Goal: Task Accomplishment & Management: Use online tool/utility

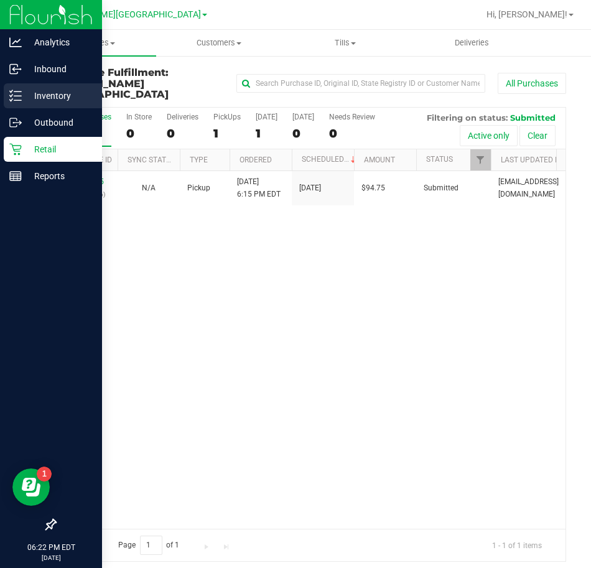
click at [20, 100] on line at bounding box center [17, 100] width 7 height 0
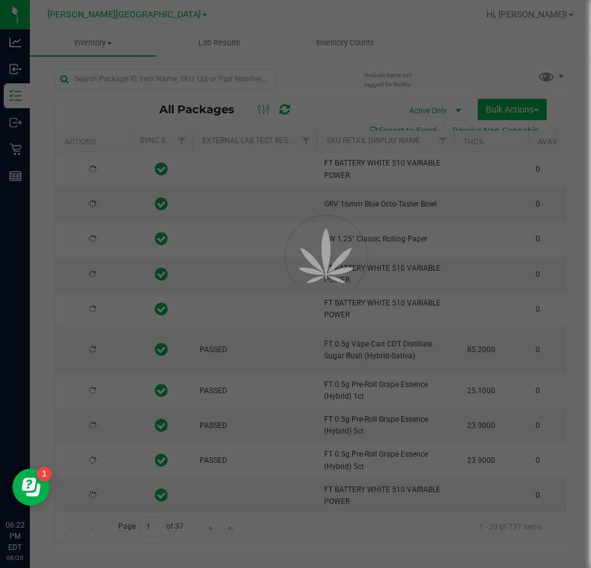
click at [349, 43] on div at bounding box center [295, 284] width 591 height 568
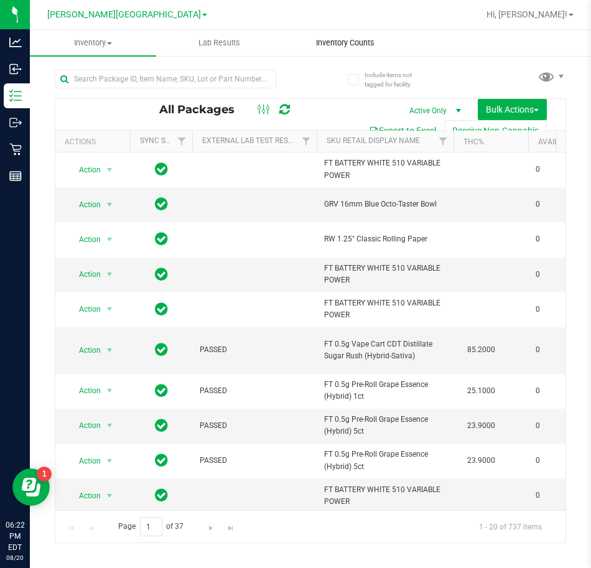
click at [350, 44] on span "Inventory Counts" at bounding box center [345, 42] width 92 height 11
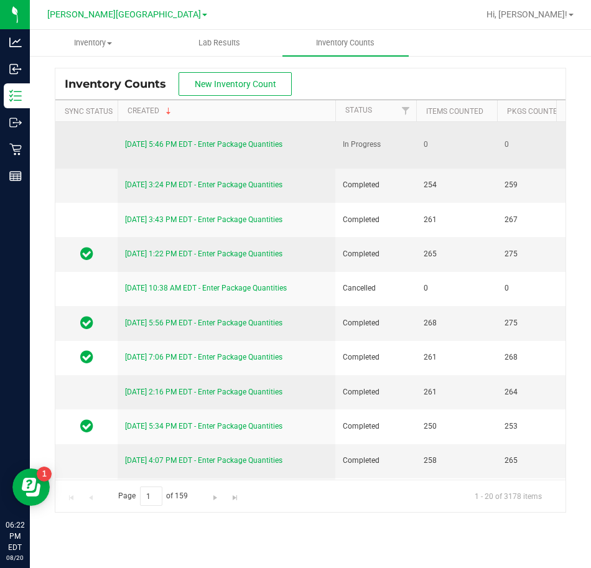
click at [247, 140] on link "[DATE] 5:46 PM EDT - Enter Package Quantities" at bounding box center [203, 144] width 157 height 9
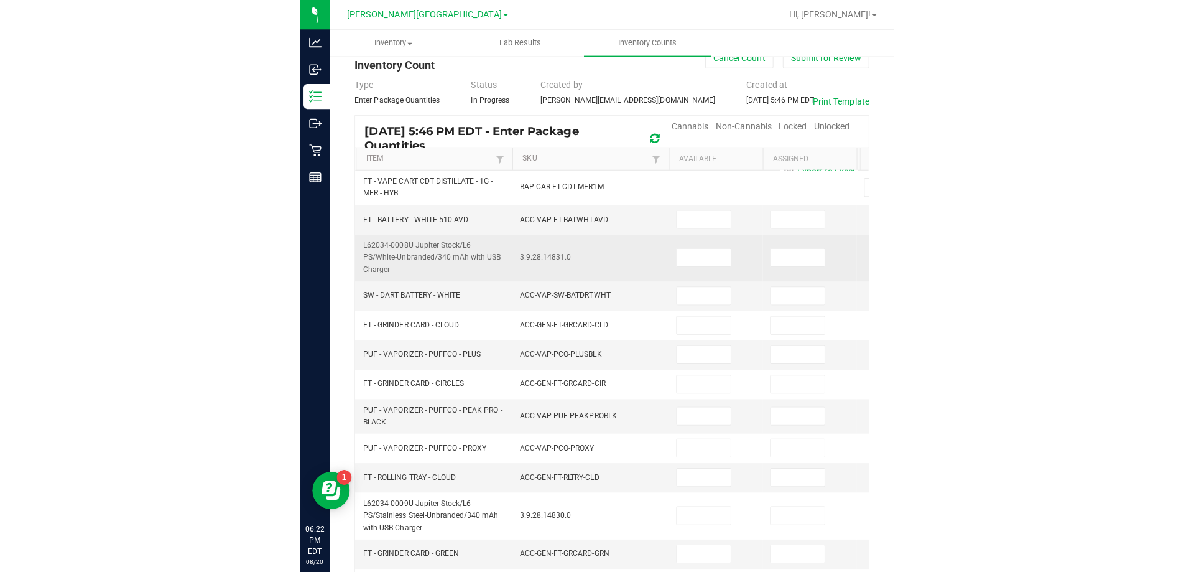
scroll to position [62, 0]
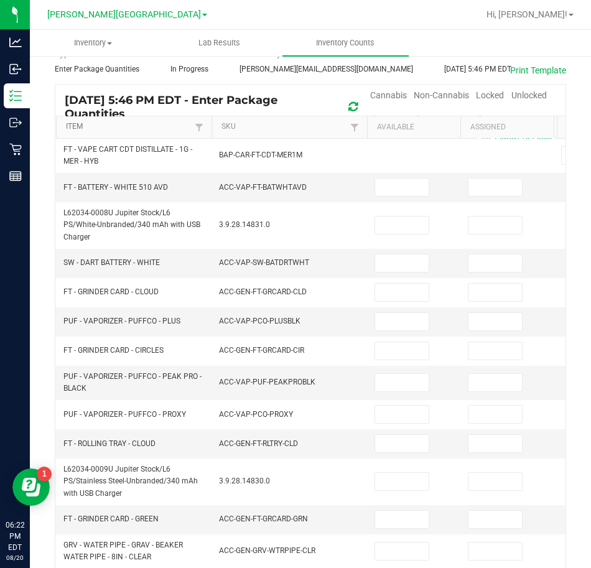
click at [140, 126] on link "Item" at bounding box center [128, 127] width 125 height 10
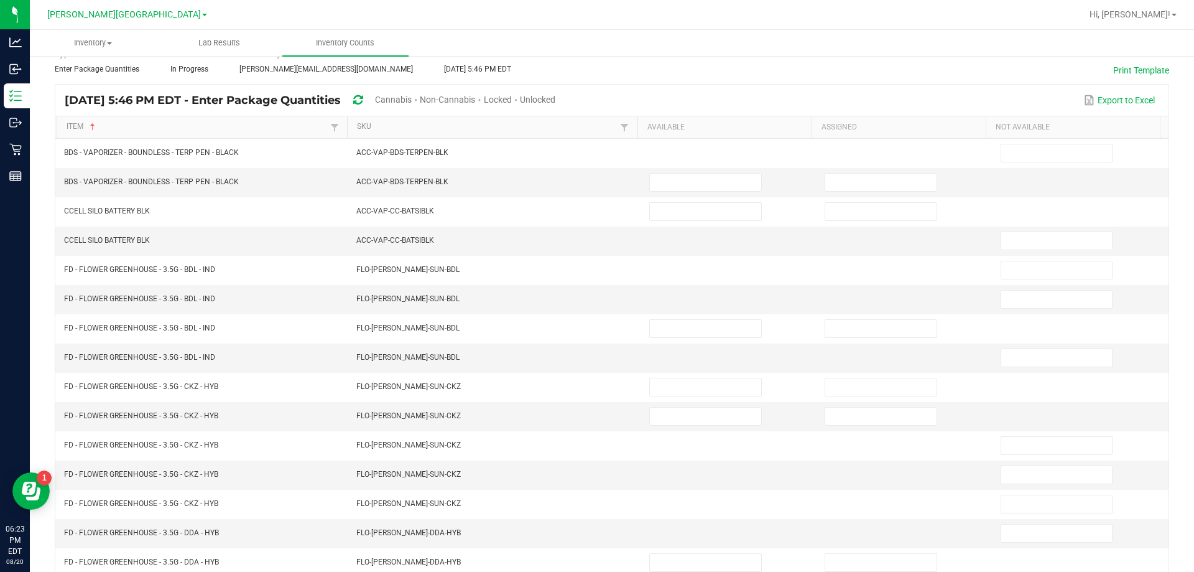
click at [412, 97] on span "Cannabis" at bounding box center [393, 100] width 37 height 10
click at [556, 103] on span "Unlocked" at bounding box center [538, 100] width 35 height 10
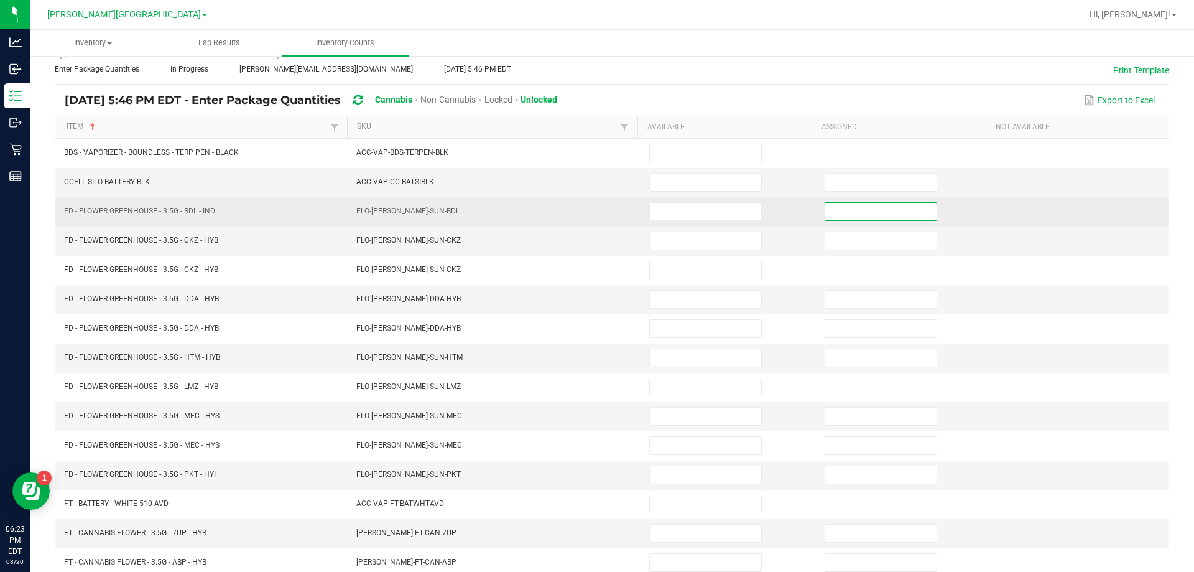
click at [827, 211] on input at bounding box center [880, 211] width 111 height 17
click at [715, 207] on input at bounding box center [705, 211] width 111 height 17
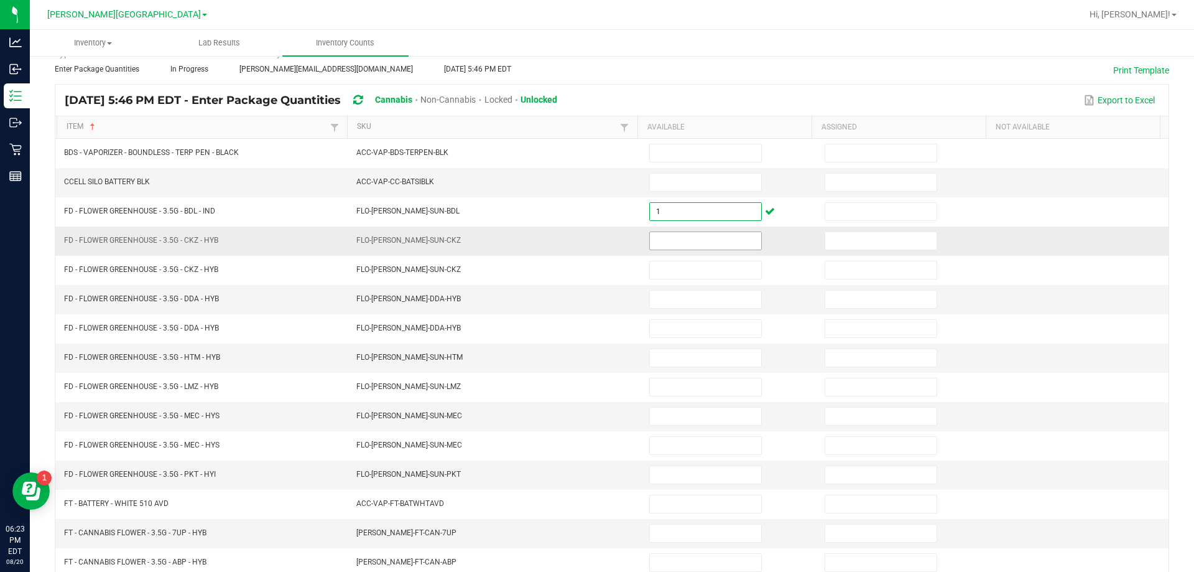
type input "1"
click at [702, 238] on input at bounding box center [705, 240] width 111 height 17
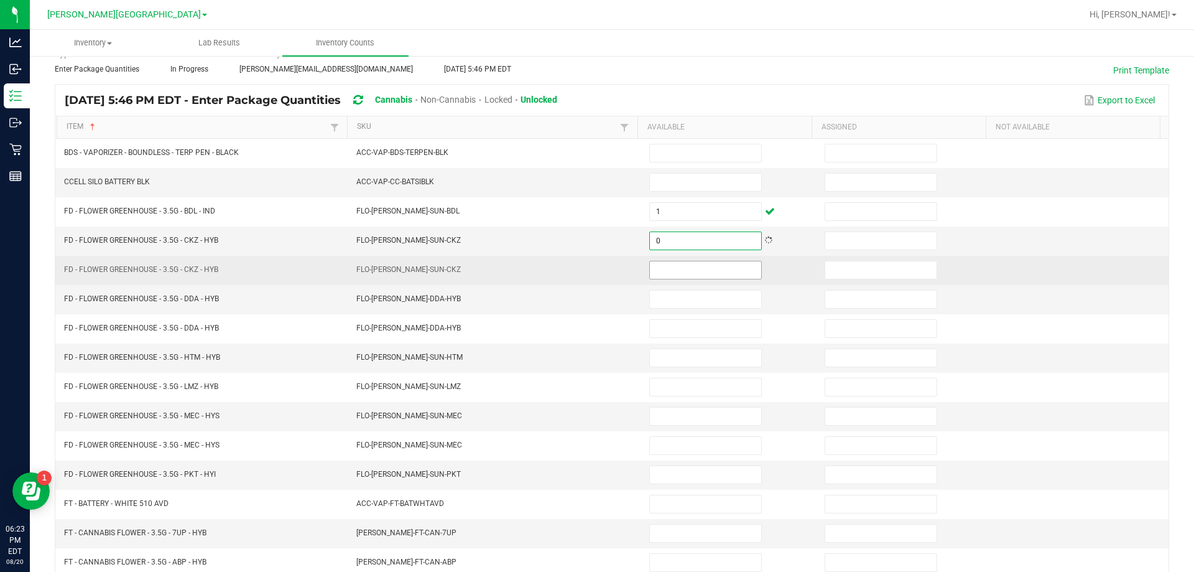
type input "0"
click at [703, 266] on input at bounding box center [705, 269] width 111 height 17
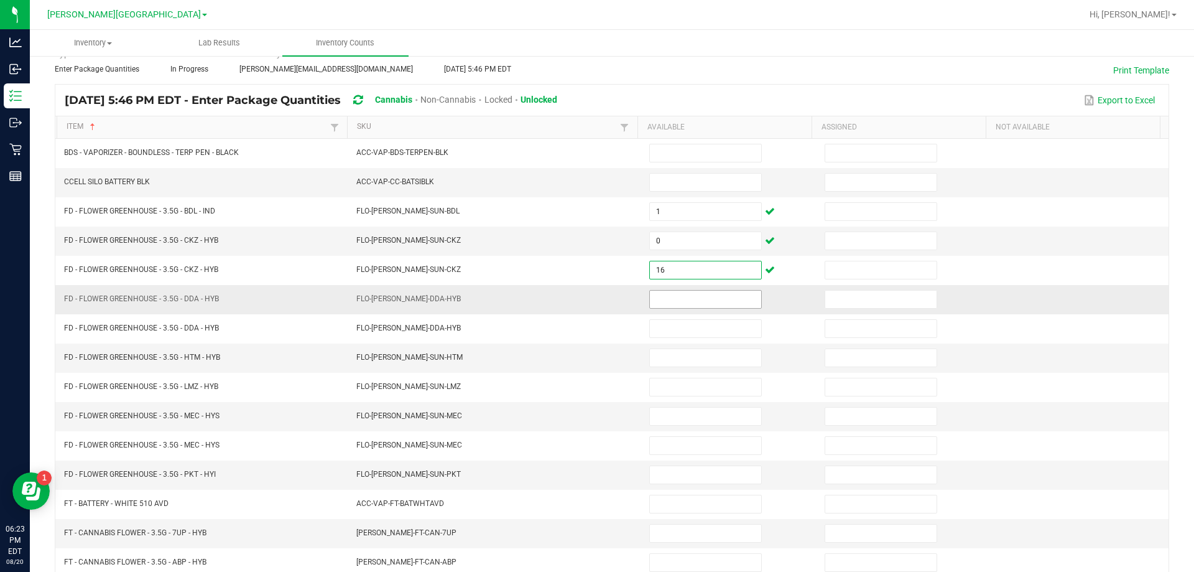
type input "16"
click at [674, 300] on input at bounding box center [705, 299] width 111 height 17
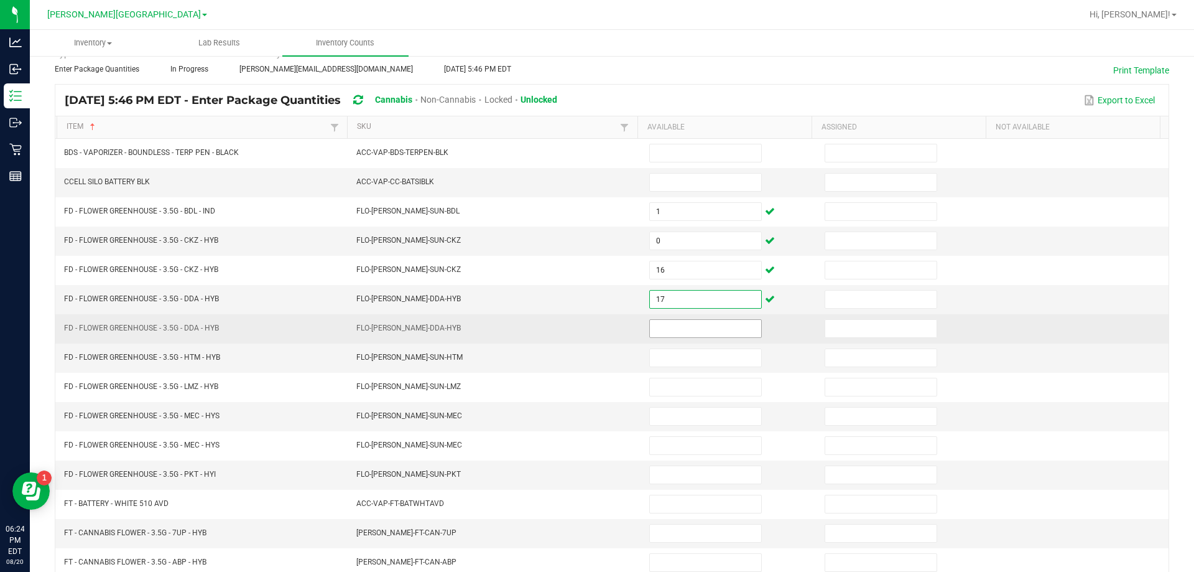
type input "17"
click at [667, 322] on input at bounding box center [705, 328] width 111 height 17
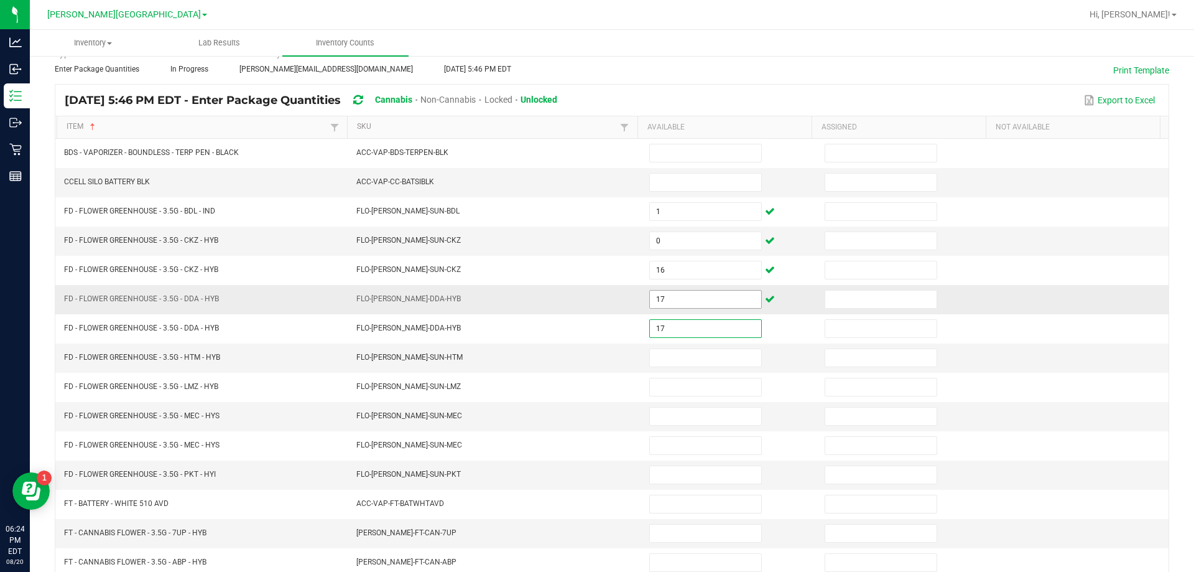
type input "17"
click at [675, 306] on input "17" at bounding box center [705, 299] width 111 height 17
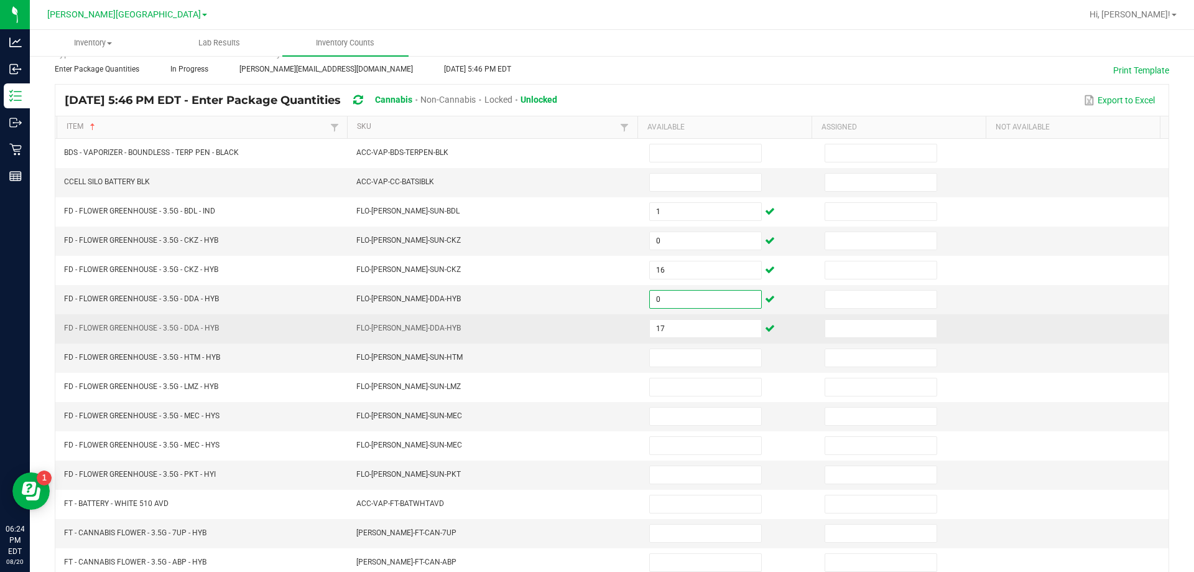
type input "0"
click at [616, 328] on td "FLO-[PERSON_NAME]-DDA-HYB" at bounding box center [495, 328] width 293 height 29
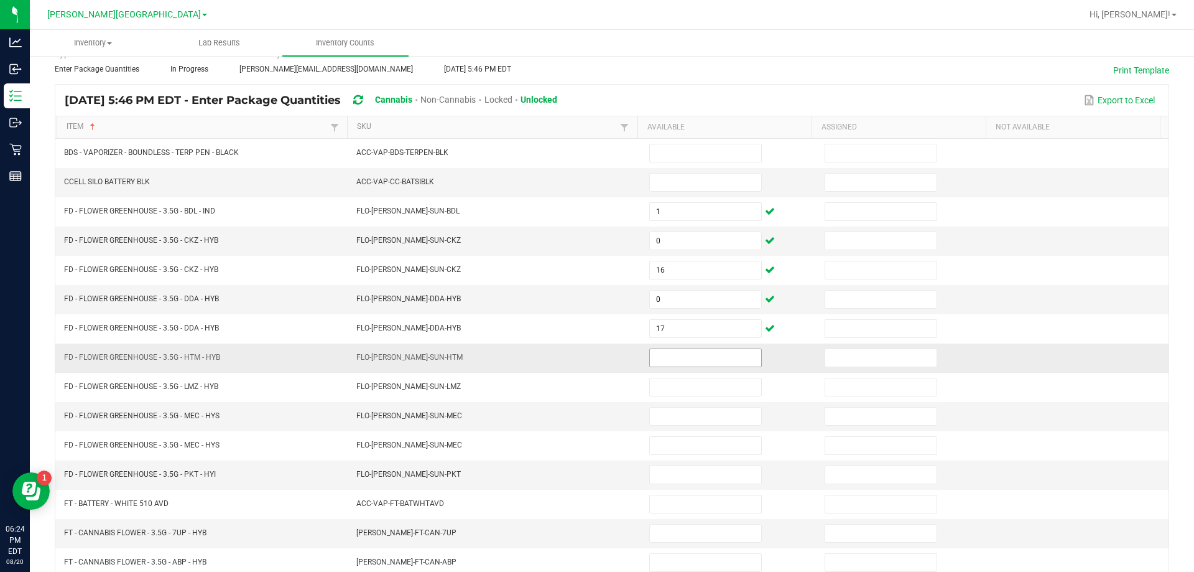
click at [665, 361] on input at bounding box center [705, 357] width 111 height 17
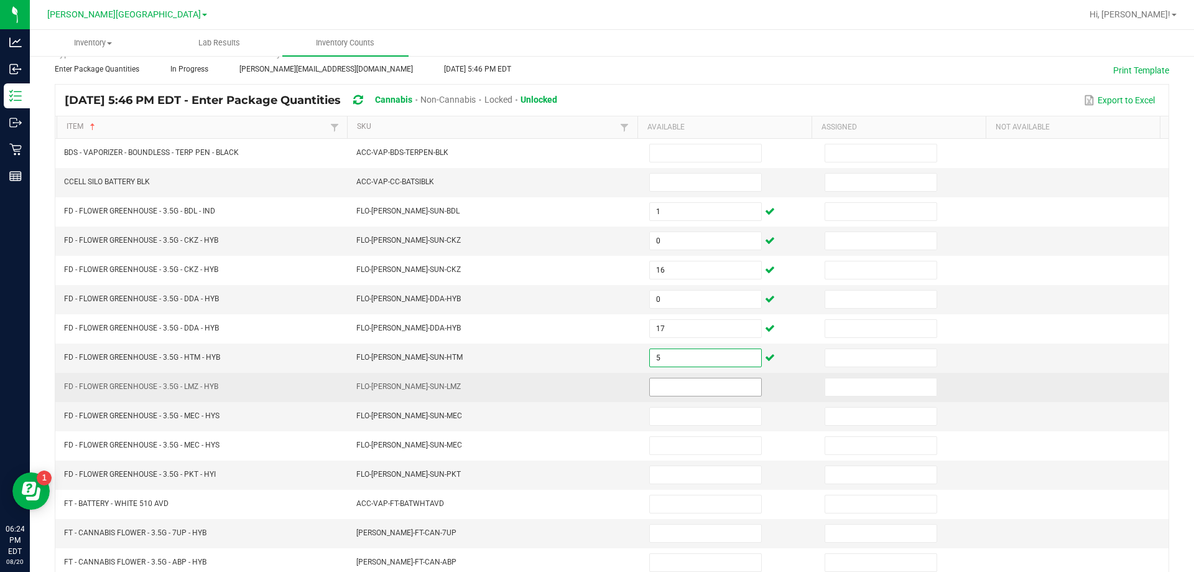
type input "5"
click at [650, 382] on input at bounding box center [705, 386] width 111 height 17
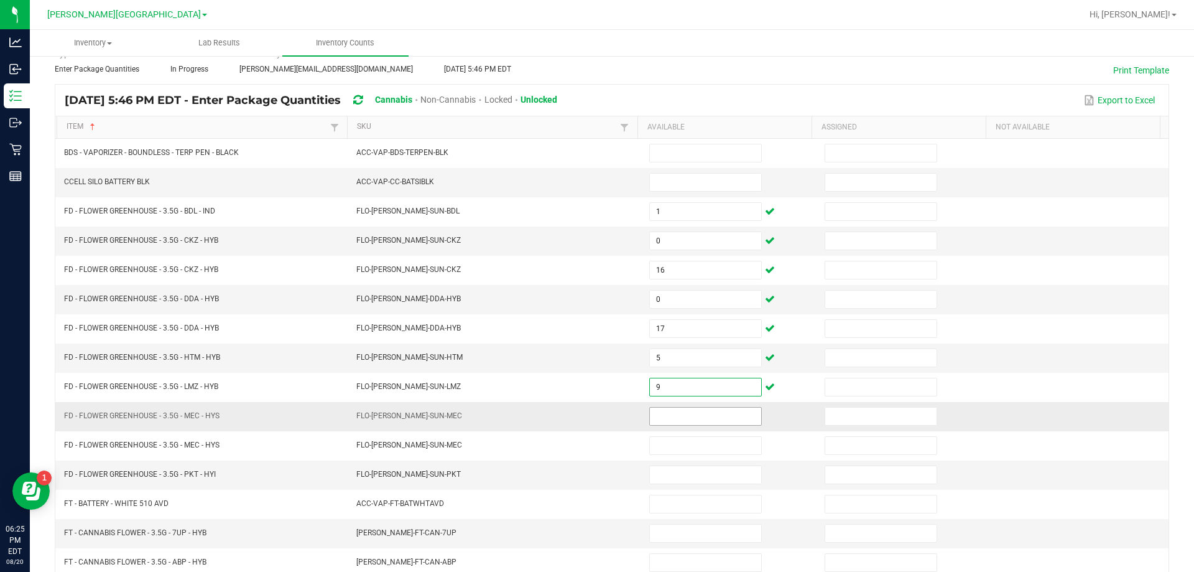
type input "9"
click at [666, 420] on input at bounding box center [705, 415] width 111 height 17
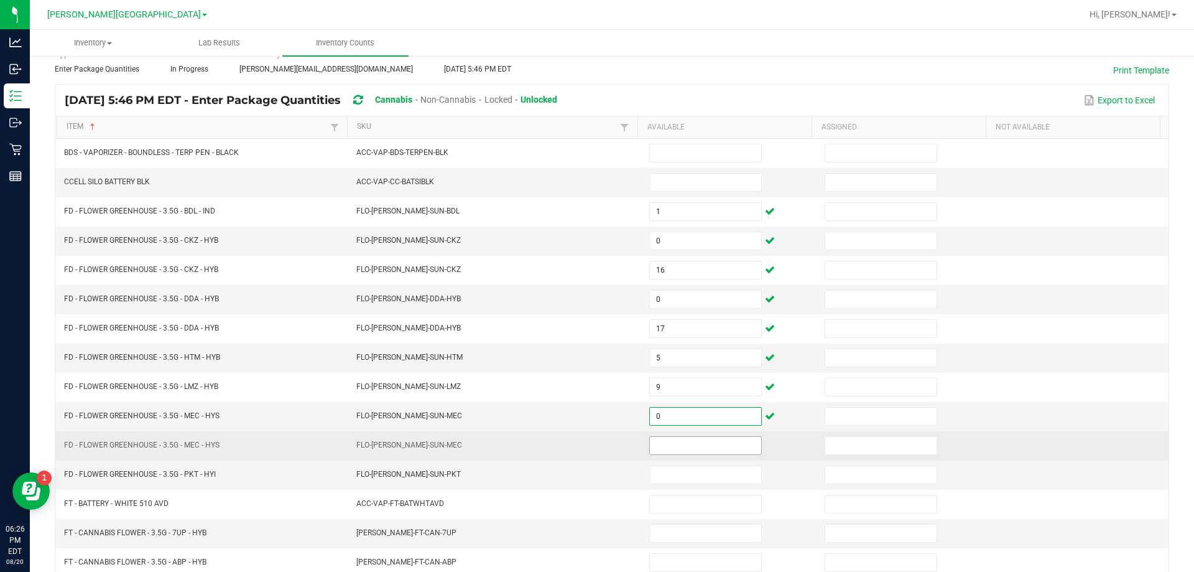
type input "0"
click at [662, 437] on input at bounding box center [705, 445] width 111 height 17
click at [677, 451] on input at bounding box center [705, 445] width 111 height 17
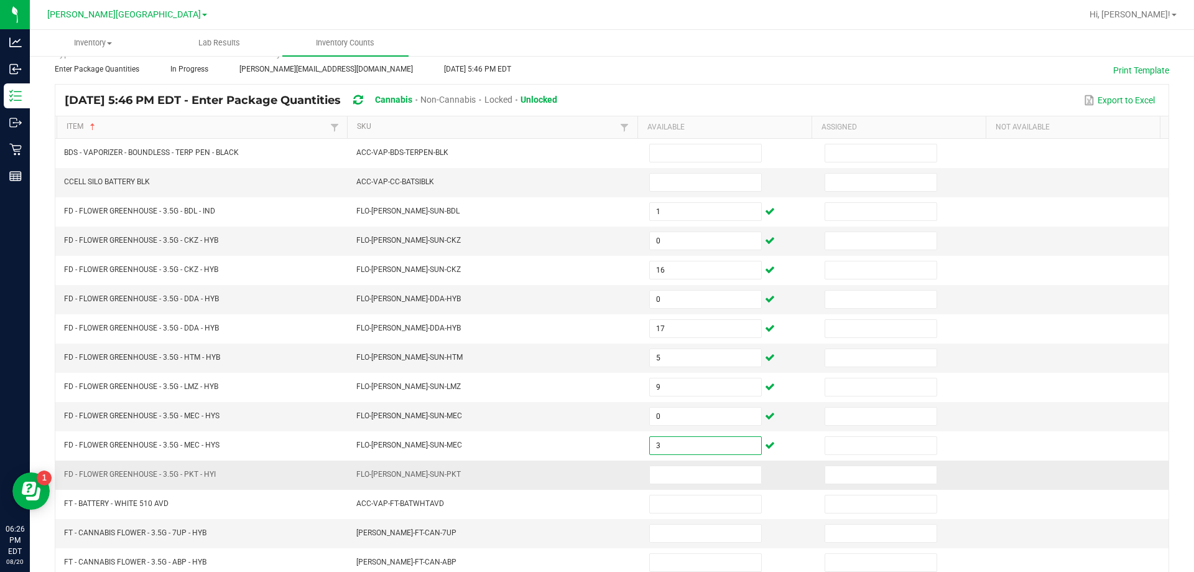
type input "3"
click at [665, 485] on td at bounding box center [729, 474] width 175 height 29
click at [662, 477] on input at bounding box center [705, 474] width 111 height 17
type input "9"
click at [579, 470] on td "FLO-[PERSON_NAME]-SUN-PKT" at bounding box center [495, 474] width 293 height 29
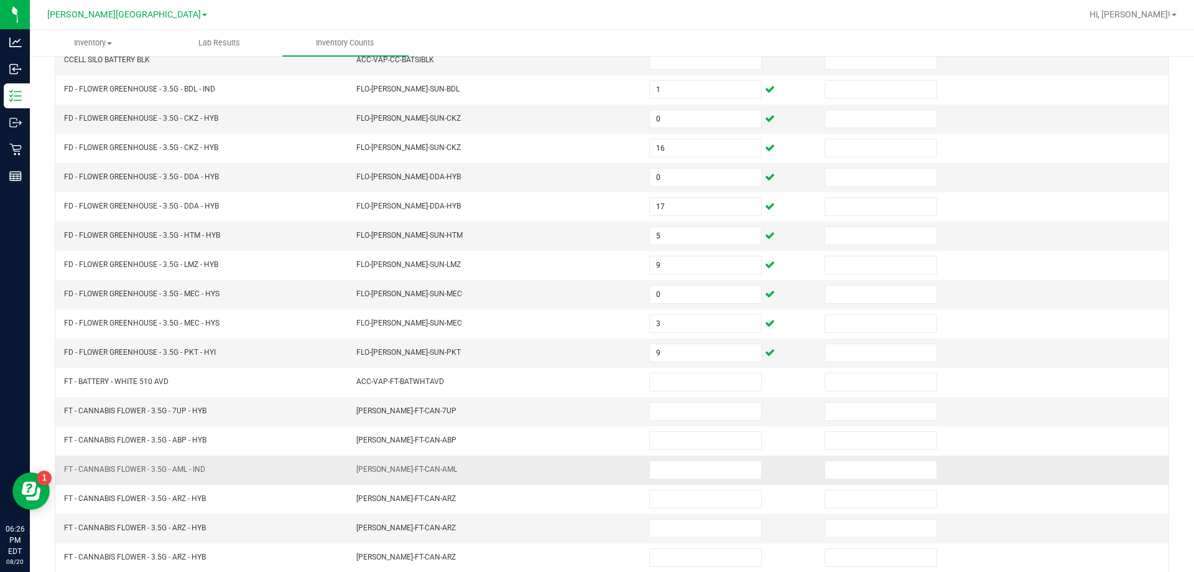
scroll to position [187, 0]
click at [650, 415] on input at bounding box center [705, 408] width 111 height 17
click at [684, 409] on input at bounding box center [705, 408] width 111 height 17
type input "3"
click at [616, 415] on td "[PERSON_NAME]-FT-CAN-7UP" at bounding box center [495, 408] width 293 height 29
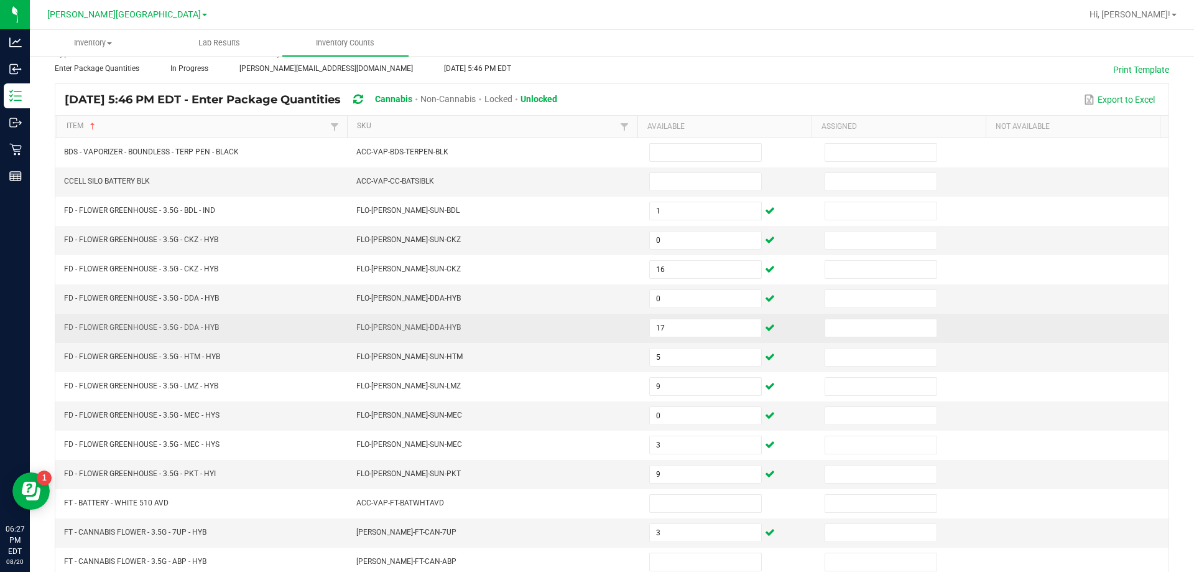
scroll to position [62, 0]
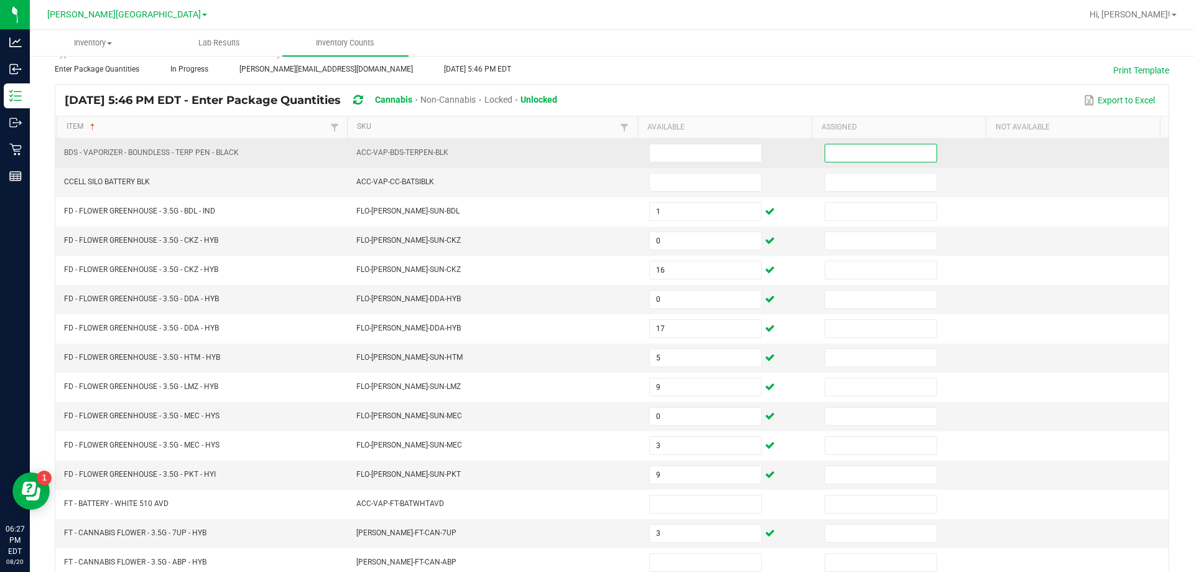
click at [842, 157] on input at bounding box center [880, 152] width 111 height 17
type input "0"
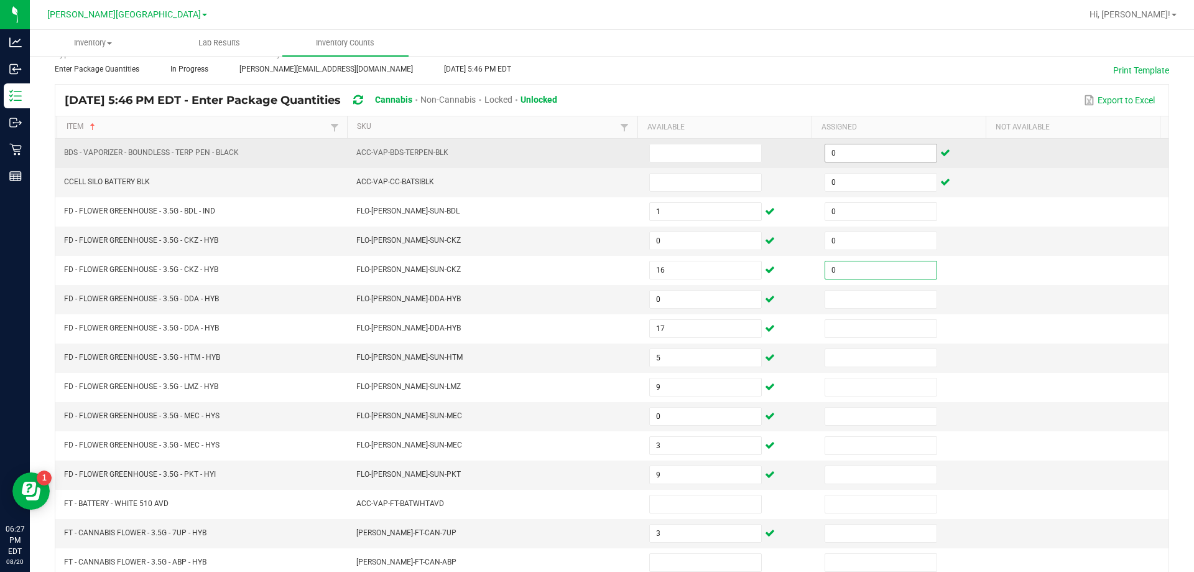
type input "0"
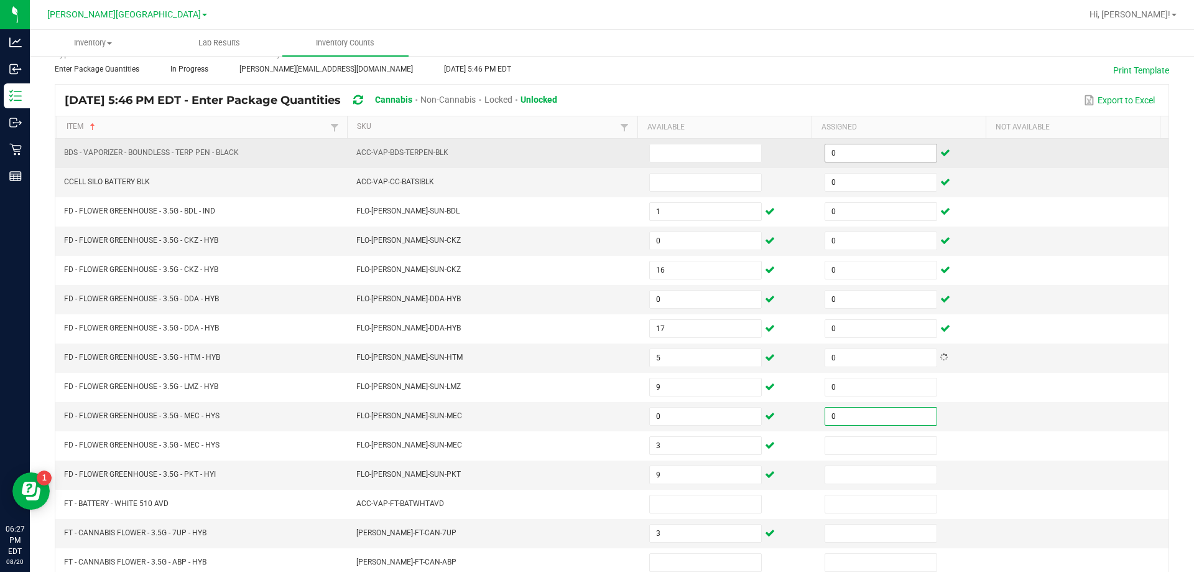
type input "0"
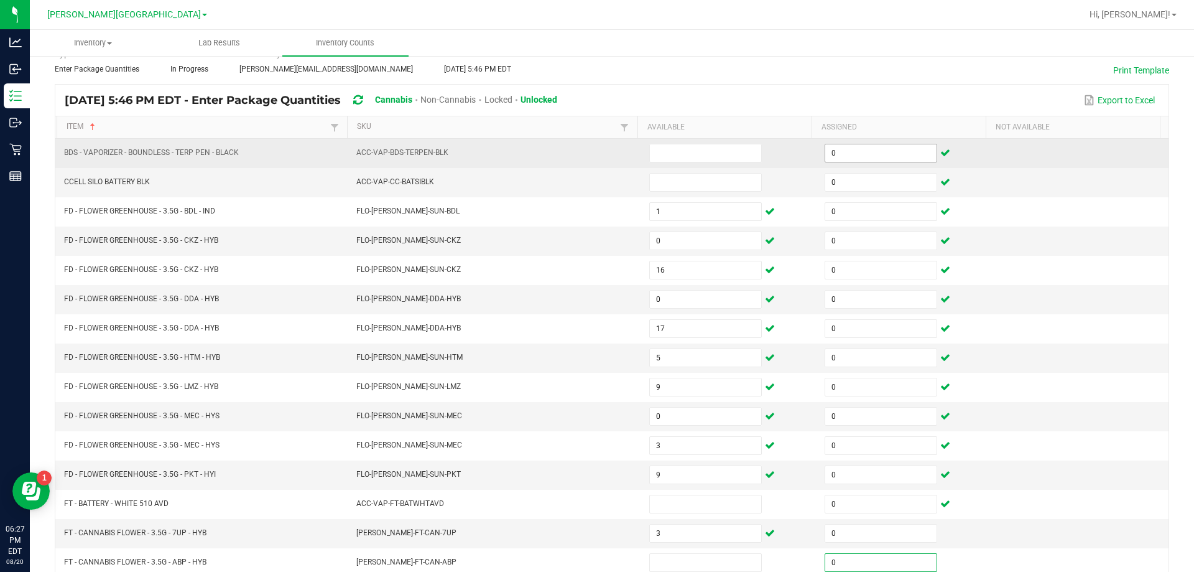
type input "0"
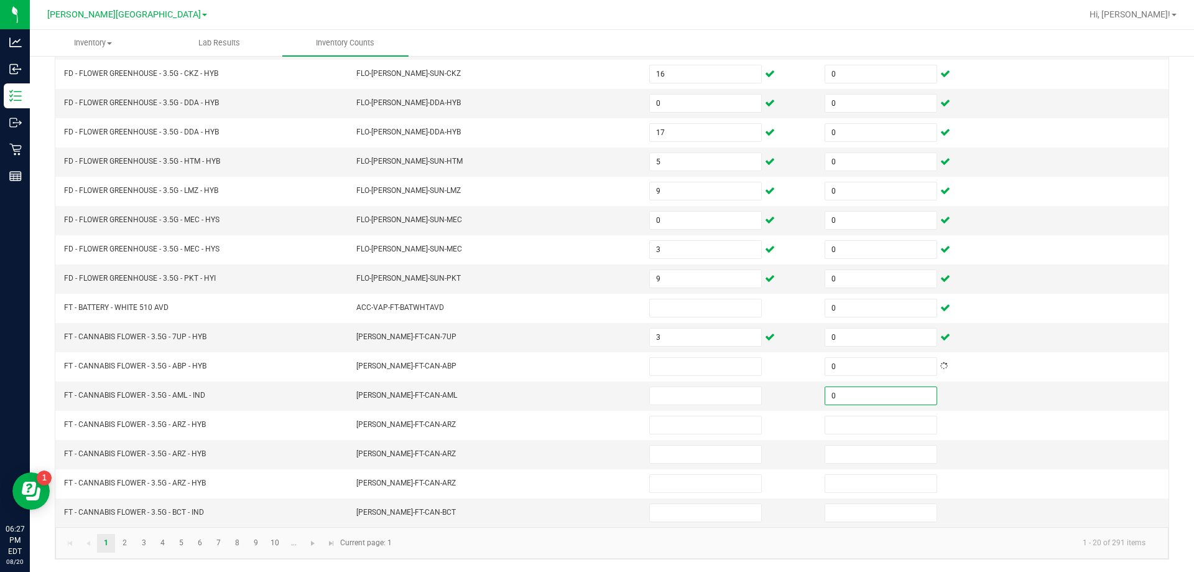
type input "0"
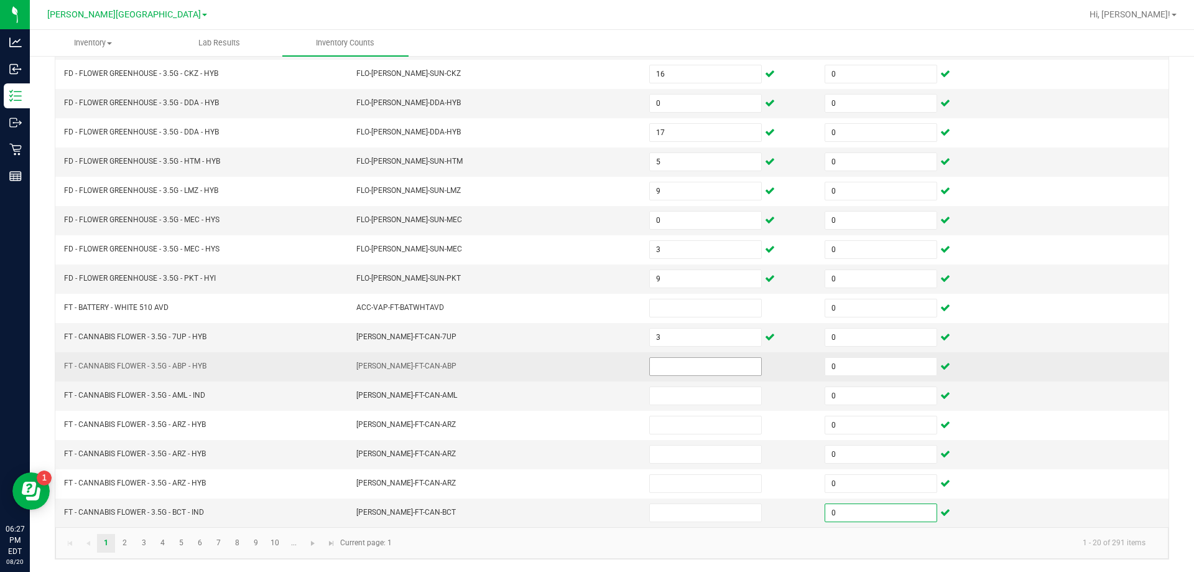
type input "0"
click at [686, 371] on input at bounding box center [705, 366] width 111 height 17
click at [673, 371] on input at bounding box center [705, 366] width 111 height 17
type input "17"
click at [575, 371] on td "[PERSON_NAME]-FT-CAN-ABP" at bounding box center [495, 366] width 293 height 29
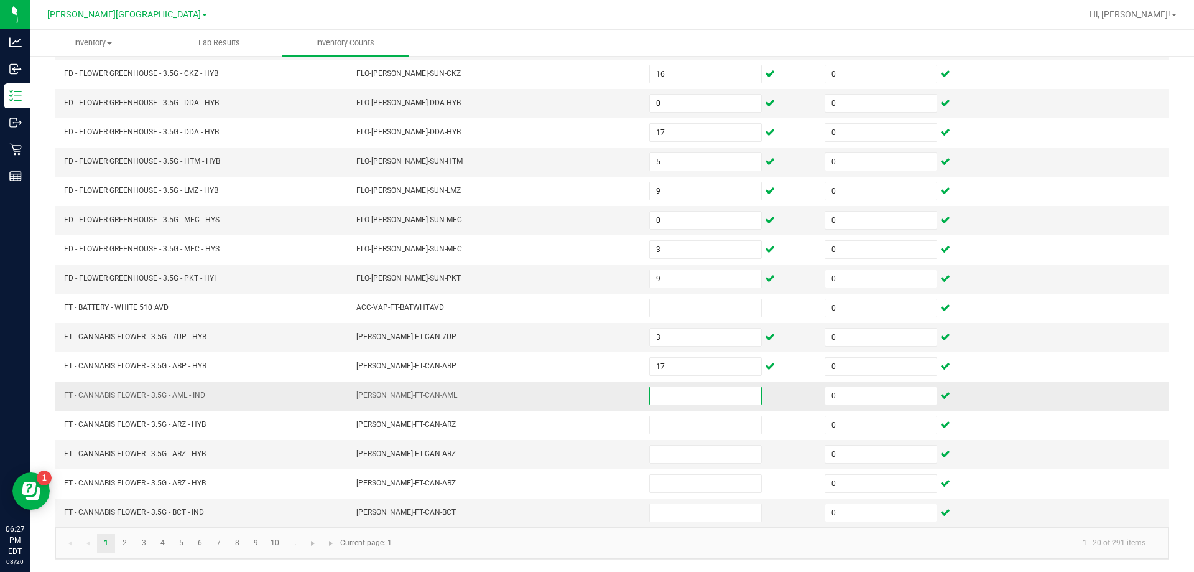
click at [692, 399] on input at bounding box center [705, 395] width 111 height 17
click at [121, 534] on link "2" at bounding box center [125, 543] width 18 height 19
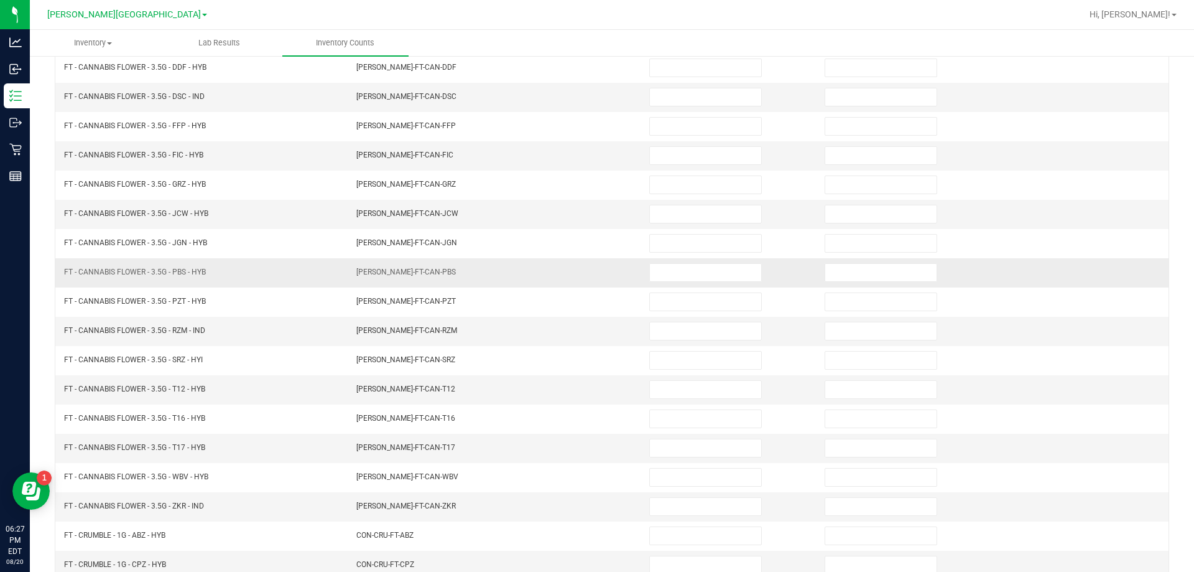
scroll to position [134, 0]
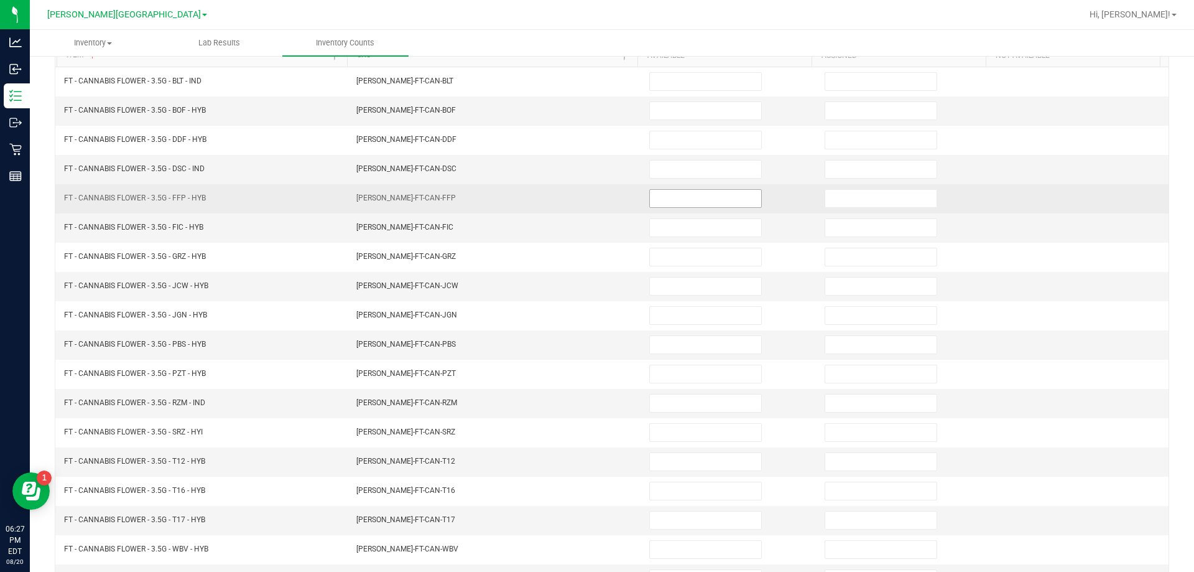
click at [650, 203] on input at bounding box center [705, 198] width 111 height 17
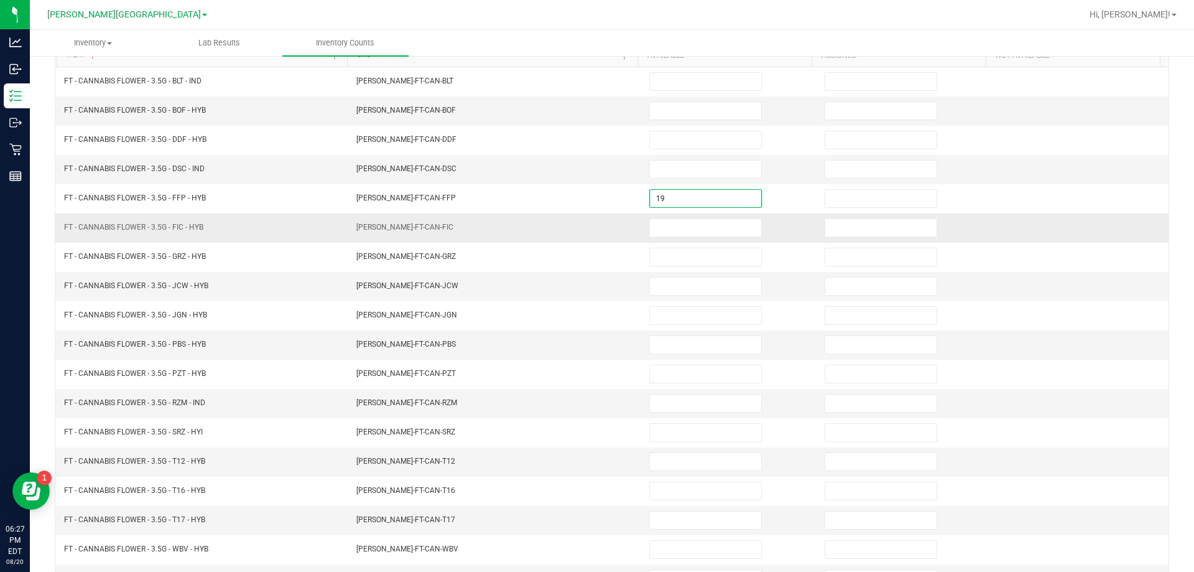
type input "19"
click at [631, 220] on td "[PERSON_NAME]-FT-CAN-FIC" at bounding box center [495, 227] width 293 height 29
click at [654, 228] on input at bounding box center [705, 227] width 111 height 17
type input "1"
click at [623, 230] on td "[PERSON_NAME]-FT-CAN-FIC" at bounding box center [495, 227] width 293 height 29
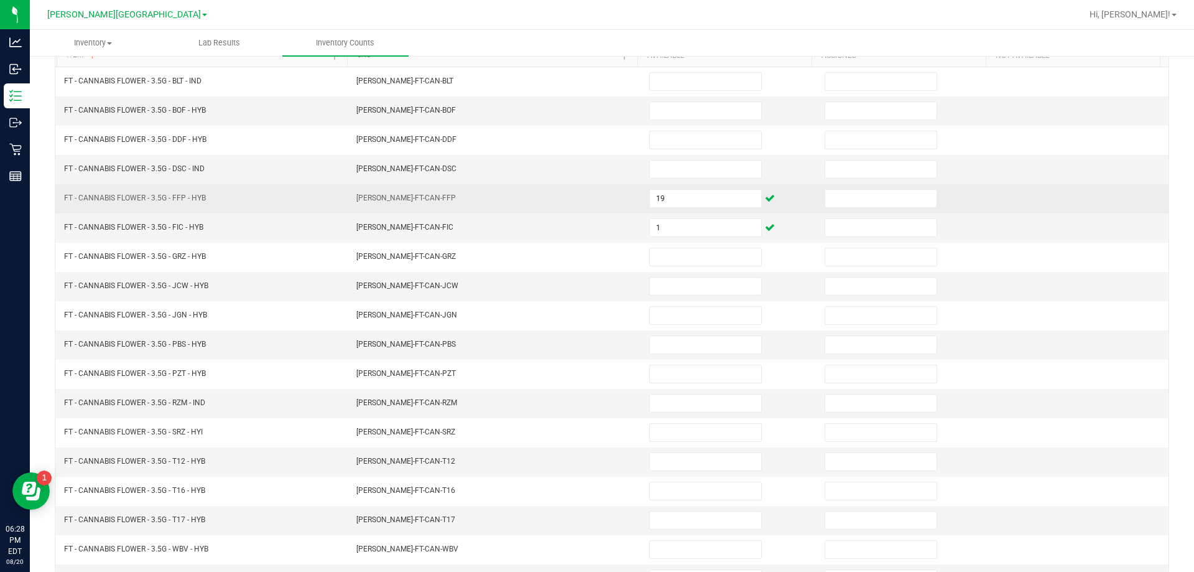
click at [574, 199] on td "[PERSON_NAME]-FT-CAN-FFP" at bounding box center [495, 198] width 293 height 29
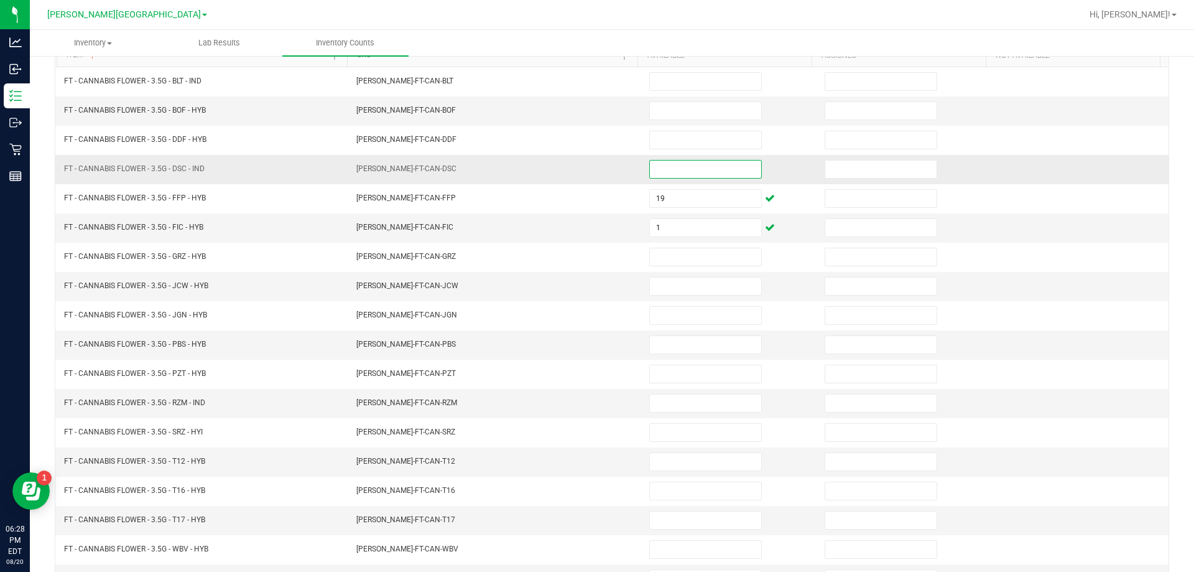
click at [654, 172] on input at bounding box center [705, 168] width 111 height 17
type input "3"
click at [596, 180] on td "[PERSON_NAME]-FT-CAN-DSC" at bounding box center [495, 169] width 293 height 29
click at [653, 291] on input at bounding box center [705, 285] width 111 height 17
type input "3"
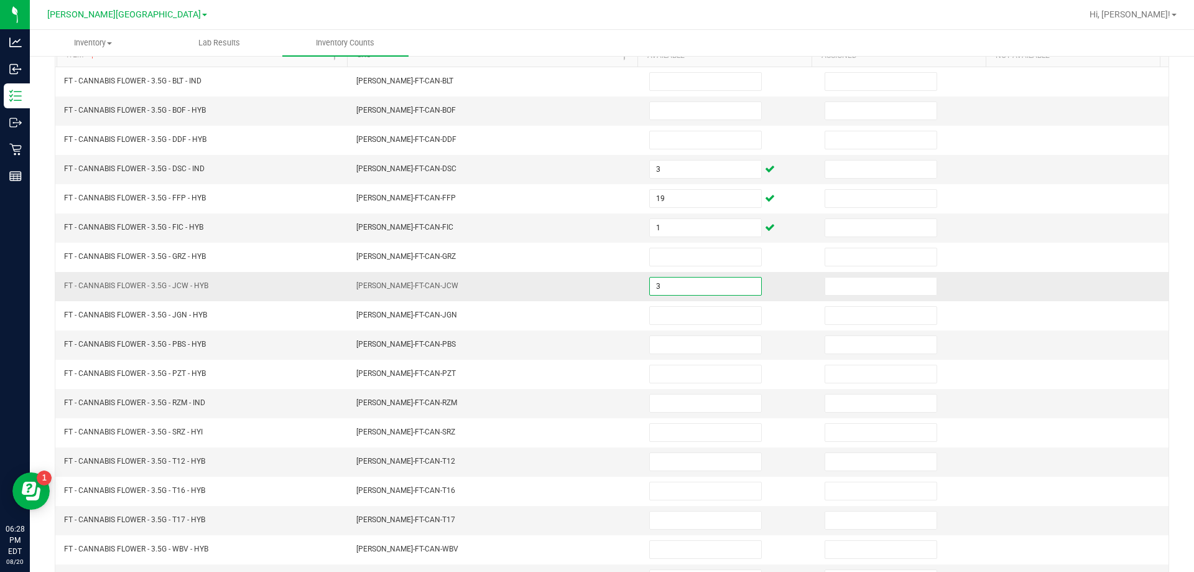
click at [503, 291] on td "[PERSON_NAME]-FT-CAN-JCW" at bounding box center [495, 286] width 293 height 29
click at [524, 272] on td "[PERSON_NAME]-FT-CAN-JCW" at bounding box center [495, 286] width 293 height 29
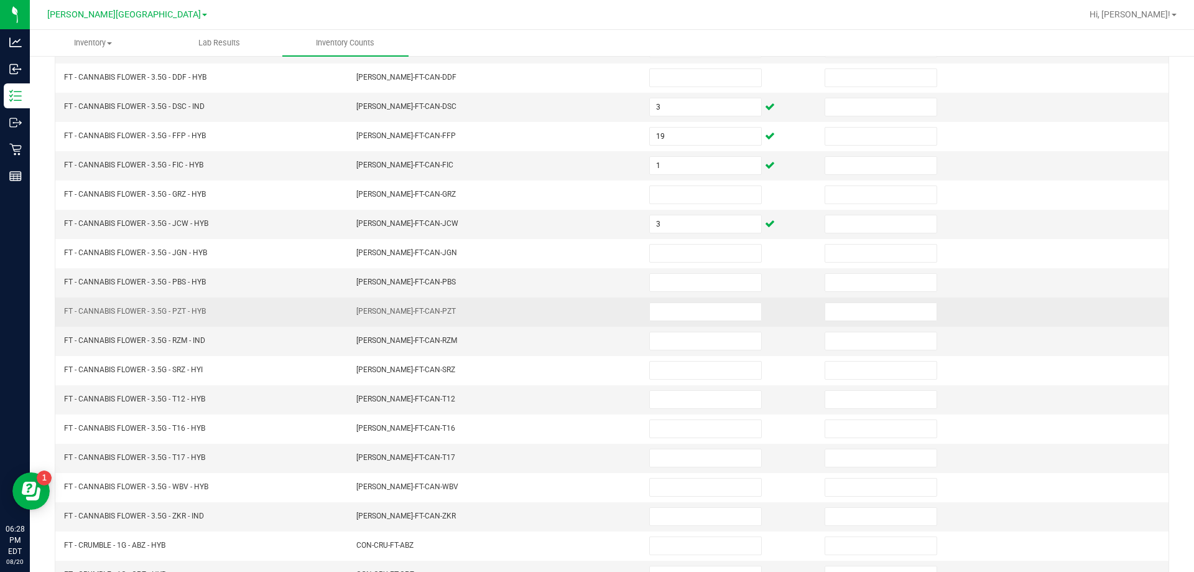
scroll to position [258, 0]
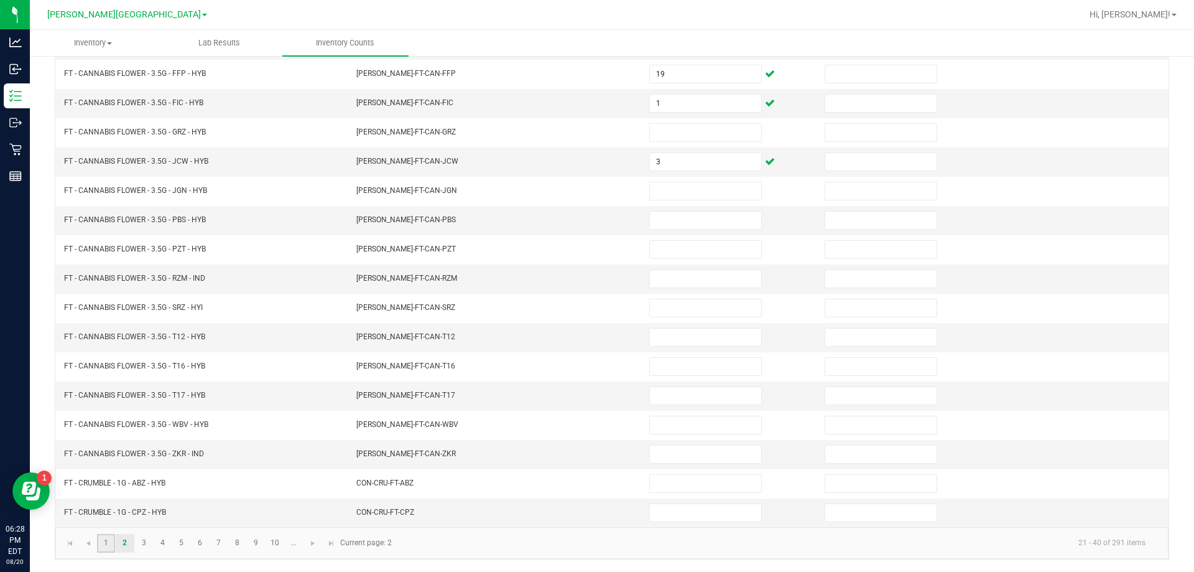
click at [109, 544] on link "1" at bounding box center [106, 543] width 18 height 19
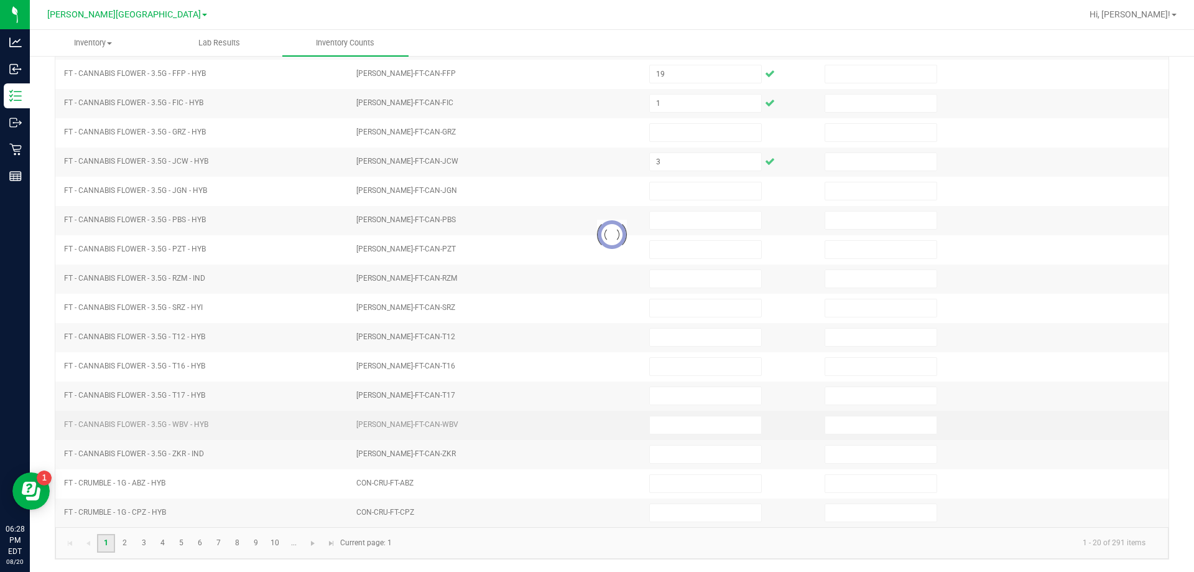
type input "0"
type input "1"
type input "0"
type input "17"
type input "0"
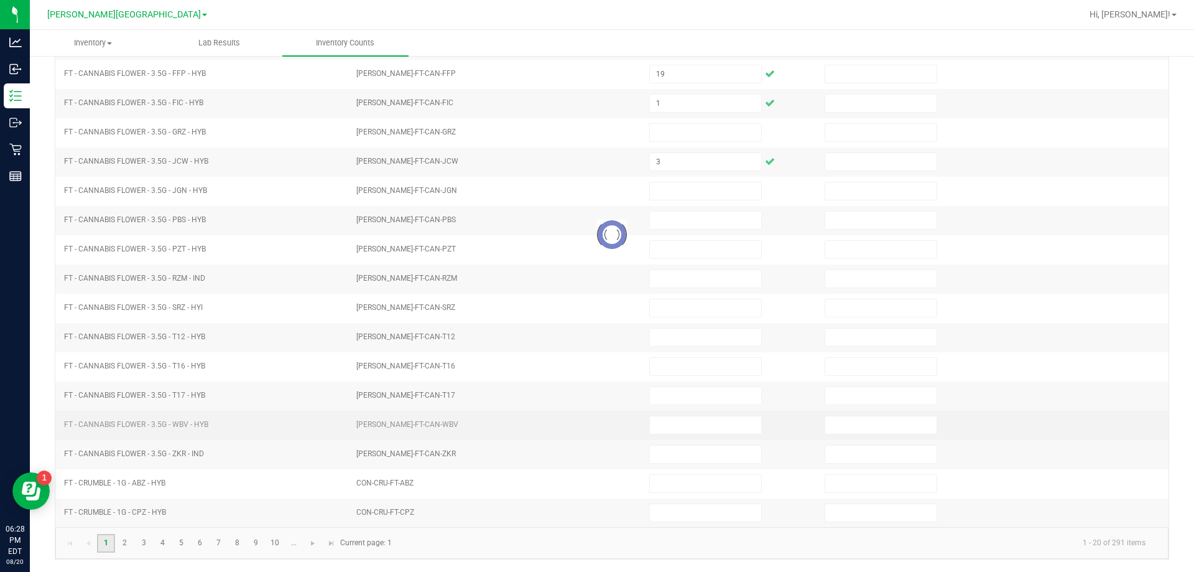
type input "9"
type input "0"
type input "17"
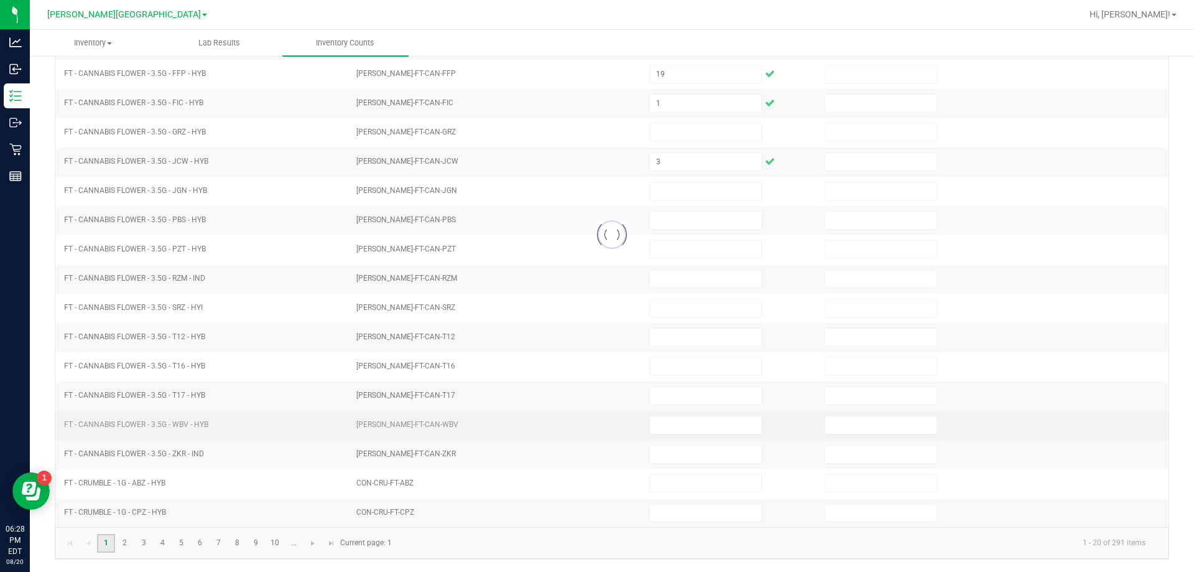
type input "0"
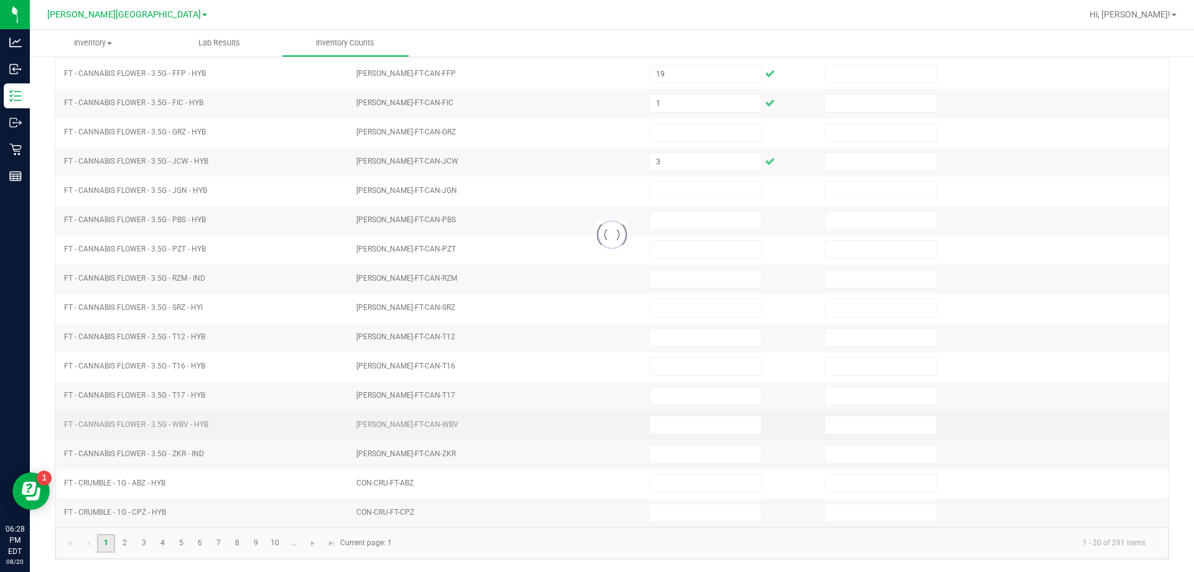
type input "16"
type input "0"
type input "5"
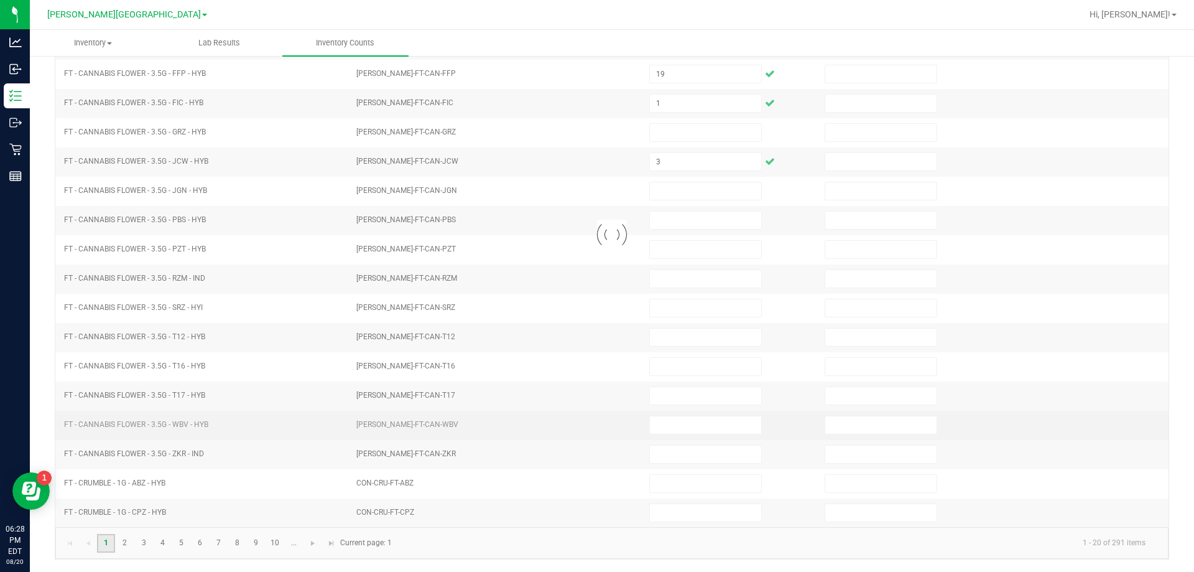
type input "0"
type input "3"
type input "0"
type input "9"
type input "0"
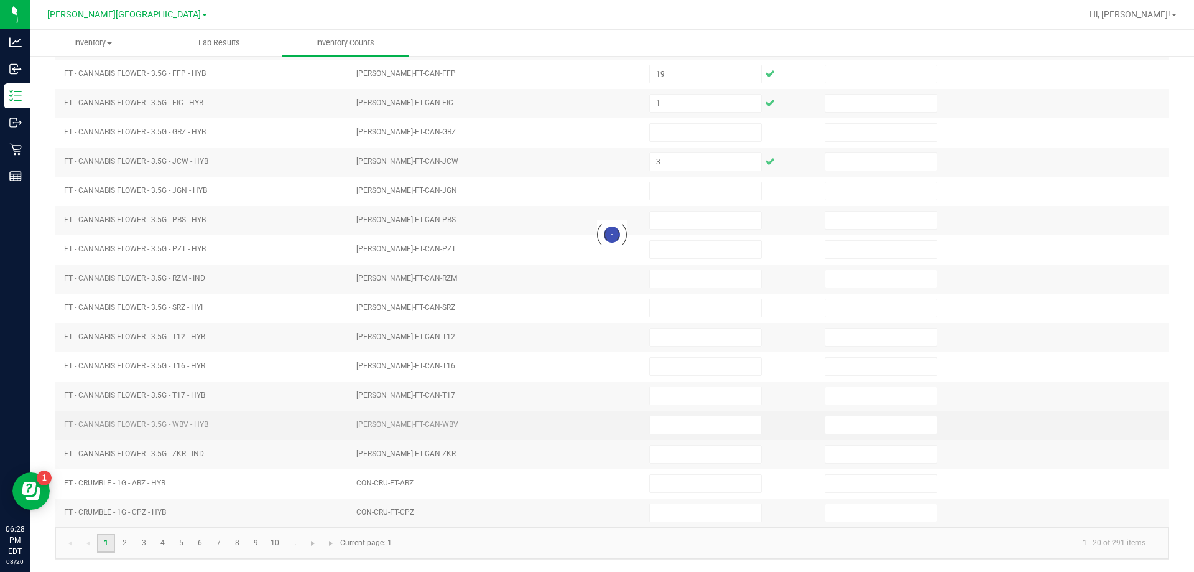
type input "0"
type input "3"
type input "0"
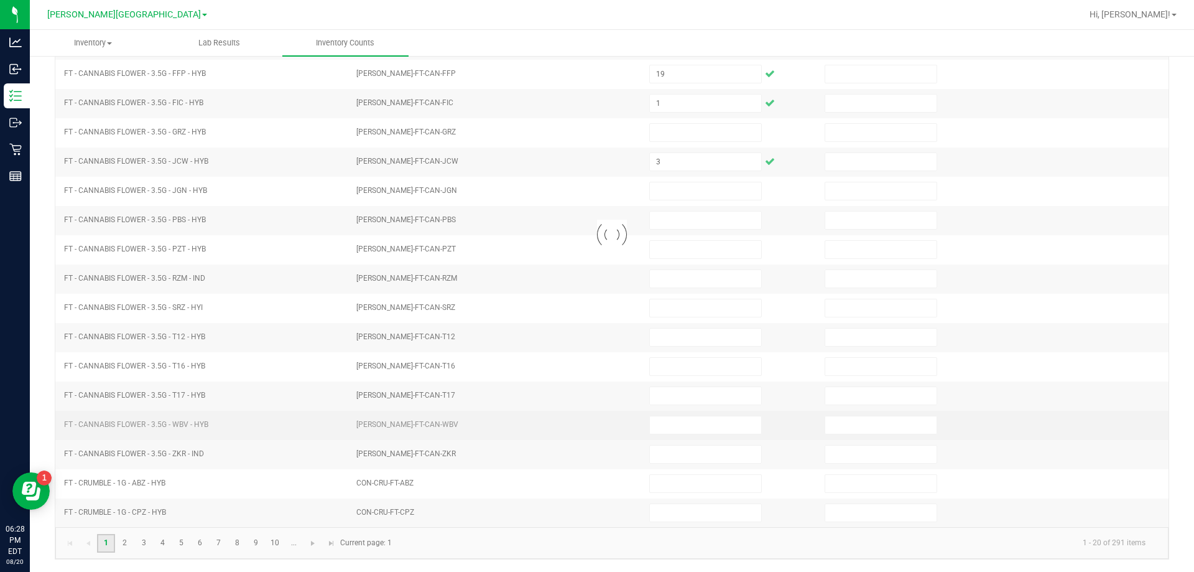
type input "0"
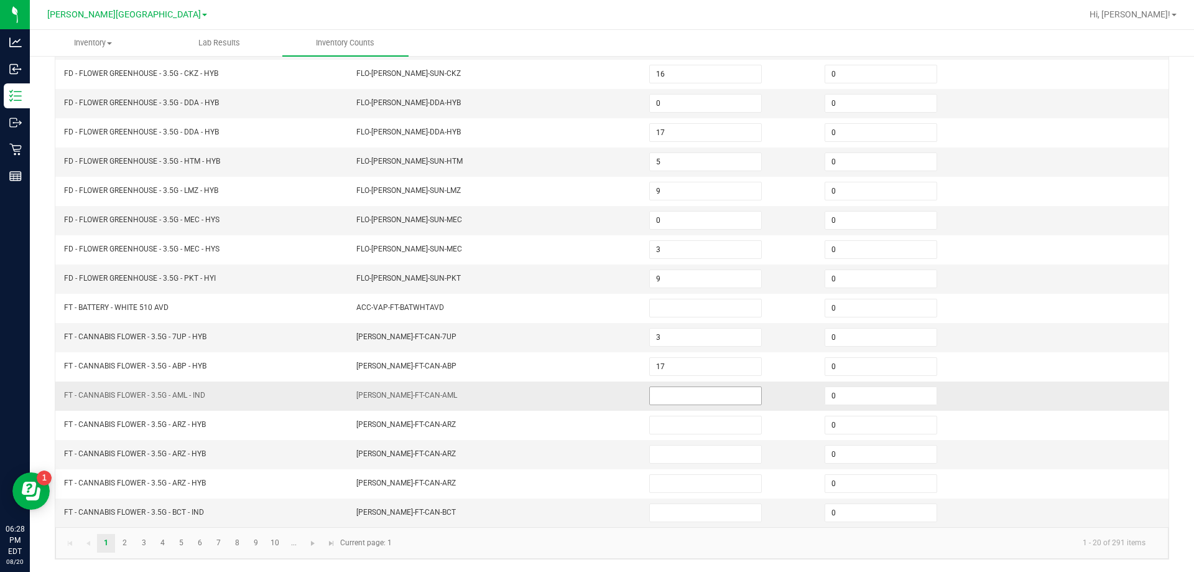
click at [667, 388] on input at bounding box center [705, 395] width 111 height 17
type input "4"
click at [626, 392] on td "[PERSON_NAME]-FT-CAN-AML" at bounding box center [495, 395] width 293 height 29
click at [122, 539] on link "2" at bounding box center [125, 543] width 18 height 19
type input "3"
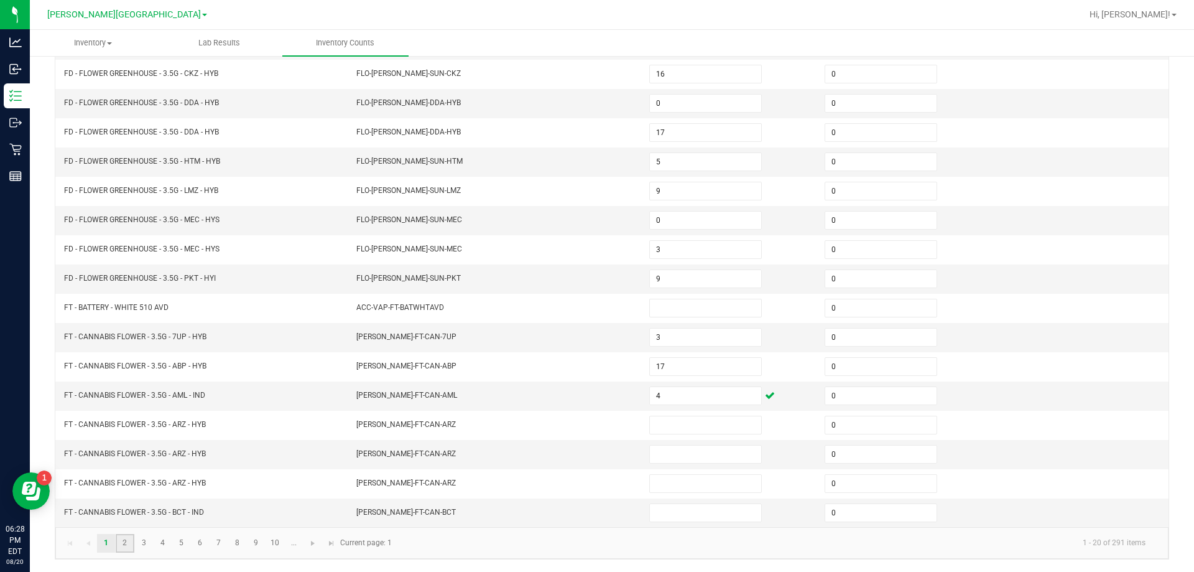
type input "19"
type input "1"
type input "3"
click at [650, 276] on input at bounding box center [705, 278] width 111 height 17
type input "5"
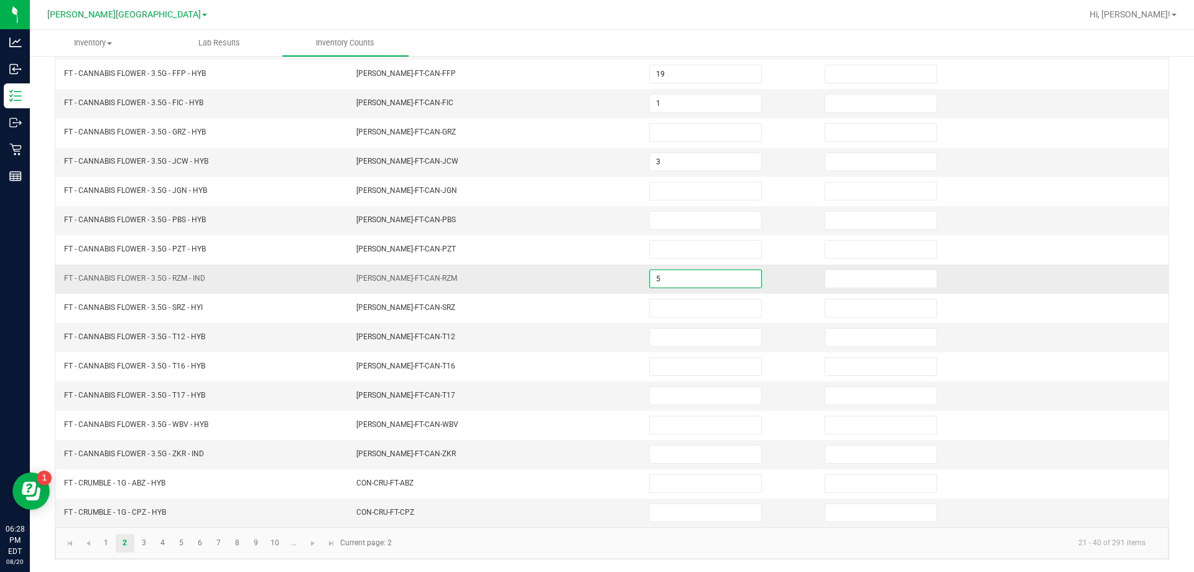
click at [603, 276] on td "[PERSON_NAME]-FT-CAN-RZM" at bounding box center [495, 278] width 293 height 29
click at [673, 215] on input at bounding box center [705, 220] width 111 height 17
type input "4"
click at [575, 231] on td "[PERSON_NAME]-FT-CAN-PBS" at bounding box center [495, 220] width 293 height 29
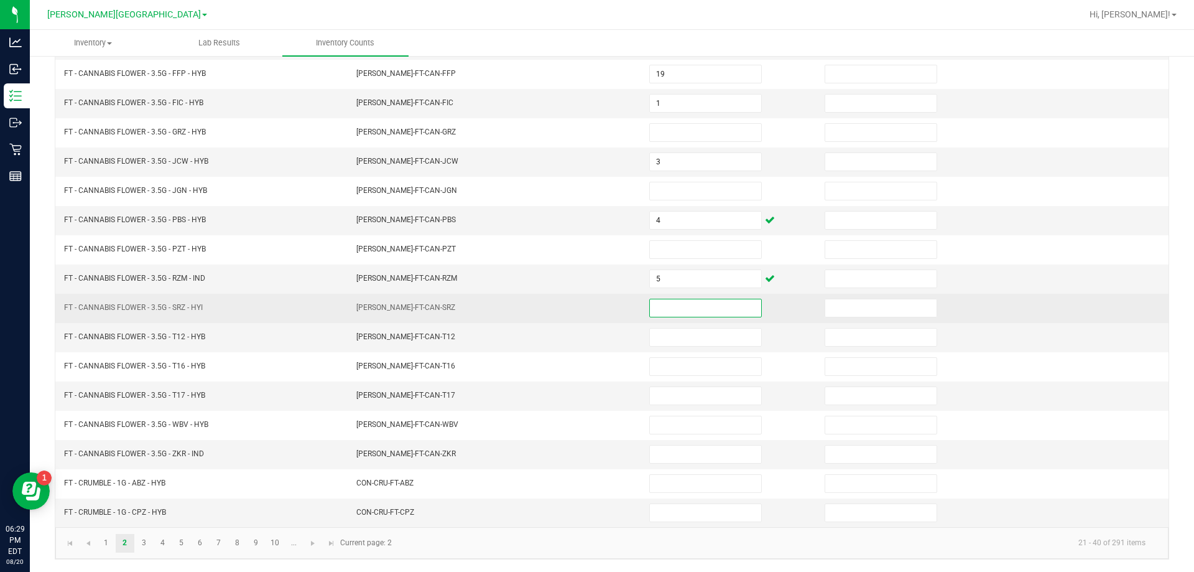
click at [664, 306] on input at bounding box center [705, 307] width 111 height 17
type input "11"
click at [605, 298] on td "[PERSON_NAME]-FT-CAN-SRZ" at bounding box center [495, 308] width 293 height 29
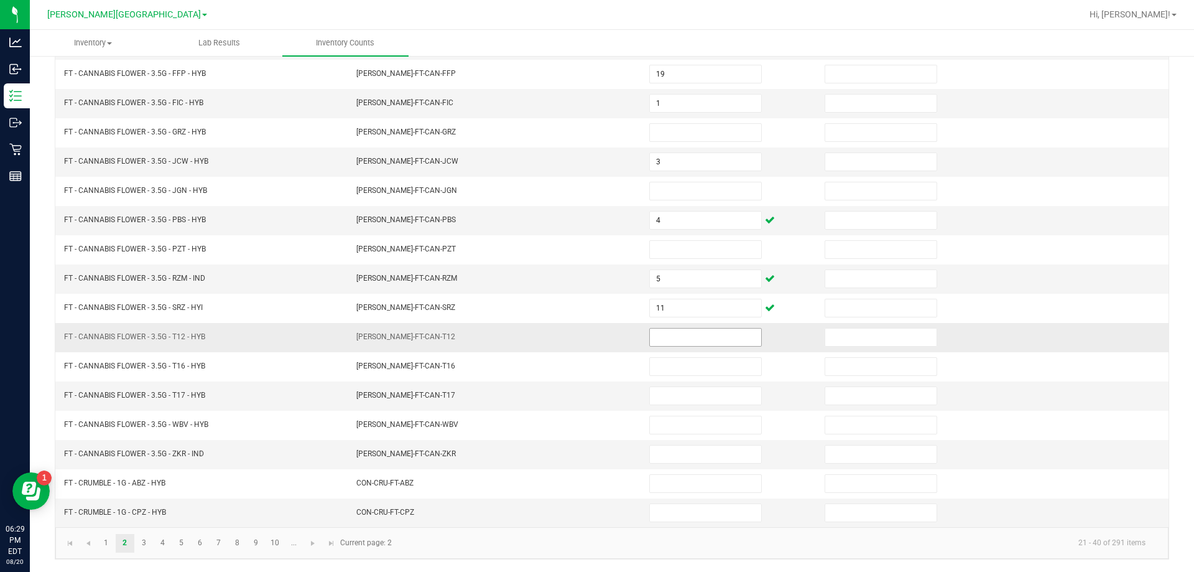
click at [666, 338] on input at bounding box center [705, 336] width 111 height 17
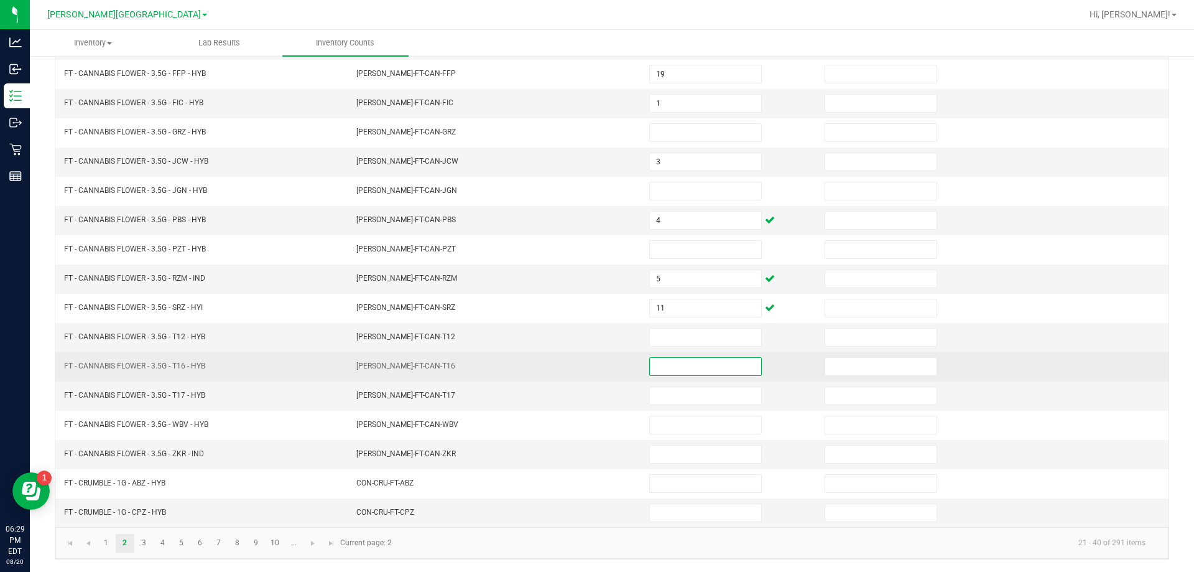
click at [668, 371] on input at bounding box center [705, 366] width 111 height 17
type input "5"
click at [597, 359] on td "[PERSON_NAME]-FT-CAN-T16" at bounding box center [495, 366] width 293 height 29
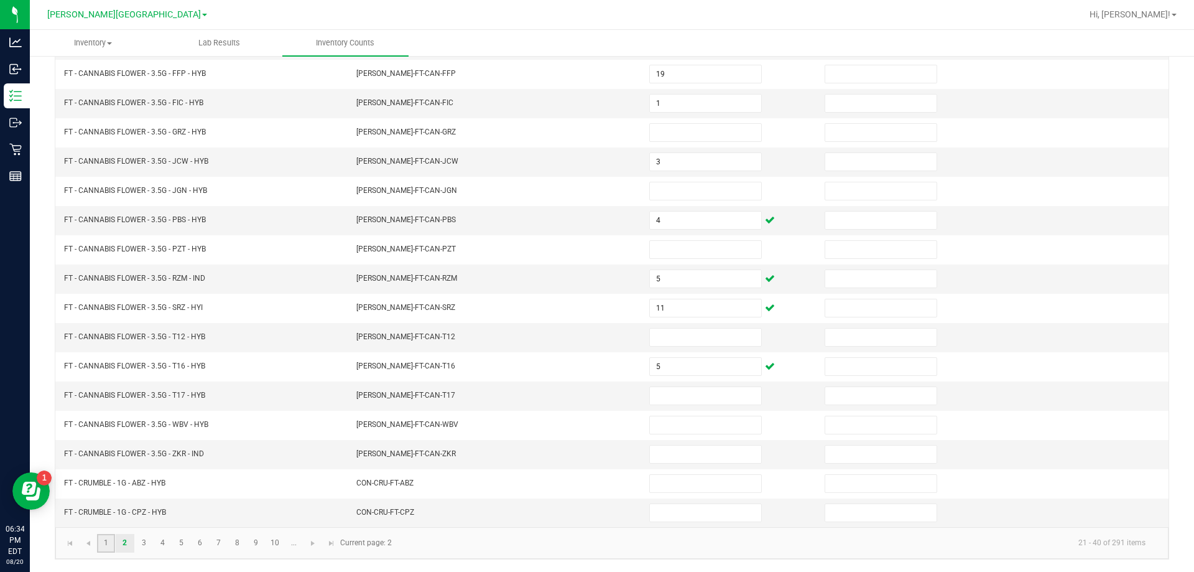
click at [103, 537] on link "1" at bounding box center [106, 543] width 18 height 19
type input "0"
type input "1"
type input "0"
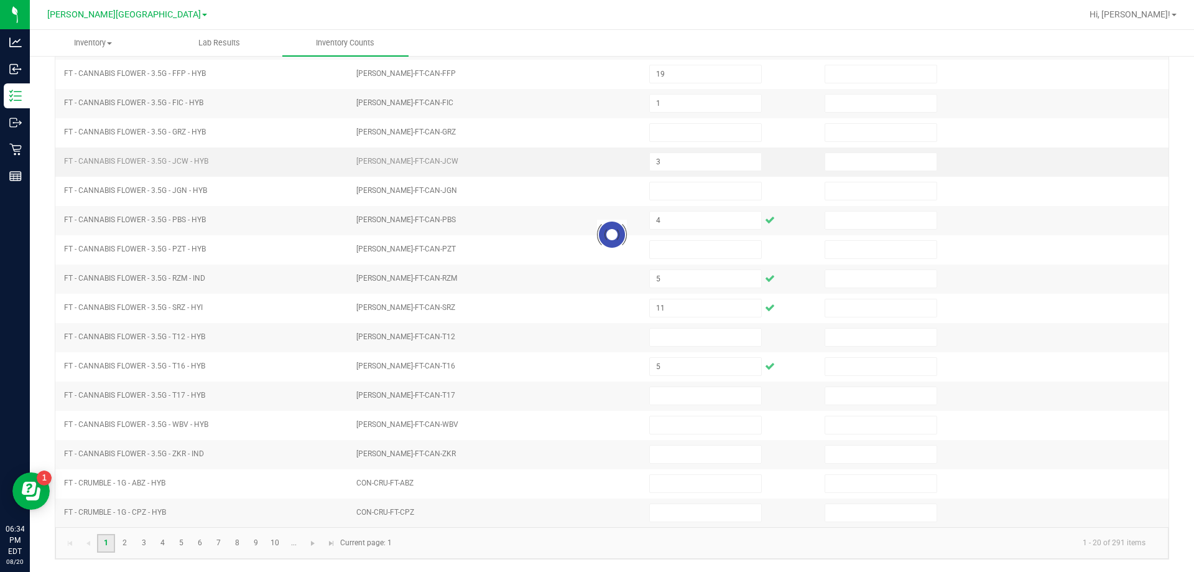
type input "17"
type input "0"
type input "9"
type input "0"
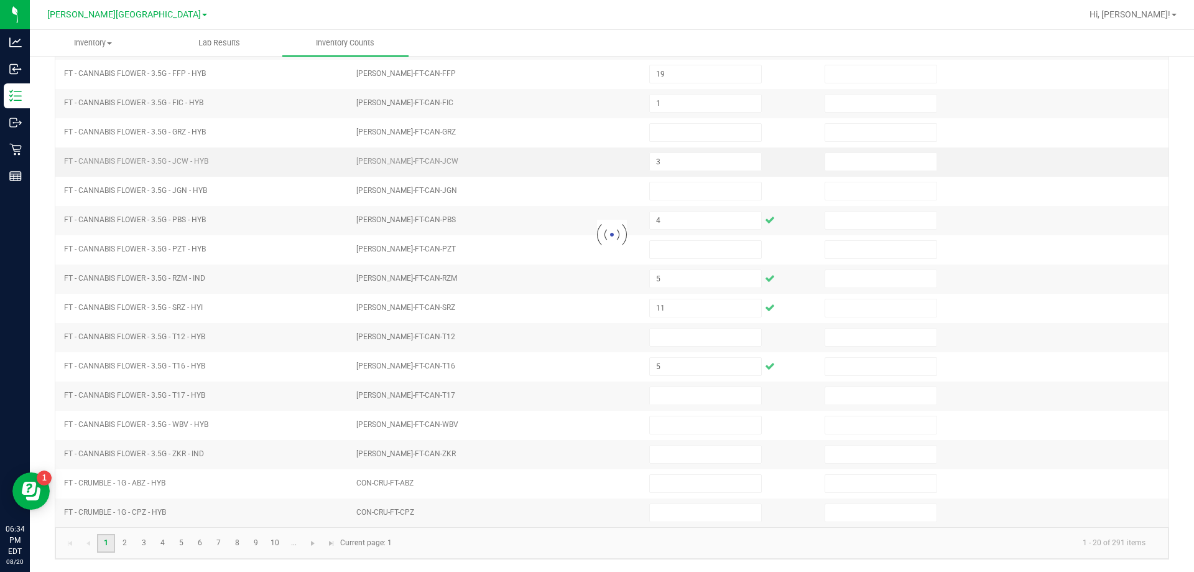
type input "0"
type input "17"
type input "0"
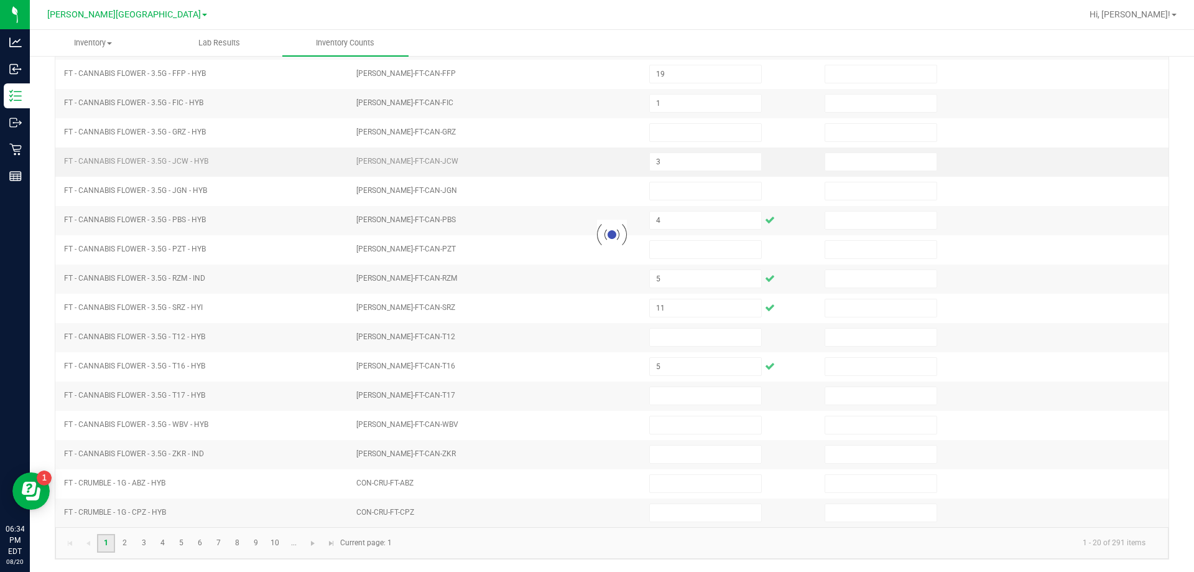
type input "0"
type input "16"
type input "0"
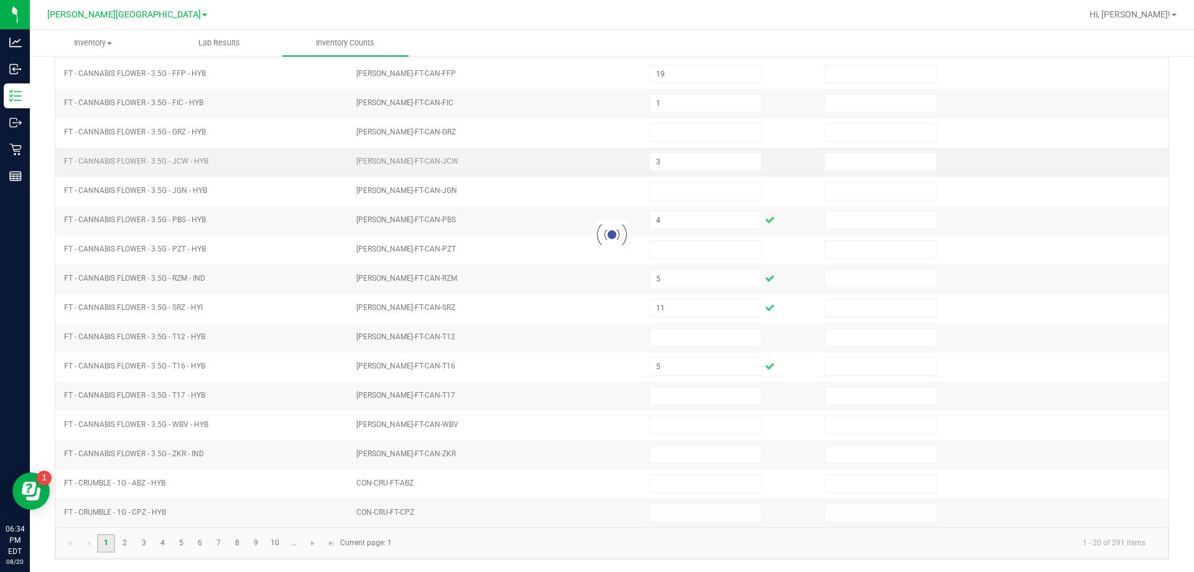
type input "0"
type input "5"
type input "0"
type input "3"
type input "0"
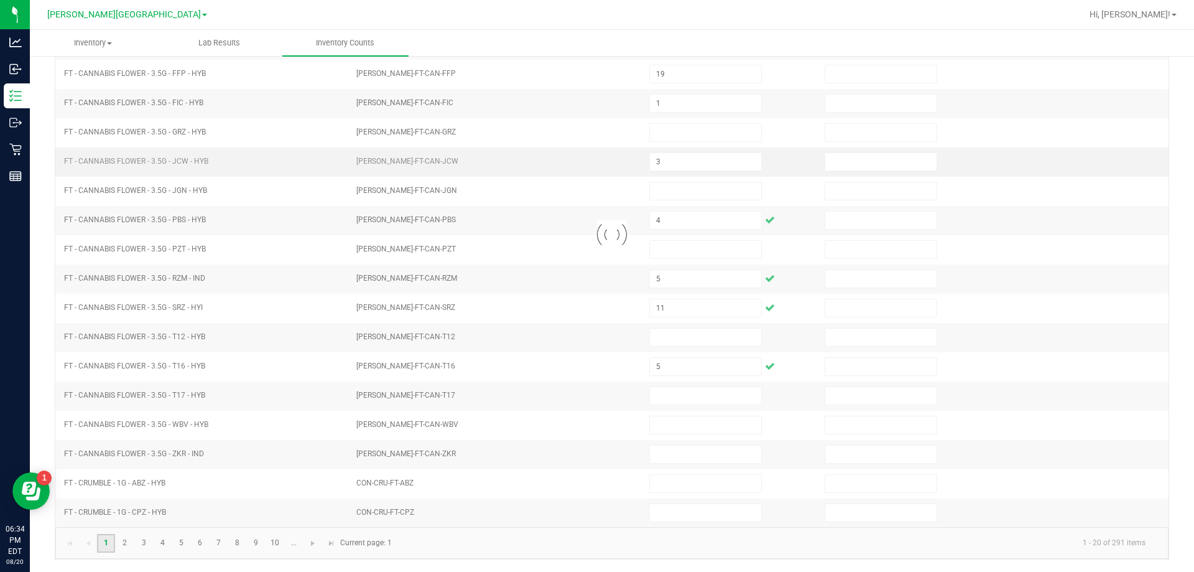
type input "9"
type input "0"
type input "3"
type input "0"
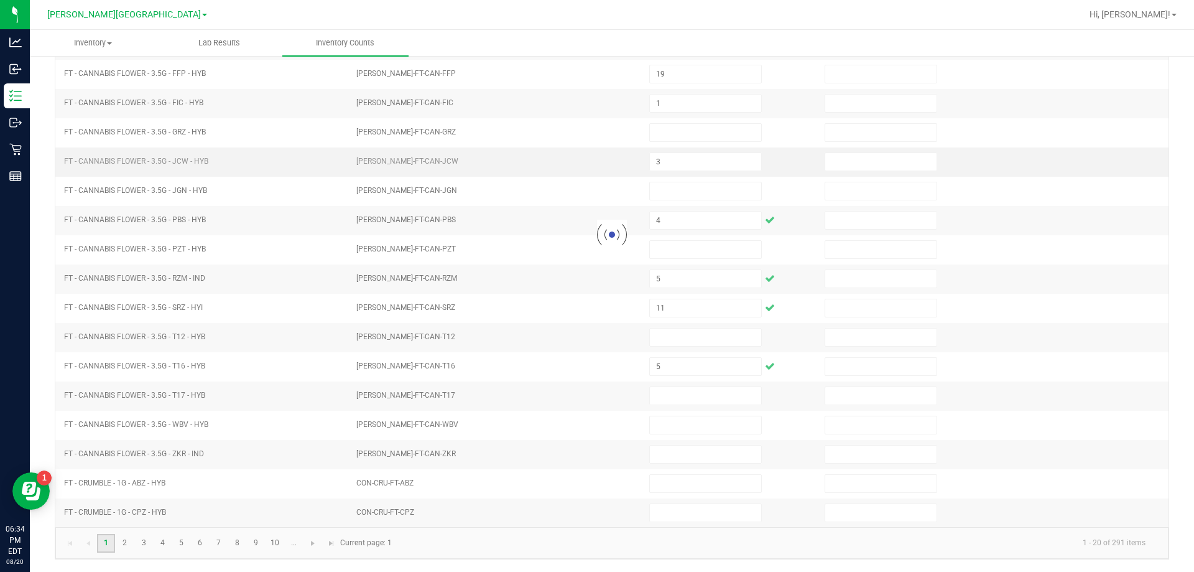
type input "4"
type input "0"
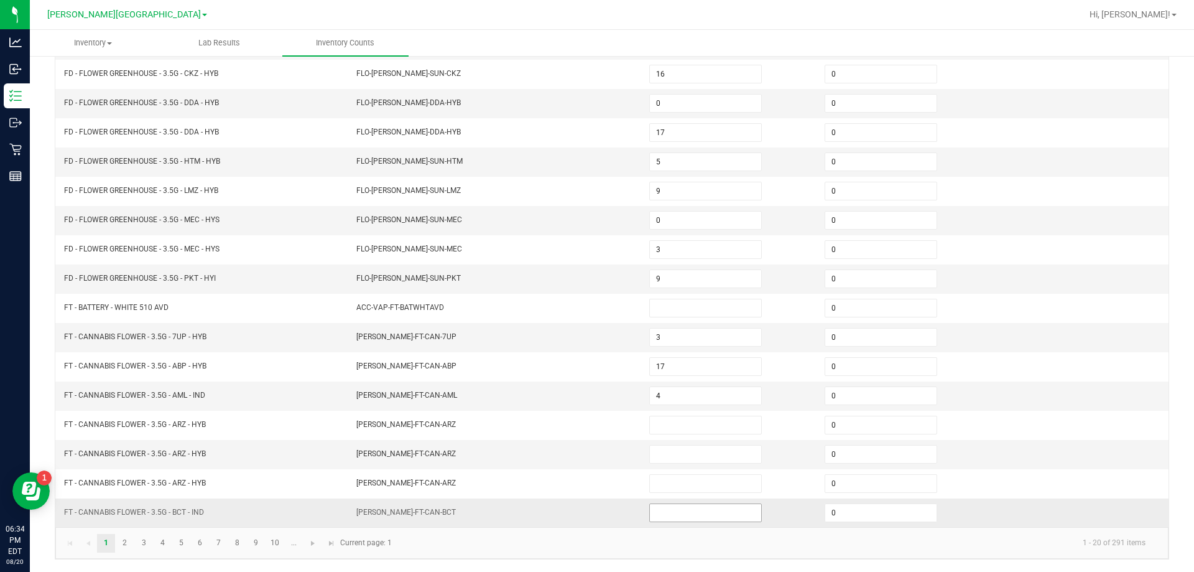
click at [674, 509] on input at bounding box center [705, 512] width 111 height 17
type input "1"
click at [556, 499] on td "[PERSON_NAME]-FT-CAN-BCT" at bounding box center [495, 512] width 293 height 29
click at [130, 546] on link "2" at bounding box center [125, 543] width 18 height 19
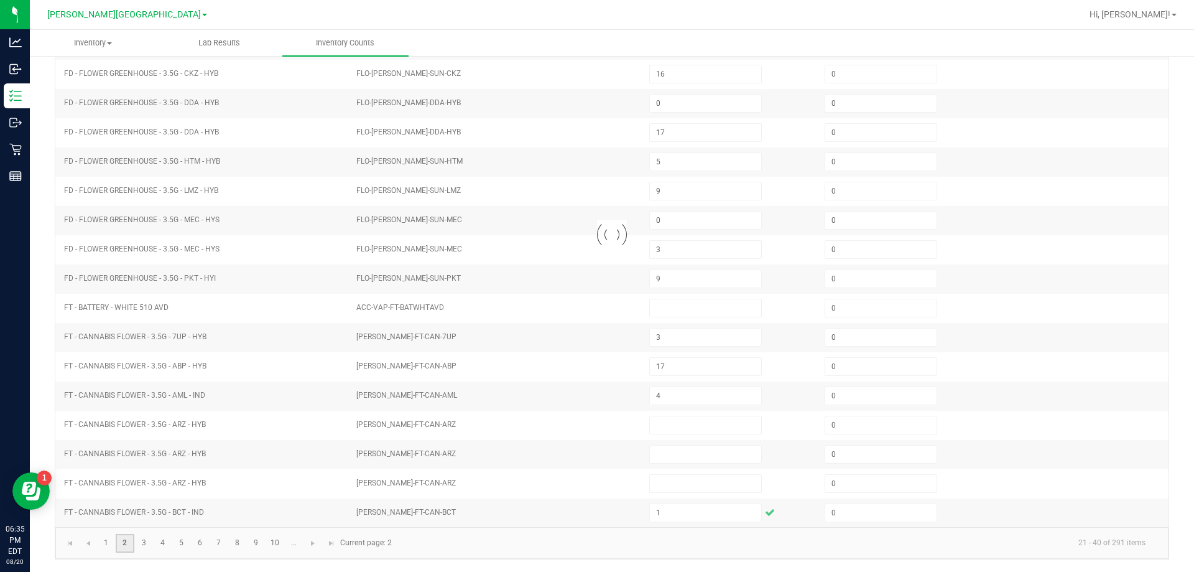
type input "4"
type input "5"
type input "3"
type input "19"
type input "1"
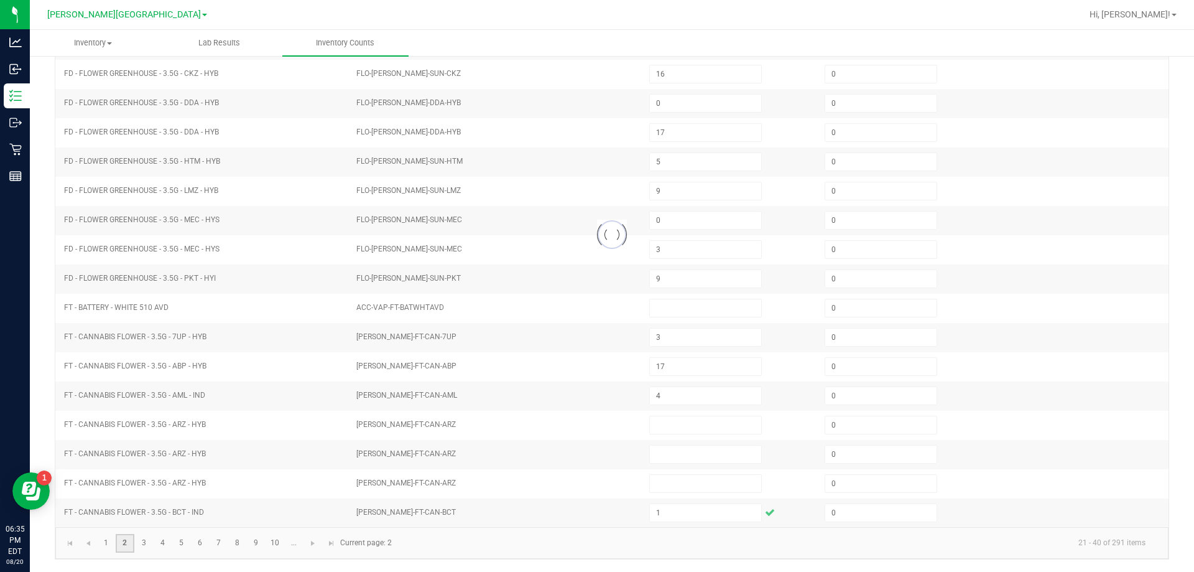
type input "3"
type input "5"
type input "11"
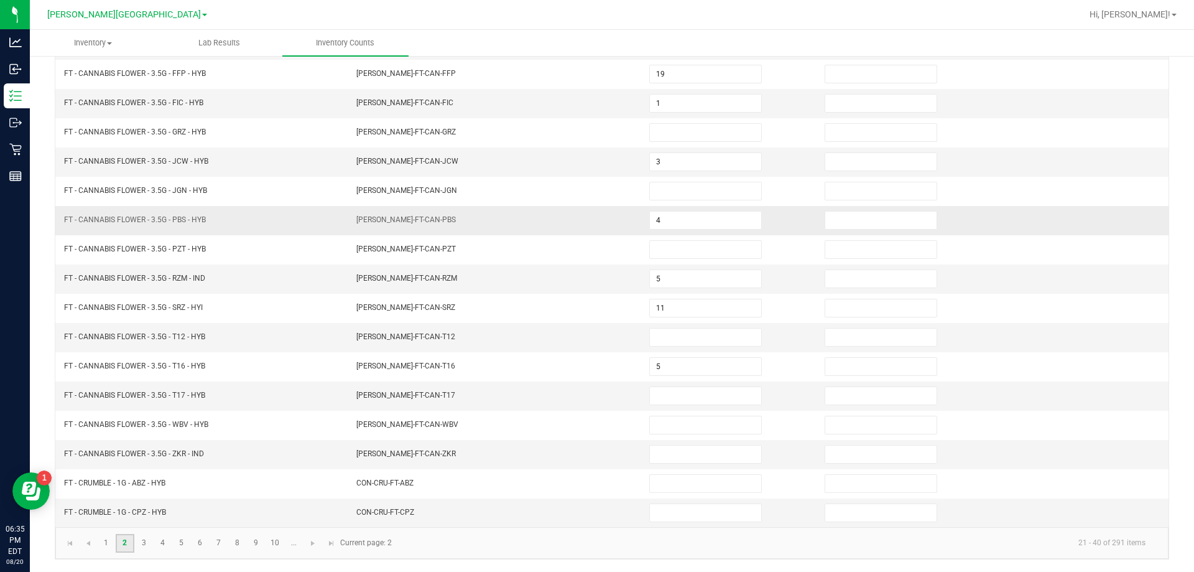
scroll to position [196, 0]
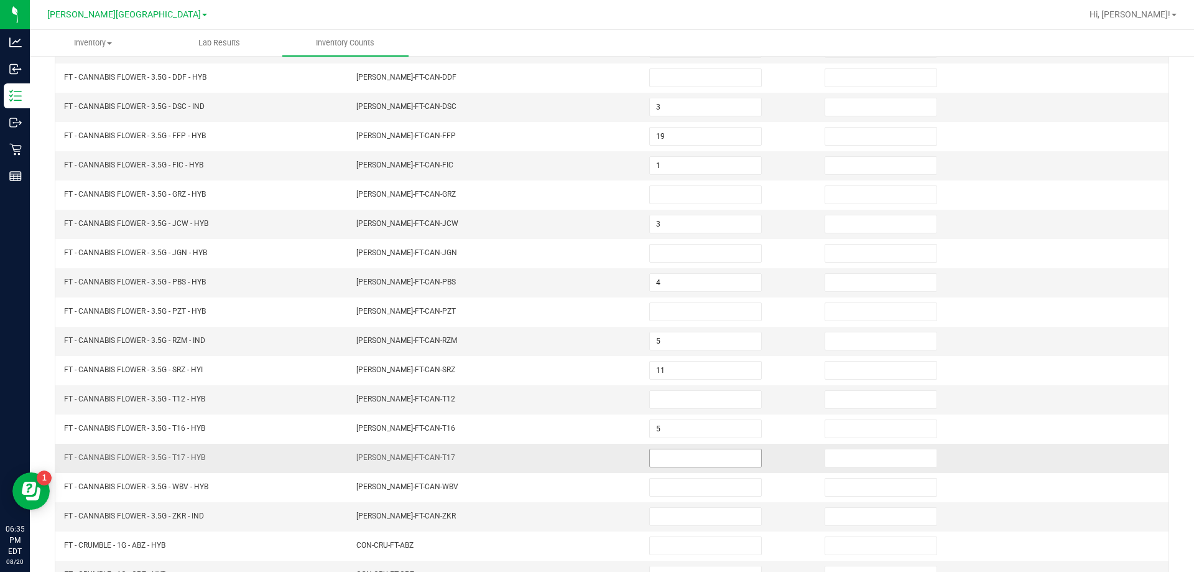
click at [650, 462] on input at bounding box center [705, 457] width 111 height 17
click at [627, 454] on td "[PERSON_NAME]-FT-CAN-T17" at bounding box center [495, 458] width 293 height 29
click at [620, 457] on td "[PERSON_NAME]-FT-CAN-T17" at bounding box center [495, 458] width 293 height 29
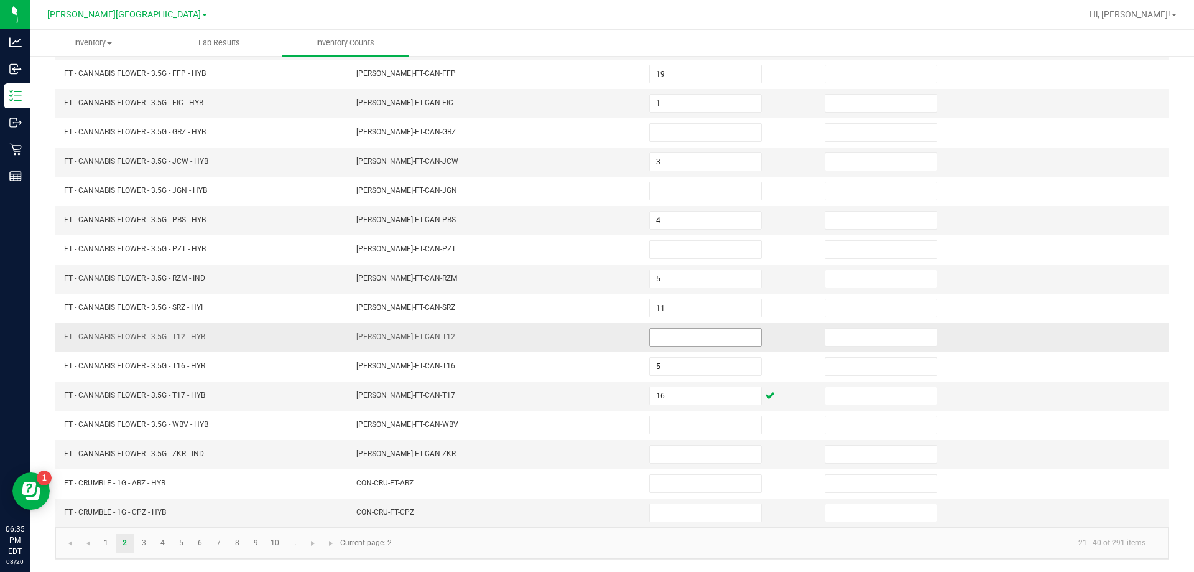
click at [667, 340] on input at bounding box center [705, 336] width 111 height 17
click at [627, 331] on td "[PERSON_NAME]-FT-CAN-T12" at bounding box center [495, 337] width 293 height 29
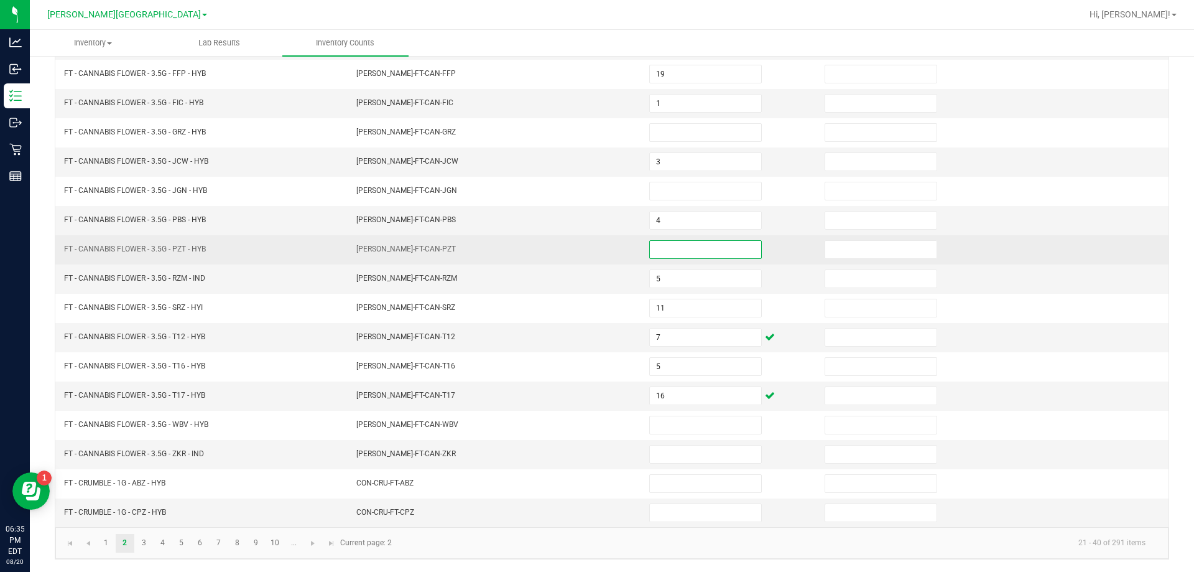
click at [675, 258] on input at bounding box center [705, 249] width 111 height 17
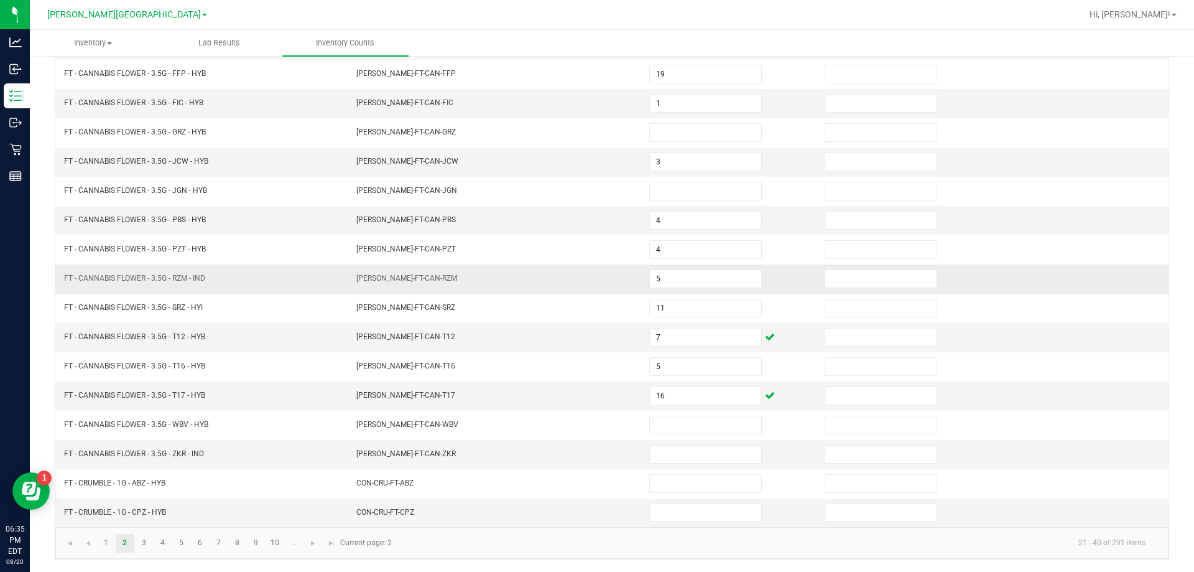
click at [611, 268] on td "[PERSON_NAME]-FT-CAN-RZM" at bounding box center [495, 278] width 293 height 29
click at [352, 345] on td "[PERSON_NAME]-FT-CAN-T12" at bounding box center [495, 337] width 293 height 29
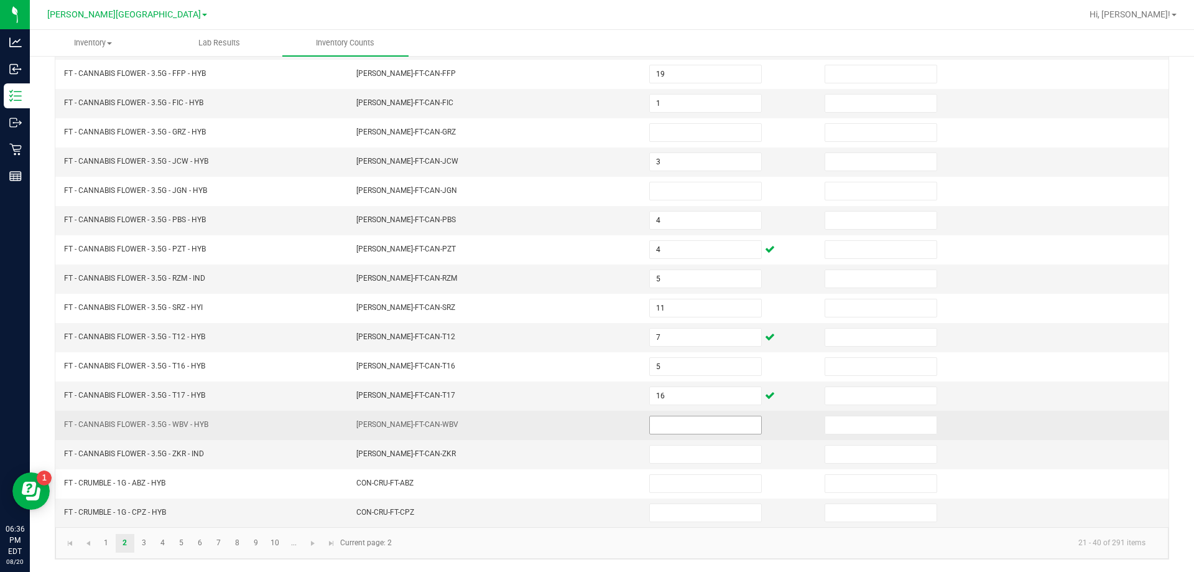
click at [650, 417] on input at bounding box center [705, 424] width 111 height 17
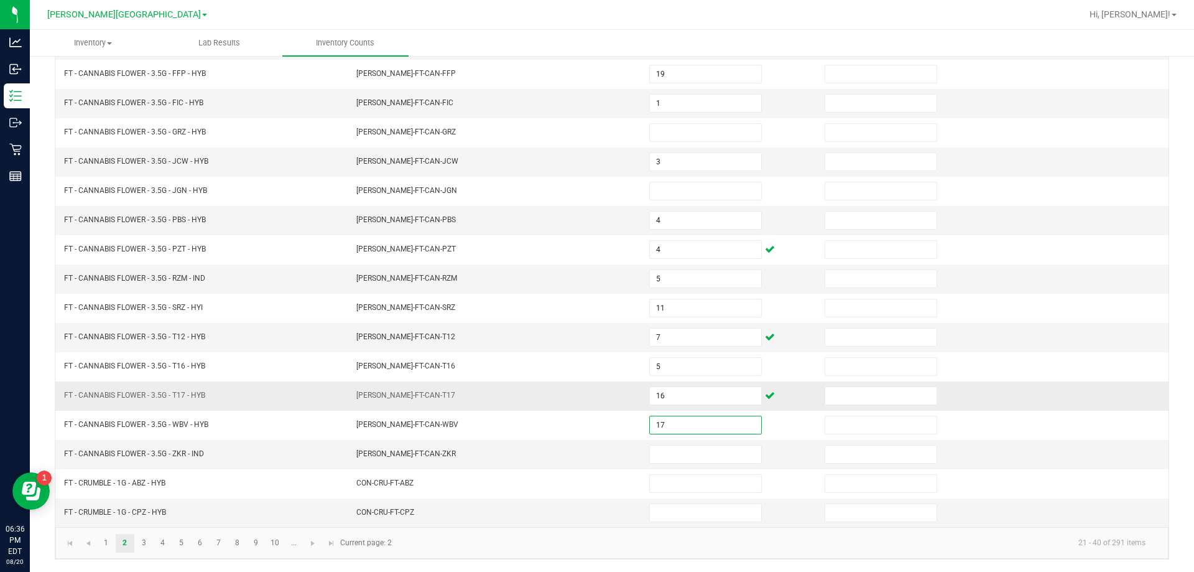
click at [611, 409] on td "[PERSON_NAME]-FT-CAN-T17" at bounding box center [495, 395] width 293 height 29
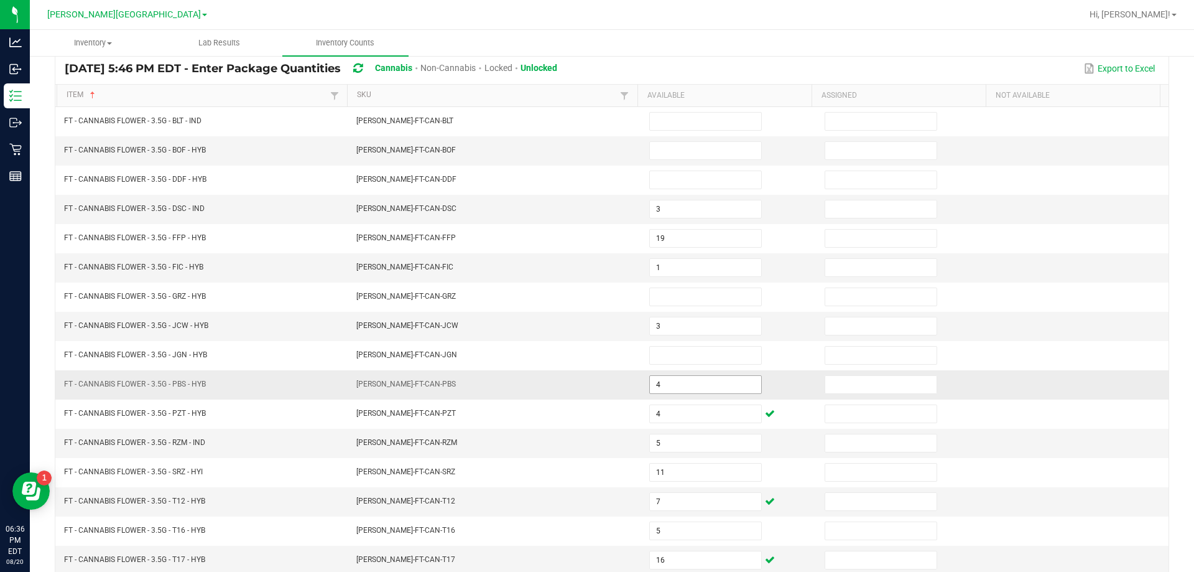
scroll to position [72, 0]
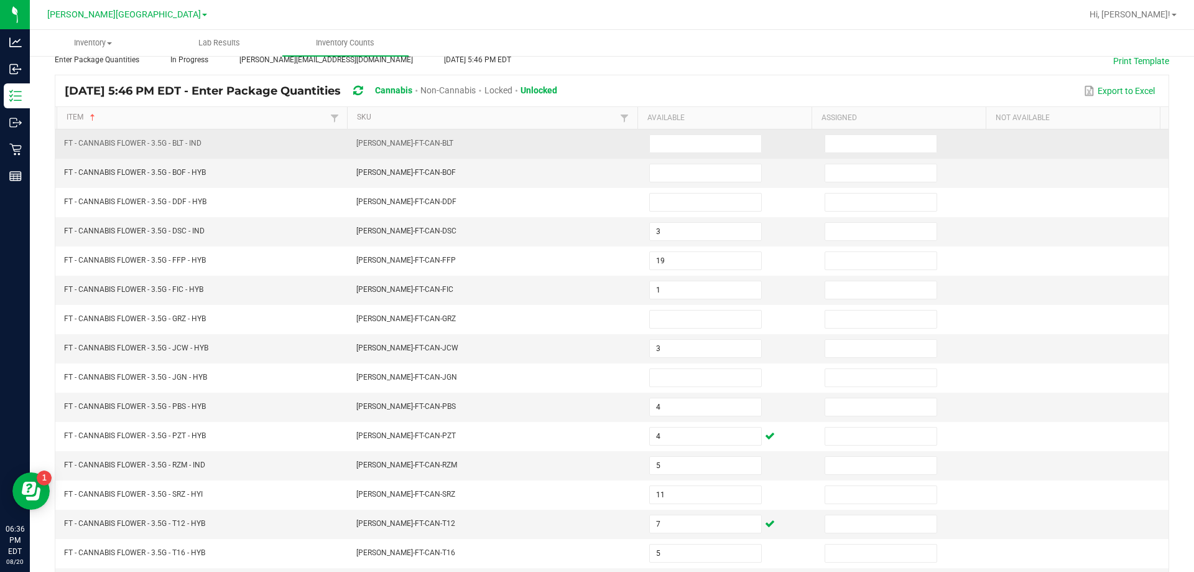
click at [707, 133] on td at bounding box center [729, 143] width 175 height 29
click at [710, 141] on input at bounding box center [705, 143] width 111 height 17
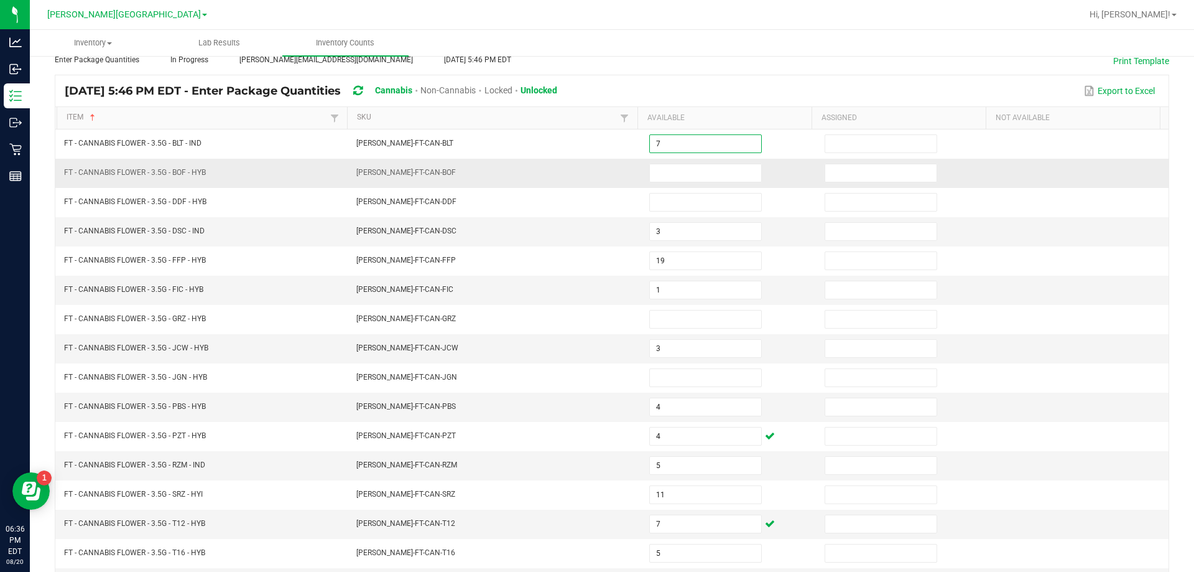
click at [609, 170] on td "[PERSON_NAME]-FT-CAN-BOF" at bounding box center [495, 173] width 293 height 29
click at [665, 172] on input at bounding box center [705, 172] width 111 height 17
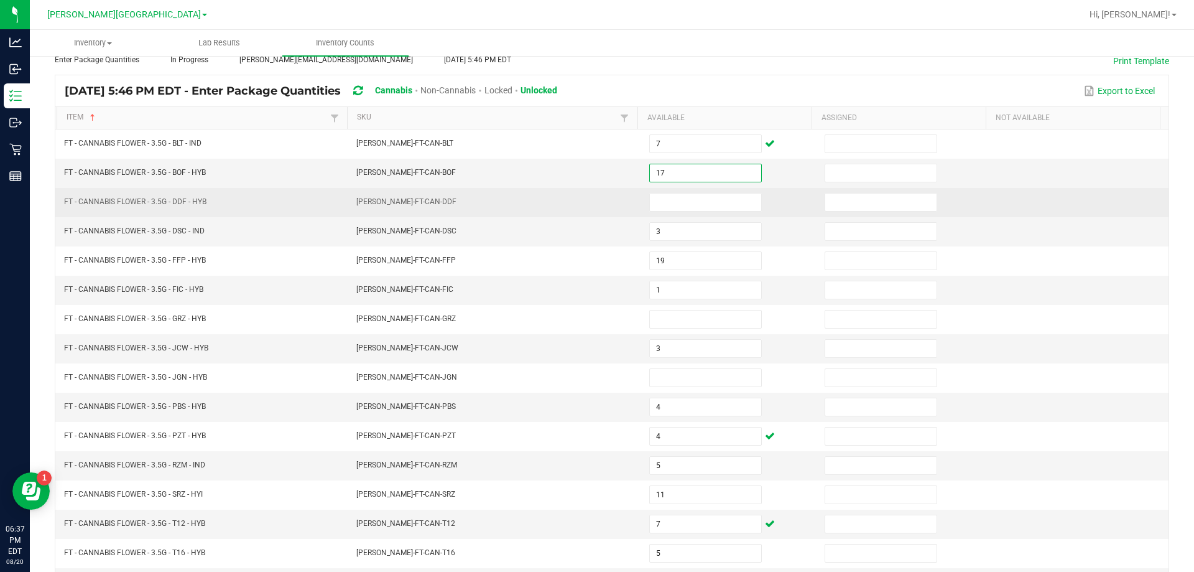
click at [580, 196] on td "[PERSON_NAME]-FT-CAN-DDF" at bounding box center [495, 202] width 293 height 29
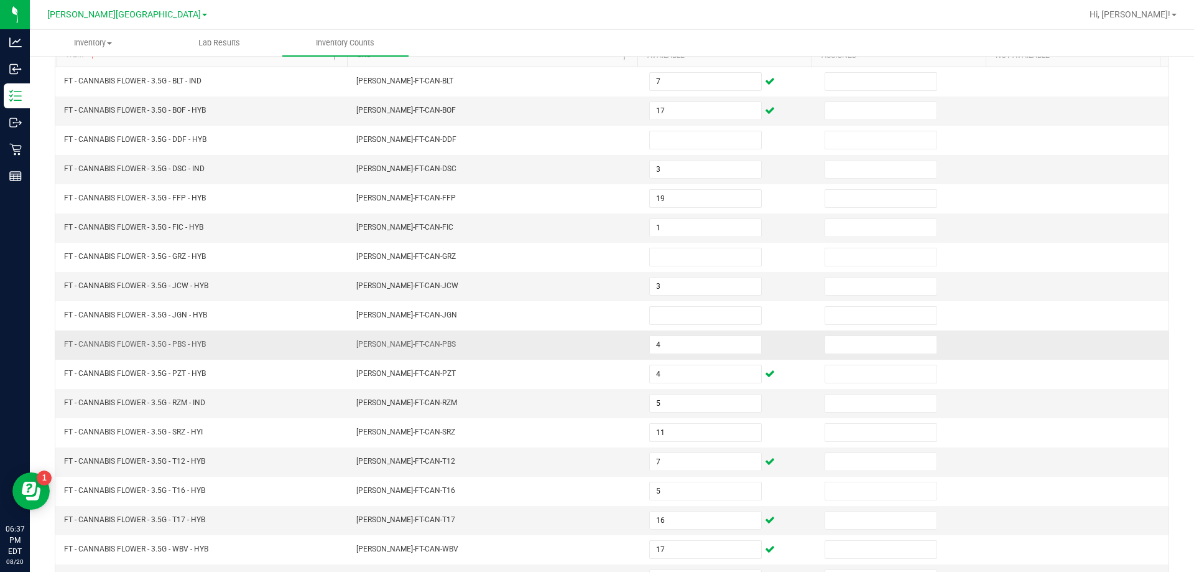
scroll to position [196, 0]
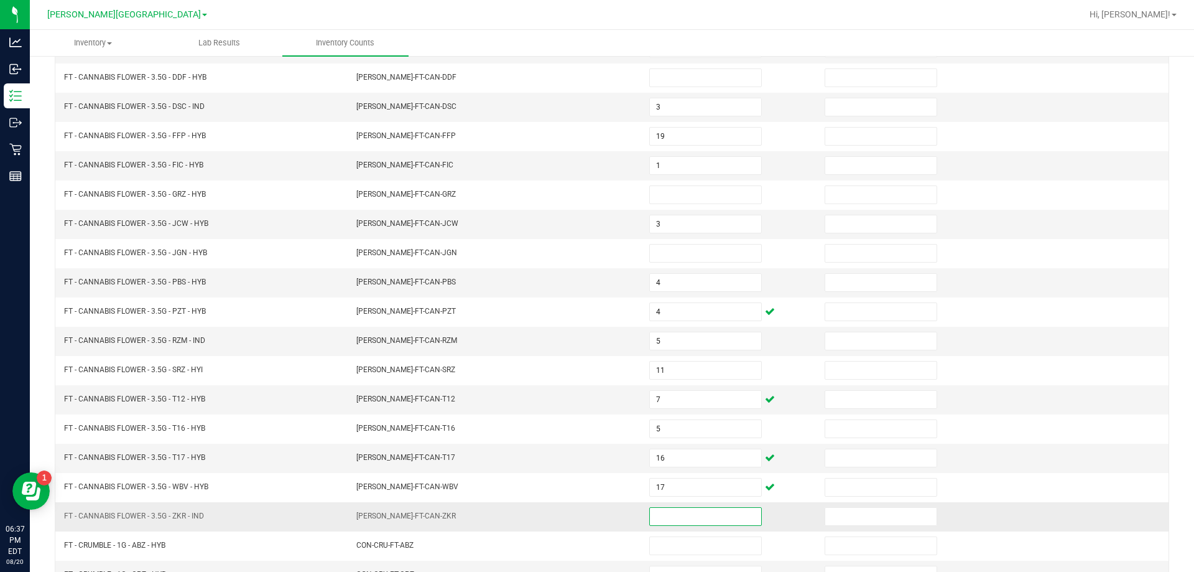
click at [690, 511] on input at bounding box center [705, 516] width 111 height 17
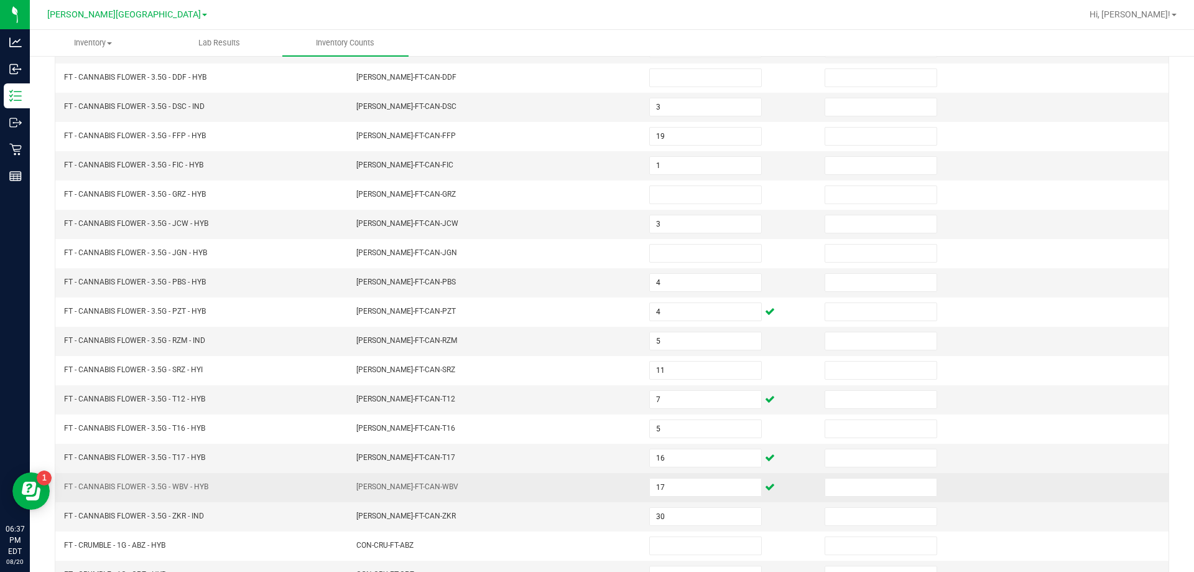
click at [562, 486] on td "[PERSON_NAME]-FT-CAN-WBV" at bounding box center [495, 487] width 293 height 29
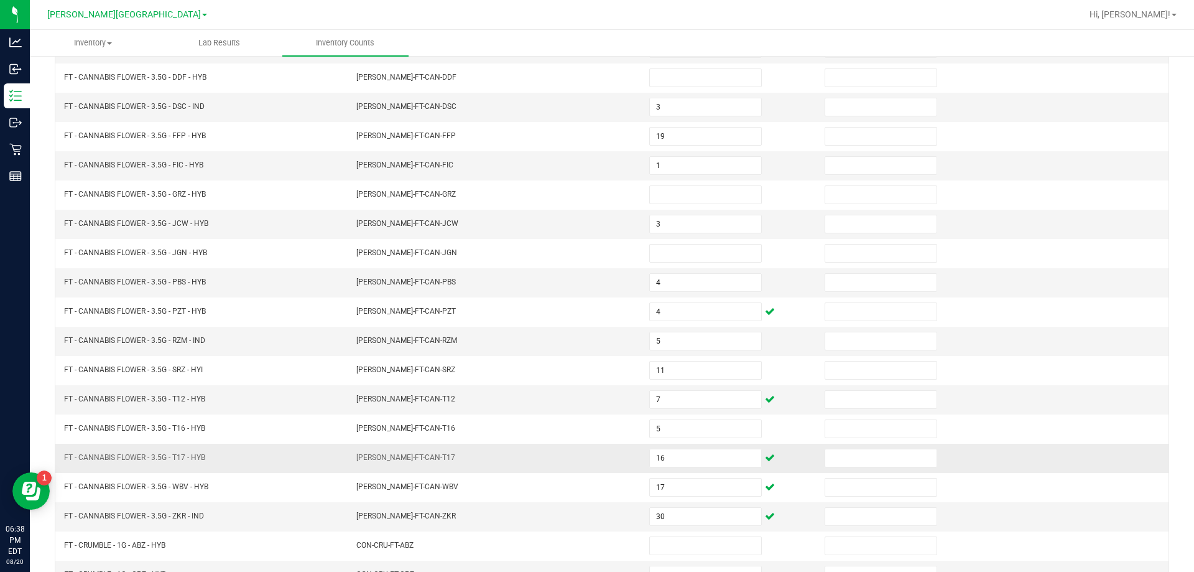
scroll to position [258, 0]
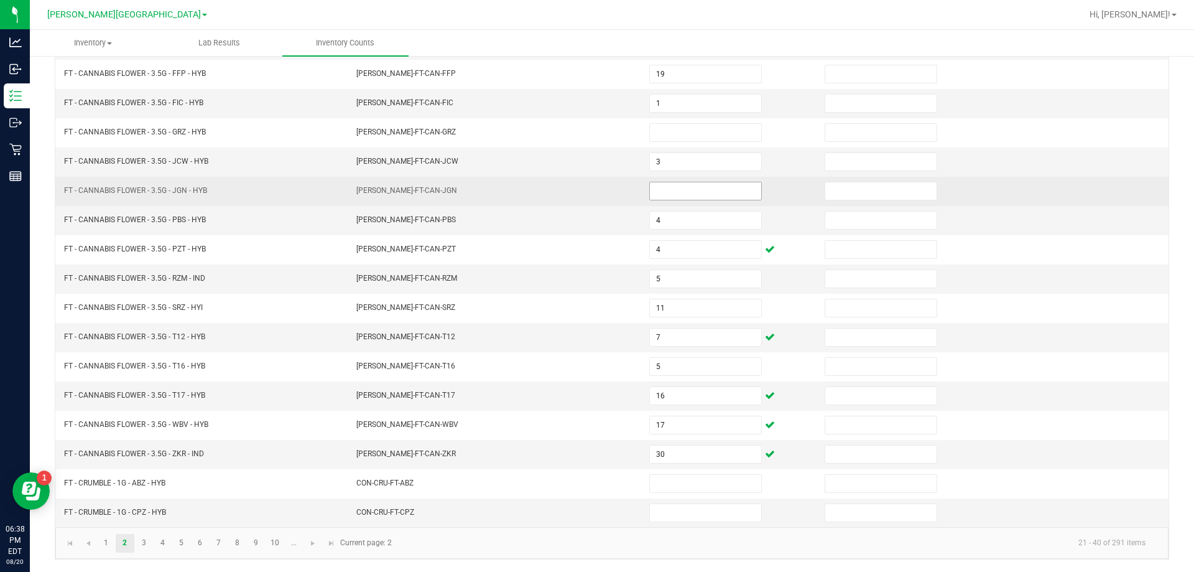
click at [706, 199] on input at bounding box center [705, 190] width 111 height 17
click at [541, 203] on td "[PERSON_NAME]-FT-CAN-JGN" at bounding box center [495, 191] width 293 height 29
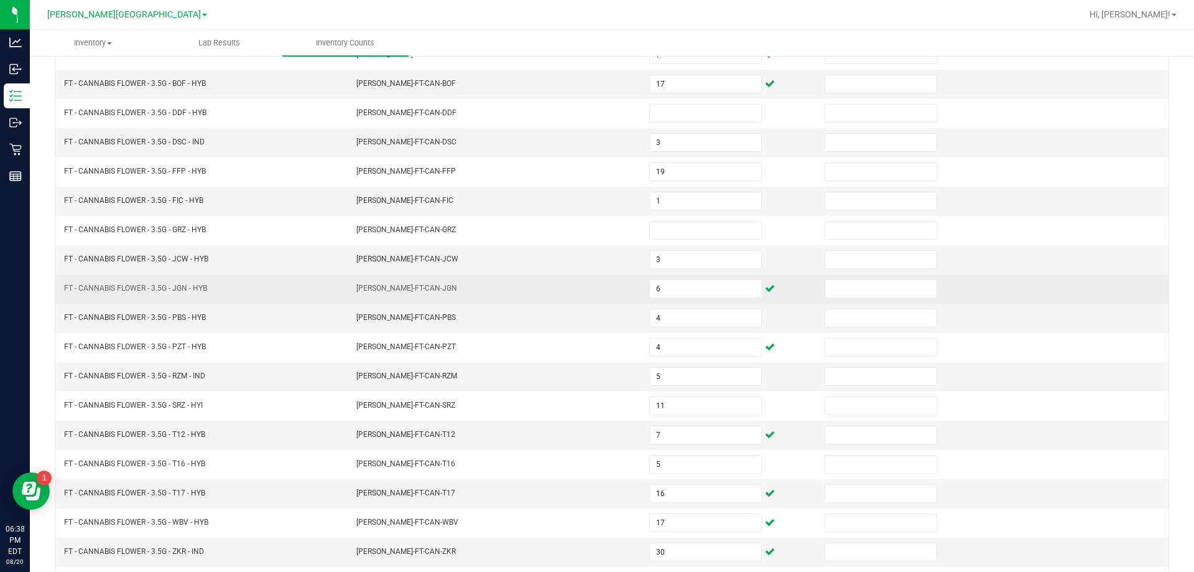
scroll to position [72, 0]
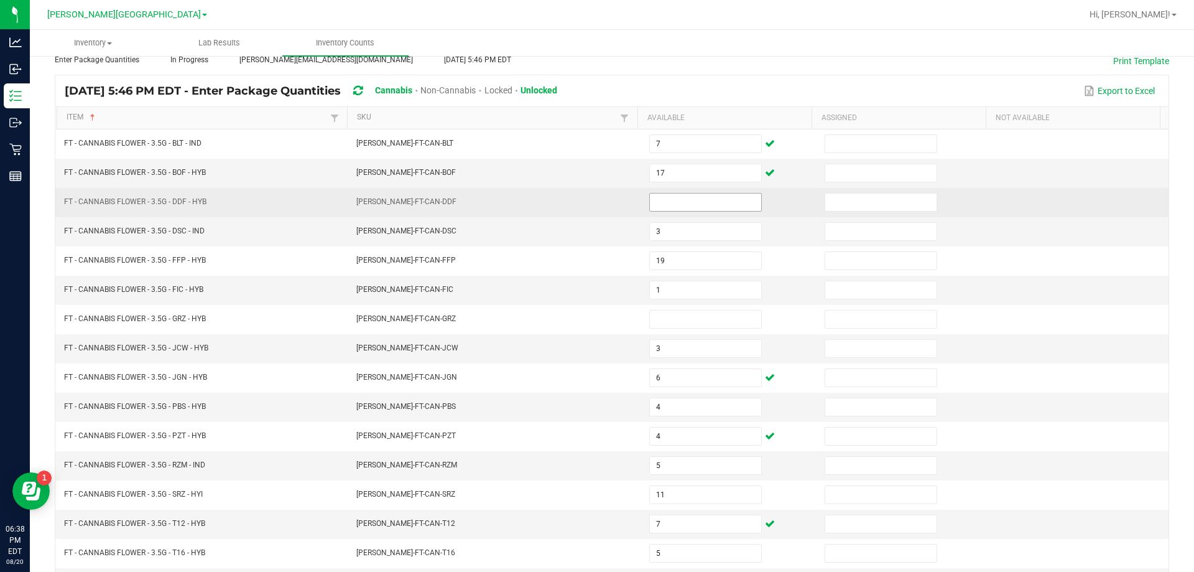
click at [674, 207] on input at bounding box center [705, 201] width 111 height 17
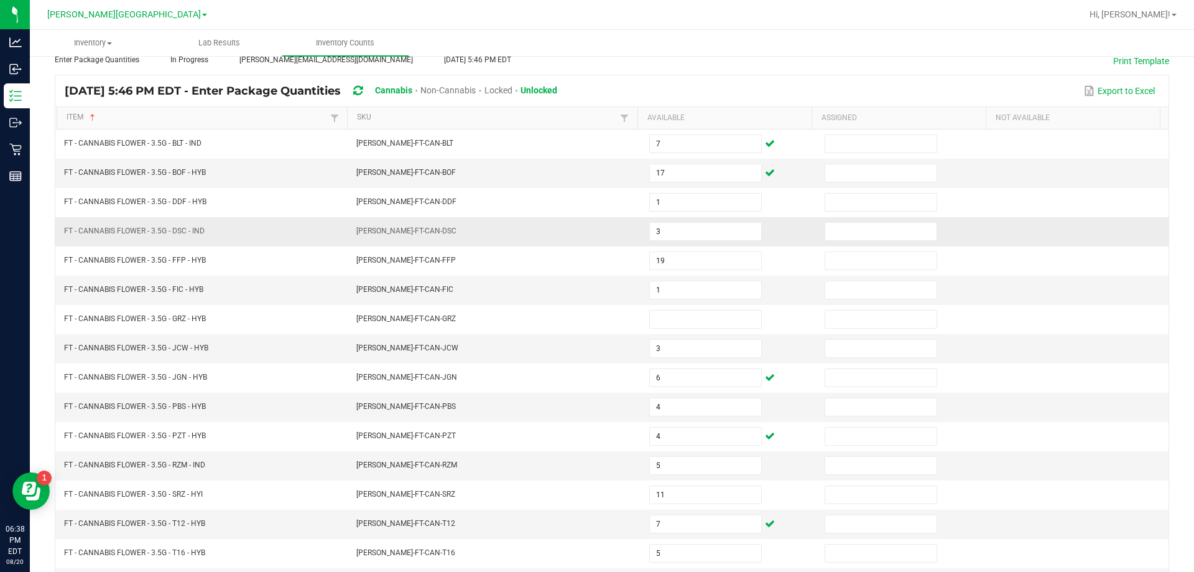
click at [557, 223] on td "[PERSON_NAME]-FT-CAN-DSC" at bounding box center [495, 231] width 293 height 29
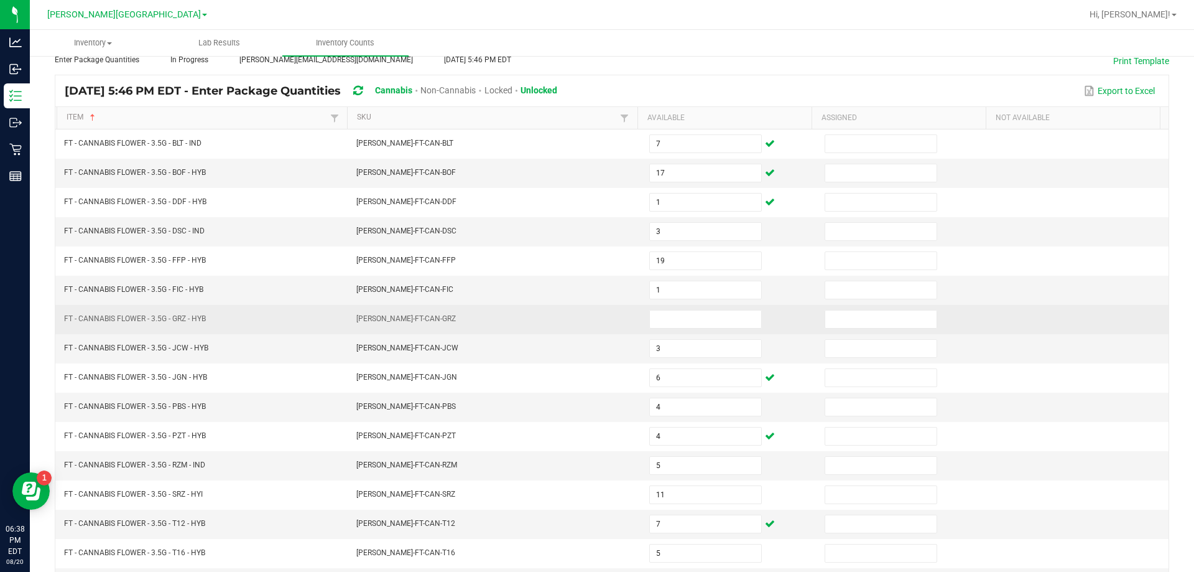
click at [567, 319] on td "[PERSON_NAME]-FT-CAN-GRZ" at bounding box center [495, 319] width 293 height 29
click at [663, 317] on input at bounding box center [705, 318] width 111 height 17
click at [840, 317] on input at bounding box center [880, 318] width 111 height 17
click at [627, 310] on td "[PERSON_NAME]-FT-CAN-GRZ" at bounding box center [495, 319] width 293 height 29
click at [659, 323] on input at bounding box center [705, 318] width 111 height 17
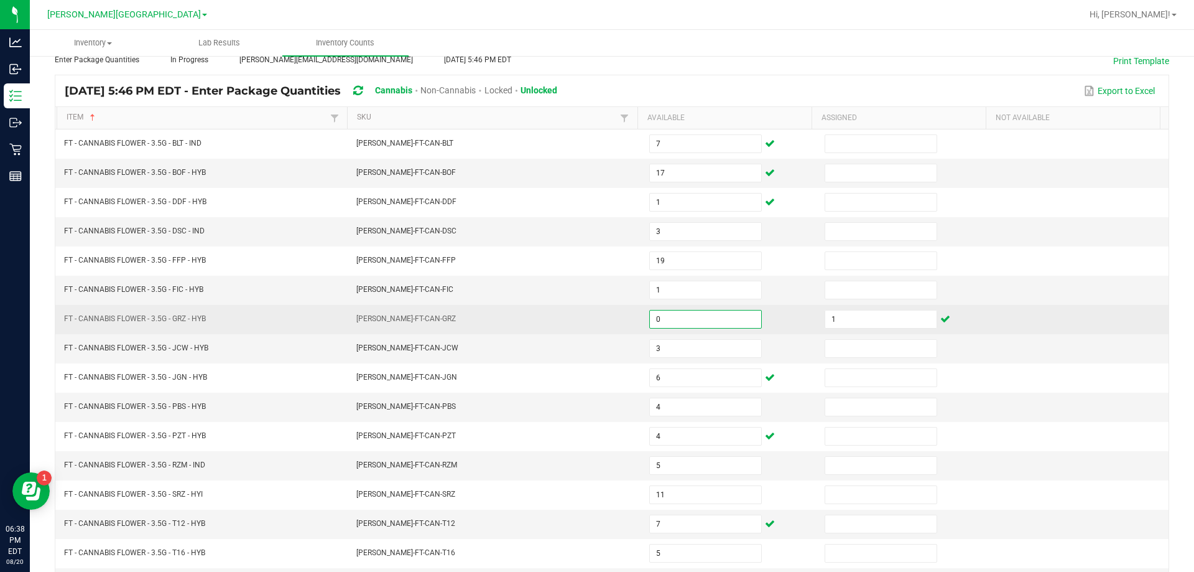
click at [612, 330] on td "[PERSON_NAME]-FT-CAN-GRZ" at bounding box center [495, 319] width 293 height 29
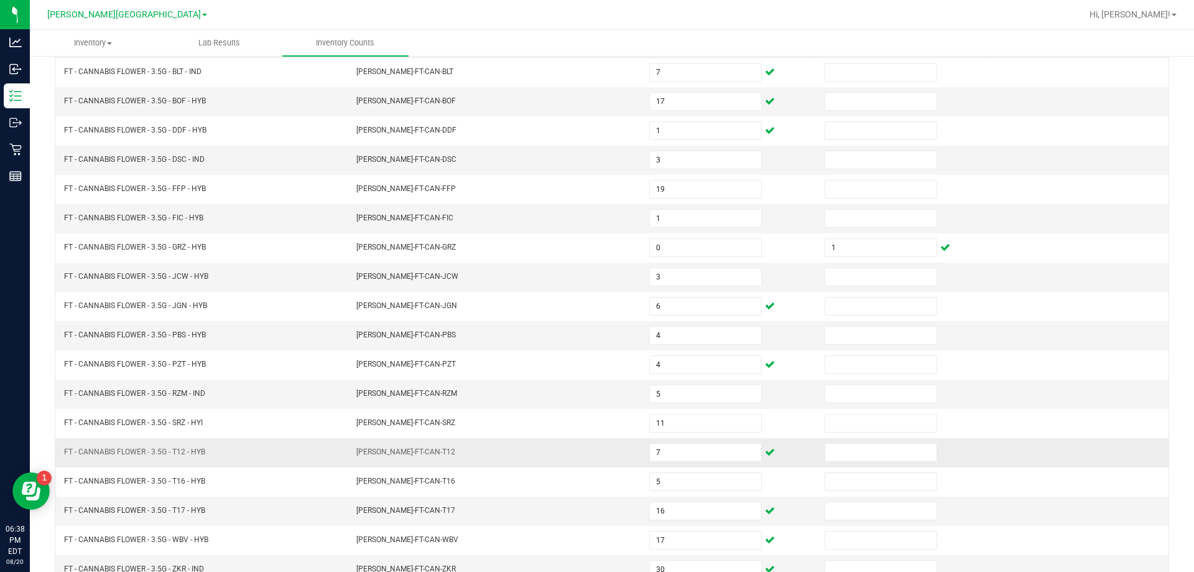
scroll to position [258, 0]
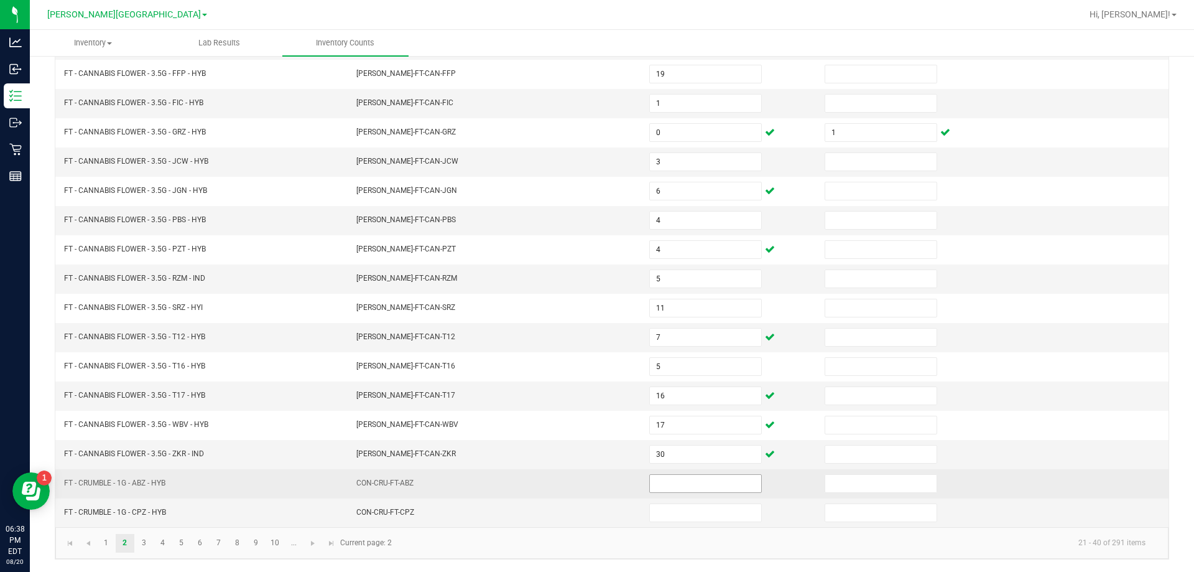
click at [664, 484] on input at bounding box center [705, 483] width 111 height 17
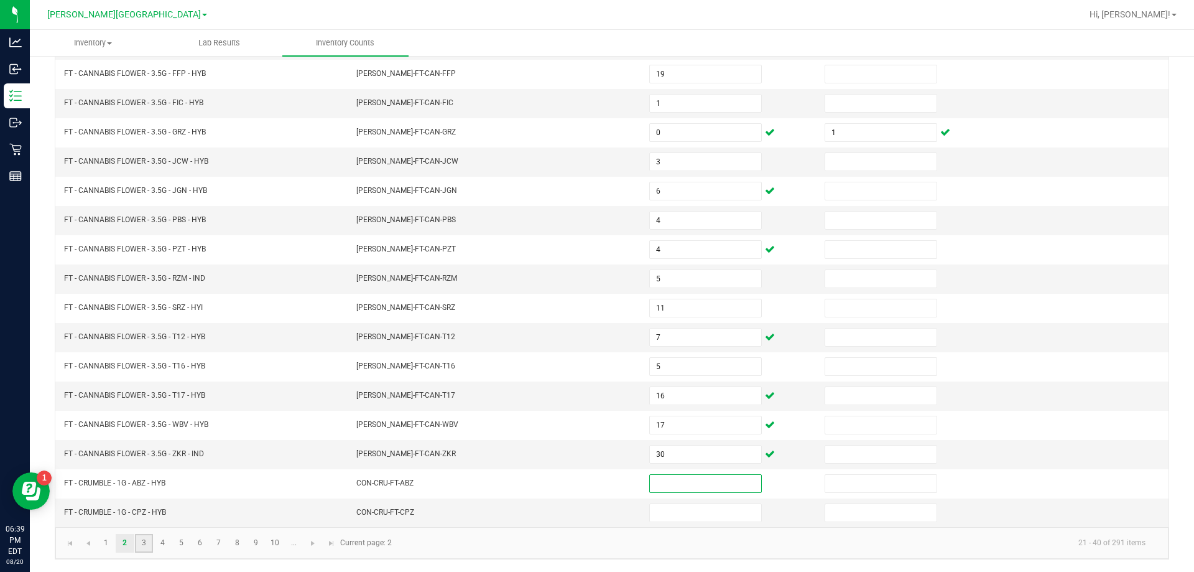
click at [140, 543] on link "3" at bounding box center [144, 543] width 18 height 19
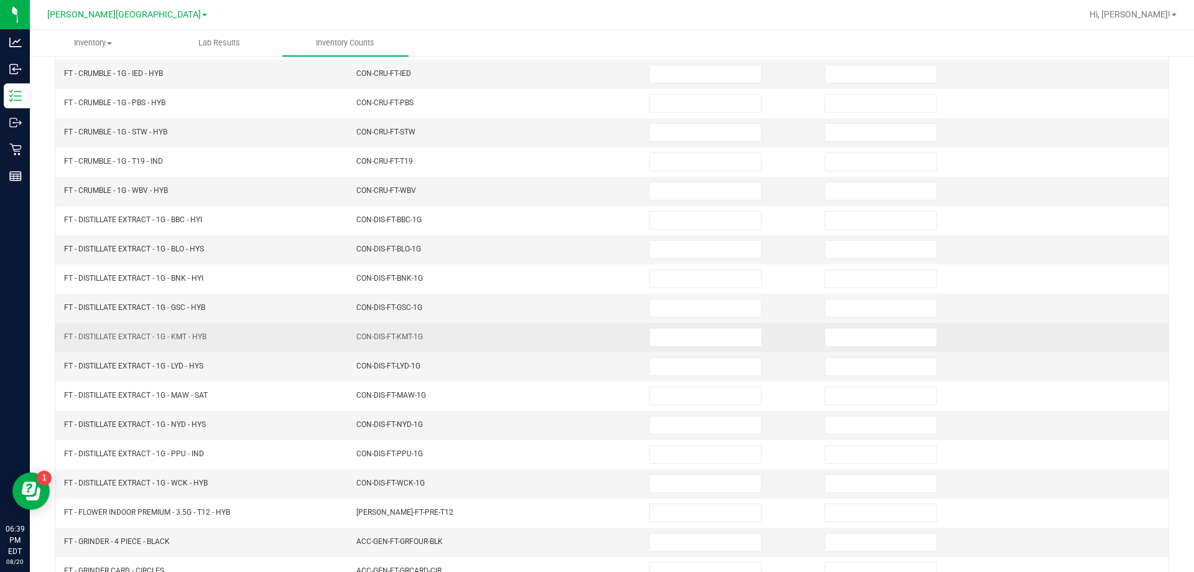
scroll to position [72, 0]
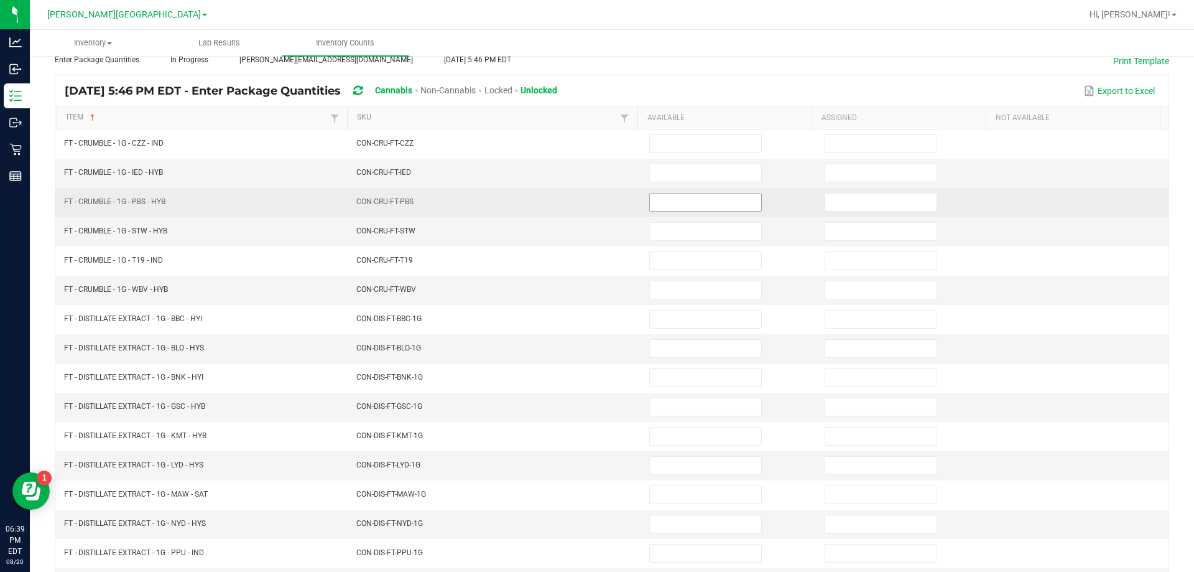
click at [650, 203] on input at bounding box center [705, 201] width 111 height 17
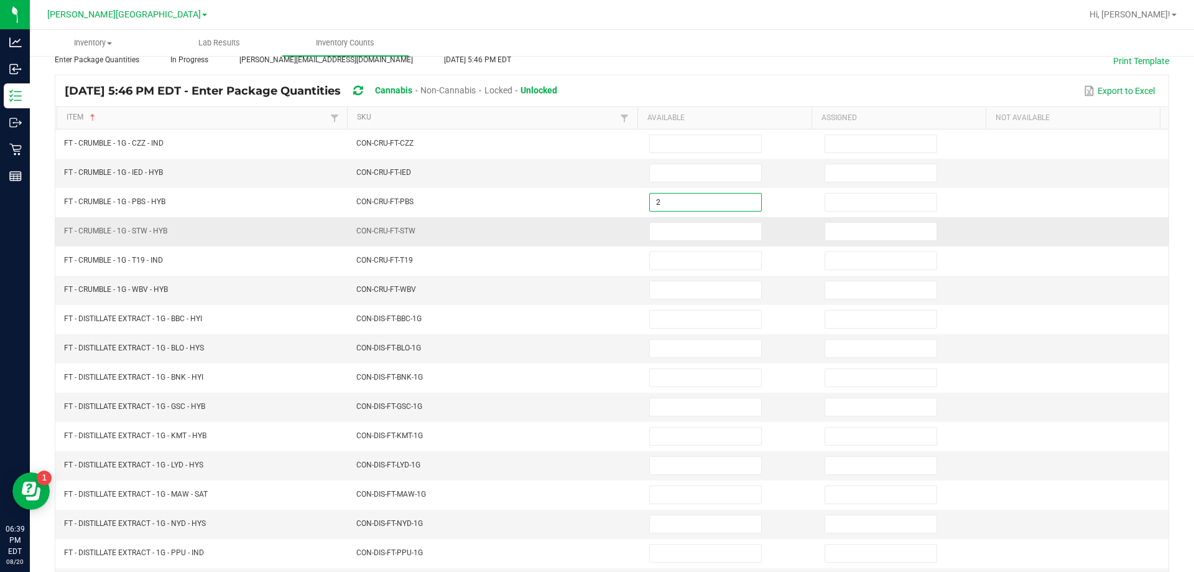
click at [594, 221] on td "CON-CRU-FT-STW" at bounding box center [495, 231] width 293 height 29
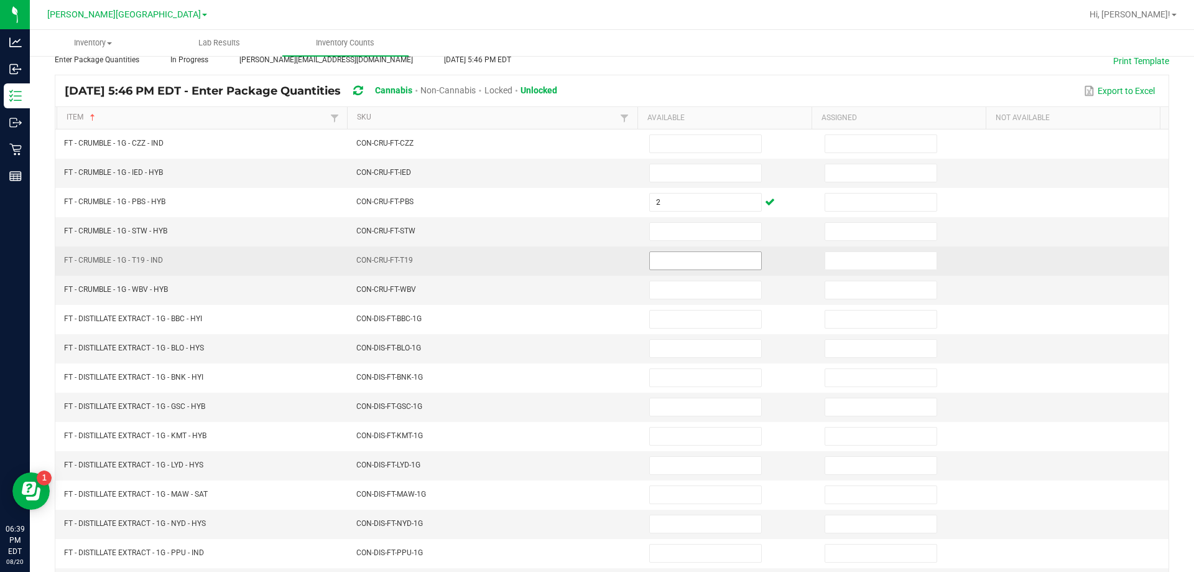
click at [659, 263] on input at bounding box center [705, 260] width 111 height 17
click at [618, 264] on td "CON-CRU-FT-T19" at bounding box center [495, 260] width 293 height 29
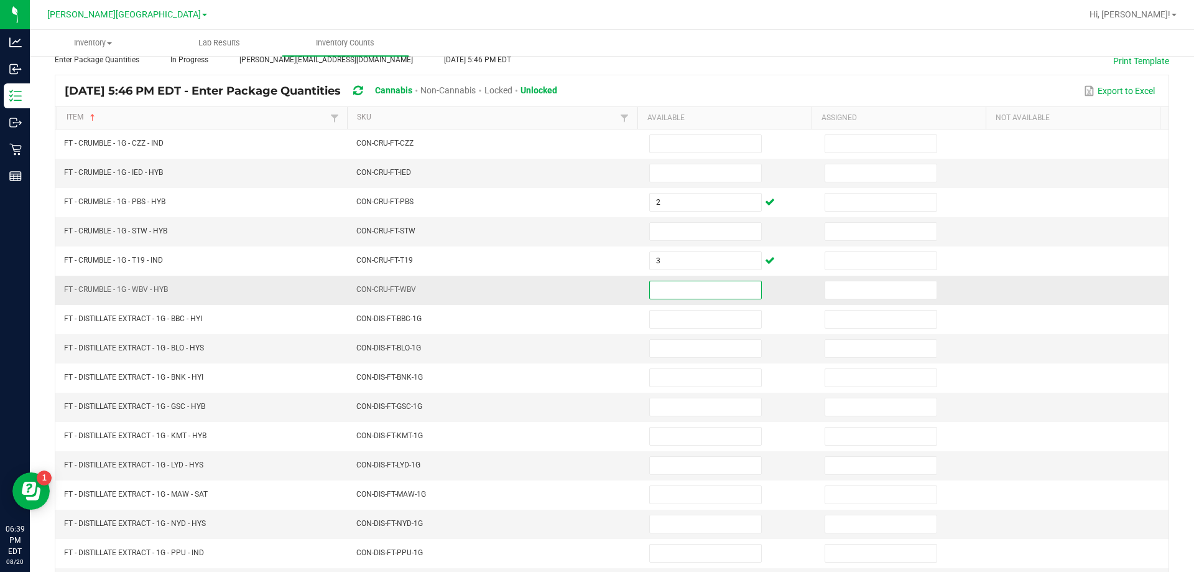
click at [661, 288] on input at bounding box center [705, 289] width 111 height 17
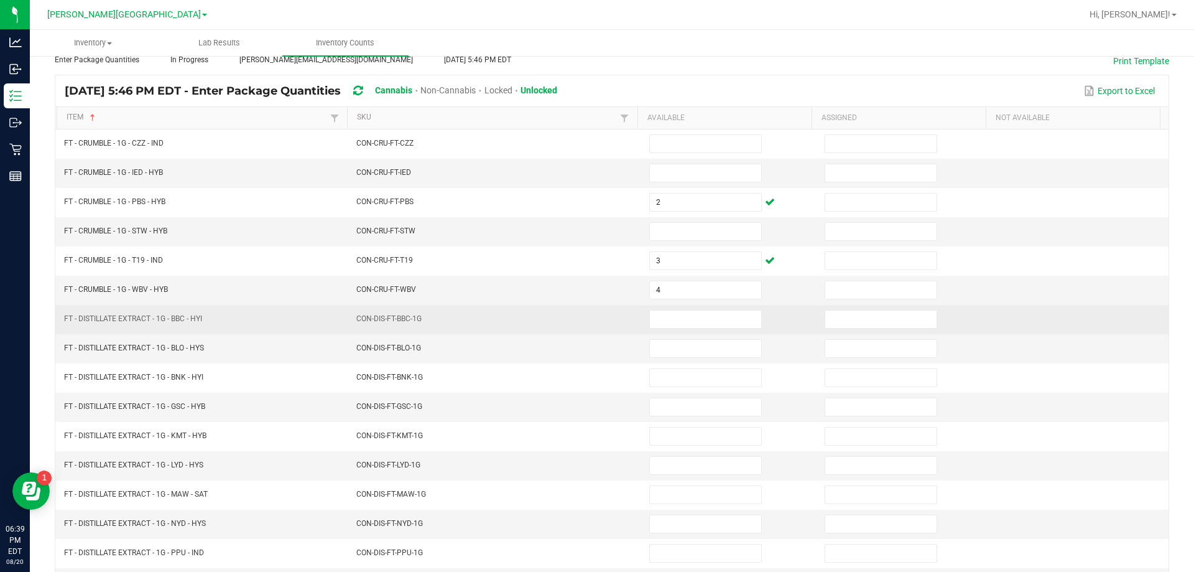
click at [577, 310] on td "CON-DIS-FT-BBC-1G" at bounding box center [495, 319] width 293 height 29
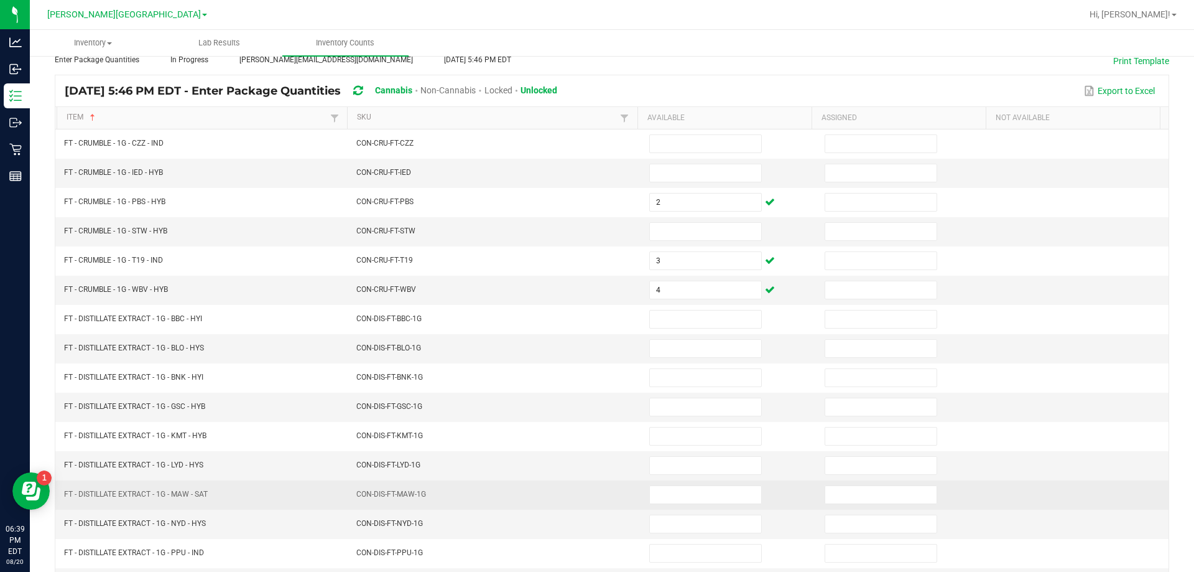
scroll to position [258, 0]
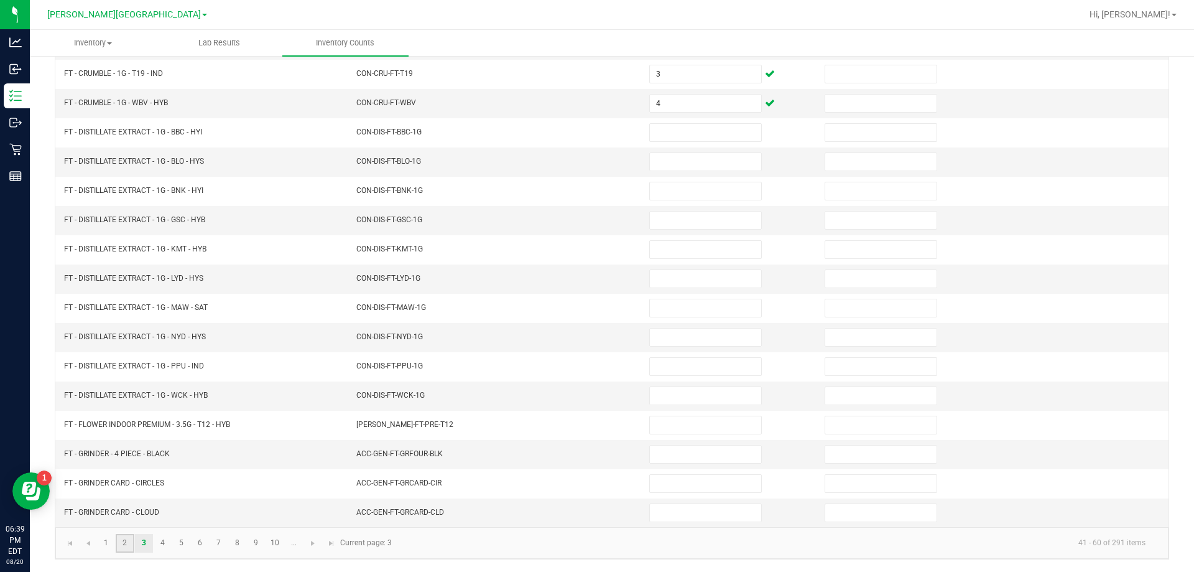
click at [129, 541] on link "2" at bounding box center [125, 543] width 18 height 19
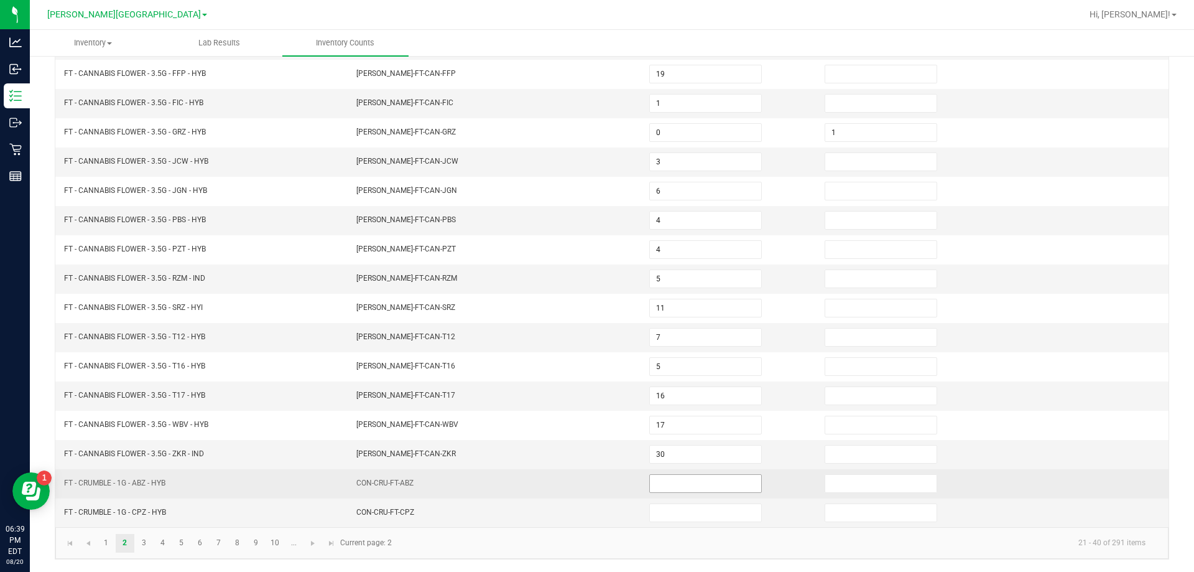
click at [695, 481] on input at bounding box center [705, 483] width 111 height 17
click at [616, 477] on td "CON-CRU-FT-ABZ" at bounding box center [495, 483] width 293 height 29
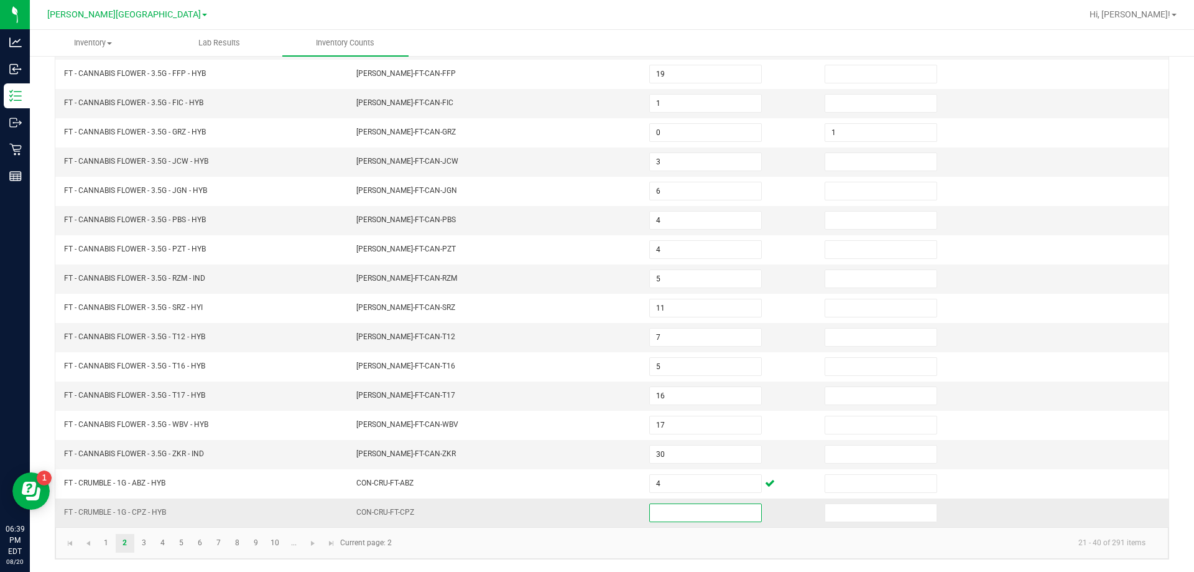
click at [663, 509] on input at bounding box center [705, 512] width 111 height 17
click at [619, 510] on td "CON-CRU-FT-CPZ" at bounding box center [495, 512] width 293 height 29
click at [151, 541] on link "3" at bounding box center [144, 543] width 18 height 19
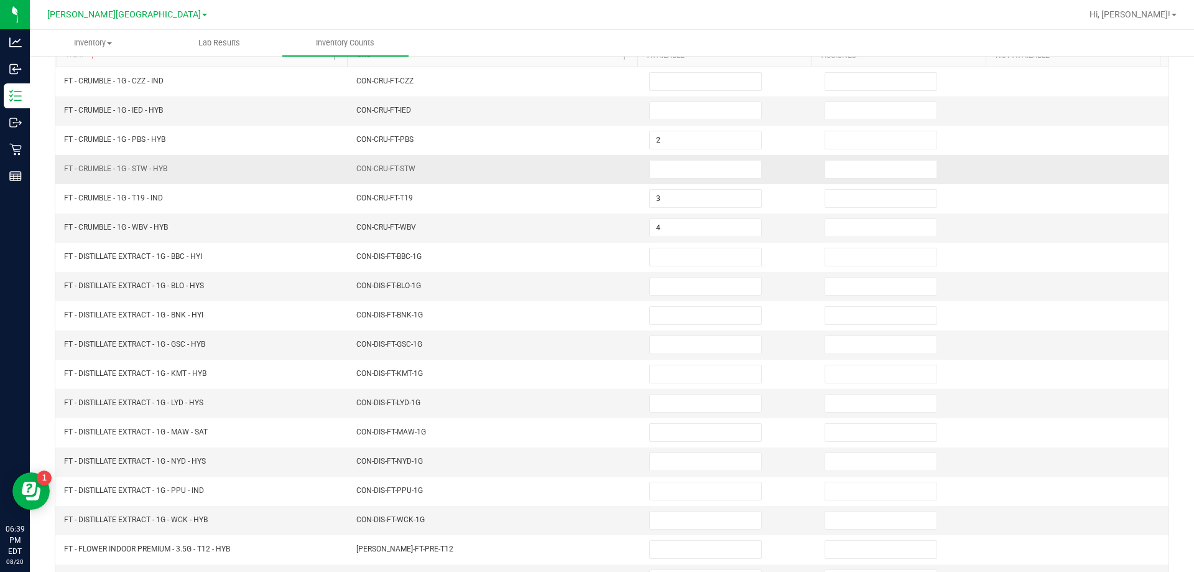
scroll to position [72, 0]
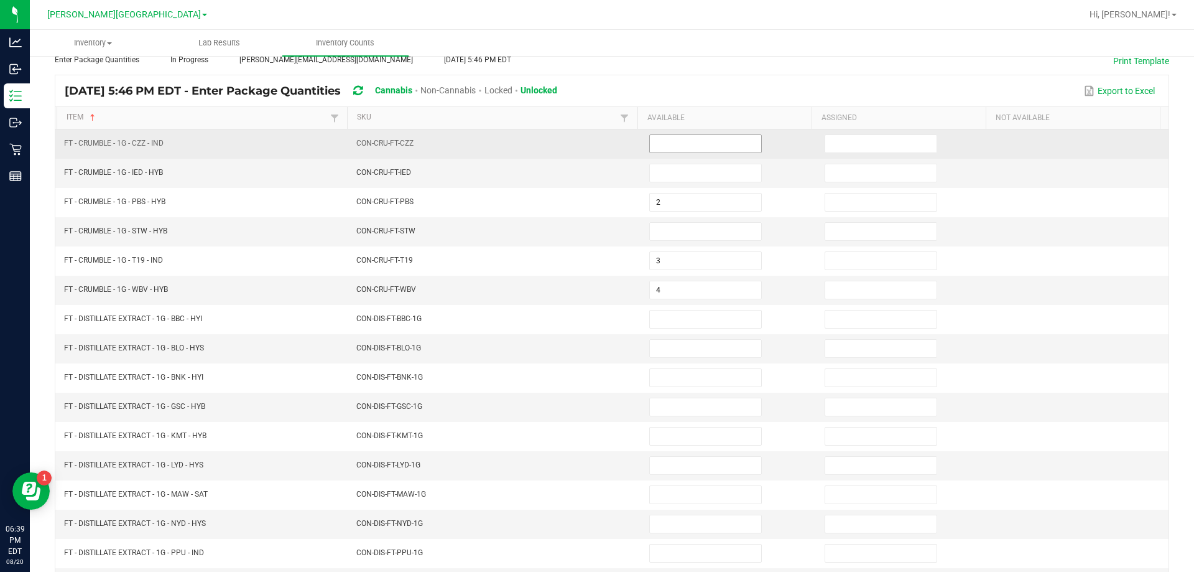
click at [675, 149] on input at bounding box center [705, 143] width 111 height 17
click at [622, 151] on td "CON-CRU-FT-CZZ" at bounding box center [495, 143] width 293 height 29
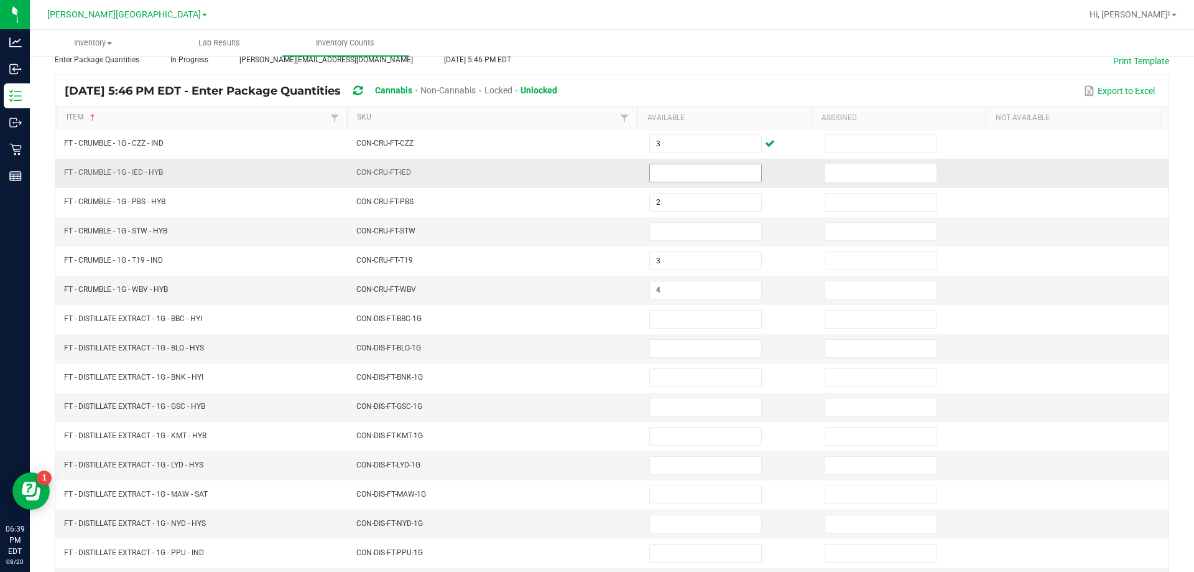
click at [659, 177] on input at bounding box center [705, 172] width 111 height 17
click at [583, 175] on td "CON-CRU-FT-IED" at bounding box center [495, 173] width 293 height 29
click at [679, 231] on input at bounding box center [705, 231] width 111 height 17
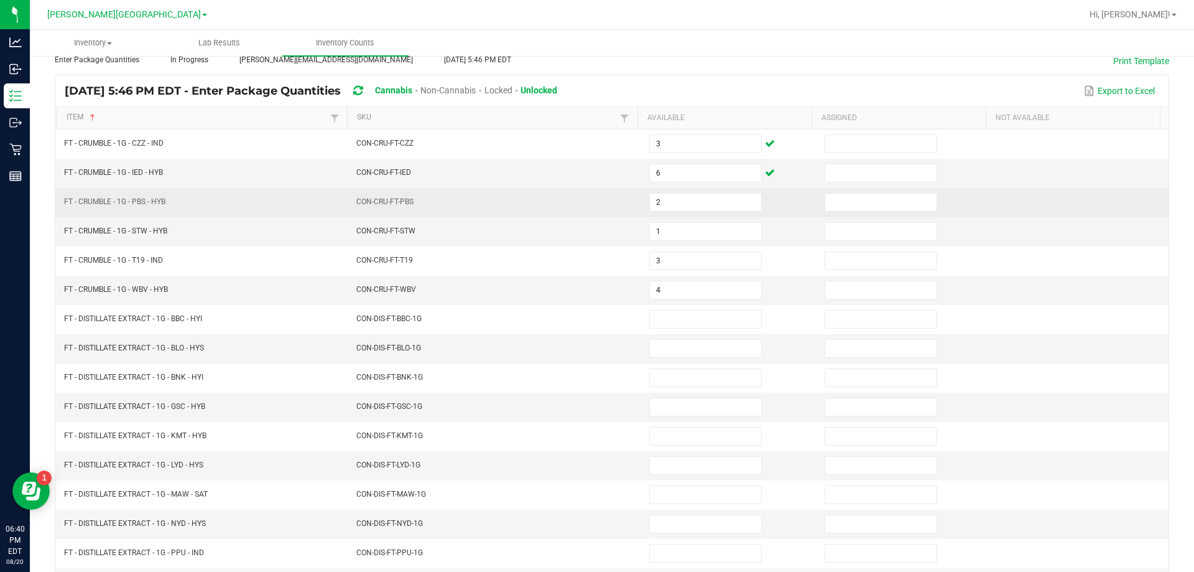
click at [557, 210] on td "CON-CRU-FT-PBS" at bounding box center [495, 202] width 293 height 29
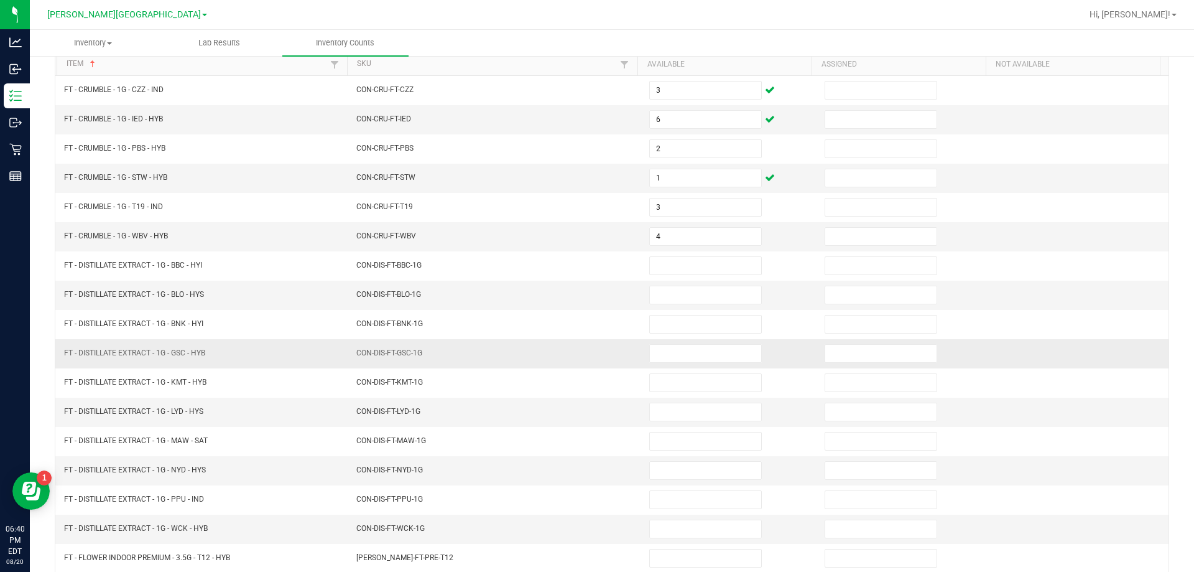
scroll to position [196, 0]
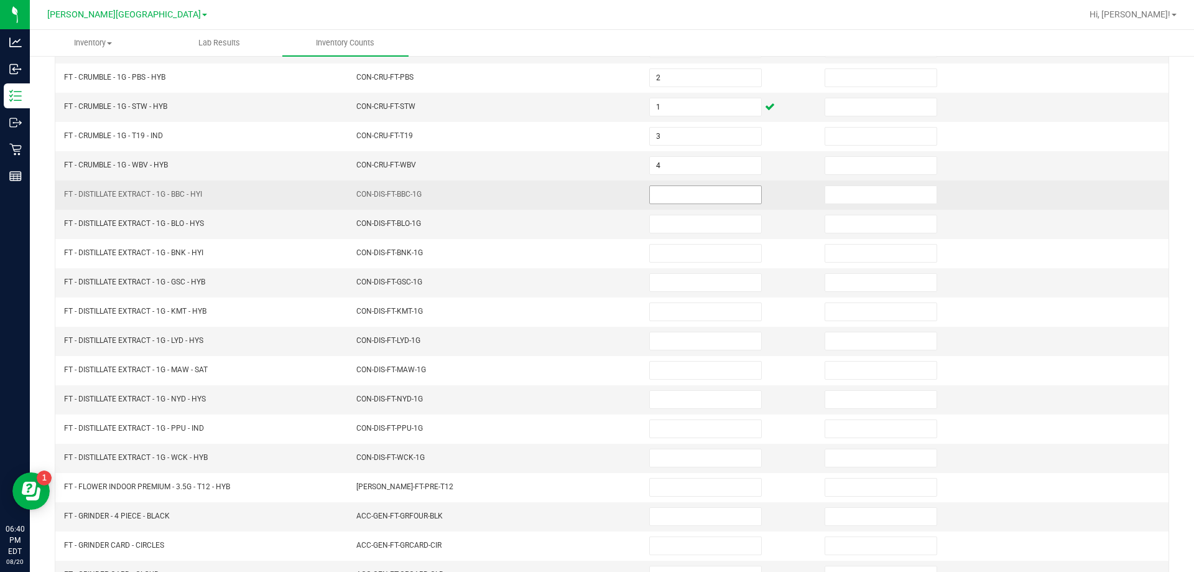
click at [654, 195] on input at bounding box center [705, 194] width 111 height 17
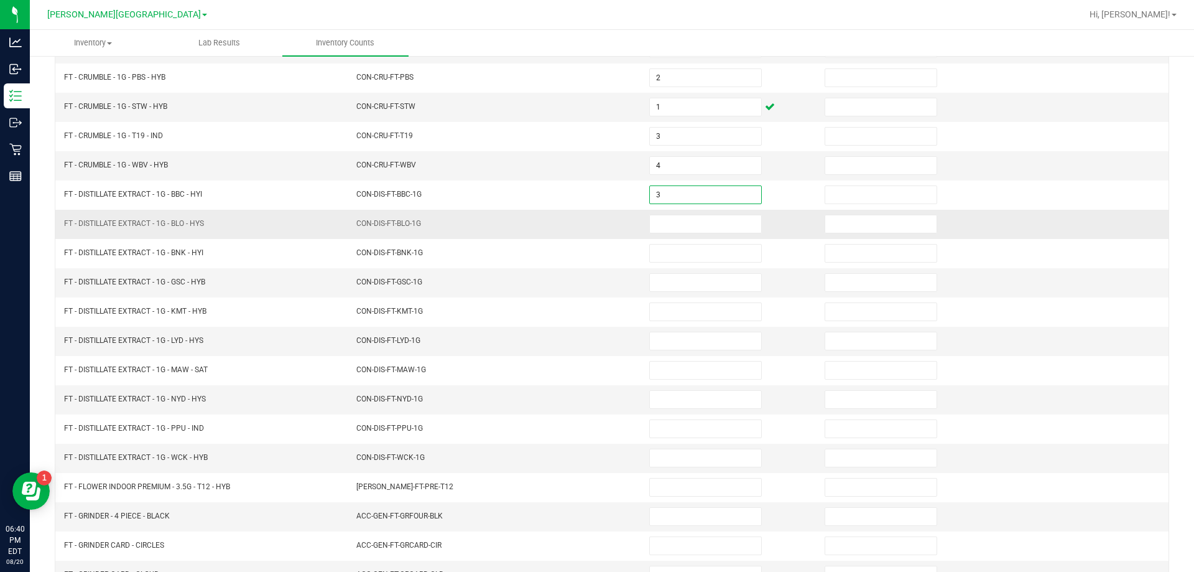
click at [559, 217] on td "CON-DIS-FT-BLO-1G" at bounding box center [495, 224] width 293 height 29
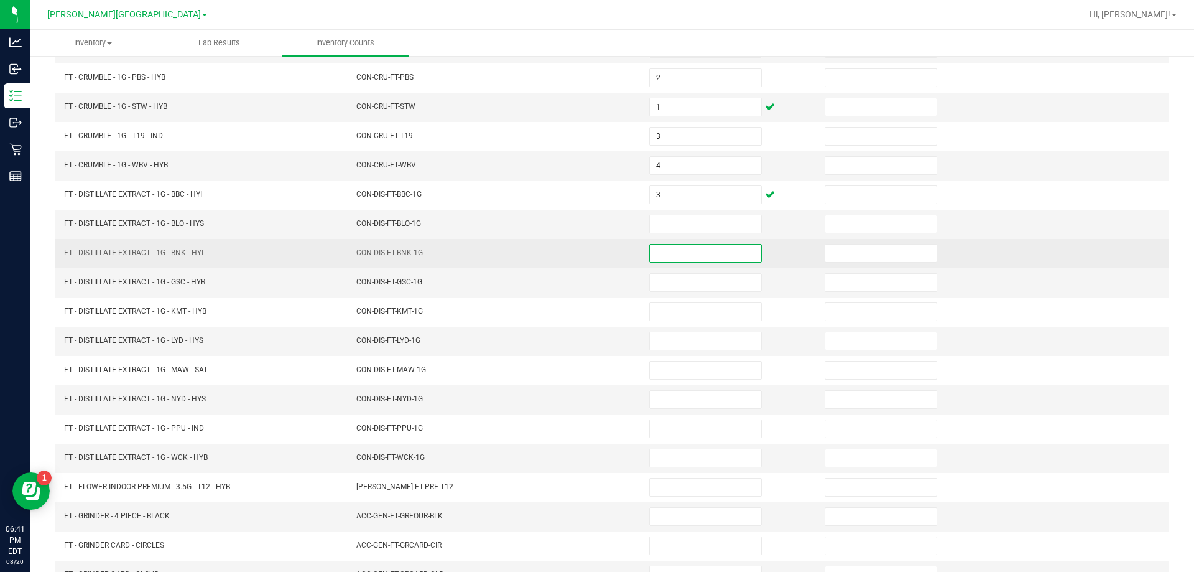
click at [656, 257] on input at bounding box center [705, 252] width 111 height 17
click at [569, 253] on td "CON-DIS-FT-BNK-1G" at bounding box center [495, 253] width 293 height 29
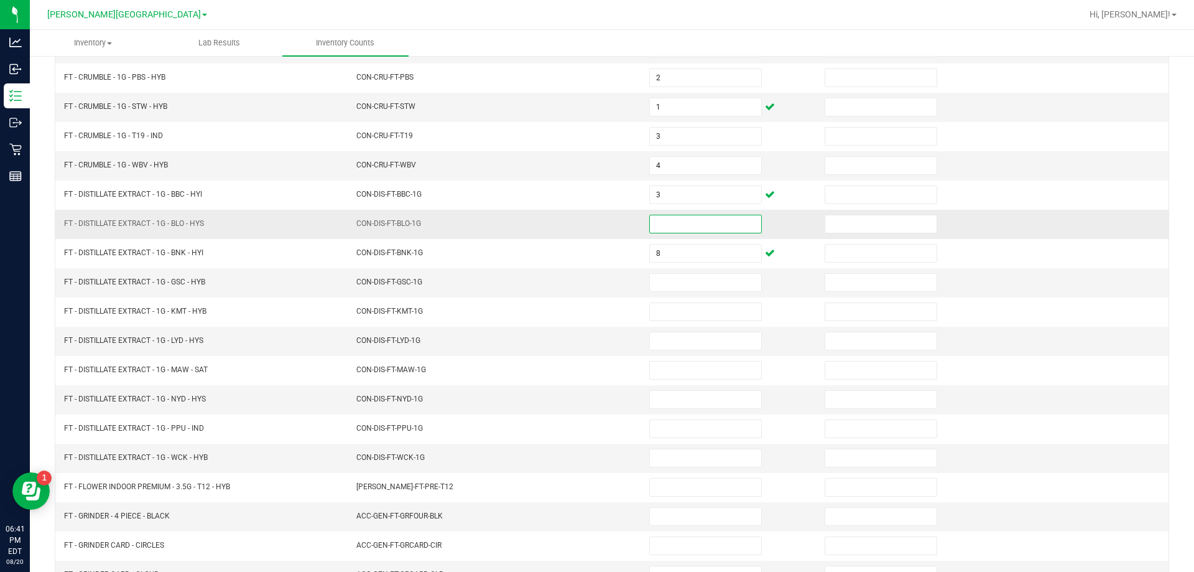
click at [669, 224] on input at bounding box center [705, 223] width 111 height 17
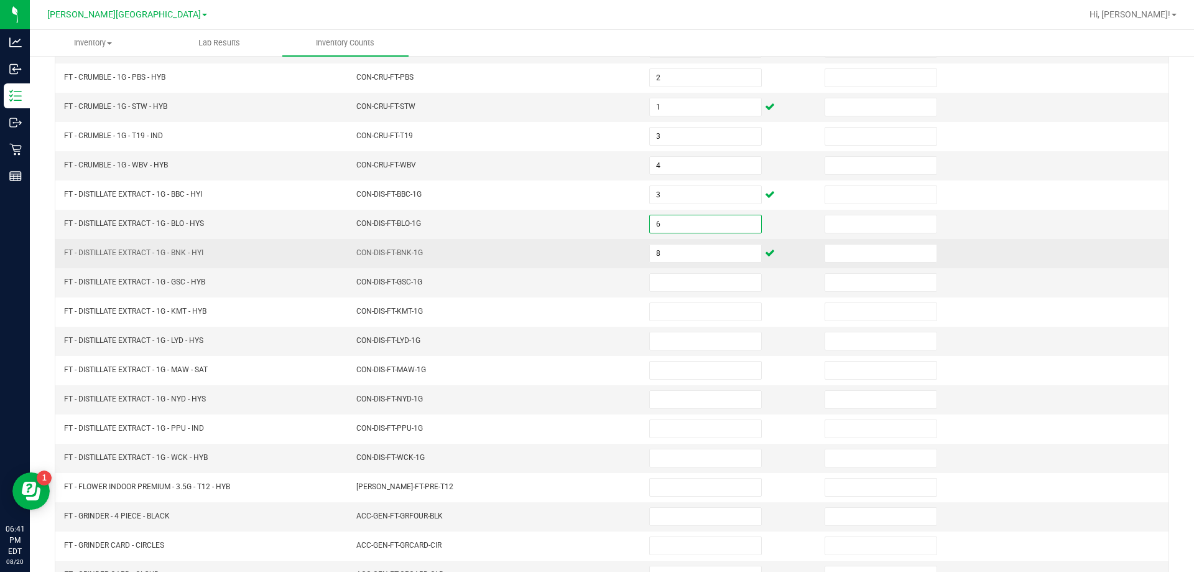
click at [566, 244] on td "CON-DIS-FT-BNK-1G" at bounding box center [495, 253] width 293 height 29
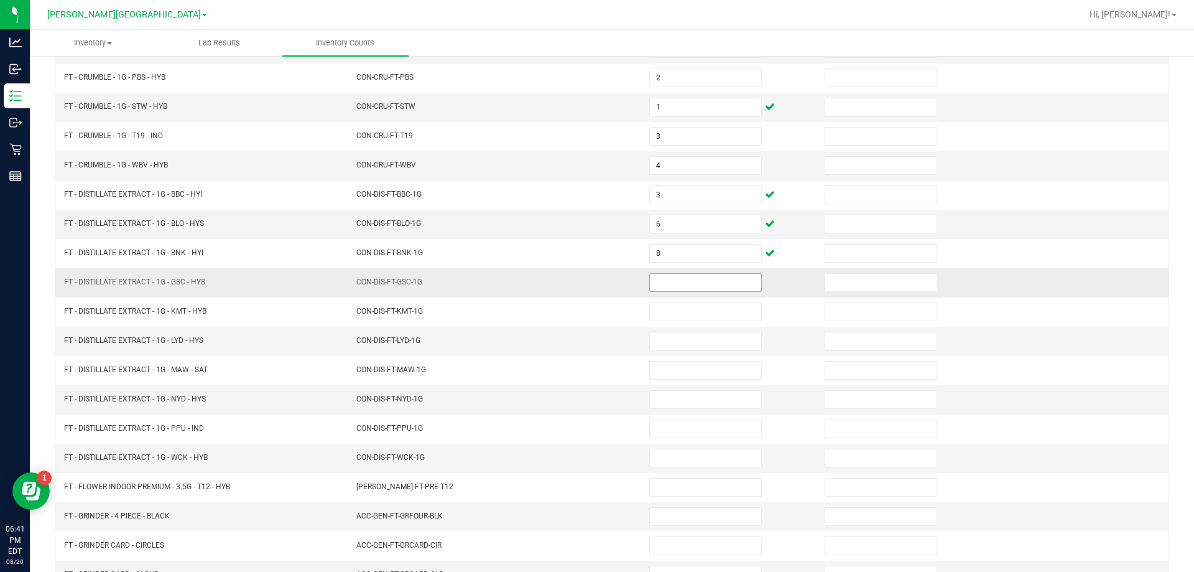
click at [675, 287] on input at bounding box center [705, 282] width 111 height 17
click at [644, 294] on td "7" at bounding box center [729, 282] width 175 height 29
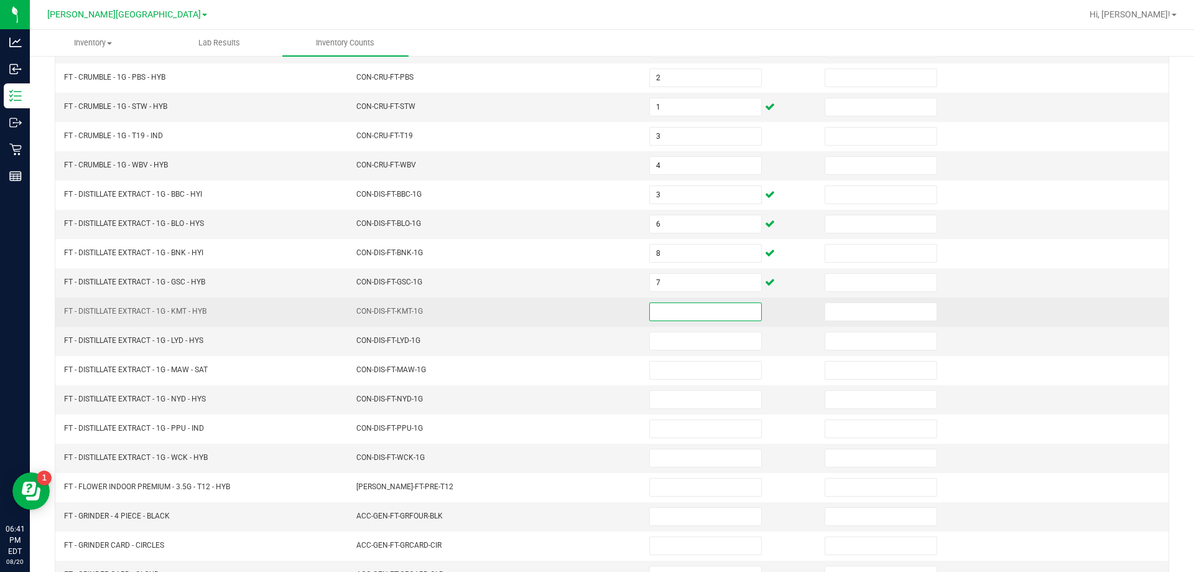
click at [658, 312] on input at bounding box center [705, 311] width 111 height 17
click at [588, 312] on td "CON-DIS-FT-KMT-1G" at bounding box center [495, 311] width 293 height 29
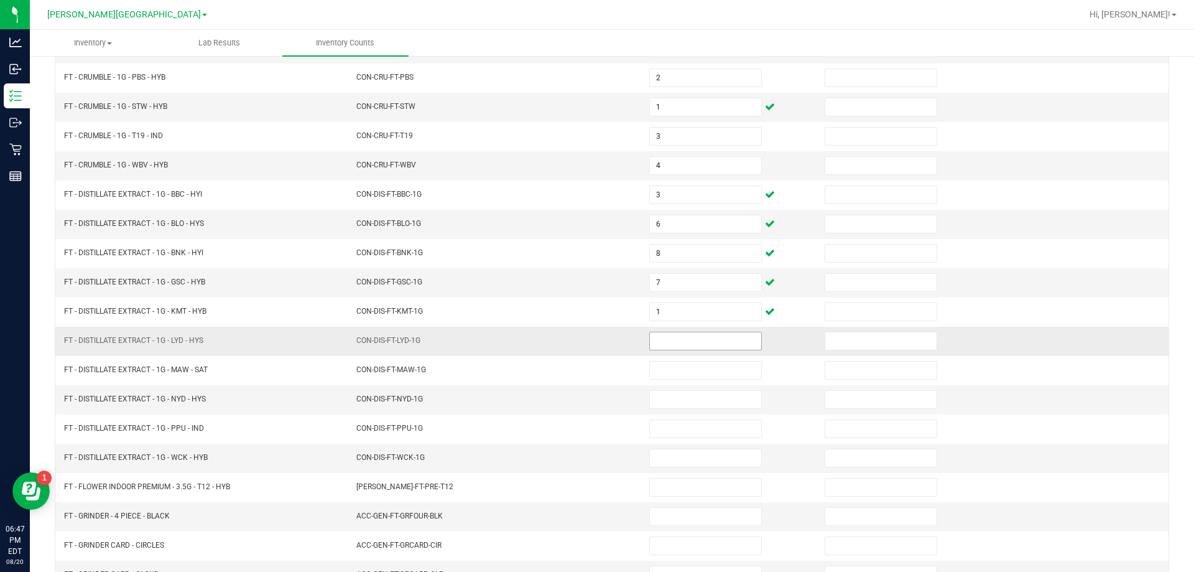
click at [689, 340] on input at bounding box center [705, 340] width 111 height 17
click at [685, 395] on input at bounding box center [705, 399] width 111 height 17
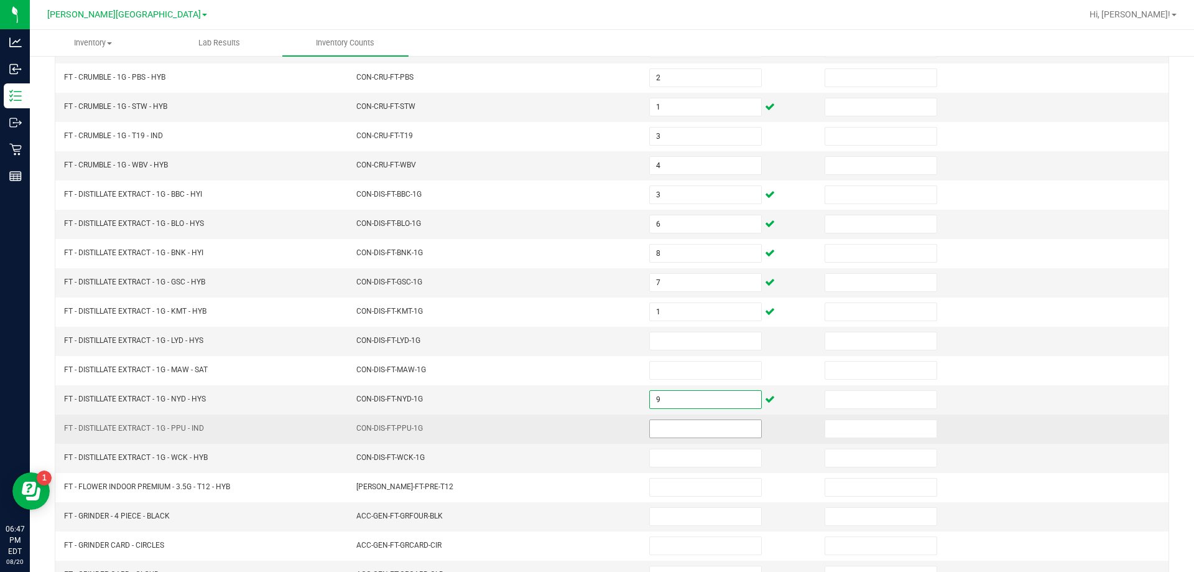
click at [650, 432] on input at bounding box center [705, 428] width 111 height 17
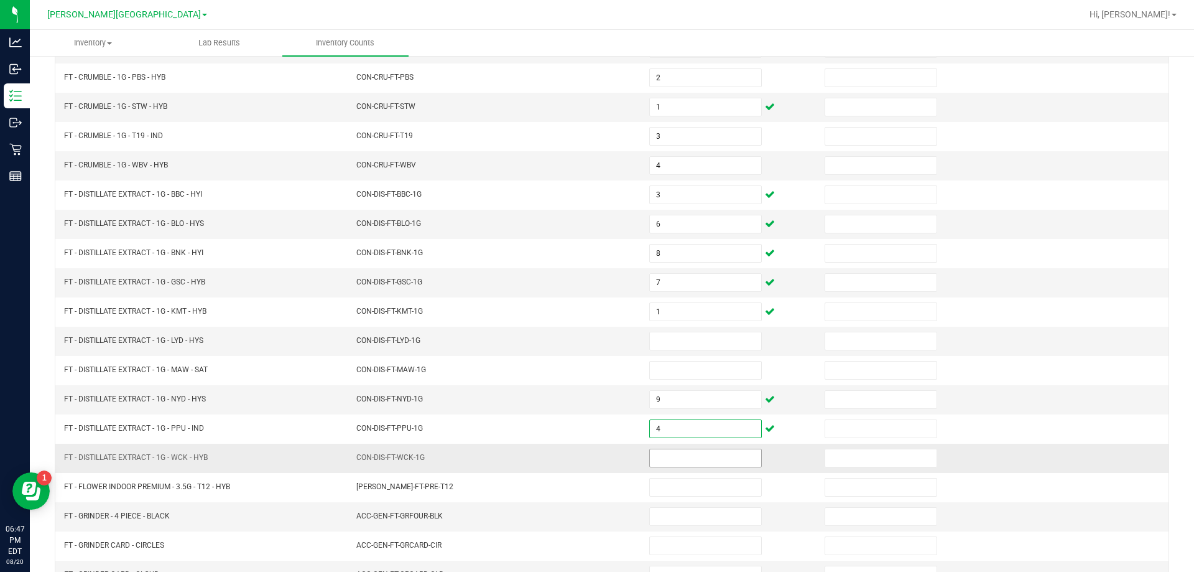
click at [656, 452] on input at bounding box center [705, 457] width 111 height 17
click at [664, 457] on input "2" at bounding box center [705, 457] width 111 height 17
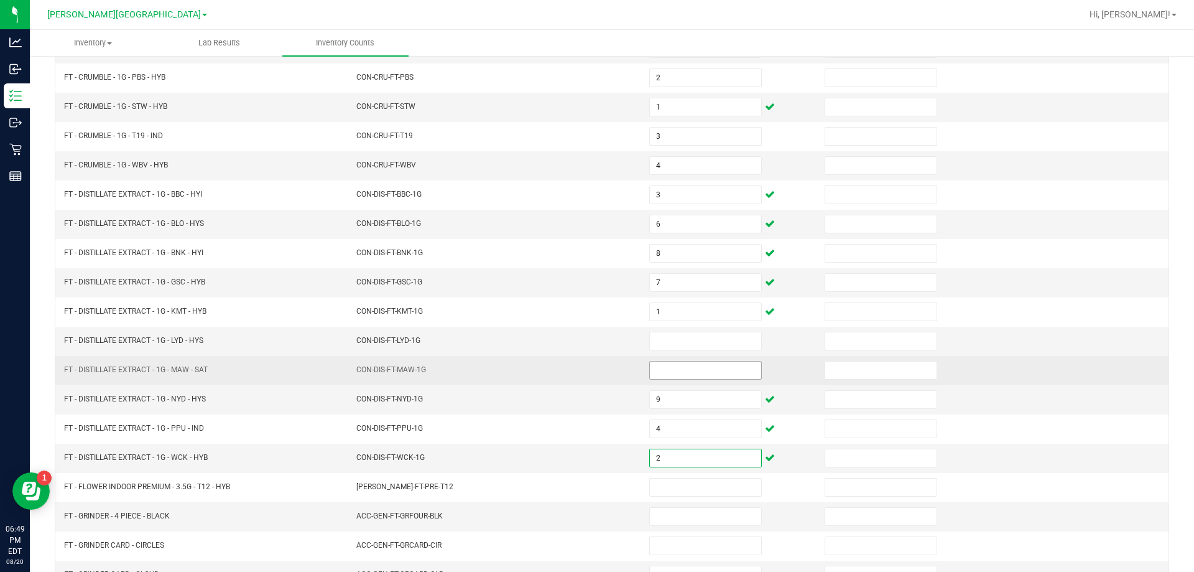
click at [669, 361] on input at bounding box center [705, 369] width 111 height 17
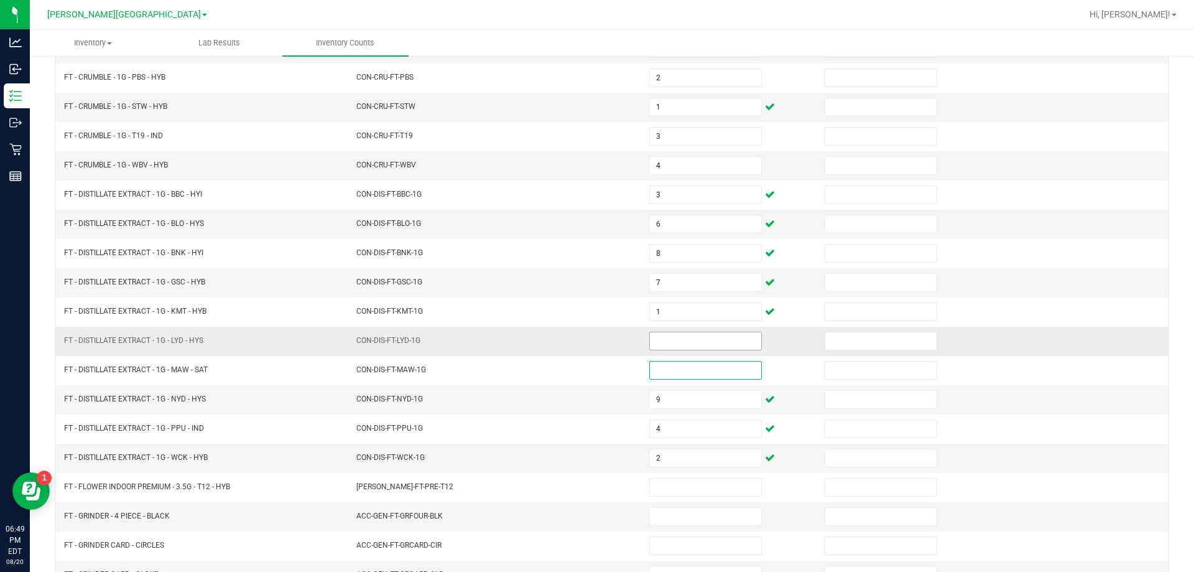
click at [670, 348] on input at bounding box center [705, 340] width 111 height 17
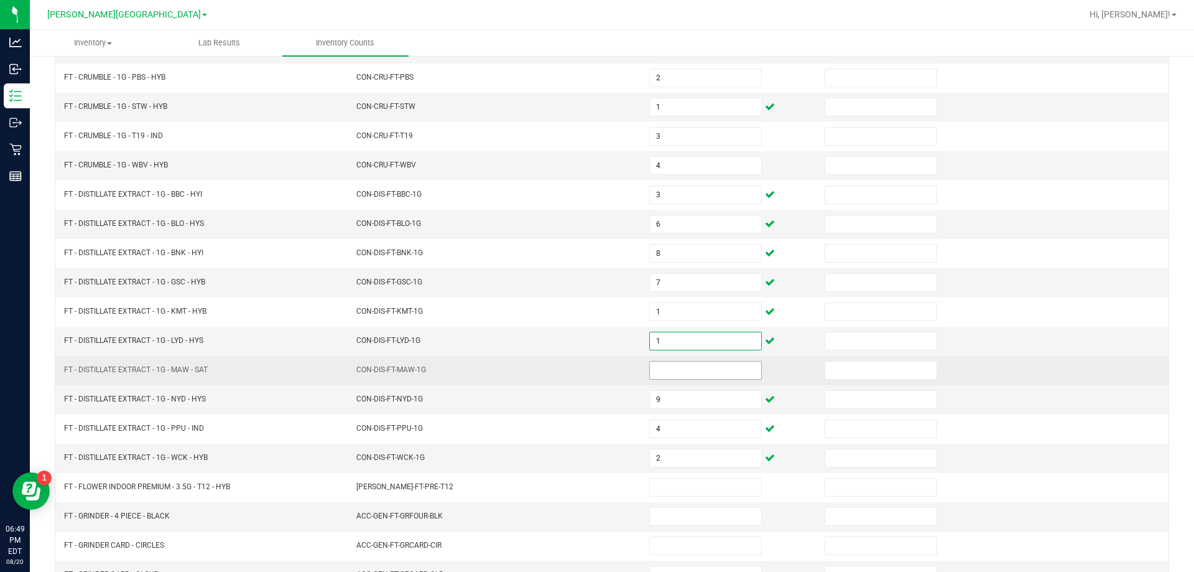
click at [664, 368] on input at bounding box center [705, 369] width 111 height 17
click at [541, 374] on td "CON-DIS-FT-MAW-1G" at bounding box center [495, 370] width 293 height 29
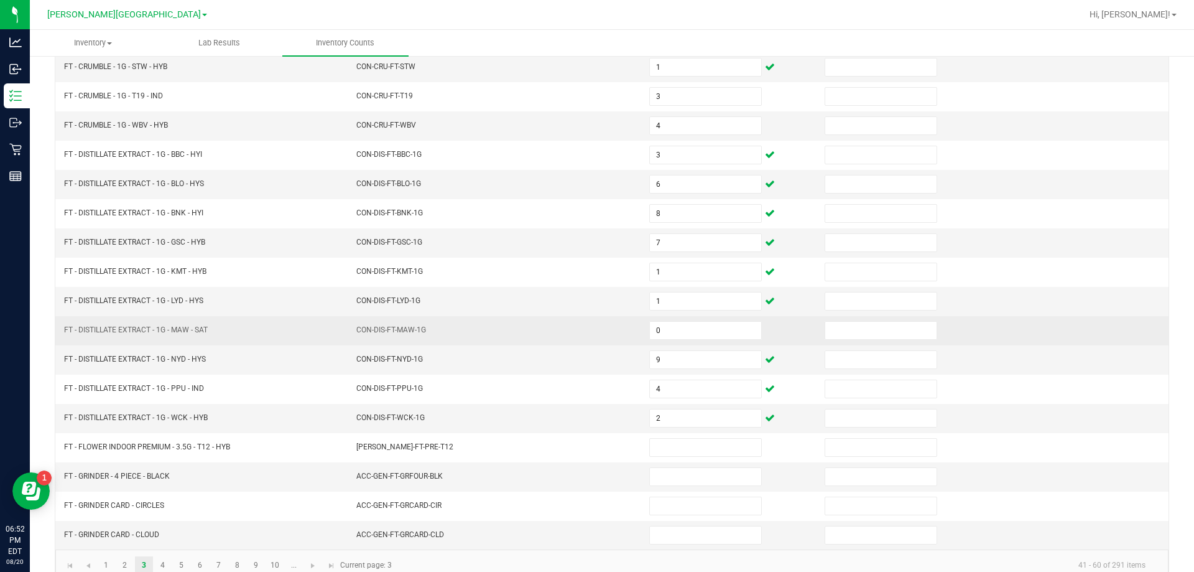
scroll to position [258, 0]
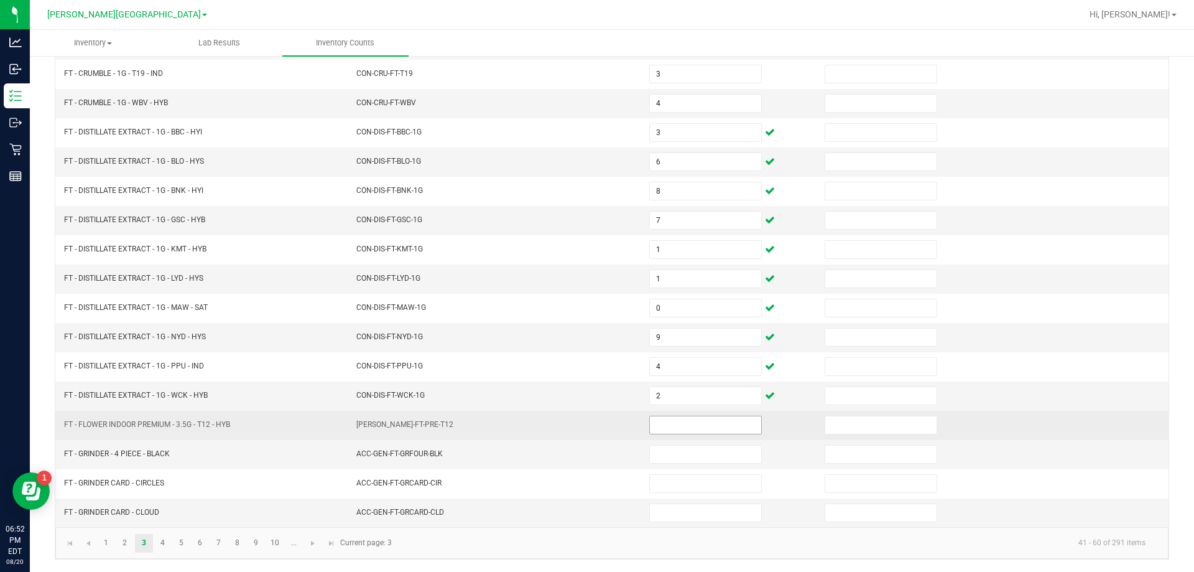
click at [667, 429] on input at bounding box center [705, 424] width 111 height 17
click at [621, 428] on td "[PERSON_NAME]-FT-PRE-T12" at bounding box center [495, 425] width 293 height 29
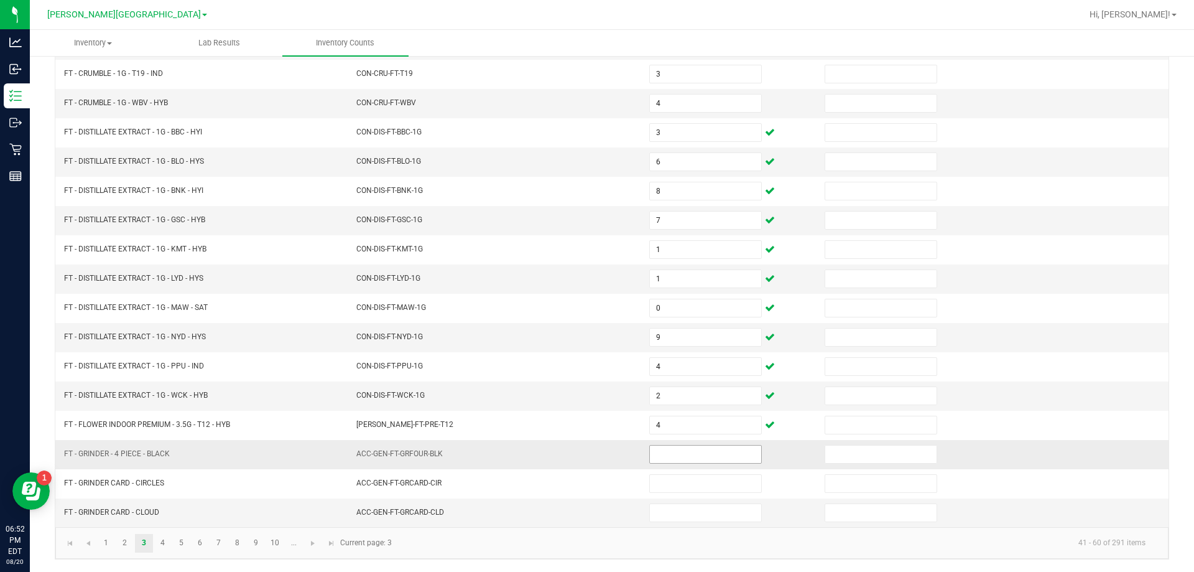
click at [665, 454] on input at bounding box center [705, 453] width 111 height 17
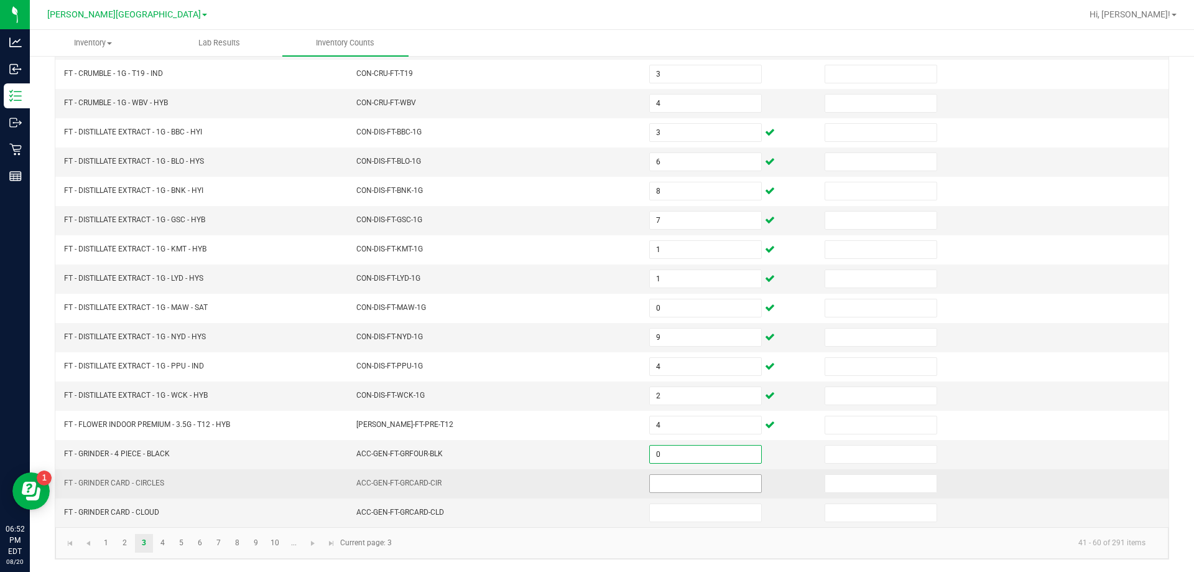
click at [675, 479] on input at bounding box center [705, 483] width 111 height 17
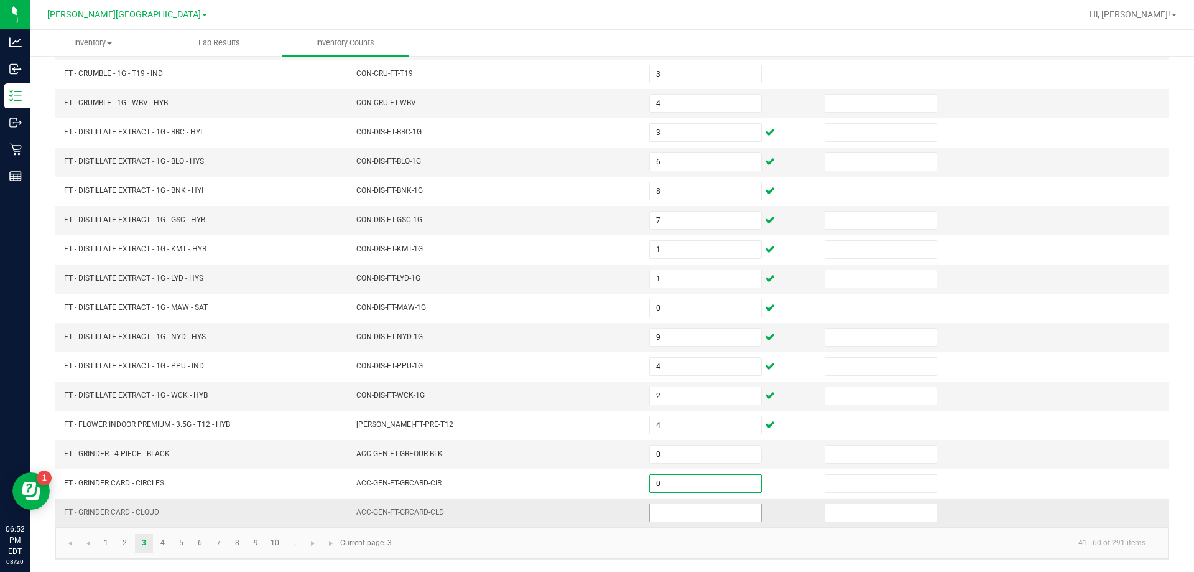
click at [672, 515] on input at bounding box center [705, 512] width 111 height 17
drag, startPoint x: 625, startPoint y: 516, endPoint x: 515, endPoint y: 516, distance: 110.1
click at [625, 516] on td "ACC-GEN-FT-GRCARD-CLD" at bounding box center [495, 512] width 293 height 29
click at [164, 539] on link "4" at bounding box center [163, 543] width 18 height 19
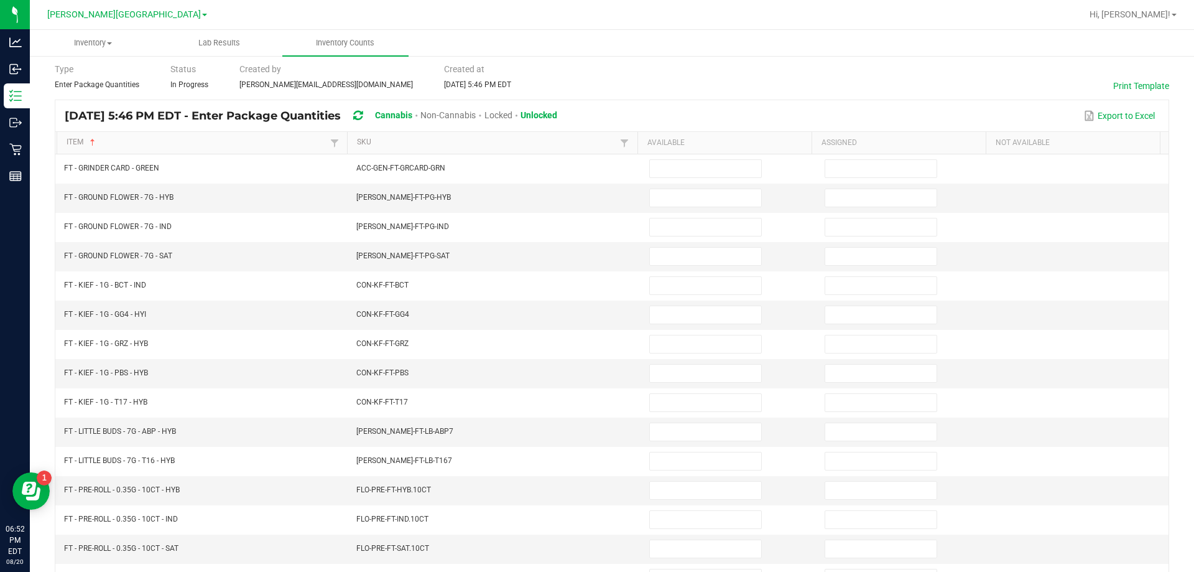
scroll to position [9, 0]
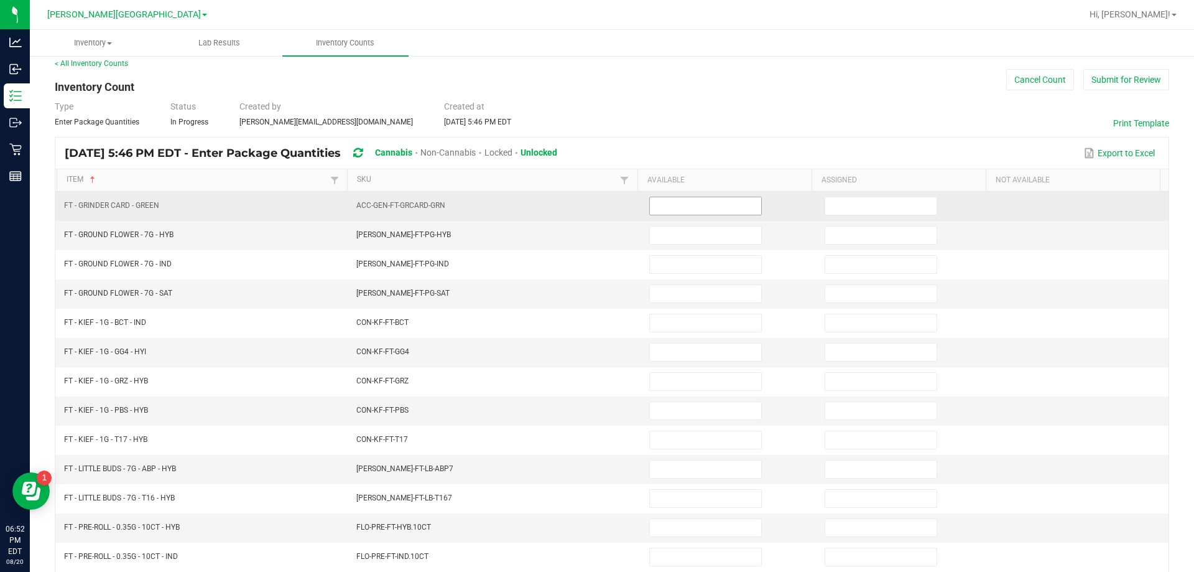
click at [668, 210] on input at bounding box center [705, 205] width 111 height 17
click at [607, 219] on td "ACC-GEN-FT-GRCARD-GRN" at bounding box center [495, 206] width 293 height 29
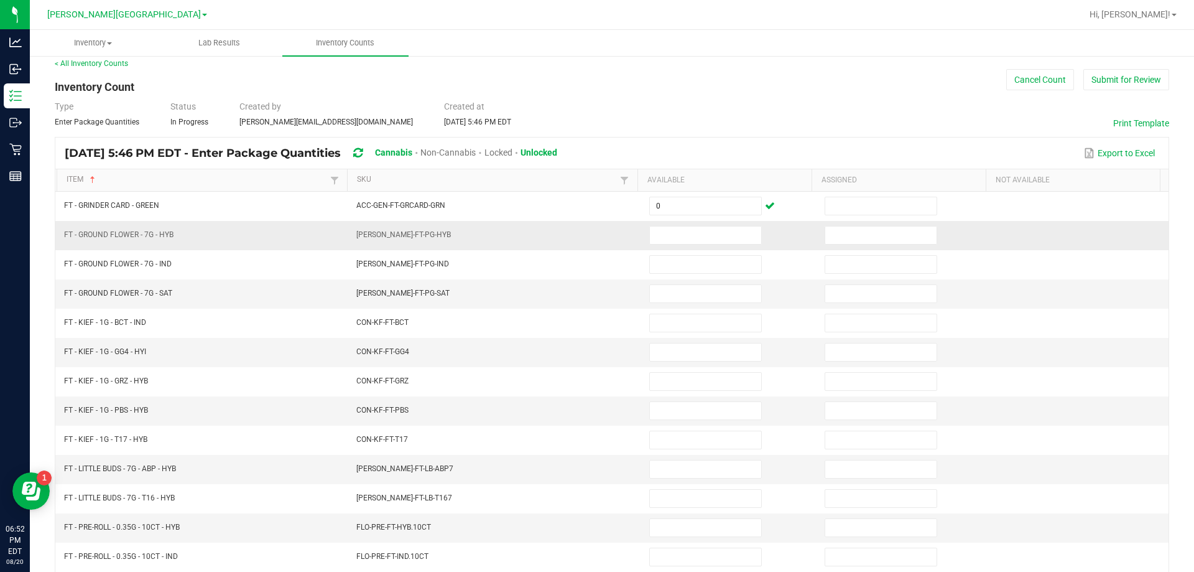
click at [665, 245] on td at bounding box center [729, 235] width 175 height 29
click at [665, 244] on span at bounding box center [705, 235] width 113 height 19
click at [673, 240] on input at bounding box center [705, 234] width 111 height 17
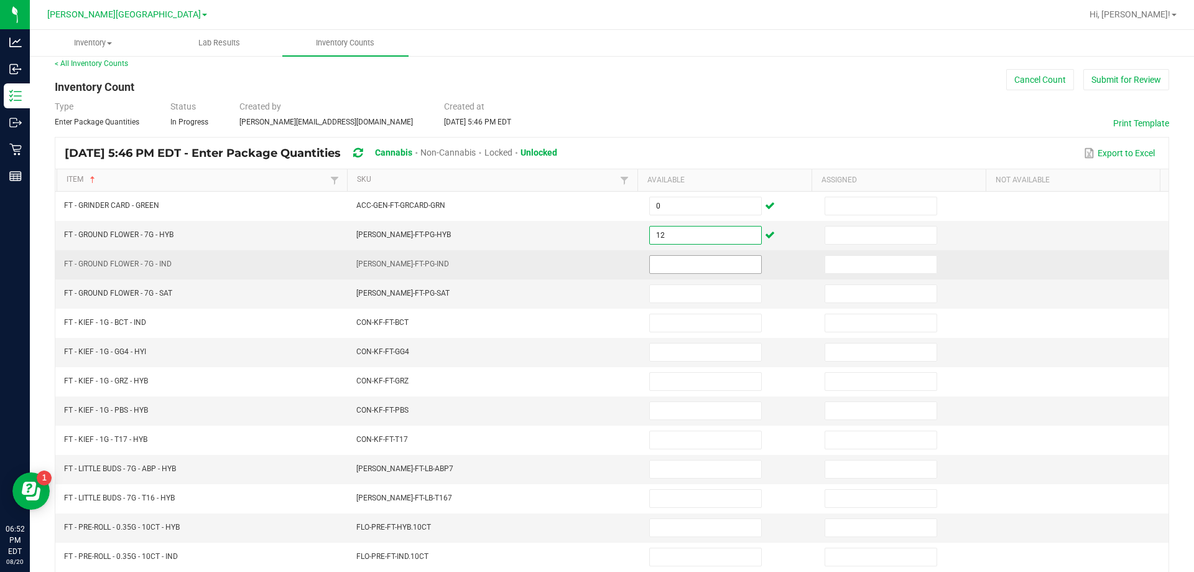
click at [671, 271] on input at bounding box center [705, 264] width 111 height 17
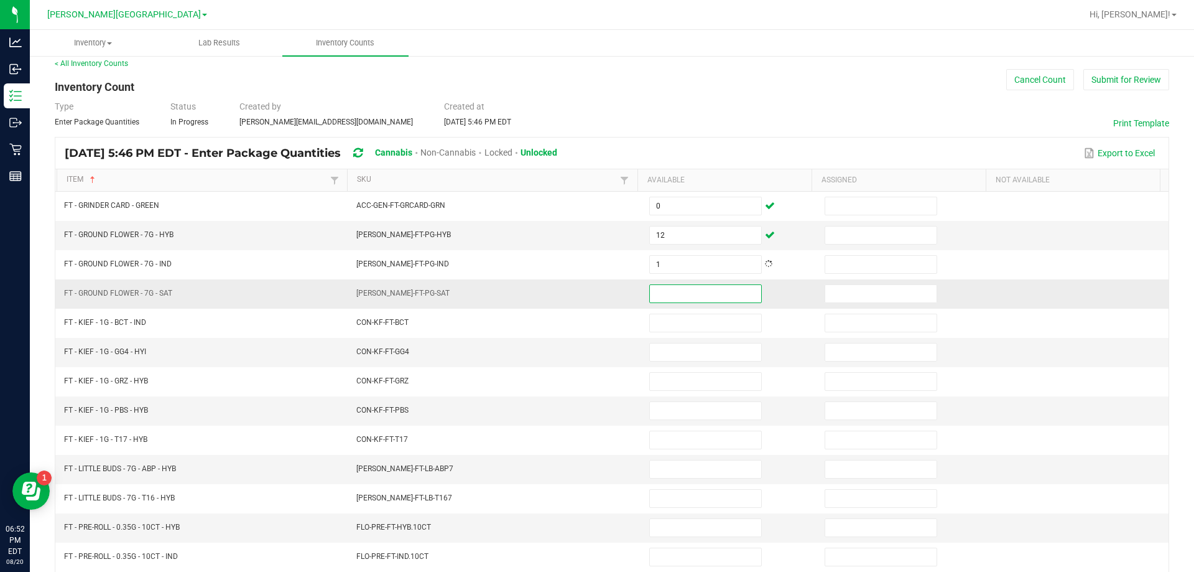
click at [674, 292] on input at bounding box center [705, 293] width 111 height 17
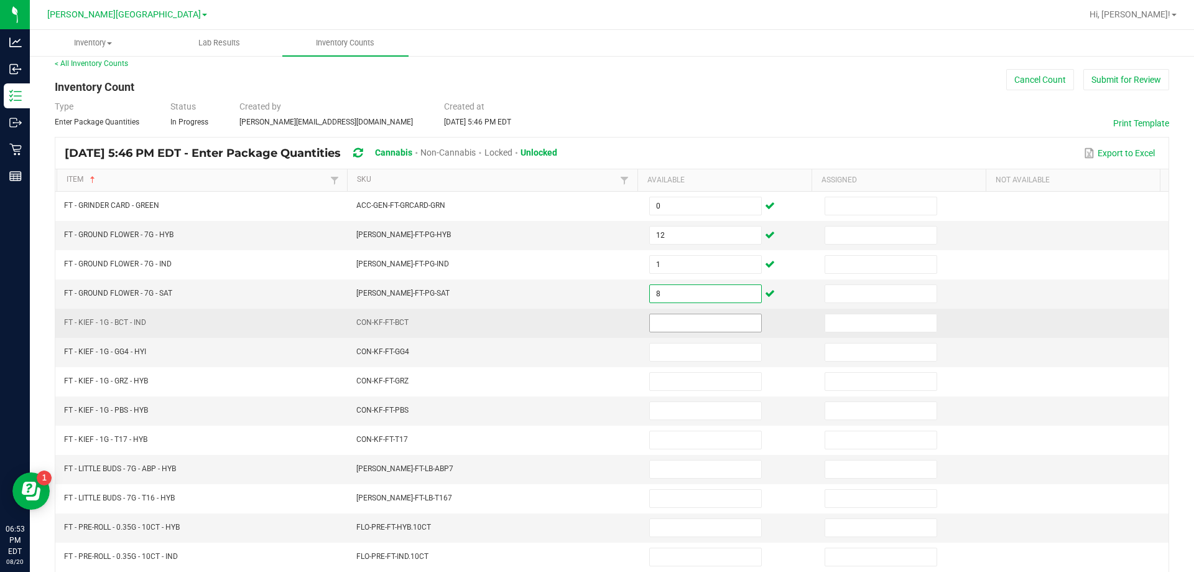
click at [667, 319] on input at bounding box center [705, 322] width 111 height 17
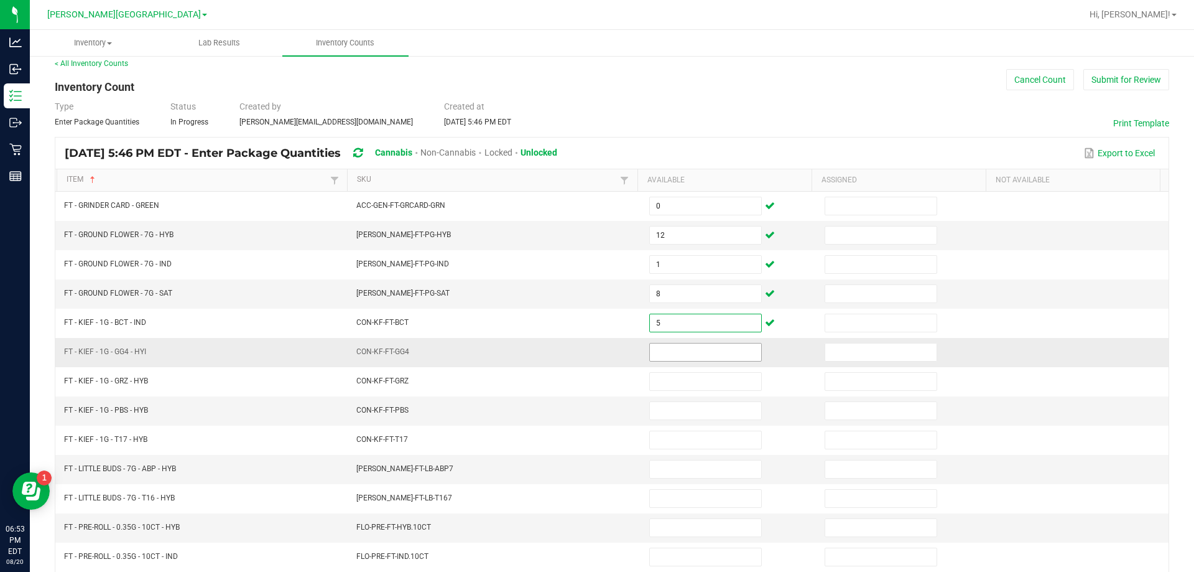
click at [666, 353] on input at bounding box center [705, 351] width 111 height 17
click at [607, 351] on td "CON-KF-FT-GG4" at bounding box center [495, 352] width 293 height 29
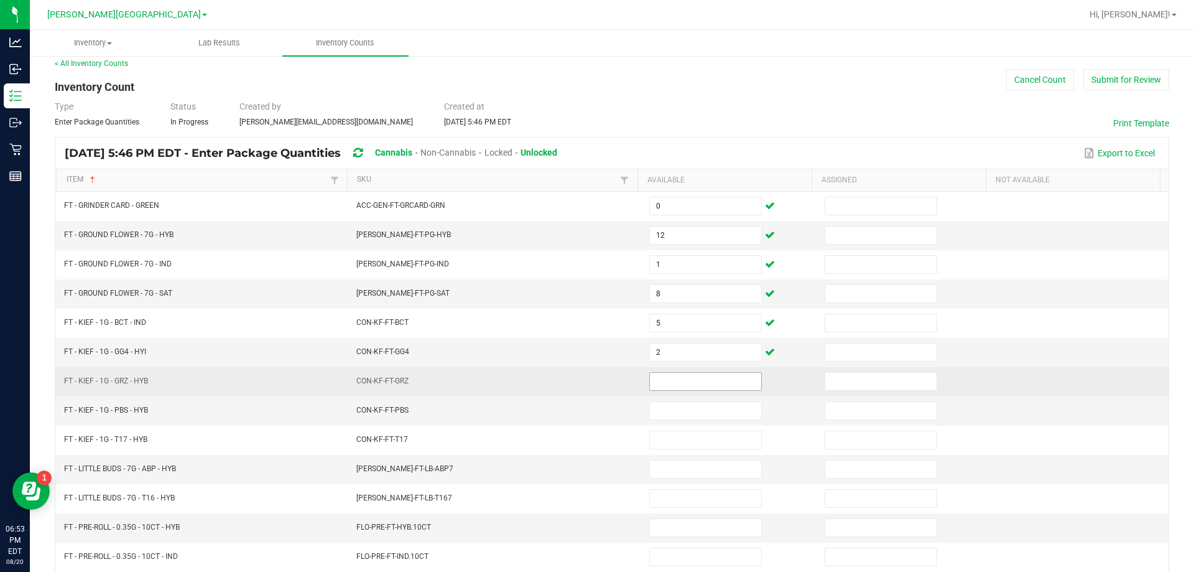
click at [668, 385] on input at bounding box center [705, 381] width 111 height 17
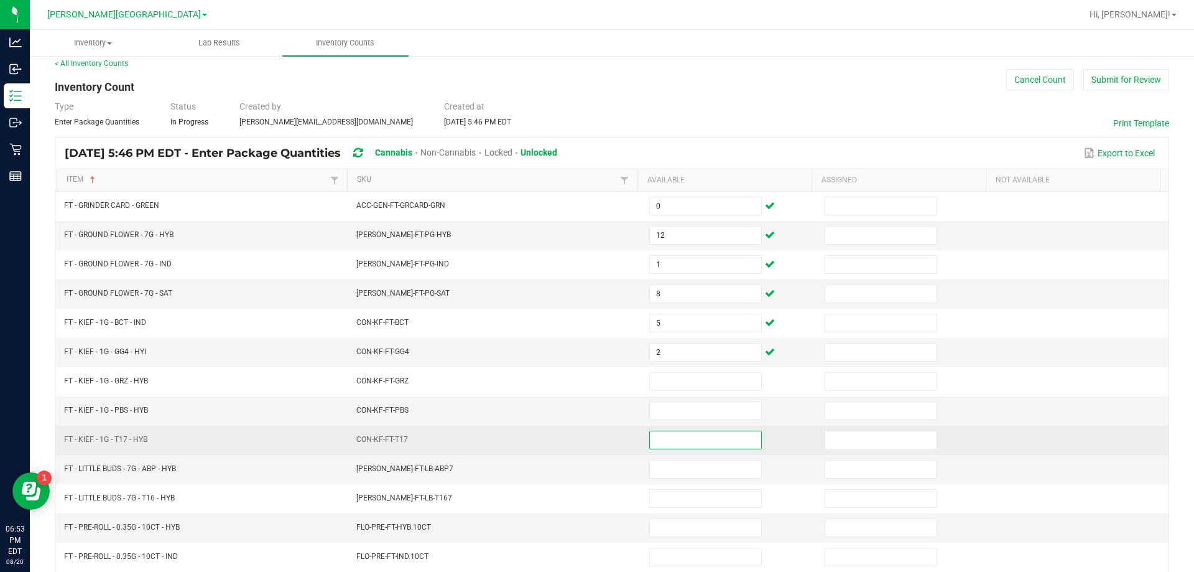
click at [679, 436] on input at bounding box center [705, 439] width 111 height 17
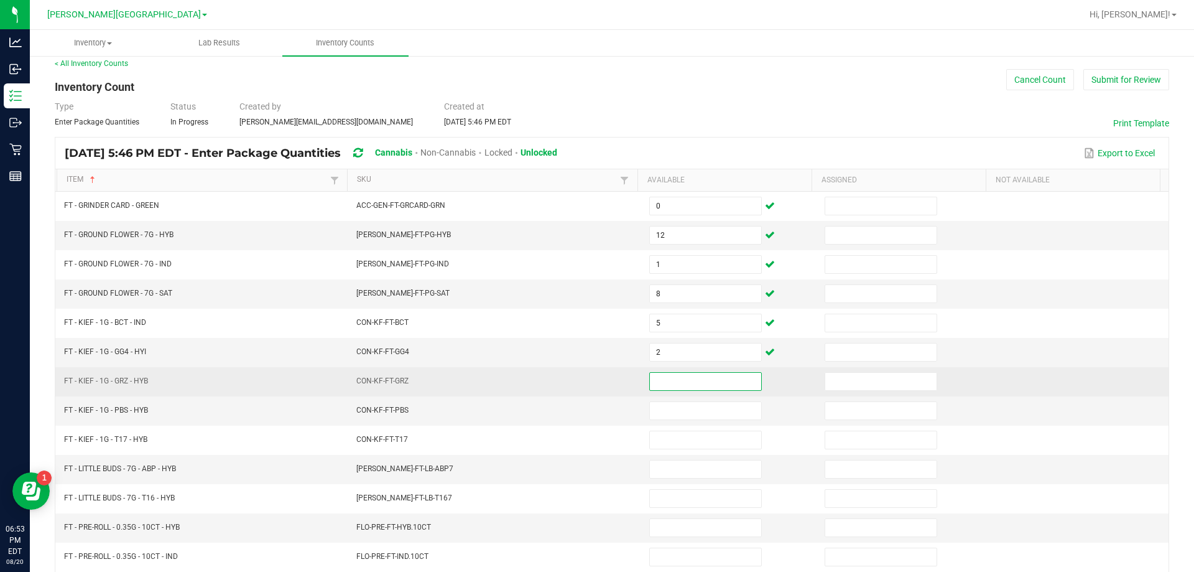
click at [667, 381] on input at bounding box center [705, 381] width 111 height 17
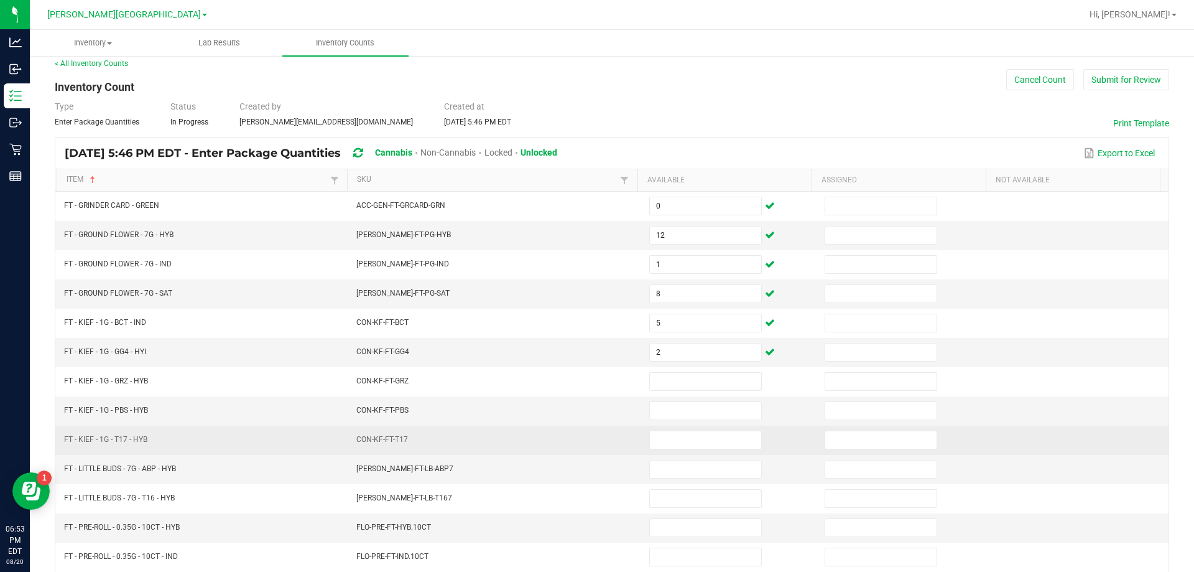
click at [674, 428] on td at bounding box center [729, 439] width 175 height 29
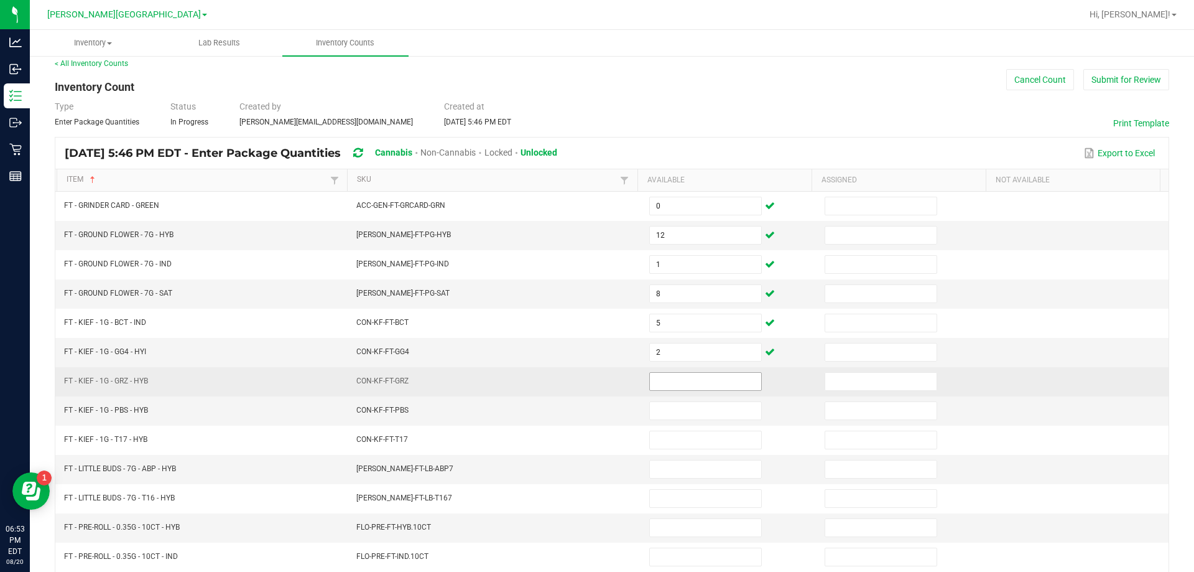
click at [669, 384] on input at bounding box center [705, 381] width 111 height 17
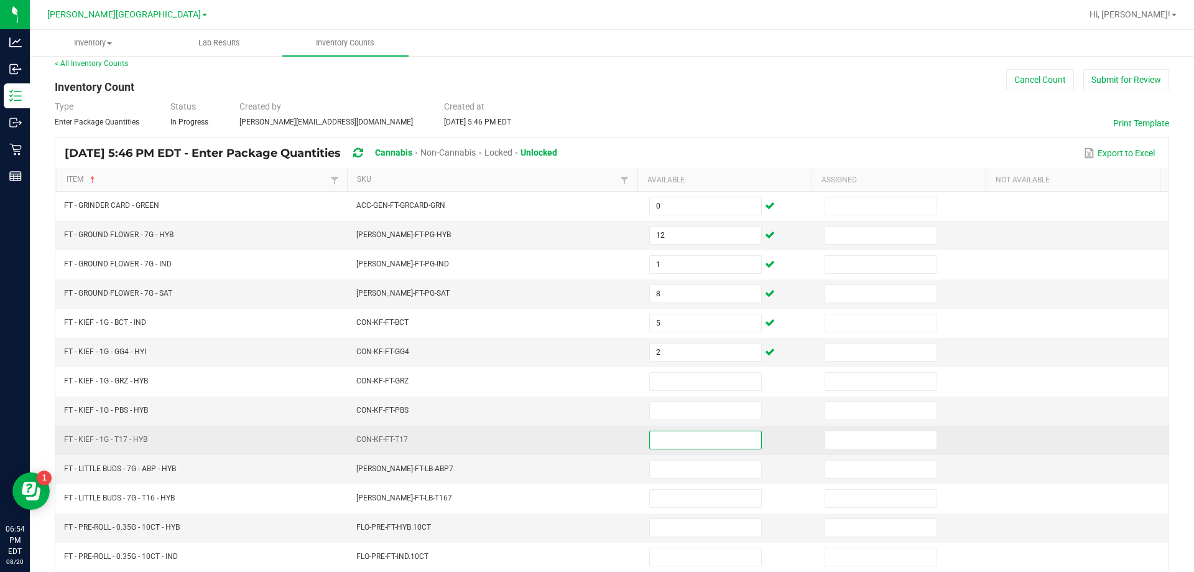
click at [684, 442] on input at bounding box center [705, 439] width 111 height 17
click at [609, 442] on td "CON-KF-FT-T17" at bounding box center [495, 439] width 293 height 29
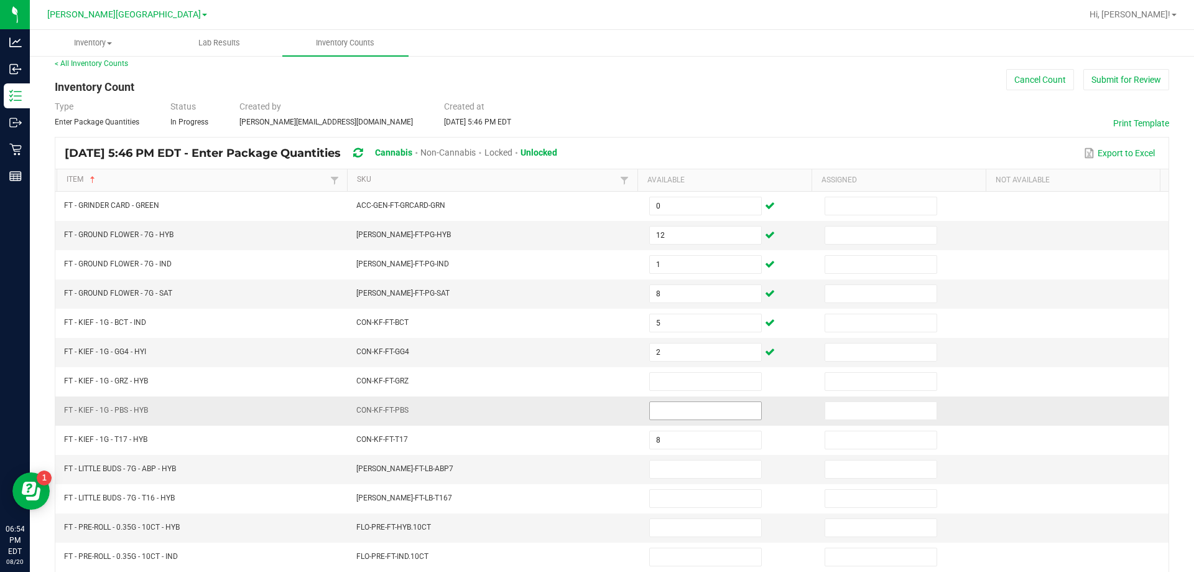
click at [666, 406] on input at bounding box center [705, 410] width 111 height 17
click at [616, 414] on td "CON-KF-FT-PBS" at bounding box center [495, 410] width 293 height 29
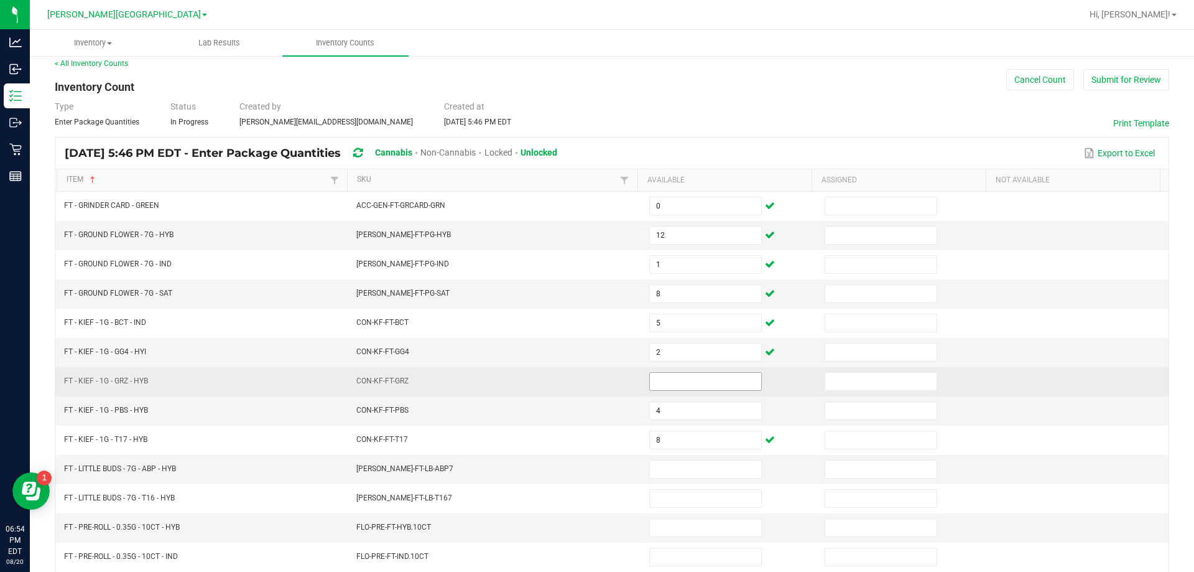
click at [665, 372] on span at bounding box center [705, 381] width 113 height 19
click at [665, 384] on input at bounding box center [705, 381] width 111 height 17
click at [603, 394] on td "CON-KF-FT-GRZ" at bounding box center [495, 381] width 293 height 29
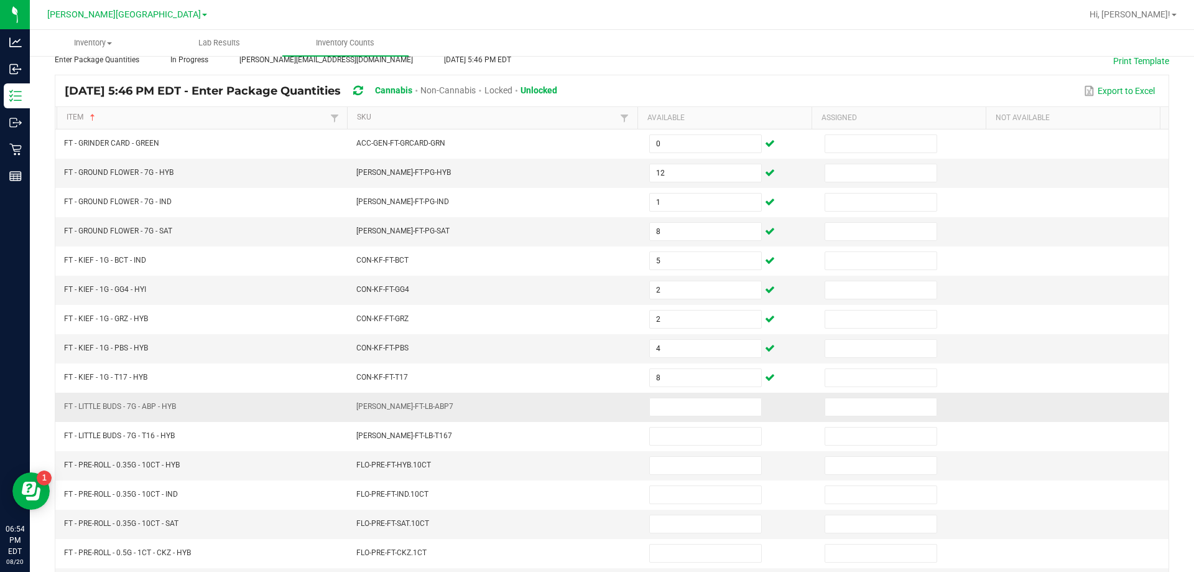
click at [625, 417] on td "[PERSON_NAME]-FT-LB-ABP7" at bounding box center [495, 407] width 293 height 29
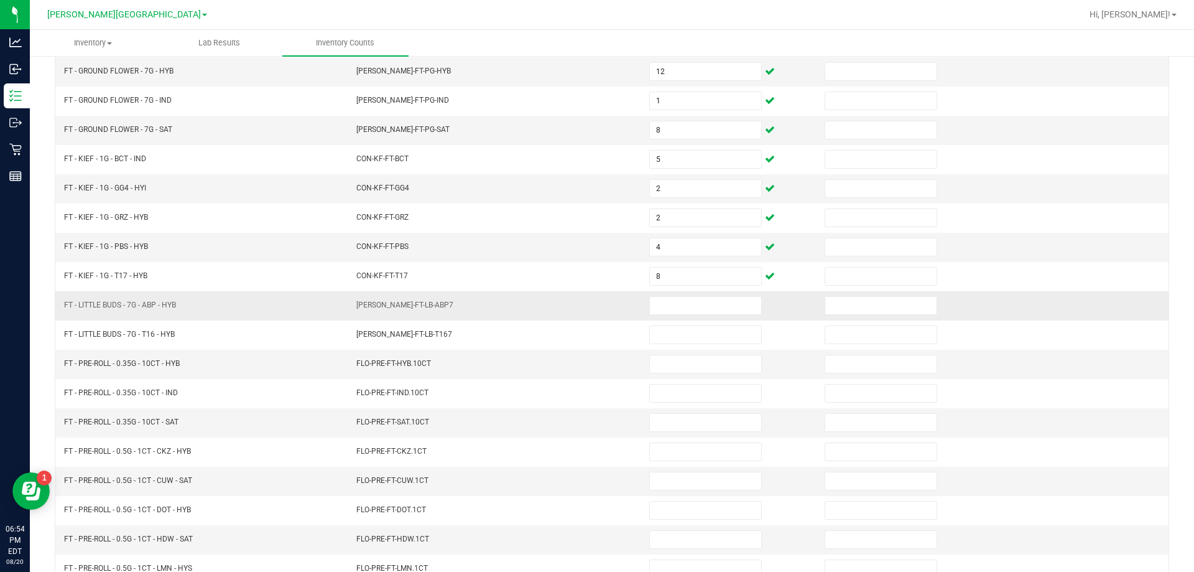
scroll to position [196, 0]
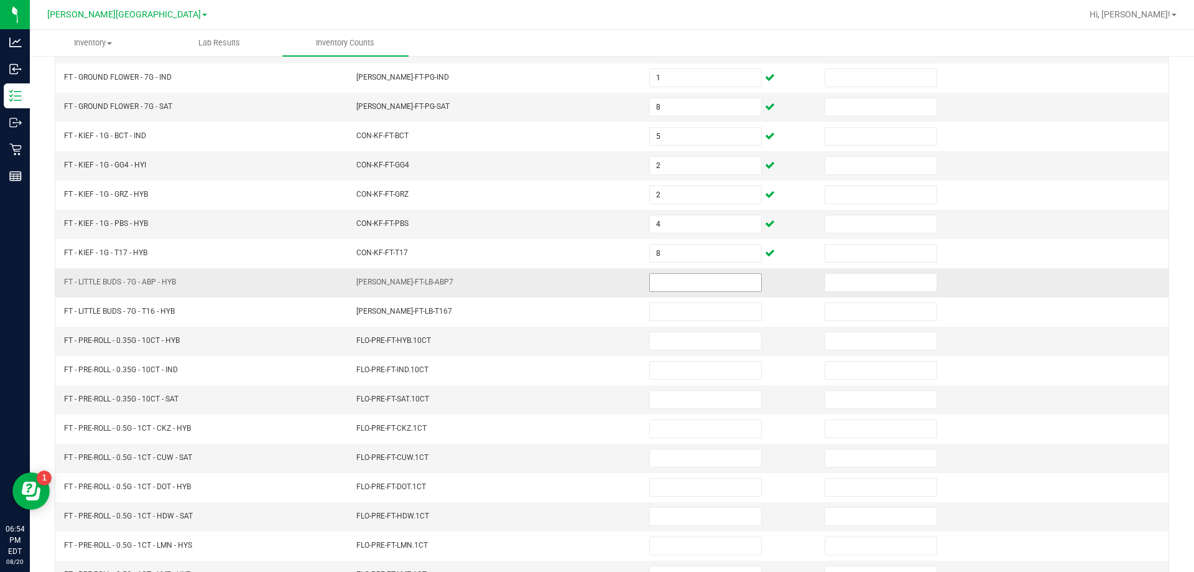
click at [687, 289] on input at bounding box center [705, 282] width 111 height 17
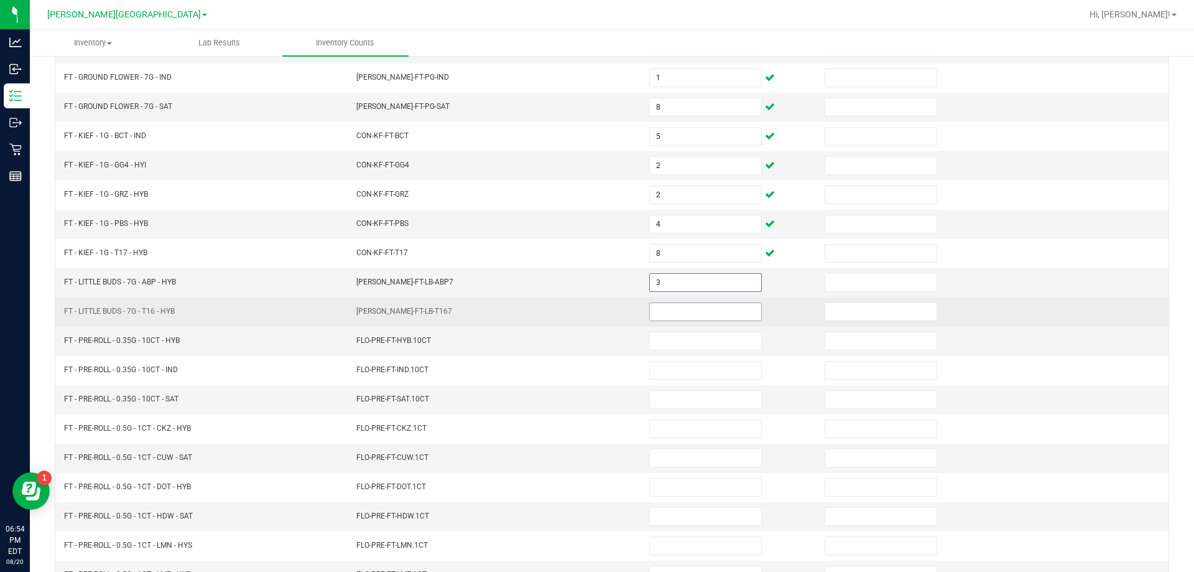
click at [692, 305] on input at bounding box center [705, 311] width 111 height 17
click at [605, 310] on td "[PERSON_NAME]-FT-LB-T167" at bounding box center [495, 311] width 293 height 29
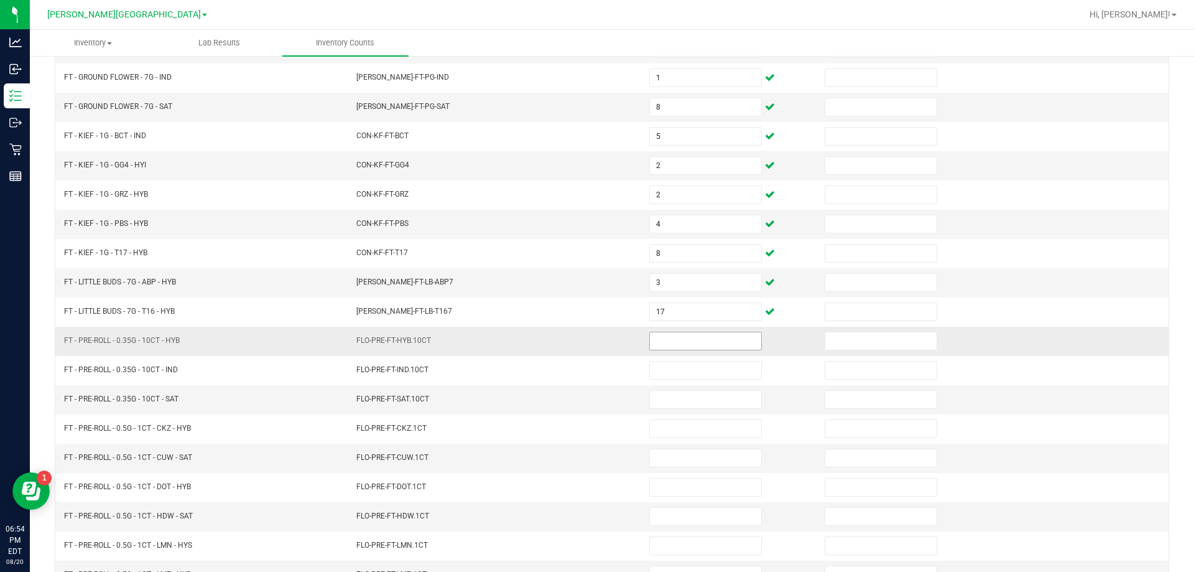
click at [650, 333] on input at bounding box center [705, 340] width 111 height 17
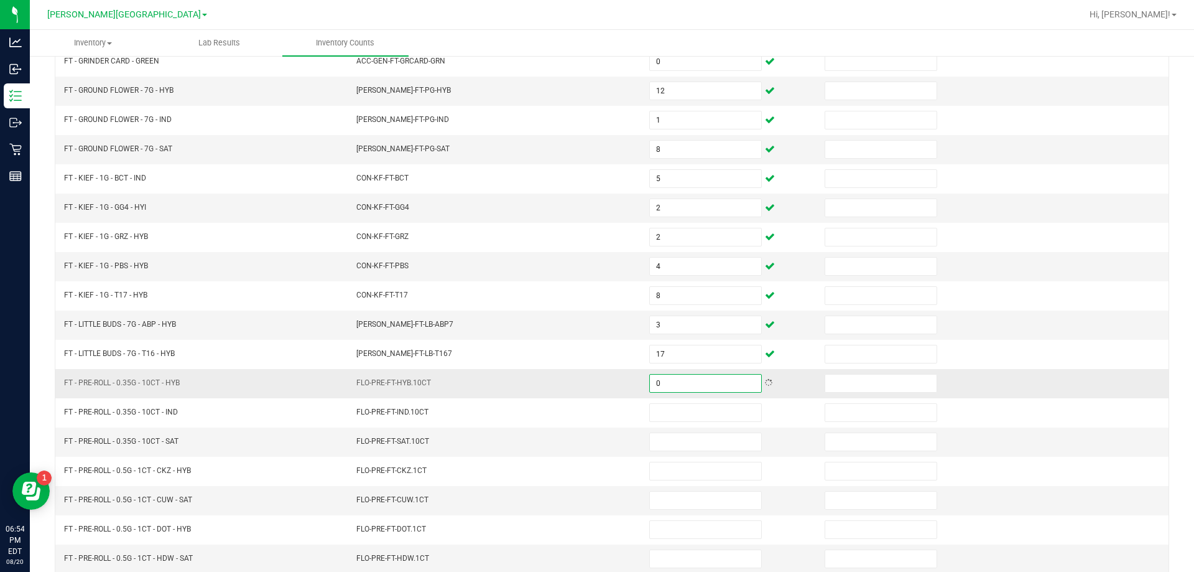
scroll to position [134, 0]
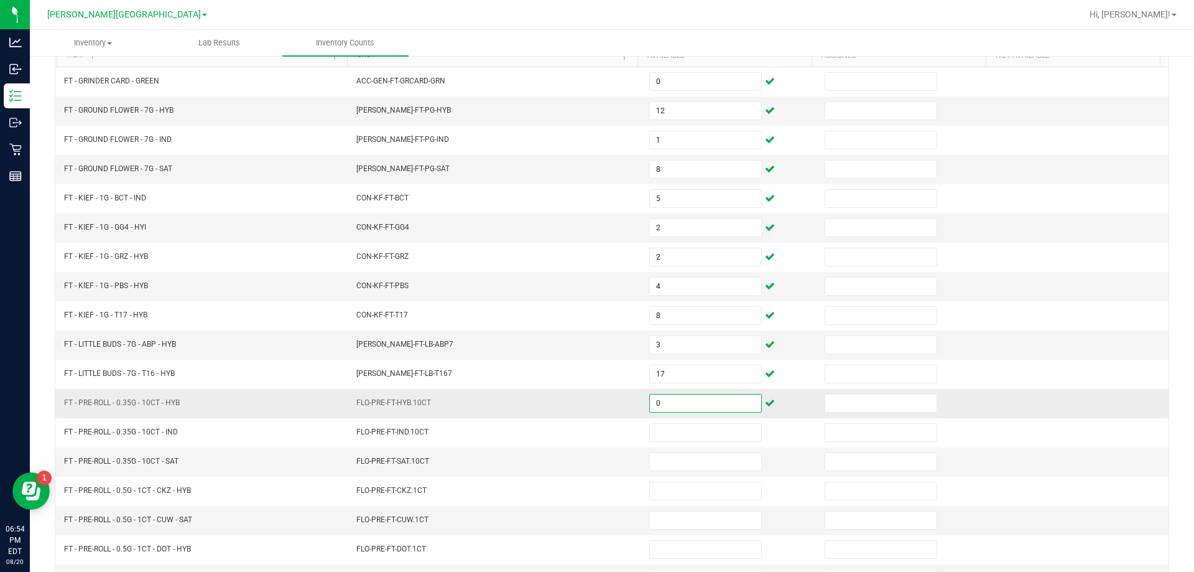
click at [666, 406] on input "0" at bounding box center [705, 402] width 111 height 17
click at [612, 393] on td "FLO-PRE-FT-HYB.10CT" at bounding box center [495, 403] width 293 height 29
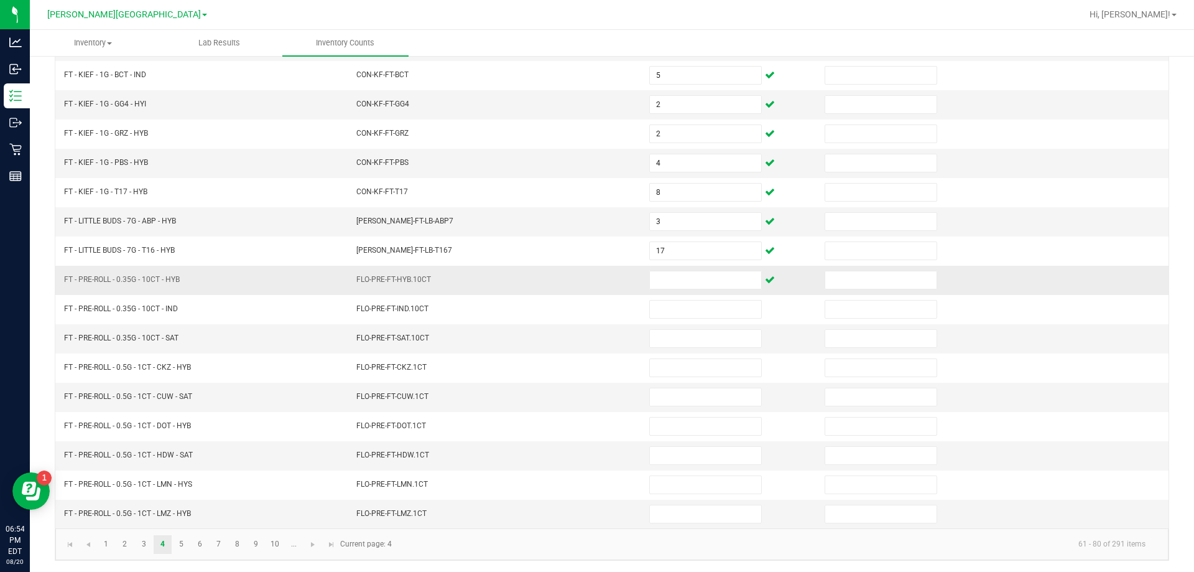
scroll to position [258, 0]
click at [667, 285] on input at bounding box center [705, 278] width 111 height 17
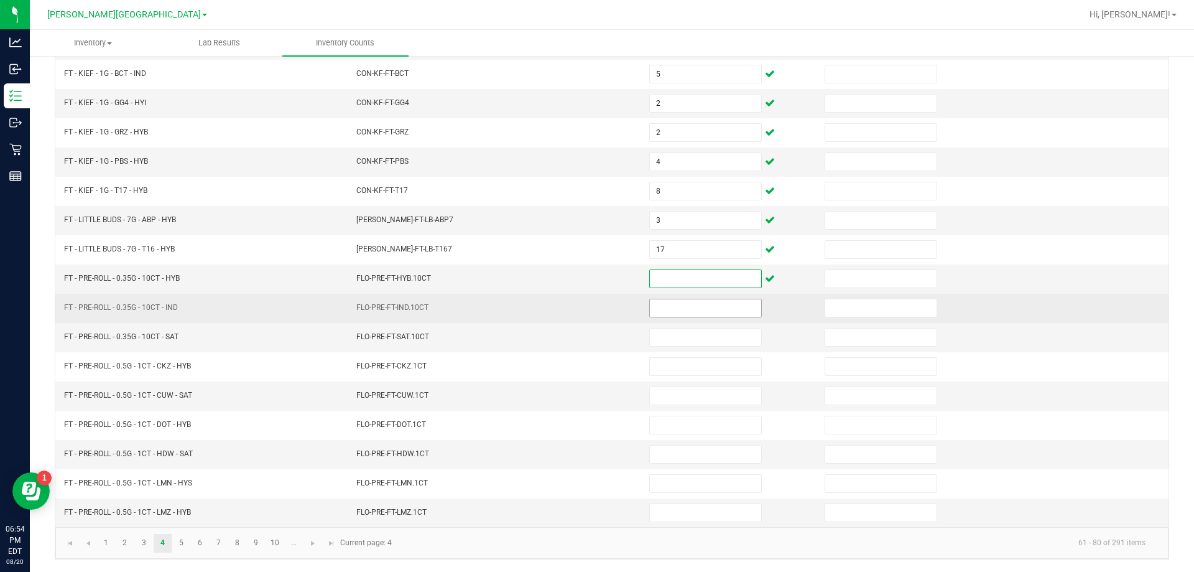
click at [680, 308] on input at bounding box center [705, 307] width 111 height 17
click at [642, 310] on td "5" at bounding box center [729, 308] width 175 height 29
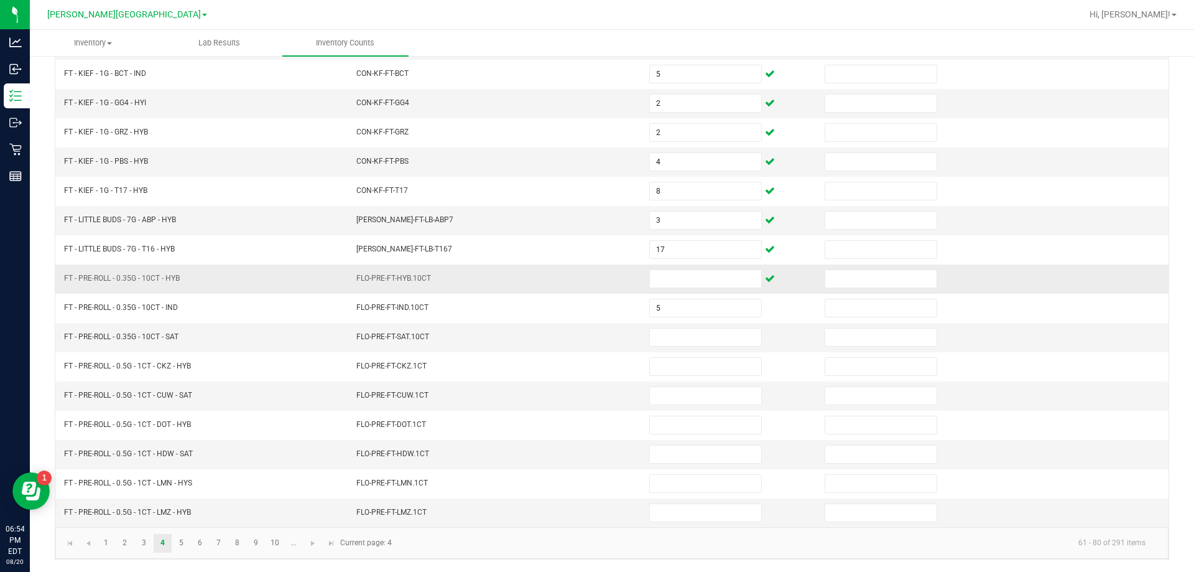
click at [682, 292] on td at bounding box center [729, 278] width 175 height 29
click at [678, 284] on input at bounding box center [705, 278] width 111 height 17
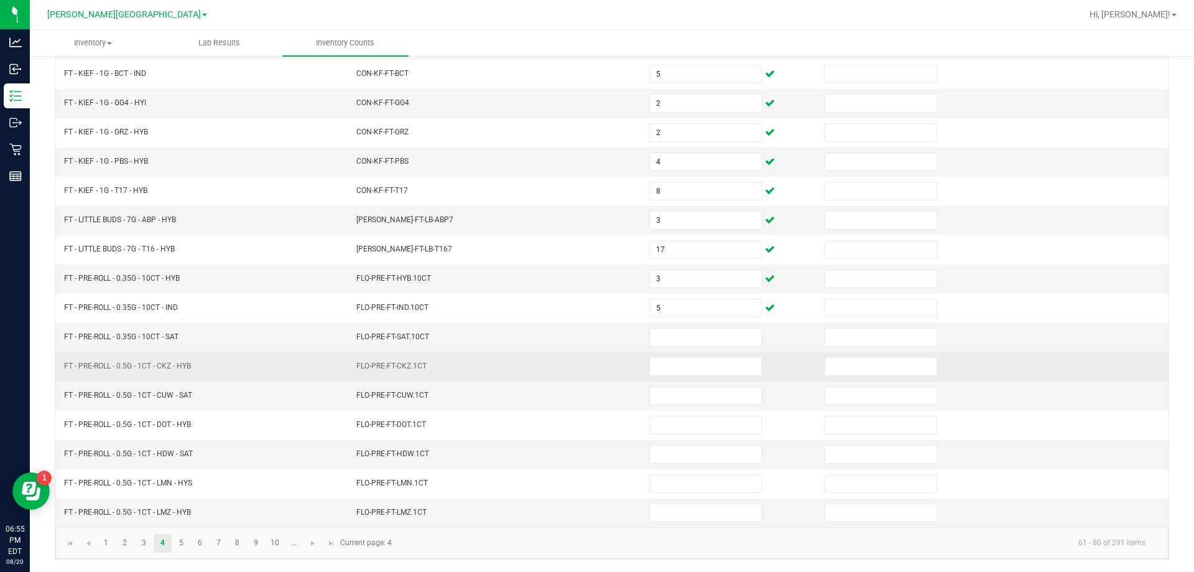
click at [687, 352] on td at bounding box center [729, 366] width 175 height 29
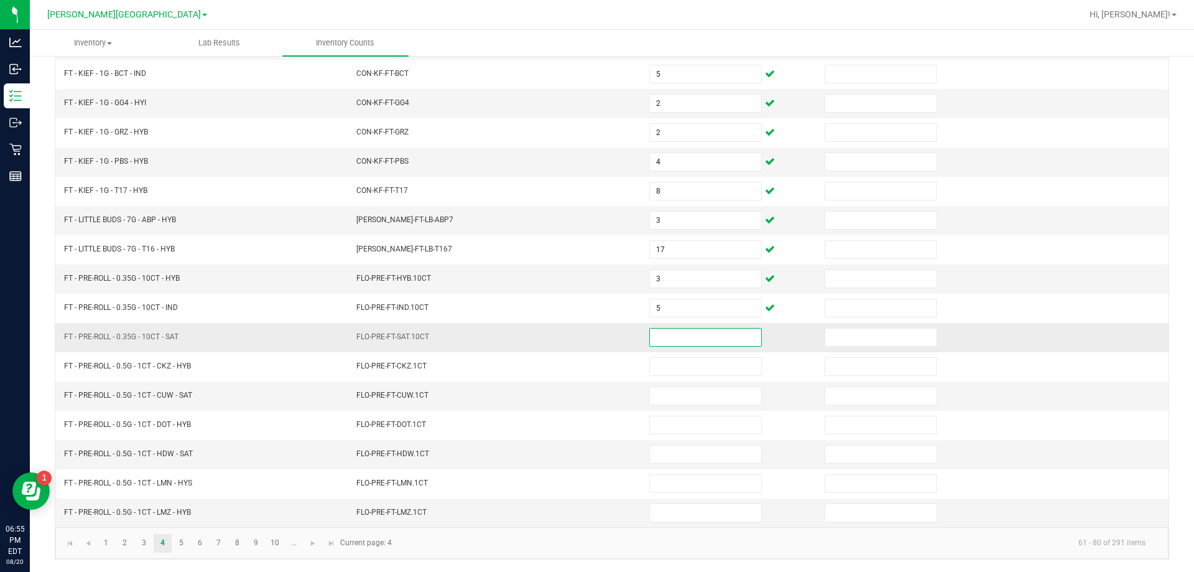
click at [689, 331] on input at bounding box center [705, 336] width 111 height 17
click at [631, 334] on td "FLO-PRE-FT-SAT.10CT" at bounding box center [495, 337] width 293 height 29
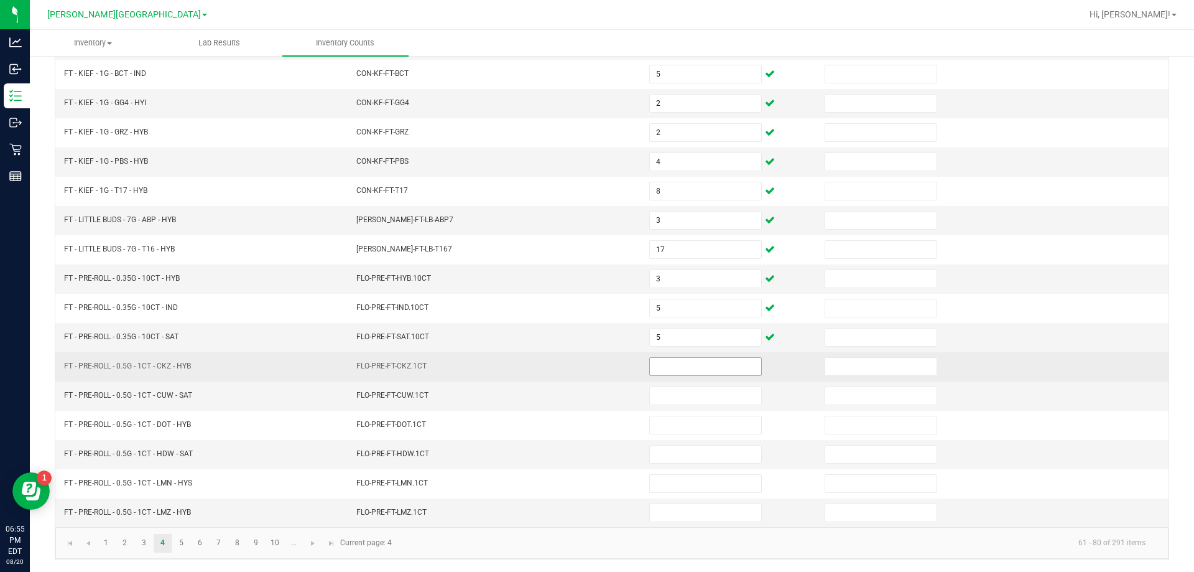
click at [666, 371] on input at bounding box center [705, 366] width 111 height 17
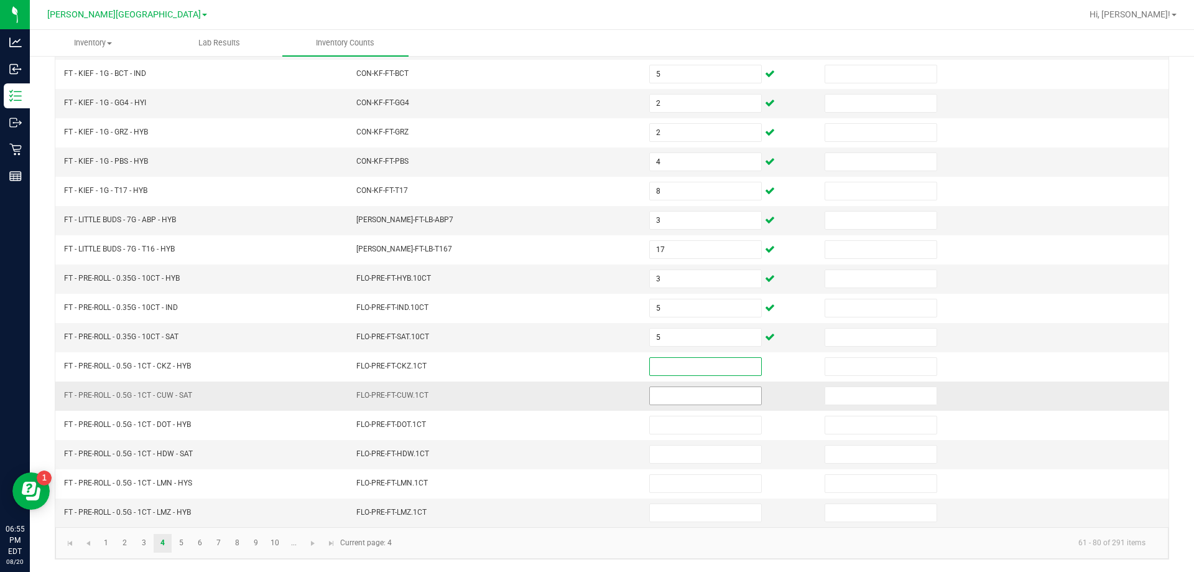
click at [687, 399] on input at bounding box center [705, 395] width 111 height 17
click at [616, 387] on td "FLO-PRE-FT-CUW.1CT" at bounding box center [495, 395] width 293 height 29
click at [661, 510] on input at bounding box center [705, 512] width 111 height 17
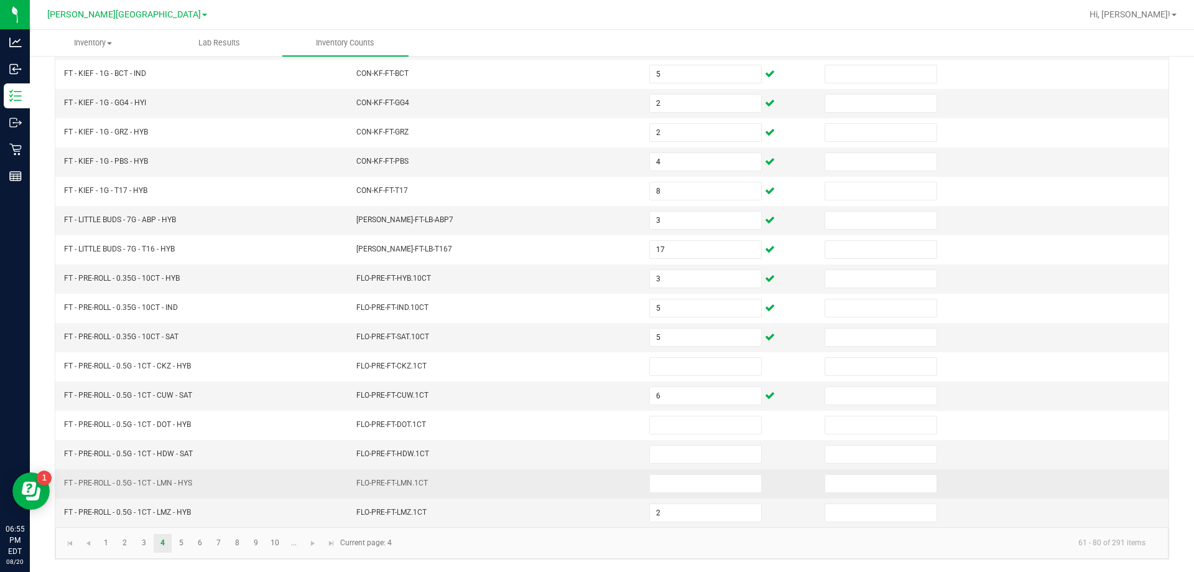
click at [560, 484] on td "FLO-PRE-FT-LMN.1CT" at bounding box center [495, 483] width 293 height 29
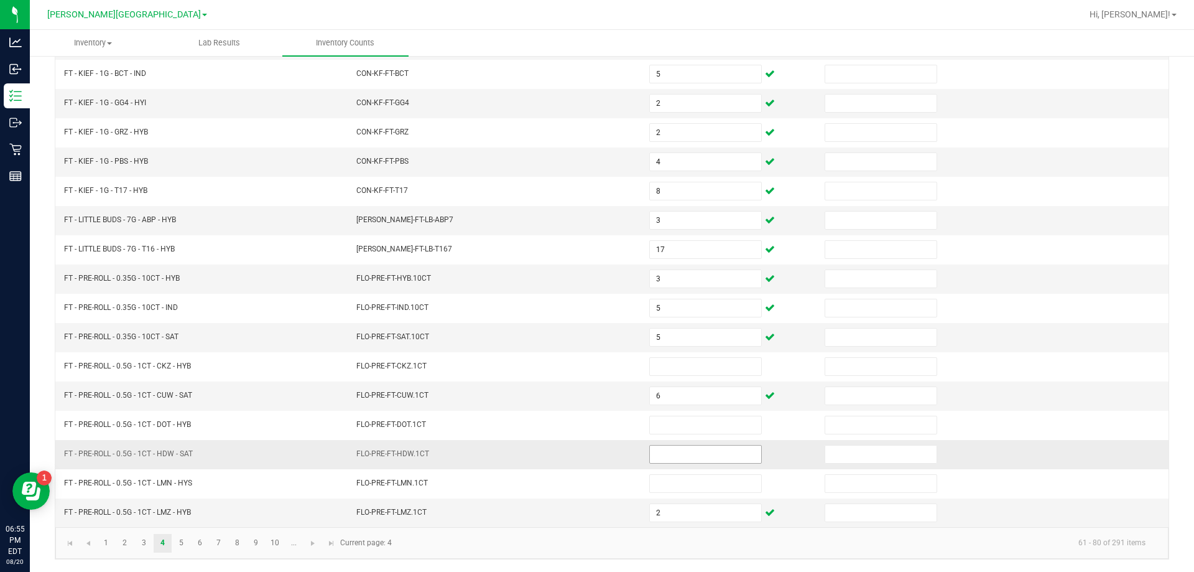
click at [680, 449] on input at bounding box center [705, 453] width 111 height 17
click at [597, 443] on td "FLO-PRE-FT-HDW.1CT" at bounding box center [495, 454] width 293 height 29
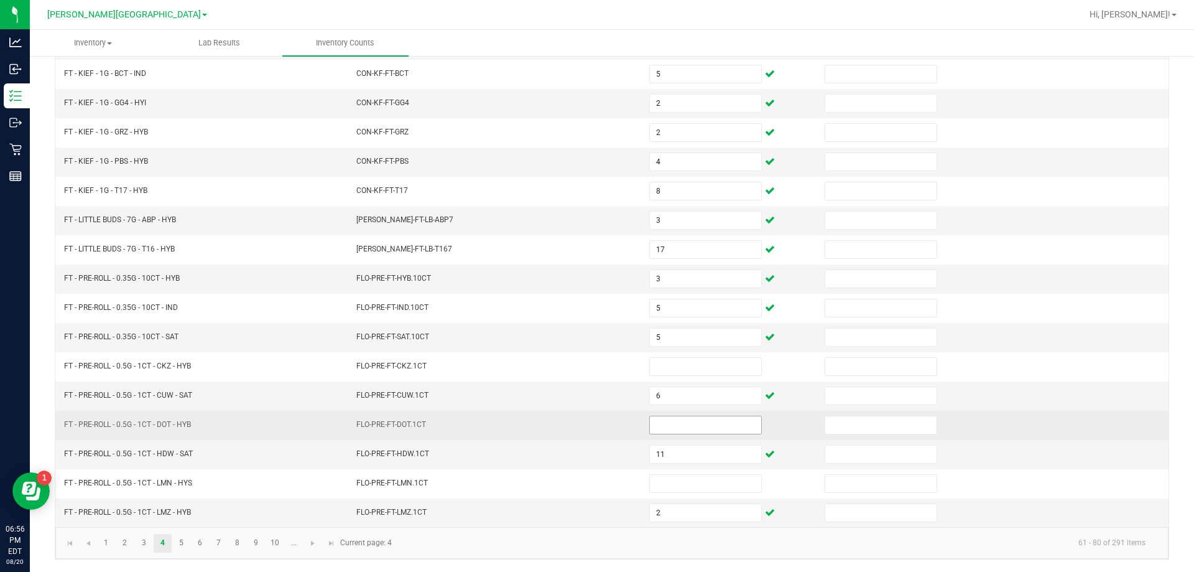
click at [653, 421] on input at bounding box center [705, 424] width 111 height 17
click at [599, 419] on td "FLO-PRE-FT-DOT.1CT" at bounding box center [495, 425] width 293 height 29
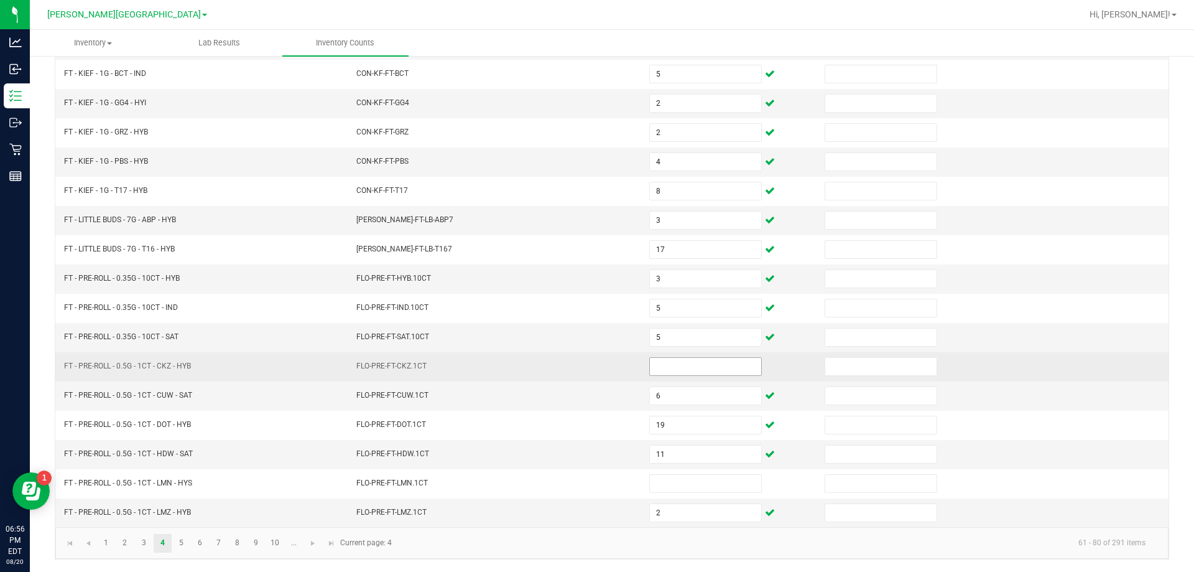
click at [677, 369] on input at bounding box center [705, 366] width 111 height 17
click at [547, 371] on td "FLO-PRE-FT-CKZ.1CT" at bounding box center [495, 366] width 293 height 29
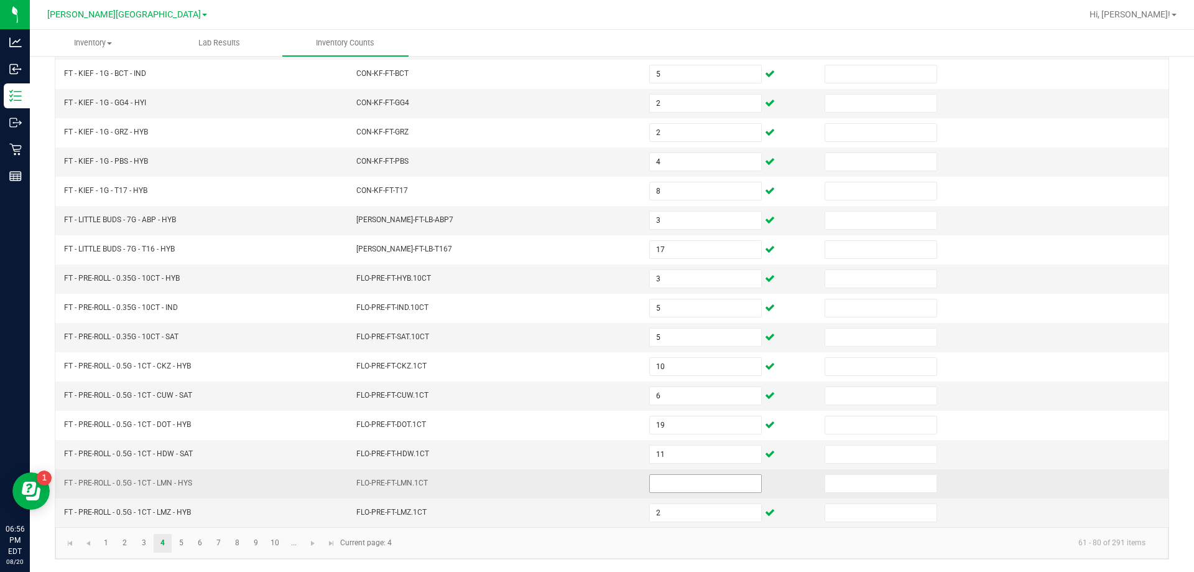
click at [650, 478] on input at bounding box center [705, 483] width 111 height 17
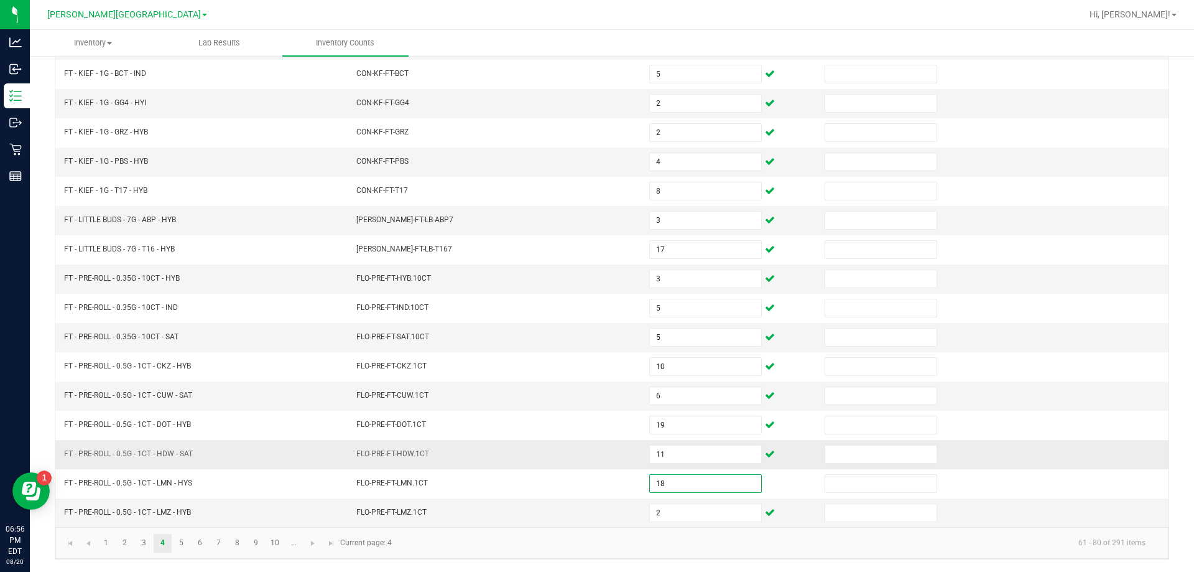
click at [575, 466] on td "FLO-PRE-FT-HDW.1CT" at bounding box center [495, 454] width 293 height 29
click at [184, 539] on link "5" at bounding box center [181, 543] width 18 height 19
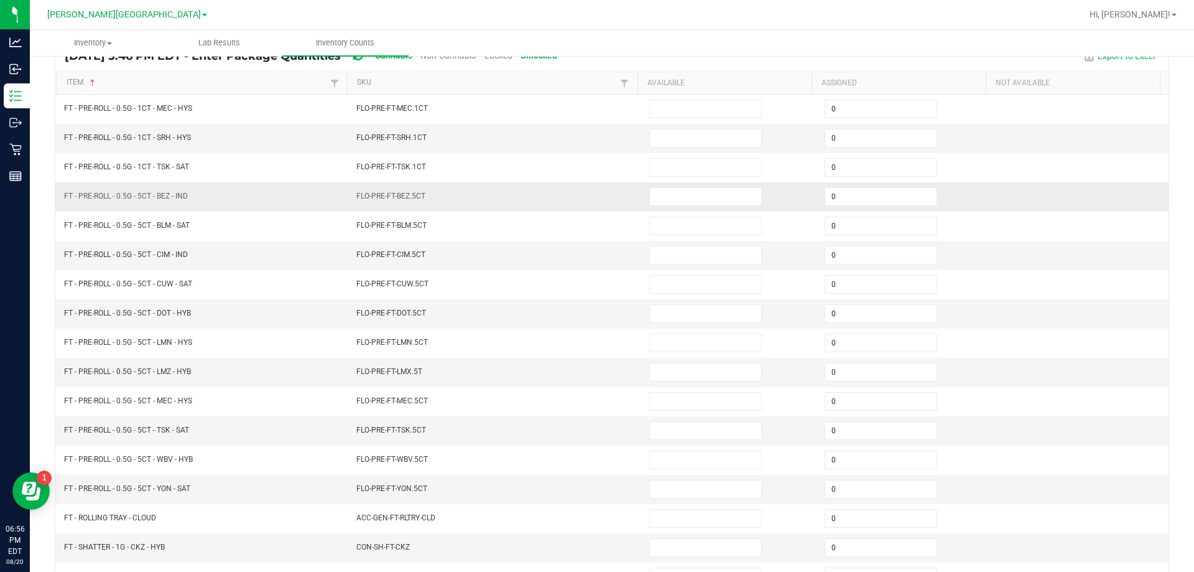
scroll to position [0, 0]
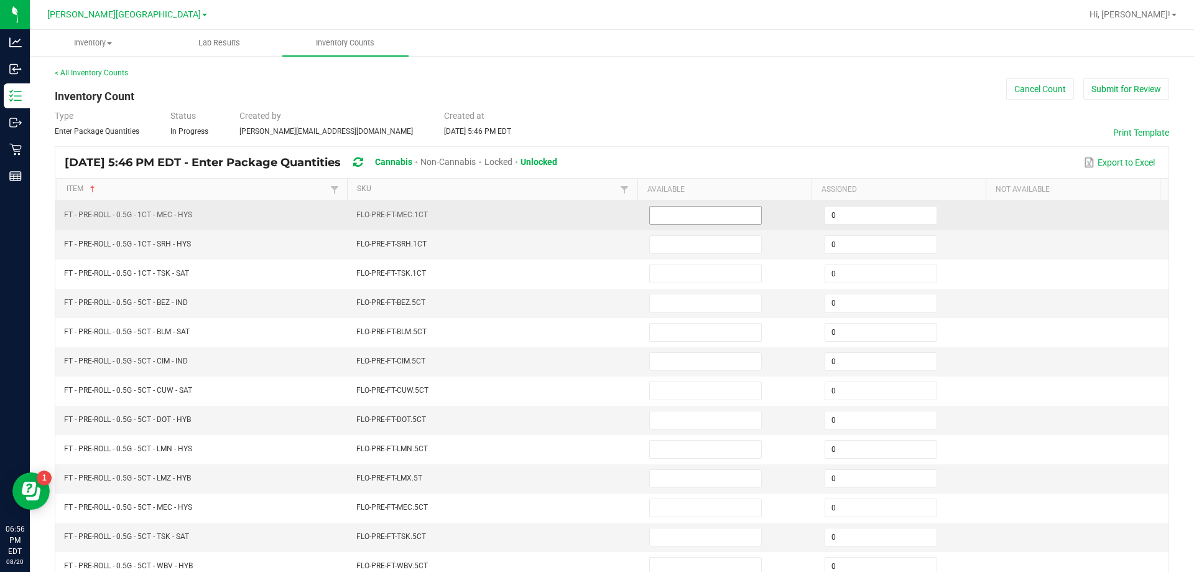
click at [684, 223] on input at bounding box center [705, 215] width 111 height 17
click at [620, 218] on td "FLO-PRE-FT-MEC.1CT" at bounding box center [495, 215] width 293 height 29
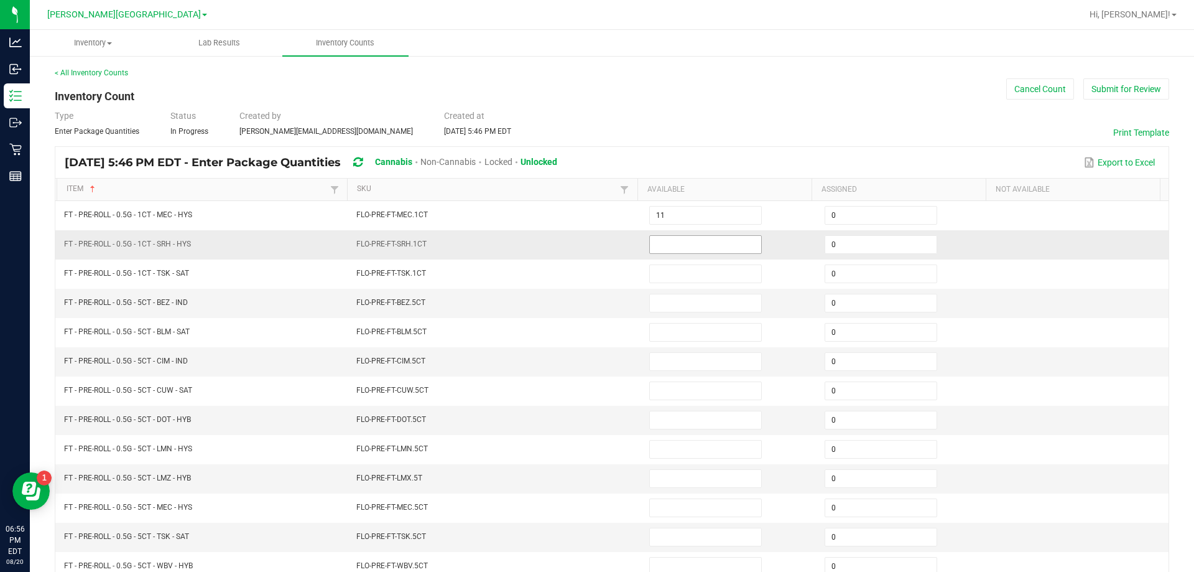
click at [674, 250] on input at bounding box center [705, 244] width 111 height 17
click at [582, 248] on td "FLO-PRE-FT-SRH.1CT" at bounding box center [495, 244] width 293 height 29
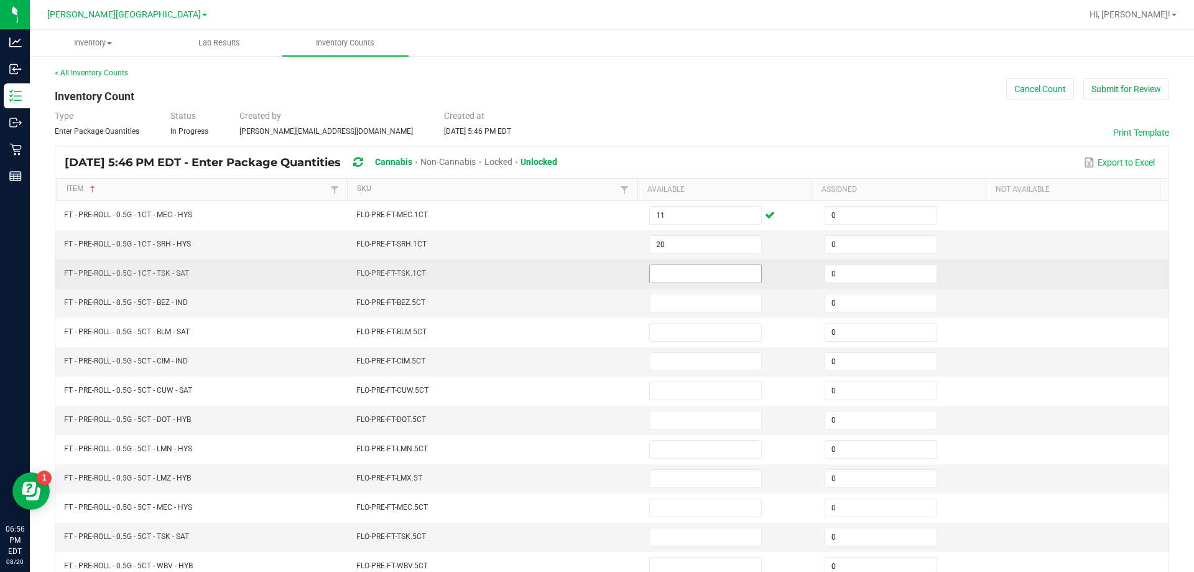
click at [654, 269] on input at bounding box center [705, 273] width 111 height 17
click at [600, 267] on td "FLO-PRE-FT-TSK.1CT" at bounding box center [495, 273] width 293 height 29
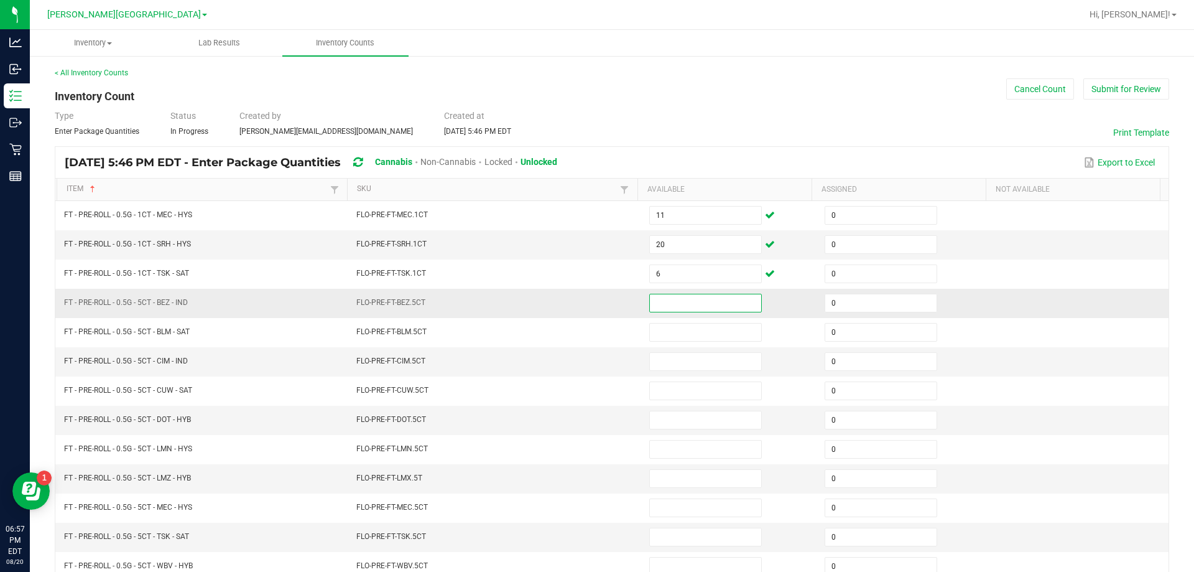
click at [650, 300] on input at bounding box center [705, 302] width 111 height 17
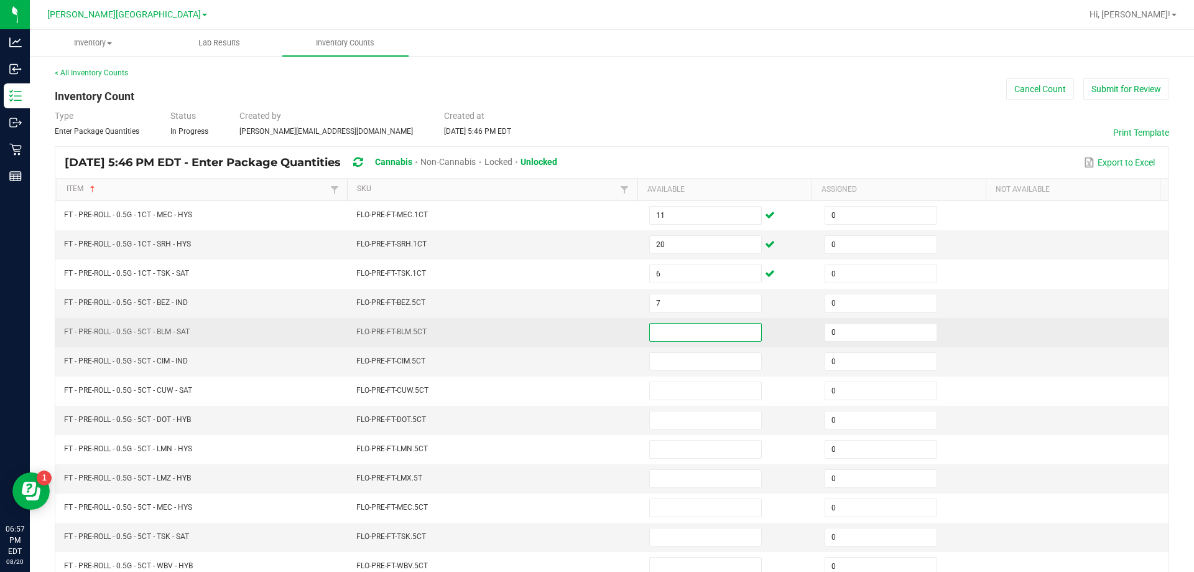
click at [686, 323] on input at bounding box center [705, 331] width 111 height 17
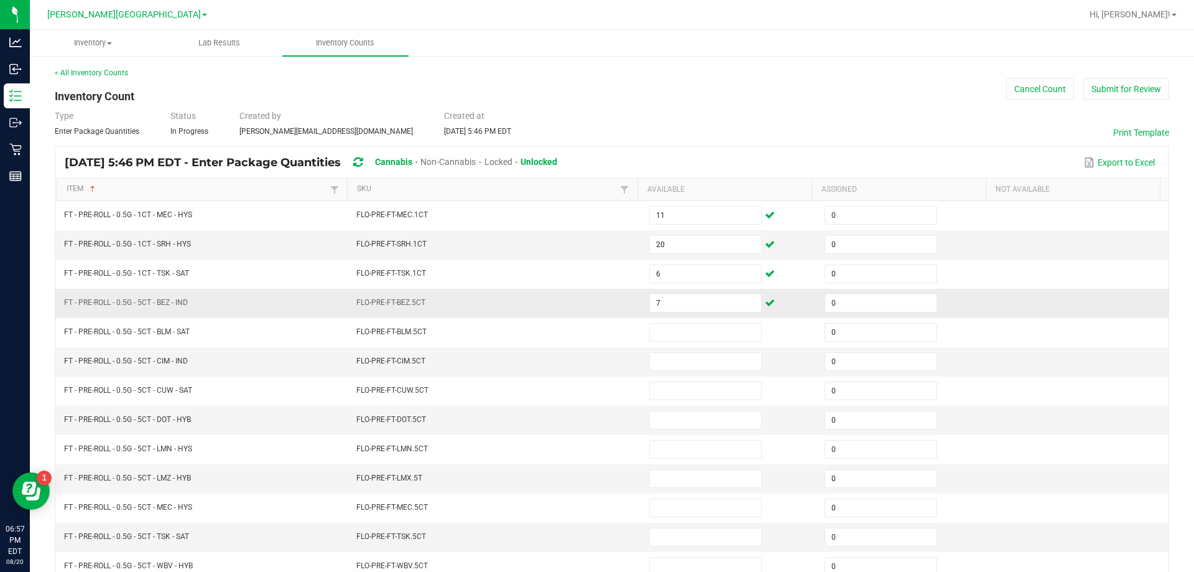
click at [616, 315] on td "FLO-PRE-FT-BEZ.5CT" at bounding box center [495, 303] width 293 height 29
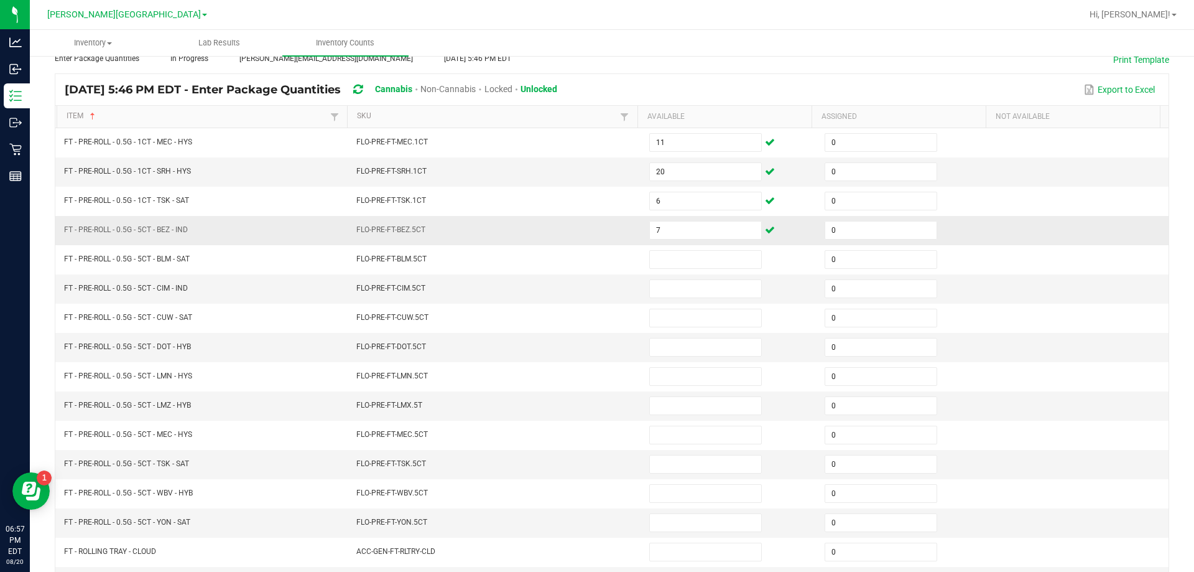
scroll to position [72, 0]
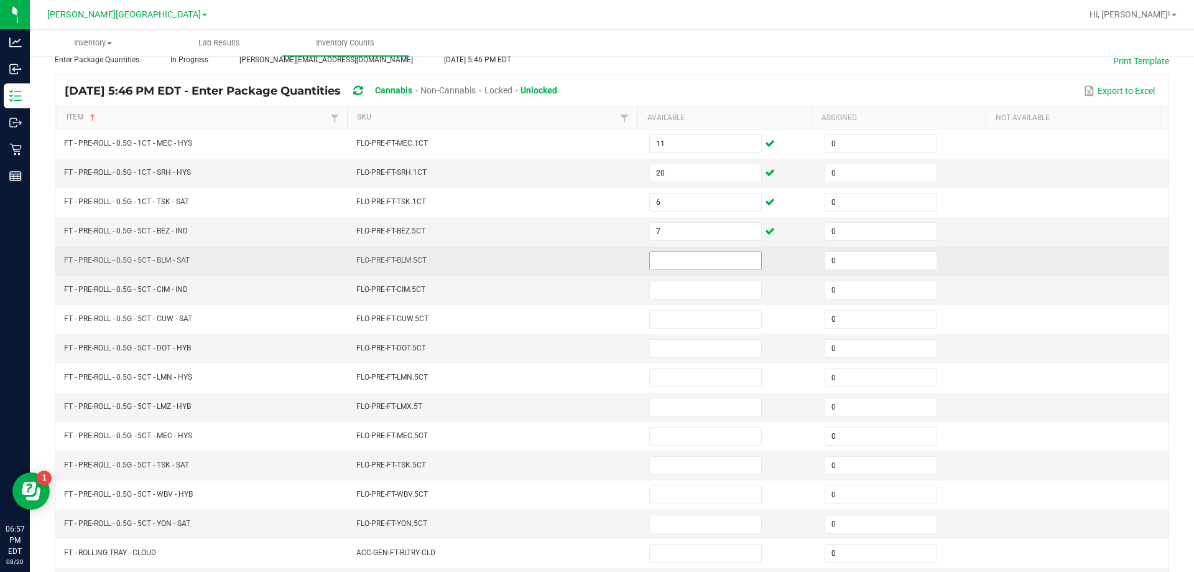
click at [650, 256] on input at bounding box center [705, 260] width 111 height 17
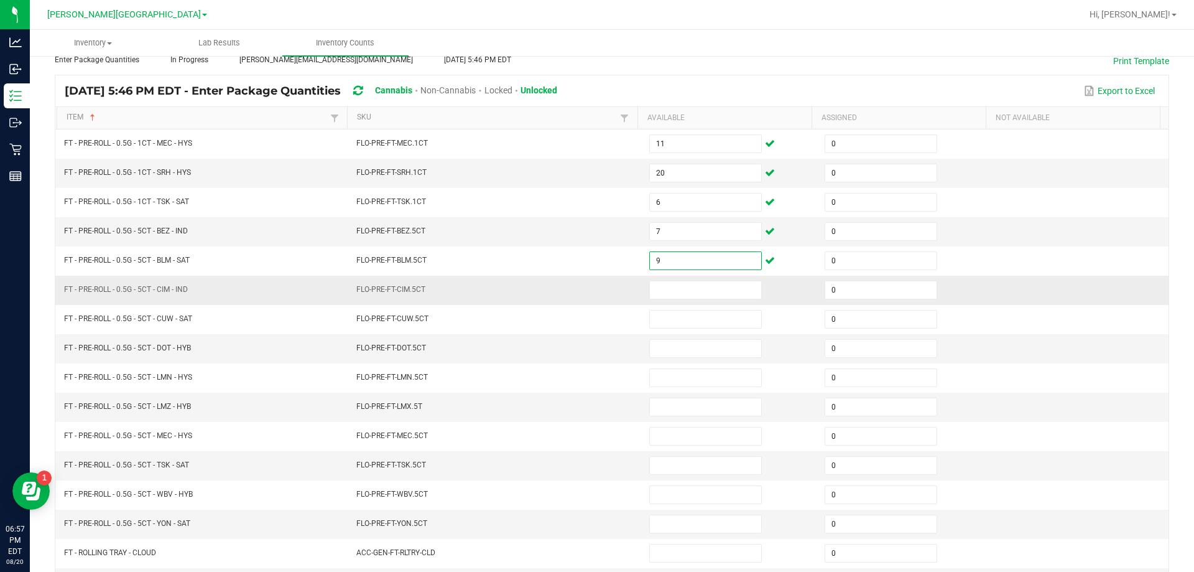
click at [598, 280] on td "FLO-PRE-FT-CIM.5CT" at bounding box center [495, 290] width 293 height 29
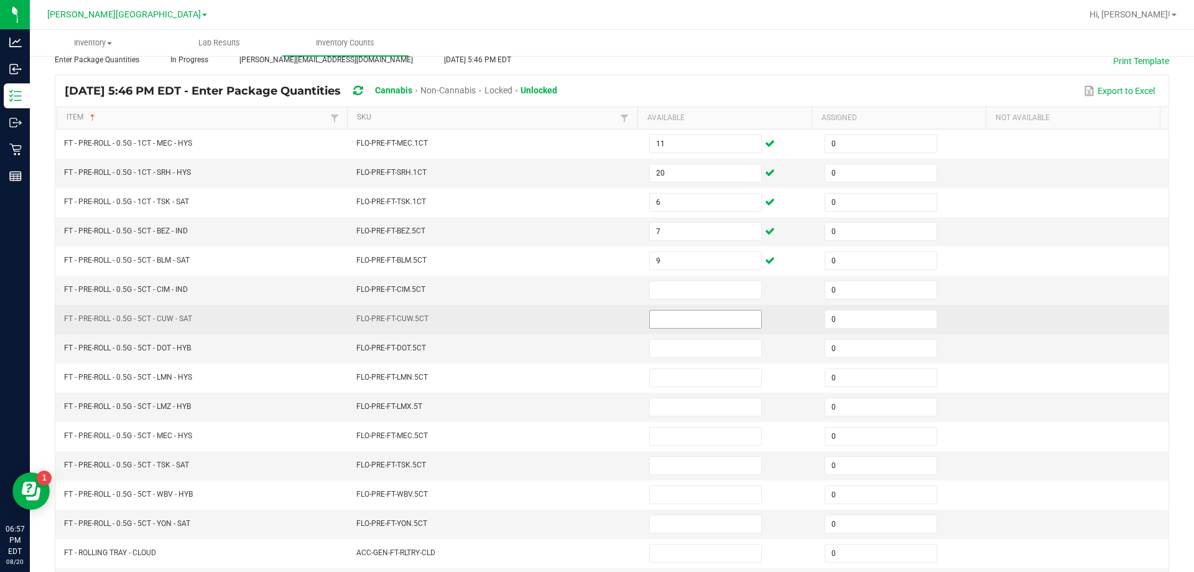
click at [679, 323] on input at bounding box center [705, 318] width 111 height 17
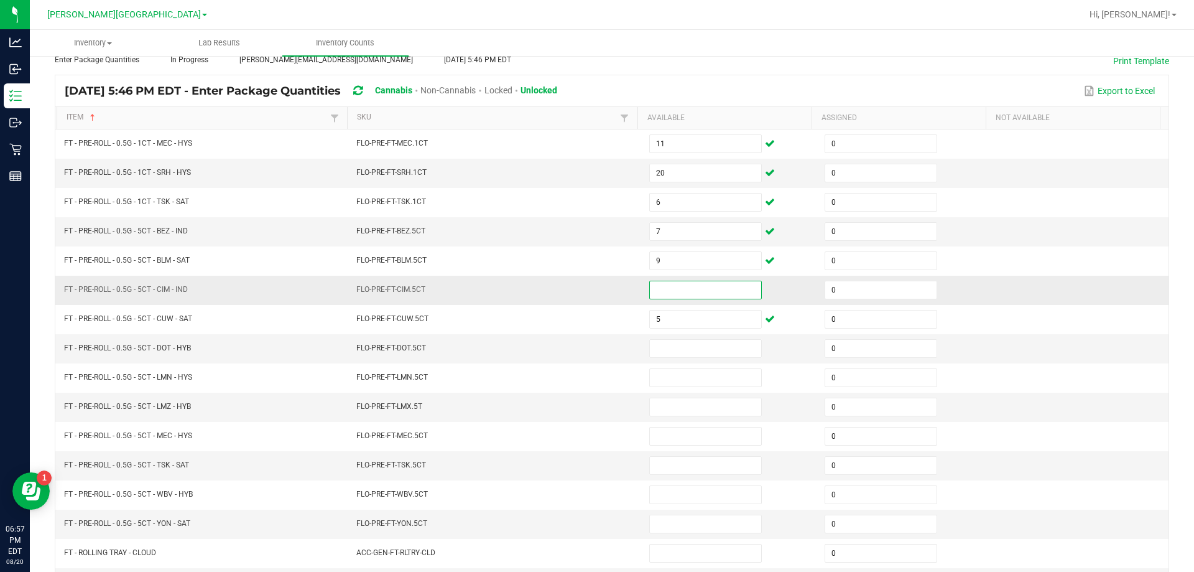
click at [681, 291] on input at bounding box center [705, 289] width 111 height 17
click at [631, 285] on td "FLO-PRE-FT-CIM.5CT" at bounding box center [495, 290] width 293 height 29
click at [672, 350] on input at bounding box center [705, 348] width 111 height 17
click at [610, 348] on td "FLO-PRE-FT-DOT.5CT" at bounding box center [495, 348] width 293 height 29
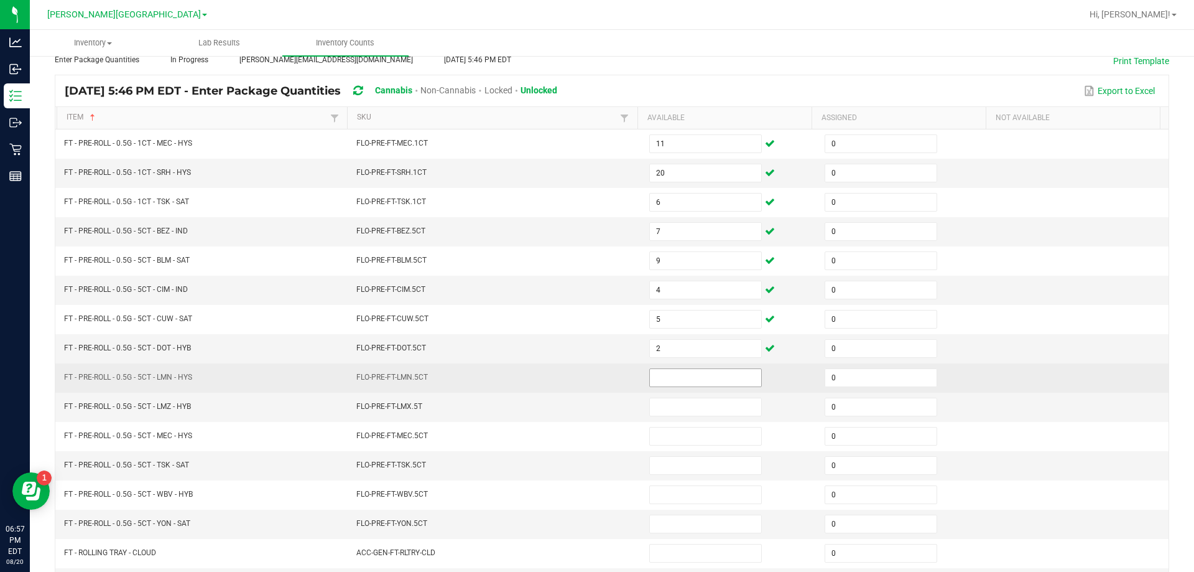
click at [678, 378] on input at bounding box center [705, 377] width 111 height 17
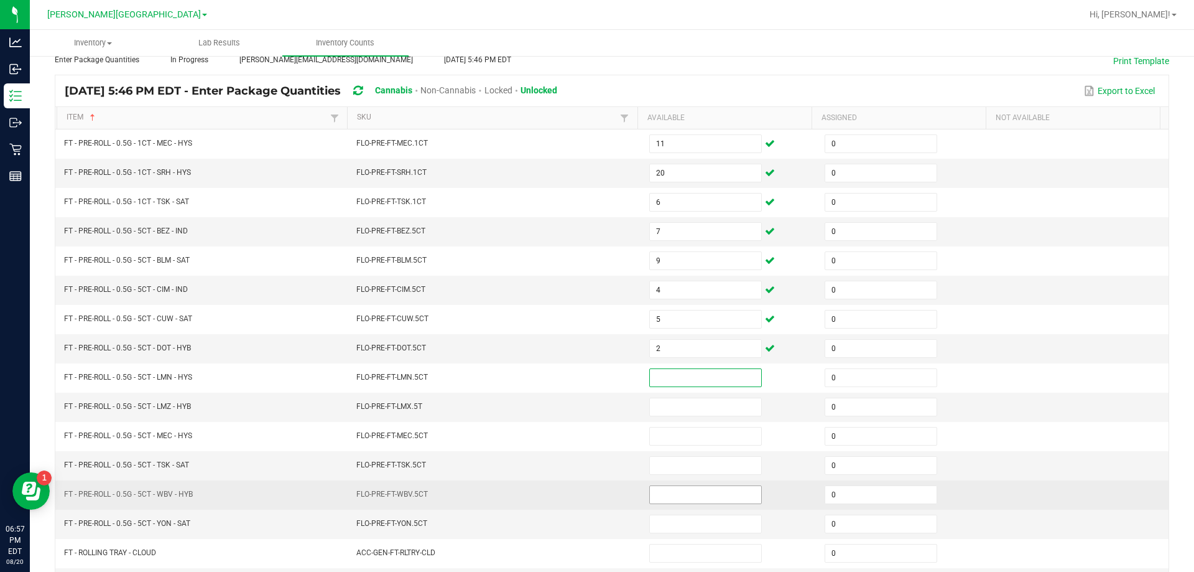
click at [670, 495] on input at bounding box center [705, 494] width 111 height 17
click at [601, 488] on td "FLO-PRE-FT-WBV.5CT" at bounding box center [495, 494] width 293 height 29
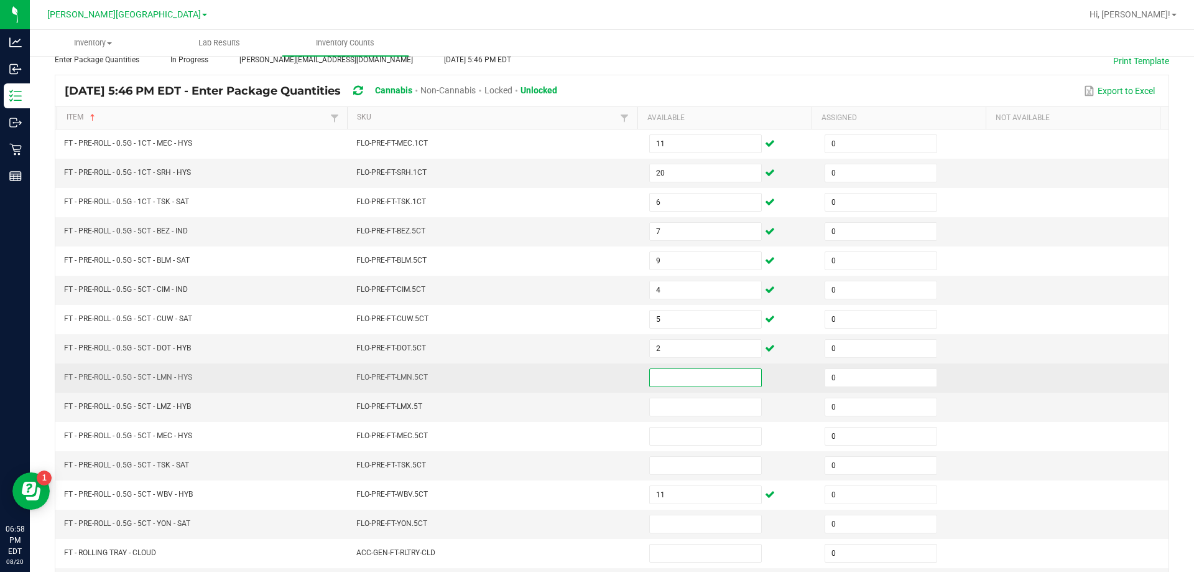
click at [651, 383] on input at bounding box center [705, 377] width 111 height 17
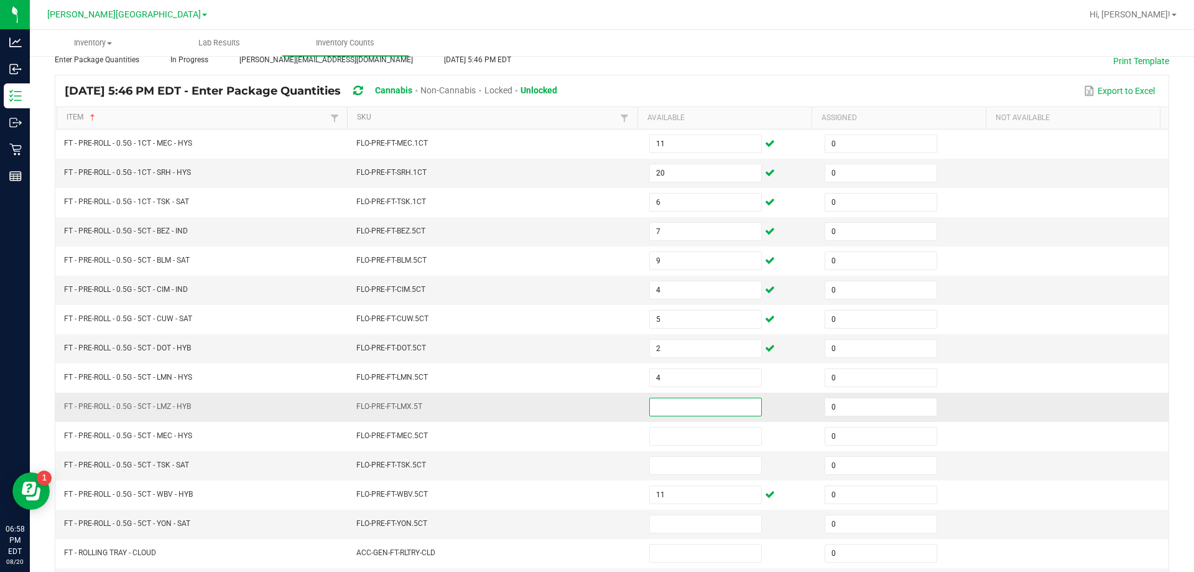
click at [678, 407] on input at bounding box center [705, 406] width 111 height 17
click at [605, 409] on td "FLO-PRE-FT-LMX.5T" at bounding box center [495, 407] width 293 height 29
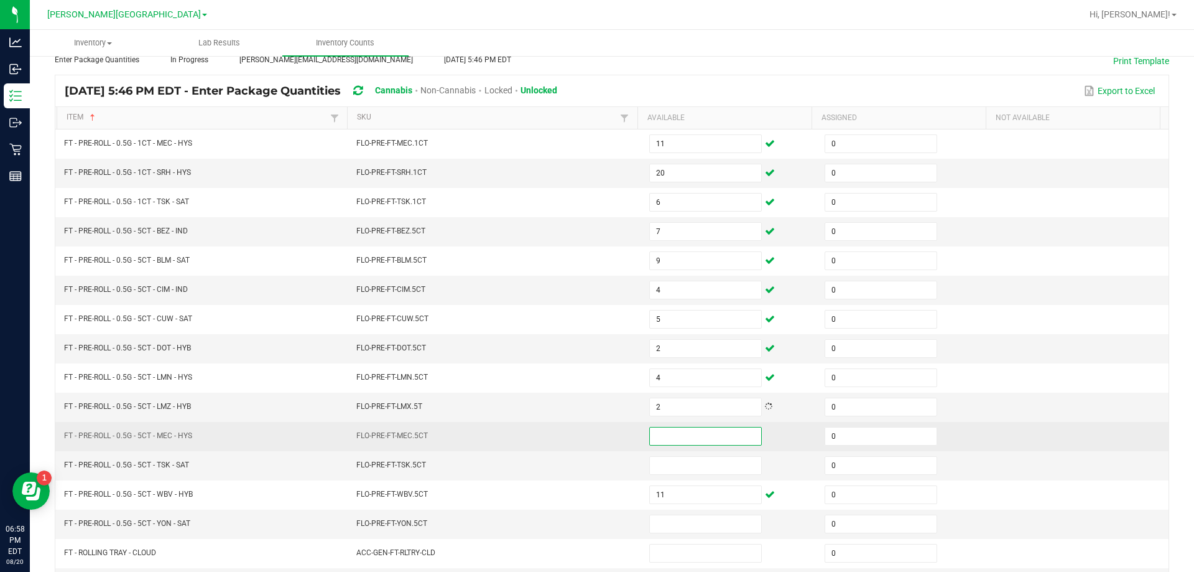
click at [672, 435] on input at bounding box center [705, 435] width 111 height 17
click at [631, 434] on td "FLO-PRE-FT-MEC.5CT" at bounding box center [495, 436] width 293 height 29
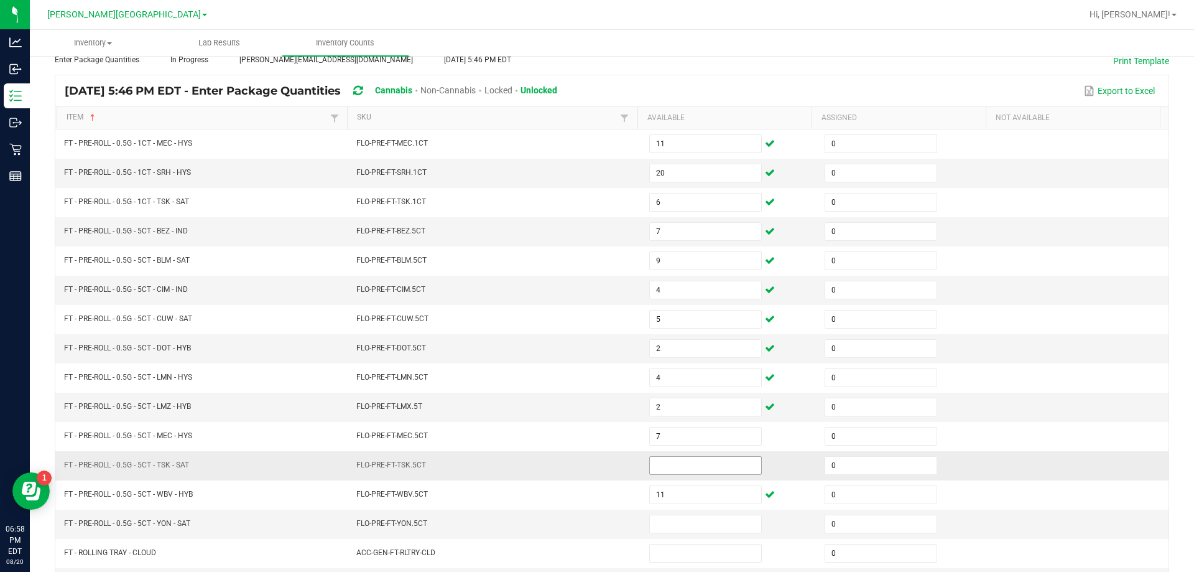
click at [669, 473] on input at bounding box center [705, 465] width 111 height 17
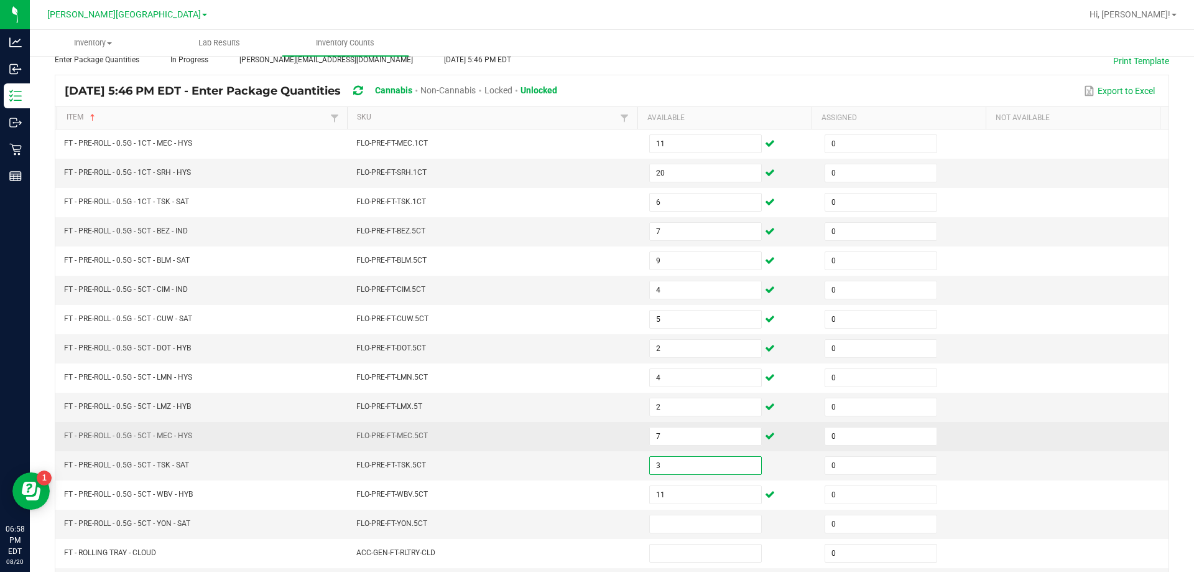
click at [623, 449] on td "FLO-PRE-FT-MEC.5CT" at bounding box center [495, 436] width 293 height 29
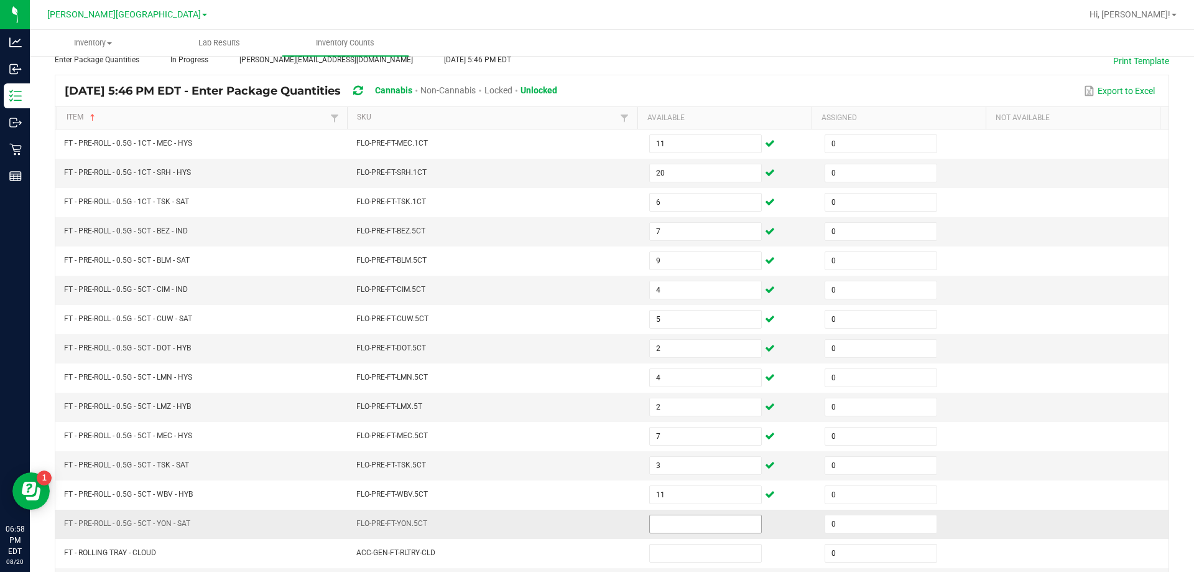
click at [669, 519] on input at bounding box center [705, 523] width 111 height 17
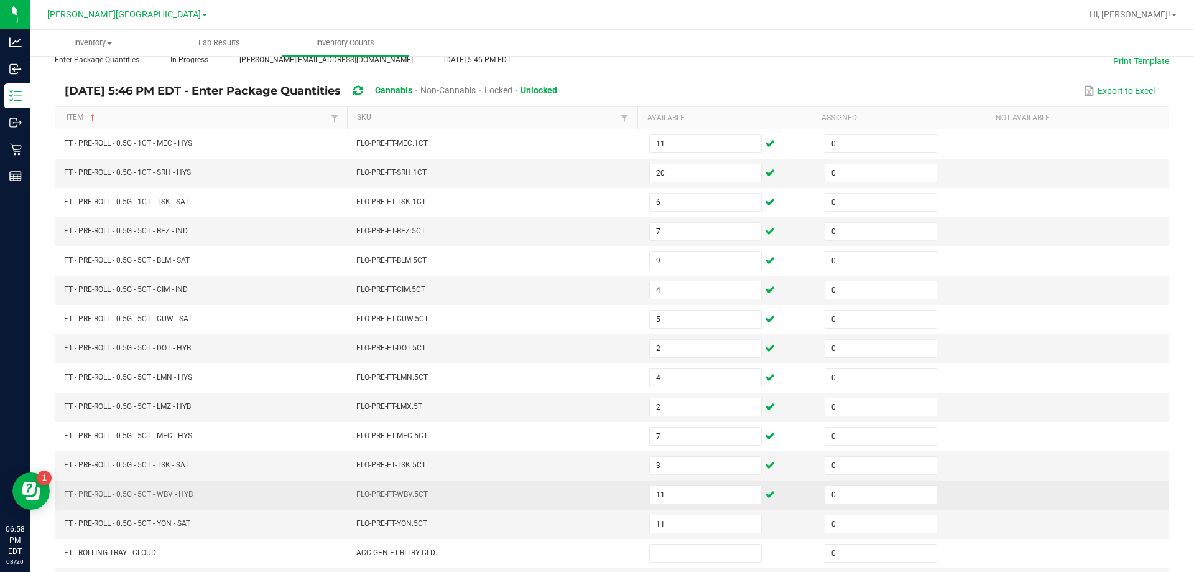
click at [586, 504] on td "FLO-PRE-FT-WBV.5CT" at bounding box center [495, 494] width 293 height 29
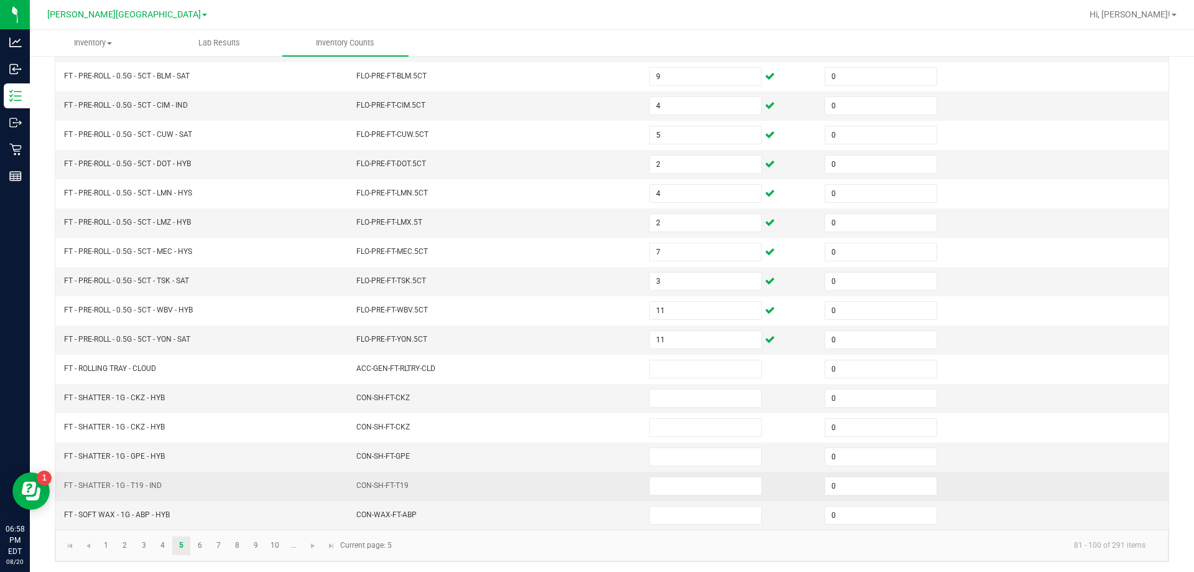
scroll to position [258, 0]
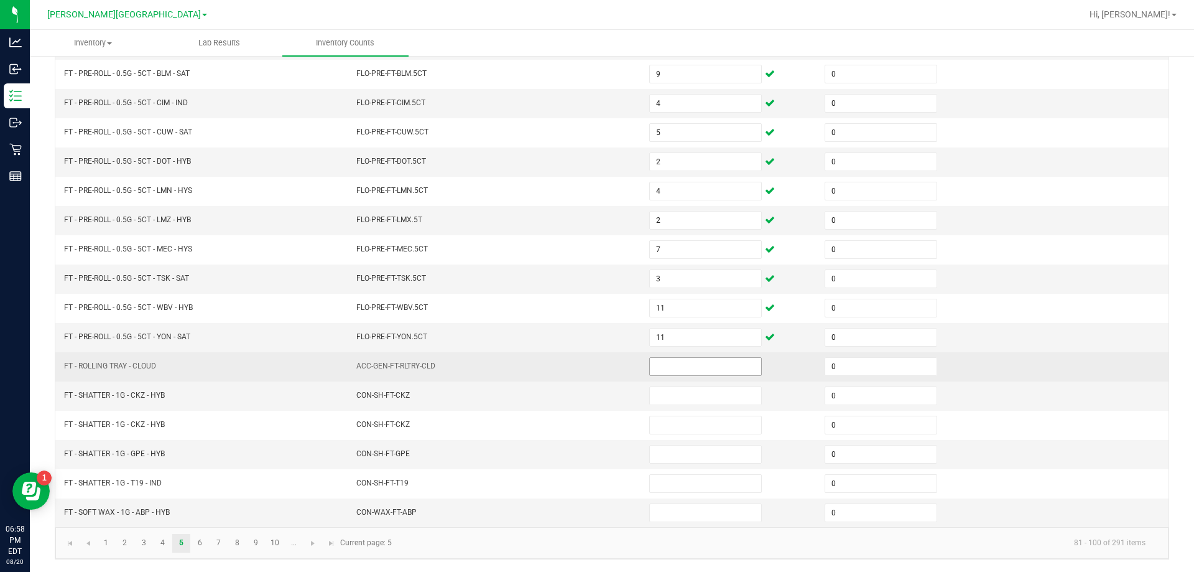
click at [684, 371] on input at bounding box center [705, 366] width 111 height 17
click at [605, 370] on td "ACC-GEN-FT-RLTRY-CLD" at bounding box center [495, 366] width 293 height 29
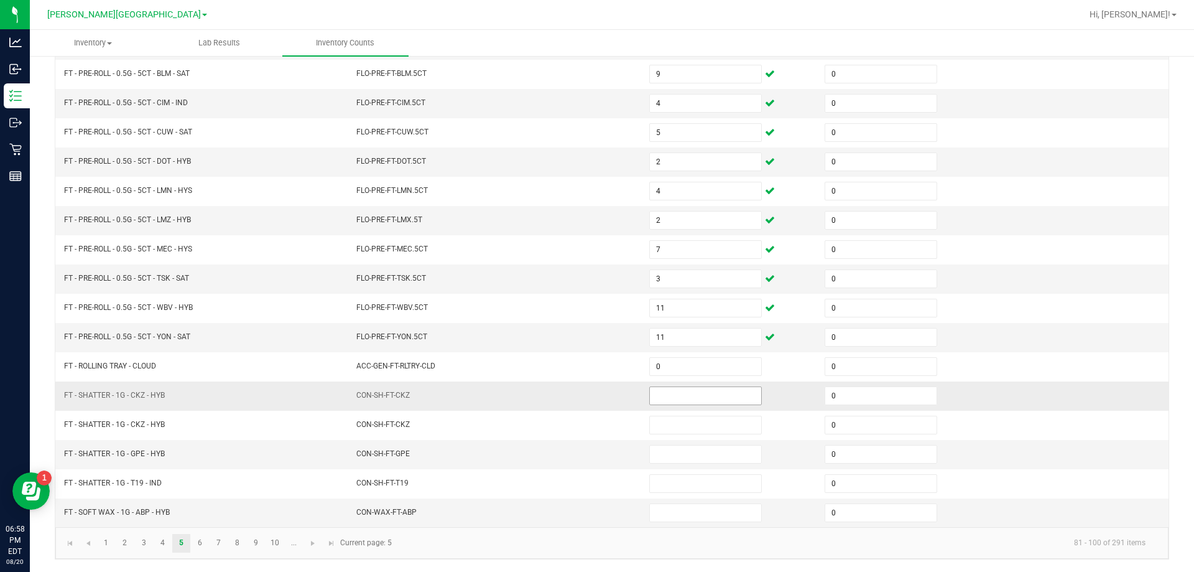
click at [659, 399] on input at bounding box center [705, 395] width 111 height 17
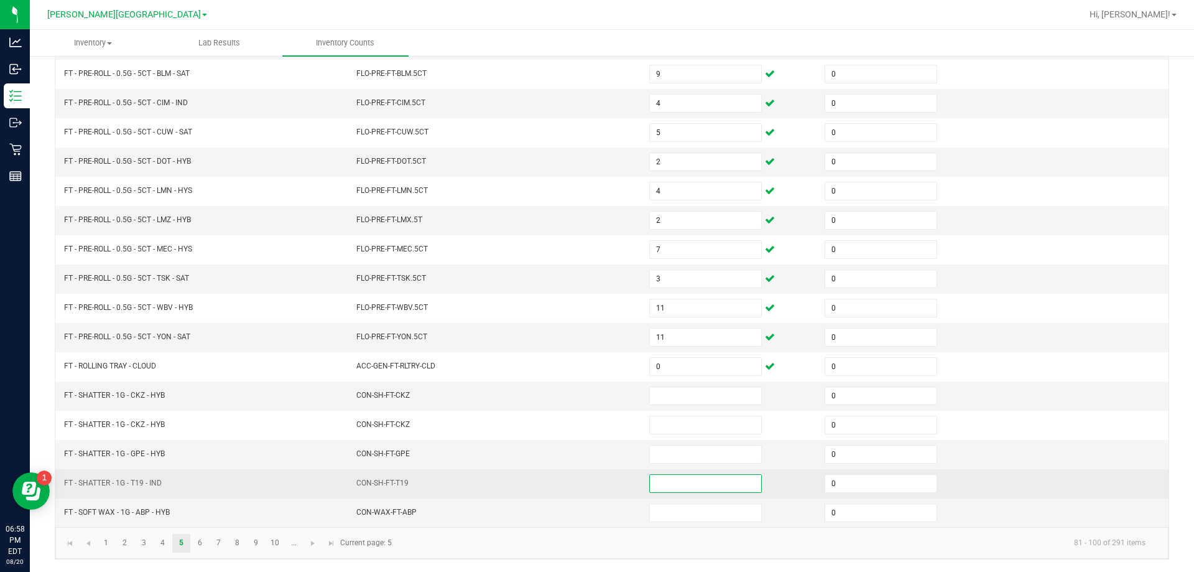
click at [678, 480] on input at bounding box center [705, 483] width 111 height 17
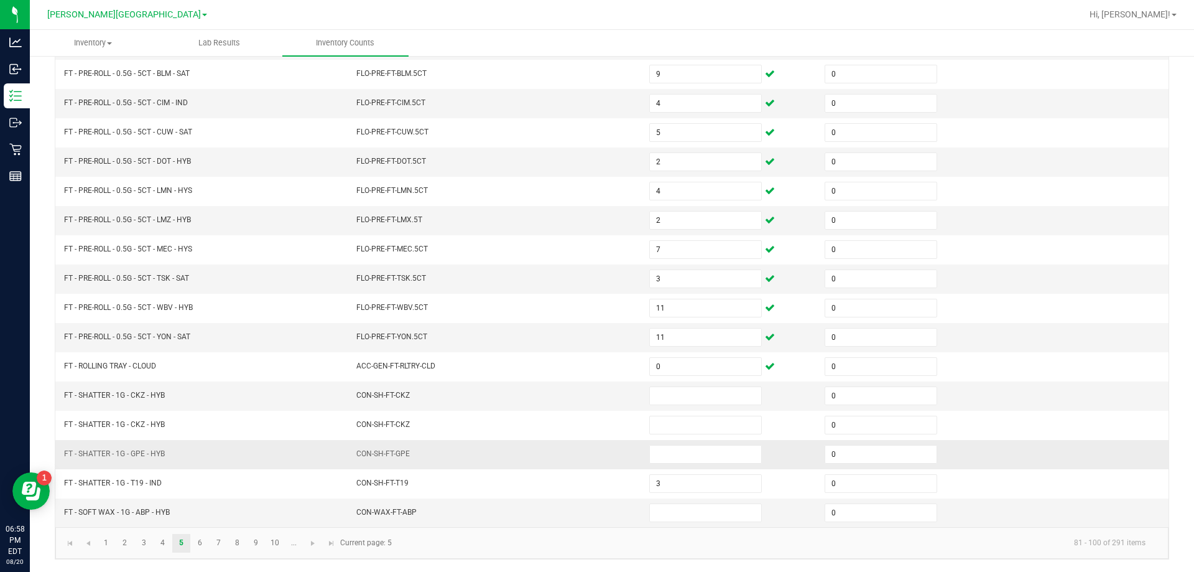
click at [614, 450] on td "CON-SH-FT-GPE" at bounding box center [495, 454] width 293 height 29
click at [662, 400] on input at bounding box center [705, 395] width 111 height 17
click at [676, 447] on input at bounding box center [705, 453] width 111 height 17
click at [650, 447] on input "7" at bounding box center [705, 453] width 111 height 17
click at [642, 447] on td "7" at bounding box center [729, 454] width 175 height 29
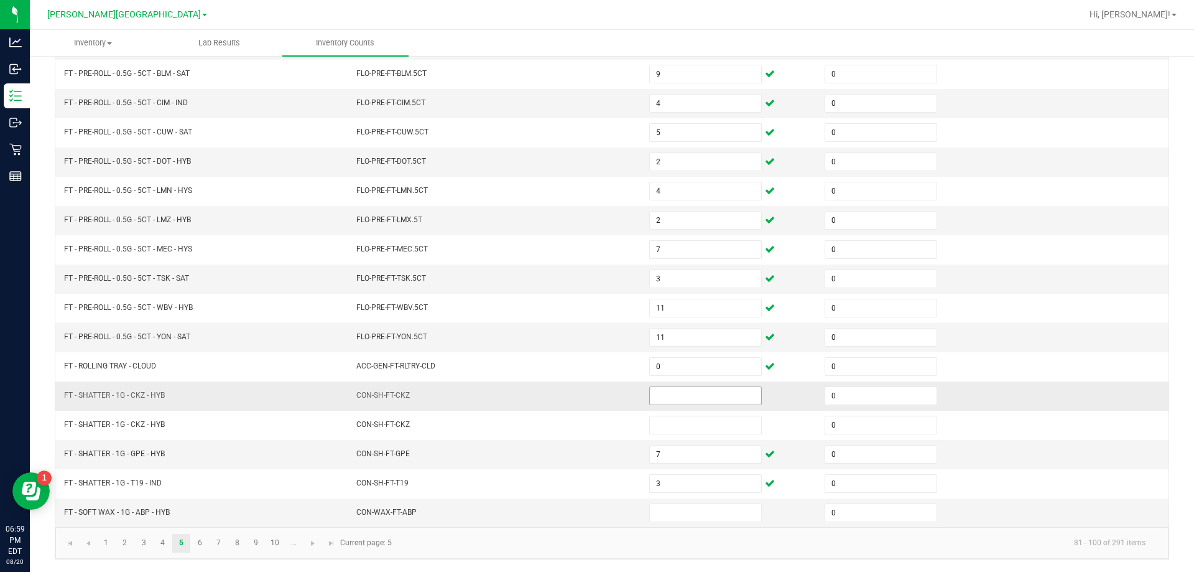
click at [679, 404] on td at bounding box center [729, 395] width 175 height 29
click at [682, 397] on input at bounding box center [705, 395] width 111 height 17
click at [687, 391] on input at bounding box center [705, 395] width 111 height 17
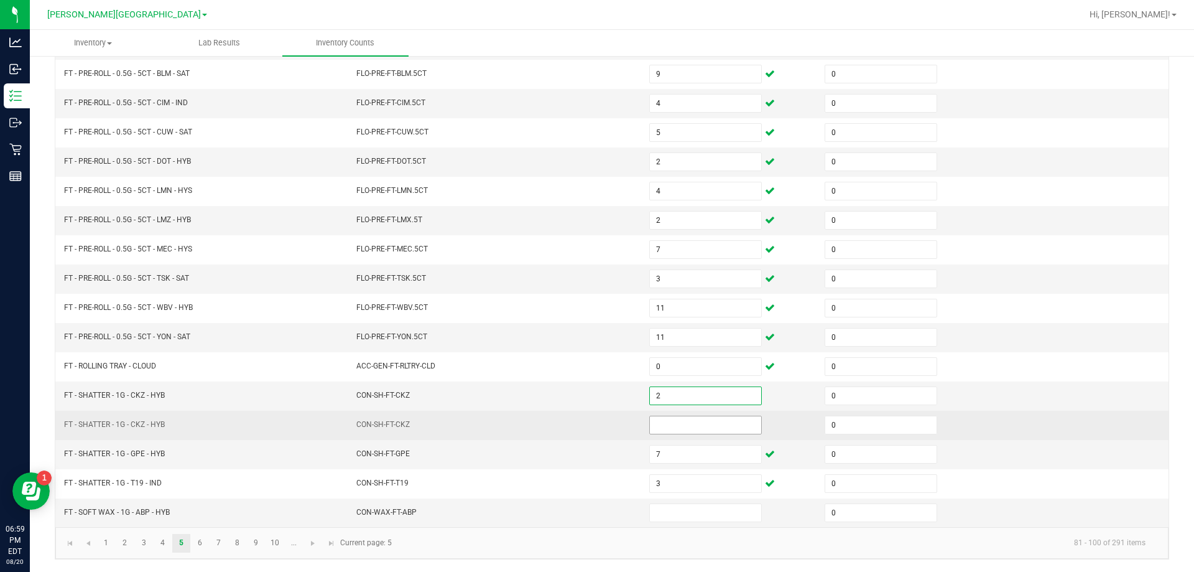
click at [697, 419] on input at bounding box center [705, 424] width 111 height 17
click at [603, 437] on td "CON-SH-FT-CKZ" at bounding box center [495, 425] width 293 height 29
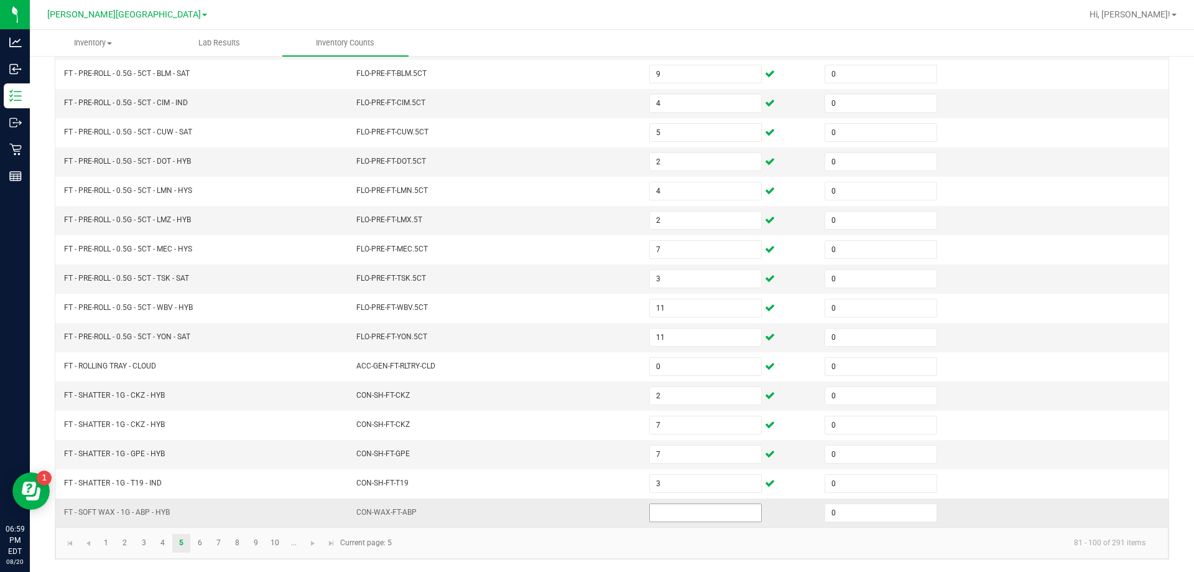
click at [652, 503] on span at bounding box center [705, 512] width 113 height 19
click at [658, 506] on input at bounding box center [705, 512] width 111 height 17
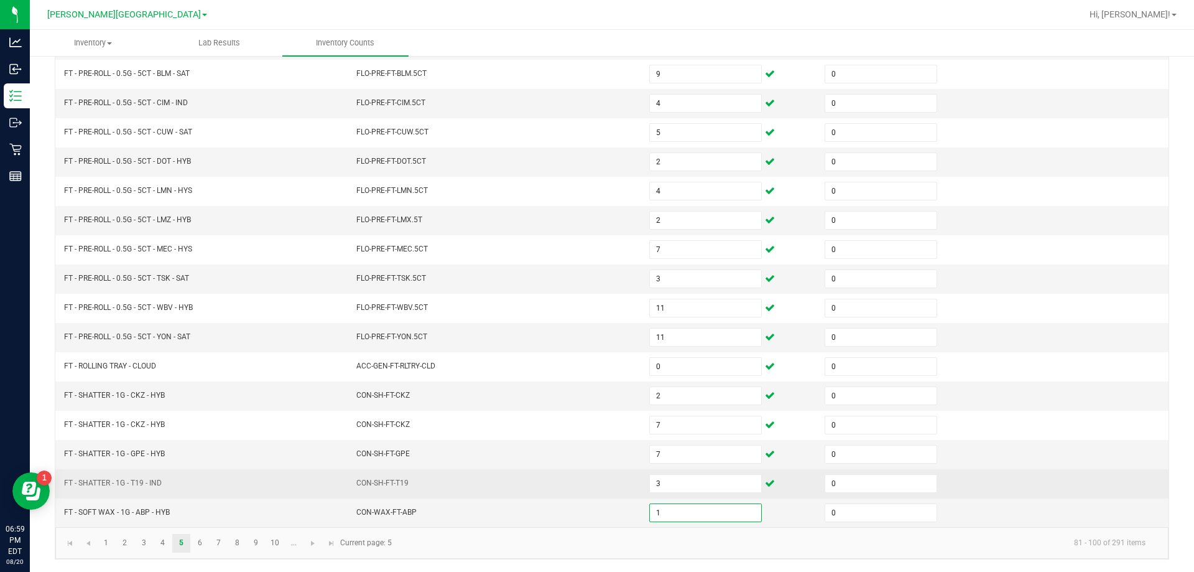
click at [590, 493] on td "CON-SH-FT-T19" at bounding box center [495, 483] width 293 height 29
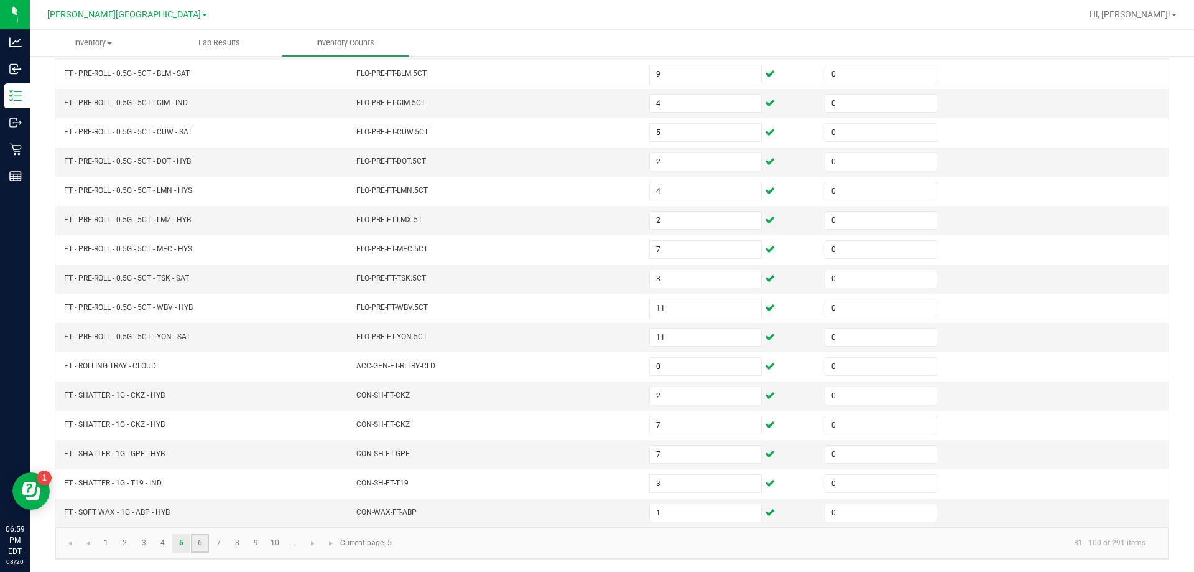
click at [203, 544] on link "6" at bounding box center [200, 543] width 18 height 19
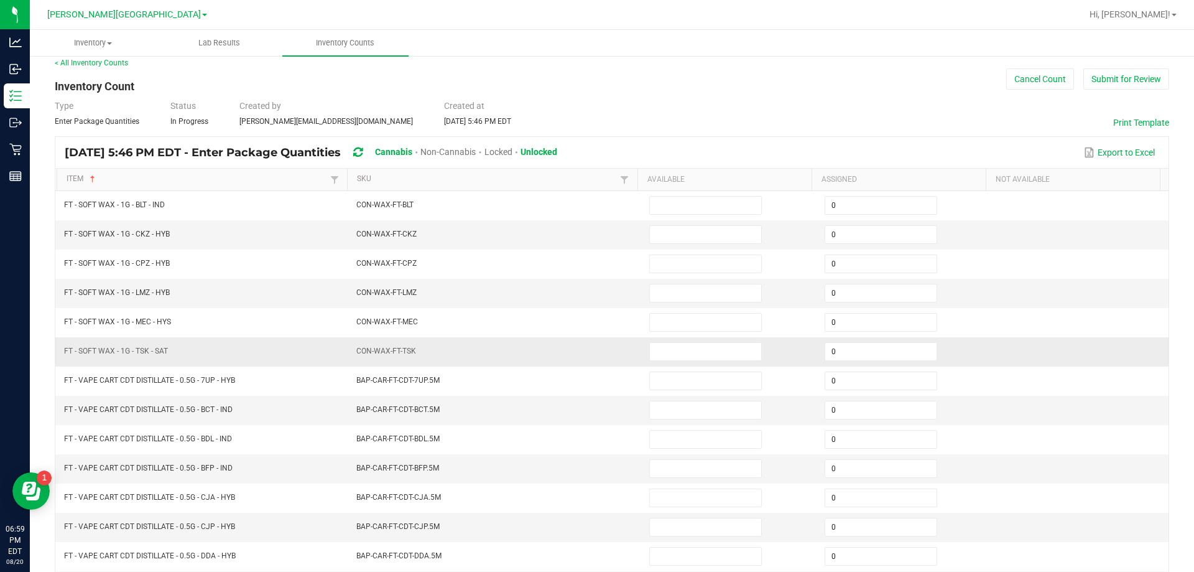
scroll to position [9, 0]
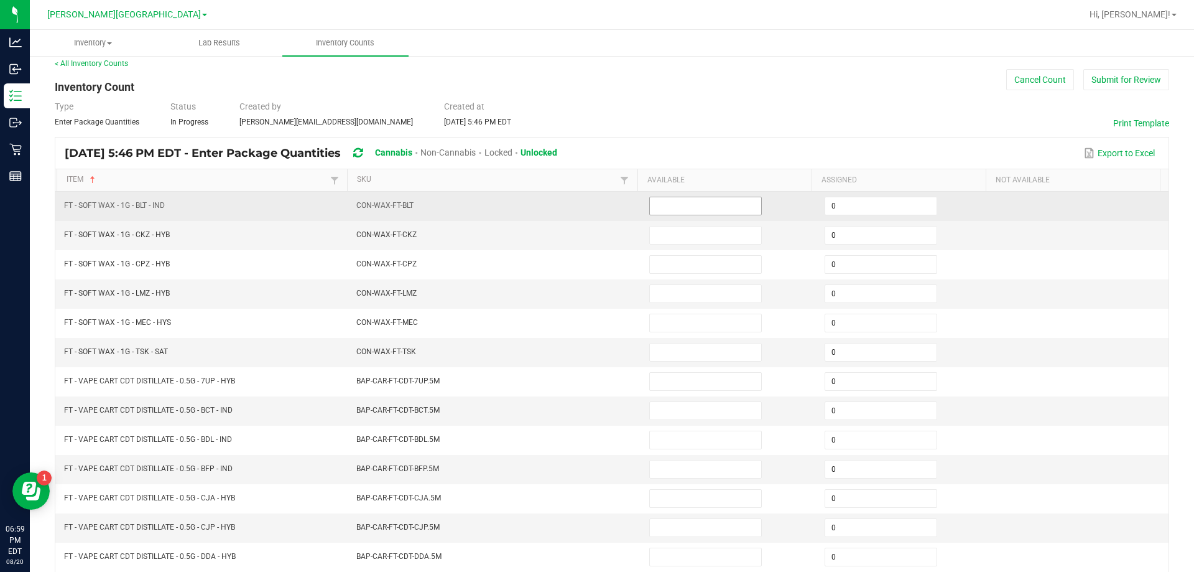
click at [651, 212] on input at bounding box center [705, 205] width 111 height 17
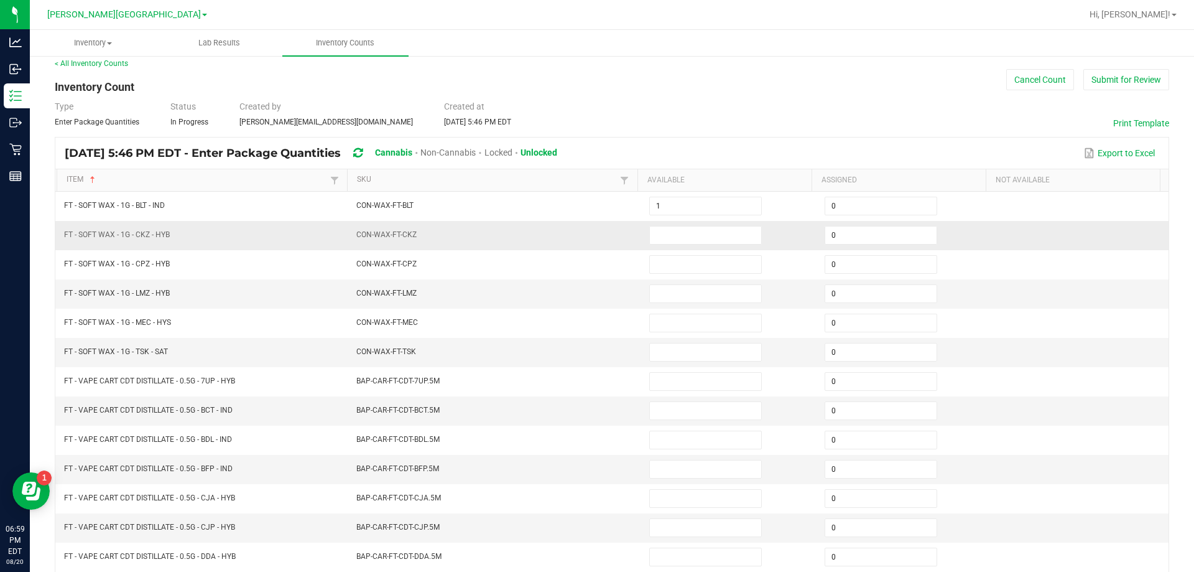
click at [603, 242] on td "CON-WAX-FT-CKZ" at bounding box center [495, 235] width 293 height 29
click at [654, 230] on input at bounding box center [705, 234] width 111 height 17
click at [582, 230] on td "CON-WAX-FT-CKZ" at bounding box center [495, 235] width 293 height 29
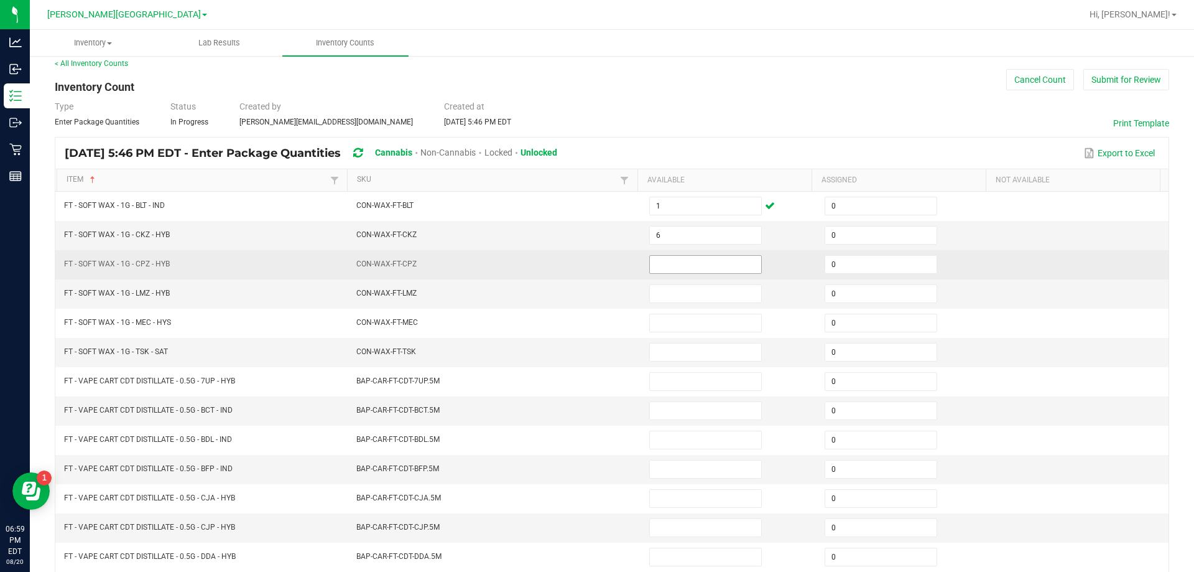
click at [672, 263] on input at bounding box center [705, 264] width 111 height 17
click at [680, 261] on input at bounding box center [705, 264] width 111 height 17
click at [613, 251] on td "CON-WAX-FT-CPZ" at bounding box center [495, 264] width 293 height 29
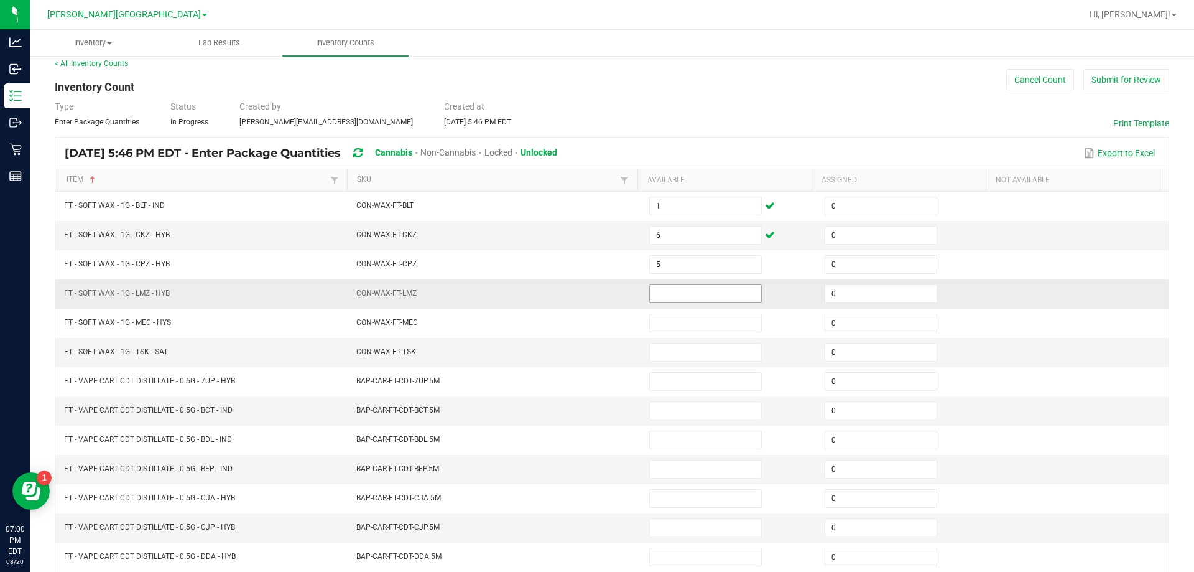
click at [690, 294] on input at bounding box center [705, 293] width 111 height 17
click at [589, 292] on td "CON-WAX-FT-LMZ" at bounding box center [495, 293] width 293 height 29
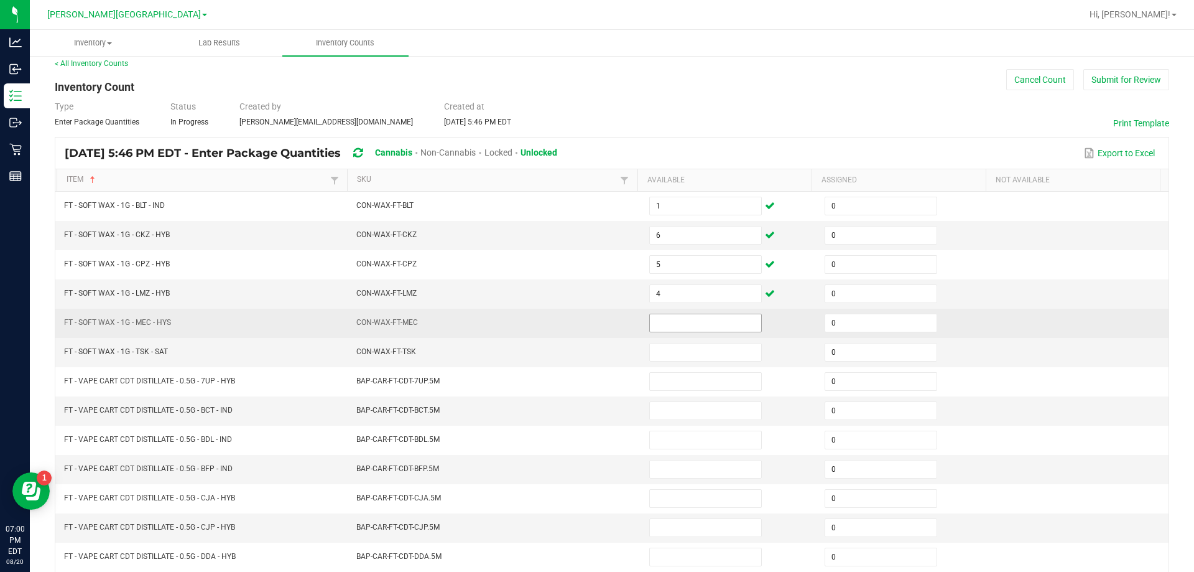
click at [663, 327] on input at bounding box center [705, 322] width 111 height 17
click at [600, 327] on td "CON-WAX-FT-MEC" at bounding box center [495, 323] width 293 height 29
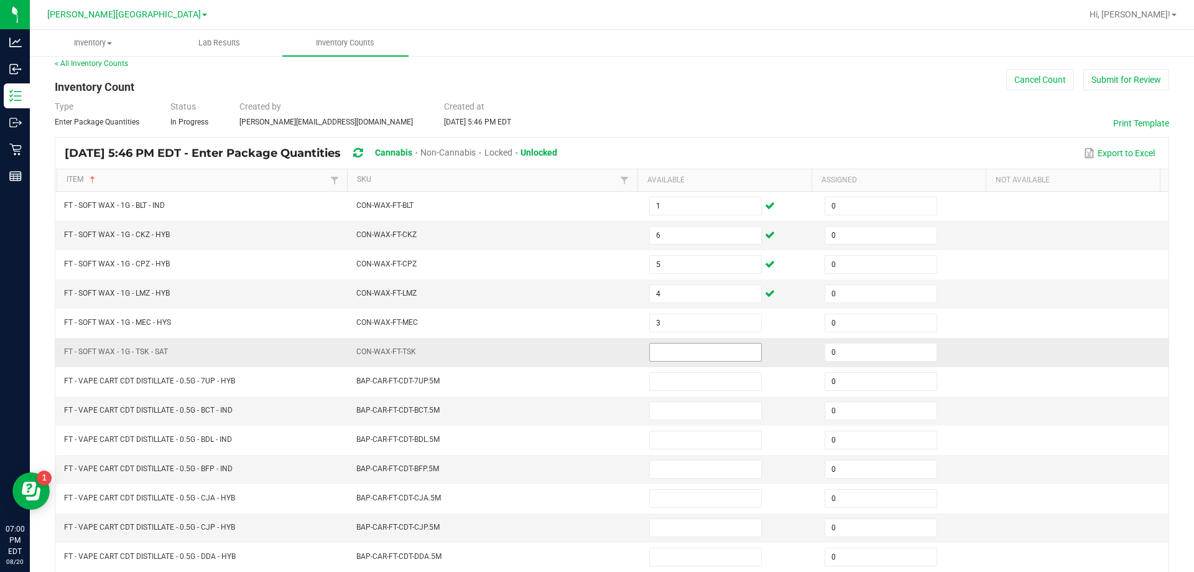
click at [654, 353] on input at bounding box center [705, 351] width 111 height 17
click at [615, 351] on td "CON-WAX-FT-TSK" at bounding box center [495, 352] width 293 height 29
click at [602, 363] on td "CON-WAX-FT-TSK" at bounding box center [495, 352] width 293 height 29
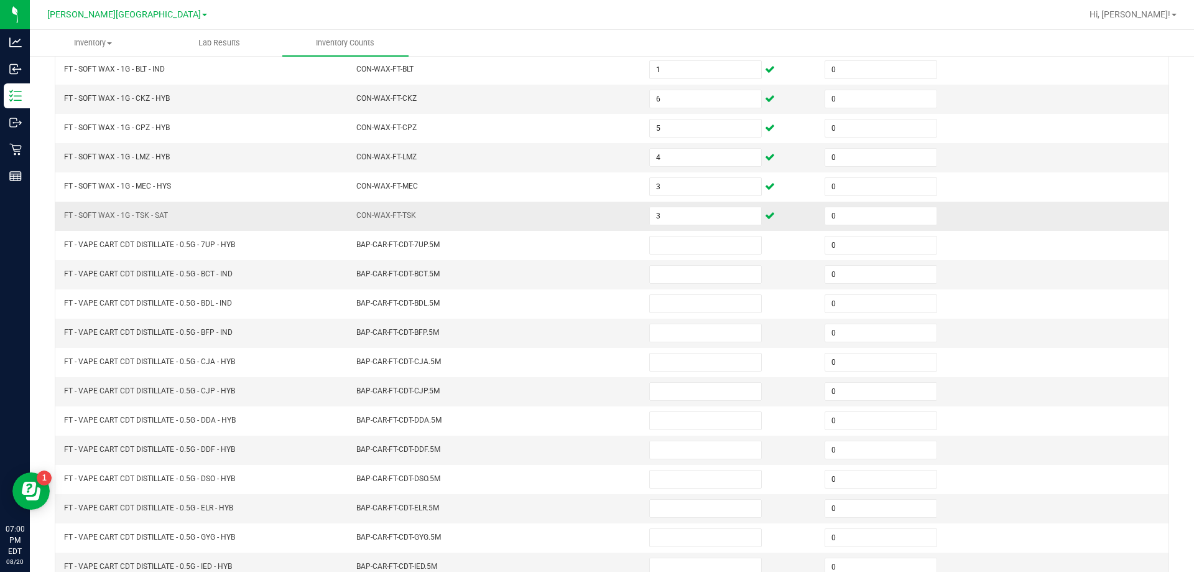
scroll to position [134, 0]
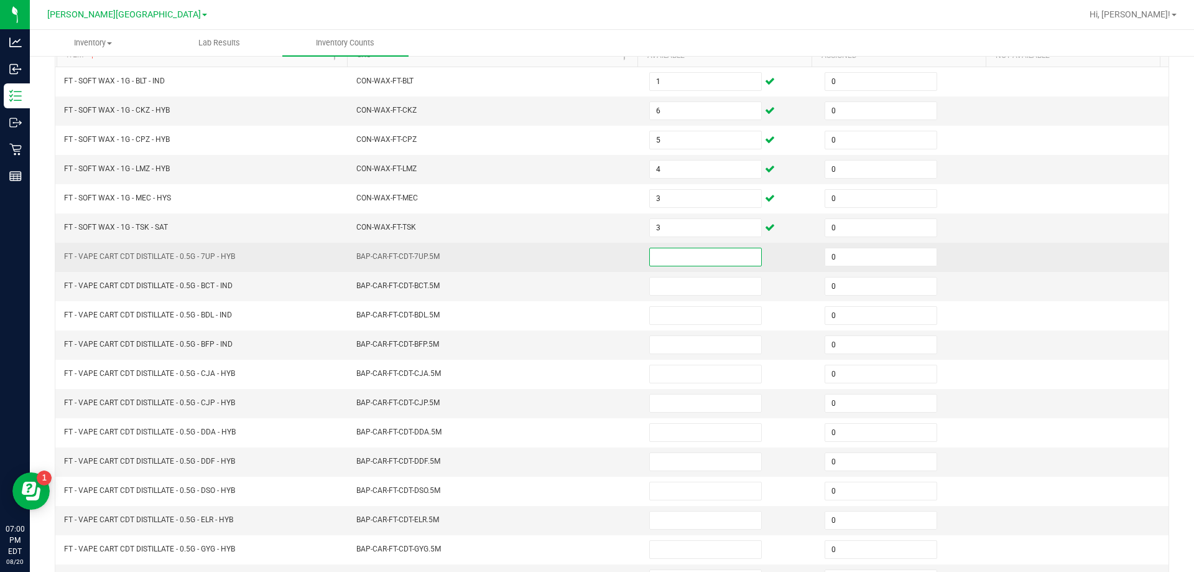
click at [665, 258] on input at bounding box center [705, 256] width 111 height 17
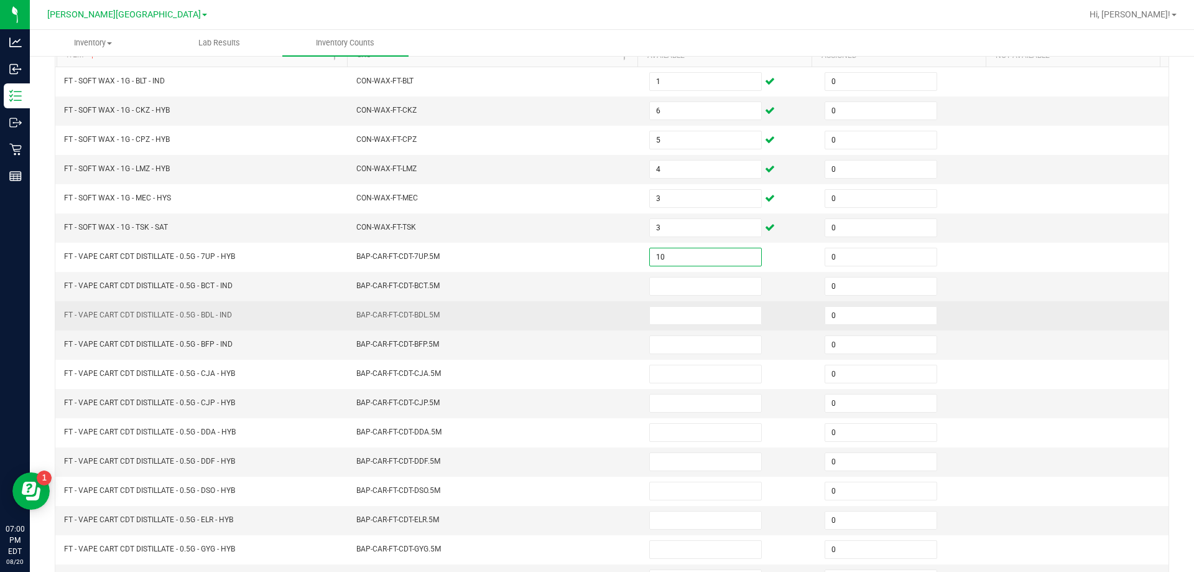
click at [450, 314] on td "BAP-CAR-FT-CDT-BDL.5M" at bounding box center [495, 315] width 293 height 29
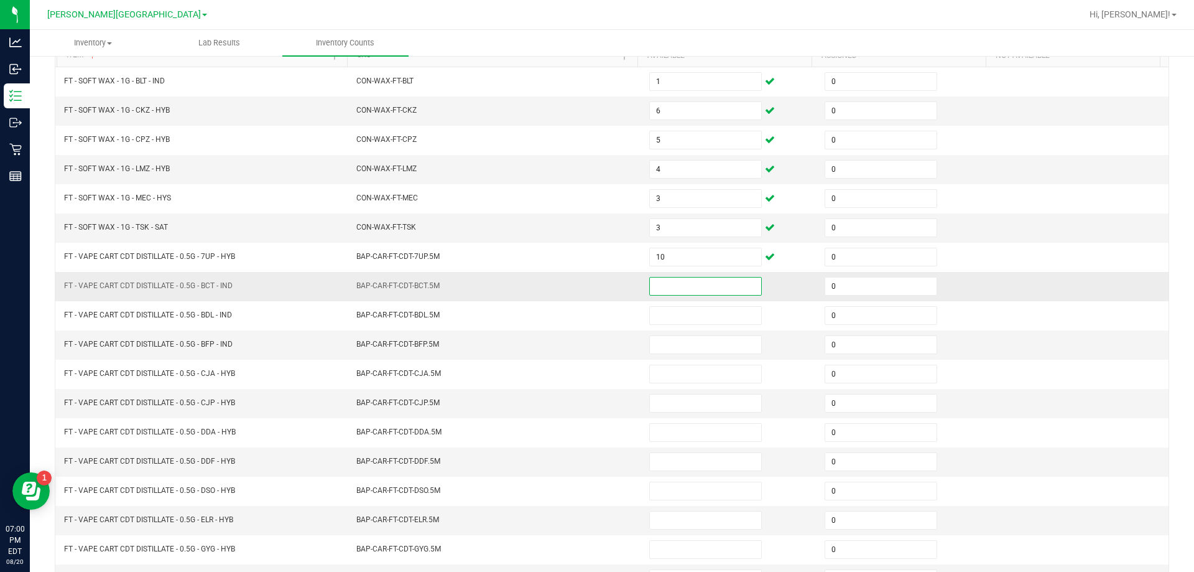
click at [659, 286] on input at bounding box center [705, 285] width 111 height 17
click at [629, 289] on td "BAP-CAR-FT-CDT-BCT.5M" at bounding box center [495, 286] width 293 height 29
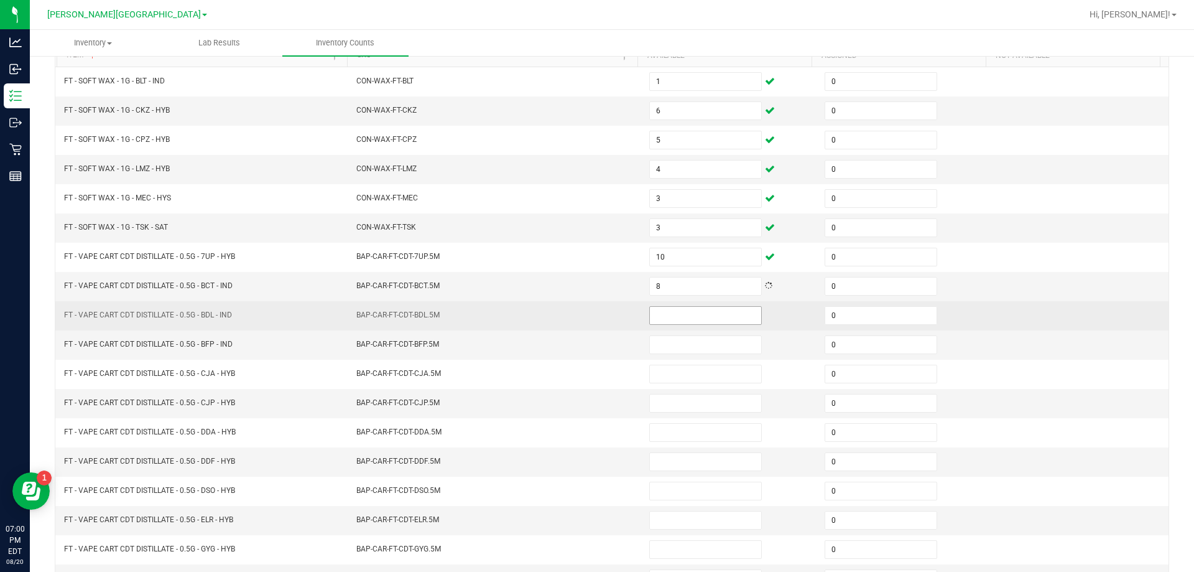
click at [658, 318] on input at bounding box center [705, 315] width 111 height 17
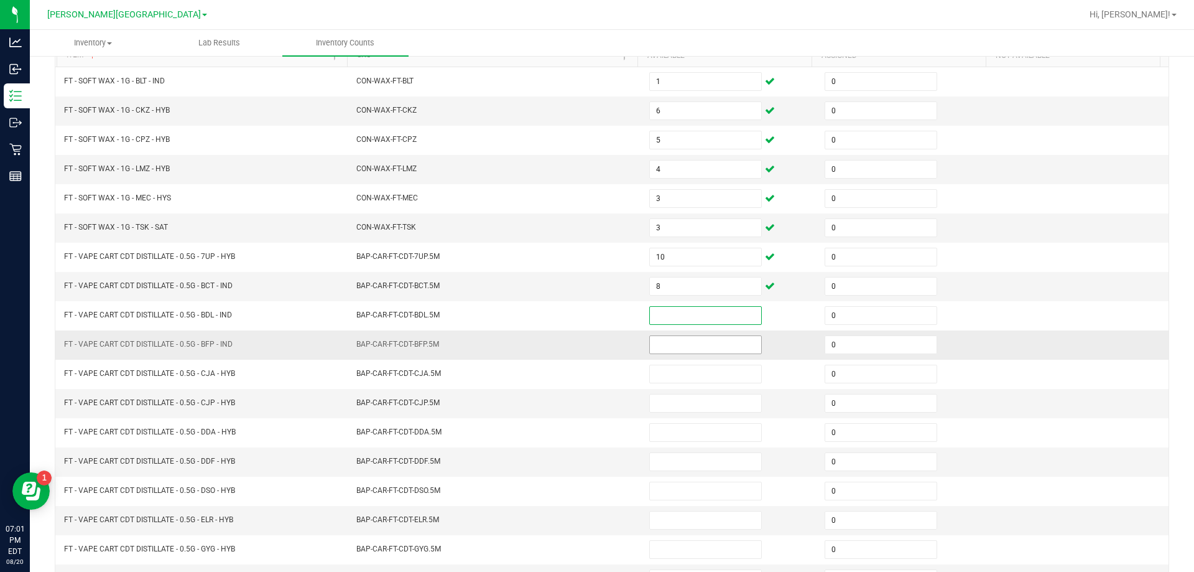
click at [670, 336] on input at bounding box center [705, 344] width 111 height 17
click at [610, 333] on td "BAP-CAR-FT-CDT-BFP.5M" at bounding box center [495, 344] width 293 height 29
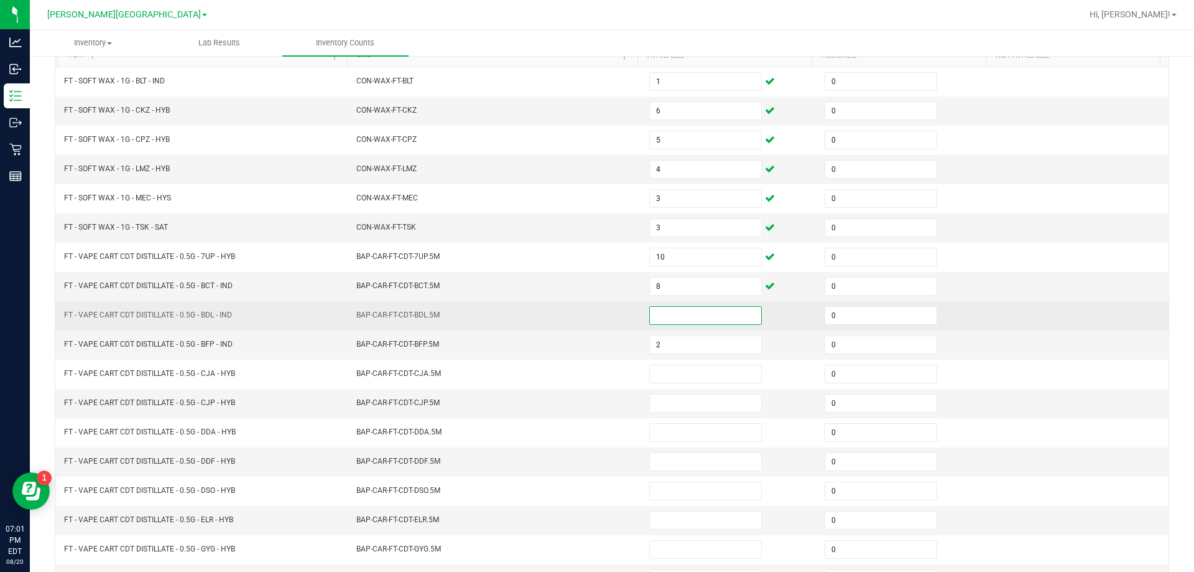
click at [662, 318] on input at bounding box center [705, 315] width 111 height 17
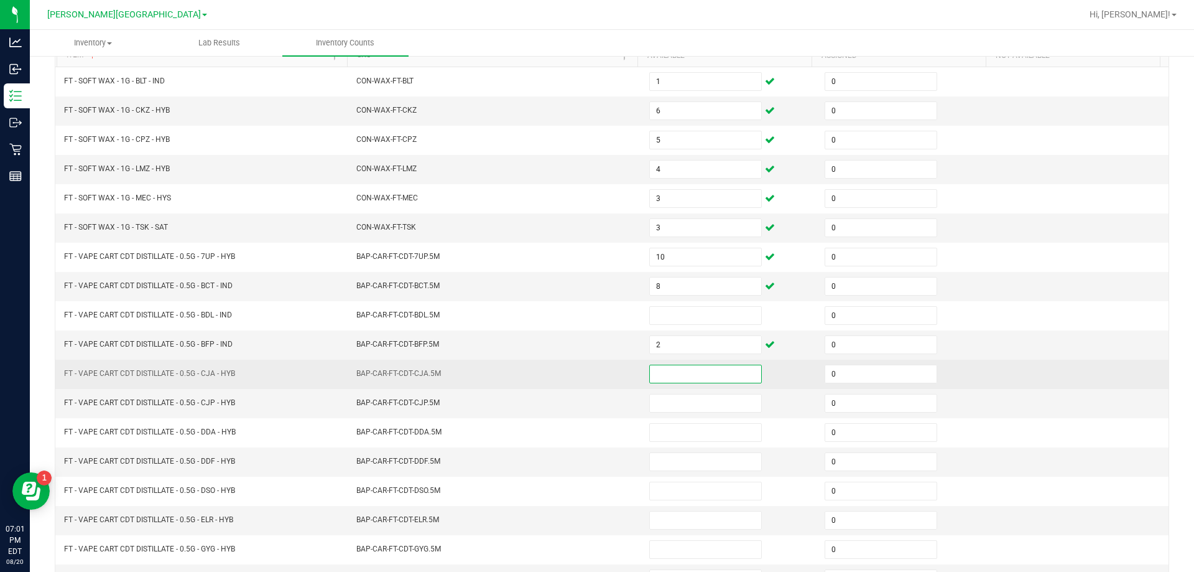
click at [673, 376] on input at bounding box center [705, 373] width 111 height 17
click at [615, 371] on td "BAP-CAR-FT-CDT-CJA.5M" at bounding box center [495, 374] width 293 height 29
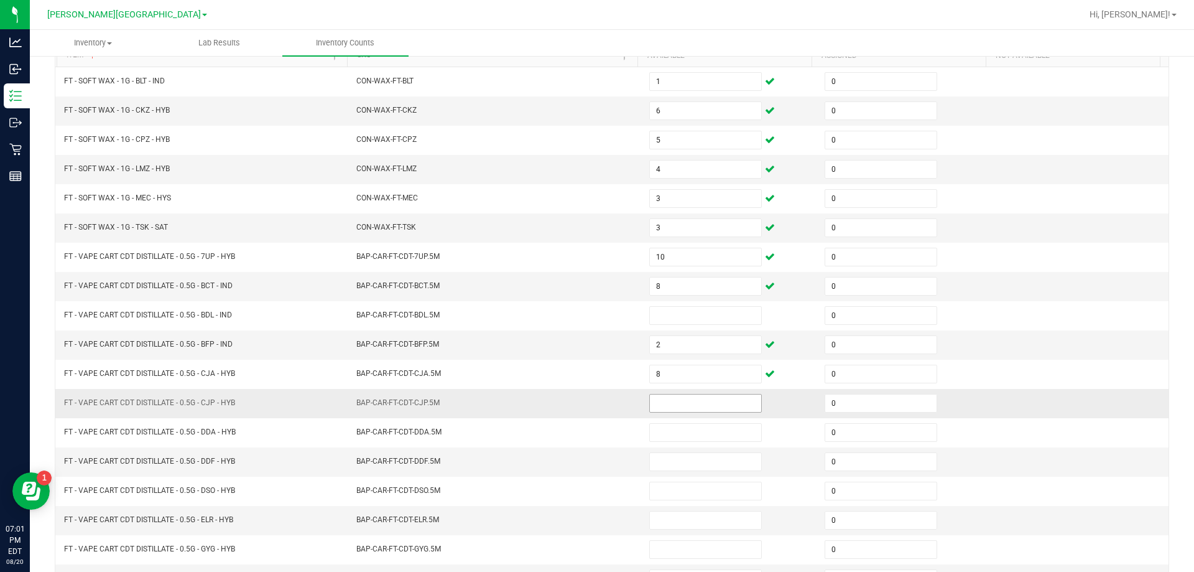
click at [672, 406] on input at bounding box center [705, 402] width 111 height 17
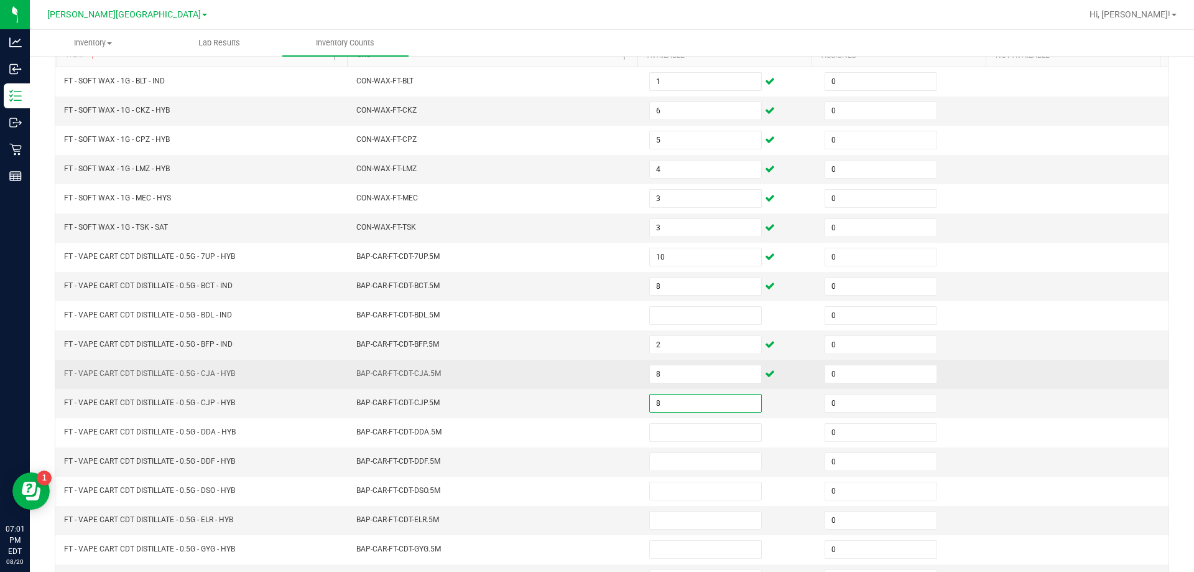
click at [610, 384] on td "BAP-CAR-FT-CDT-CJA.5M" at bounding box center [495, 374] width 293 height 29
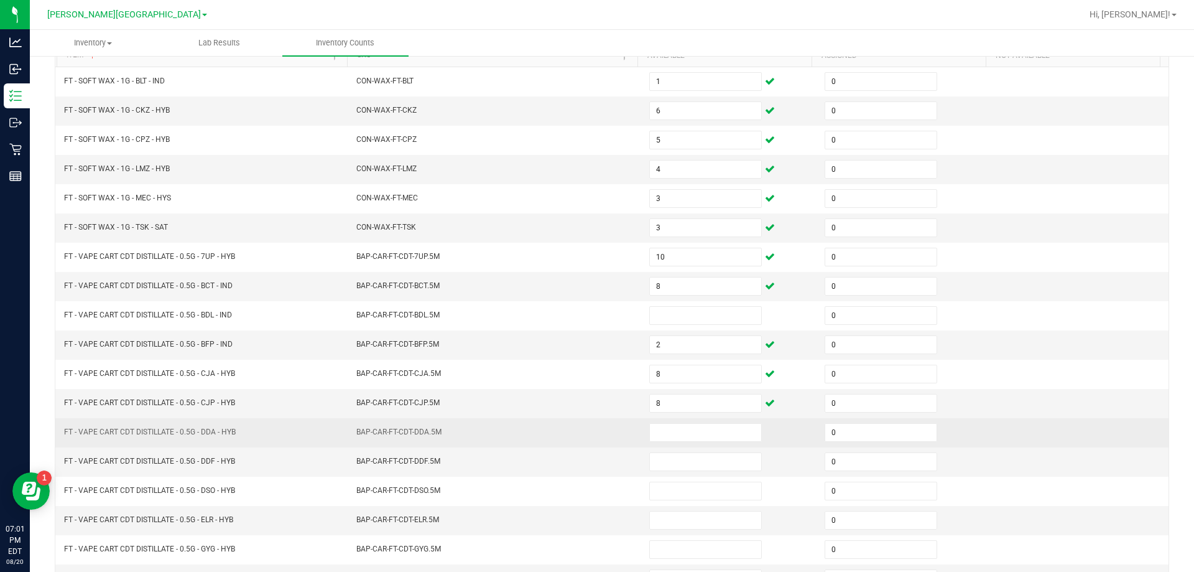
click at [671, 443] on td at bounding box center [729, 432] width 175 height 29
click at [671, 434] on input at bounding box center [705, 432] width 111 height 17
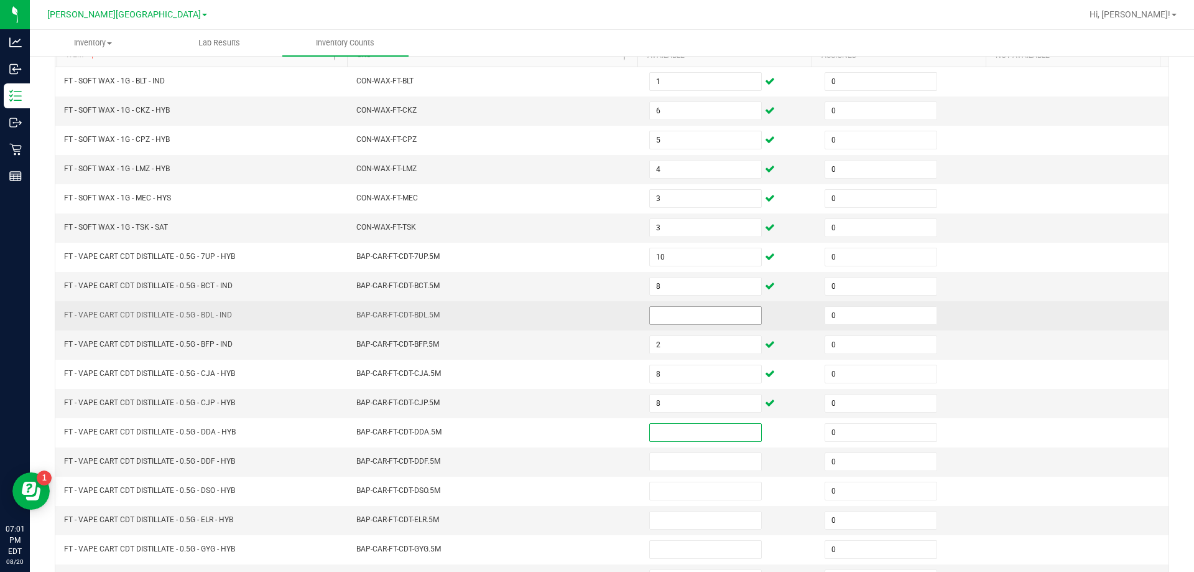
click at [686, 318] on input at bounding box center [705, 315] width 111 height 17
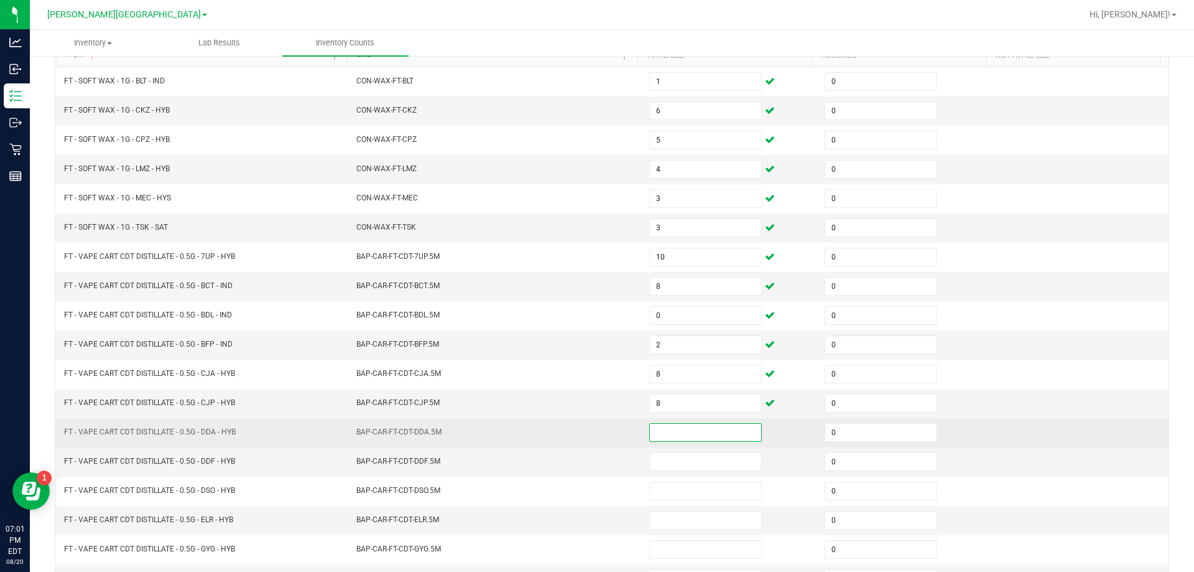
click at [682, 428] on input at bounding box center [705, 432] width 111 height 17
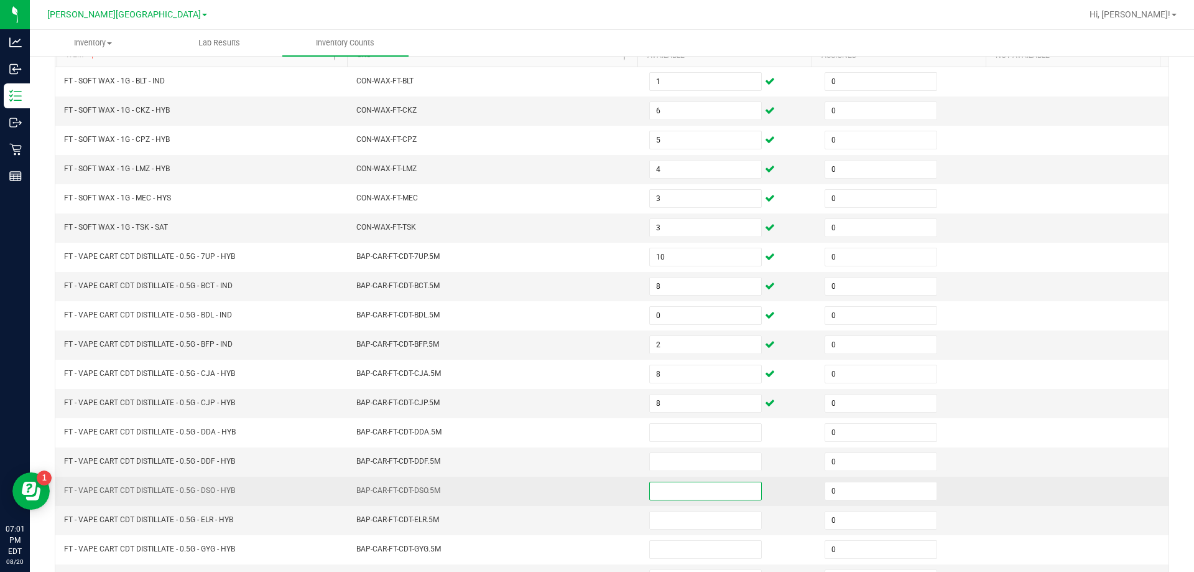
click at [687, 490] on input at bounding box center [705, 490] width 111 height 17
click at [642, 487] on td "7" at bounding box center [729, 491] width 175 height 29
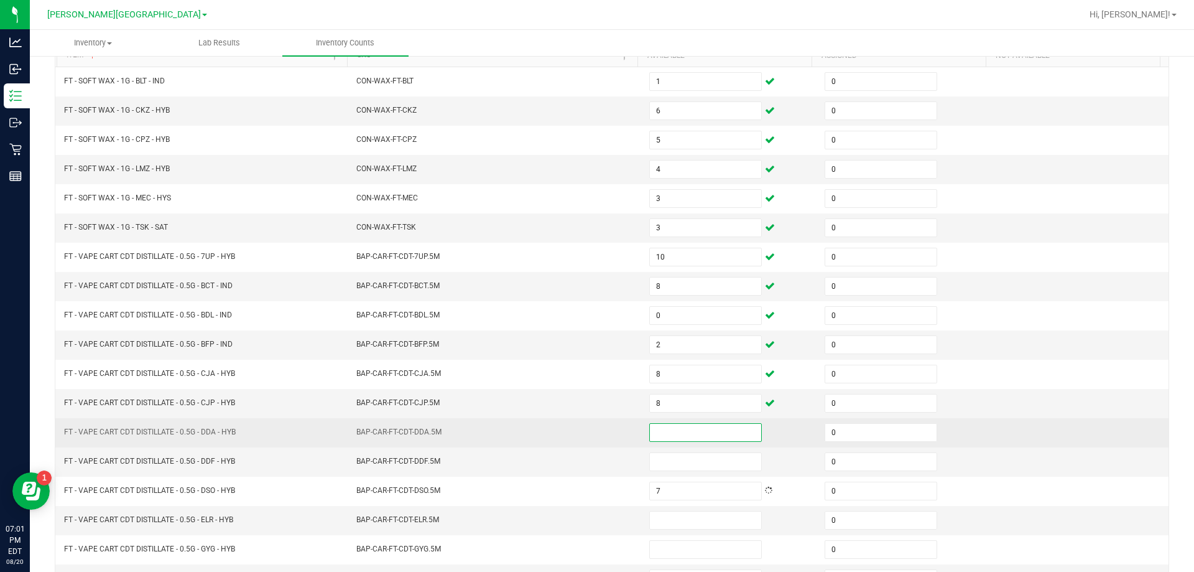
click at [675, 427] on input at bounding box center [705, 432] width 111 height 17
click at [676, 427] on input at bounding box center [705, 432] width 111 height 17
click at [603, 444] on td "BAP-CAR-FT-CDT-DDA.5M" at bounding box center [495, 432] width 293 height 29
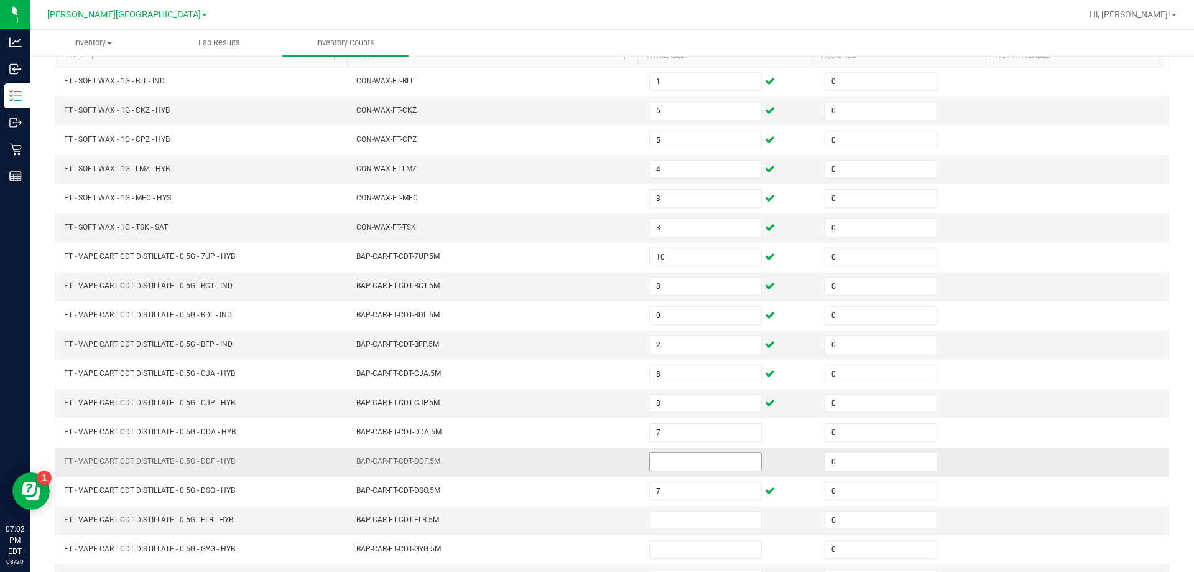
click at [675, 462] on input at bounding box center [705, 461] width 111 height 17
click at [671, 519] on input at bounding box center [705, 519] width 111 height 17
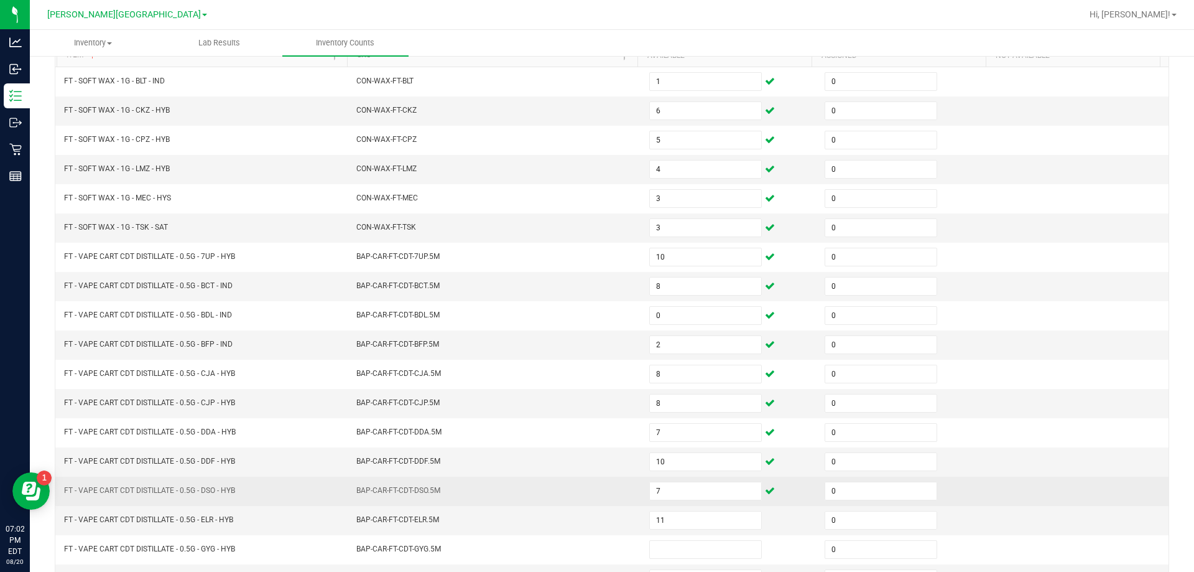
click at [608, 490] on td "BAP-CAR-FT-CDT-DSO.5M" at bounding box center [495, 491] width 293 height 29
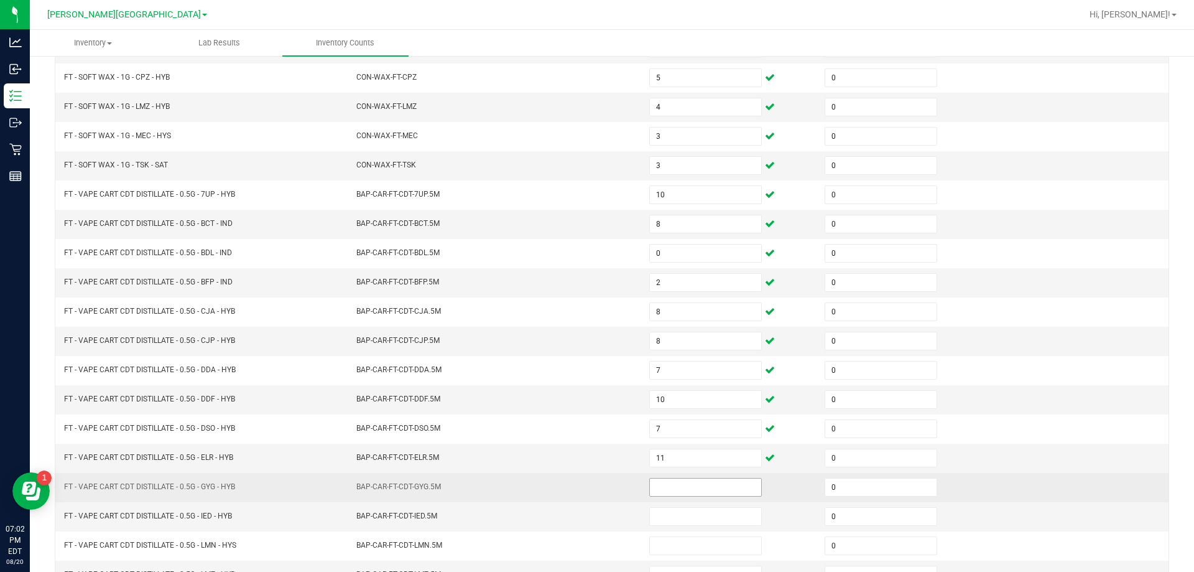
click at [681, 478] on span at bounding box center [705, 487] width 113 height 19
click at [684, 480] on input at bounding box center [705, 486] width 111 height 17
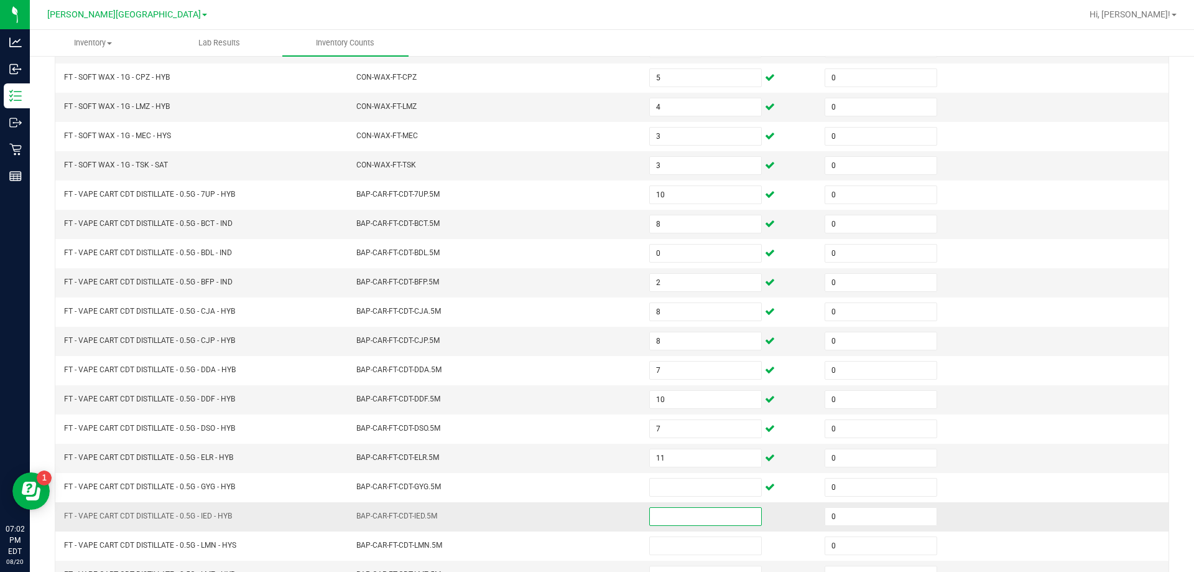
click at [695, 521] on input at bounding box center [705, 516] width 111 height 17
click at [572, 512] on td "BAP-CAR-FT-CDT-IED.5M" at bounding box center [495, 516] width 293 height 29
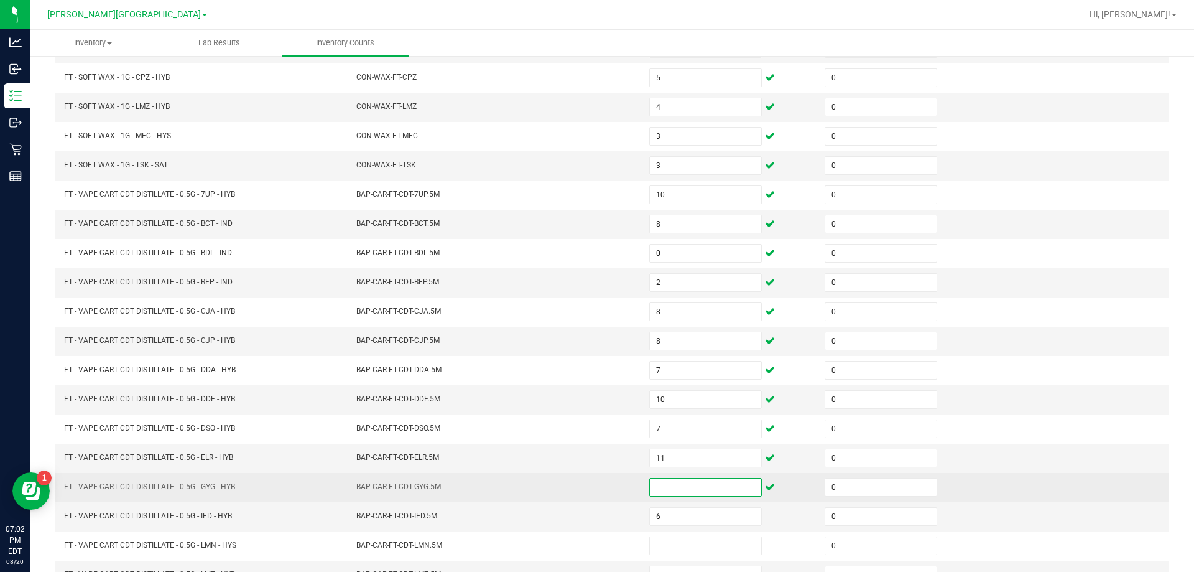
click at [654, 489] on input at bounding box center [705, 486] width 111 height 17
click at [626, 481] on td "BAP-CAR-FT-CDT-GYG.5M" at bounding box center [495, 487] width 293 height 29
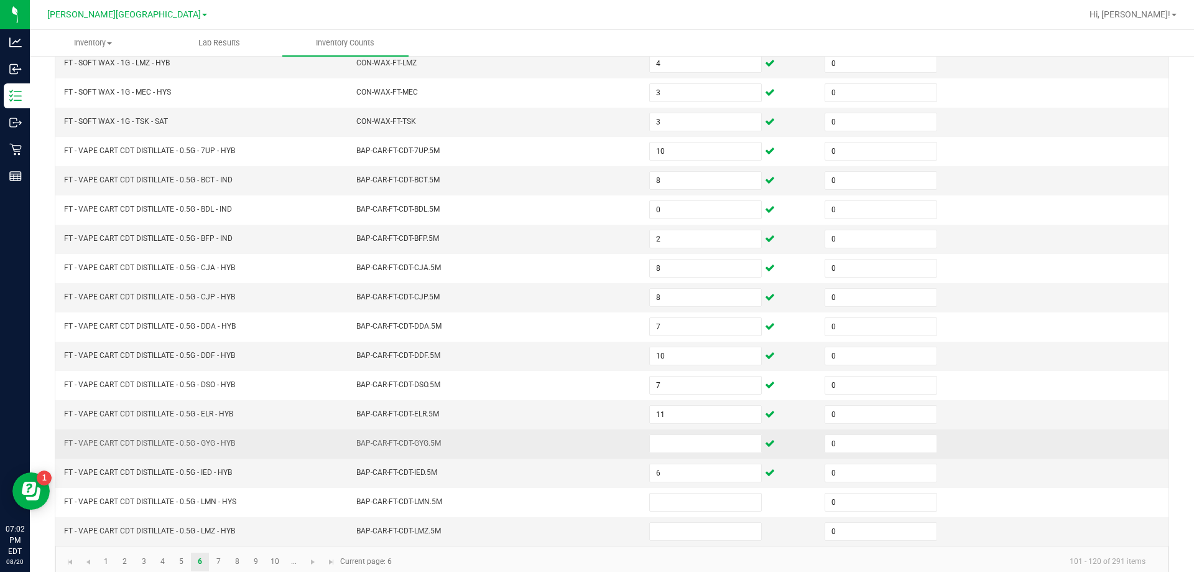
scroll to position [258, 0]
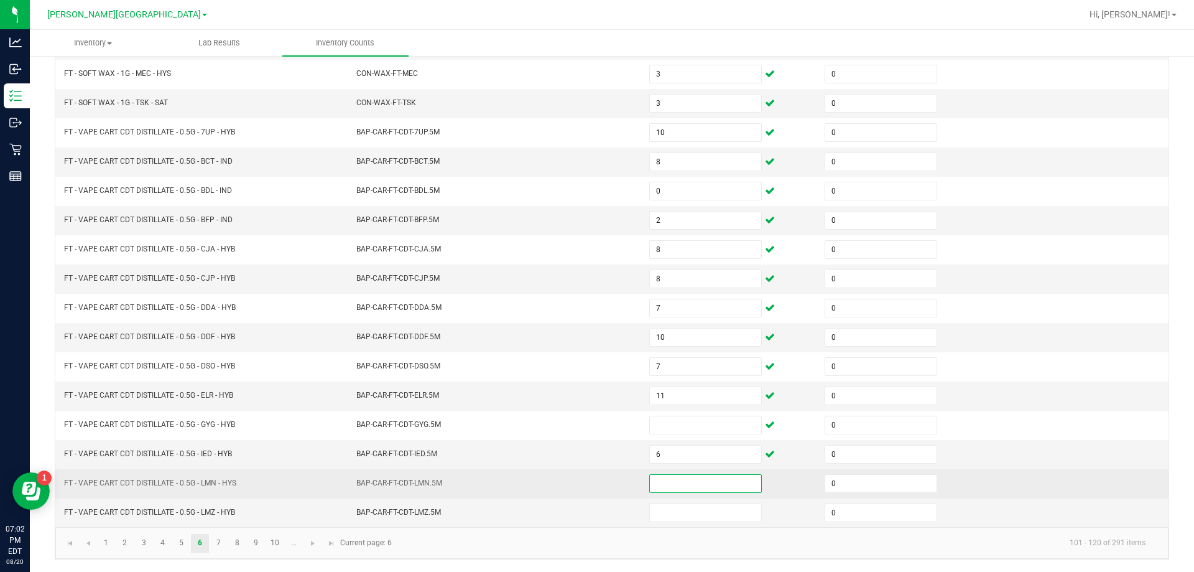
click at [664, 475] on input at bounding box center [705, 483] width 111 height 17
click at [605, 475] on td "BAP-CAR-FT-CDT-LMN.5M" at bounding box center [495, 483] width 293 height 29
click at [653, 484] on input at bounding box center [705, 483] width 111 height 17
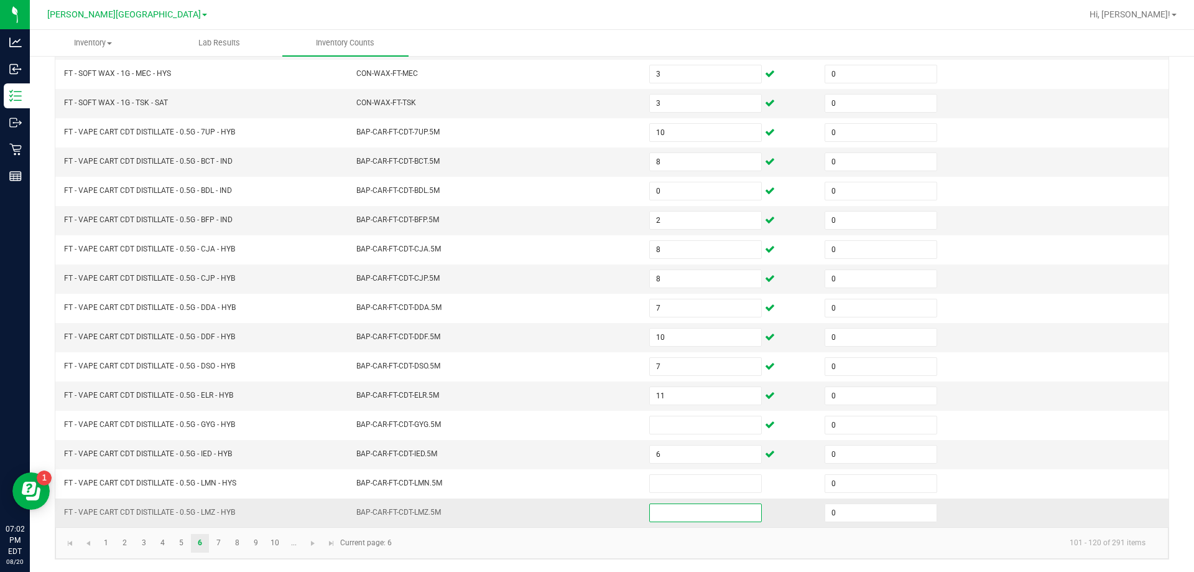
click at [658, 514] on input at bounding box center [705, 512] width 111 height 17
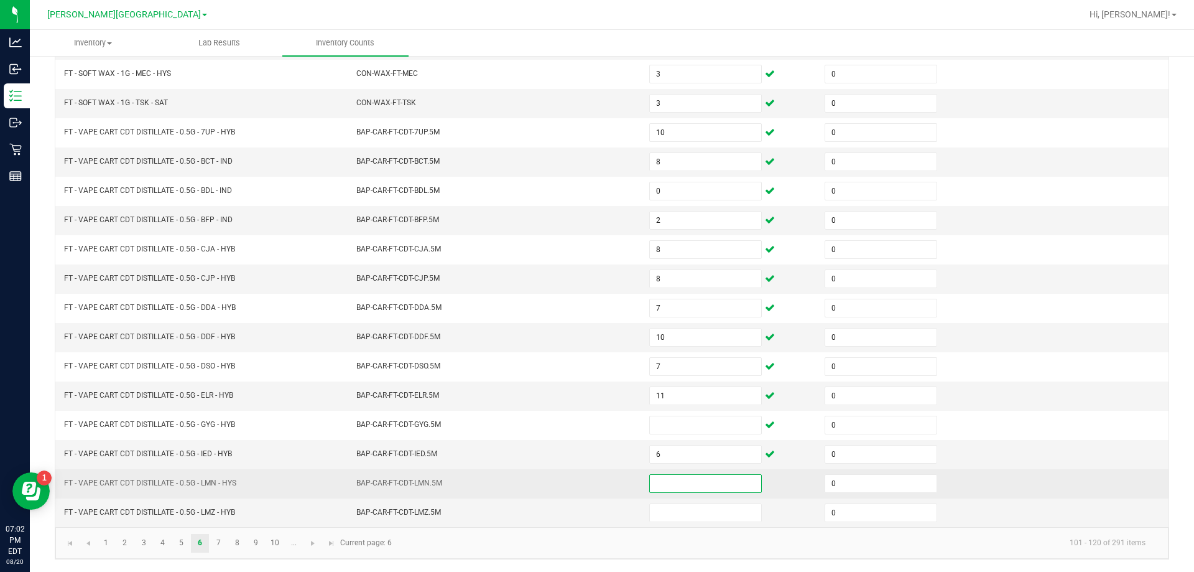
click at [667, 486] on input at bounding box center [705, 483] width 111 height 17
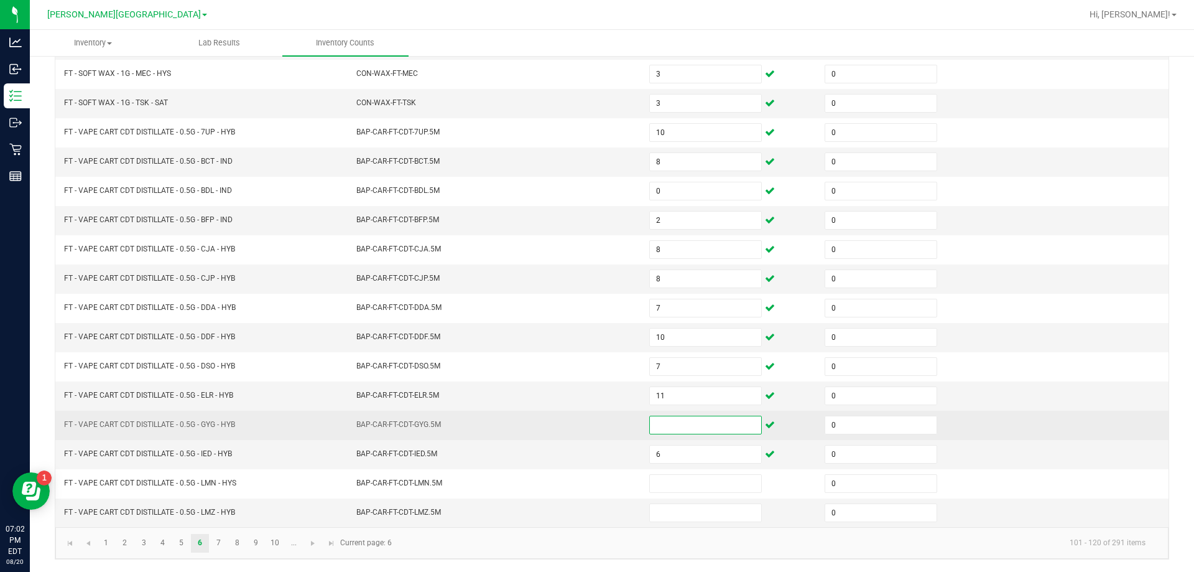
click at [693, 424] on input at bounding box center [705, 424] width 111 height 17
click at [593, 437] on td "BAP-CAR-FT-CDT-GYG.5M" at bounding box center [495, 425] width 293 height 29
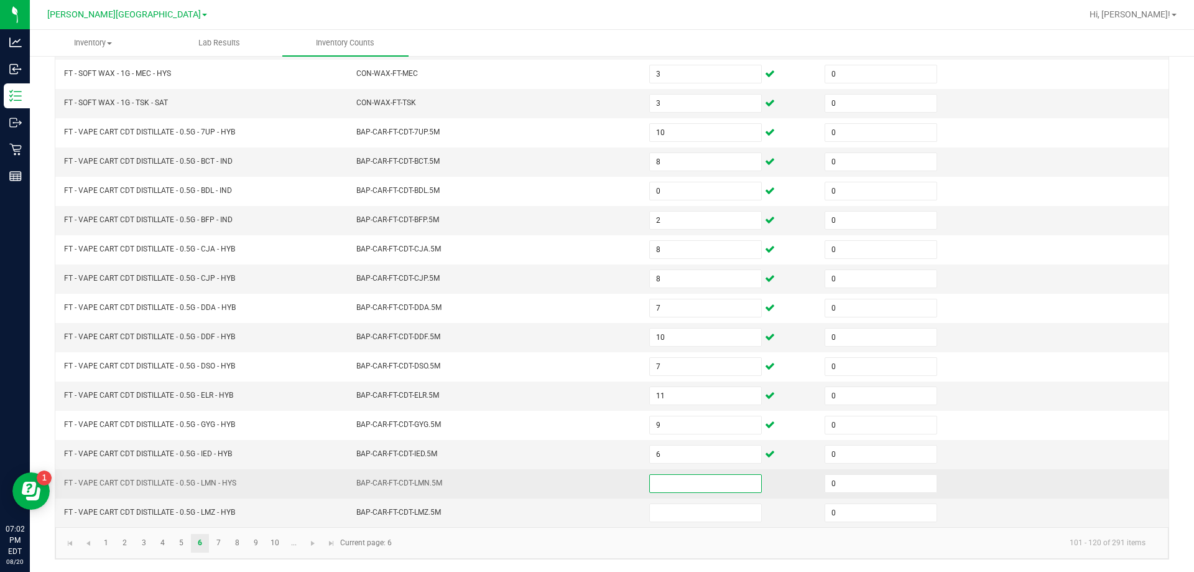
click at [668, 483] on input at bounding box center [705, 483] width 111 height 17
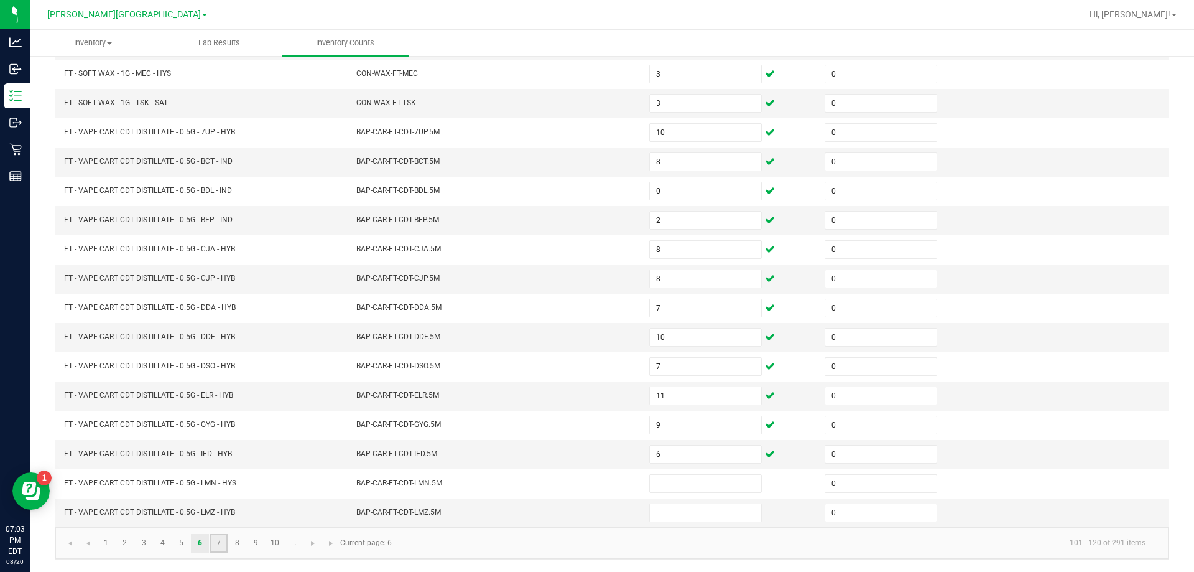
click at [216, 535] on link "7" at bounding box center [219, 543] width 18 height 19
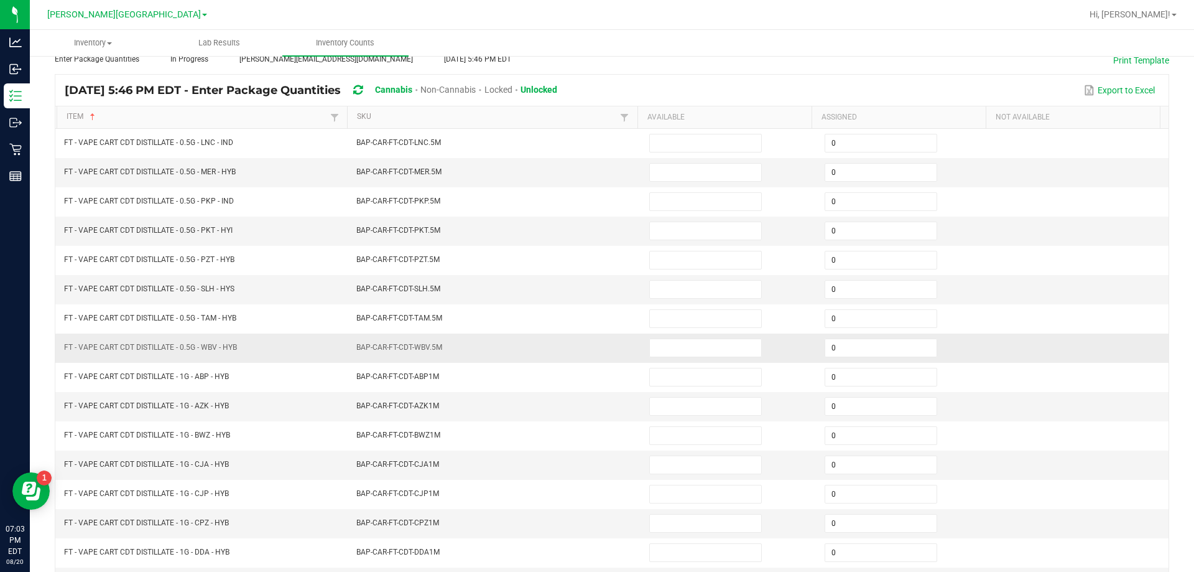
scroll to position [72, 0]
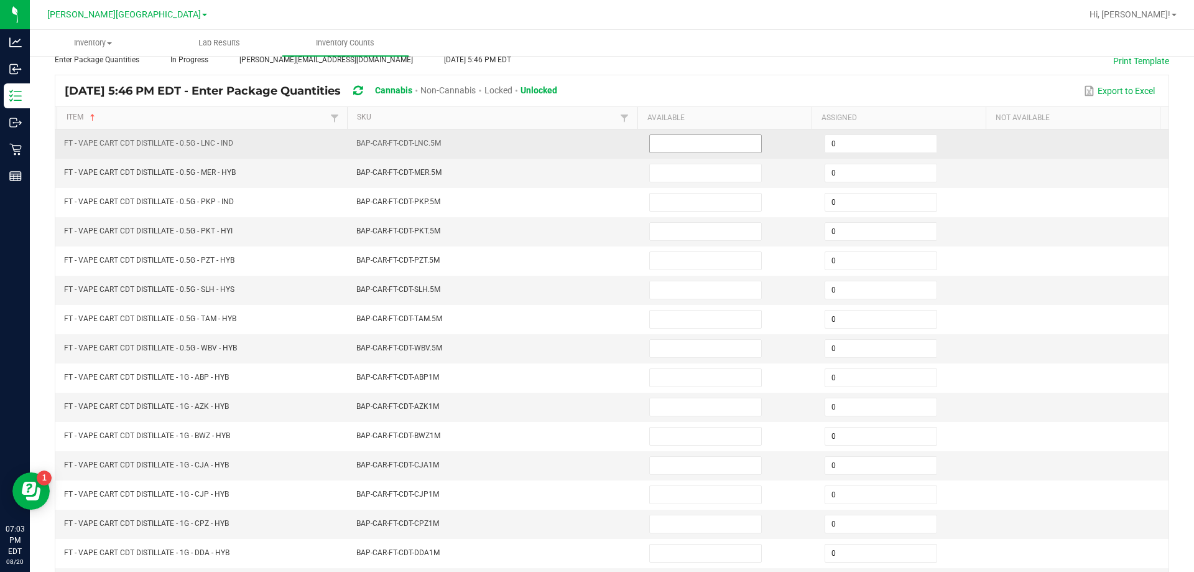
click at [691, 144] on input at bounding box center [705, 143] width 111 height 17
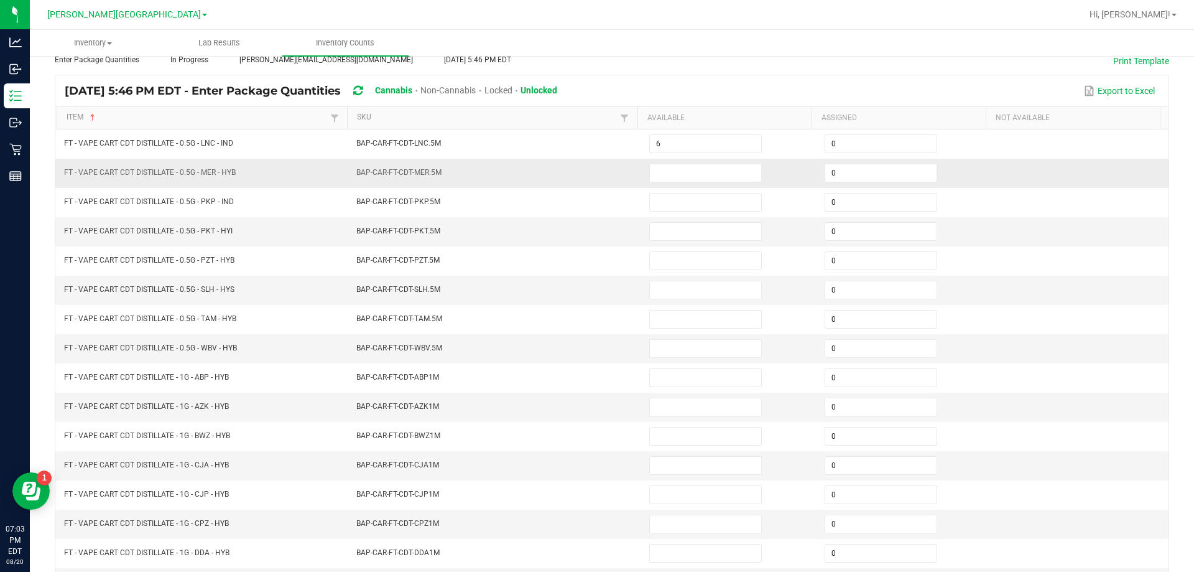
click at [593, 160] on td "BAP-CAR-FT-CDT-MER.5M" at bounding box center [495, 173] width 293 height 29
click at [680, 174] on input at bounding box center [705, 172] width 111 height 17
click at [587, 334] on td "BAP-CAR-FT-CDT-WBV.5M" at bounding box center [495, 348] width 293 height 29
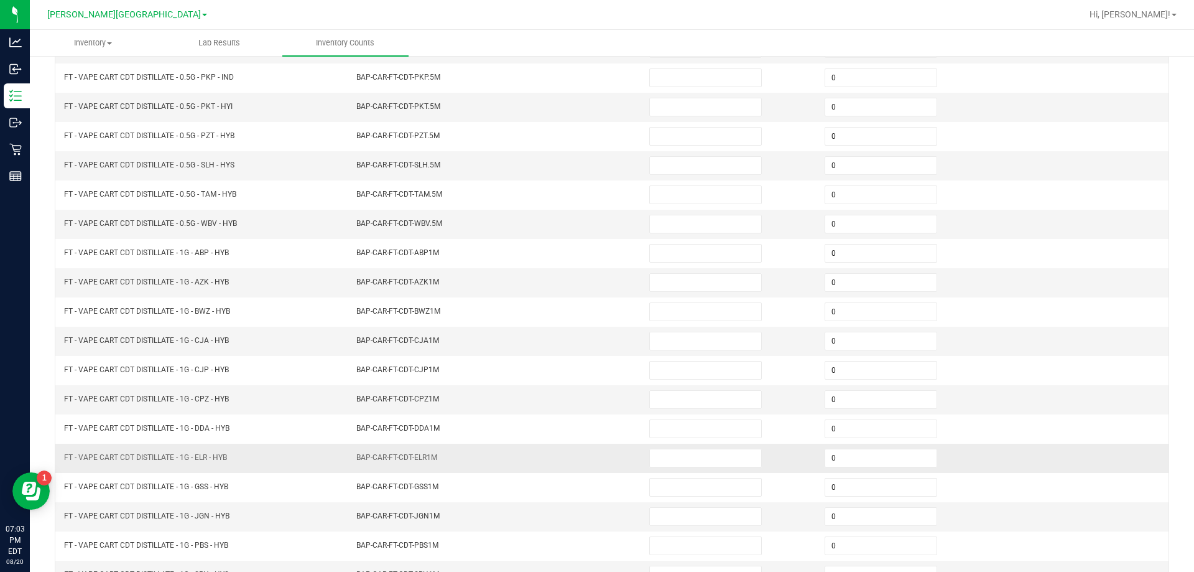
scroll to position [258, 0]
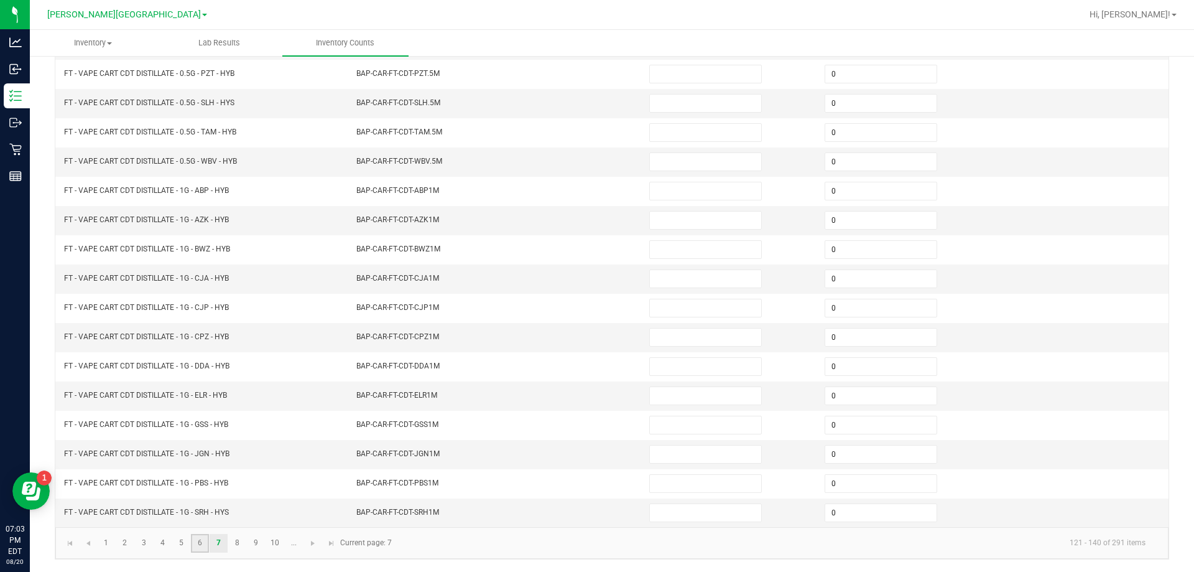
click at [199, 542] on link "6" at bounding box center [200, 543] width 18 height 19
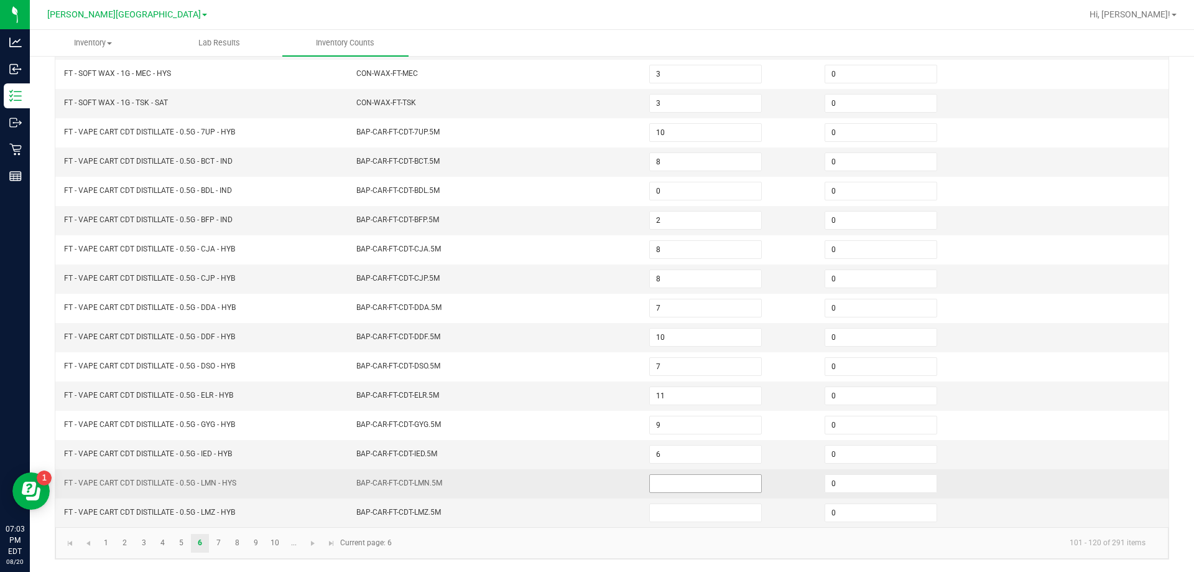
click at [694, 486] on input at bounding box center [705, 483] width 111 height 17
click at [544, 494] on td "BAP-CAR-FT-CDT-LMN.5M" at bounding box center [495, 483] width 293 height 29
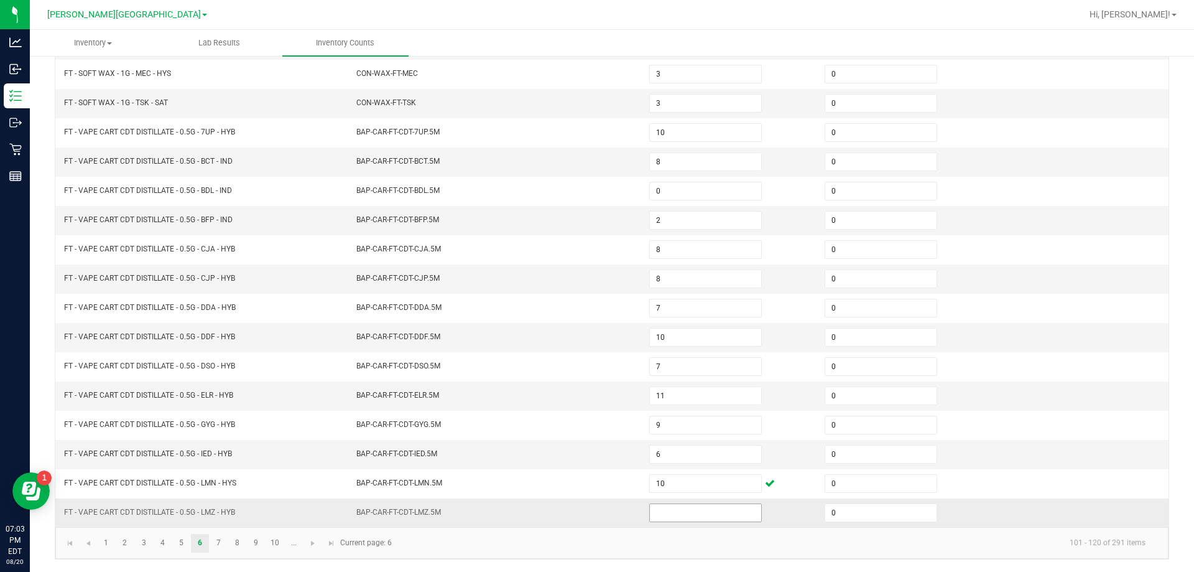
click at [683, 513] on input at bounding box center [705, 512] width 111 height 17
click at [603, 503] on td "BAP-CAR-FT-CDT-LMZ.5M" at bounding box center [495, 512] width 293 height 29
click at [226, 539] on link "7" at bounding box center [219, 543] width 18 height 19
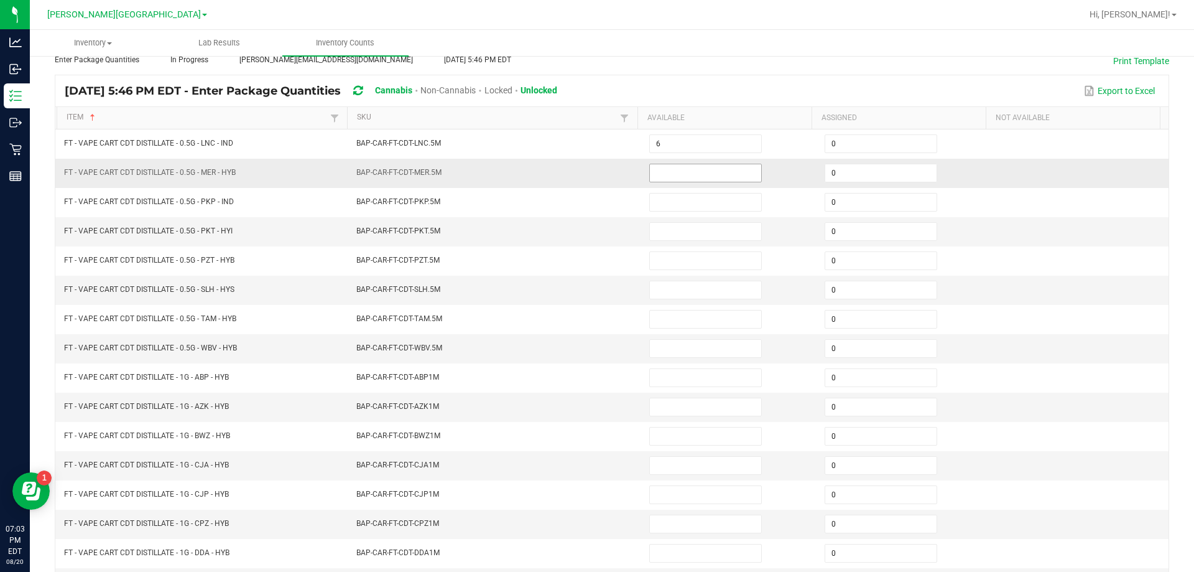
click at [668, 179] on input at bounding box center [705, 172] width 111 height 17
click at [585, 184] on td "BAP-CAR-FT-CDT-MER.5M" at bounding box center [495, 173] width 293 height 29
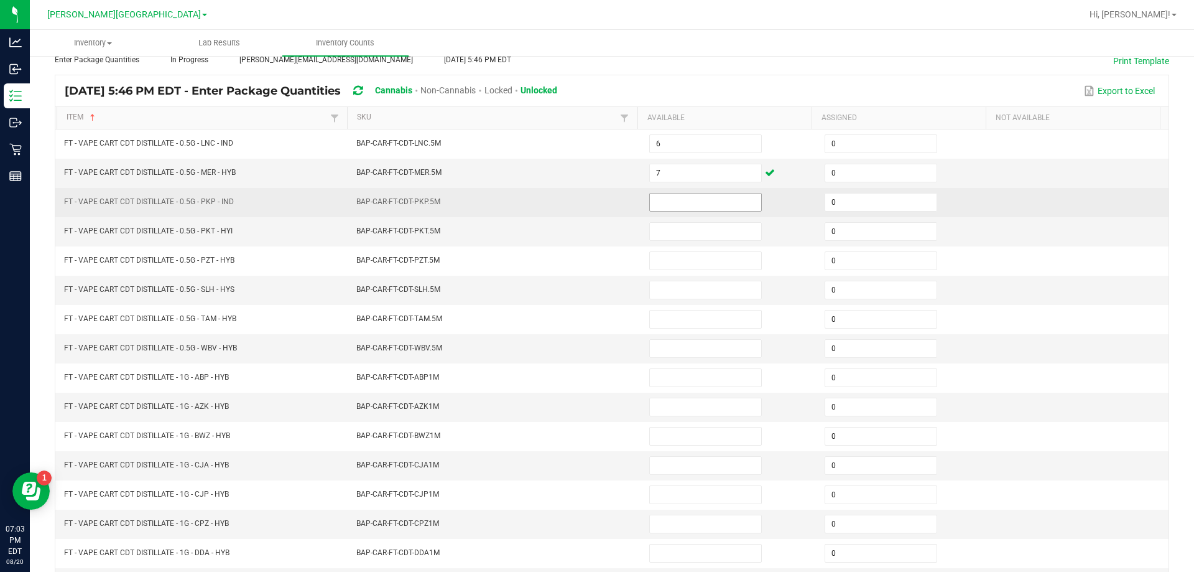
click at [650, 198] on input at bounding box center [705, 201] width 111 height 17
click at [590, 206] on td "BAP-CAR-FT-CDT-PKP.5M" at bounding box center [495, 202] width 293 height 29
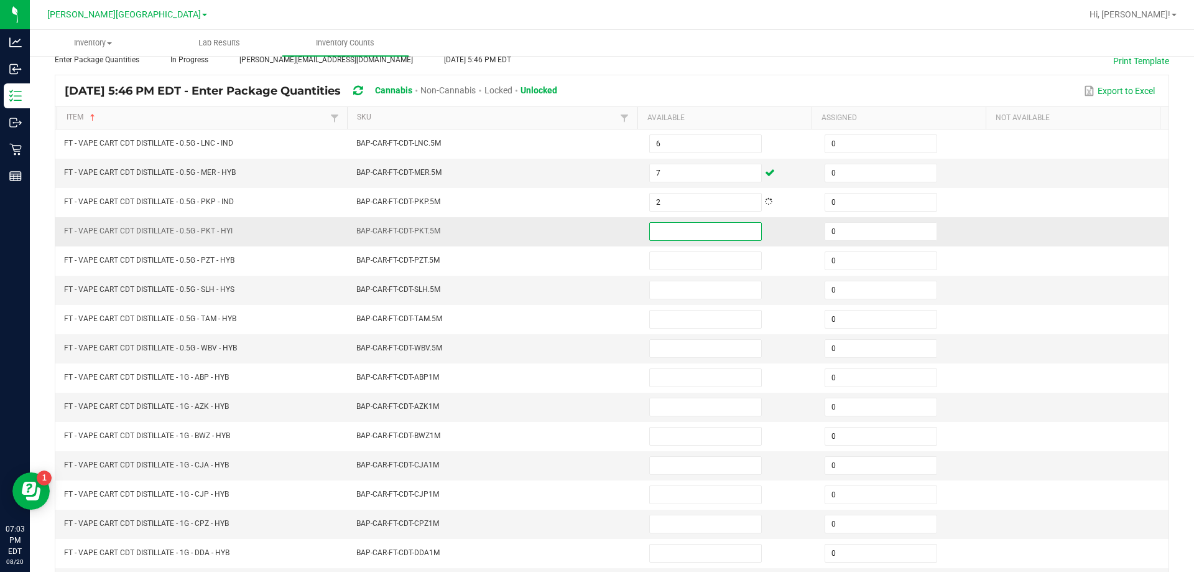
click at [667, 224] on input at bounding box center [705, 231] width 111 height 17
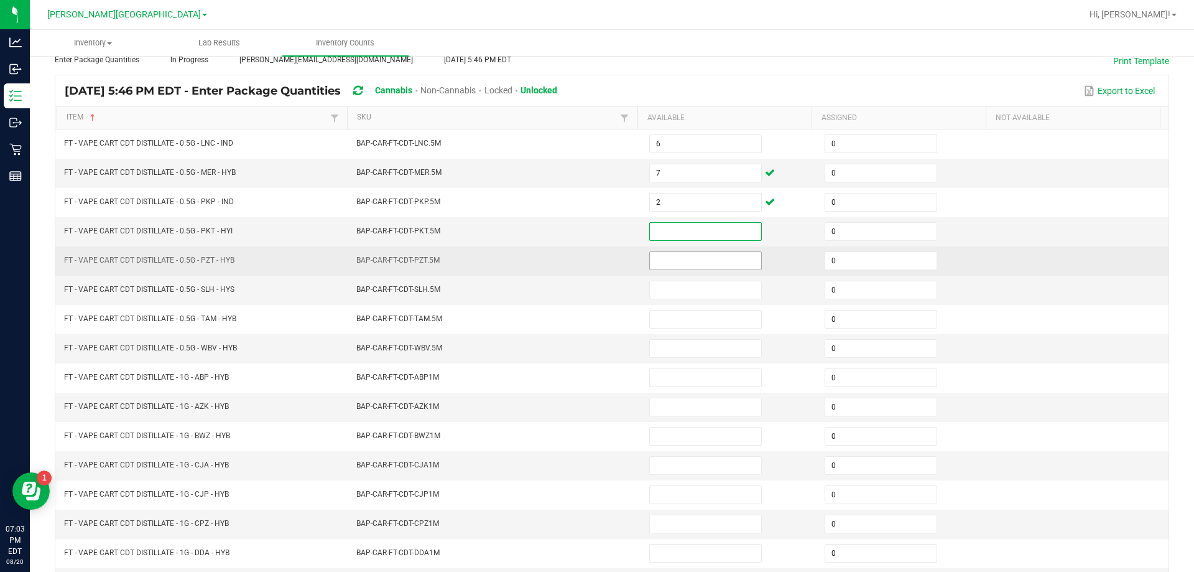
click at [650, 254] on input at bounding box center [705, 260] width 111 height 17
drag, startPoint x: 598, startPoint y: 258, endPoint x: 607, endPoint y: 259, distance: 9.4
click at [597, 259] on td "BAP-CAR-FT-CDT-PZT.5M" at bounding box center [495, 260] width 293 height 29
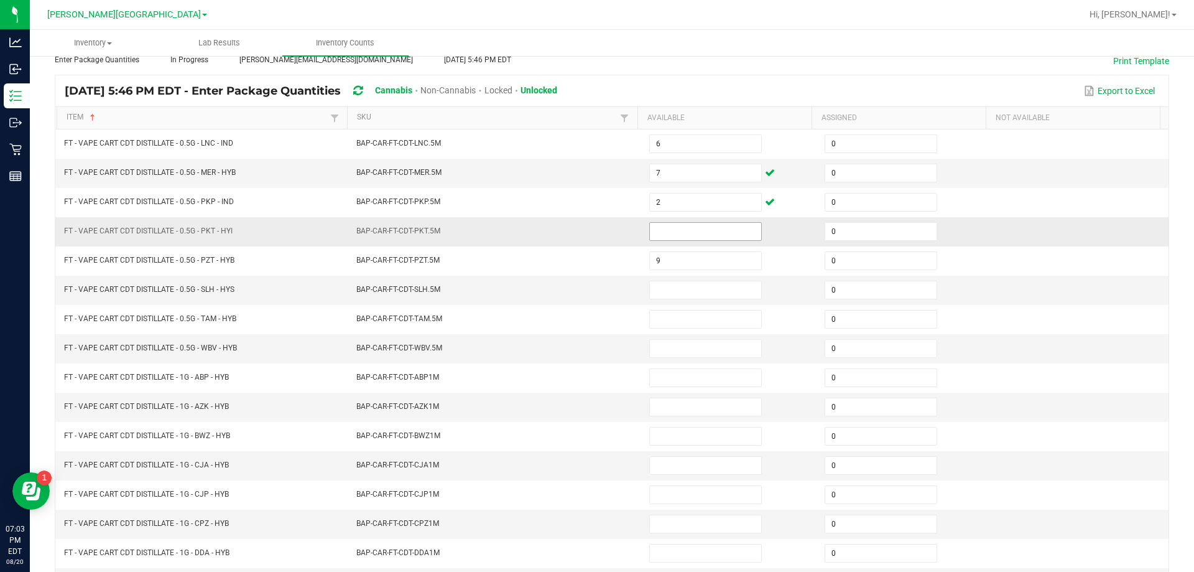
click at [654, 238] on input at bounding box center [705, 231] width 111 height 17
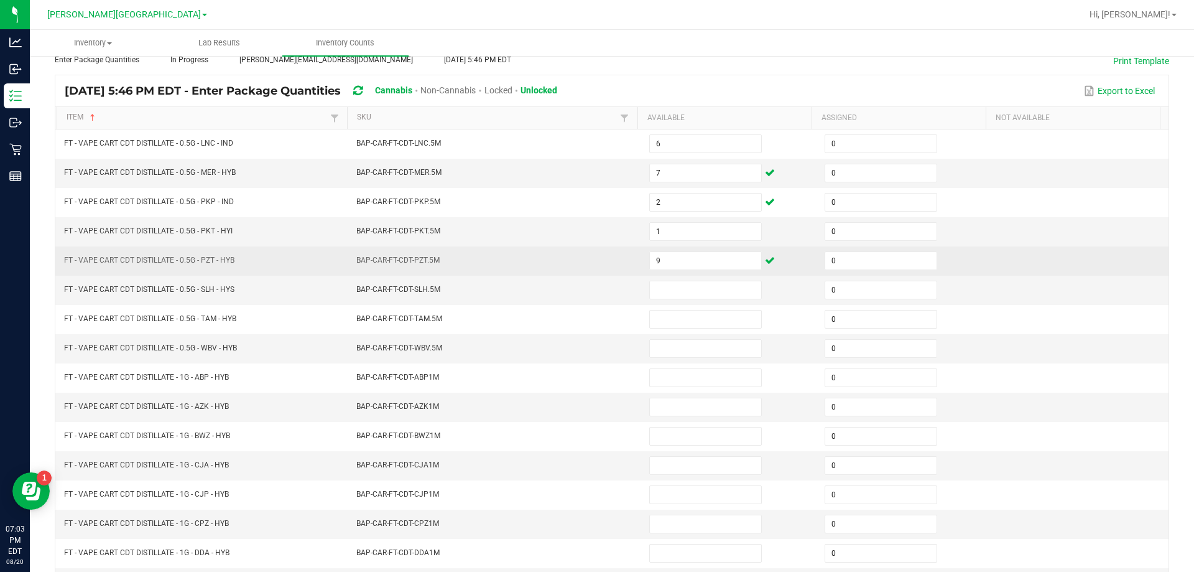
click at [560, 258] on td "BAP-CAR-FT-CDT-PZT.5M" at bounding box center [495, 260] width 293 height 29
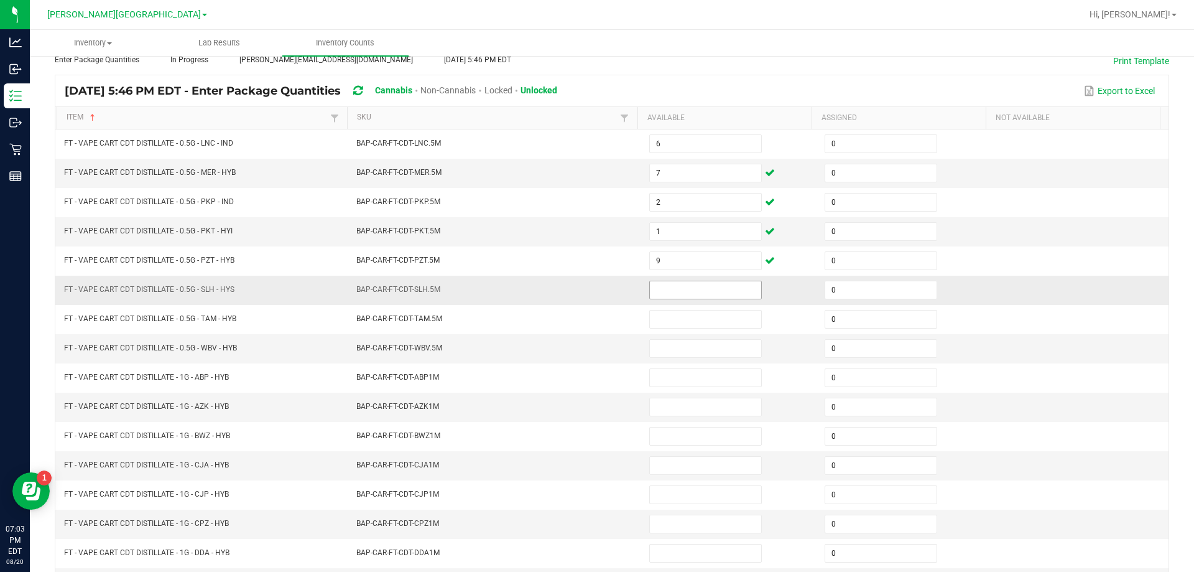
click at [654, 287] on input at bounding box center [705, 289] width 111 height 17
click at [616, 289] on td "BAP-CAR-FT-CDT-SLH.5M" at bounding box center [495, 290] width 293 height 29
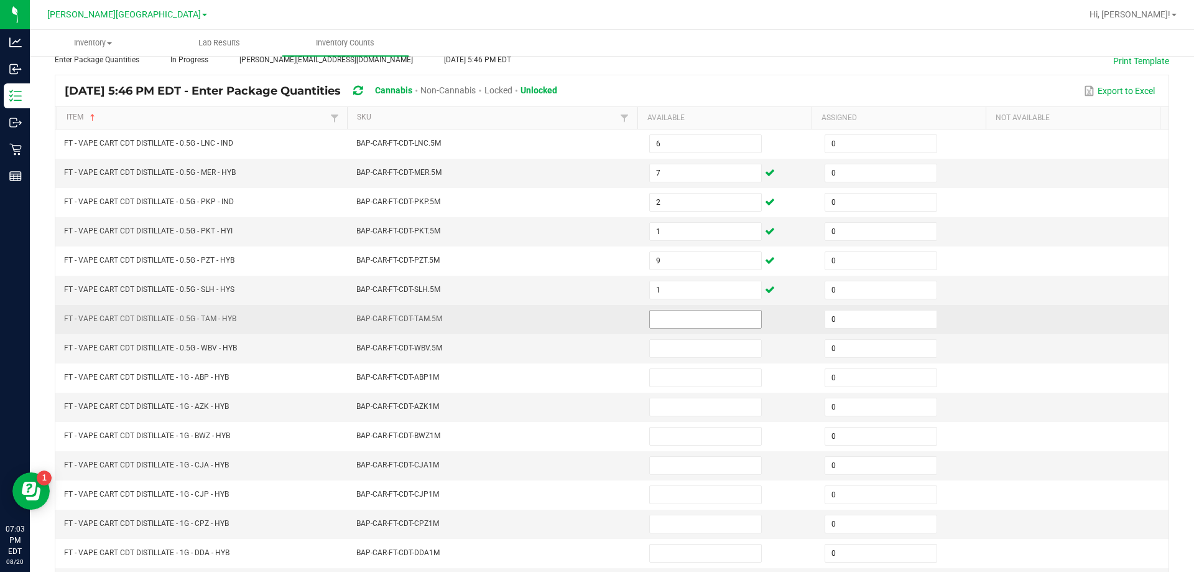
click at [650, 312] on input at bounding box center [705, 318] width 111 height 17
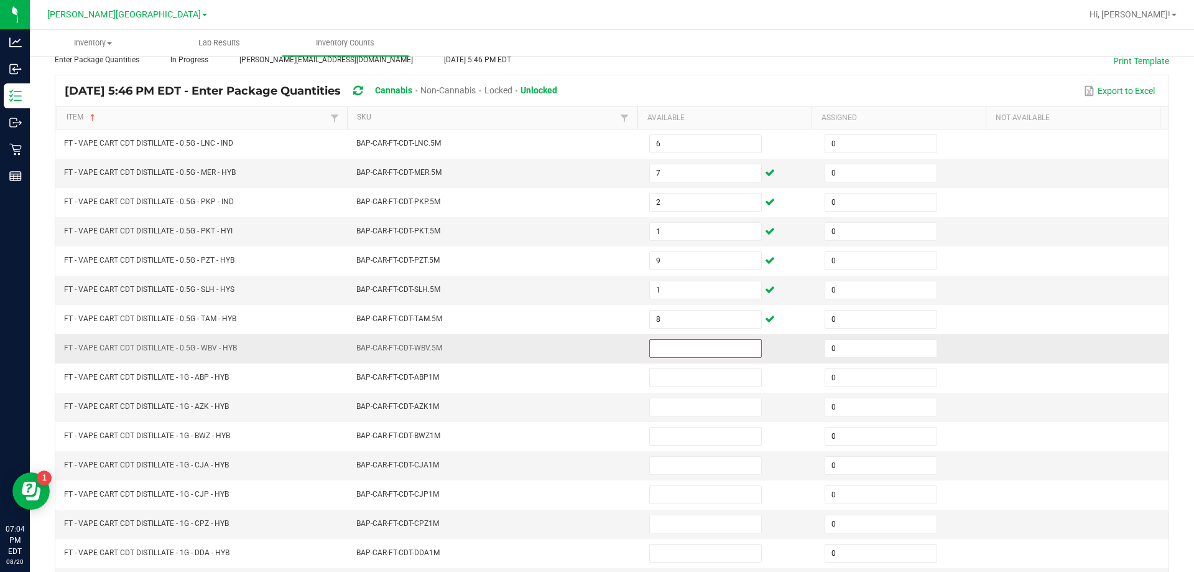
click at [664, 353] on input at bounding box center [705, 348] width 111 height 17
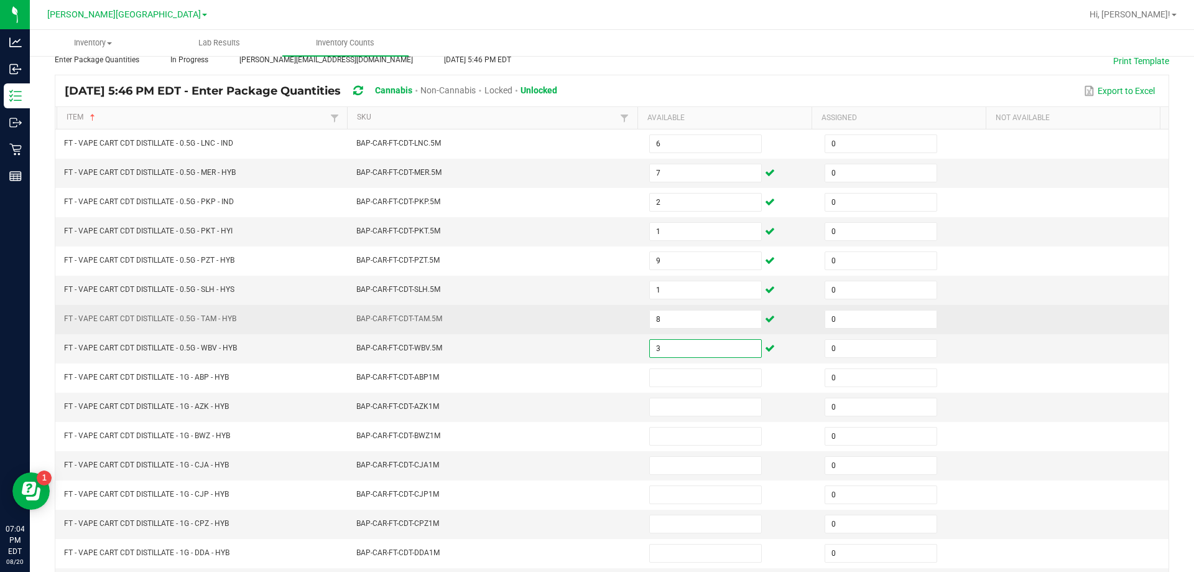
click at [613, 327] on td "BAP-CAR-FT-CDT-TAM.5M" at bounding box center [495, 319] width 293 height 29
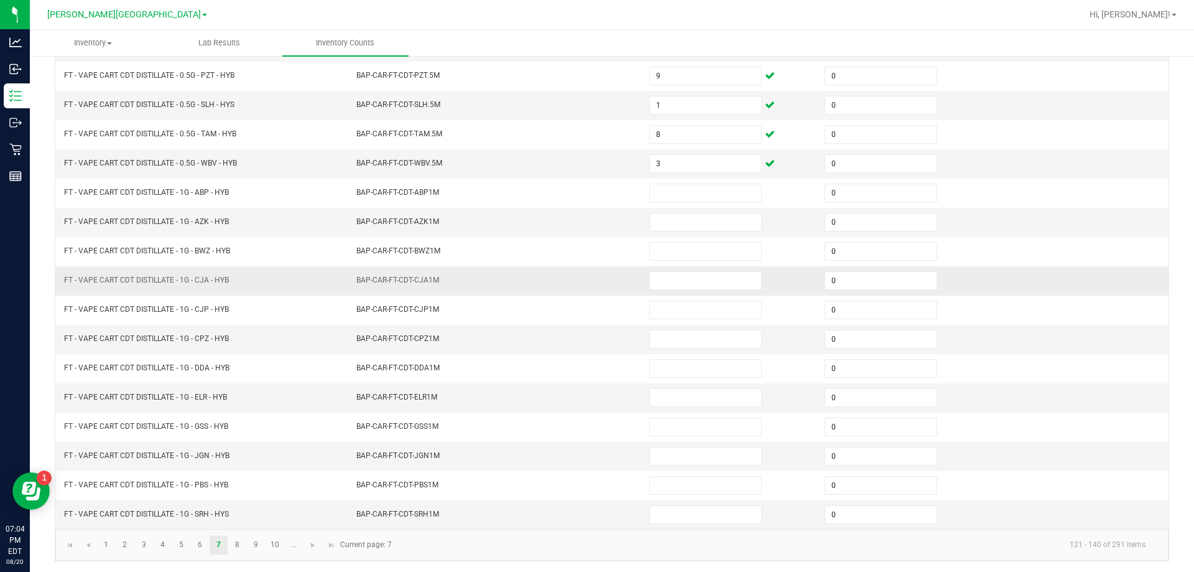
scroll to position [258, 0]
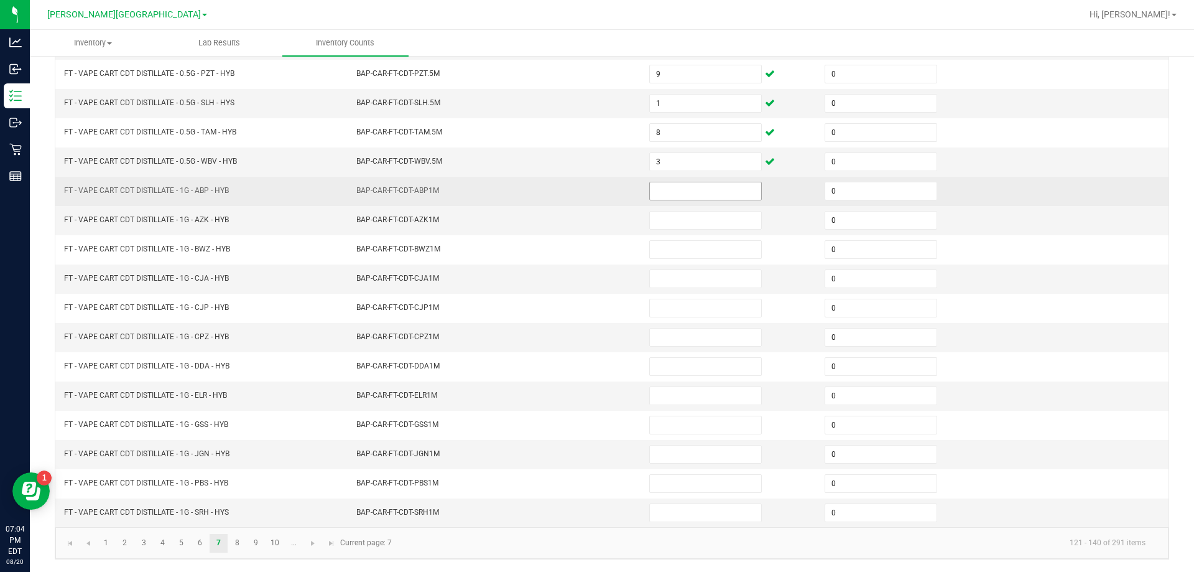
click at [683, 195] on input at bounding box center [705, 190] width 111 height 17
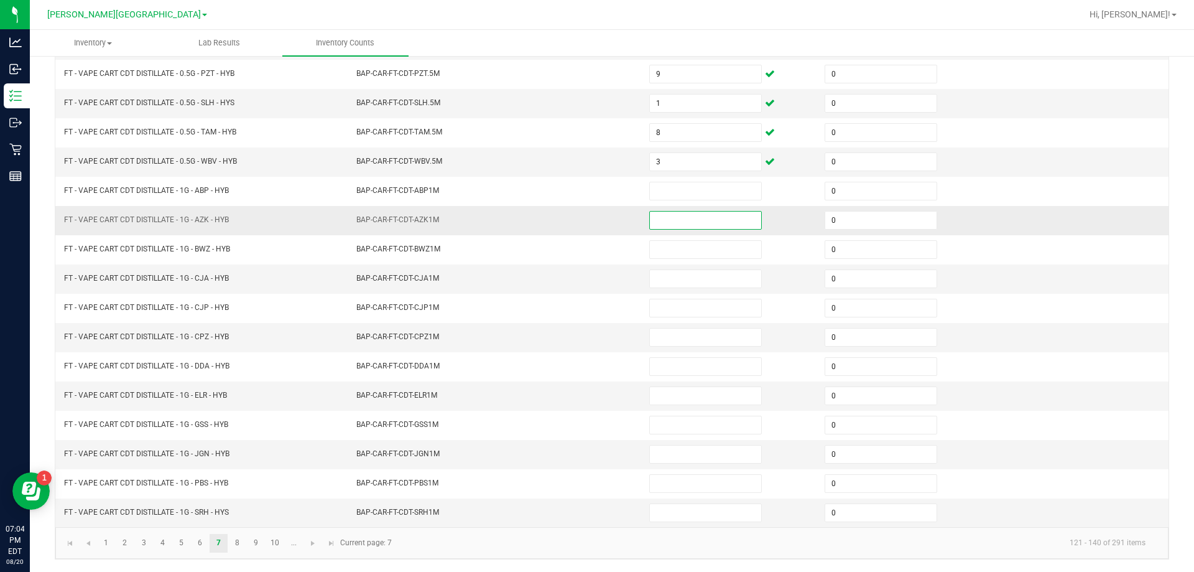
click at [650, 216] on input at bounding box center [705, 220] width 111 height 17
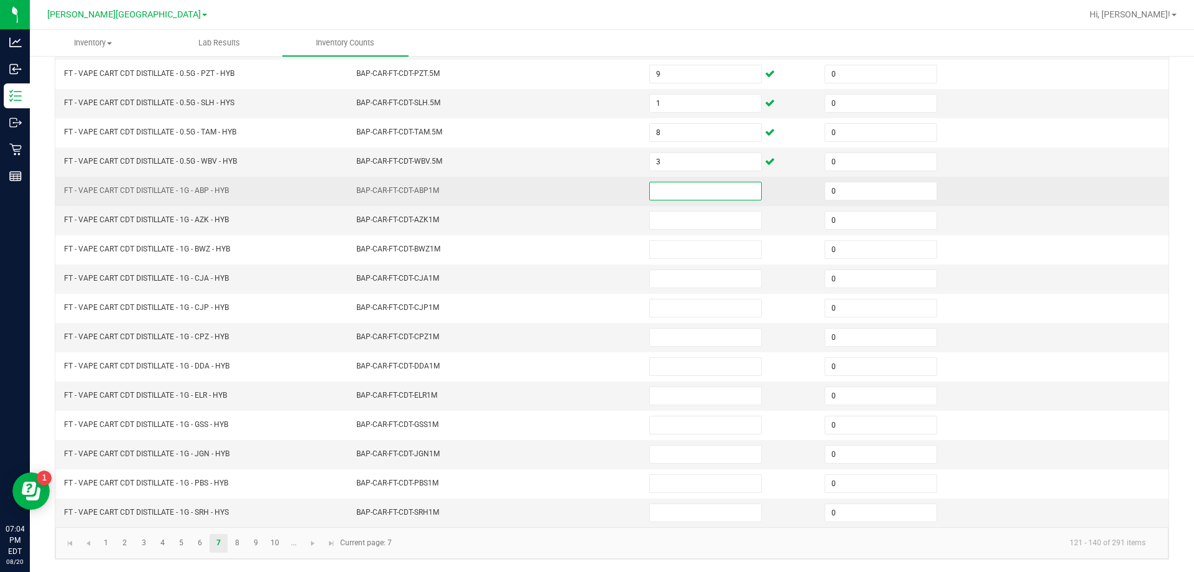
click at [653, 188] on input at bounding box center [705, 190] width 111 height 17
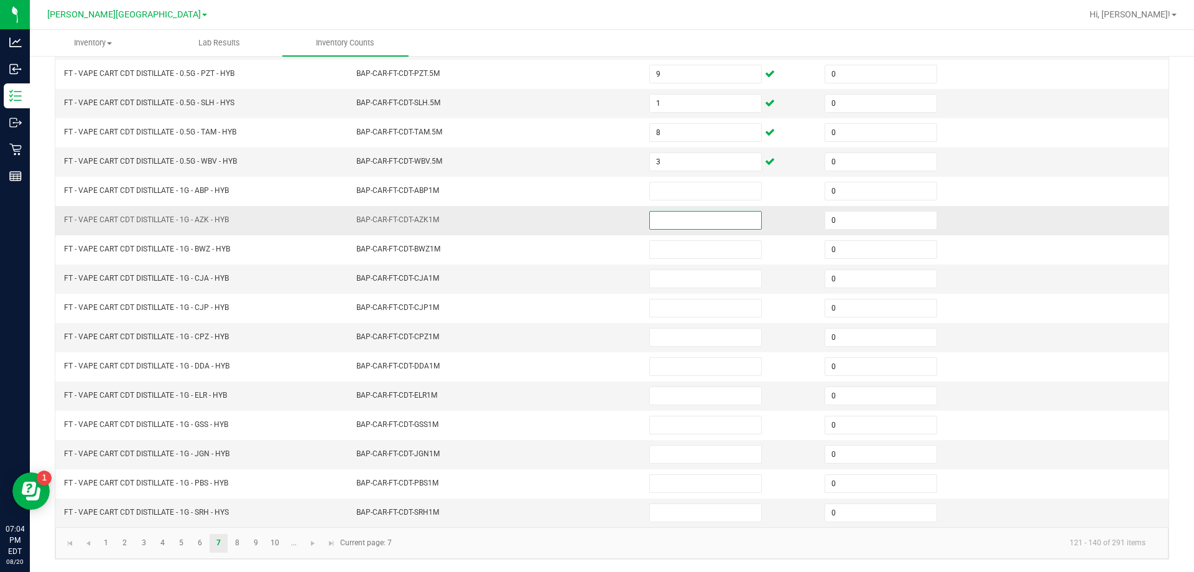
click at [681, 221] on input at bounding box center [705, 220] width 111 height 17
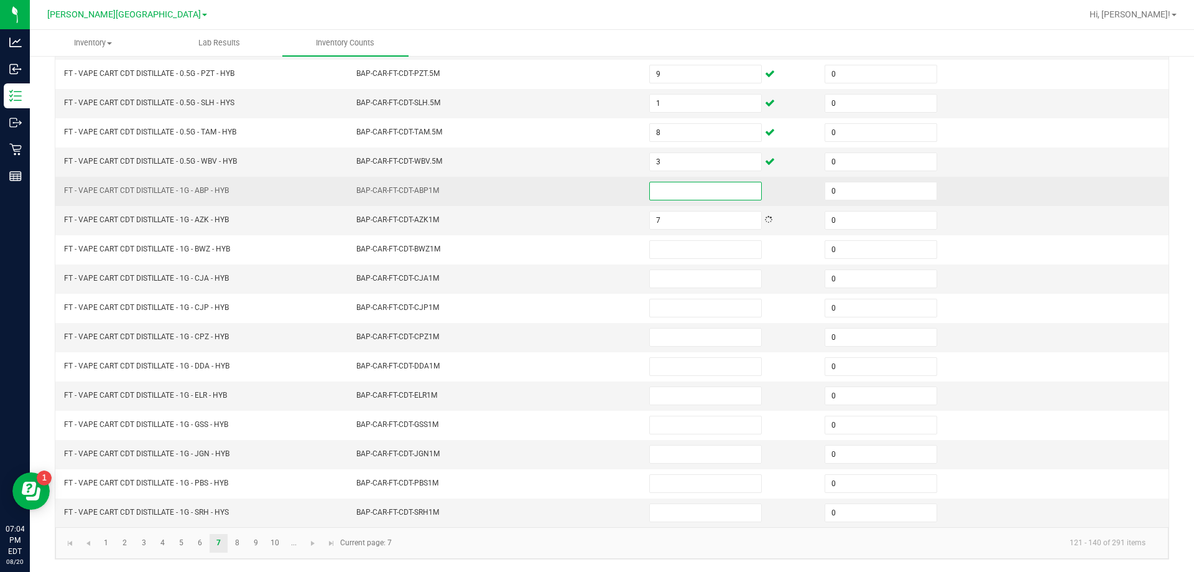
click at [684, 196] on input at bounding box center [705, 190] width 111 height 17
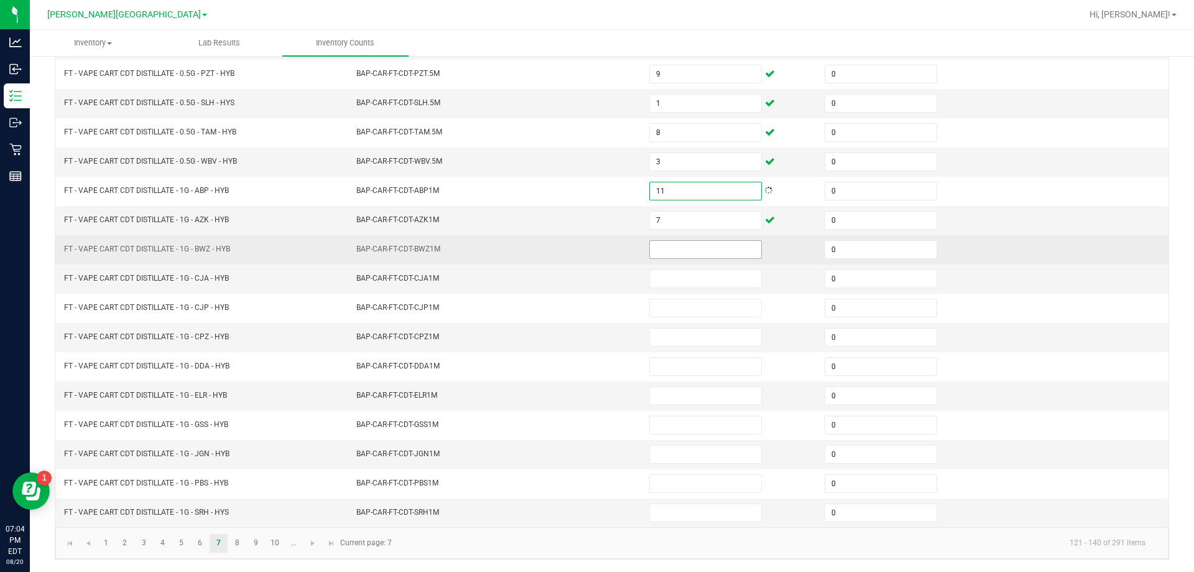
click at [694, 246] on input at bounding box center [705, 249] width 111 height 17
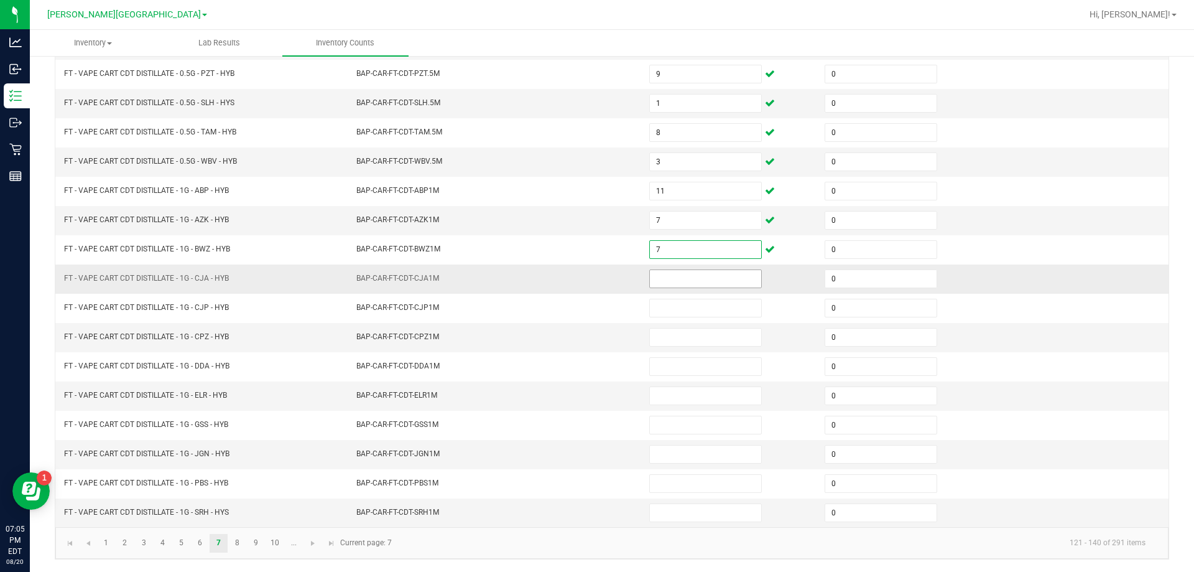
click at [689, 277] on input at bounding box center [705, 278] width 111 height 17
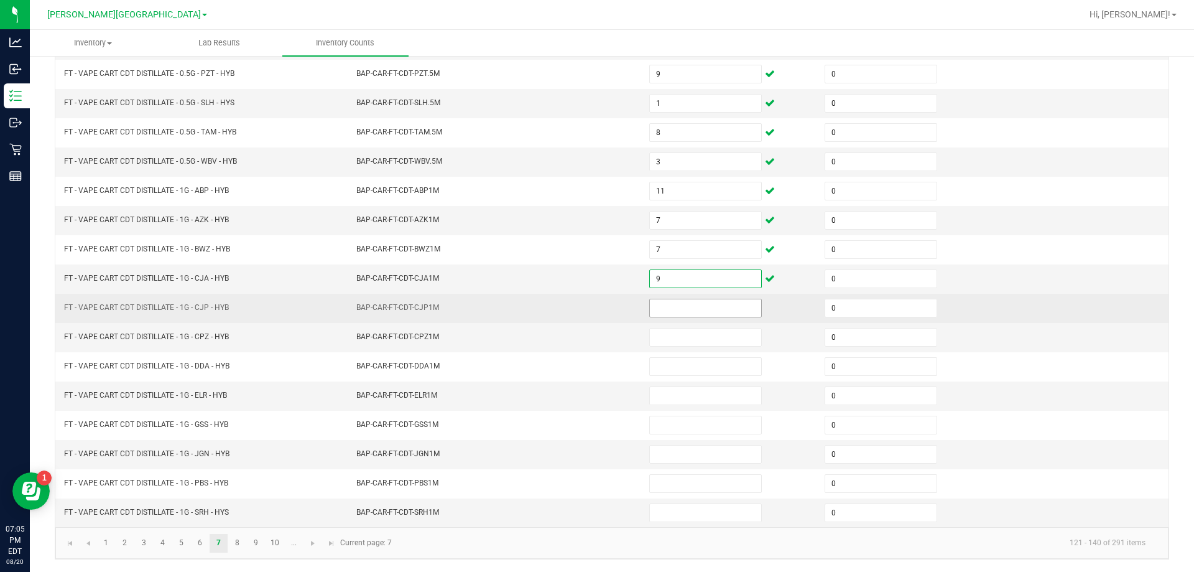
click at [689, 304] on input at bounding box center [705, 307] width 111 height 17
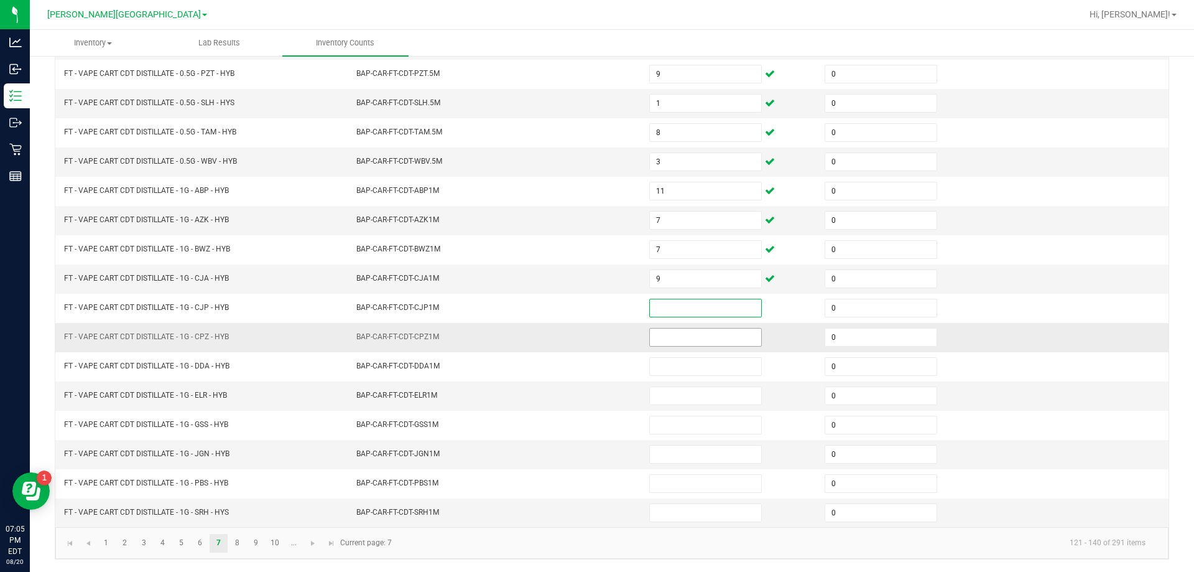
click at [694, 337] on input at bounding box center [705, 336] width 111 height 17
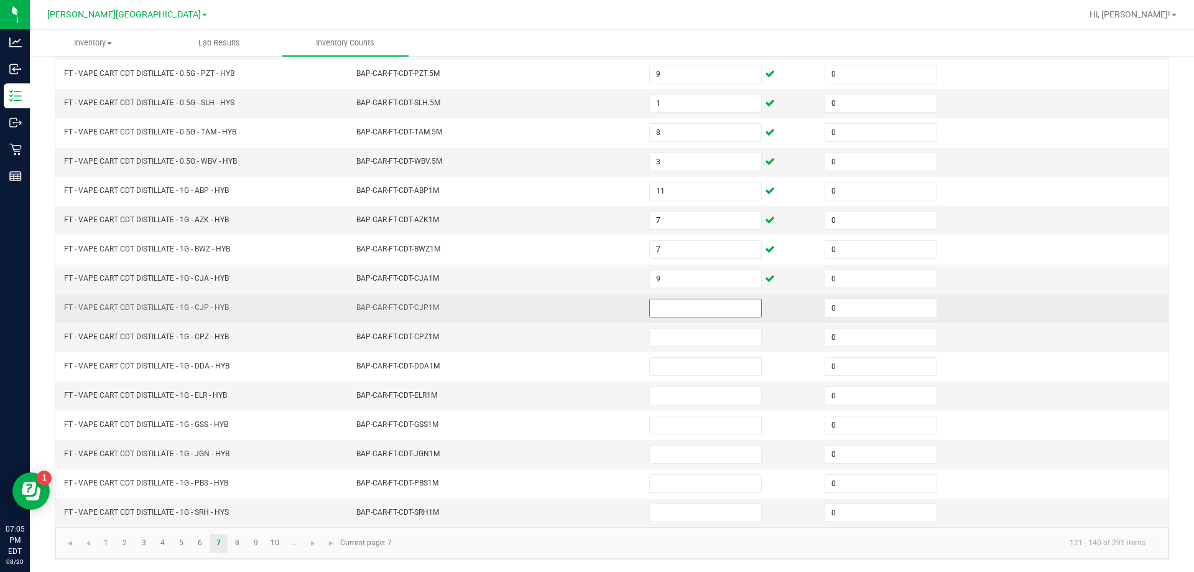
click at [692, 308] on input at bounding box center [705, 307] width 111 height 17
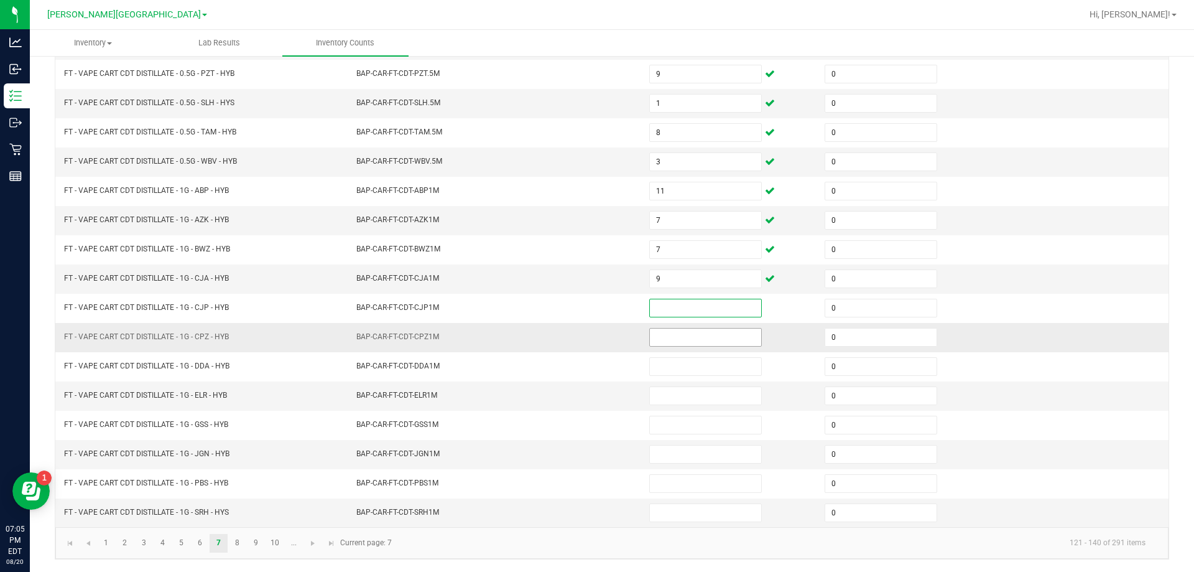
click at [695, 340] on input at bounding box center [705, 336] width 111 height 17
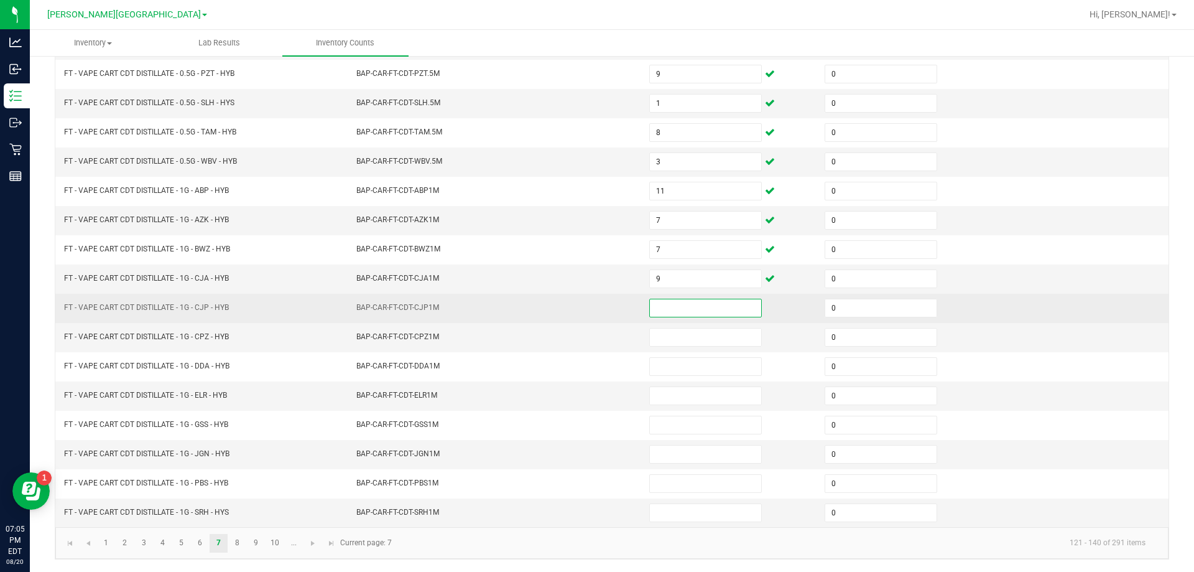
click at [695, 312] on input at bounding box center [705, 307] width 111 height 17
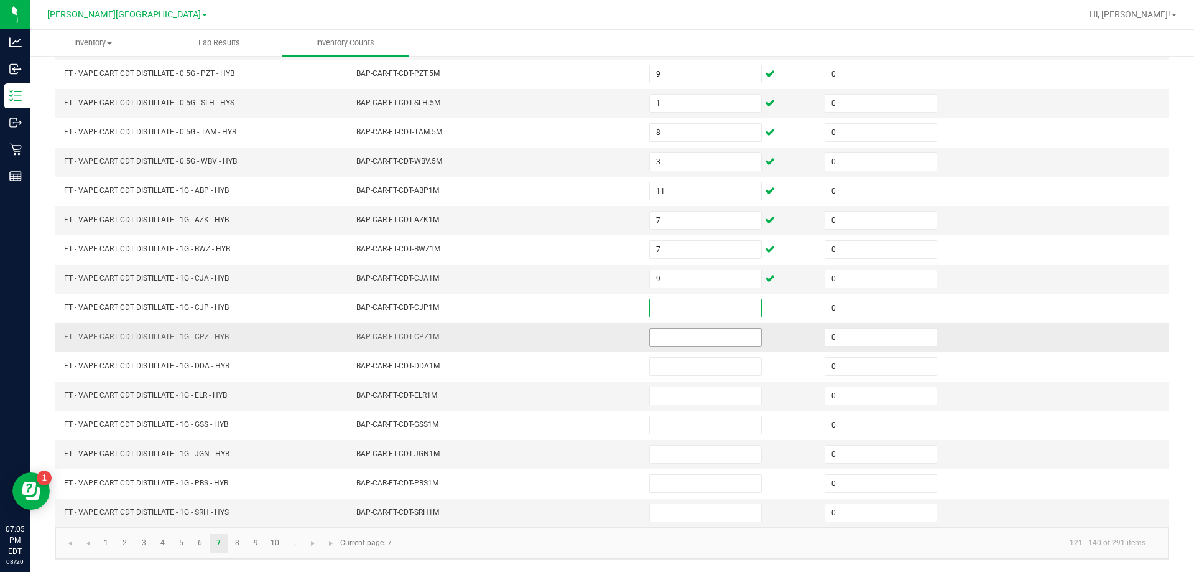
click at [695, 335] on input at bounding box center [705, 336] width 111 height 17
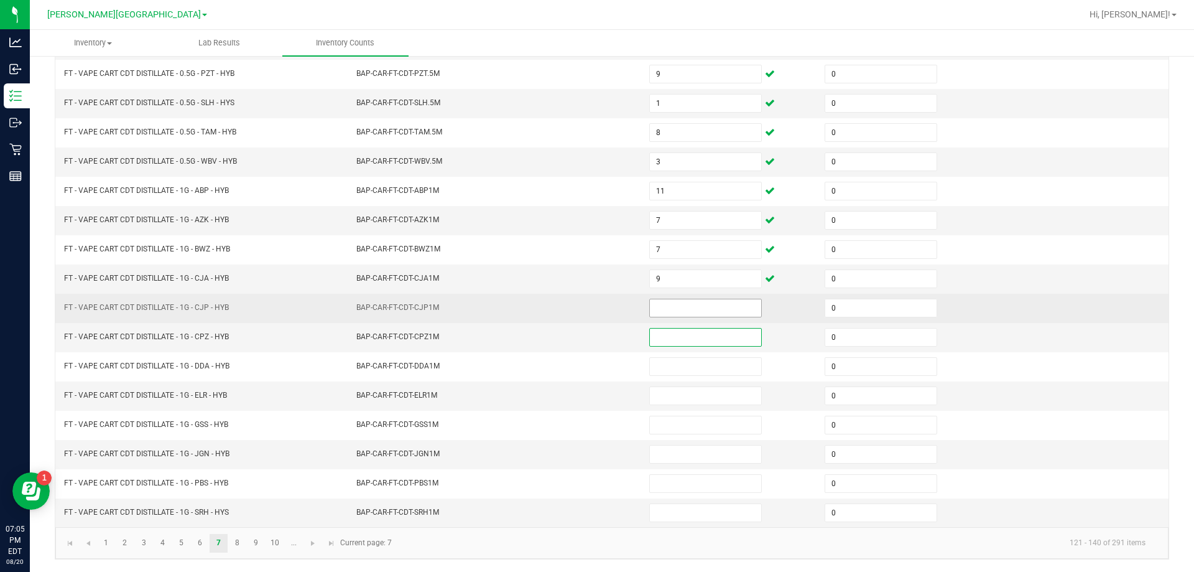
click at [689, 315] on input at bounding box center [705, 307] width 111 height 17
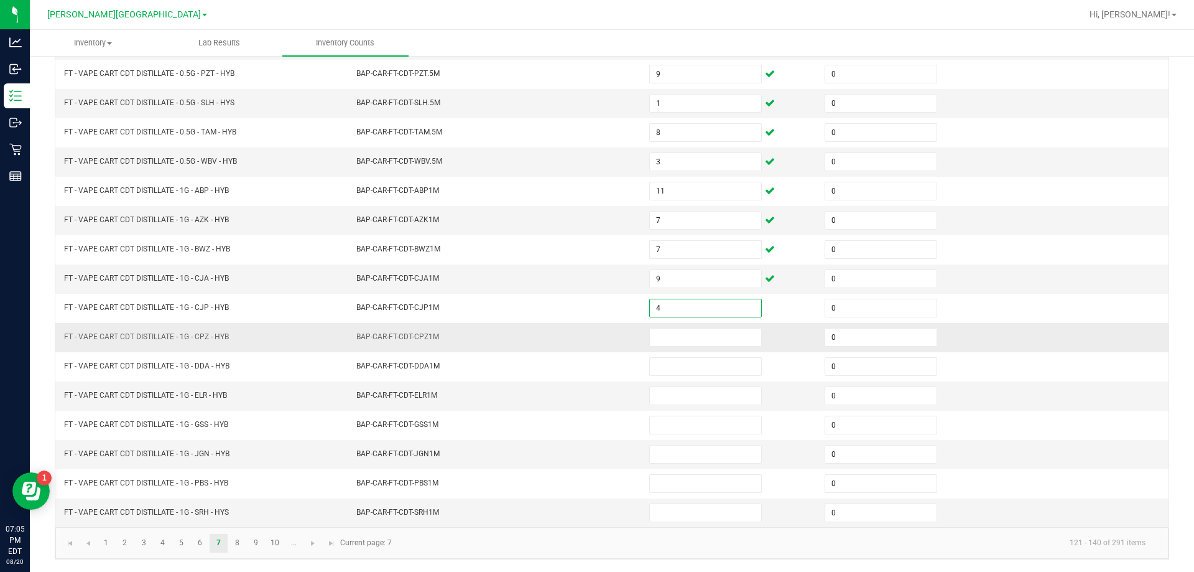
click at [614, 323] on td "BAP-CAR-FT-CDT-CPZ1M" at bounding box center [495, 337] width 293 height 29
click at [680, 340] on input at bounding box center [705, 336] width 111 height 17
click at [612, 344] on td "BAP-CAR-FT-CDT-CPZ1M" at bounding box center [495, 337] width 293 height 29
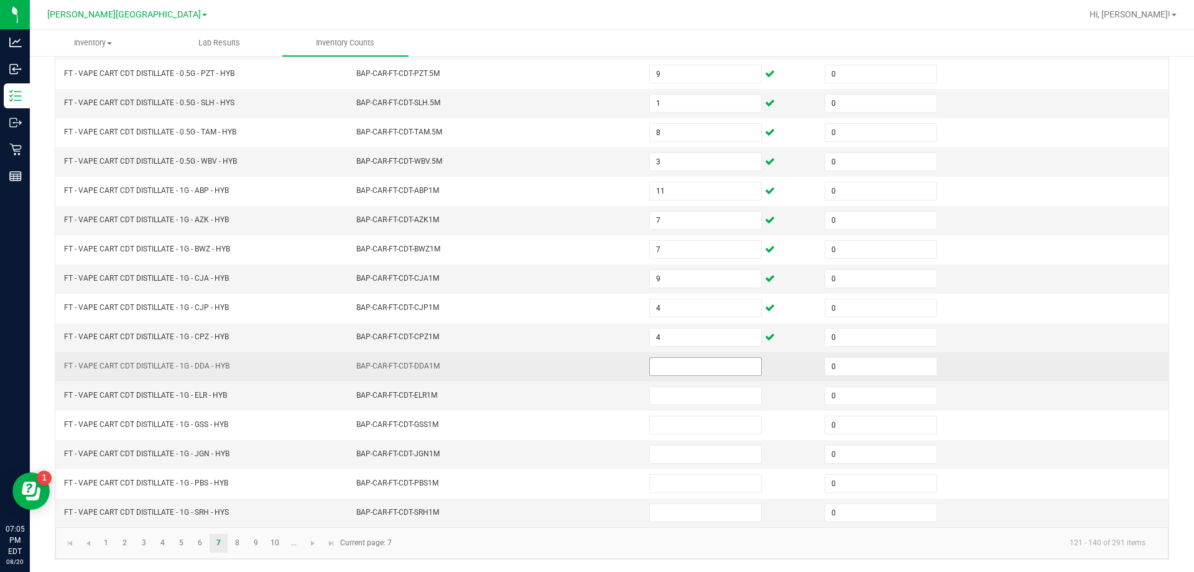
click at [680, 370] on input at bounding box center [705, 366] width 111 height 17
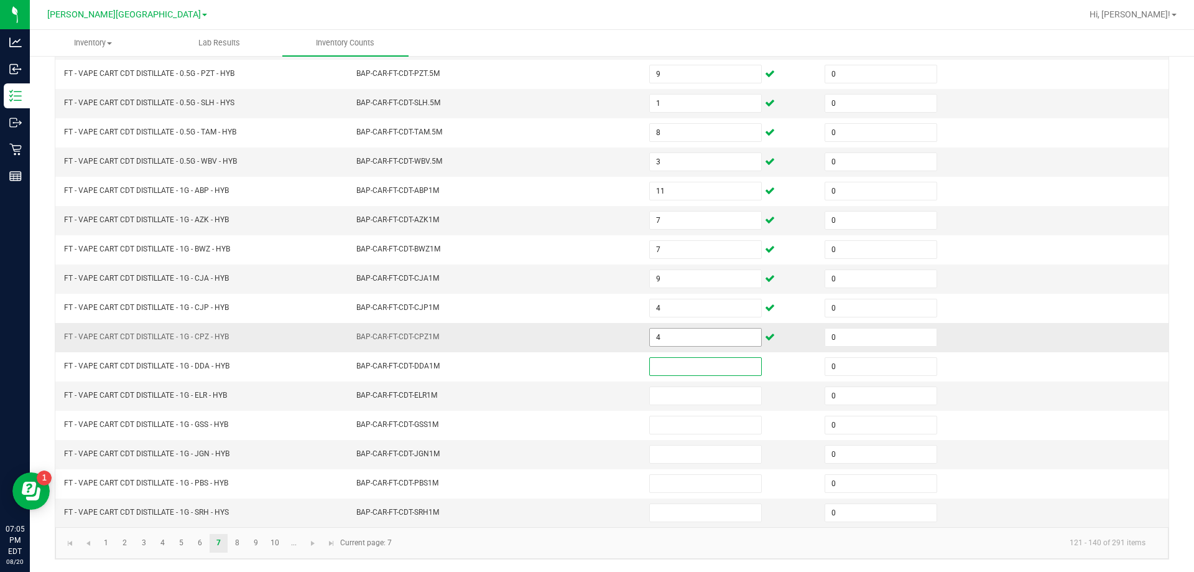
click at [686, 335] on input "4" at bounding box center [705, 336] width 111 height 17
click at [617, 342] on td "BAP-CAR-FT-CDT-CPZ1M" at bounding box center [495, 337] width 293 height 29
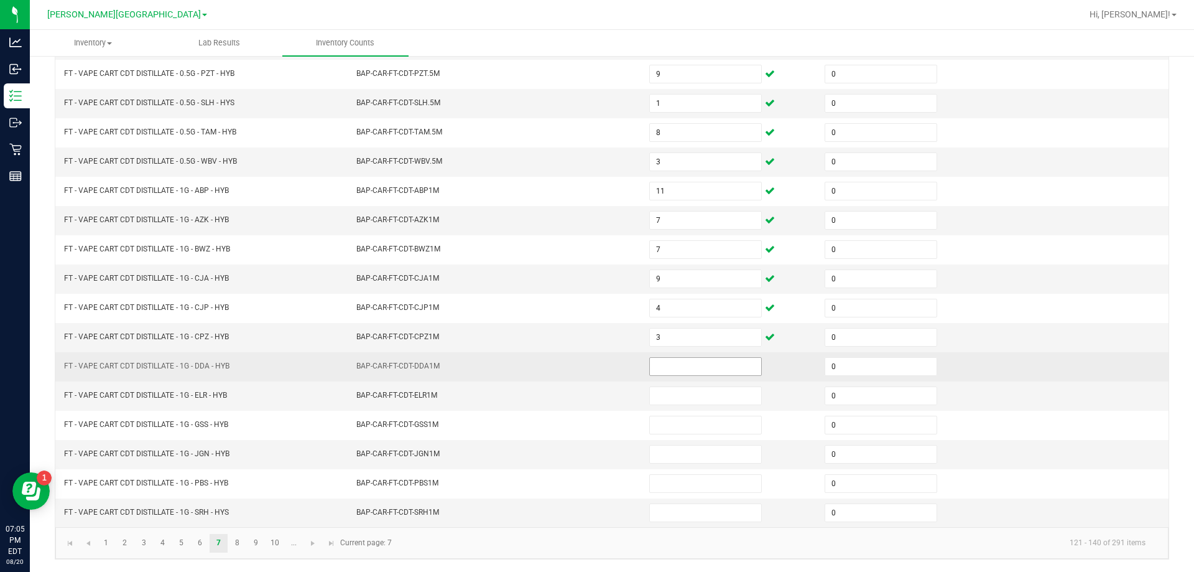
click at [662, 366] on input at bounding box center [705, 366] width 111 height 17
click at [618, 365] on td "BAP-CAR-FT-CDT-DDA1M" at bounding box center [495, 366] width 293 height 29
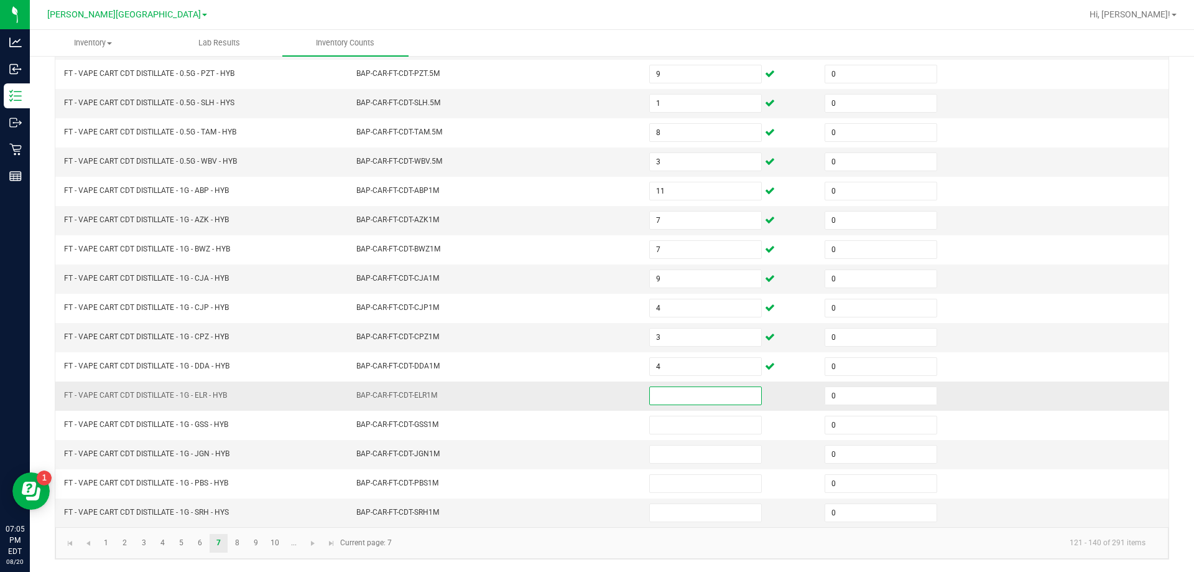
click at [686, 394] on input at bounding box center [705, 395] width 111 height 17
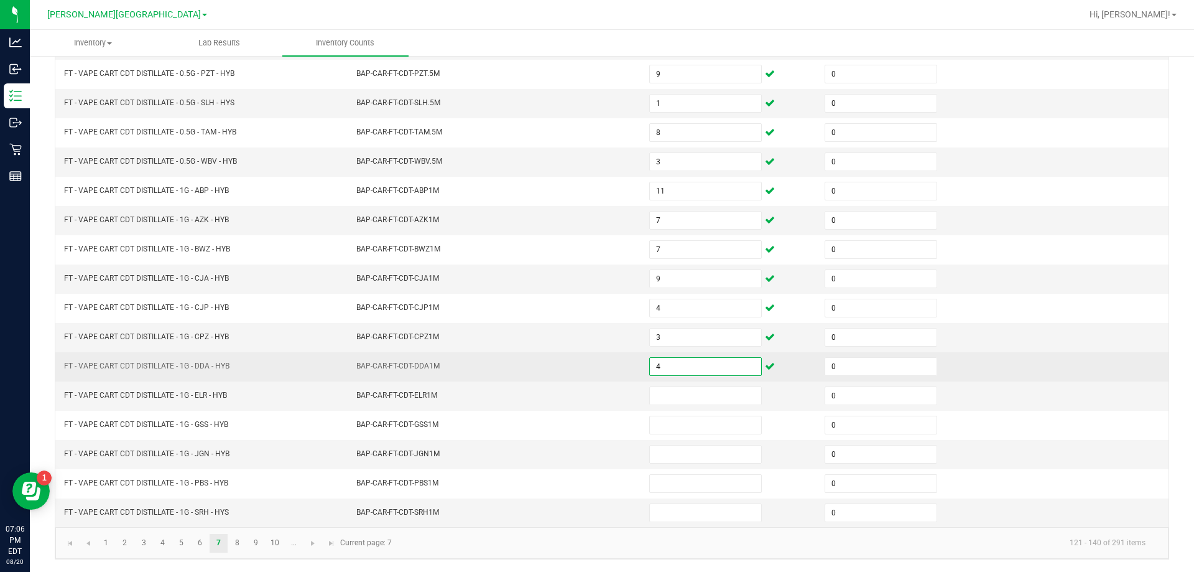
click at [669, 370] on input "4" at bounding box center [705, 366] width 111 height 17
click at [620, 376] on td "BAP-CAR-FT-CDT-DDA1M" at bounding box center [495, 366] width 293 height 29
click at [664, 365] on input at bounding box center [705, 366] width 111 height 17
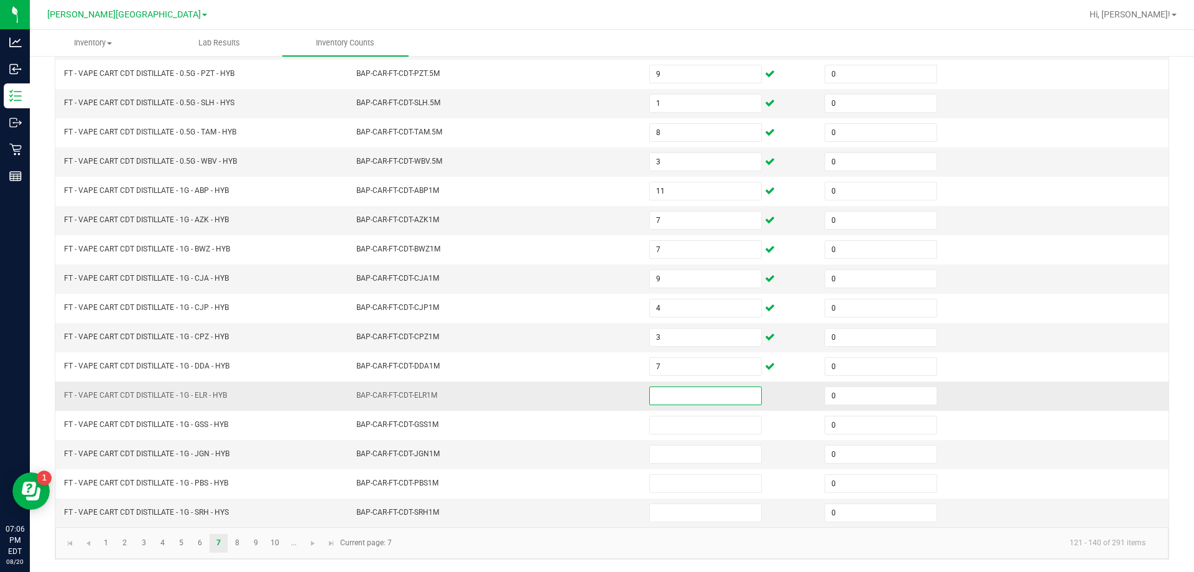
click at [664, 401] on input at bounding box center [705, 395] width 111 height 17
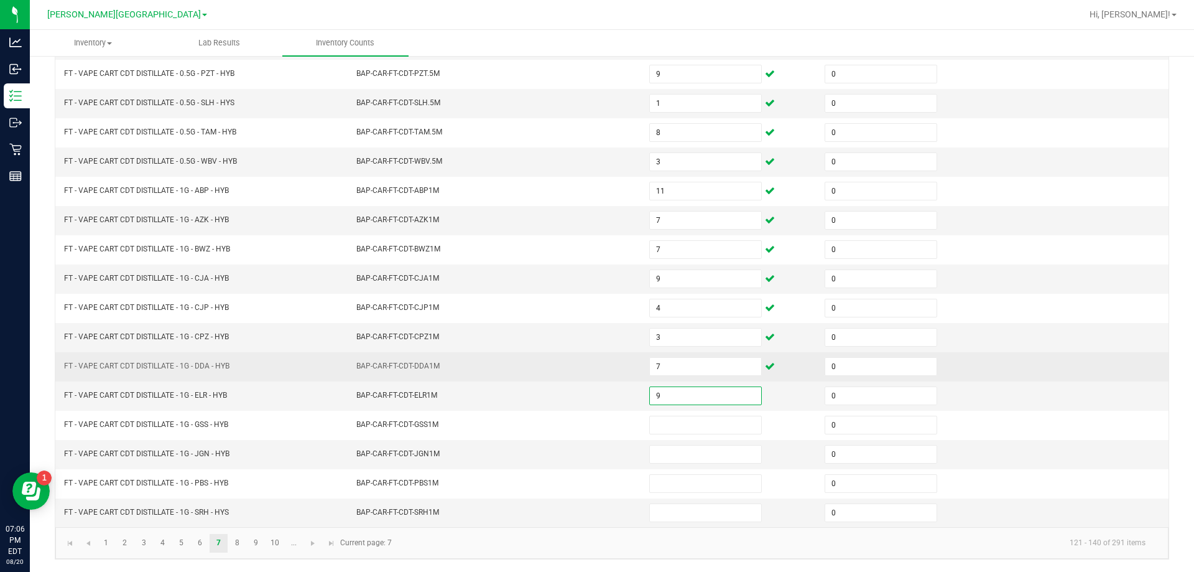
click at [615, 377] on td "BAP-CAR-FT-CDT-DDA1M" at bounding box center [495, 366] width 293 height 29
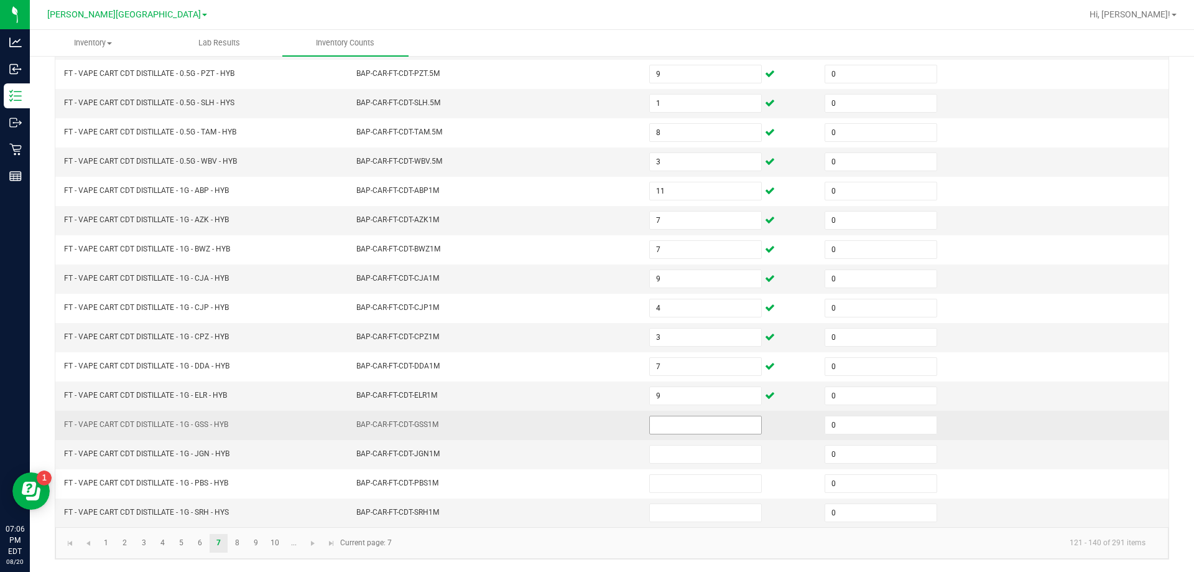
click at [665, 430] on input at bounding box center [705, 424] width 111 height 17
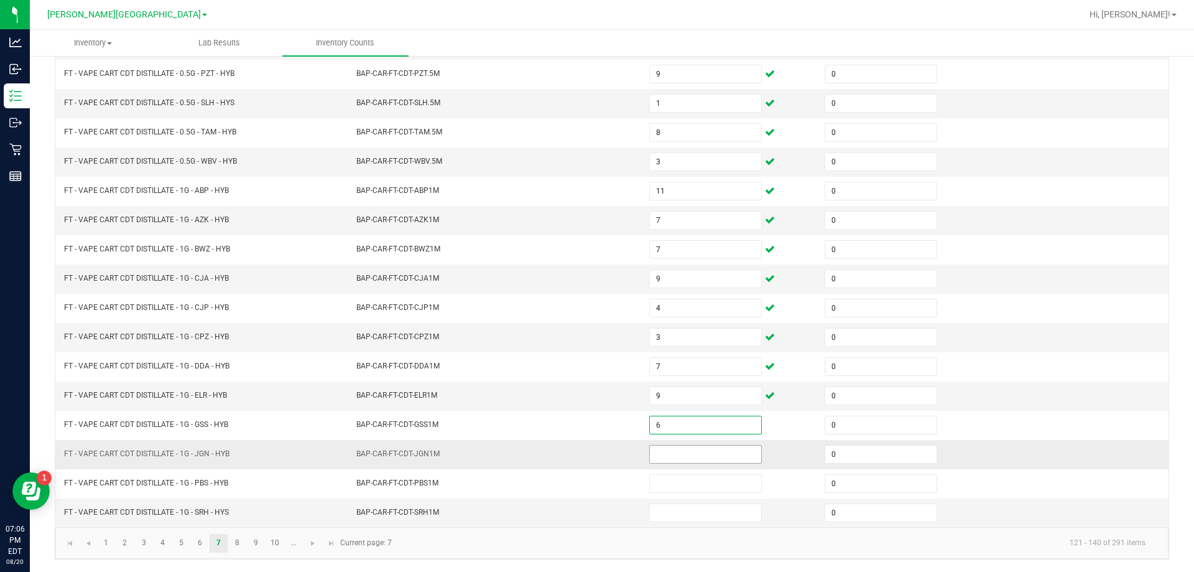
click at [661, 450] on input at bounding box center [705, 453] width 111 height 17
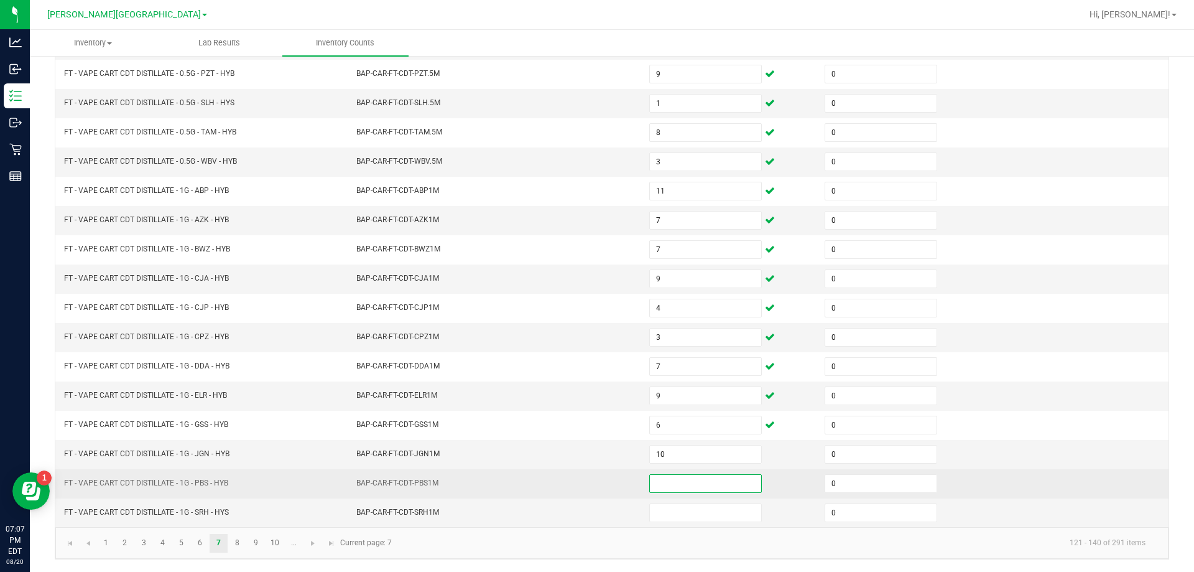
click at [672, 478] on input at bounding box center [705, 483] width 111 height 17
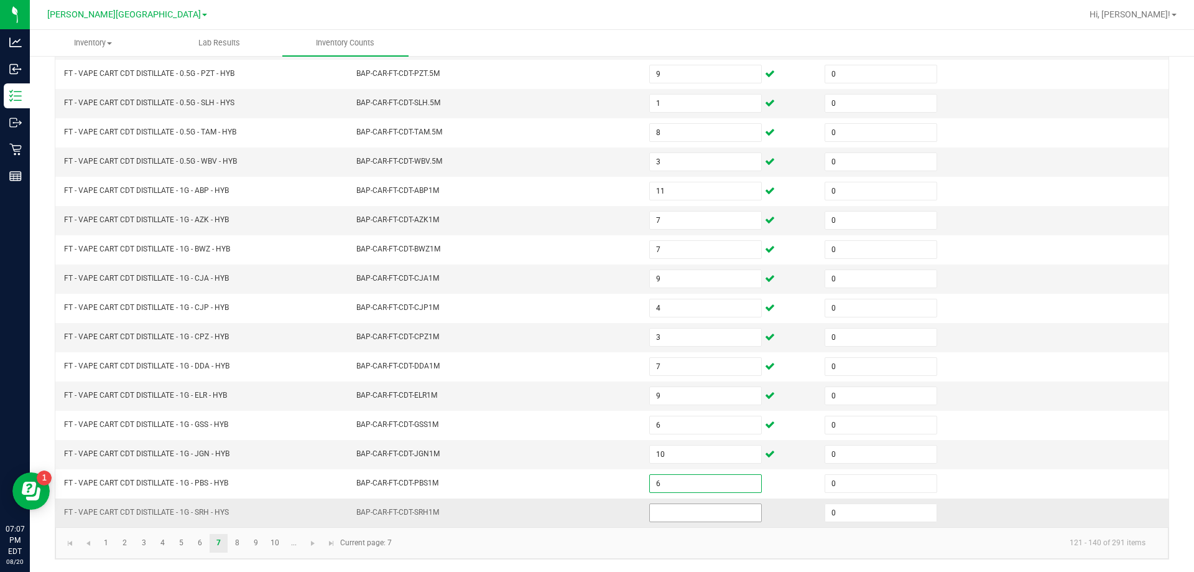
click at [671, 504] on input at bounding box center [705, 512] width 111 height 17
click at [677, 511] on input at bounding box center [705, 512] width 111 height 17
click at [576, 442] on td "BAP-CAR-FT-CDT-JGN1M" at bounding box center [495, 454] width 293 height 29
click at [237, 534] on link "8" at bounding box center [237, 543] width 18 height 19
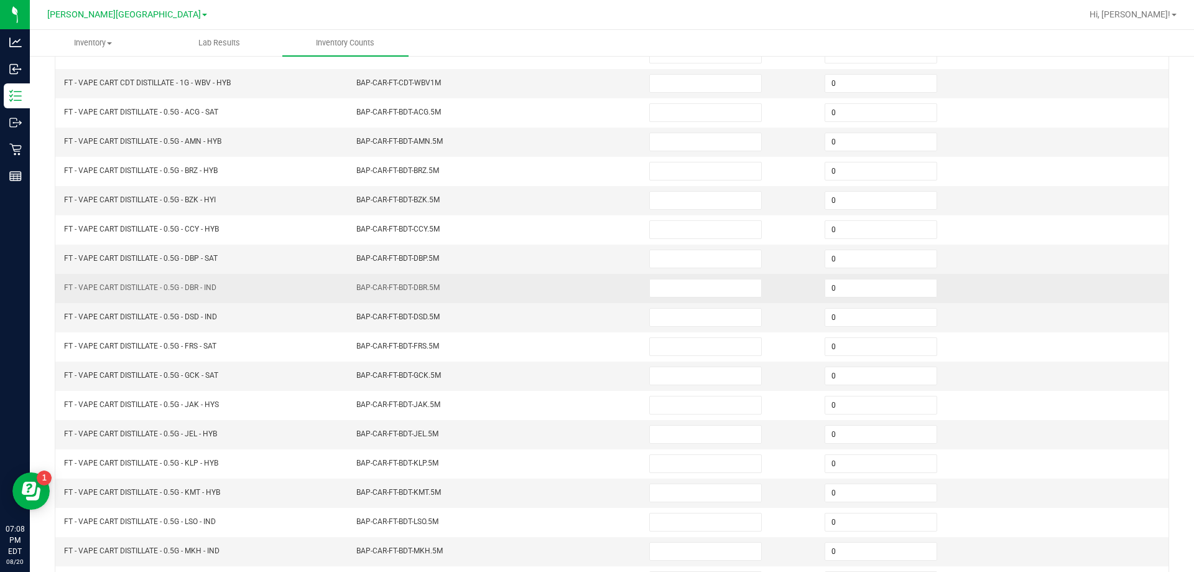
scroll to position [9, 0]
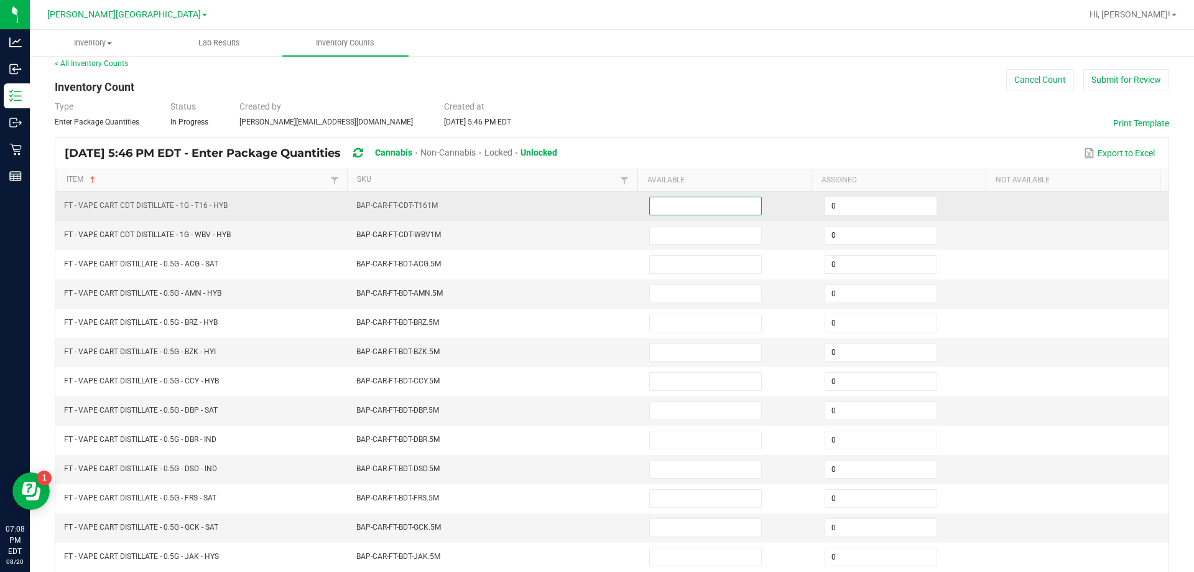
click at [684, 206] on input at bounding box center [705, 205] width 111 height 17
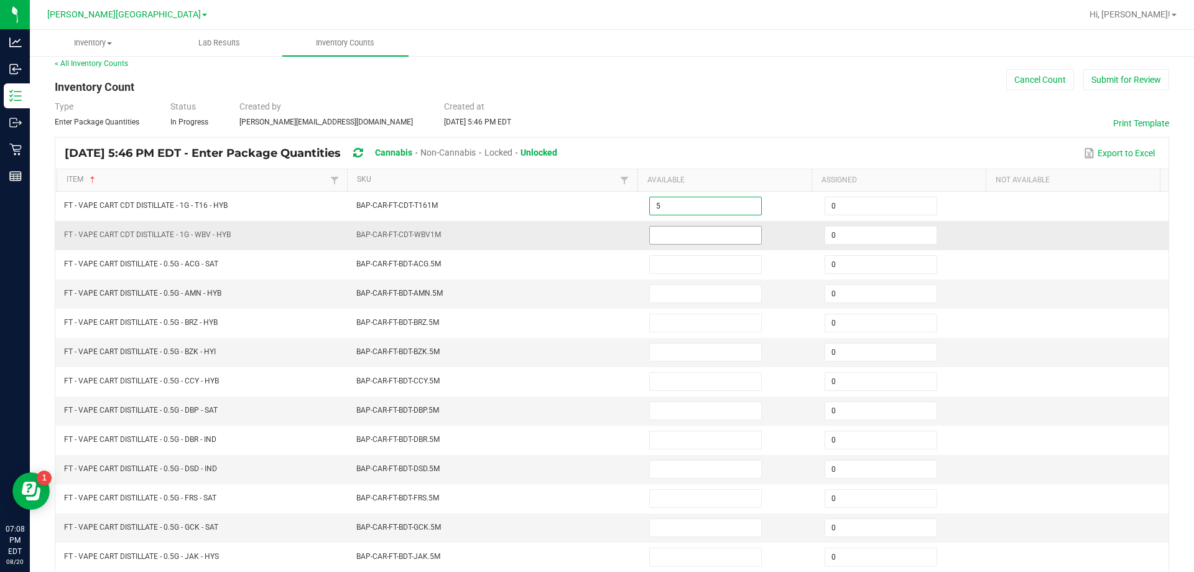
click at [653, 226] on input at bounding box center [705, 234] width 111 height 17
click at [616, 238] on td "BAP-CAR-FT-CDT-WBV1M" at bounding box center [495, 235] width 293 height 29
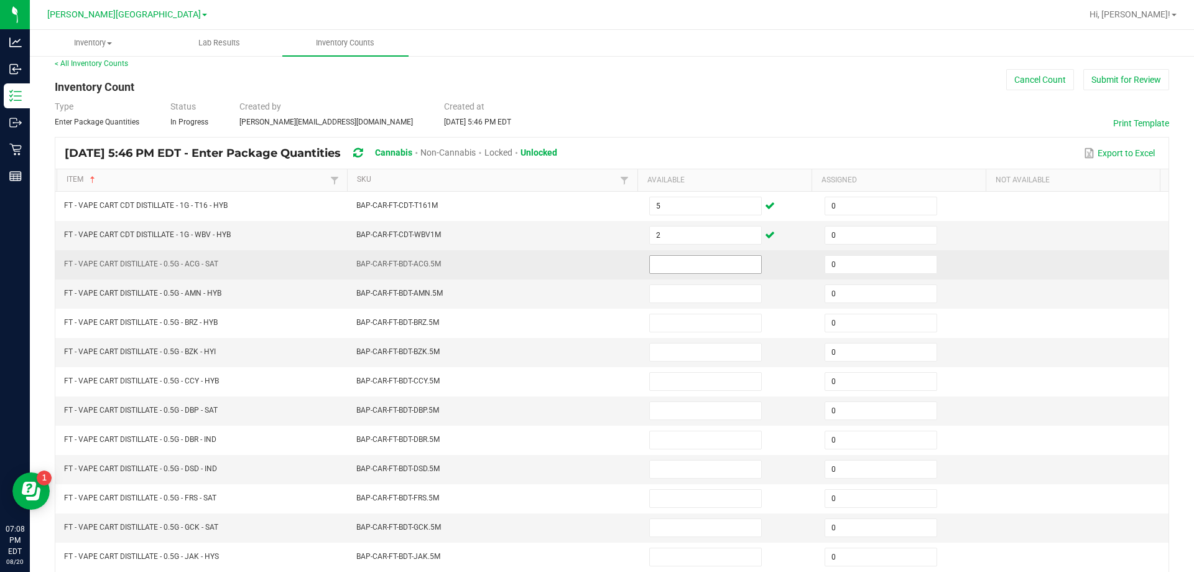
click at [684, 257] on input at bounding box center [705, 264] width 111 height 17
click at [549, 263] on td "BAP-CAR-FT-BDT-ACG.5M" at bounding box center [495, 264] width 293 height 29
click at [676, 265] on input at bounding box center [705, 264] width 111 height 17
click at [650, 261] on input at bounding box center [705, 264] width 111 height 17
click at [650, 259] on input at bounding box center [705, 264] width 111 height 17
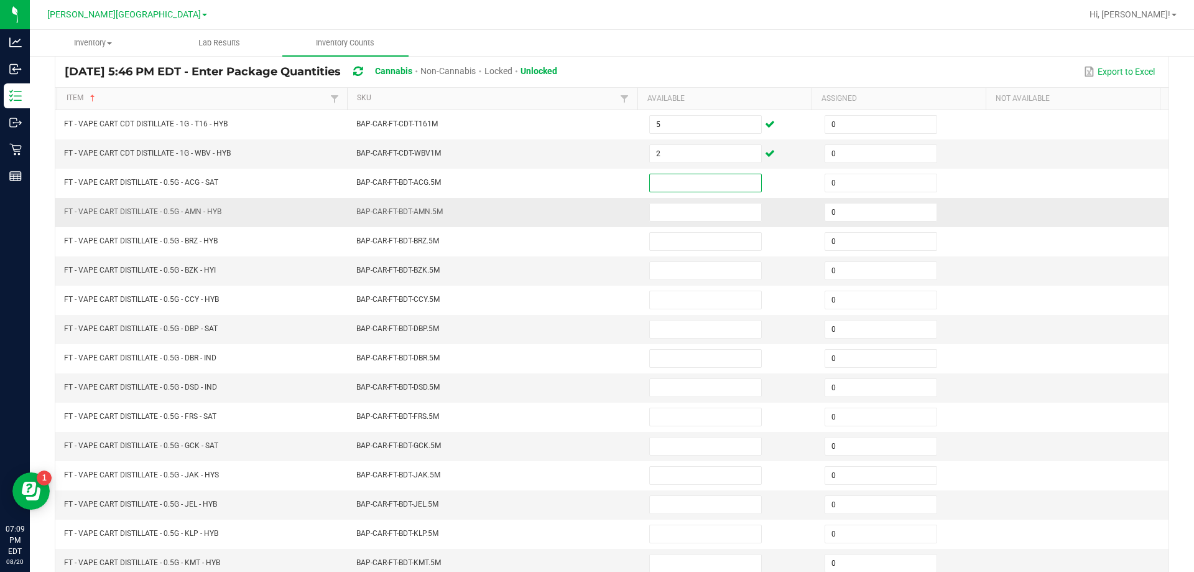
scroll to position [90, 0]
click at [672, 216] on input at bounding box center [705, 212] width 111 height 17
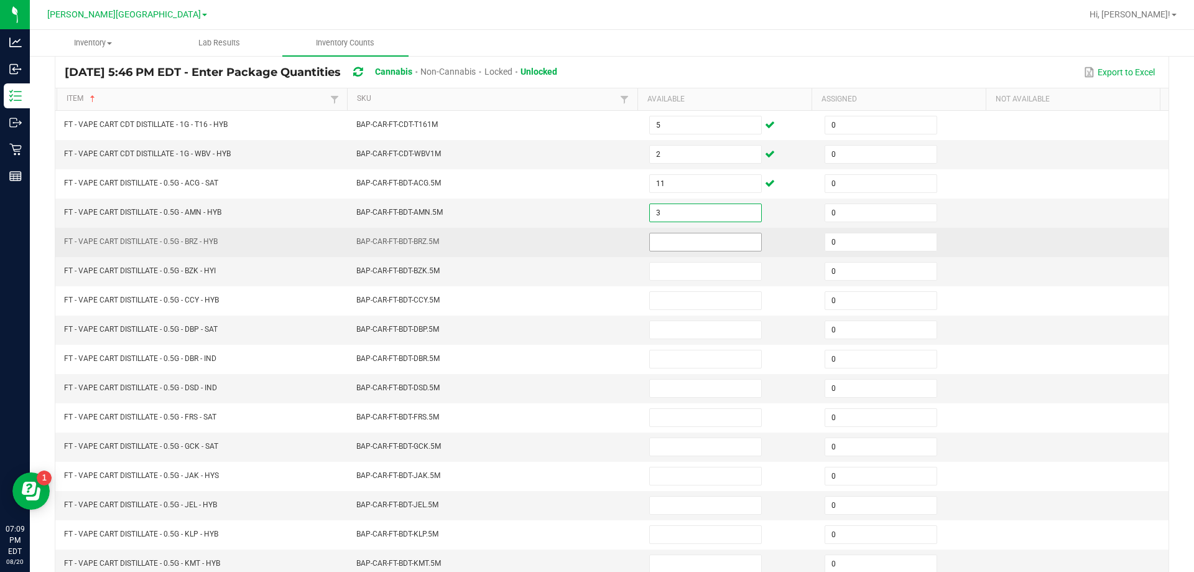
click at [677, 236] on input at bounding box center [705, 241] width 111 height 17
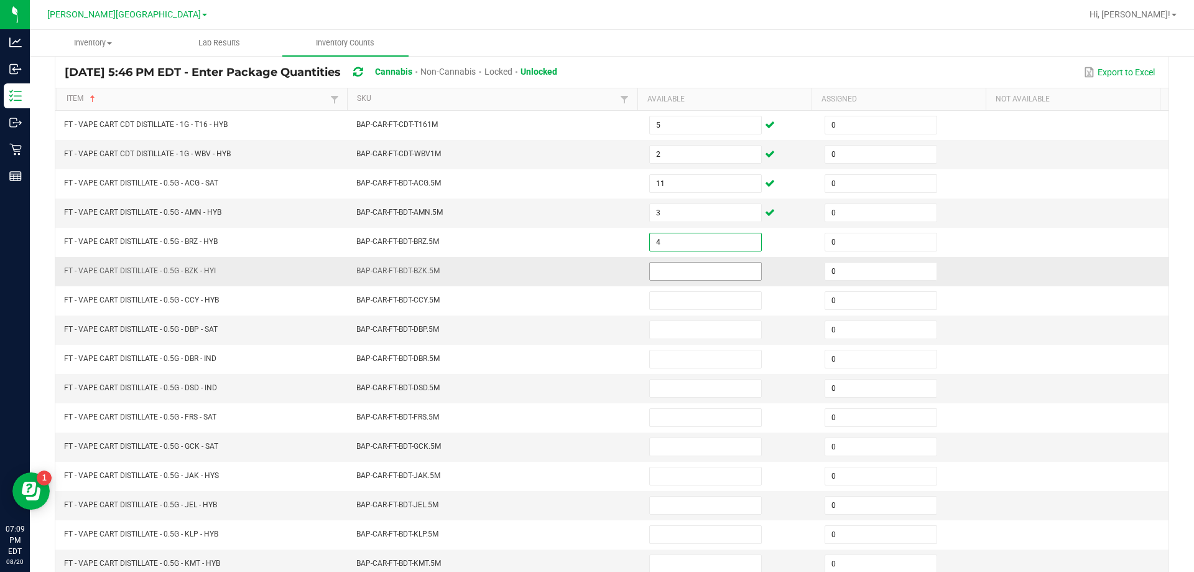
click at [662, 267] on input at bounding box center [705, 271] width 111 height 17
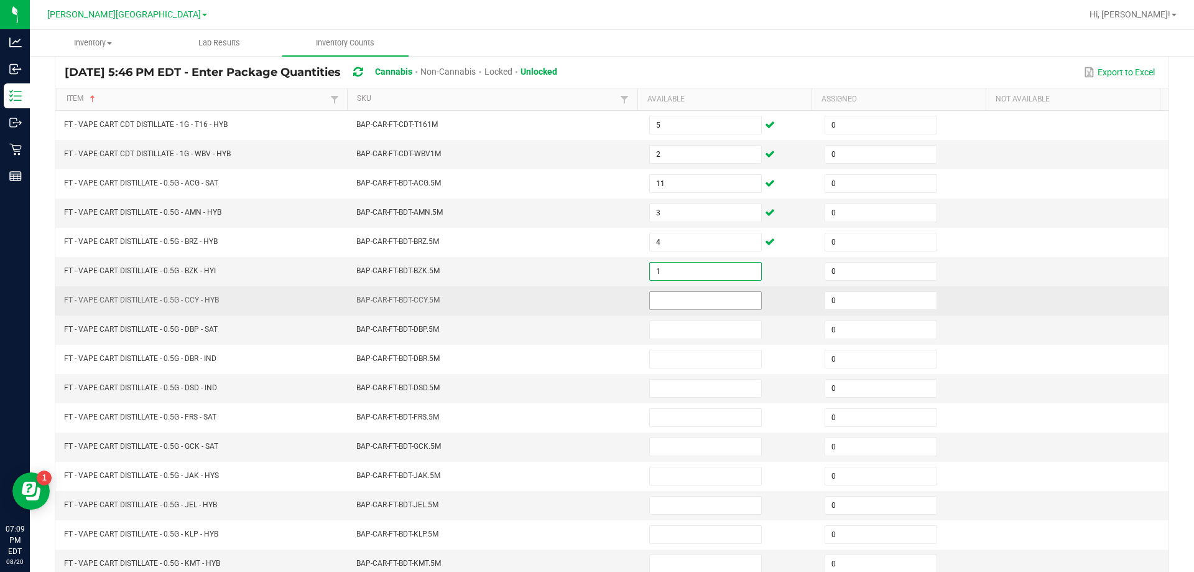
click at [670, 308] on input at bounding box center [705, 300] width 111 height 17
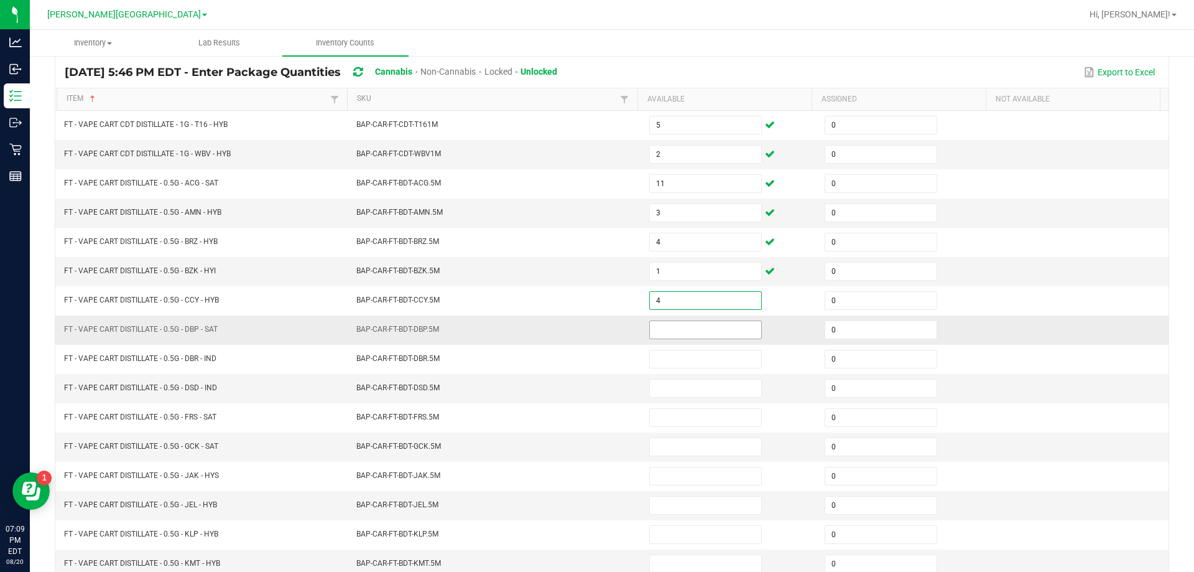
click at [650, 331] on input at bounding box center [705, 329] width 111 height 17
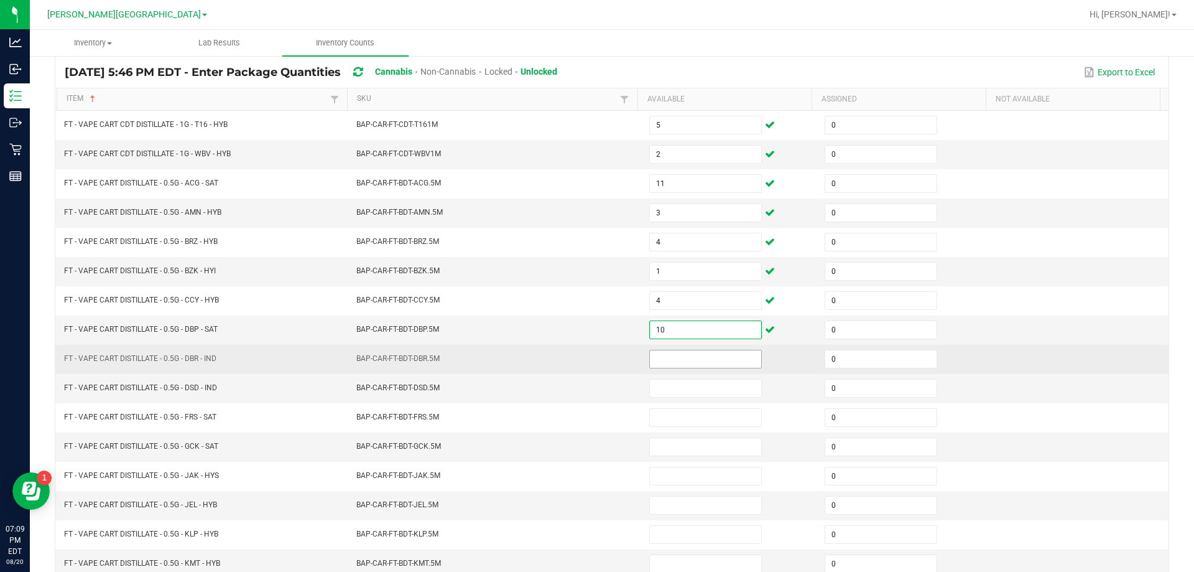
click at [709, 351] on input at bounding box center [705, 358] width 111 height 17
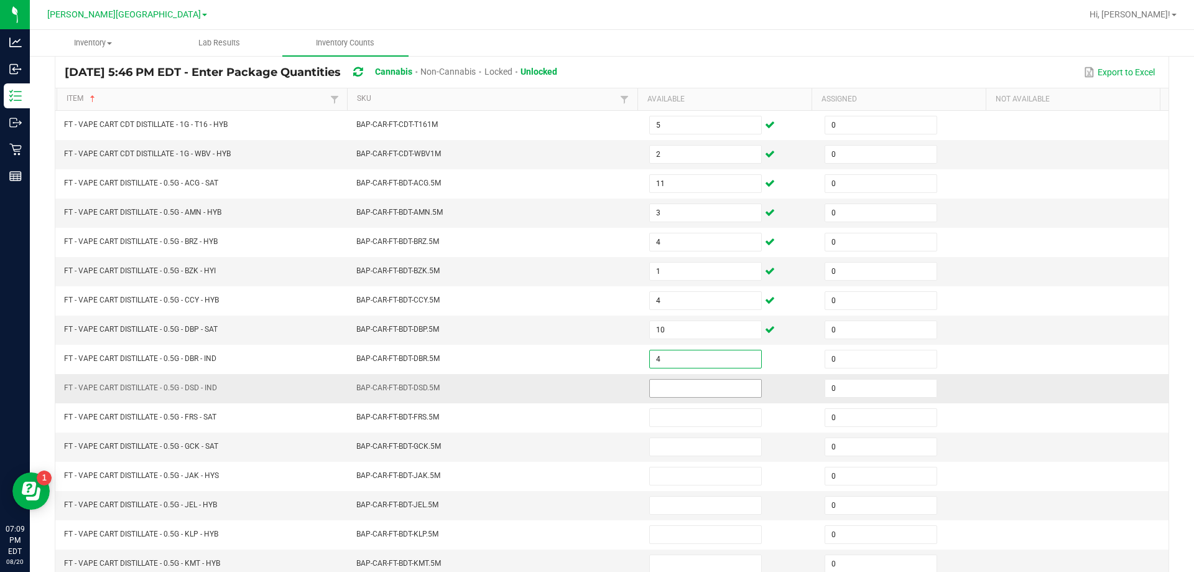
click at [702, 386] on input at bounding box center [705, 387] width 111 height 17
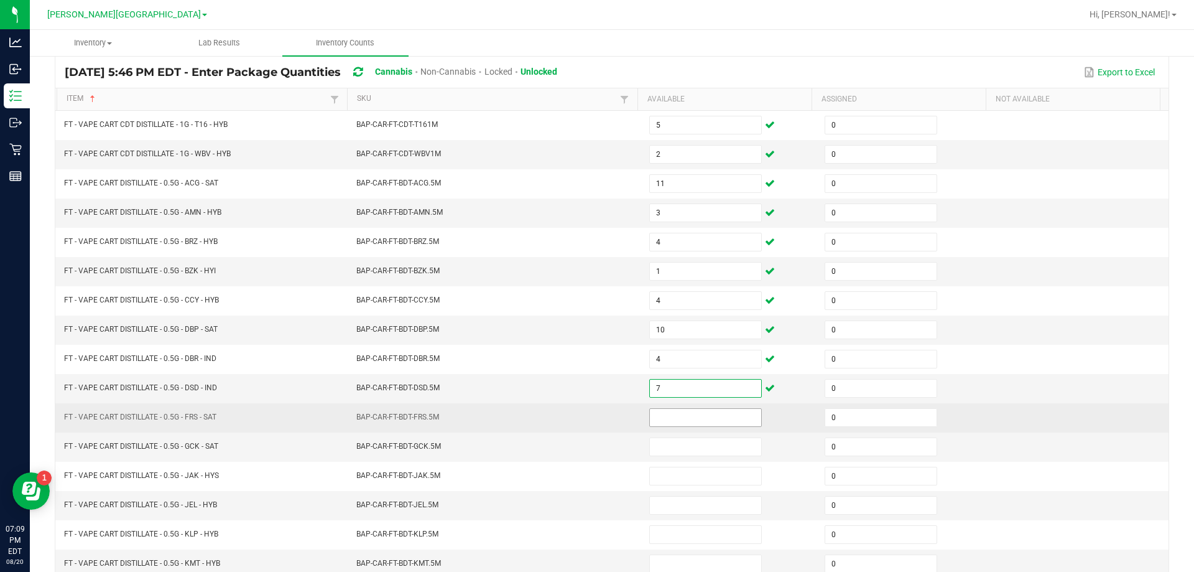
click at [676, 416] on input at bounding box center [705, 417] width 111 height 17
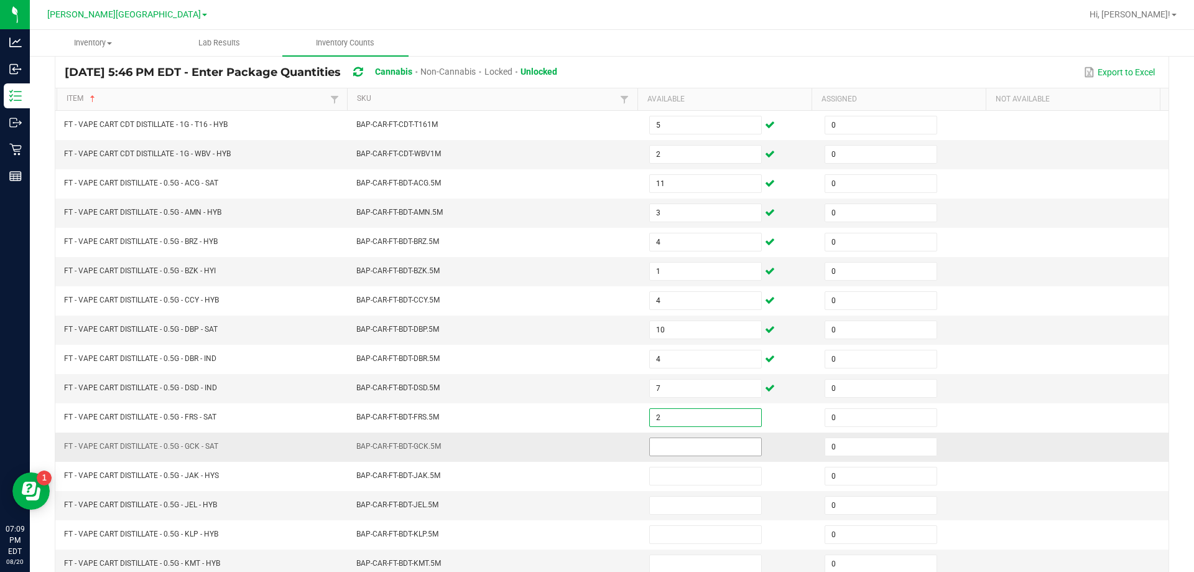
click at [667, 437] on td at bounding box center [729, 446] width 175 height 29
click at [666, 450] on input at bounding box center [705, 446] width 111 height 17
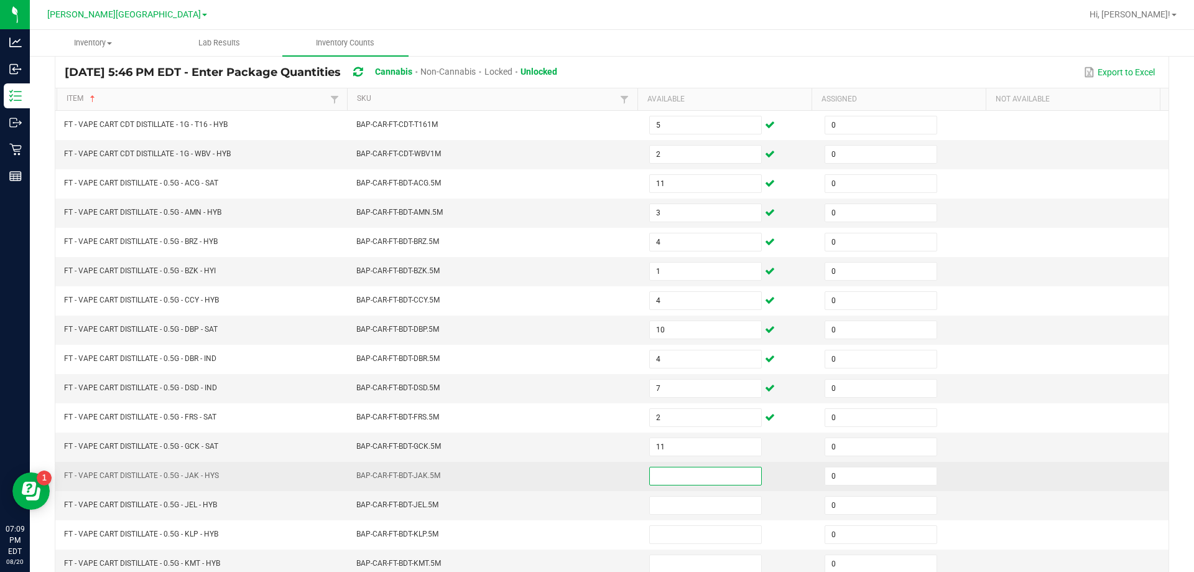
click at [653, 468] on input at bounding box center [705, 475] width 111 height 17
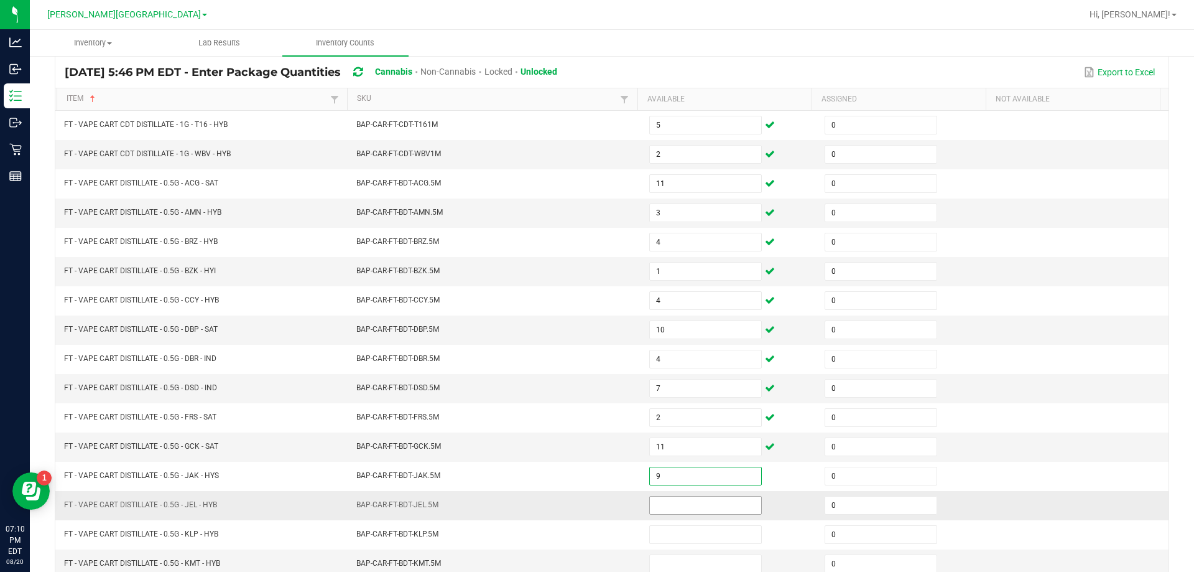
click at [659, 507] on input at bounding box center [705, 504] width 111 height 17
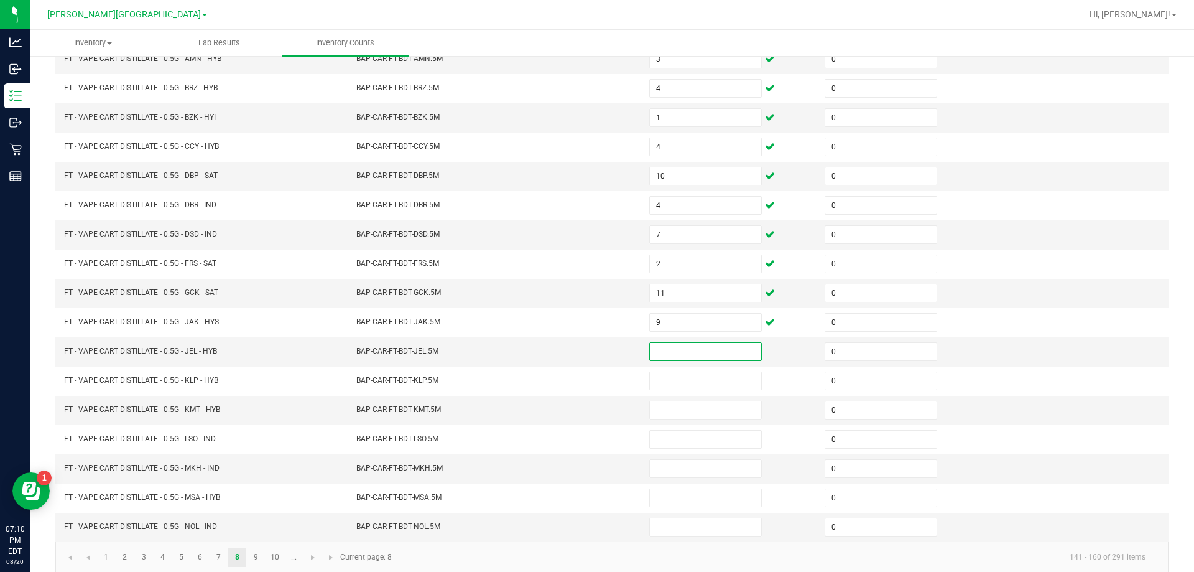
scroll to position [258, 0]
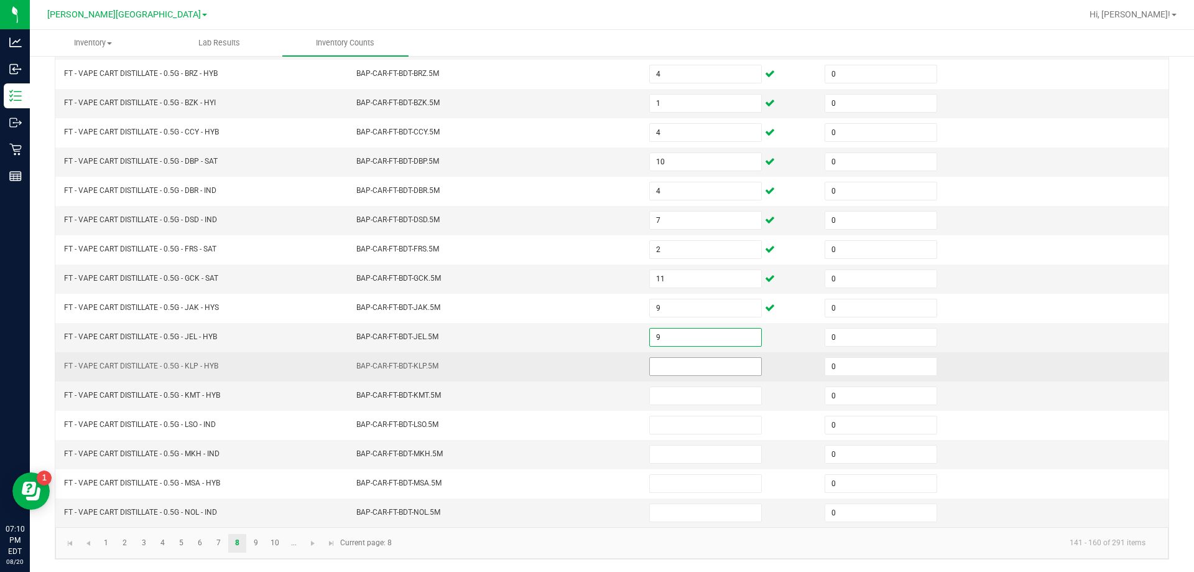
click at [707, 365] on input at bounding box center [705, 366] width 111 height 17
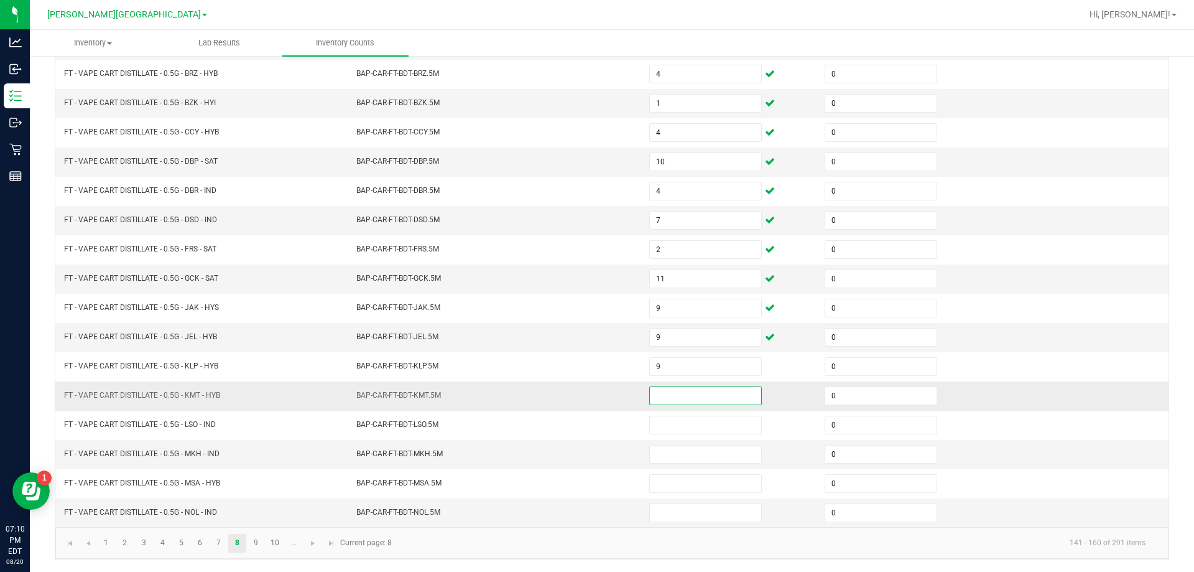
click at [676, 394] on input at bounding box center [705, 395] width 111 height 17
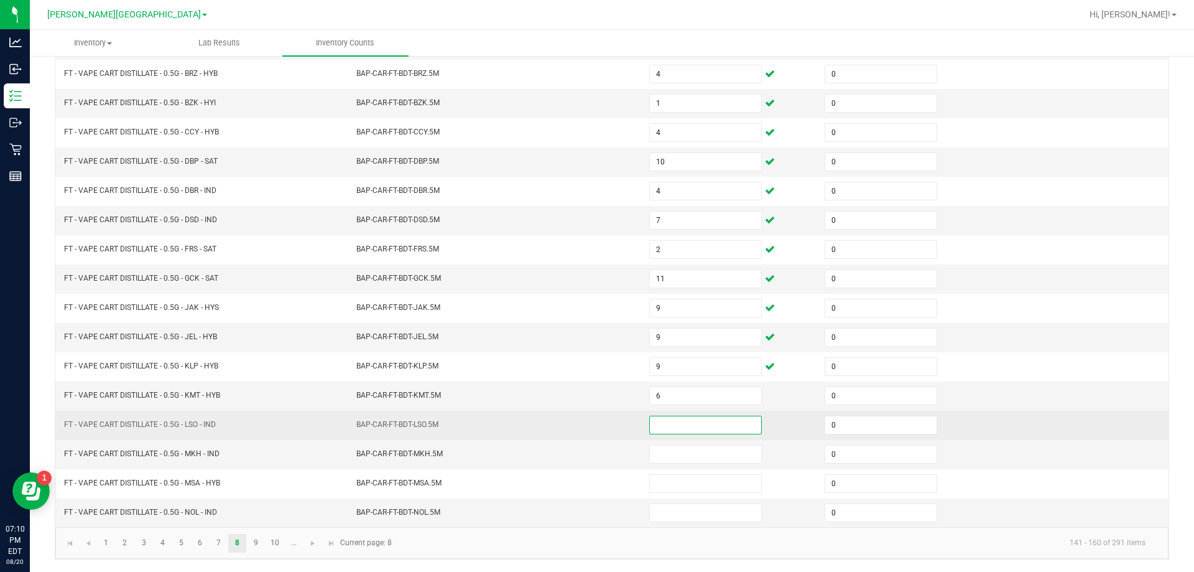
click at [705, 425] on input at bounding box center [705, 424] width 111 height 17
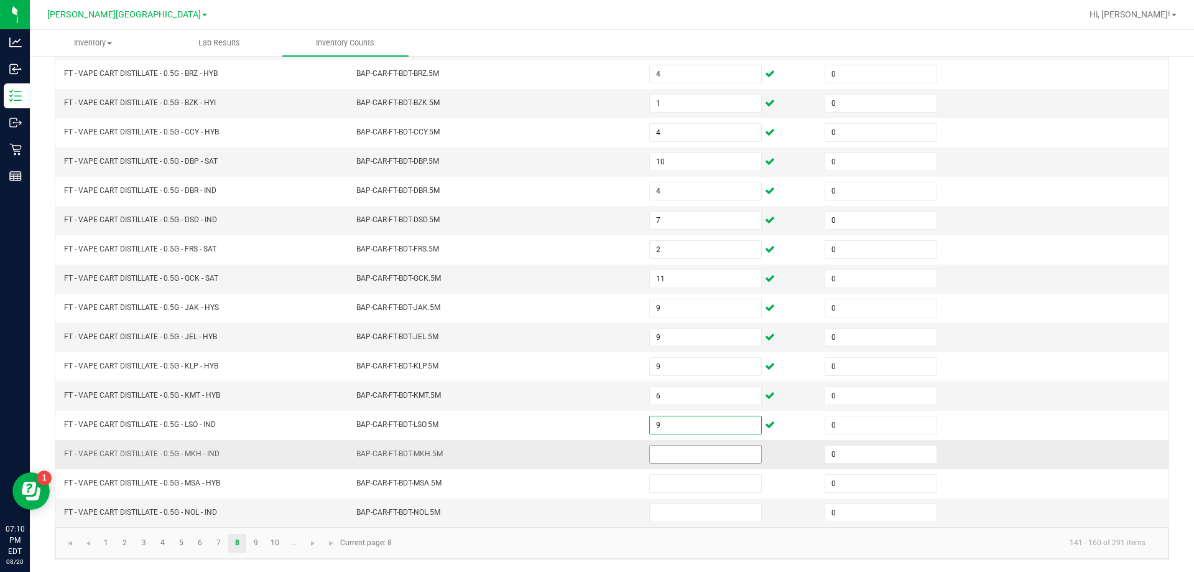
click at [677, 454] on input at bounding box center [705, 453] width 111 height 17
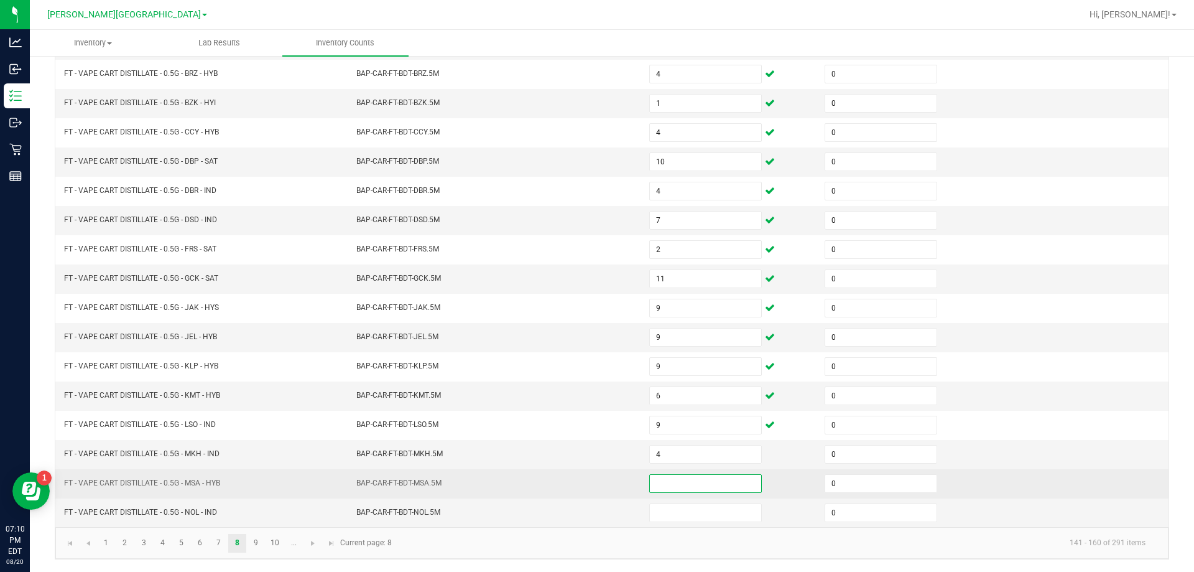
click at [677, 481] on input at bounding box center [705, 483] width 111 height 17
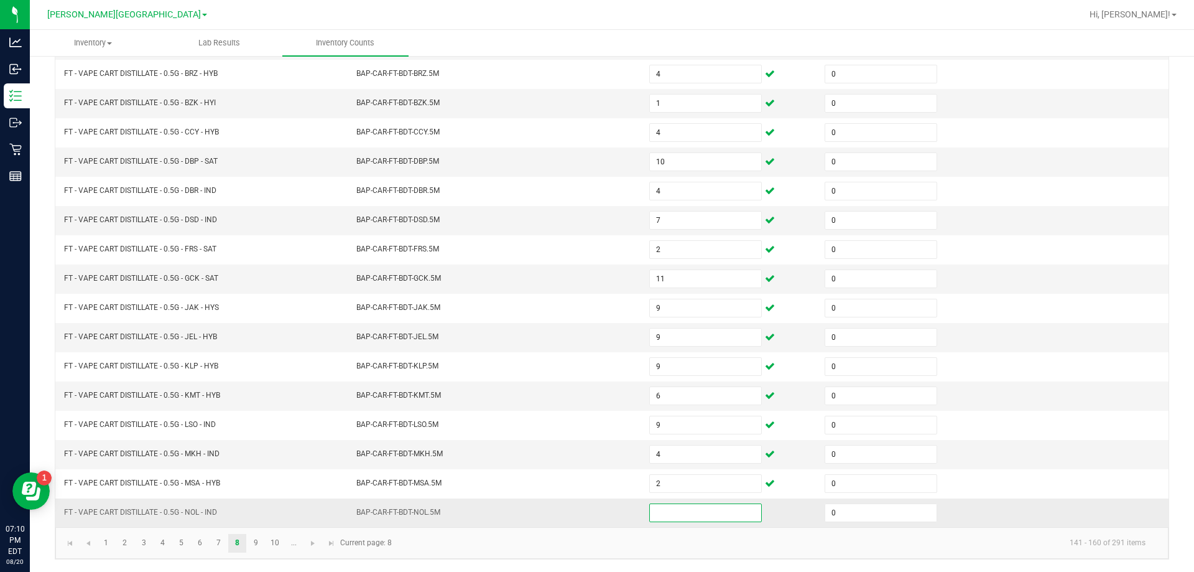
click at [668, 518] on input at bounding box center [705, 512] width 111 height 17
click at [258, 537] on link "9" at bounding box center [256, 543] width 18 height 19
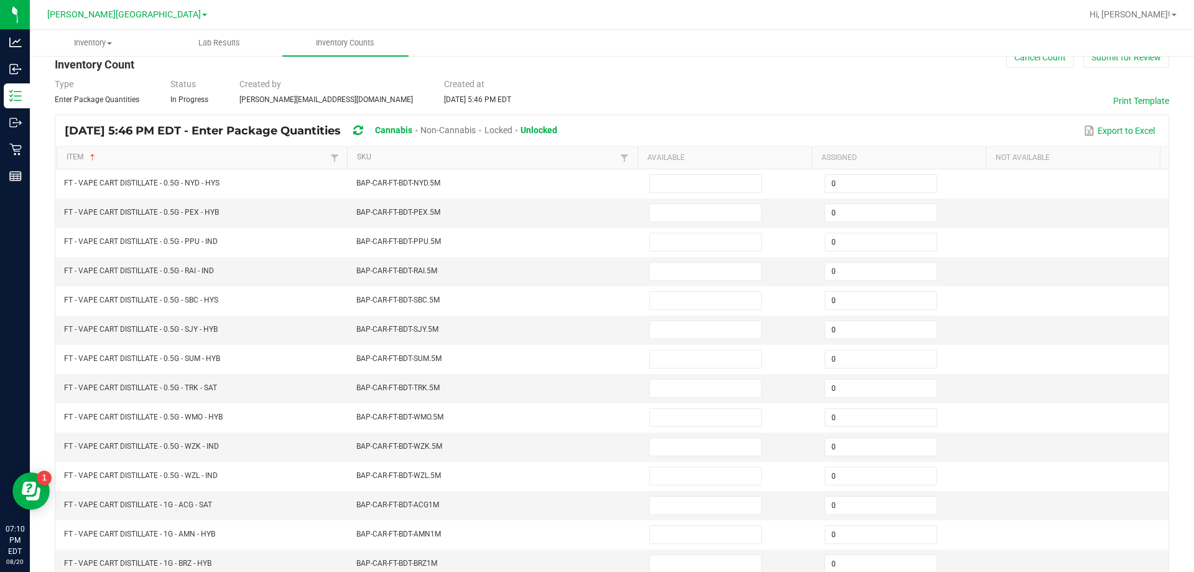
scroll to position [0, 0]
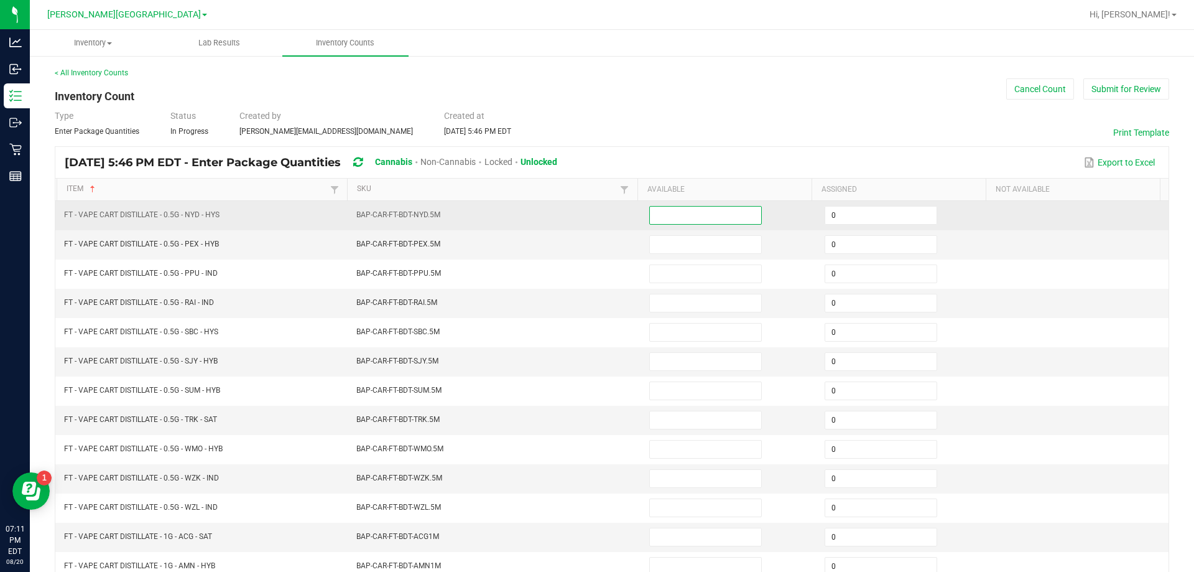
click at [653, 208] on input at bounding box center [705, 215] width 111 height 17
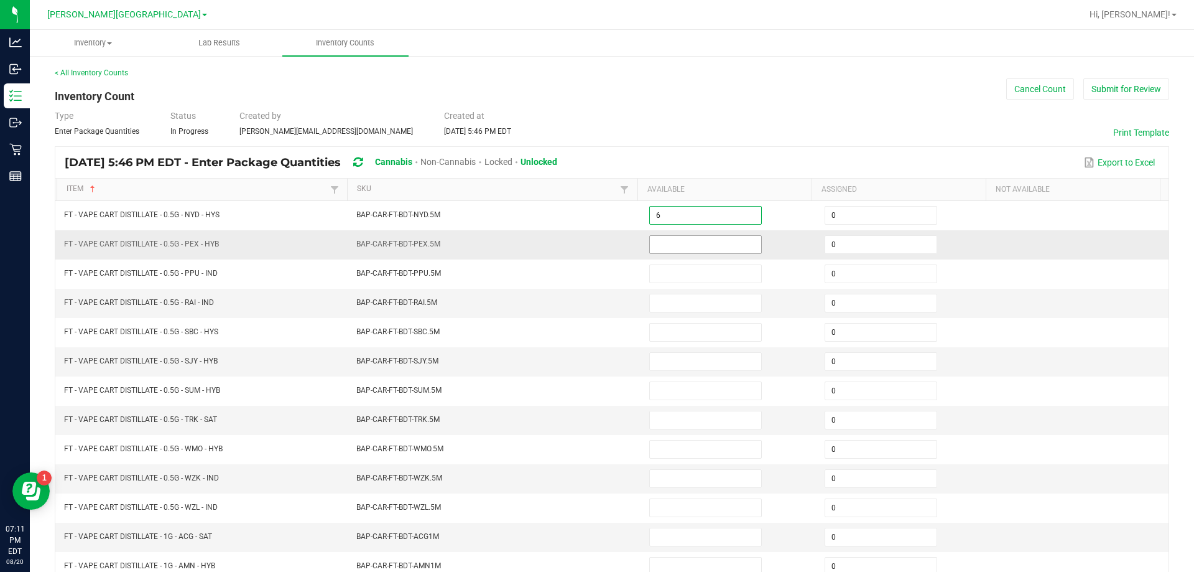
click at [665, 250] on input at bounding box center [705, 244] width 111 height 17
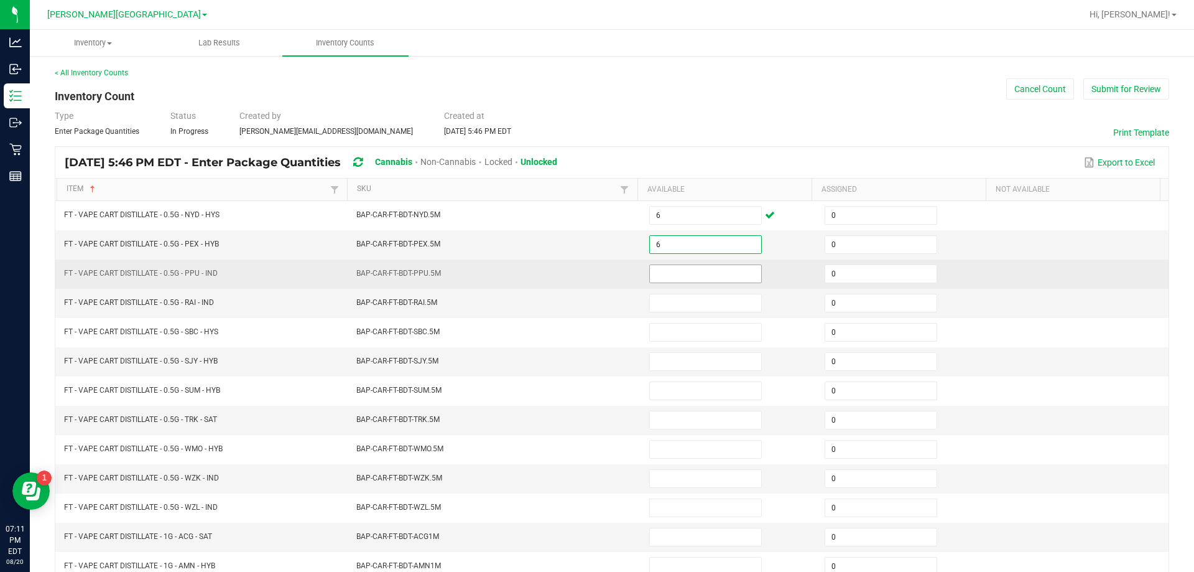
click at [667, 274] on input at bounding box center [705, 273] width 111 height 17
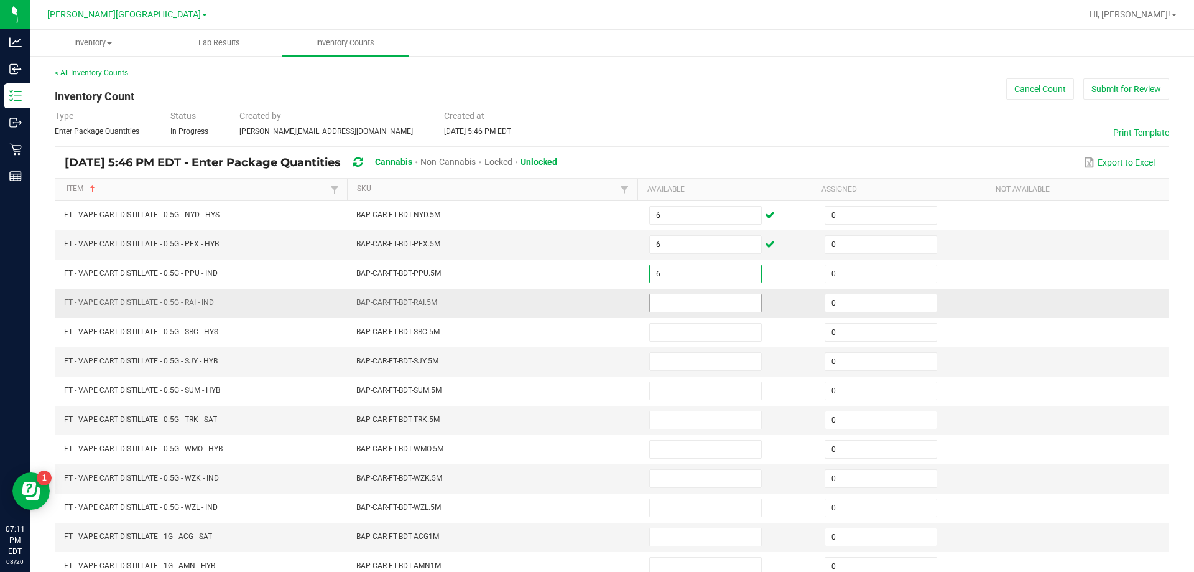
click at [700, 303] on input at bounding box center [705, 302] width 111 height 17
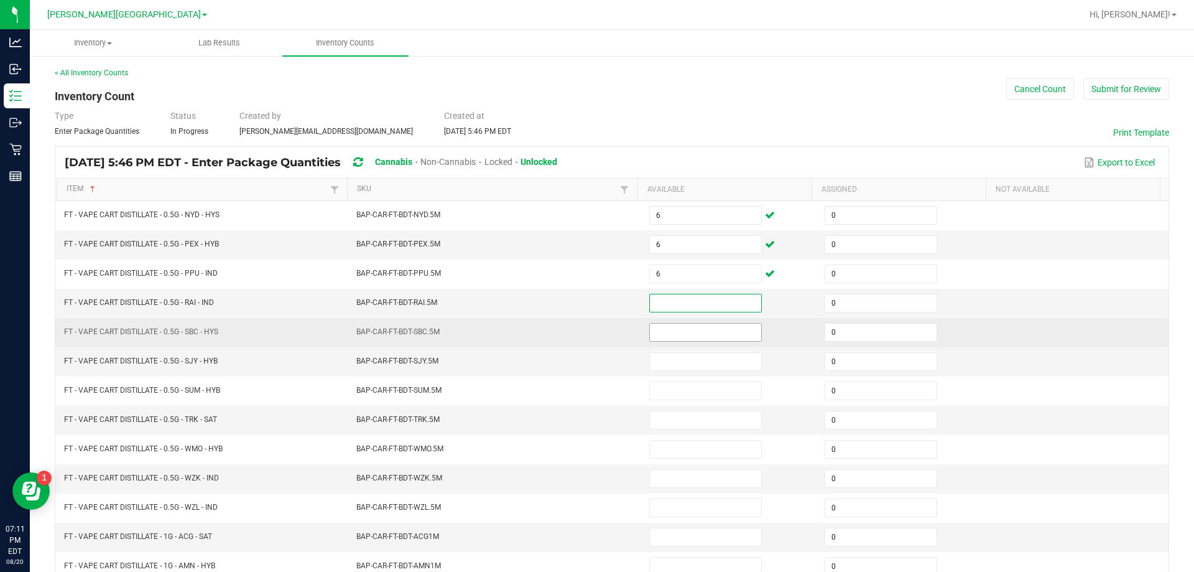
click at [664, 330] on input at bounding box center [705, 331] width 111 height 17
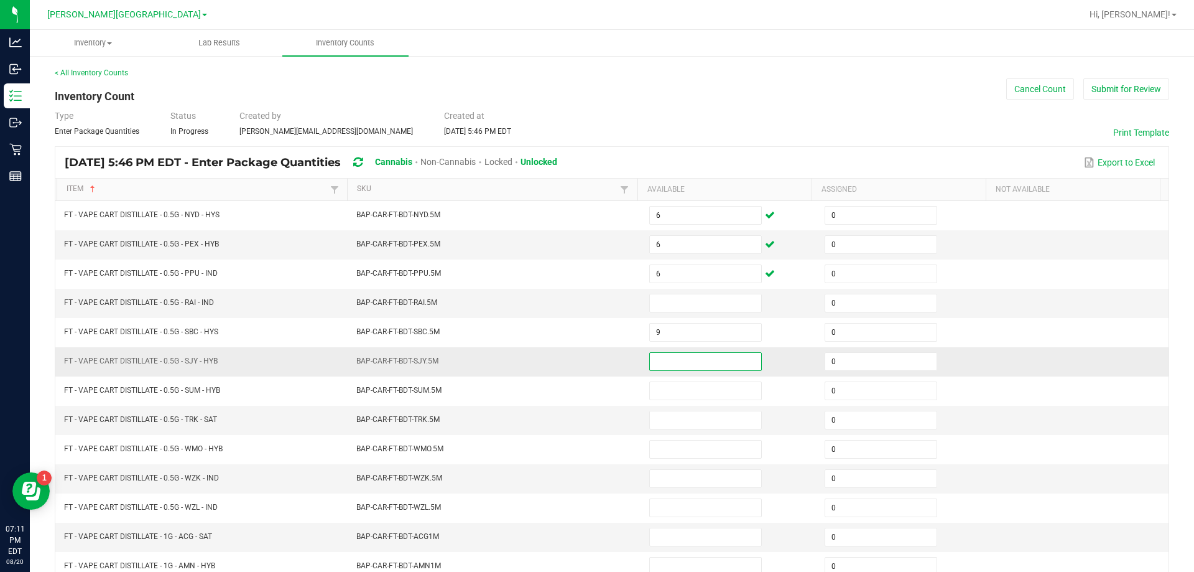
click at [672, 364] on input at bounding box center [705, 361] width 111 height 17
click at [676, 297] on input at bounding box center [705, 302] width 111 height 17
click at [676, 356] on input at bounding box center [705, 361] width 111 height 17
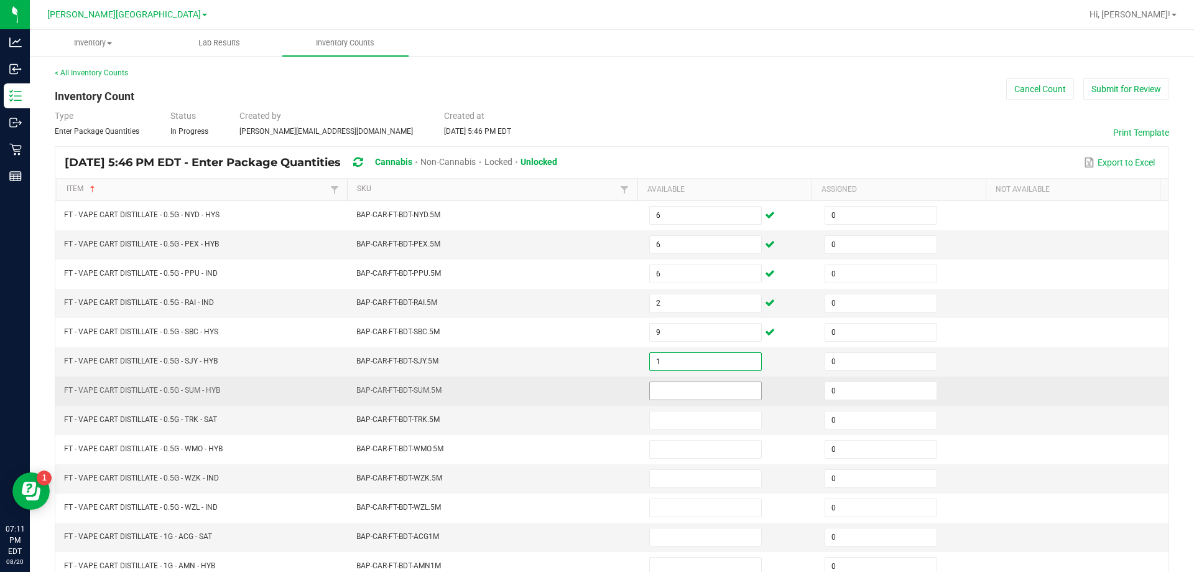
click at [718, 383] on input at bounding box center [705, 390] width 111 height 17
click at [710, 384] on input at bounding box center [705, 390] width 111 height 17
click at [713, 384] on input at bounding box center [705, 390] width 111 height 17
click at [356, 386] on span "BAP-CAR-FT-BDT-SUM.5M" at bounding box center [398, 390] width 85 height 9
click at [650, 391] on input at bounding box center [705, 390] width 111 height 17
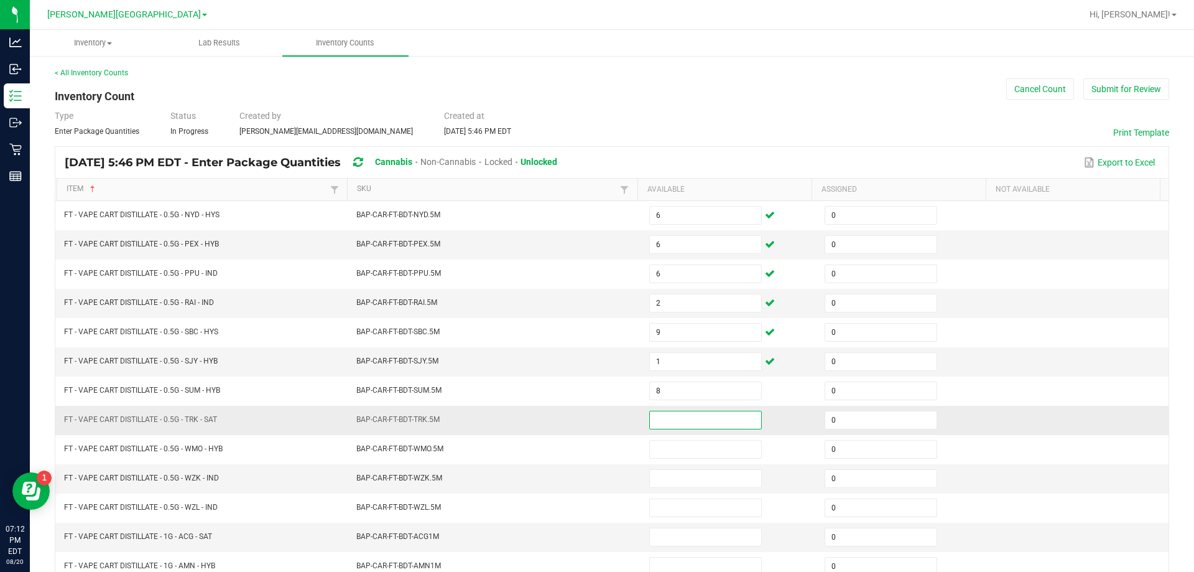
click at [670, 419] on input at bounding box center [705, 419] width 111 height 17
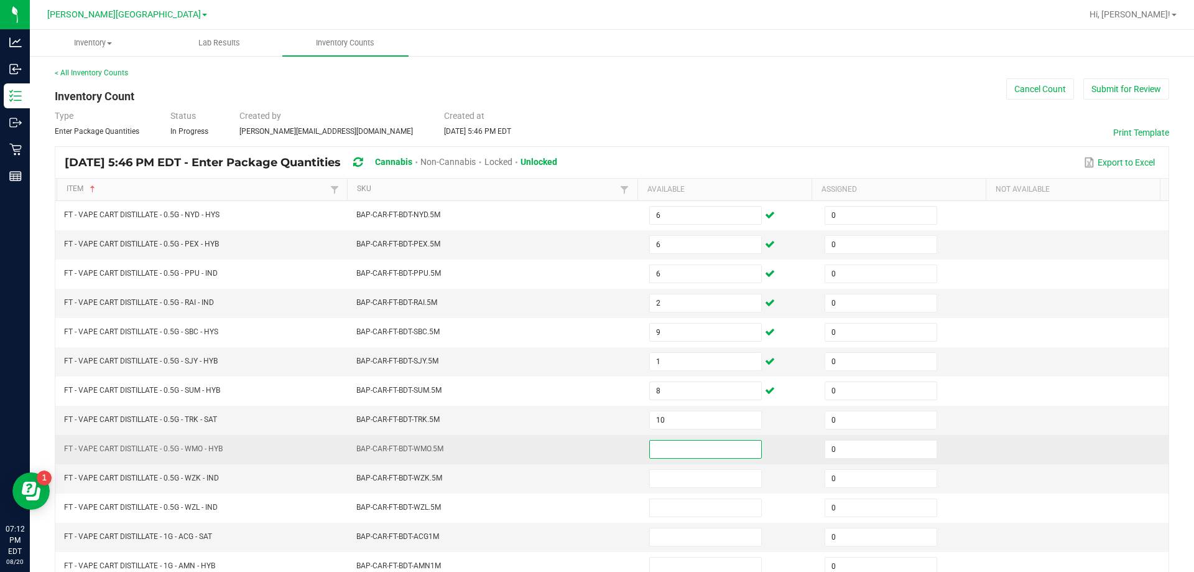
click at [662, 449] on input at bounding box center [705, 448] width 111 height 17
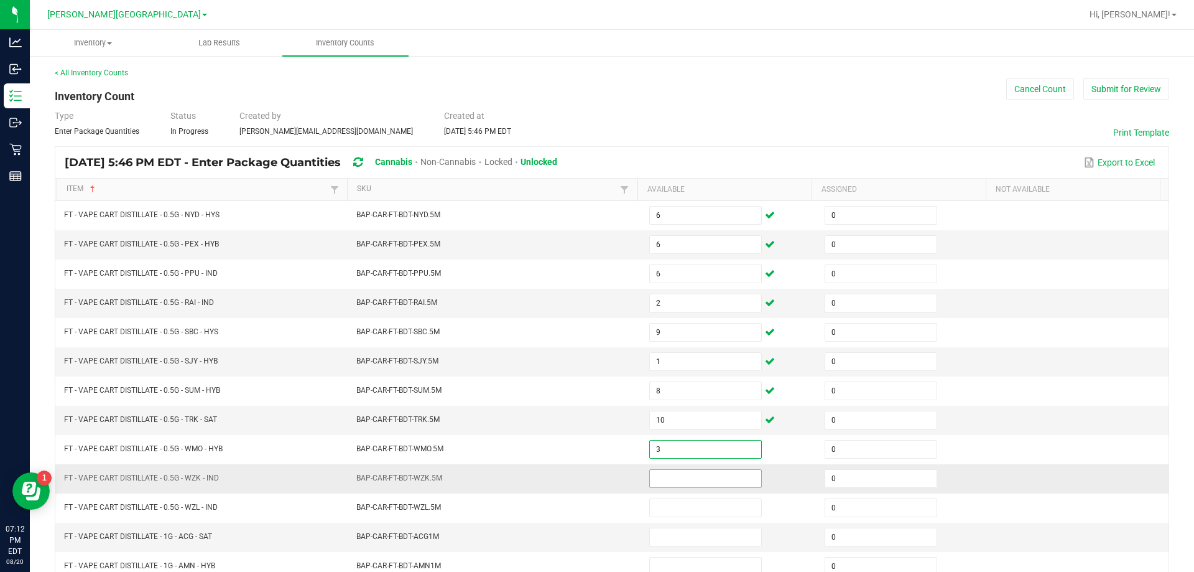
click at [670, 472] on input at bounding box center [705, 478] width 111 height 17
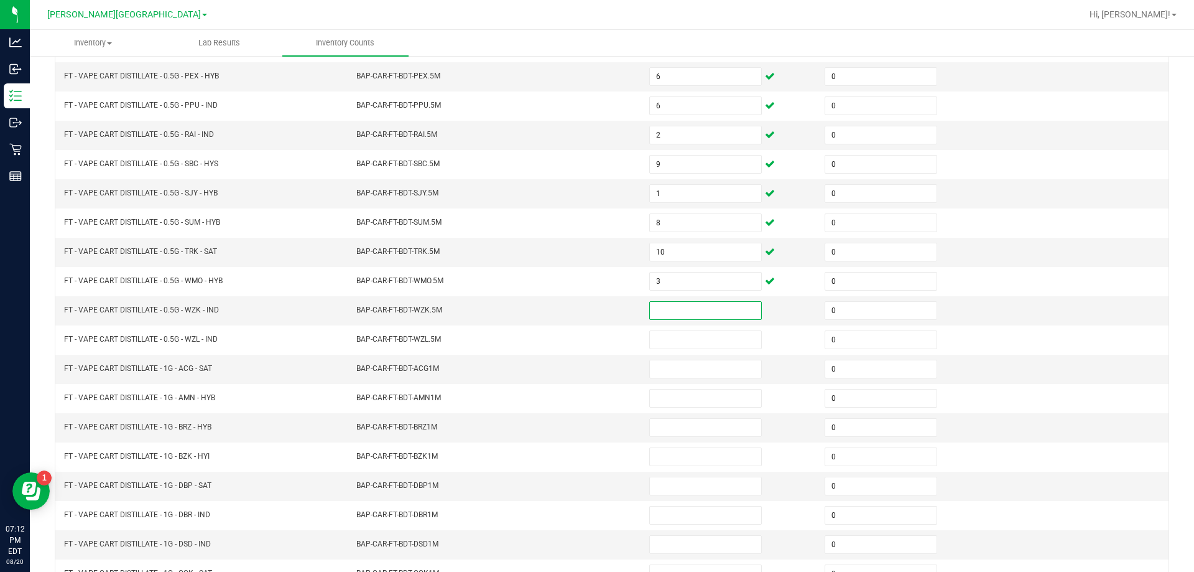
scroll to position [258, 0]
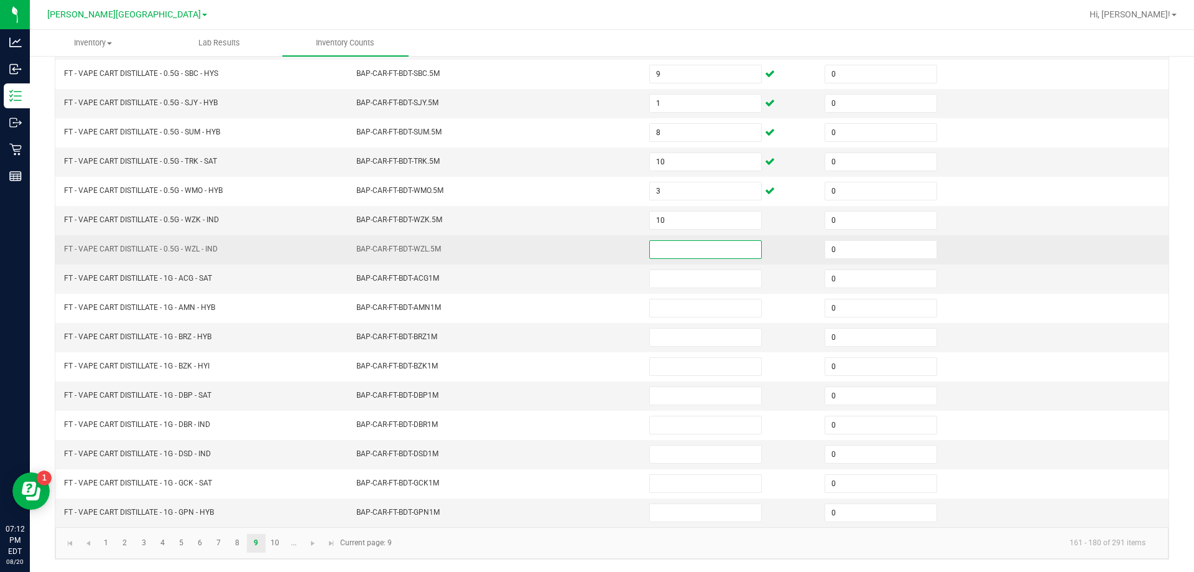
click at [669, 258] on input at bounding box center [705, 249] width 111 height 17
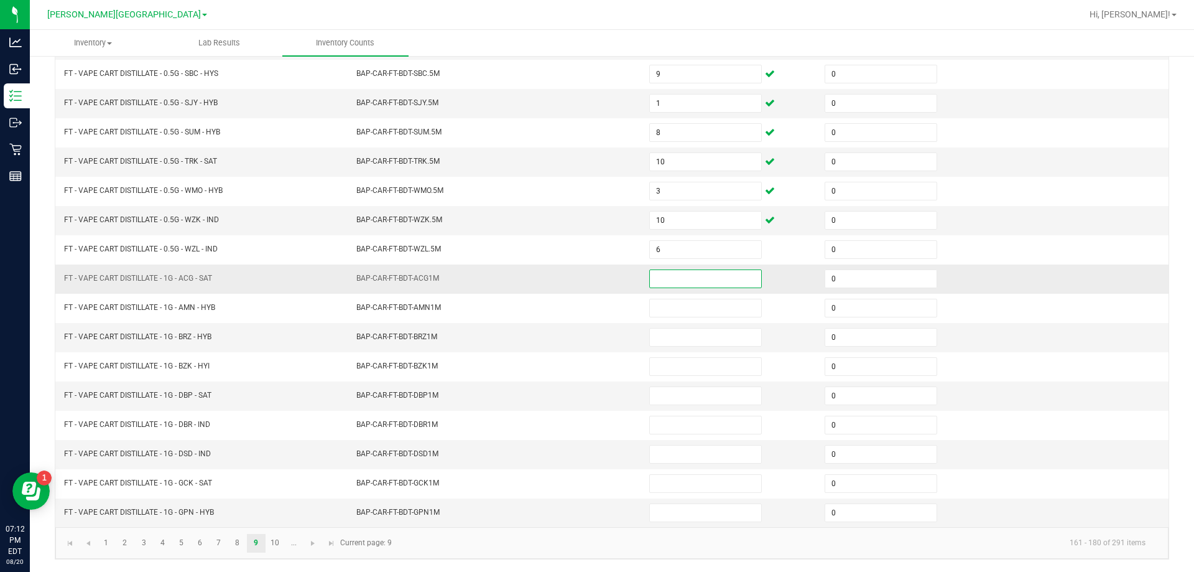
click at [667, 274] on input at bounding box center [705, 278] width 111 height 17
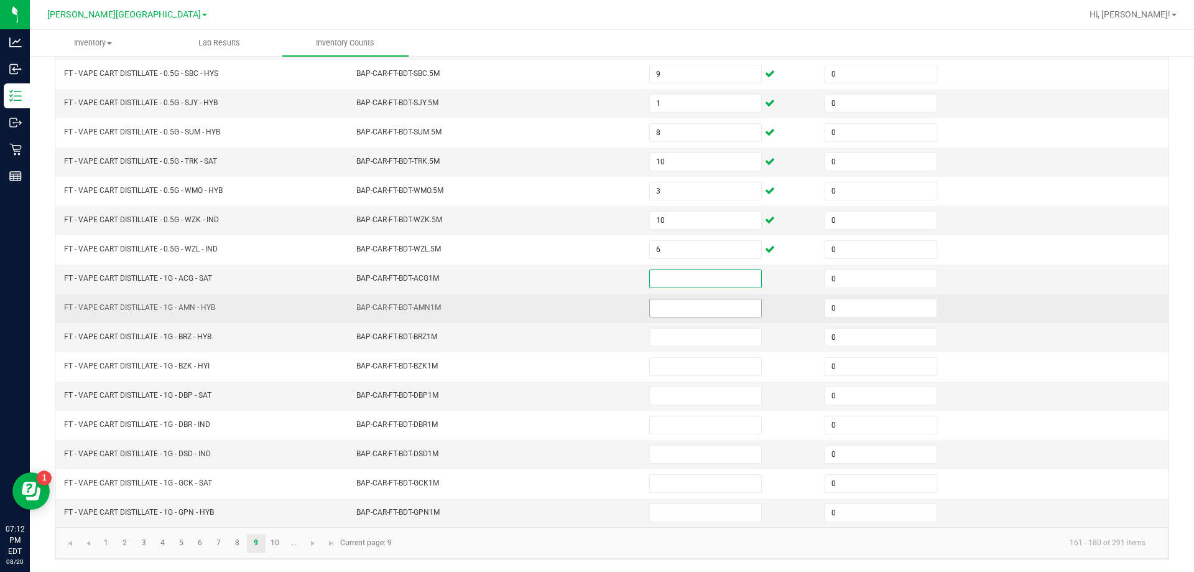
click at [661, 300] on input at bounding box center [705, 307] width 111 height 17
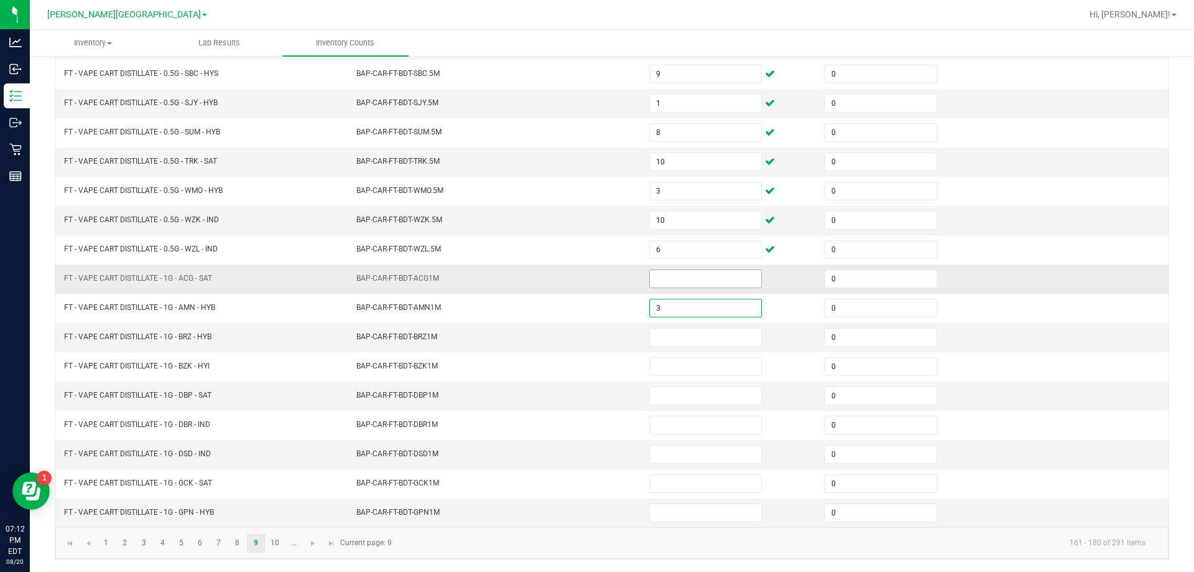
click at [652, 279] on input at bounding box center [705, 278] width 111 height 17
click at [702, 340] on input at bounding box center [705, 336] width 111 height 17
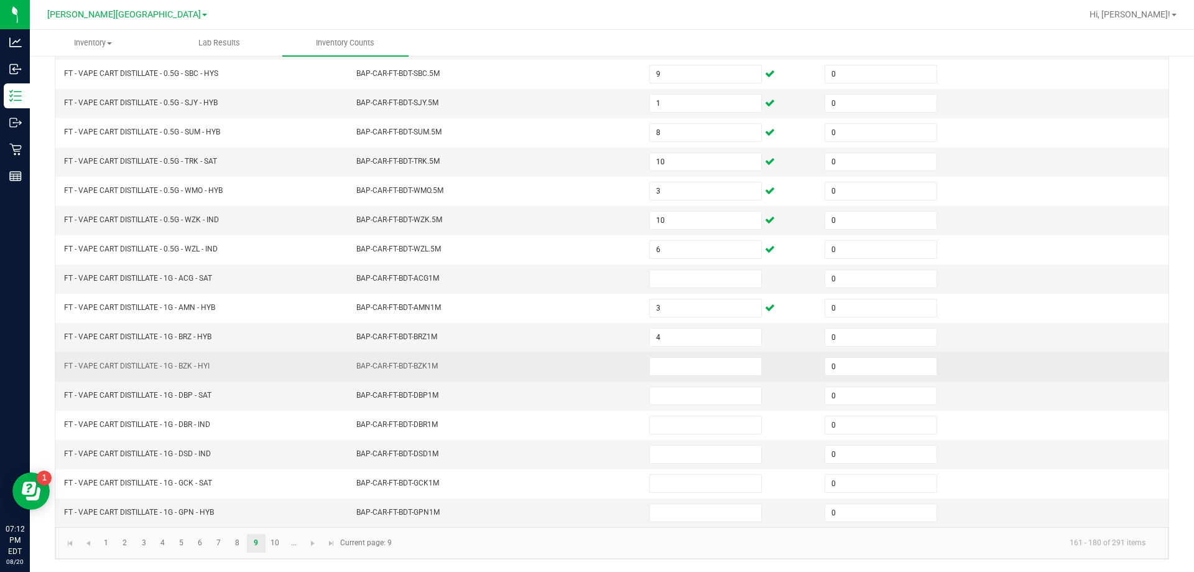
click at [694, 356] on td at bounding box center [729, 366] width 175 height 29
drag, startPoint x: 684, startPoint y: 365, endPoint x: 682, endPoint y: 379, distance: 14.4
click at [681, 368] on input at bounding box center [705, 366] width 111 height 17
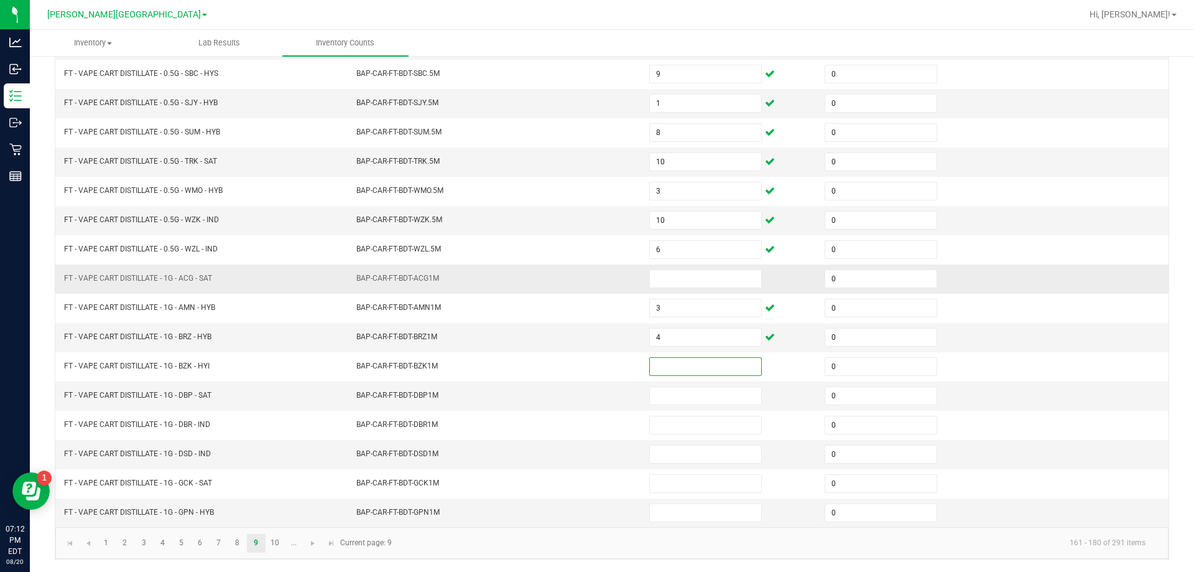
click at [694, 266] on td at bounding box center [729, 278] width 175 height 29
click at [694, 273] on input at bounding box center [705, 278] width 111 height 17
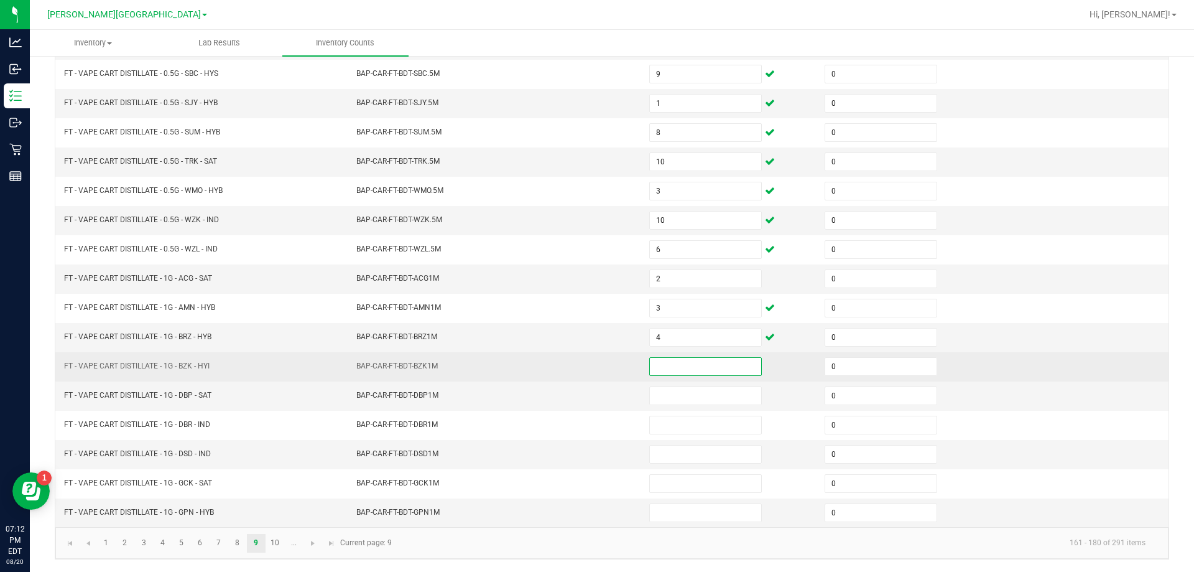
click at [671, 372] on input at bounding box center [705, 366] width 111 height 17
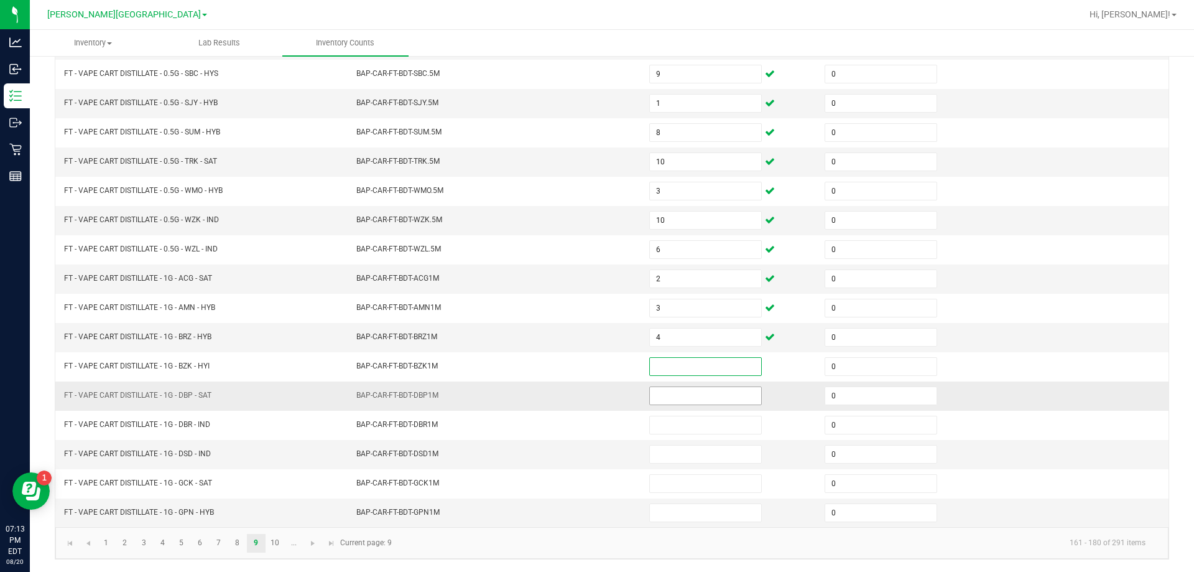
click at [664, 395] on input at bounding box center [705, 395] width 111 height 17
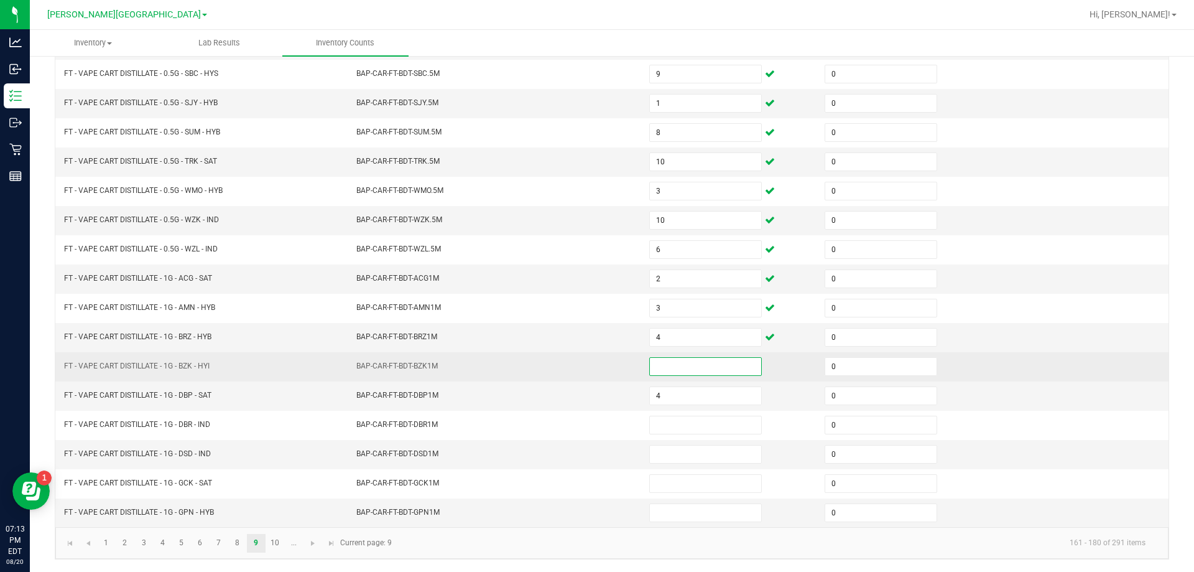
click at [654, 368] on input at bounding box center [705, 366] width 111 height 17
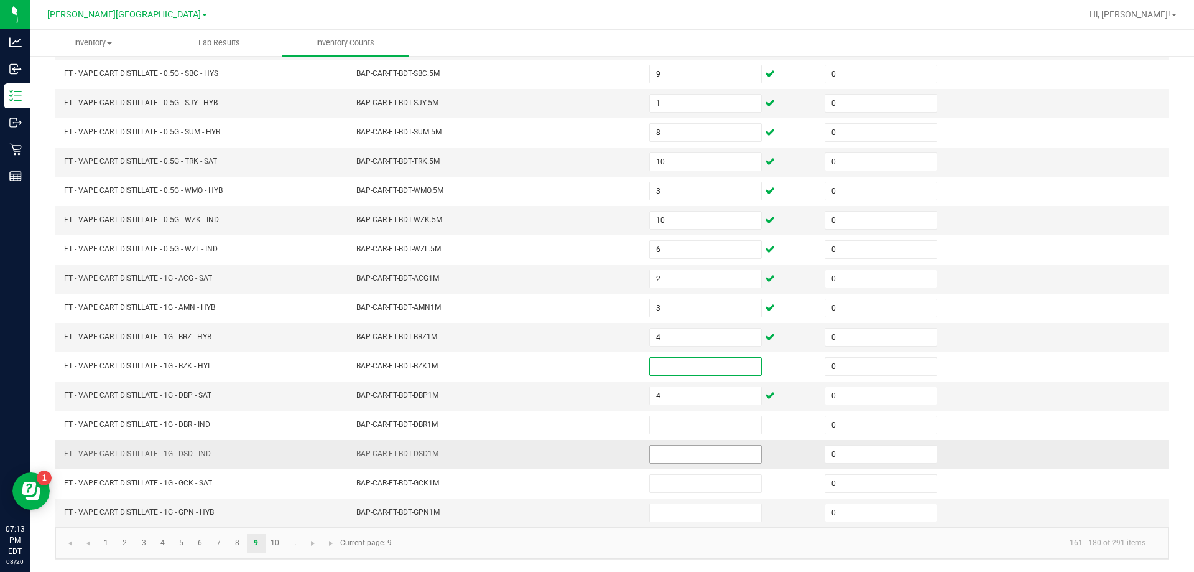
click at [656, 447] on input at bounding box center [705, 453] width 111 height 17
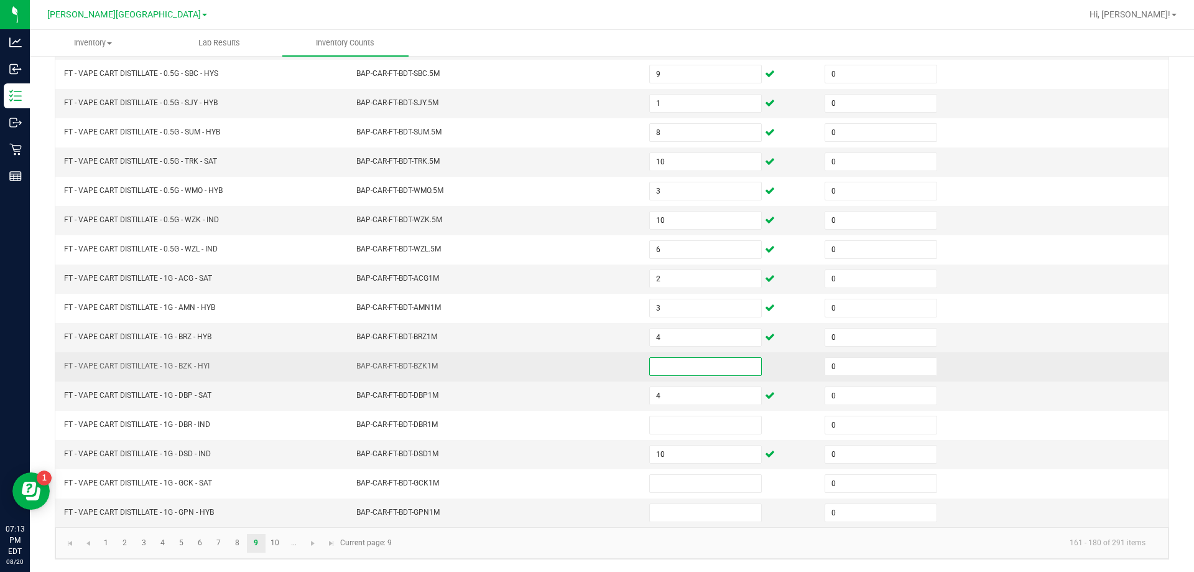
click at [657, 358] on input at bounding box center [705, 366] width 111 height 17
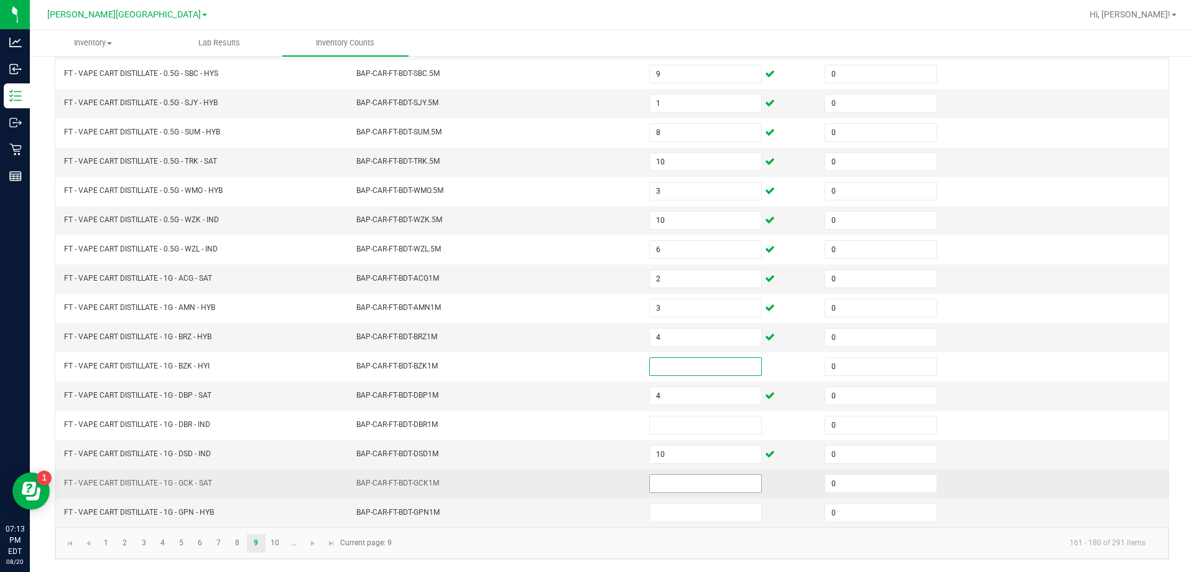
click at [669, 485] on input at bounding box center [705, 483] width 111 height 17
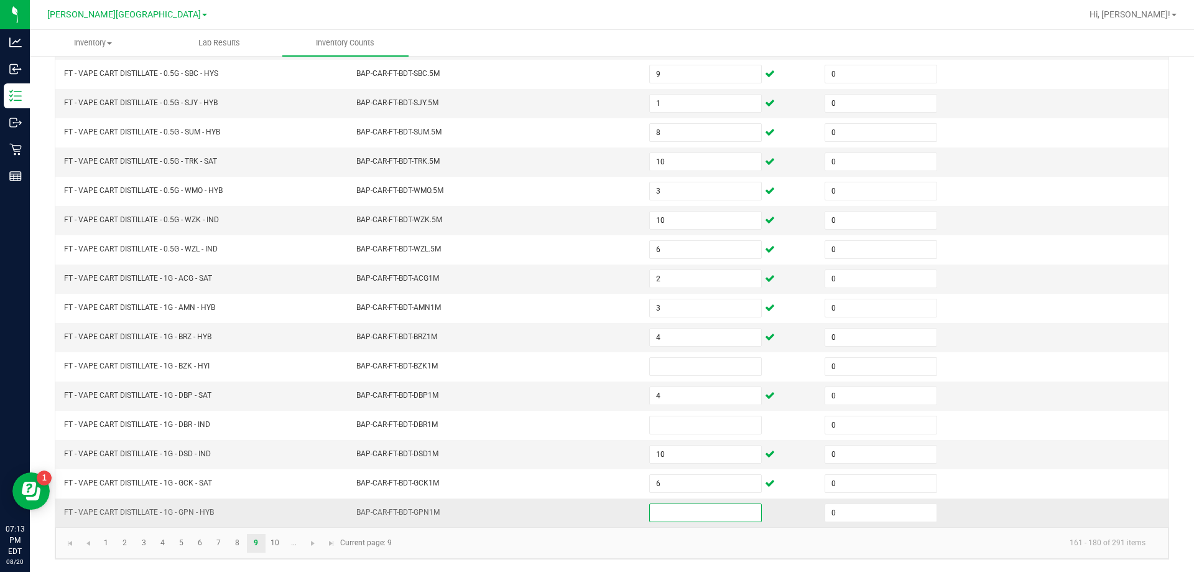
click at [670, 511] on input at bounding box center [705, 512] width 111 height 17
click at [271, 543] on link "10" at bounding box center [275, 543] width 18 height 19
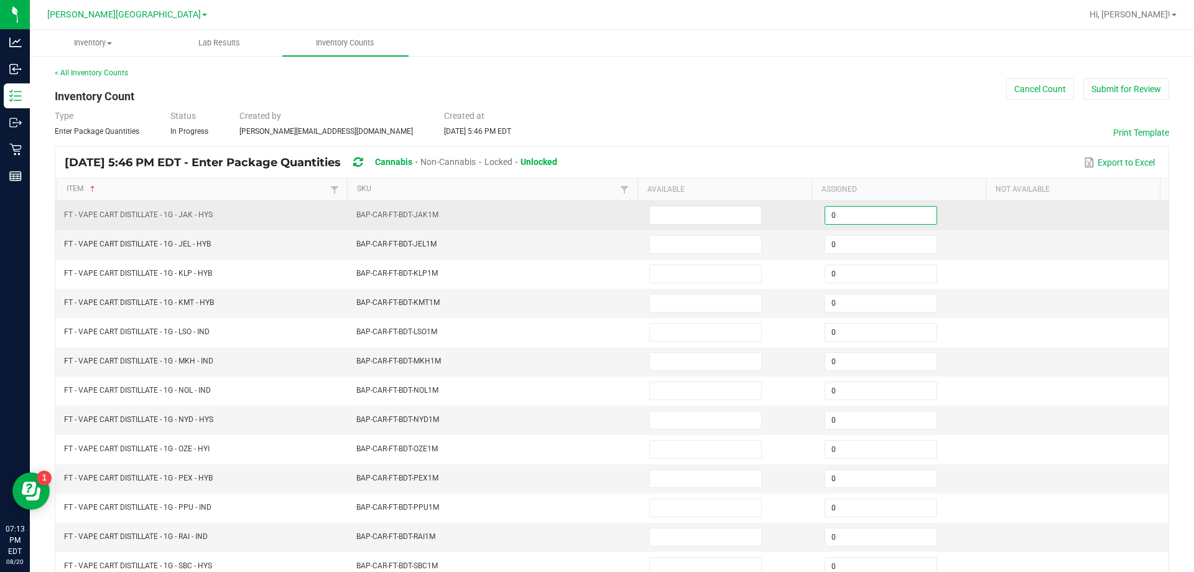
click at [868, 220] on input "0" at bounding box center [880, 215] width 111 height 17
click at [687, 213] on input at bounding box center [705, 215] width 111 height 17
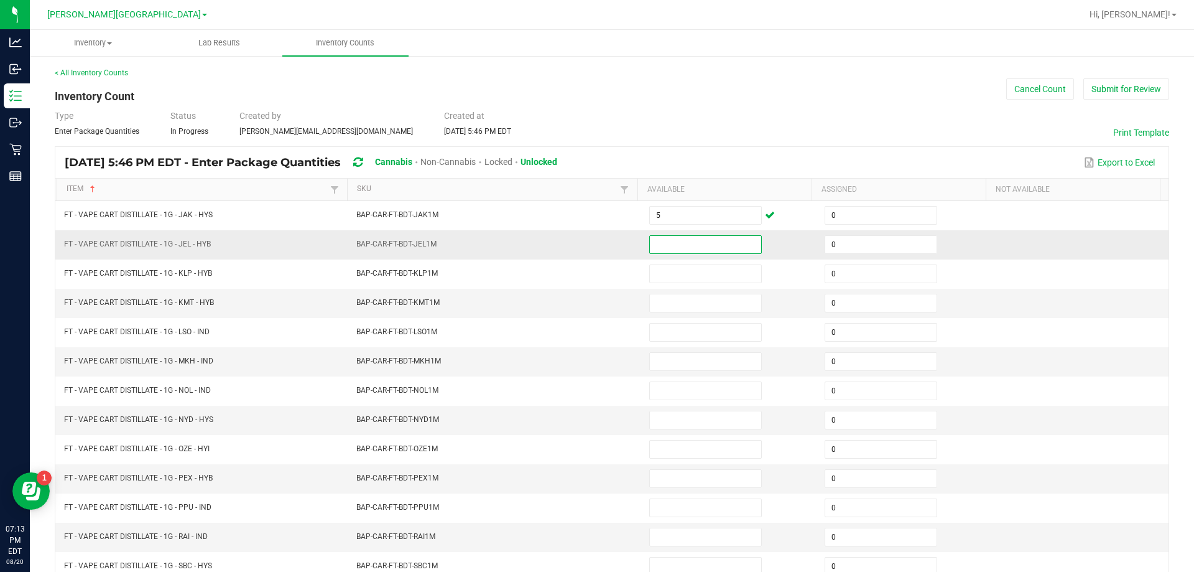
click at [671, 244] on input at bounding box center [705, 244] width 111 height 17
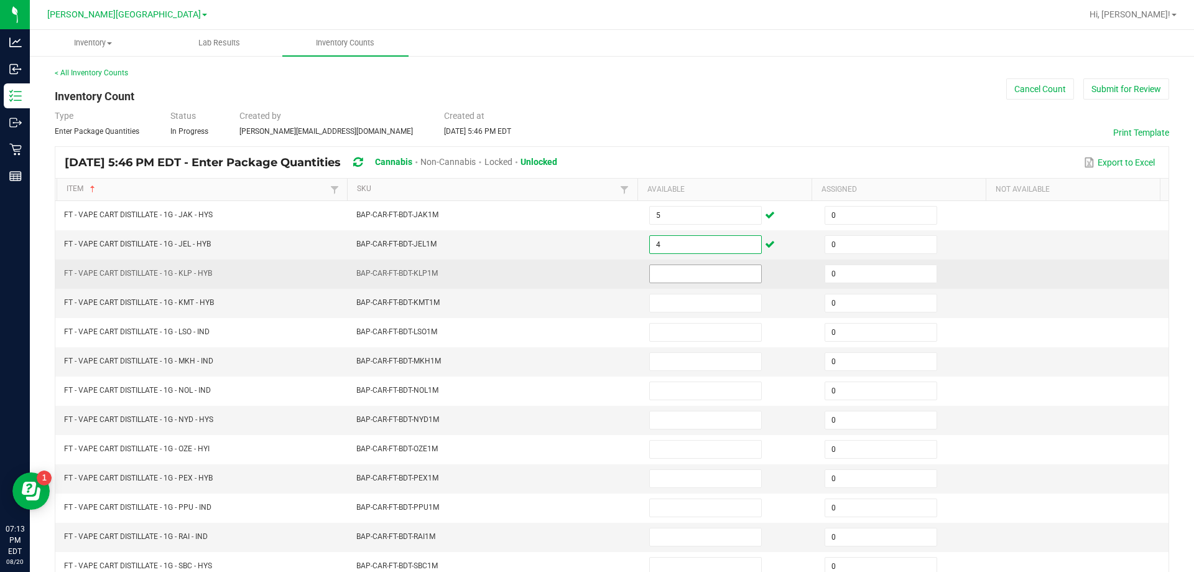
click at [655, 268] on input at bounding box center [705, 273] width 111 height 17
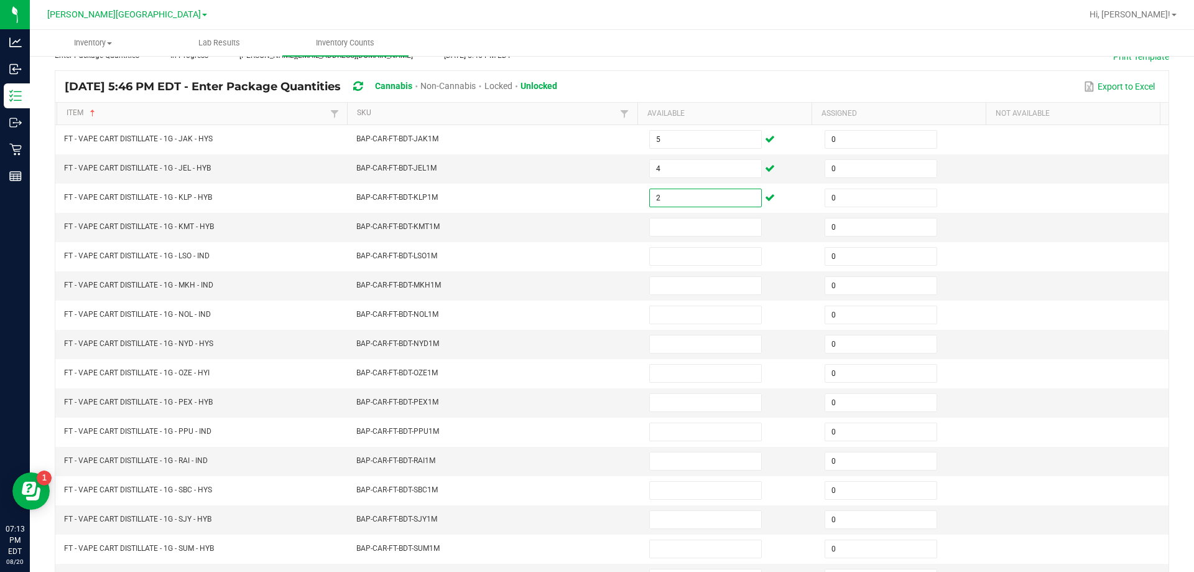
scroll to position [99, 0]
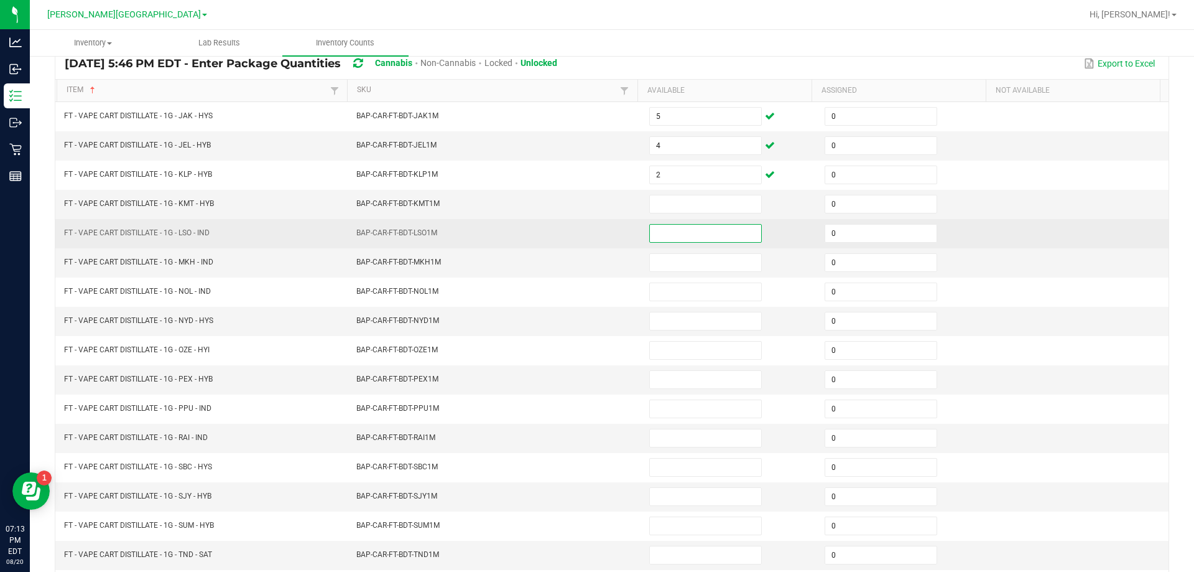
click at [651, 227] on input at bounding box center [705, 233] width 111 height 17
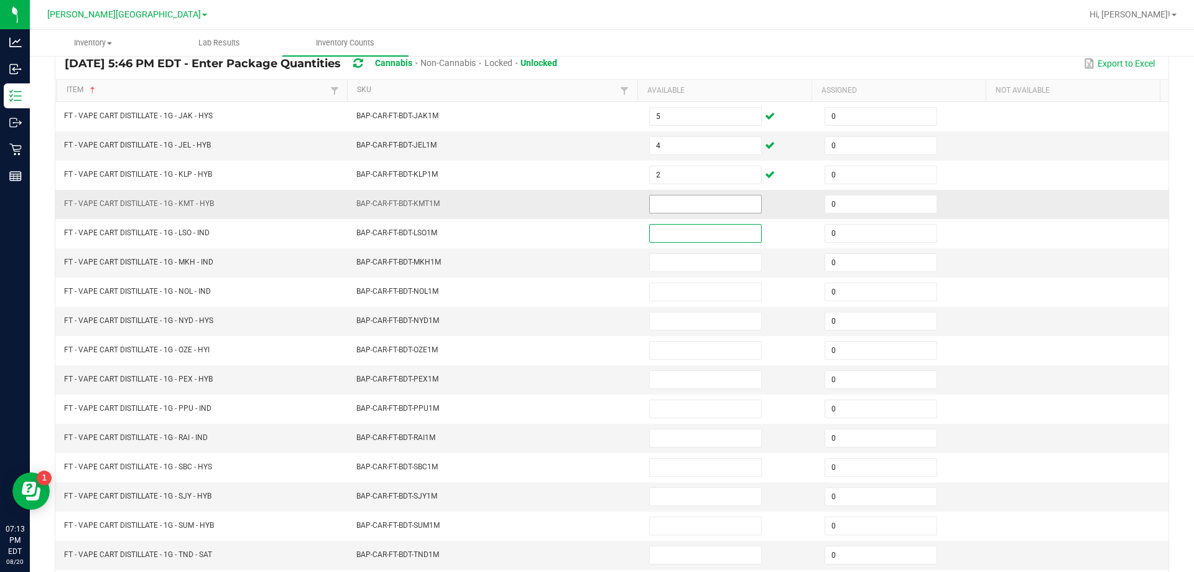
click at [661, 197] on input at bounding box center [705, 203] width 111 height 17
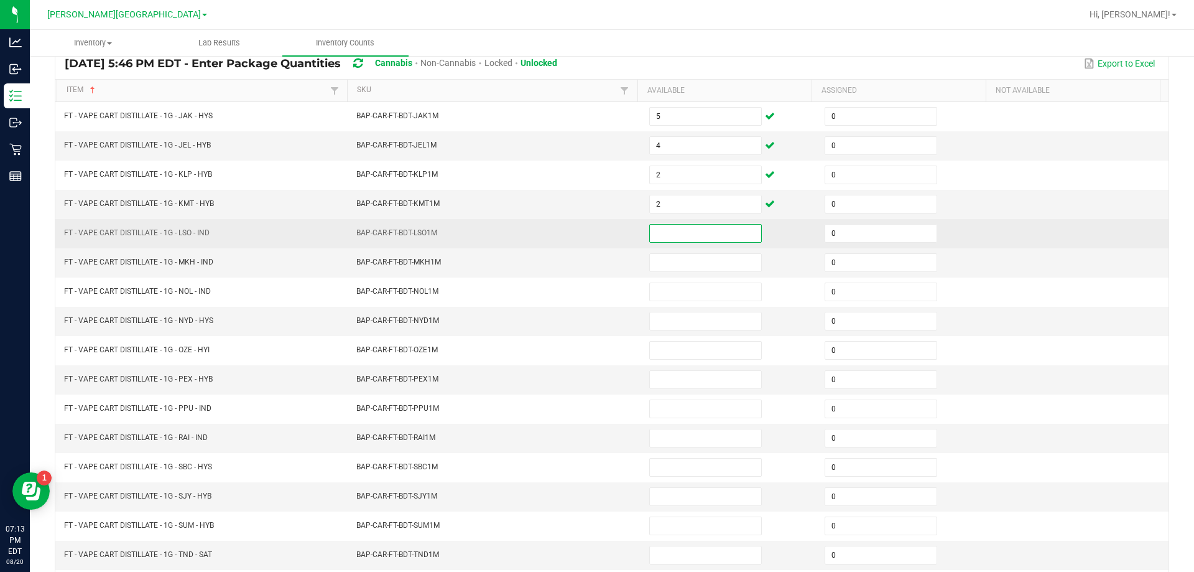
click at [664, 232] on input at bounding box center [705, 233] width 111 height 17
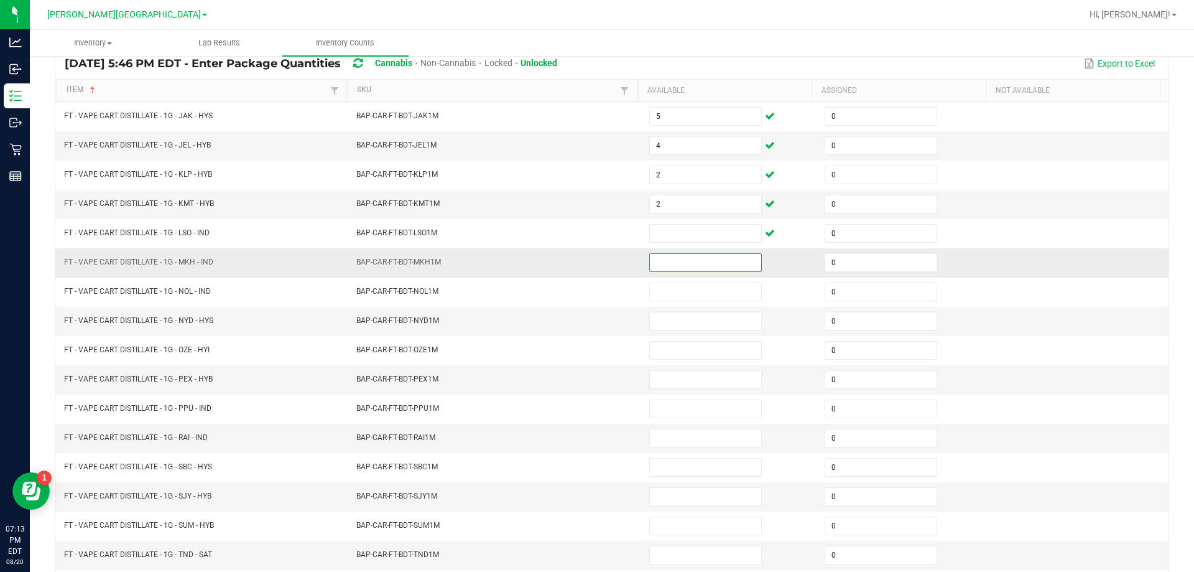
click at [707, 265] on input at bounding box center [705, 262] width 111 height 17
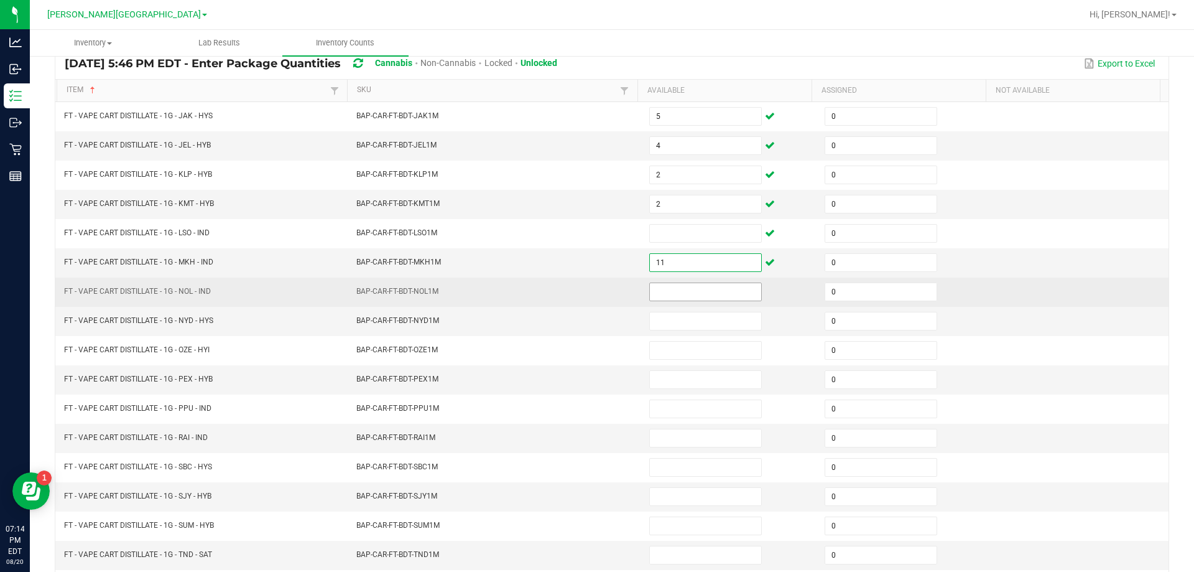
click at [656, 294] on input at bounding box center [705, 291] width 111 height 17
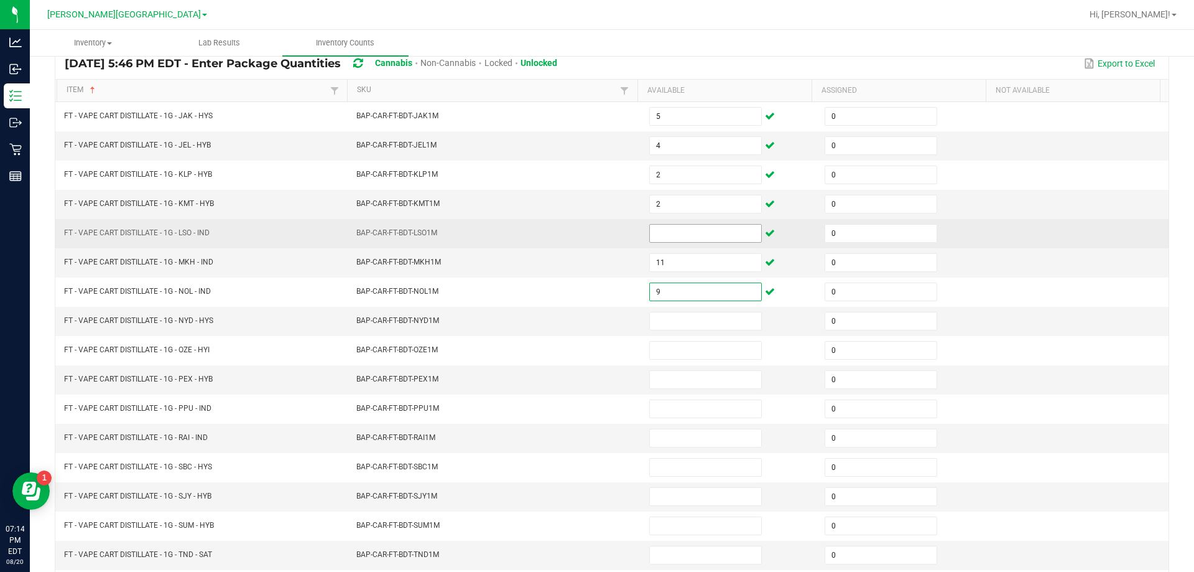
click at [650, 238] on input at bounding box center [705, 233] width 111 height 17
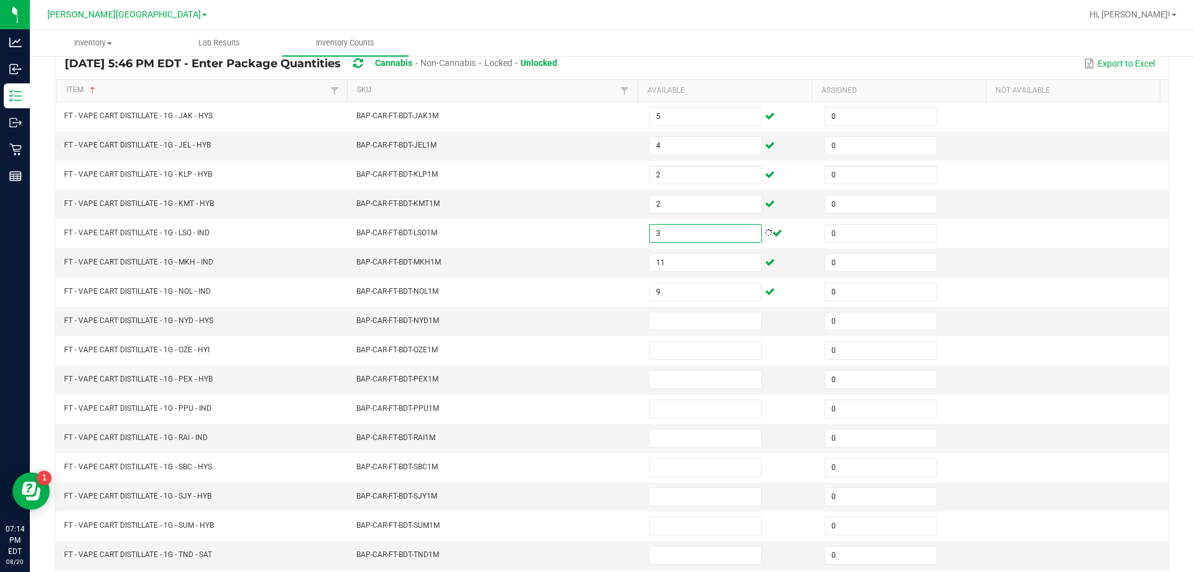
click at [645, 49] on ul "Inventory All packages All inventory Waste log Create inventory Lab Results Inv…" at bounding box center [627, 43] width 1194 height 27
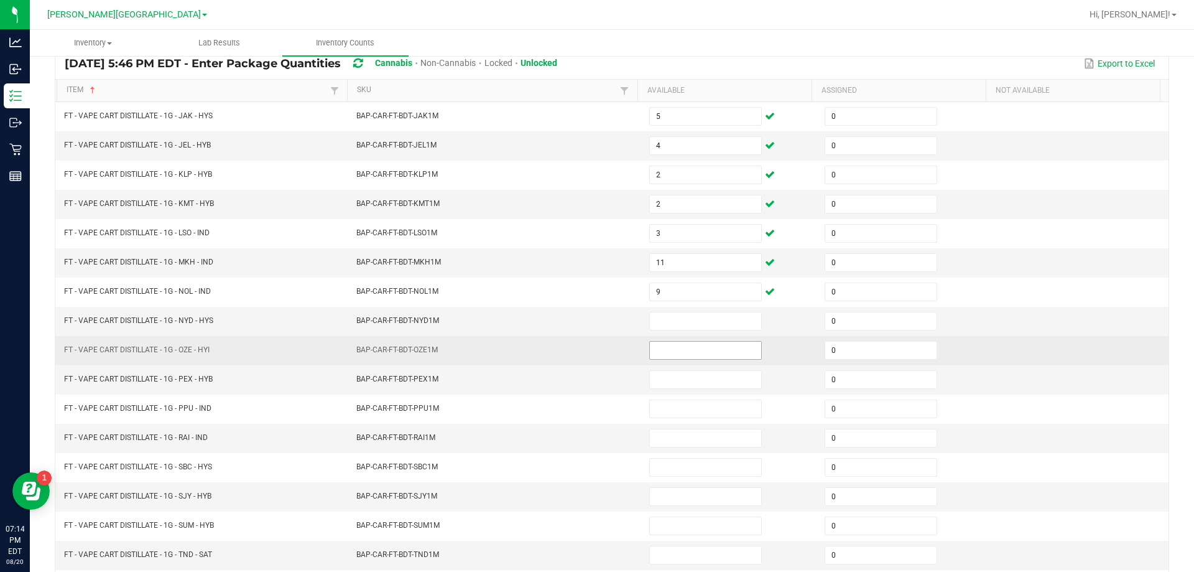
click at [718, 355] on input at bounding box center [705, 350] width 111 height 17
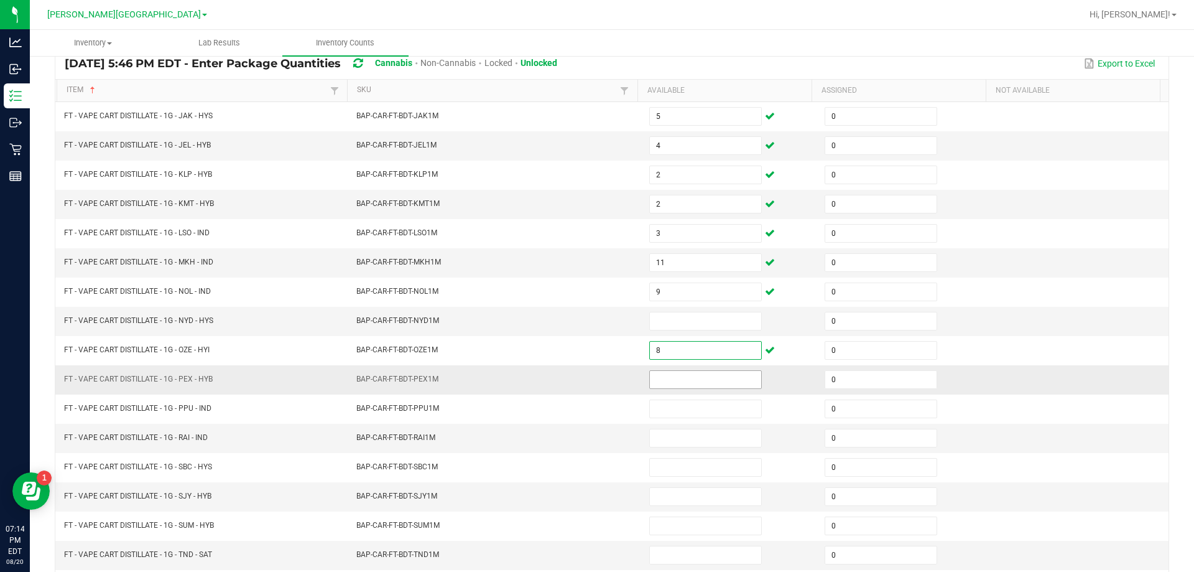
click at [722, 383] on input at bounding box center [705, 379] width 111 height 17
click at [677, 319] on input at bounding box center [705, 320] width 111 height 17
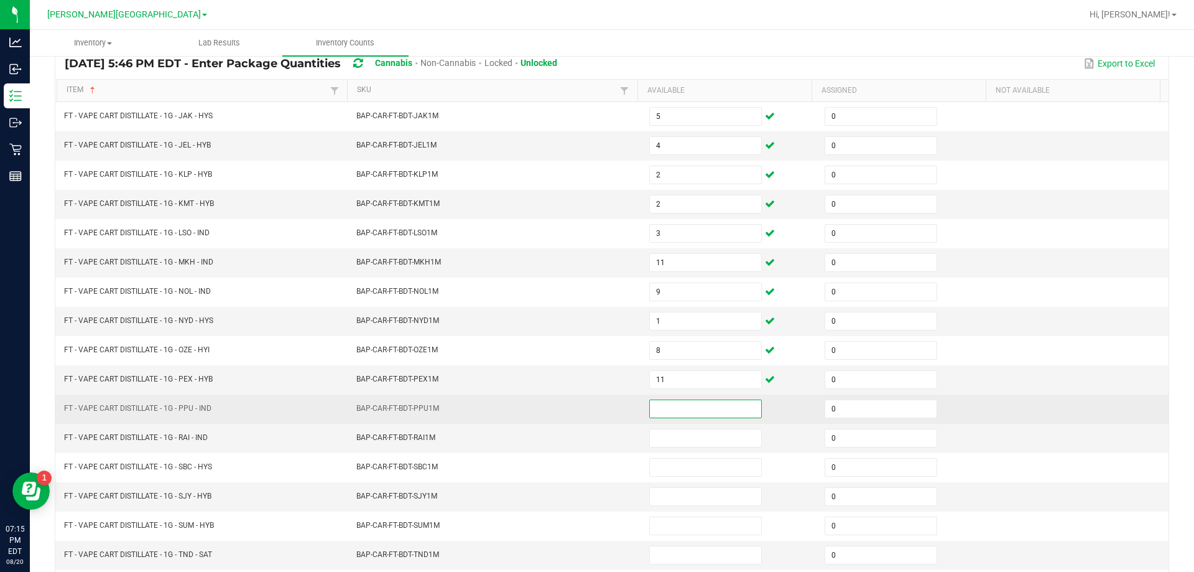
click at [671, 414] on input at bounding box center [705, 408] width 111 height 17
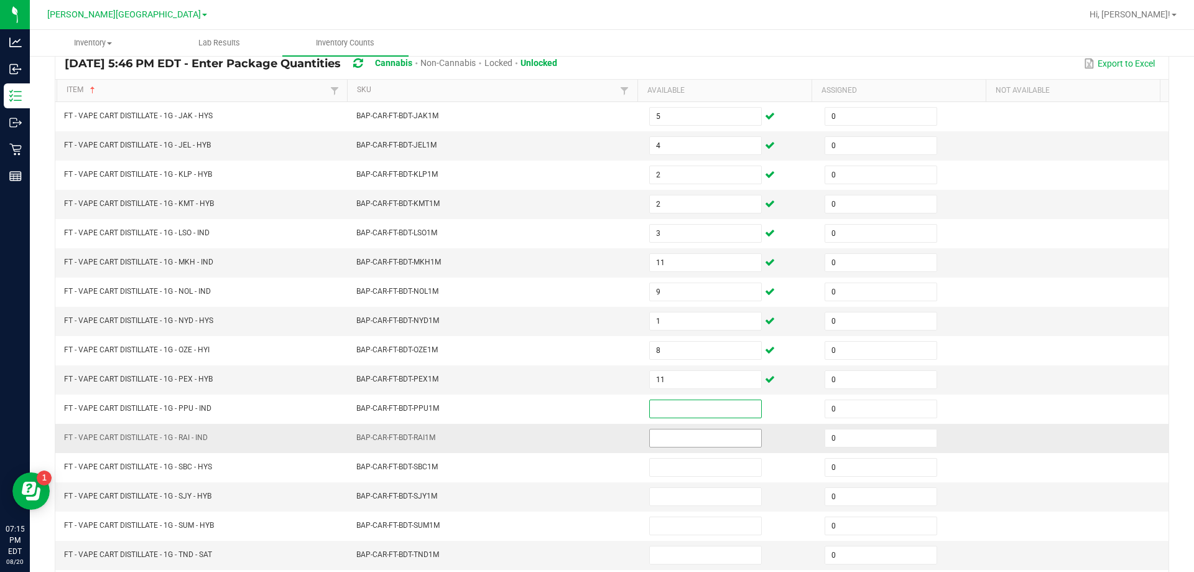
click at [658, 435] on input at bounding box center [705, 437] width 111 height 17
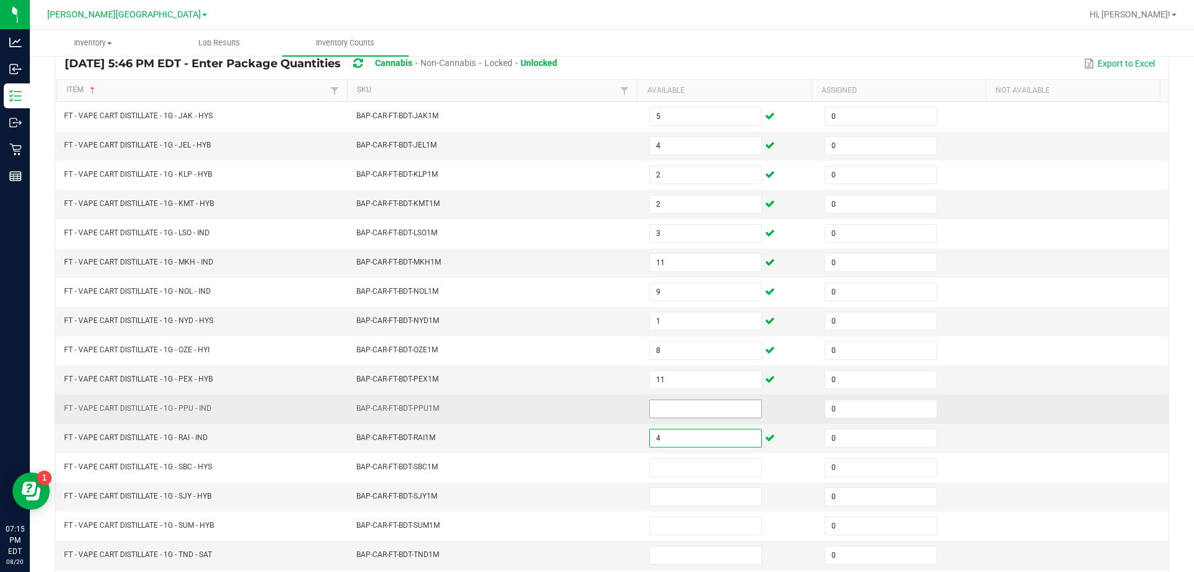
click at [673, 402] on input at bounding box center [705, 408] width 111 height 17
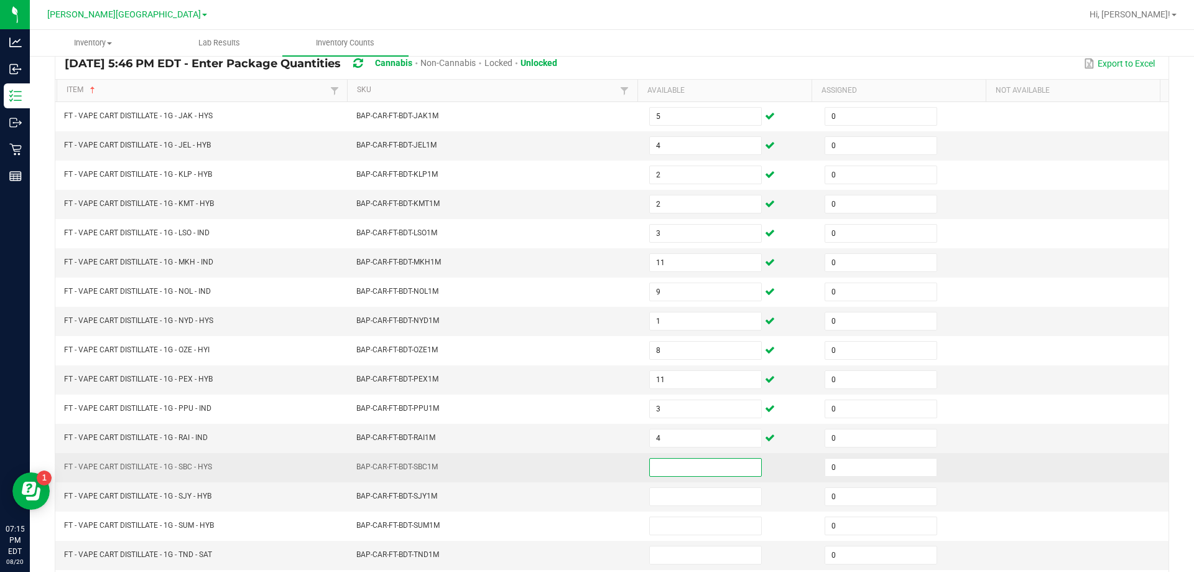
click at [678, 470] on input at bounding box center [705, 466] width 111 height 17
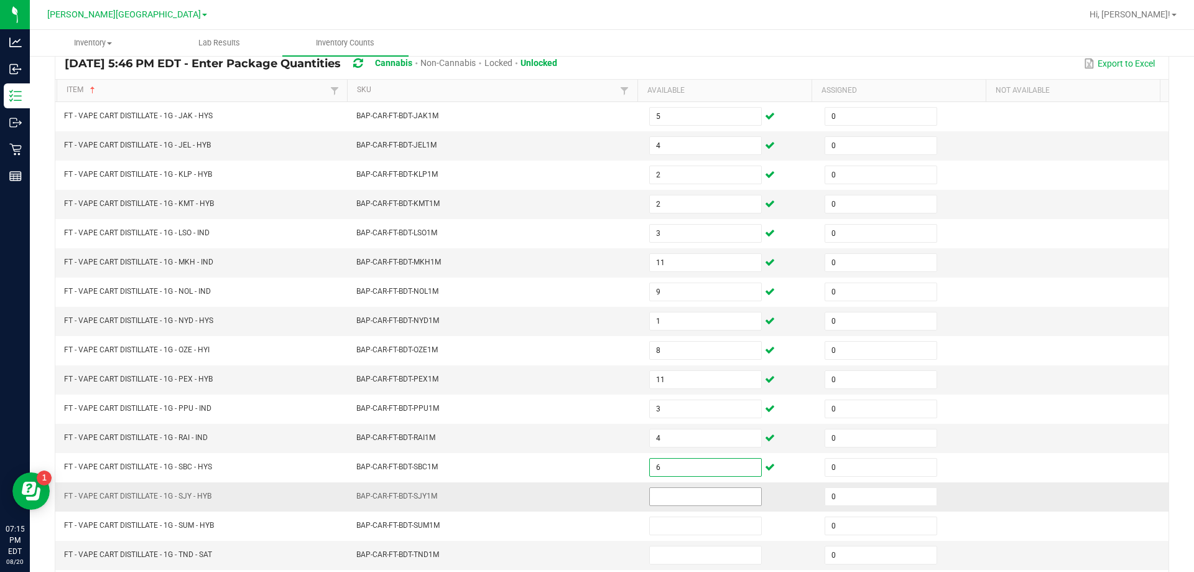
click at [683, 493] on input at bounding box center [705, 496] width 111 height 17
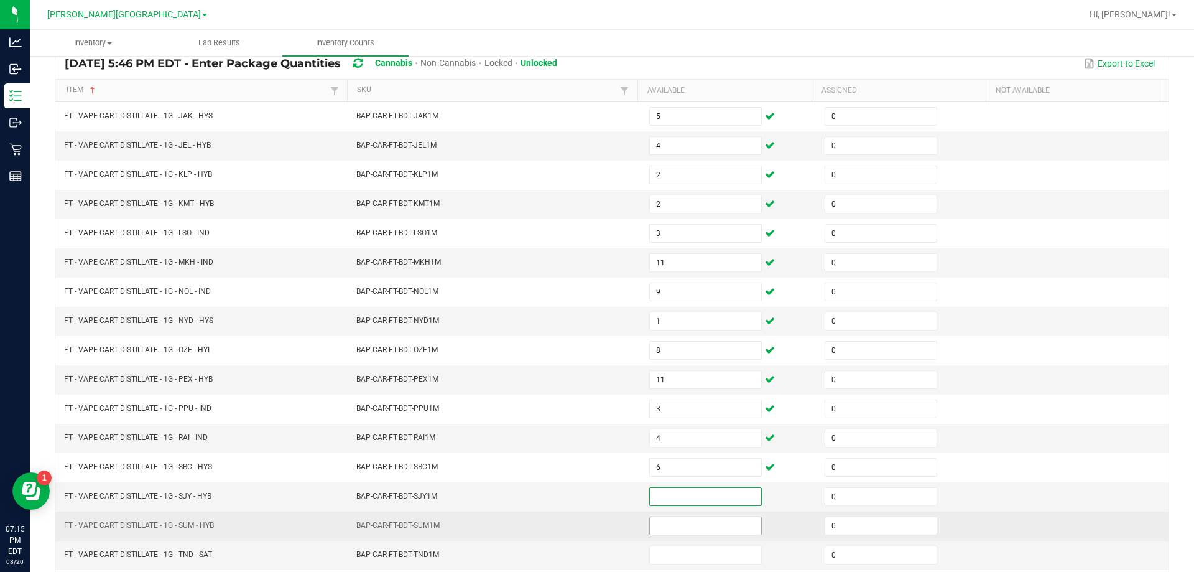
click at [679, 519] on input at bounding box center [705, 525] width 111 height 17
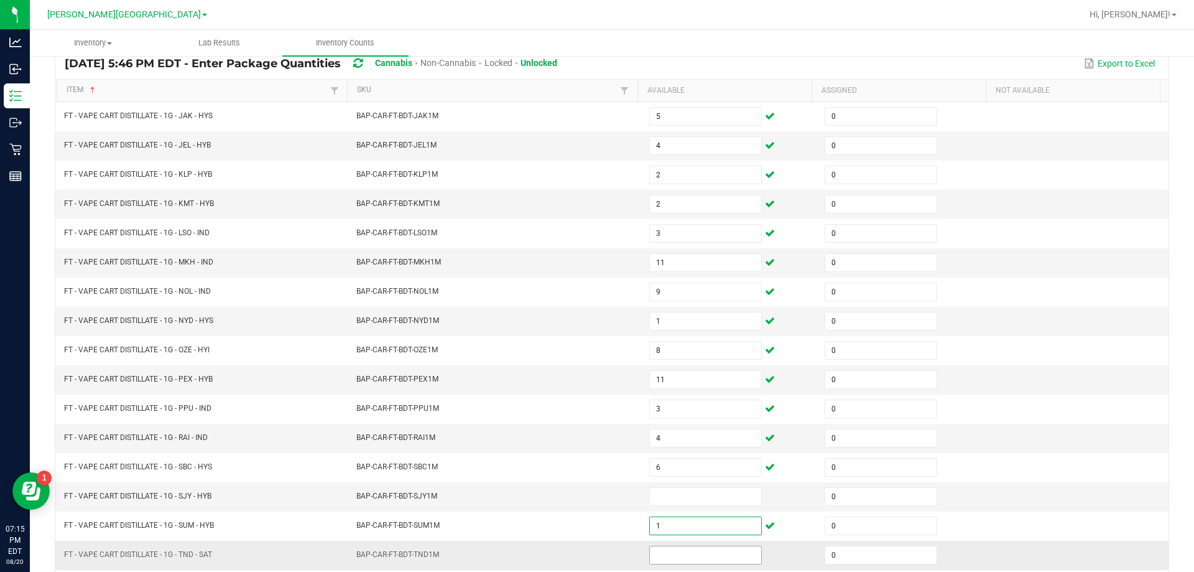
click at [676, 556] on input at bounding box center [705, 554] width 111 height 17
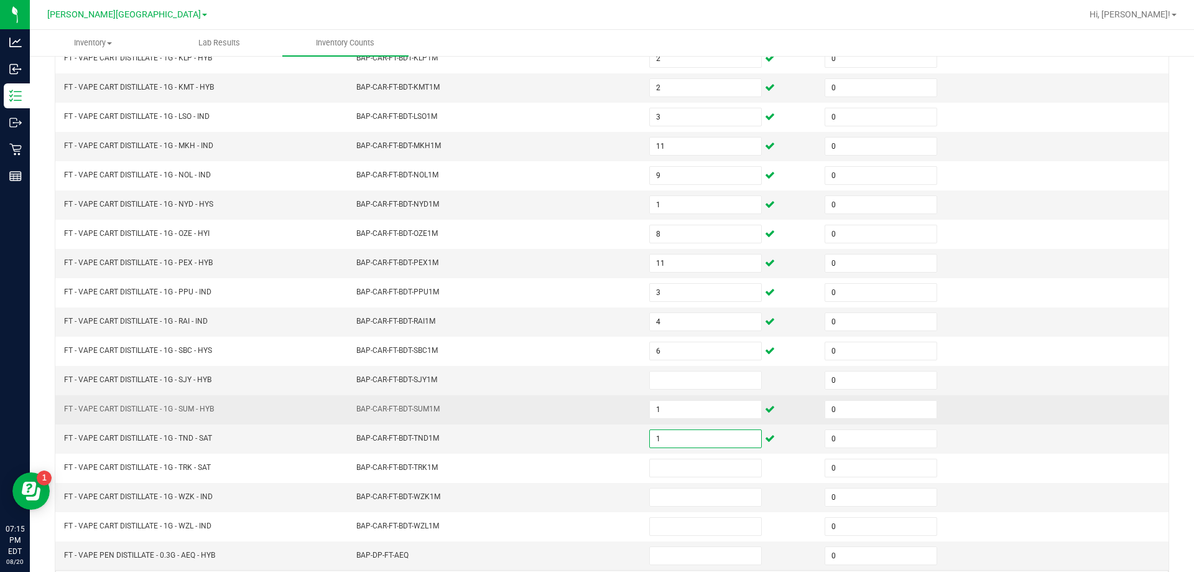
scroll to position [258, 0]
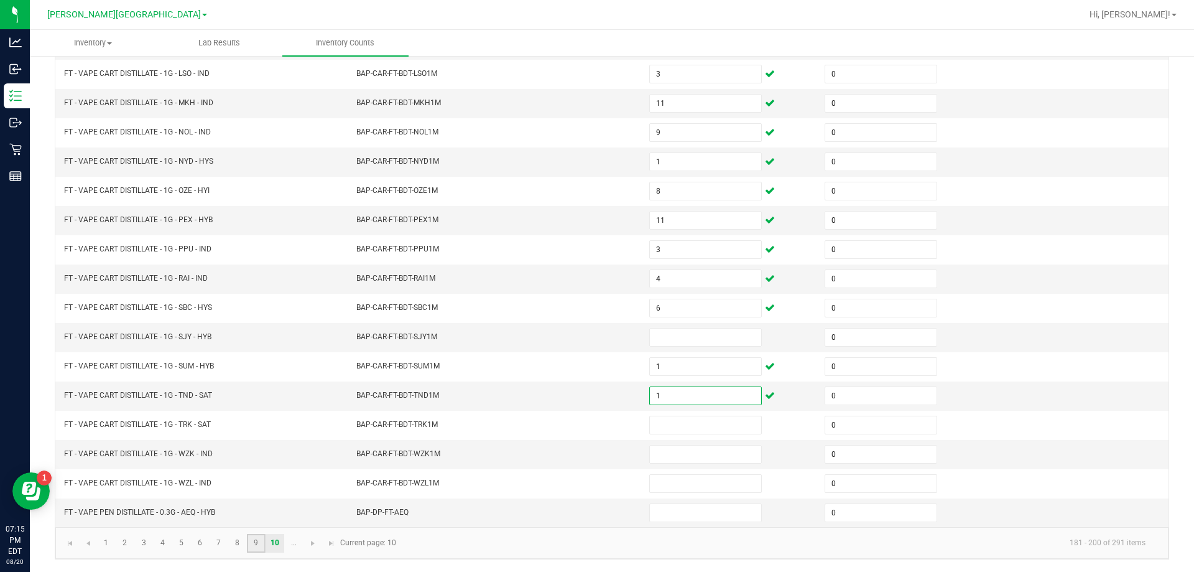
click at [251, 539] on link "9" at bounding box center [256, 543] width 18 height 19
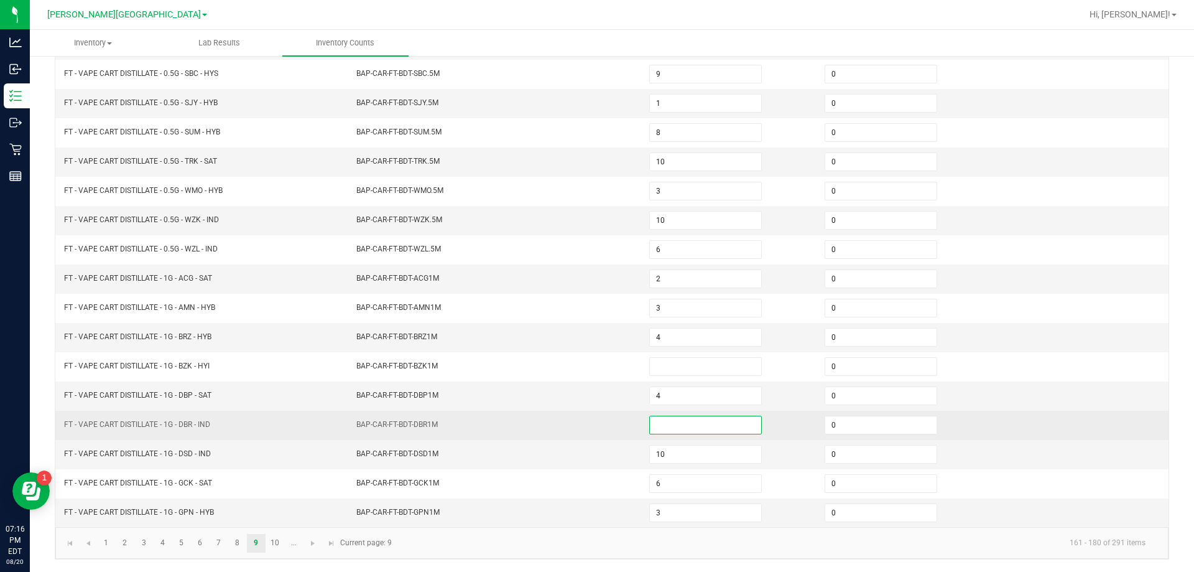
click at [677, 429] on input at bounding box center [705, 424] width 111 height 17
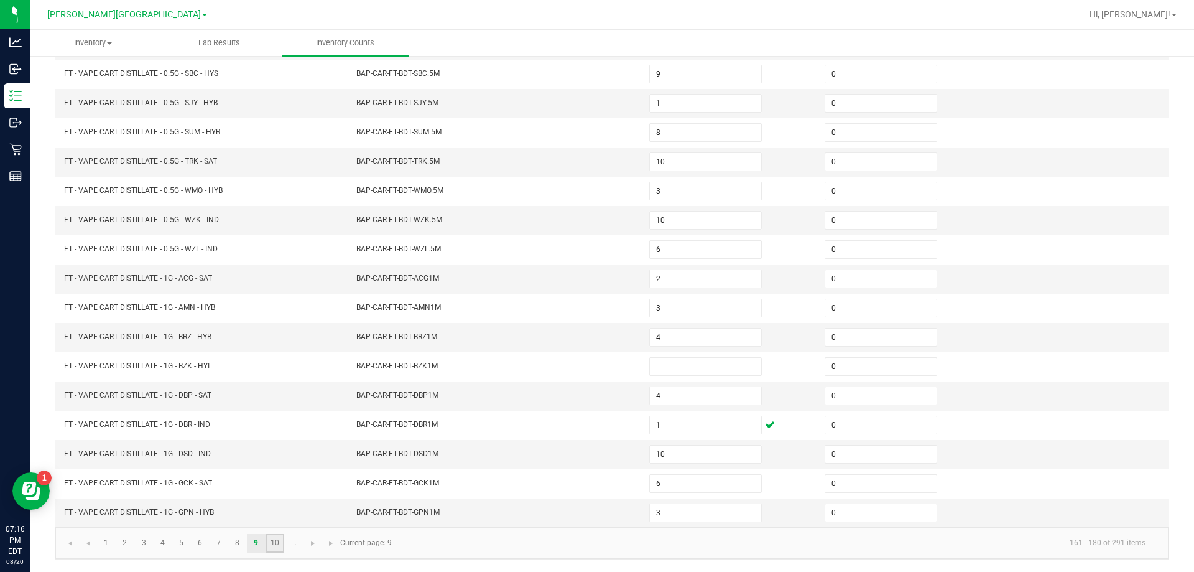
click at [273, 544] on link "10" at bounding box center [275, 543] width 18 height 19
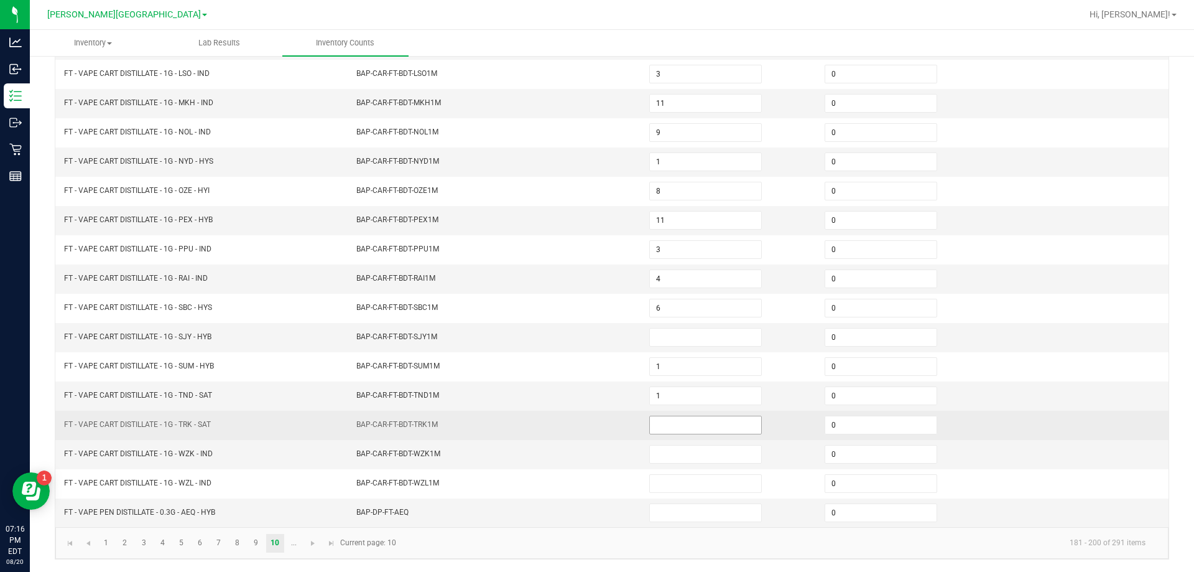
click at [652, 427] on input at bounding box center [705, 424] width 111 height 17
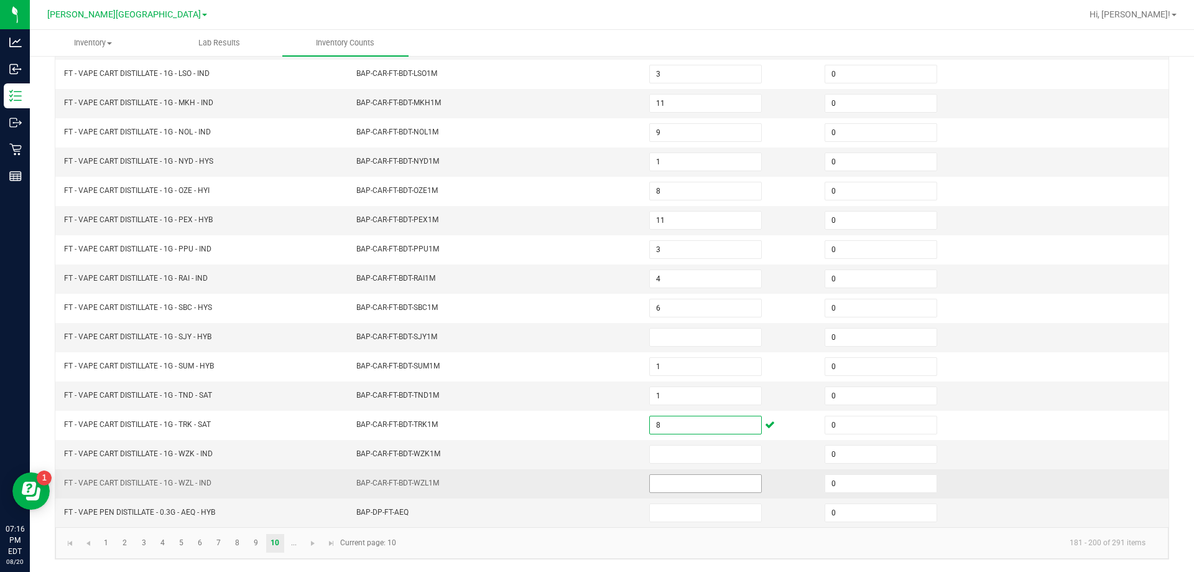
click at [708, 477] on input at bounding box center [705, 483] width 111 height 17
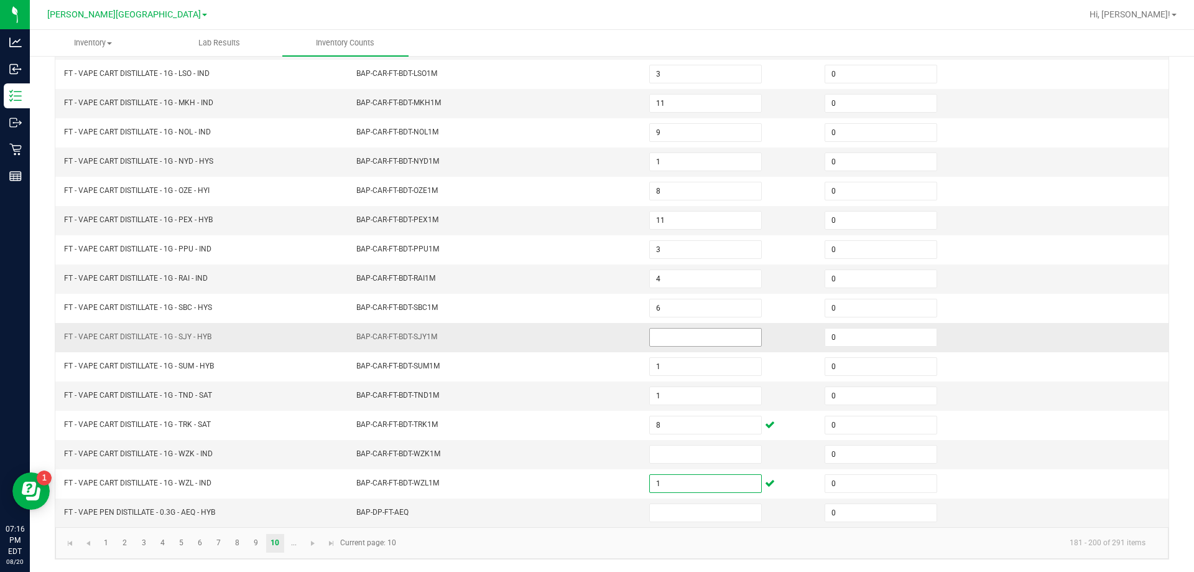
click at [669, 333] on input at bounding box center [705, 336] width 111 height 17
click at [251, 543] on link "9" at bounding box center [256, 543] width 18 height 19
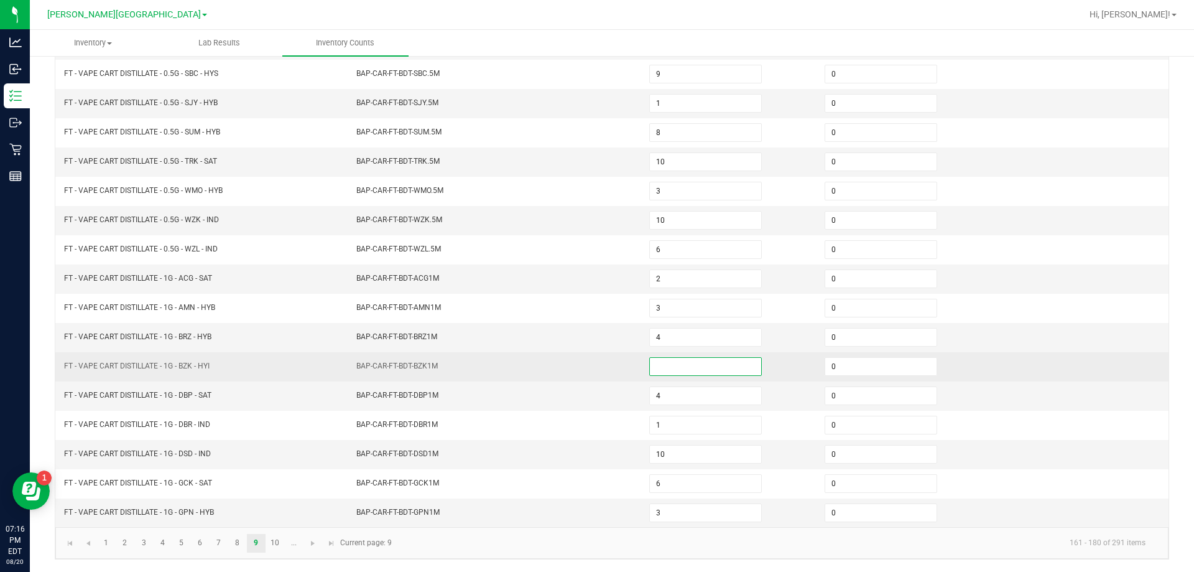
click at [660, 368] on input at bounding box center [705, 366] width 111 height 17
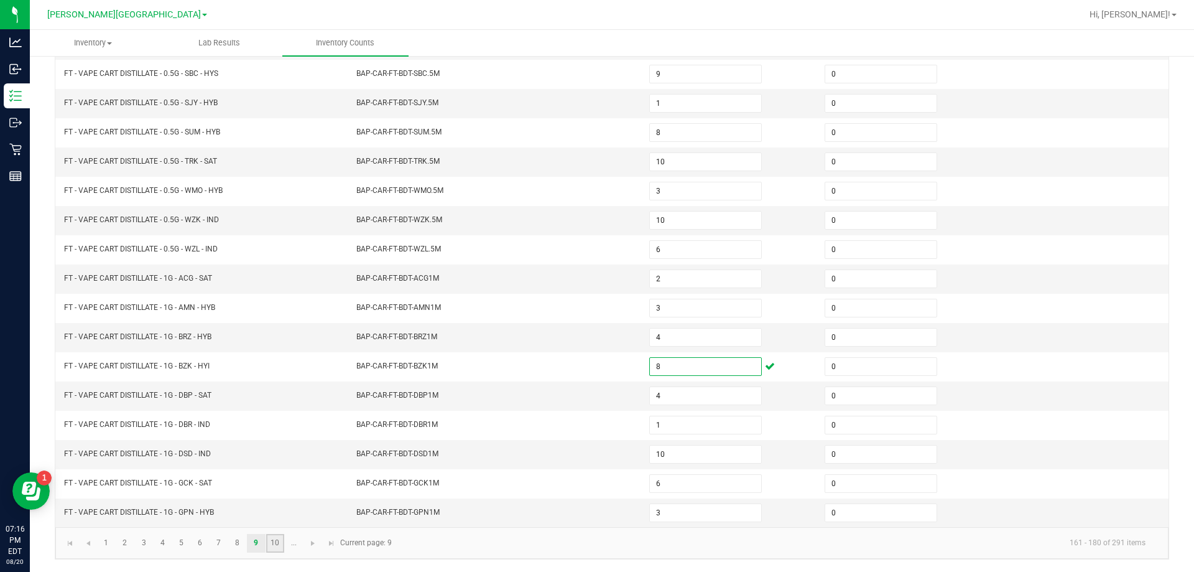
click at [279, 542] on link "10" at bounding box center [275, 543] width 18 height 19
click at [655, 447] on input at bounding box center [705, 453] width 111 height 17
click at [711, 516] on input at bounding box center [705, 512] width 111 height 17
click at [660, 518] on input at bounding box center [705, 512] width 111 height 17
click at [454, 532] on kendo-pager-info "181 - 200 of 291 items" at bounding box center [780, 542] width 752 height 21
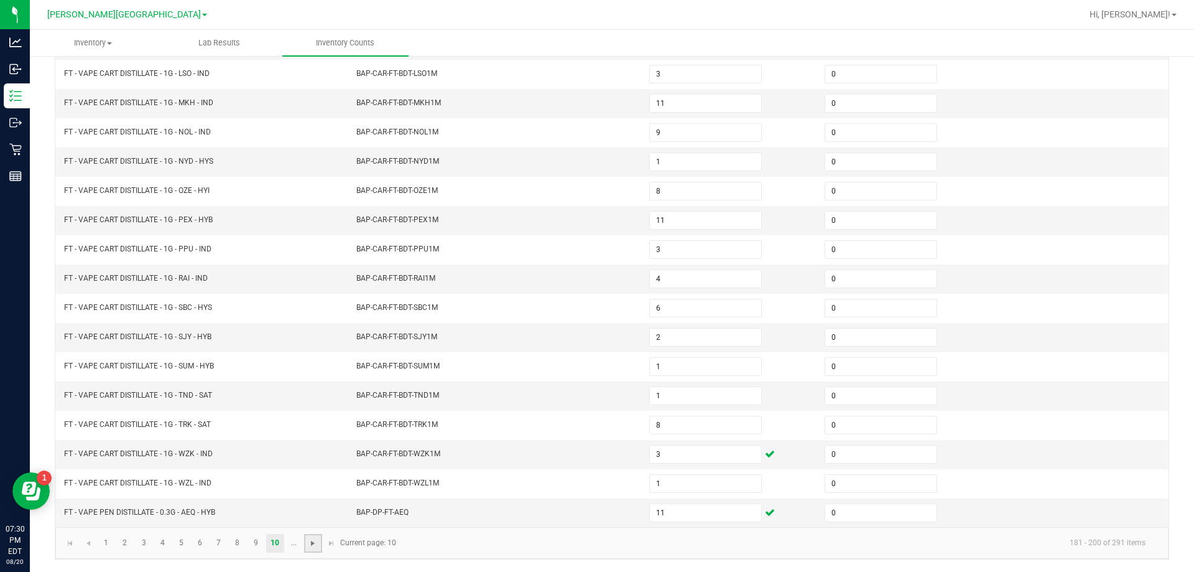
click at [314, 539] on span "Go to the next page" at bounding box center [313, 543] width 10 height 10
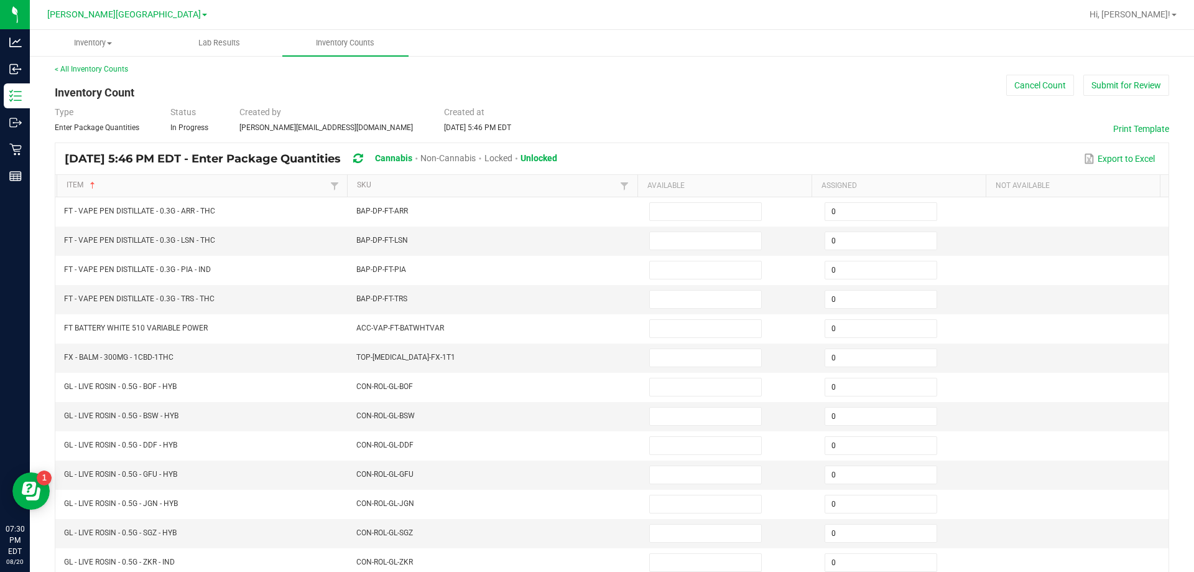
scroll to position [0, 0]
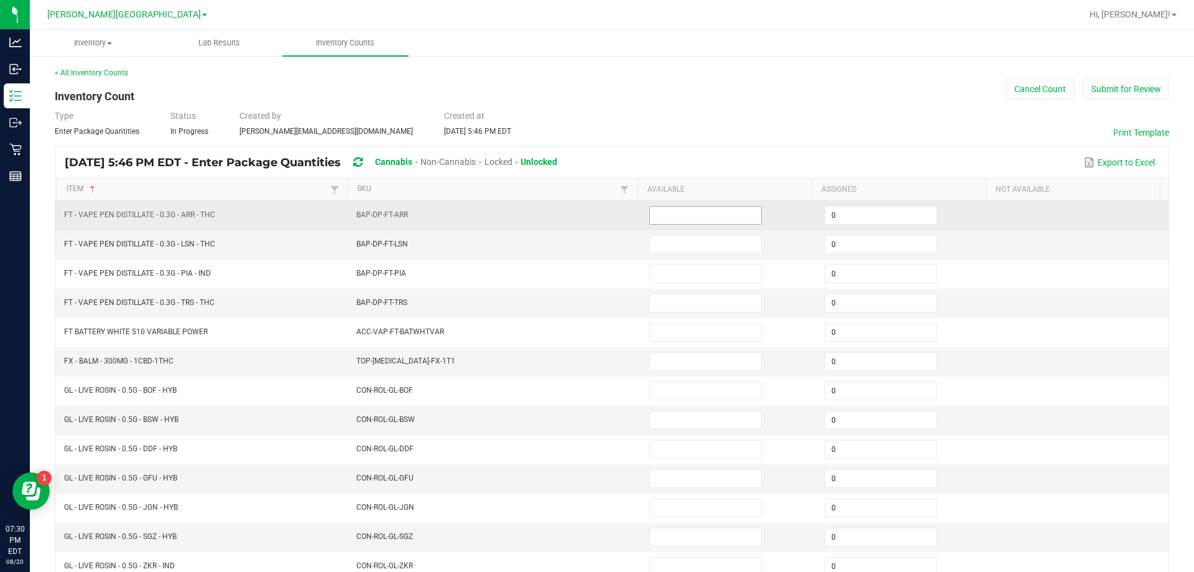
click at [720, 210] on input at bounding box center [705, 215] width 111 height 17
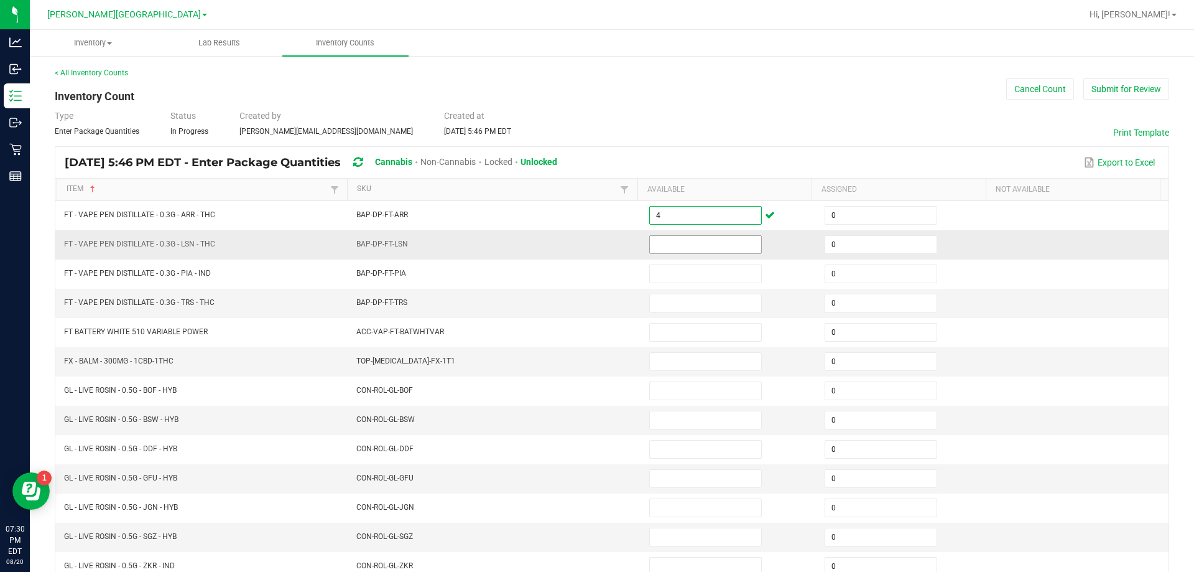
click at [717, 251] on input at bounding box center [705, 244] width 111 height 17
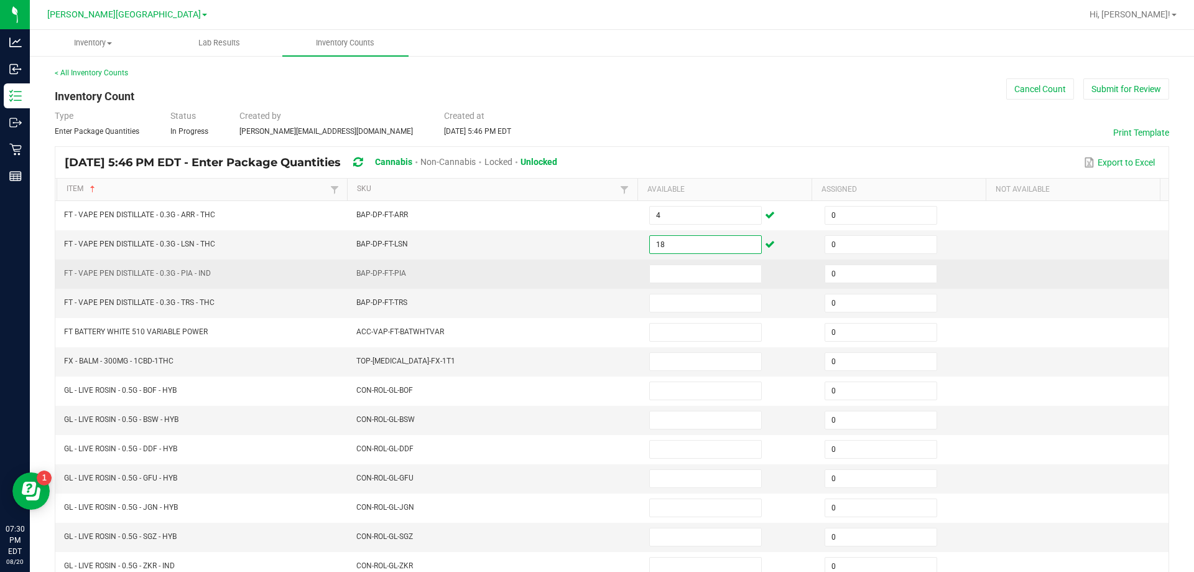
click at [685, 261] on td at bounding box center [729, 273] width 175 height 29
click at [683, 265] on input at bounding box center [705, 273] width 111 height 17
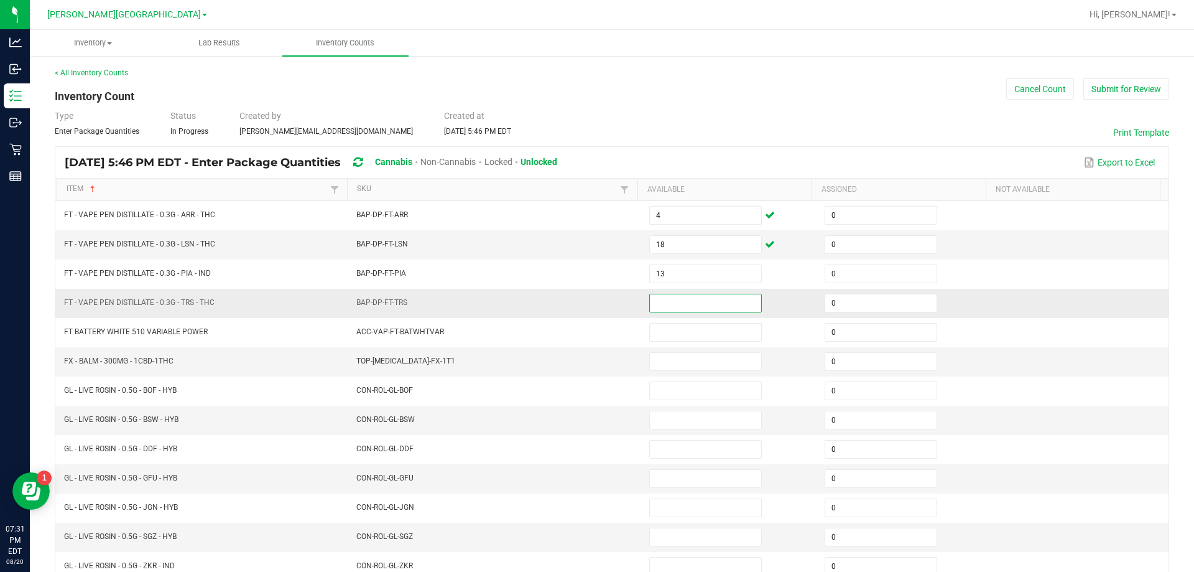
click at [664, 297] on input at bounding box center [705, 302] width 111 height 17
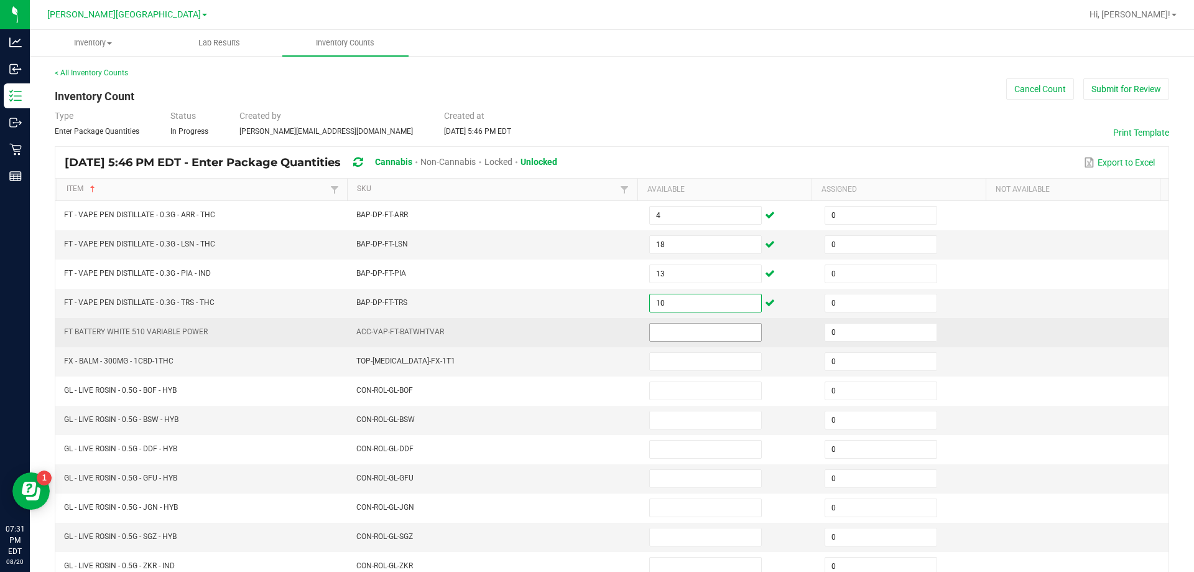
click at [656, 337] on input at bounding box center [705, 331] width 111 height 17
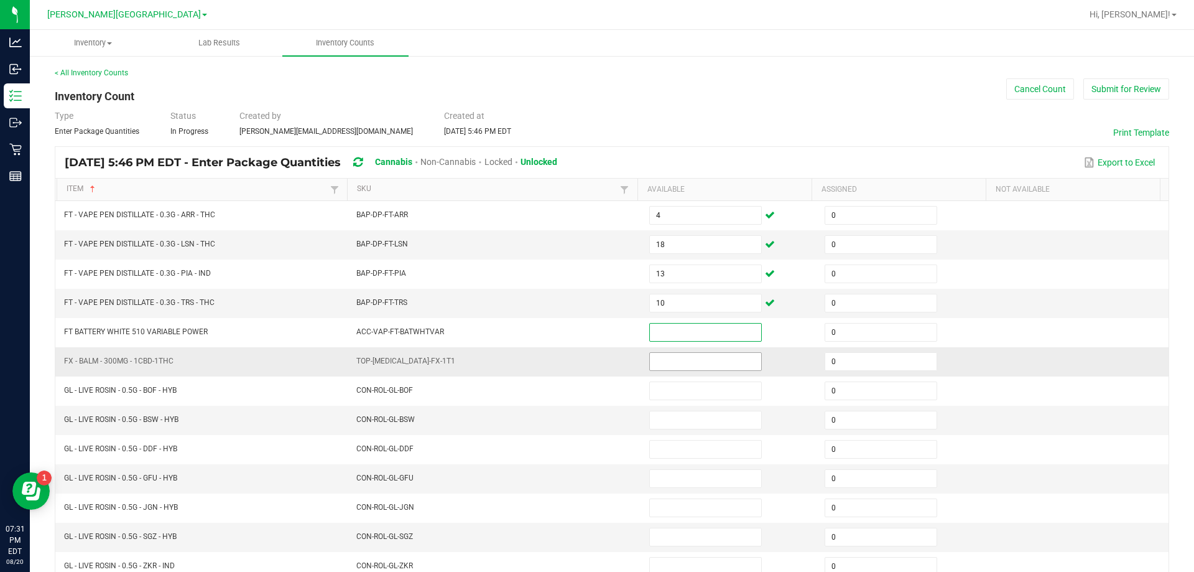
click at [650, 356] on input at bounding box center [705, 361] width 111 height 17
click at [661, 366] on input at bounding box center [705, 361] width 111 height 17
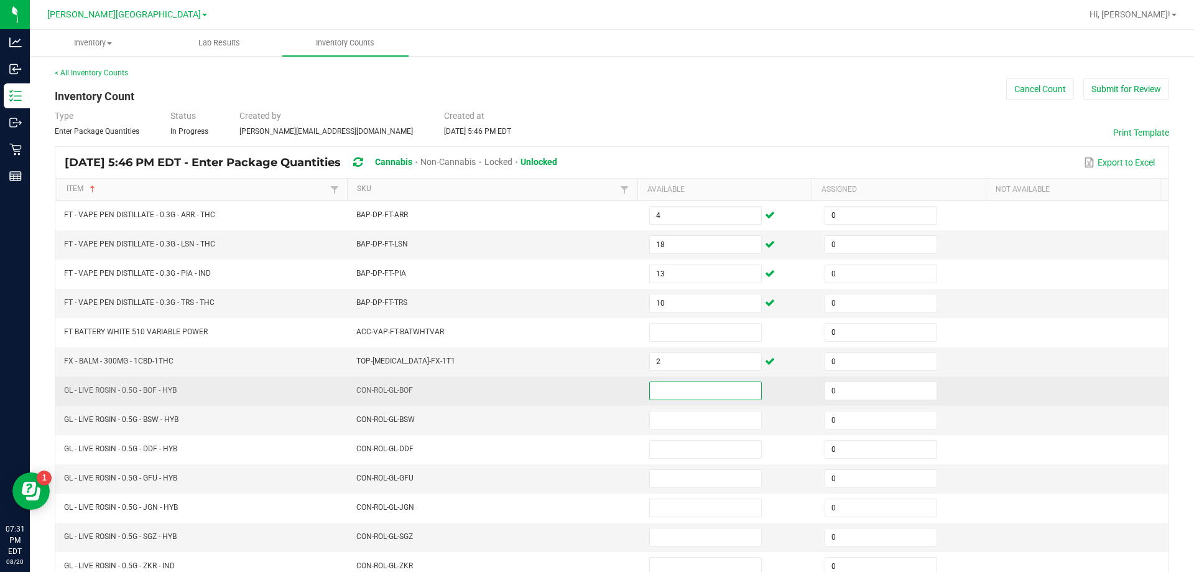
click at [660, 389] on input at bounding box center [705, 390] width 111 height 17
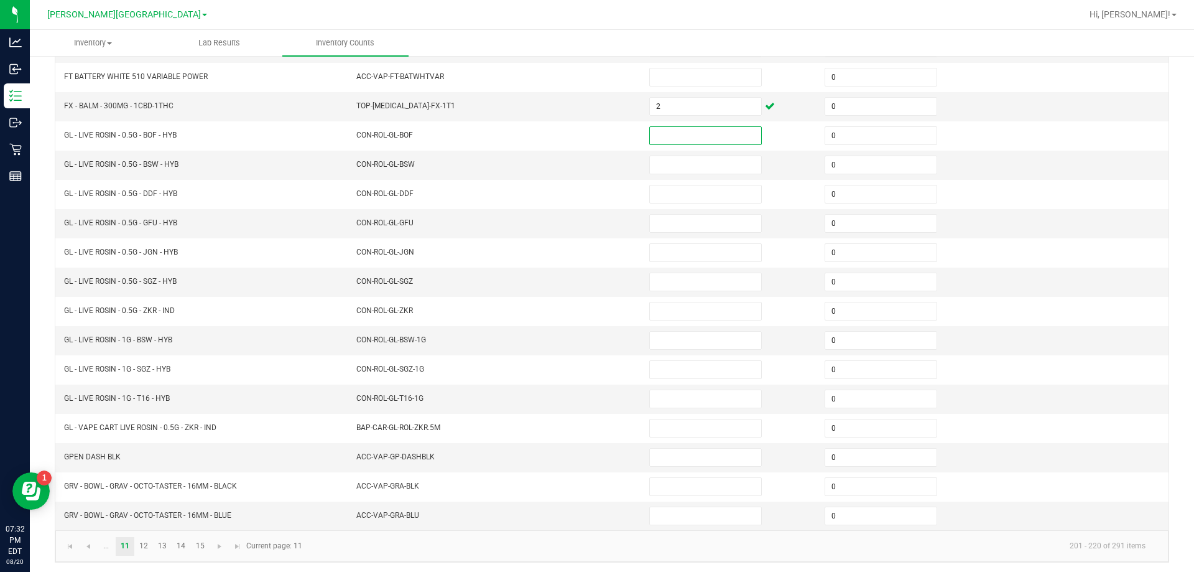
scroll to position [258, 0]
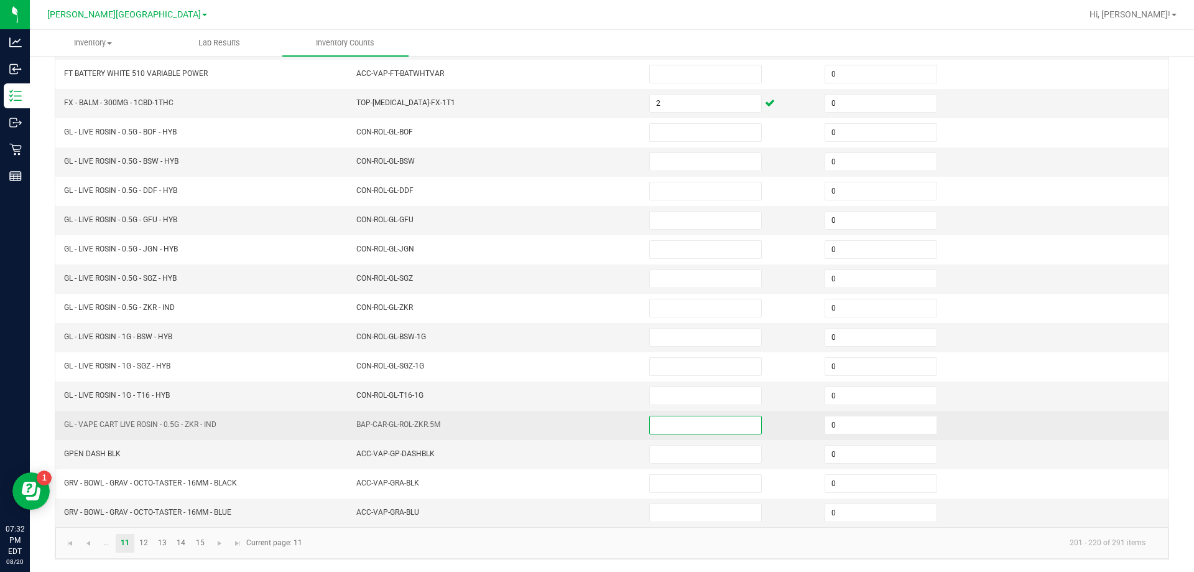
click at [666, 428] on input at bounding box center [705, 424] width 111 height 17
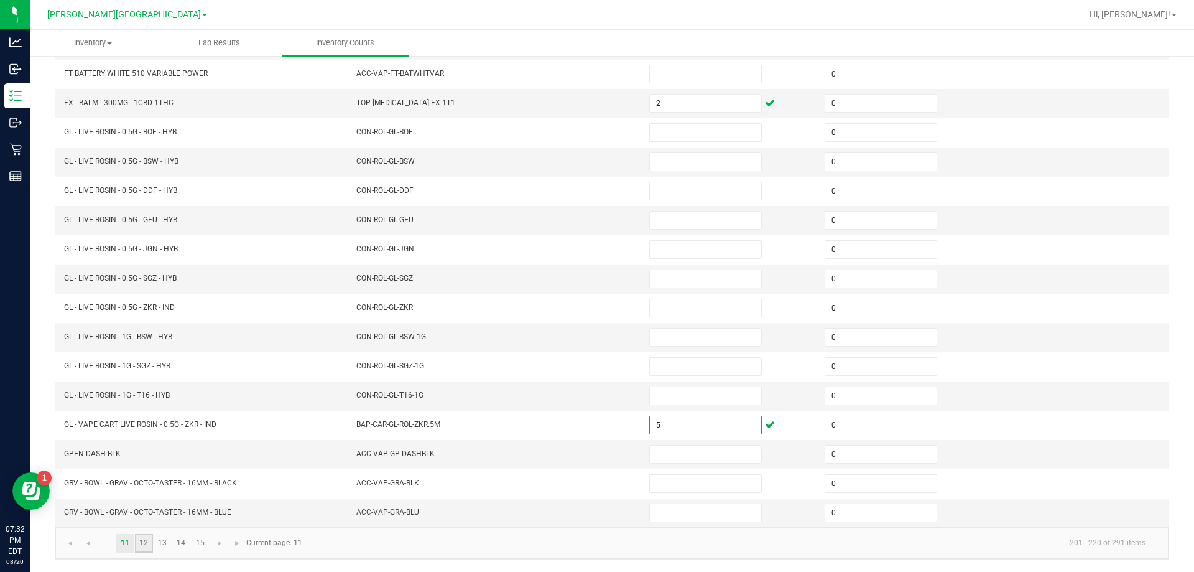
click at [146, 536] on link "12" at bounding box center [144, 543] width 18 height 19
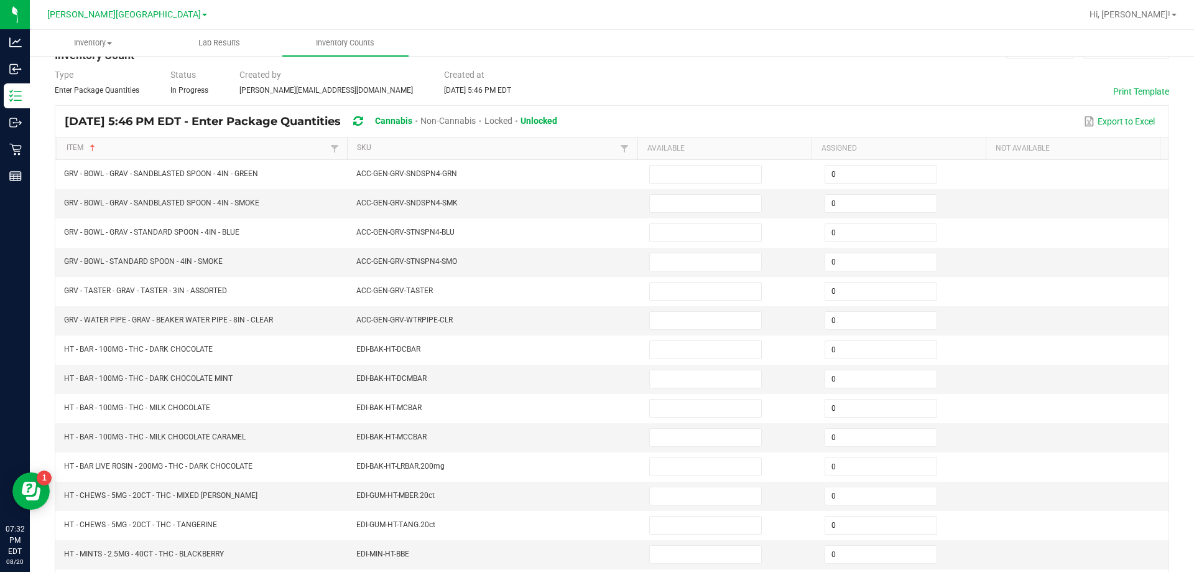
scroll to position [0, 0]
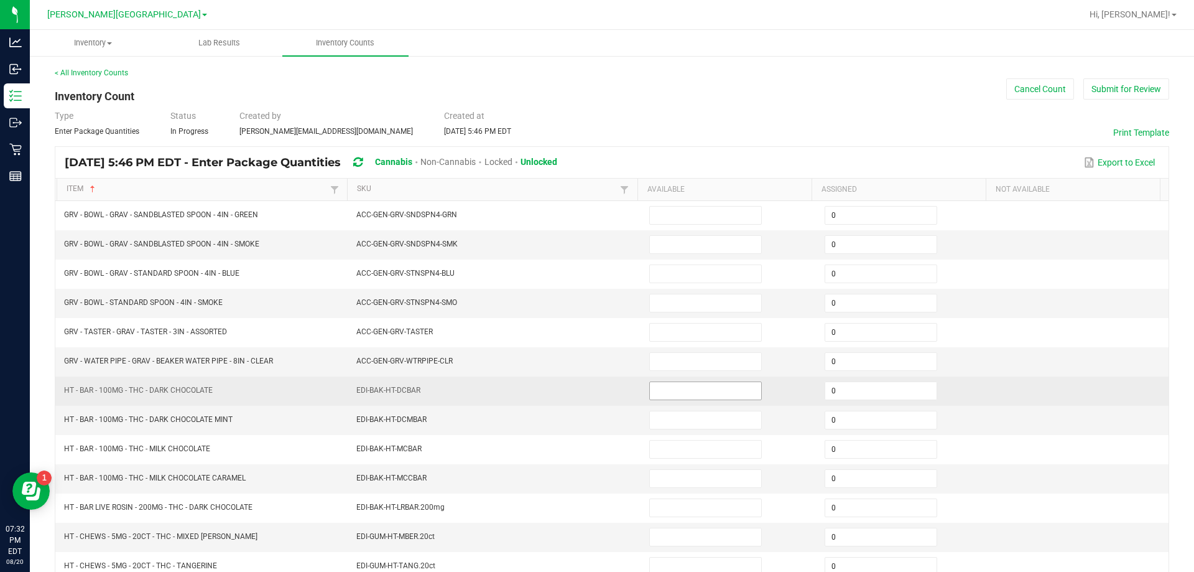
click at [662, 388] on input at bounding box center [705, 390] width 111 height 17
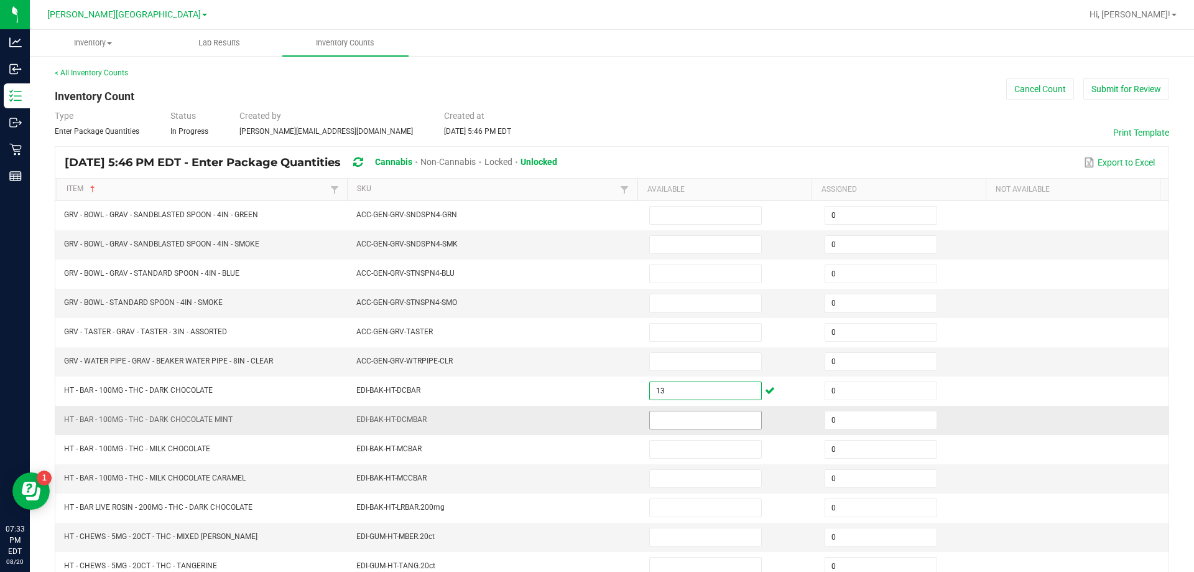
click at [664, 429] on span at bounding box center [705, 420] width 113 height 19
click at [662, 414] on input at bounding box center [705, 419] width 111 height 17
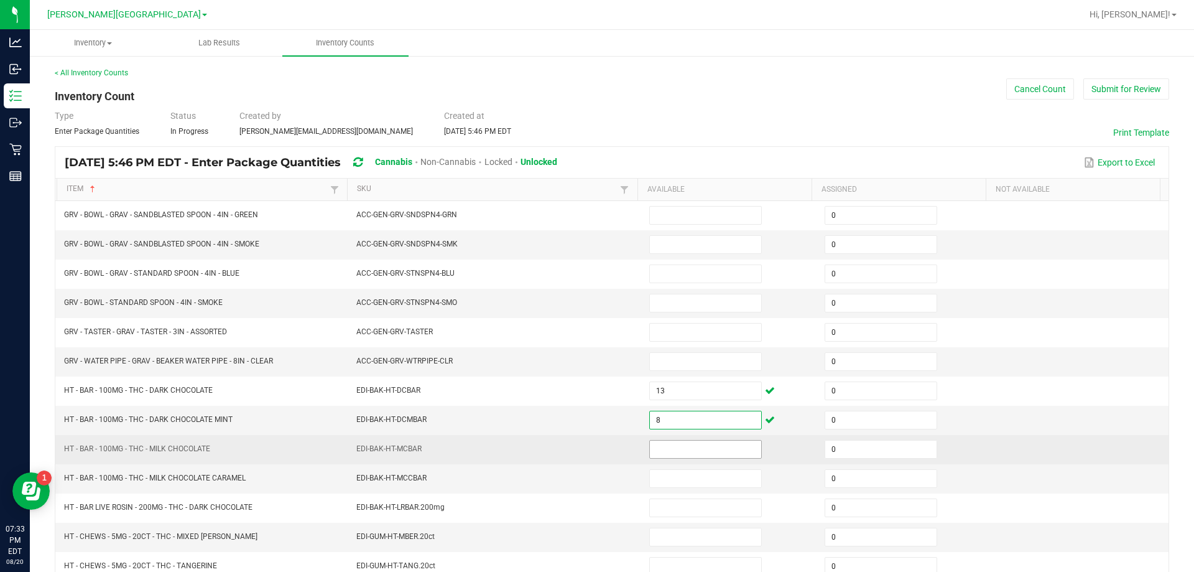
click at [672, 445] on input at bounding box center [705, 448] width 111 height 17
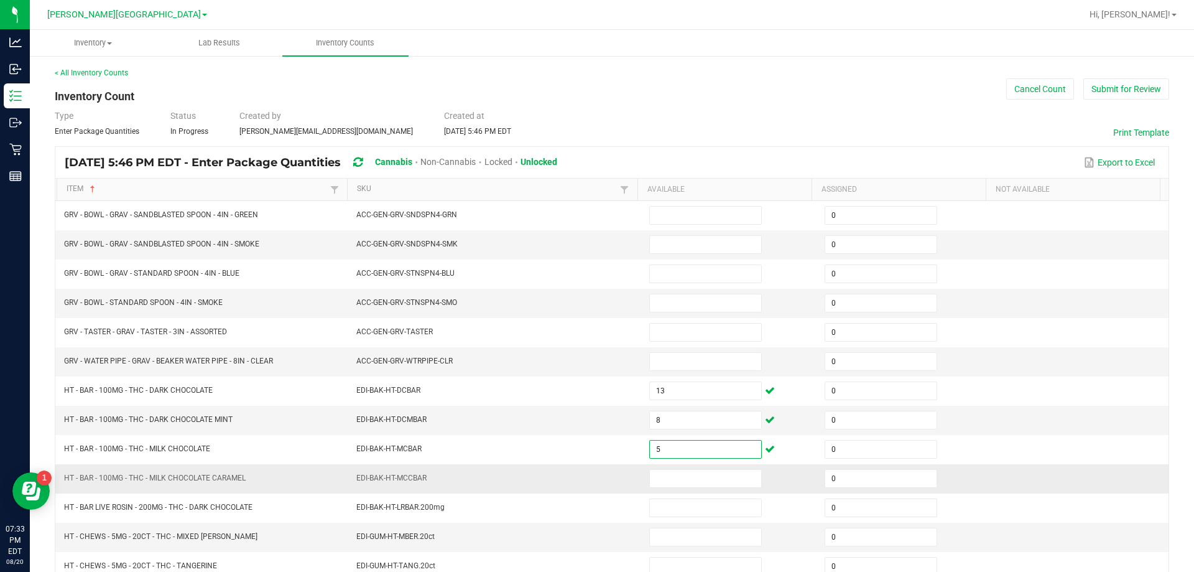
click at [684, 489] on td at bounding box center [729, 478] width 175 height 29
click at [682, 477] on input at bounding box center [705, 478] width 111 height 17
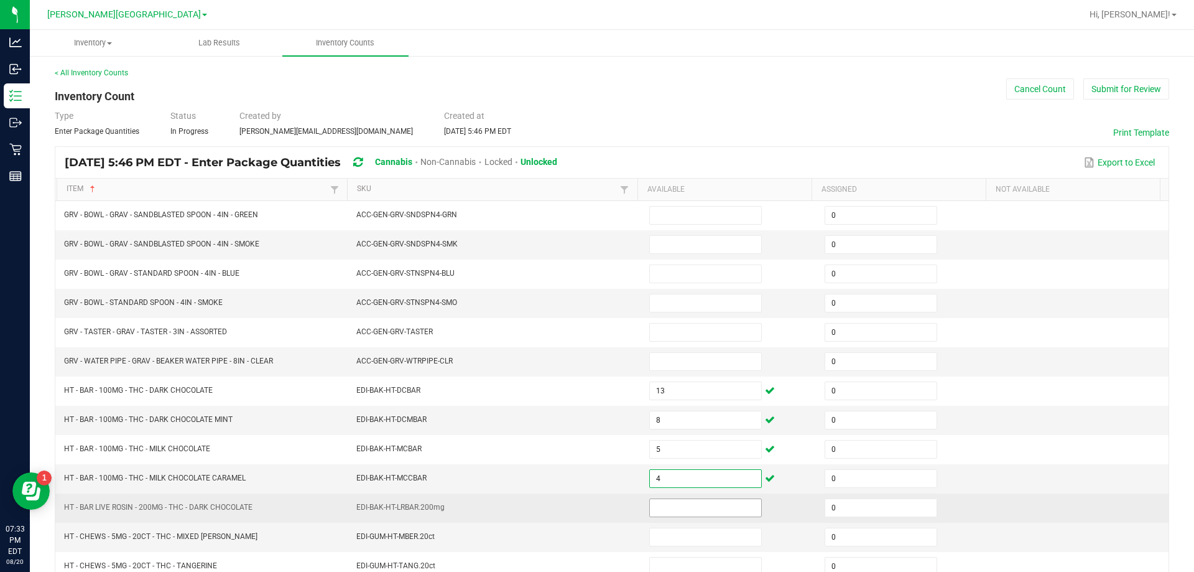
click at [658, 505] on input at bounding box center [705, 507] width 111 height 17
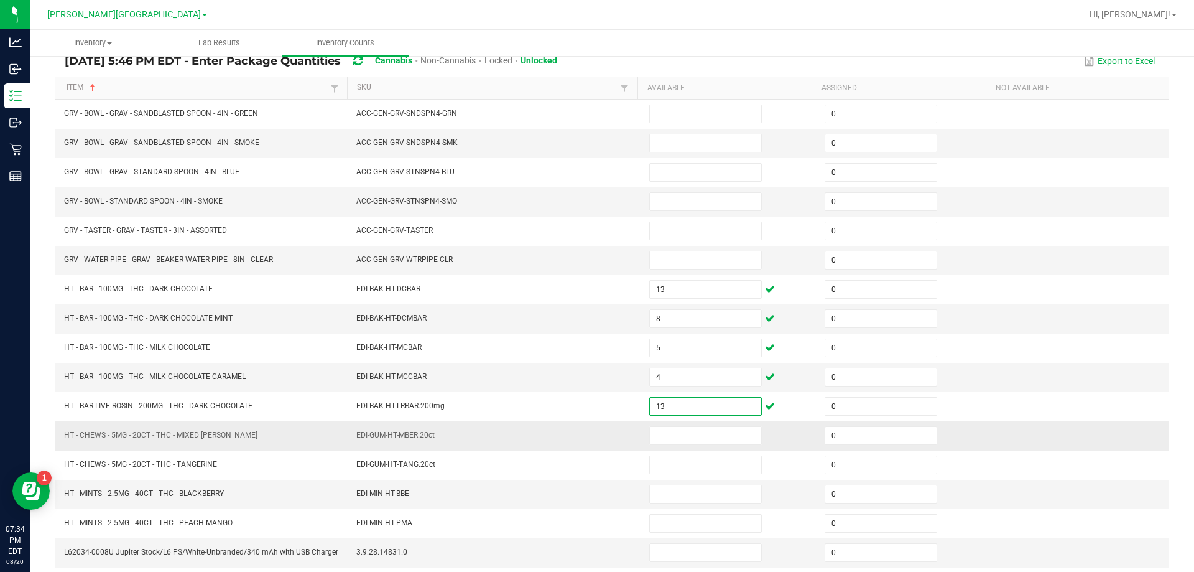
scroll to position [124, 0]
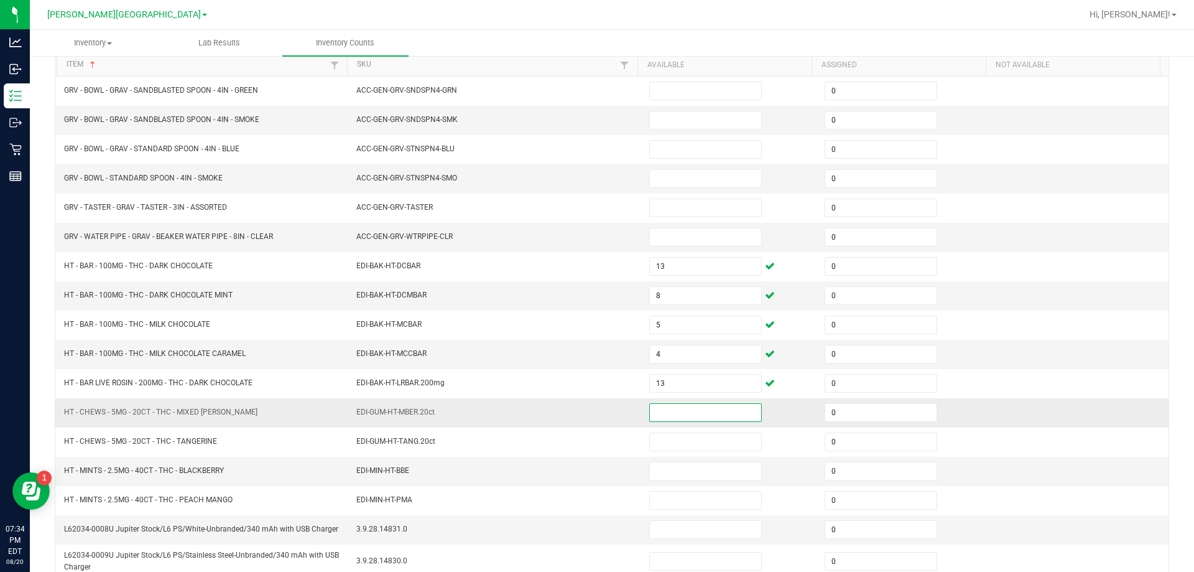
click at [670, 415] on input at bounding box center [705, 412] width 111 height 17
click at [674, 414] on input at bounding box center [705, 412] width 111 height 17
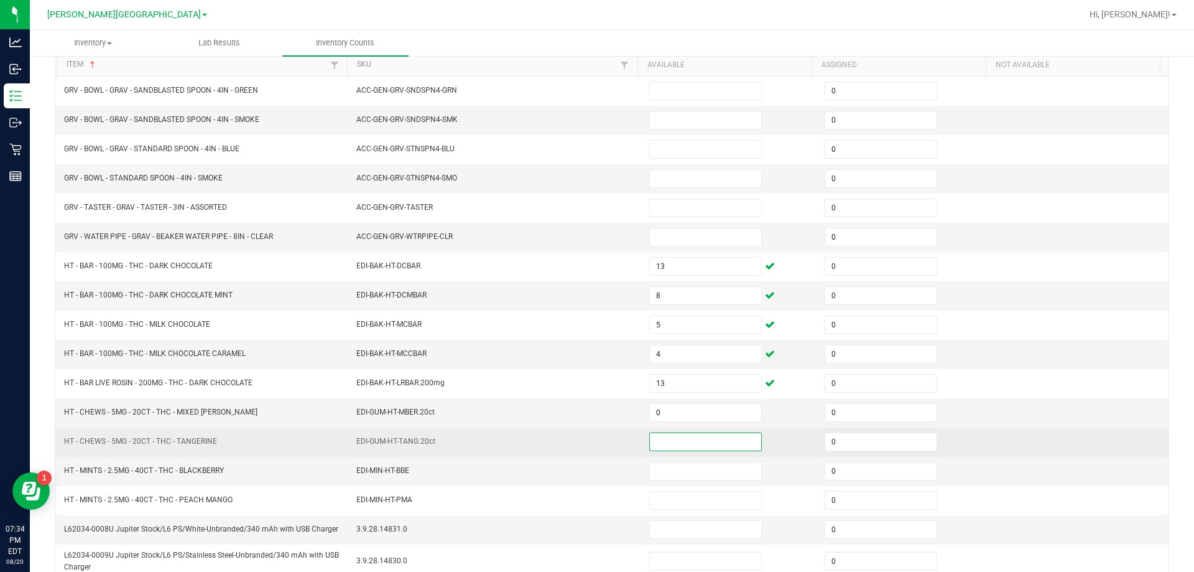
click at [662, 433] on input at bounding box center [705, 441] width 111 height 17
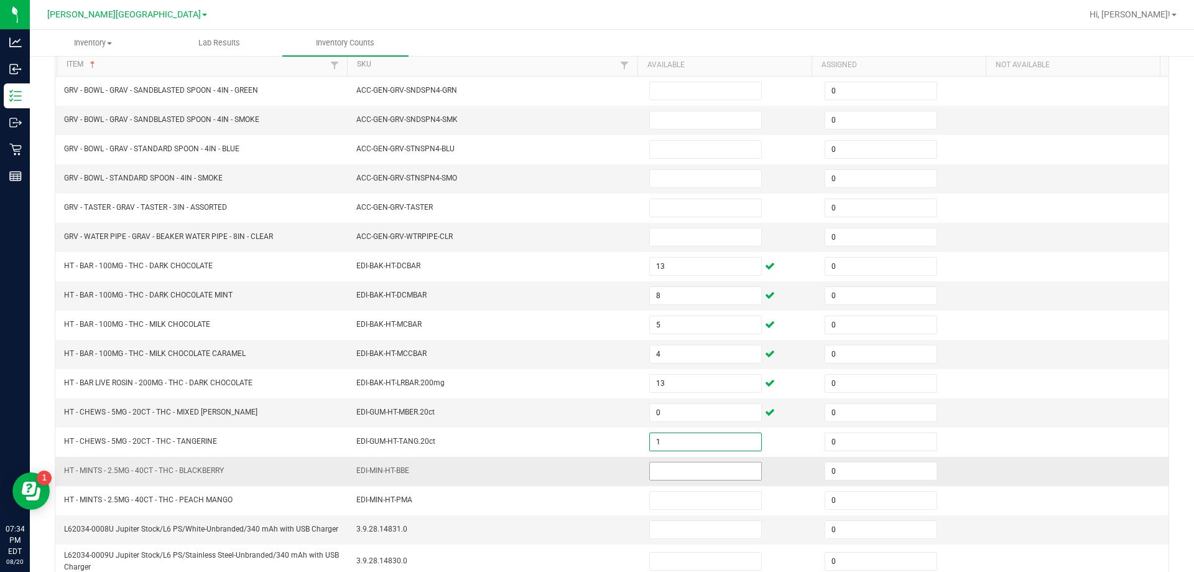
click at [660, 463] on input at bounding box center [705, 470] width 111 height 17
click at [667, 469] on input at bounding box center [705, 470] width 111 height 17
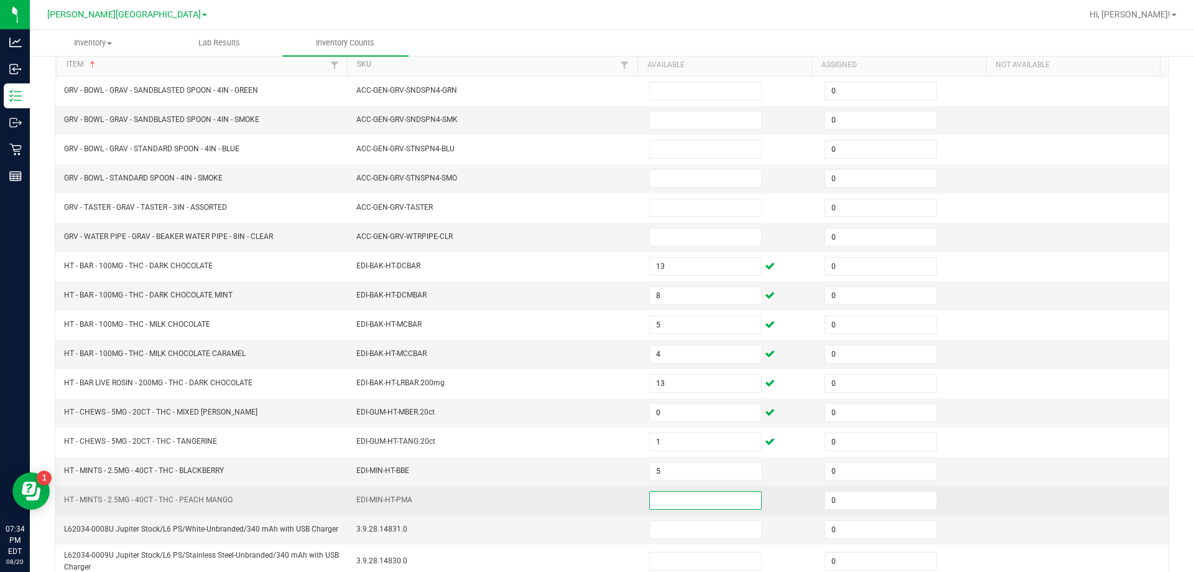
click at [661, 493] on input at bounding box center [705, 499] width 111 height 17
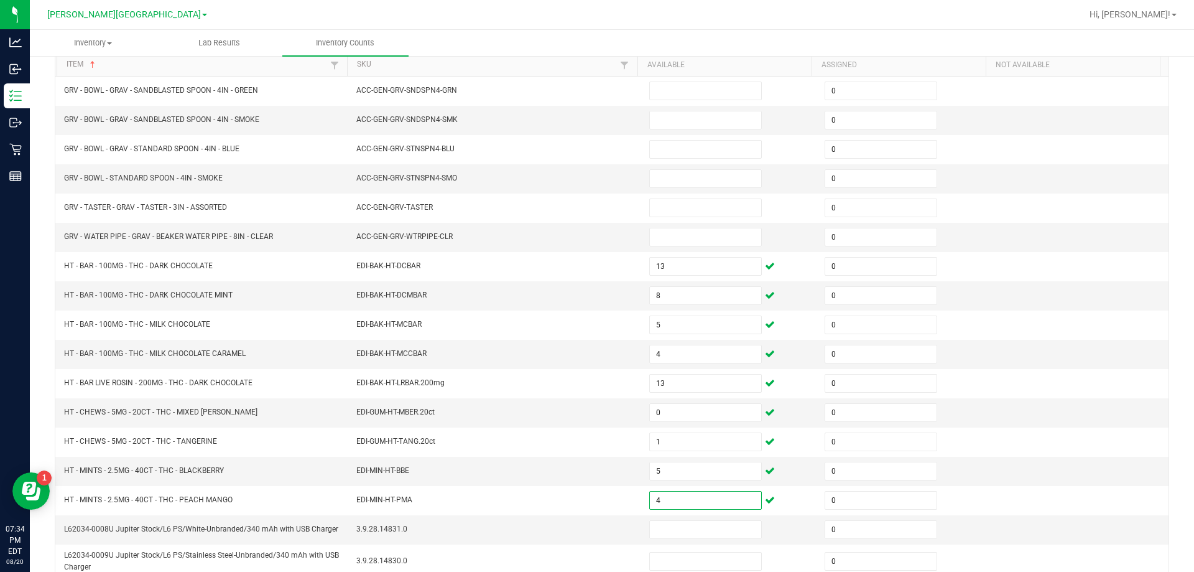
scroll to position [264, 0]
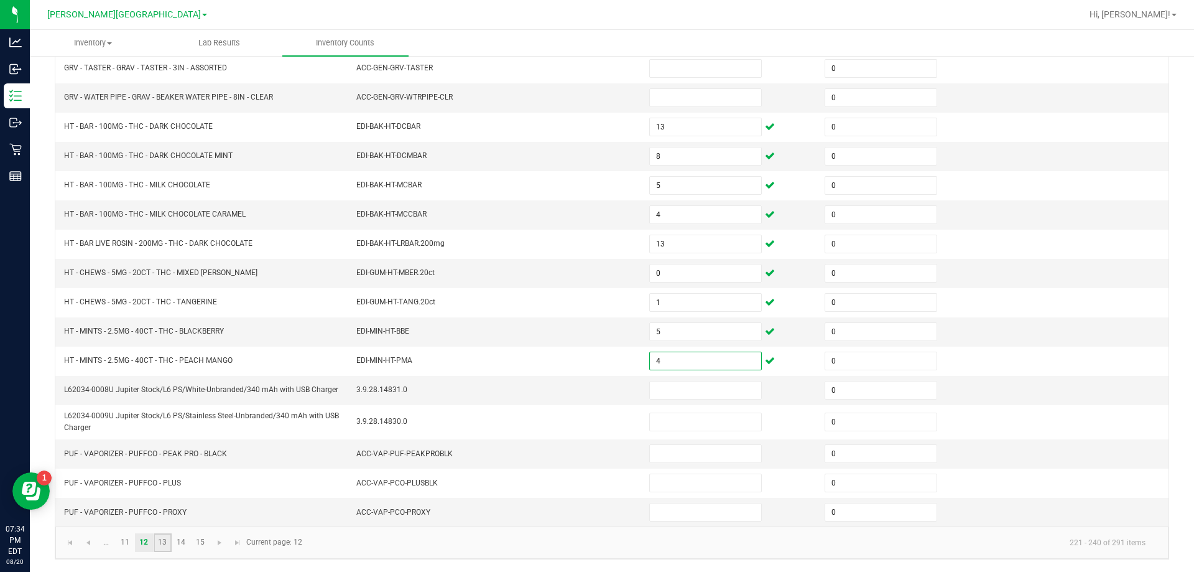
click at [168, 540] on link "13" at bounding box center [163, 542] width 18 height 19
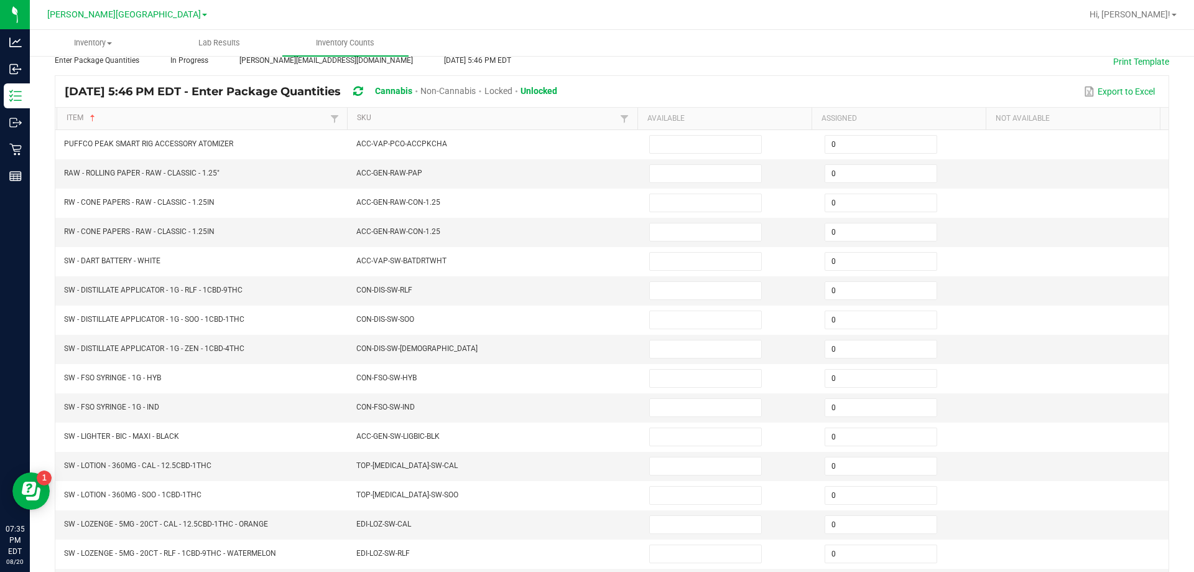
scroll to position [74, 0]
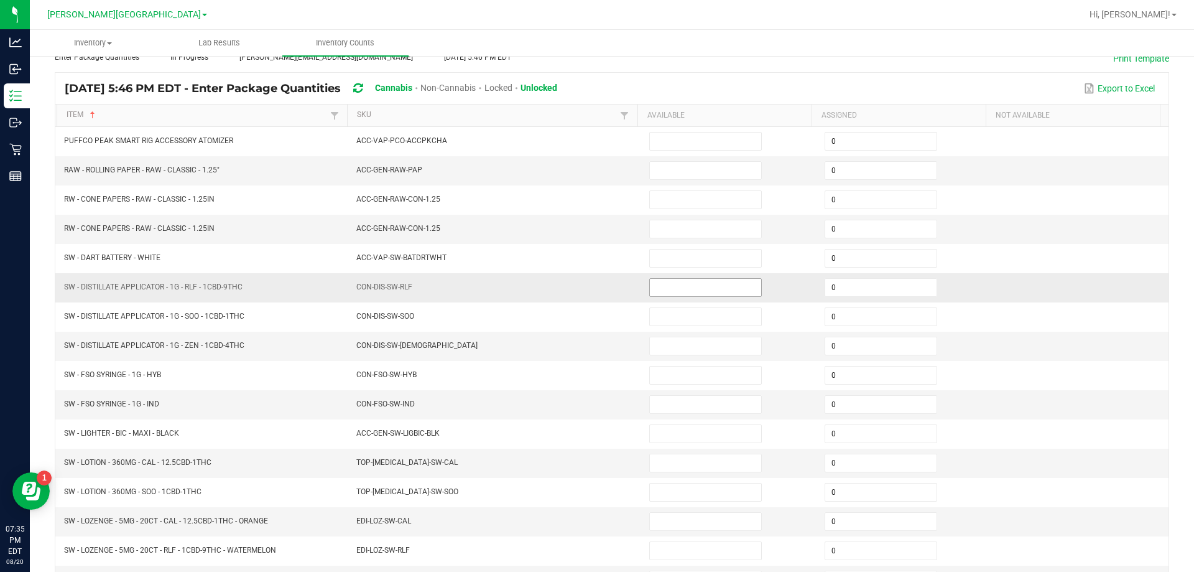
click at [700, 289] on input at bounding box center [705, 287] width 111 height 17
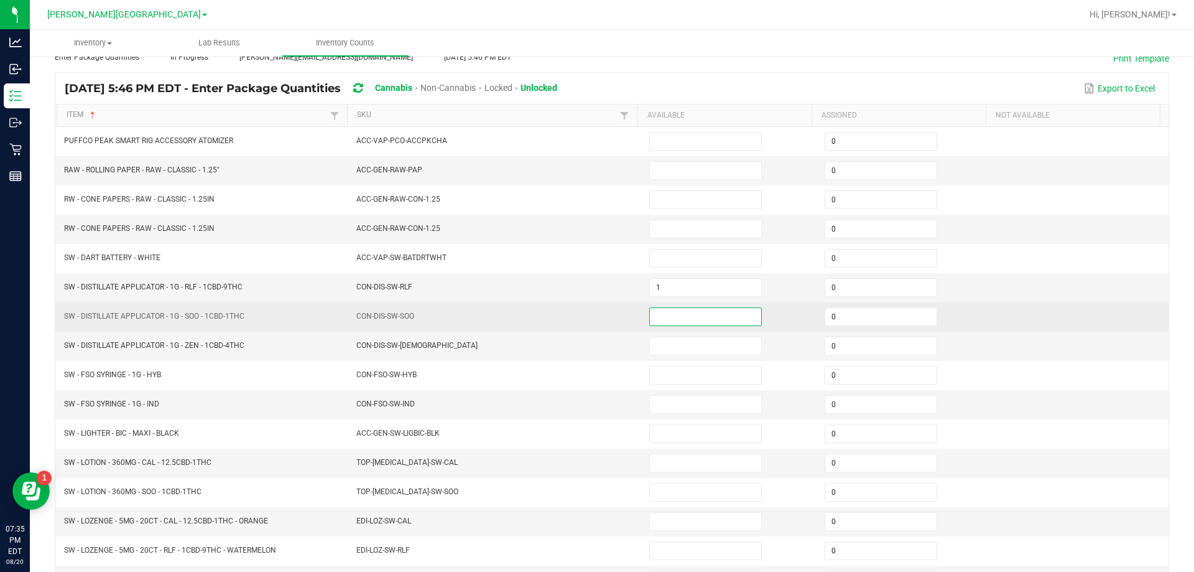
click at [677, 321] on input at bounding box center [705, 316] width 111 height 17
click at [657, 313] on input at bounding box center [705, 316] width 111 height 17
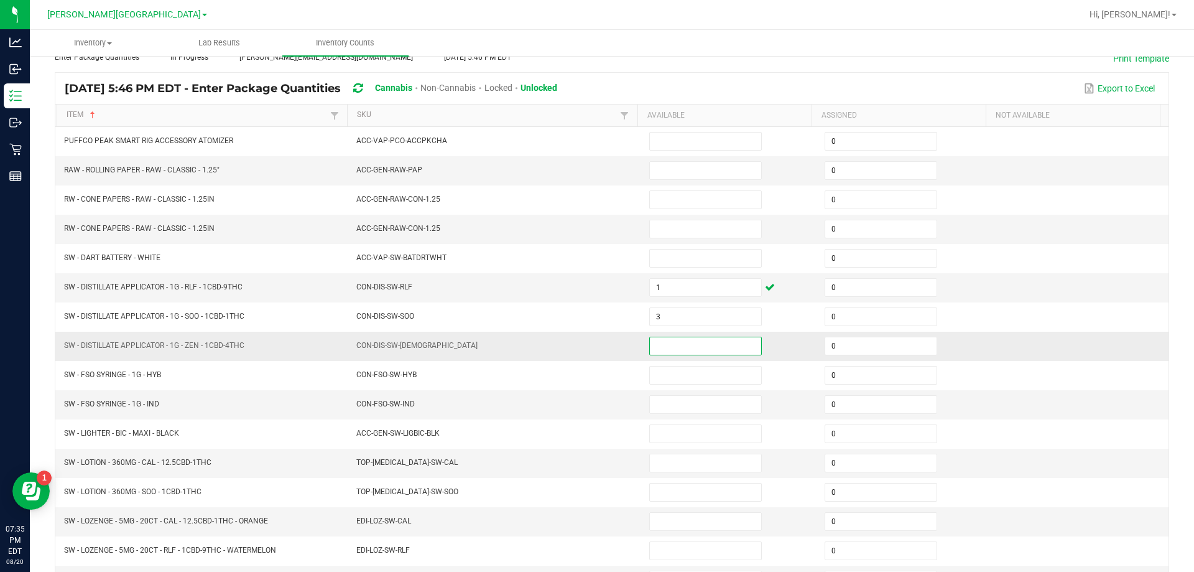
click at [650, 342] on input at bounding box center [705, 345] width 111 height 17
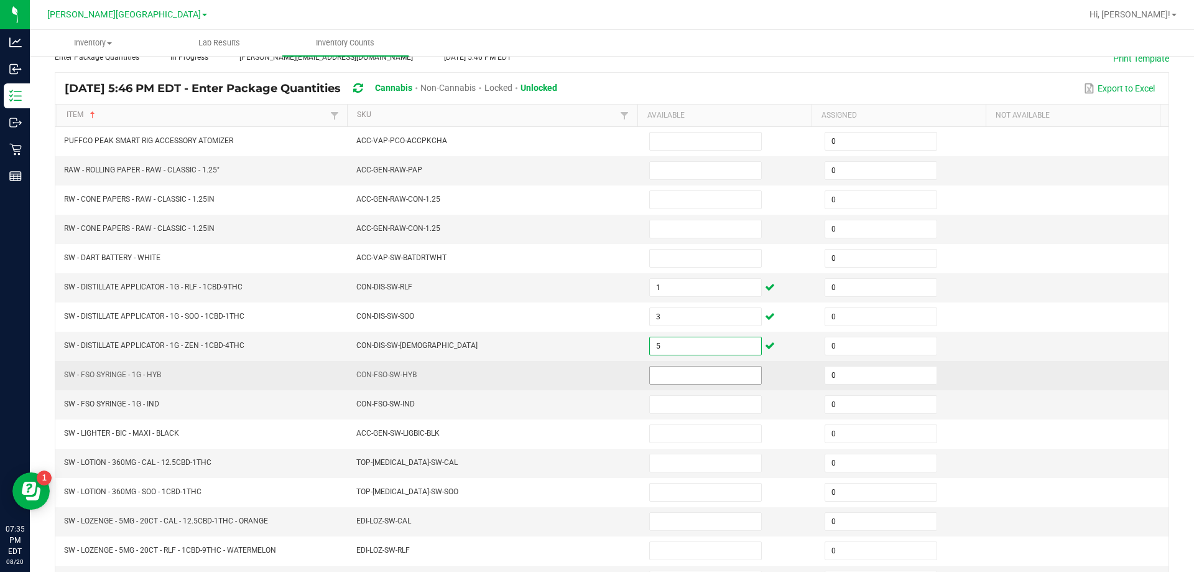
click at [670, 378] on input at bounding box center [705, 374] width 111 height 17
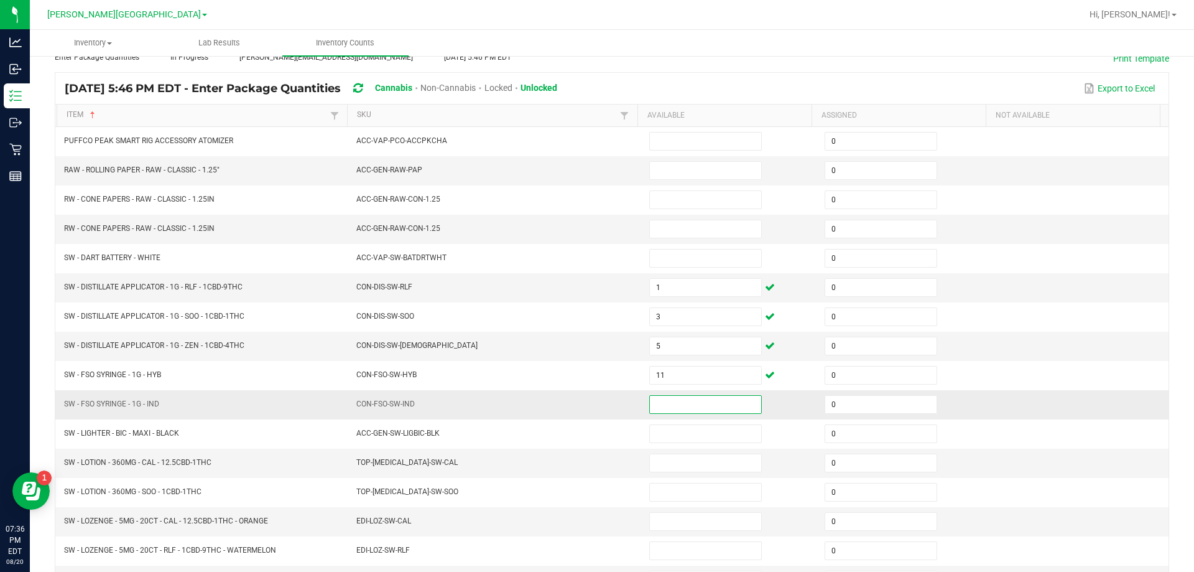
click at [670, 409] on input at bounding box center [705, 404] width 111 height 17
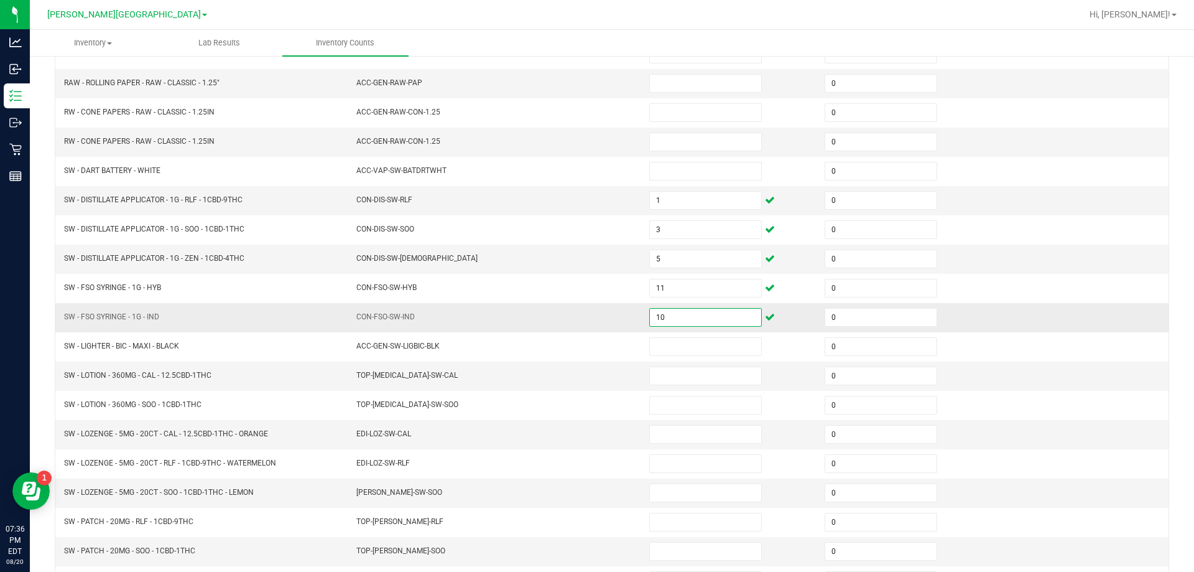
scroll to position [198, 0]
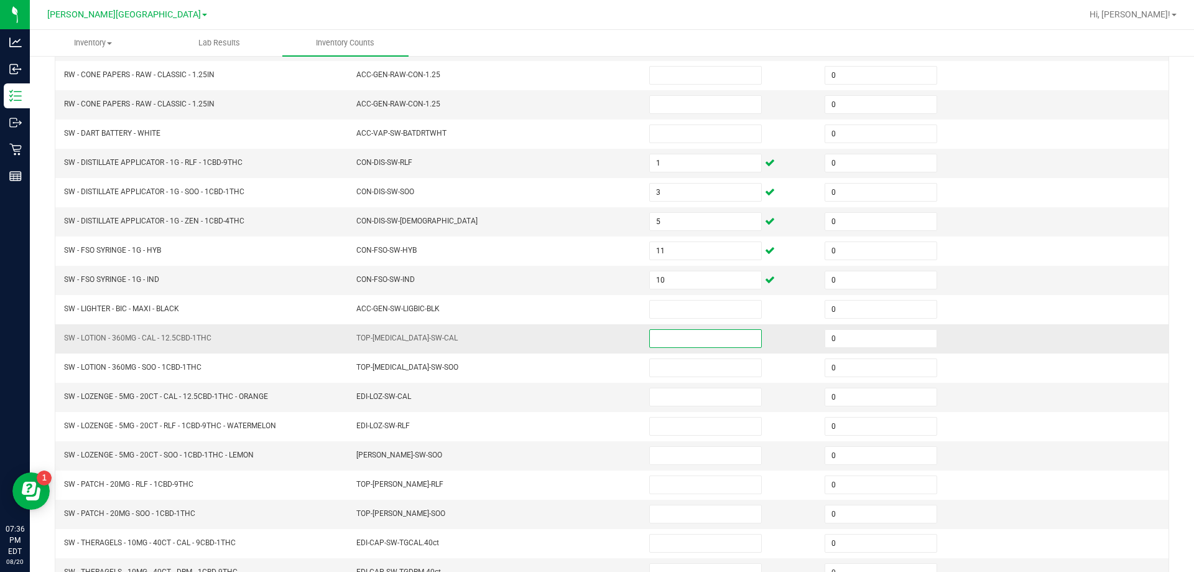
click at [654, 343] on input at bounding box center [705, 338] width 111 height 17
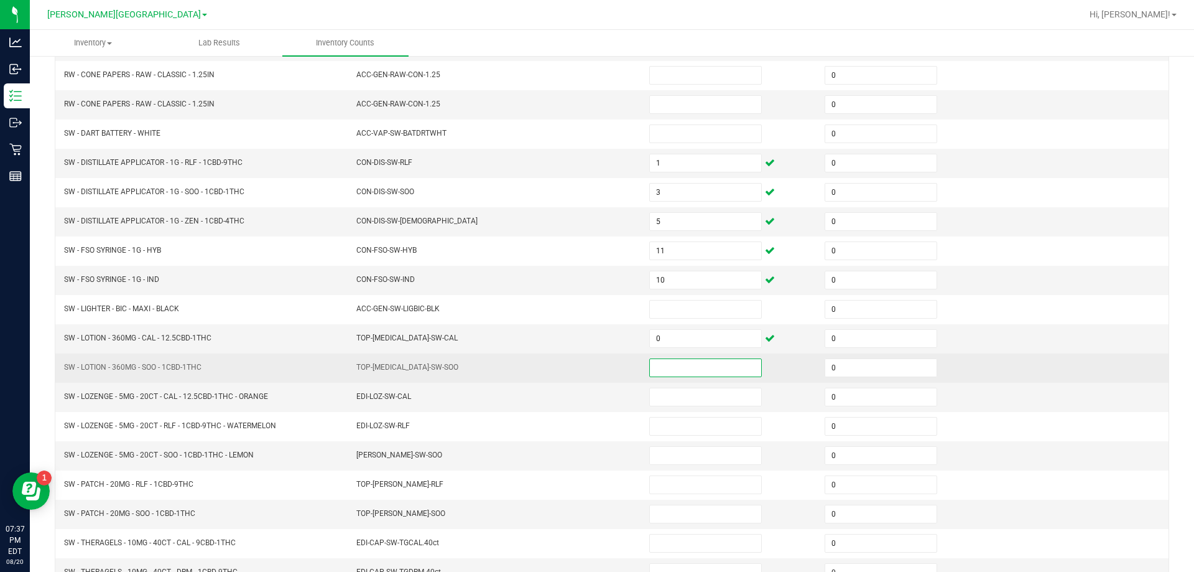
click at [669, 365] on input at bounding box center [705, 367] width 111 height 17
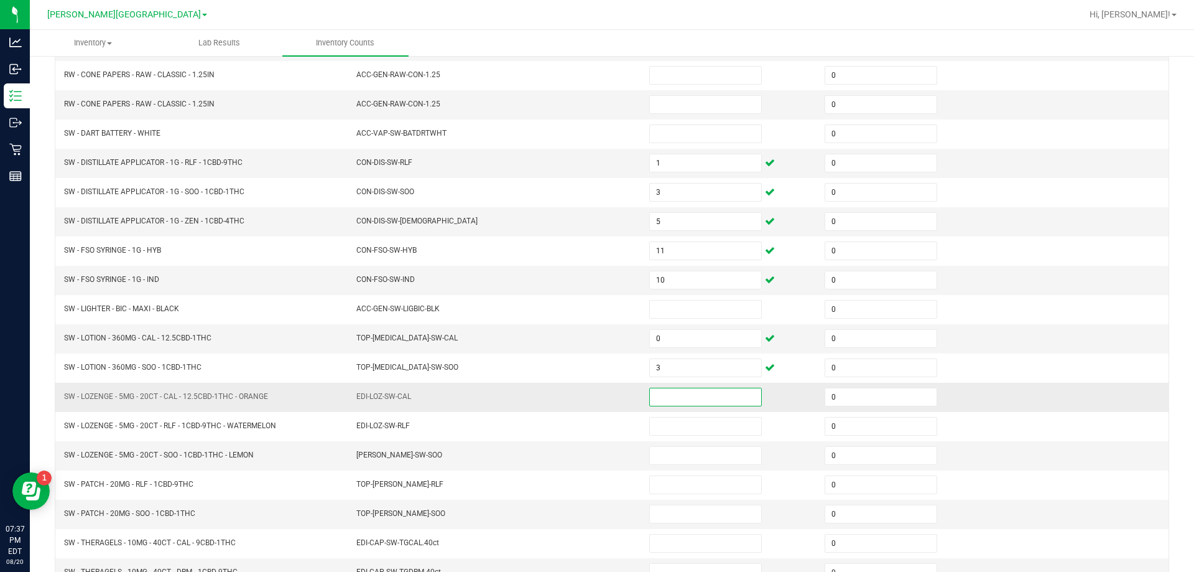
click at [715, 401] on input at bounding box center [705, 396] width 111 height 17
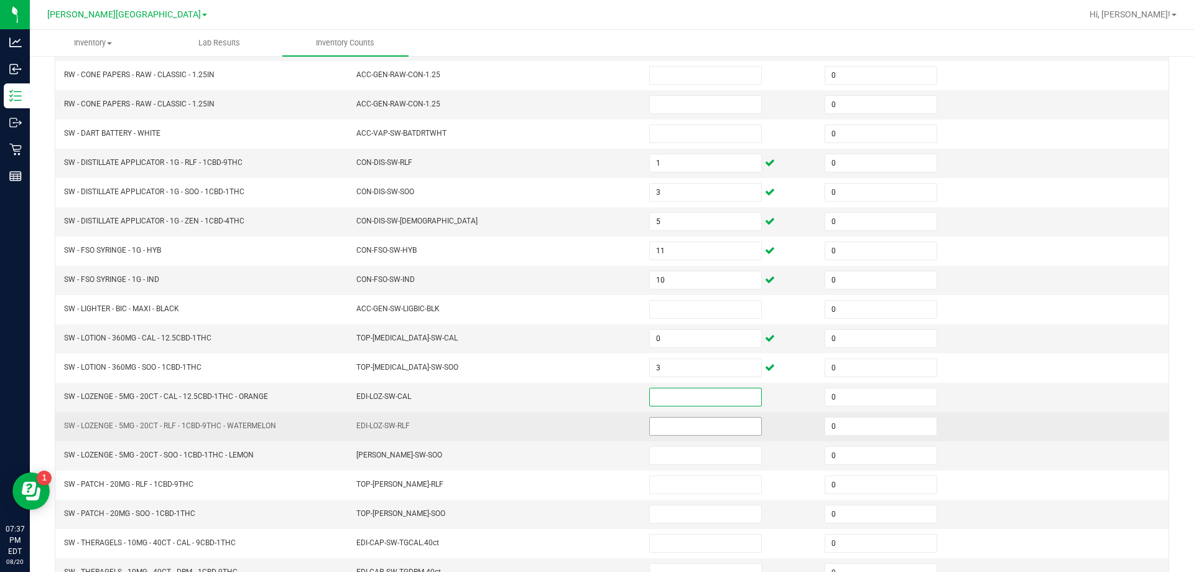
click at [686, 433] on input at bounding box center [705, 425] width 111 height 17
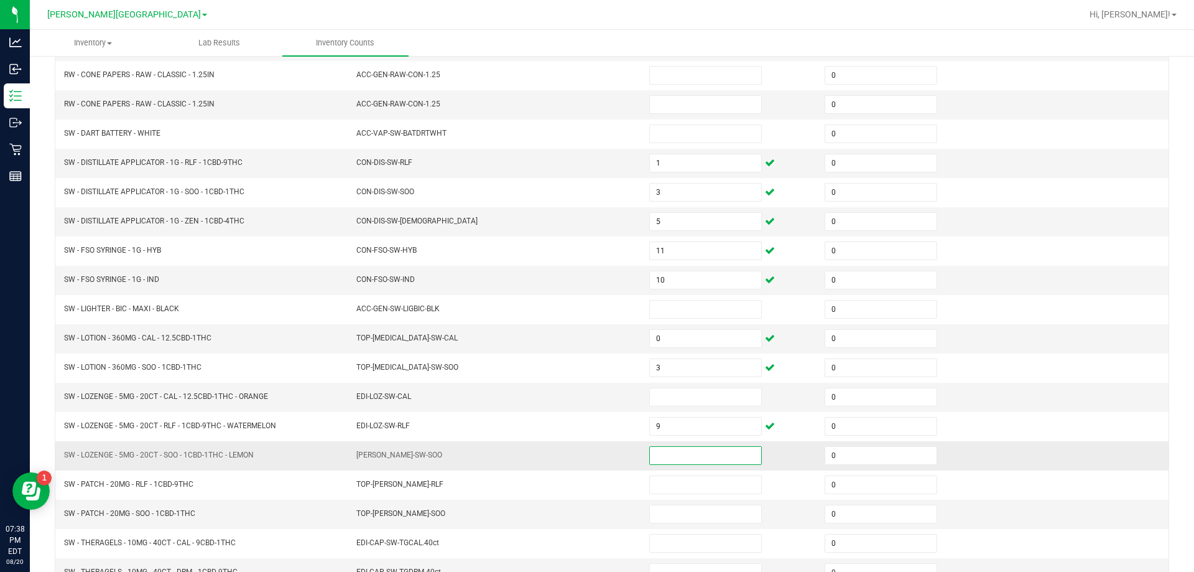
click at [695, 455] on input at bounding box center [705, 455] width 111 height 17
click at [684, 391] on input at bounding box center [705, 396] width 111 height 17
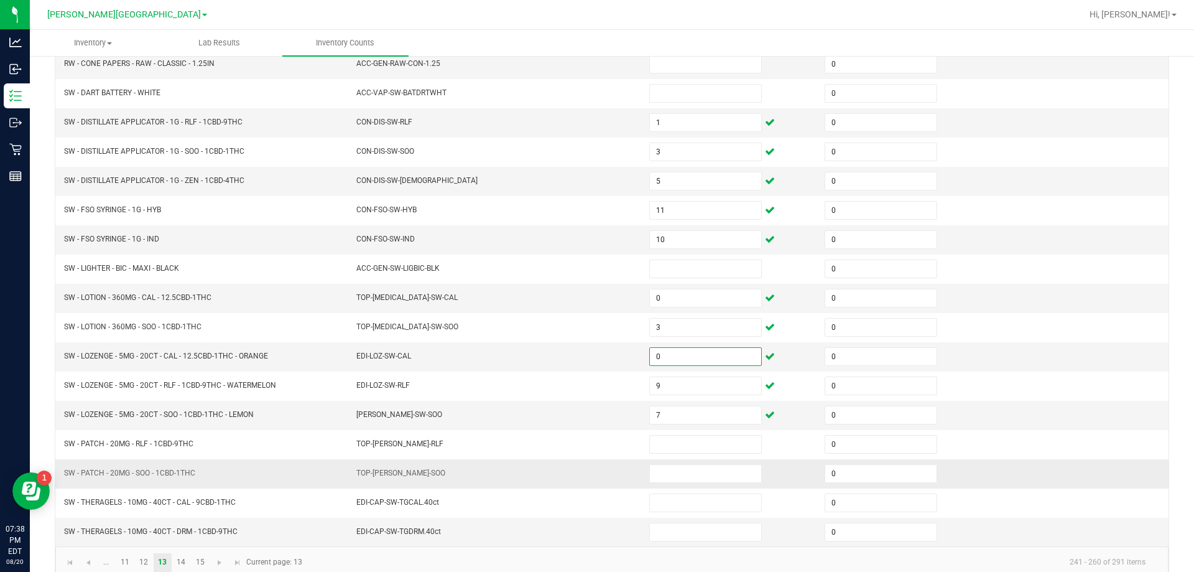
scroll to position [258, 0]
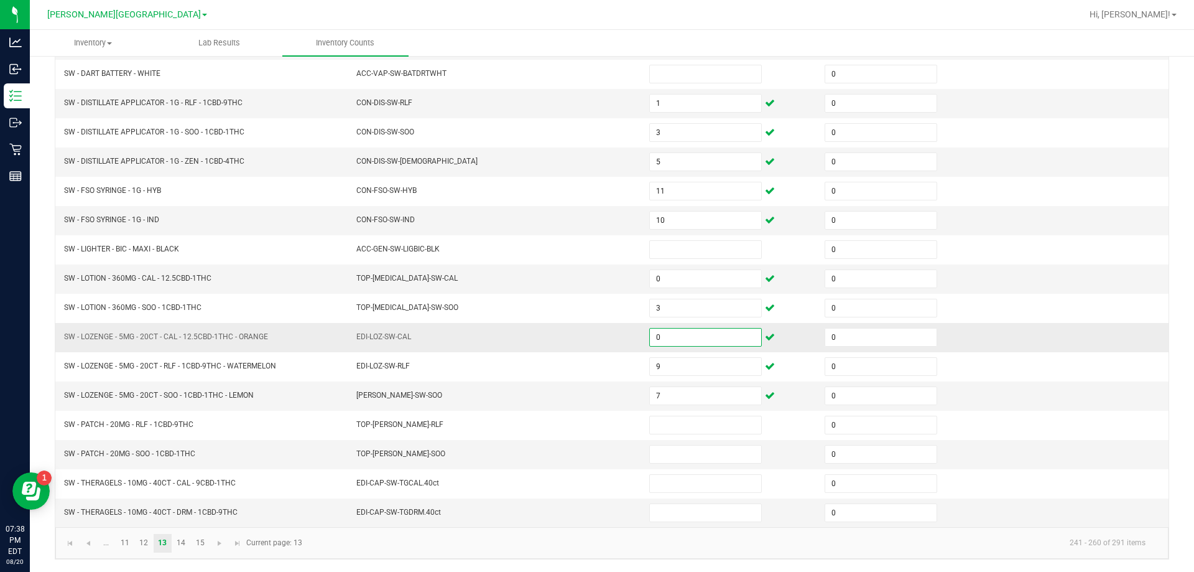
drag, startPoint x: 665, startPoint y: 341, endPoint x: 625, endPoint y: 341, distance: 40.4
click at [625, 341] on tr "SW - LOZENGE - 5MG - 20CT - CAL - 12.5CBD-1THC - ORANGE EDI-LOZ-SW-CAL 0 0" at bounding box center [611, 337] width 1113 height 29
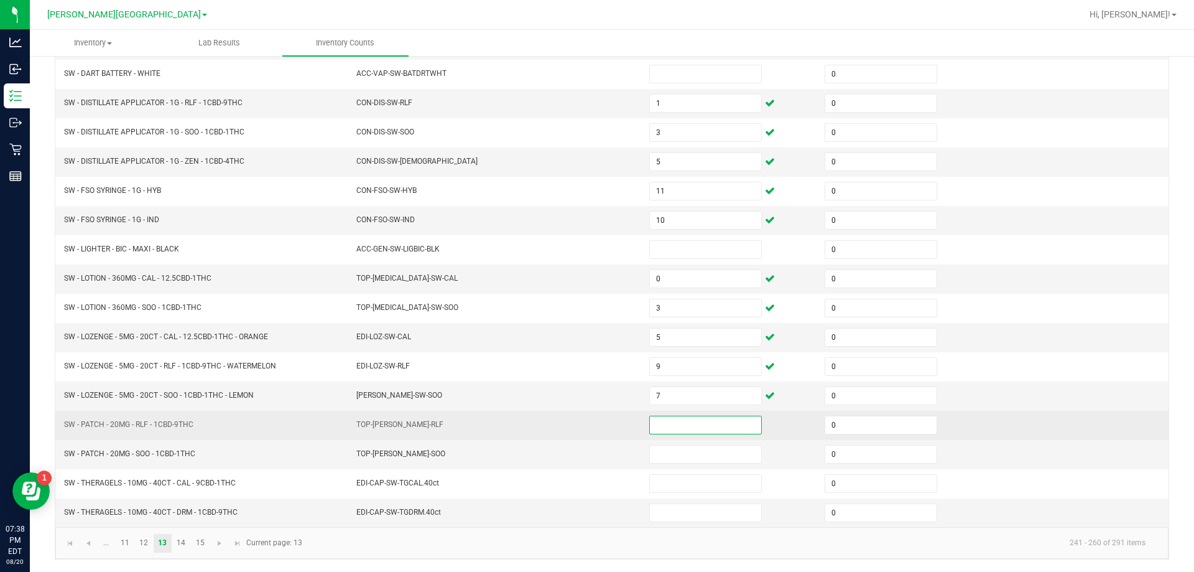
click at [662, 421] on input at bounding box center [705, 424] width 111 height 17
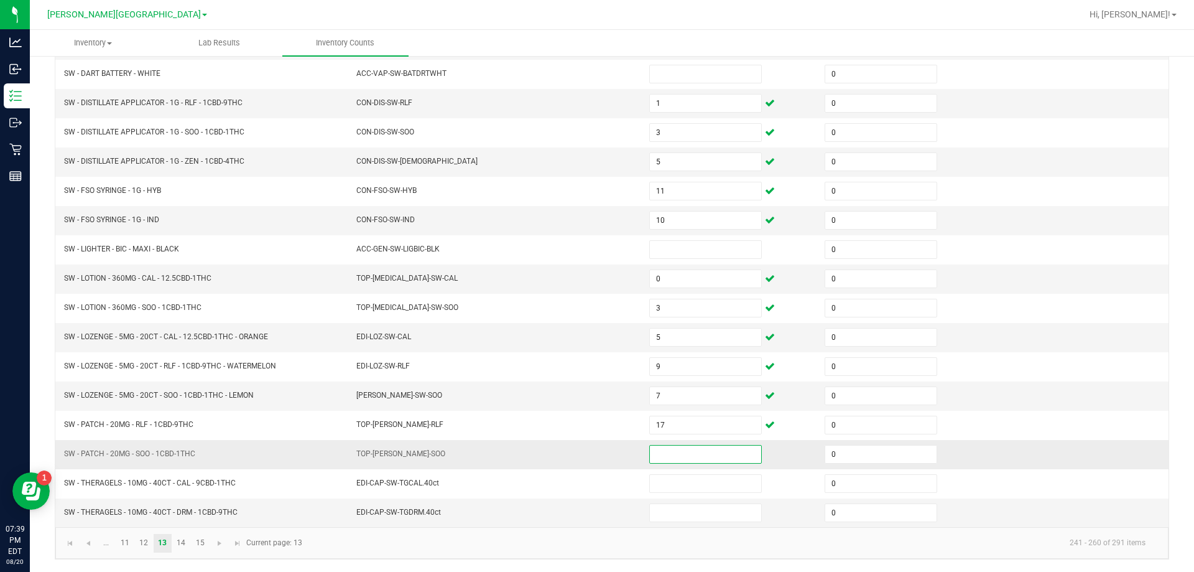
click at [679, 449] on input at bounding box center [705, 453] width 111 height 17
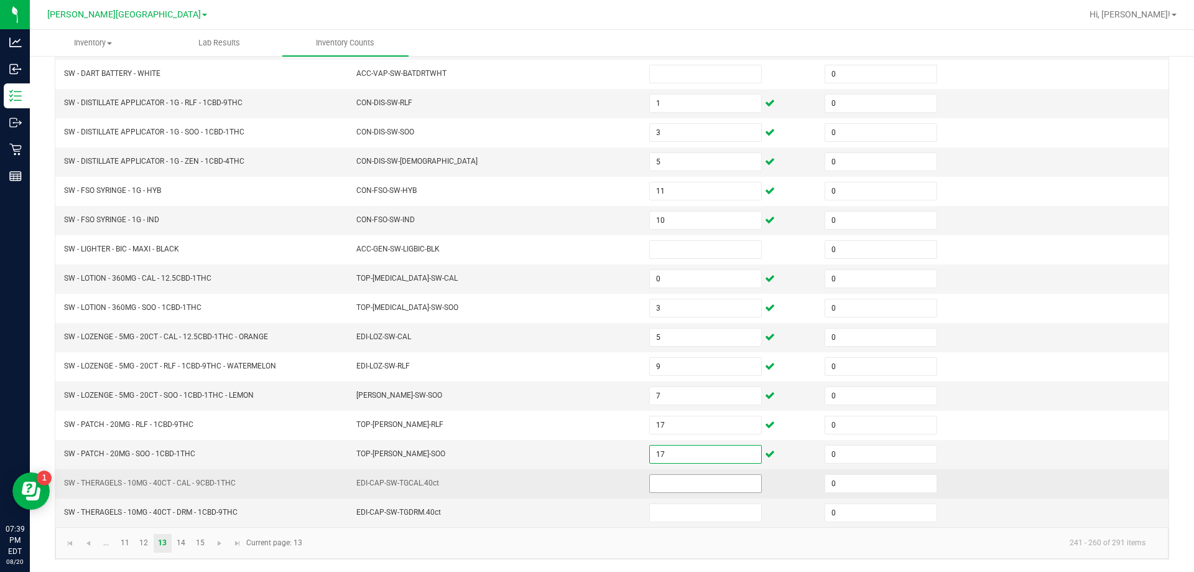
click at [716, 485] on input at bounding box center [705, 483] width 111 height 17
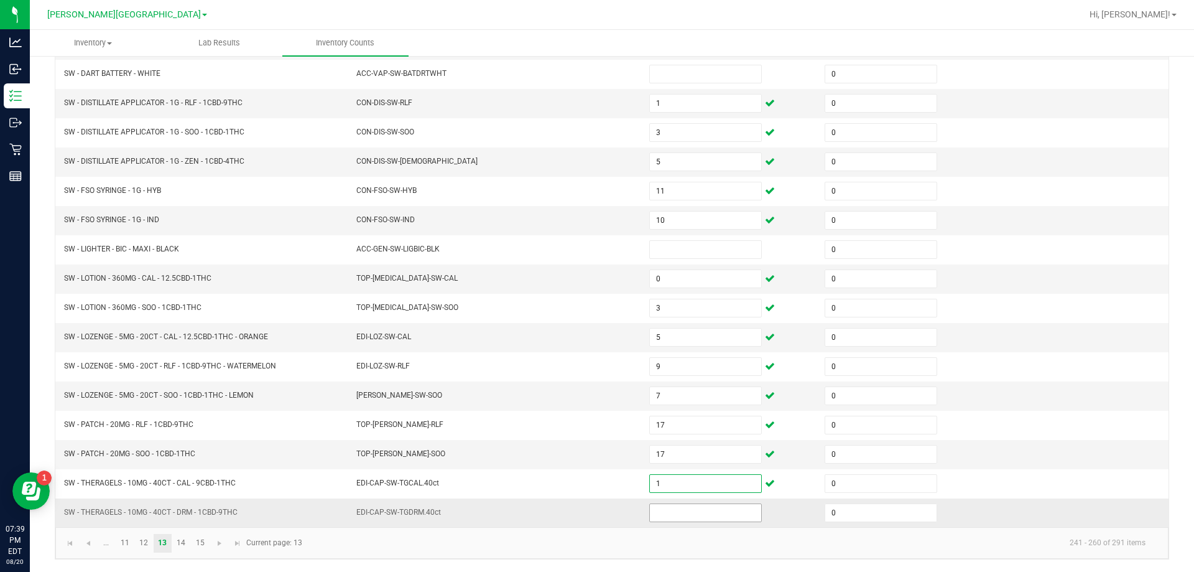
click at [702, 519] on input at bounding box center [705, 512] width 111 height 17
click at [189, 545] on link "14" at bounding box center [181, 543] width 18 height 19
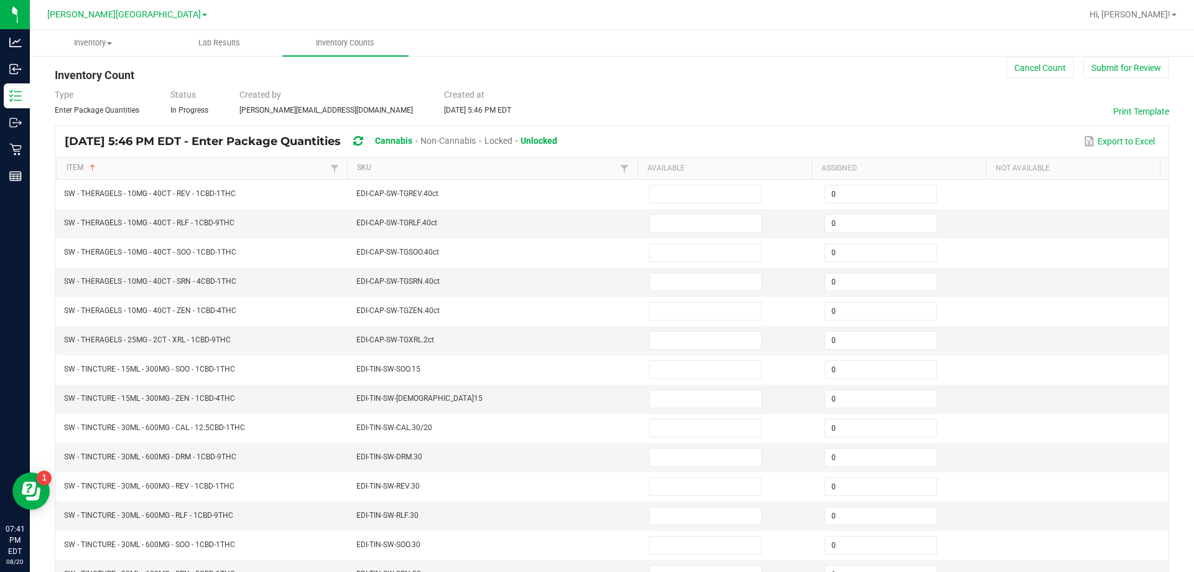
scroll to position [9, 0]
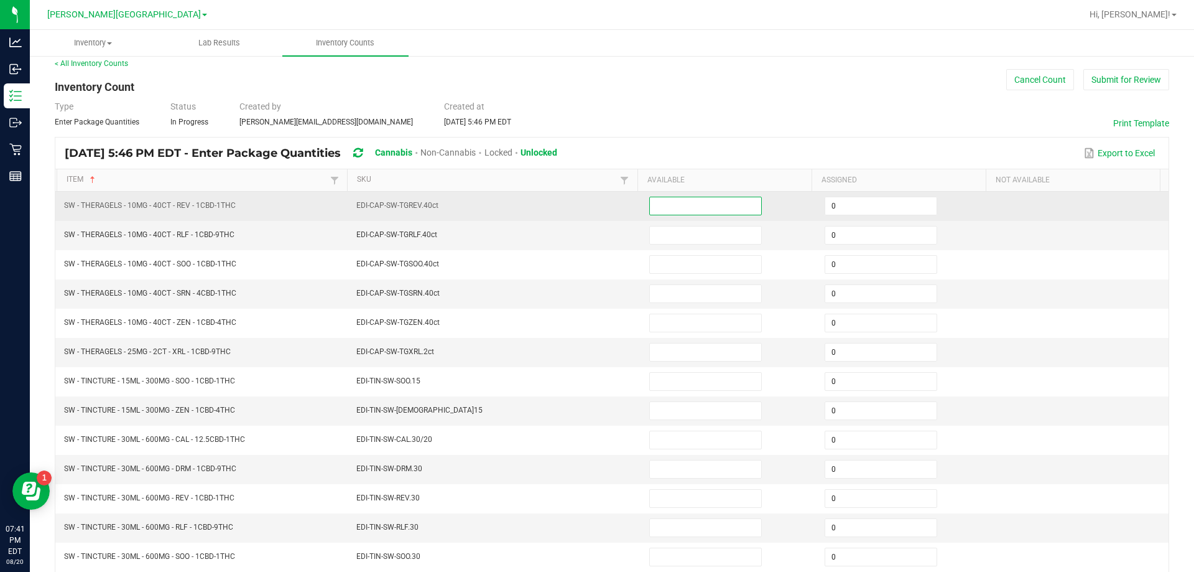
click at [654, 211] on input at bounding box center [705, 205] width 111 height 17
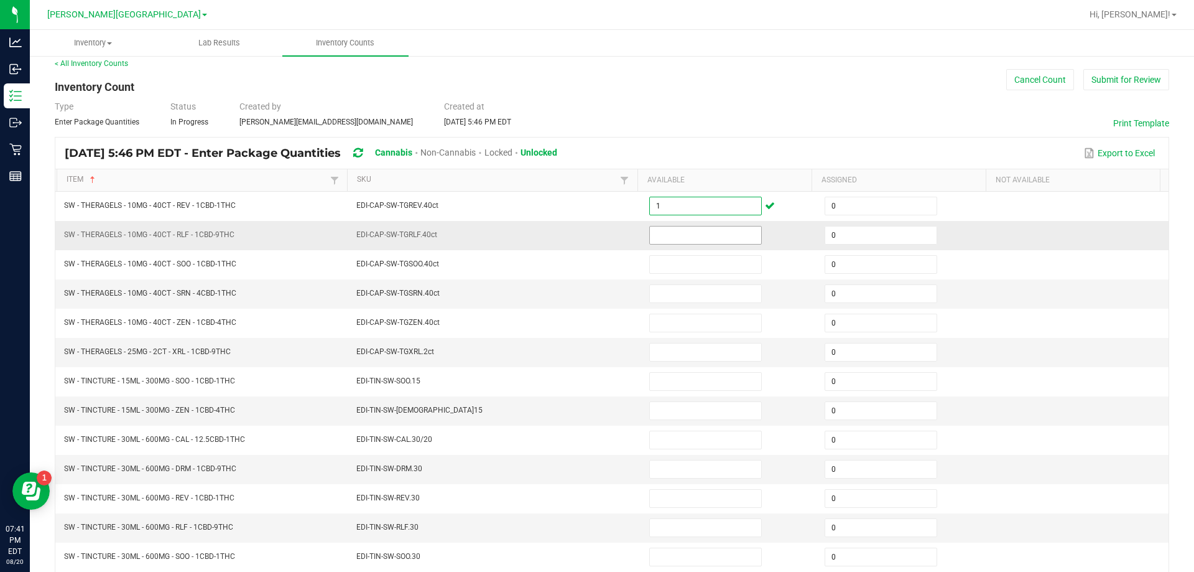
click at [655, 235] on input at bounding box center [705, 234] width 111 height 17
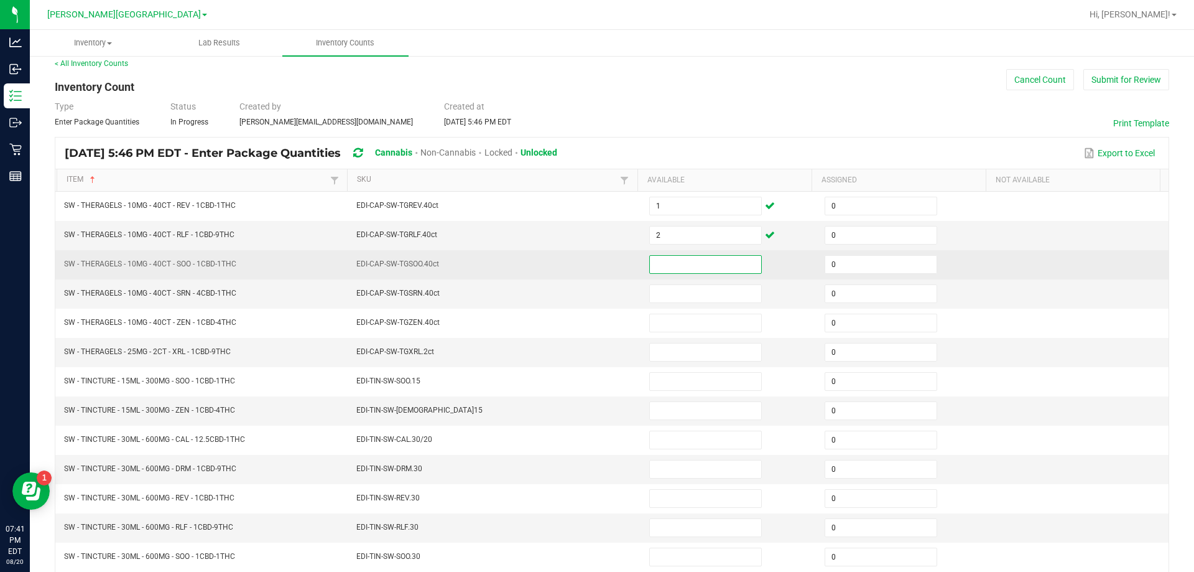
click at [686, 264] on input at bounding box center [705, 264] width 111 height 17
click at [672, 256] on input at bounding box center [705, 264] width 111 height 17
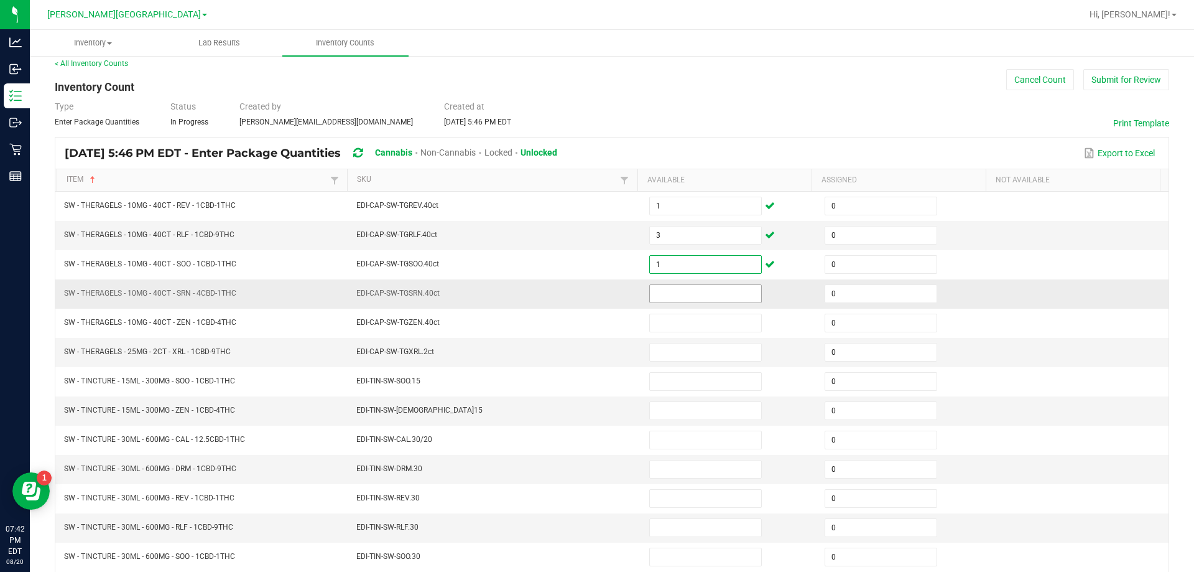
click at [705, 298] on input at bounding box center [705, 293] width 111 height 17
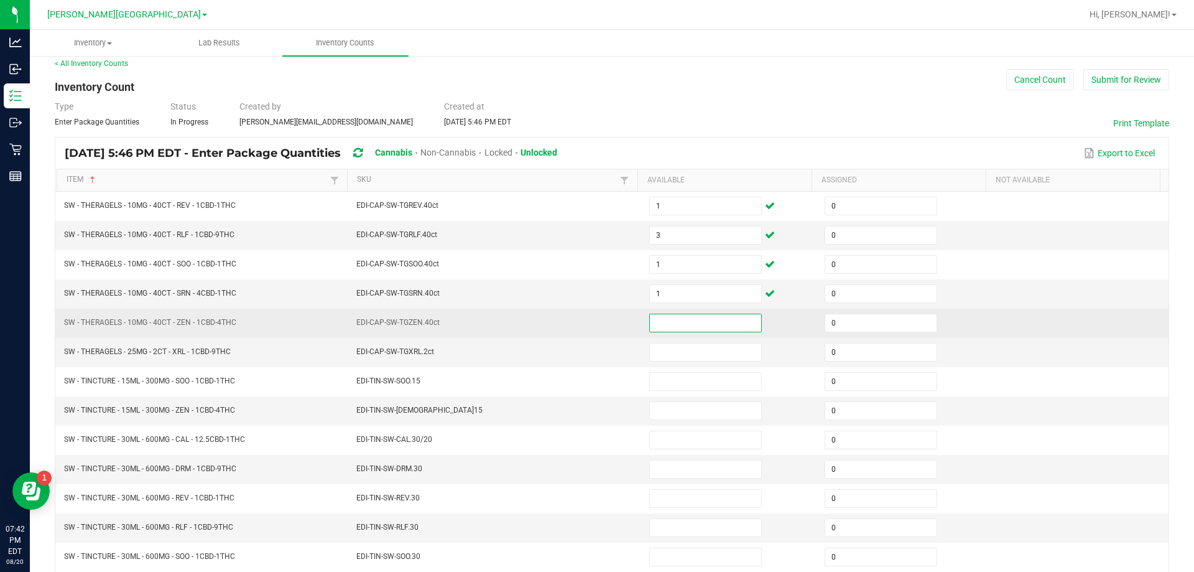
click at [697, 326] on input at bounding box center [705, 322] width 111 height 17
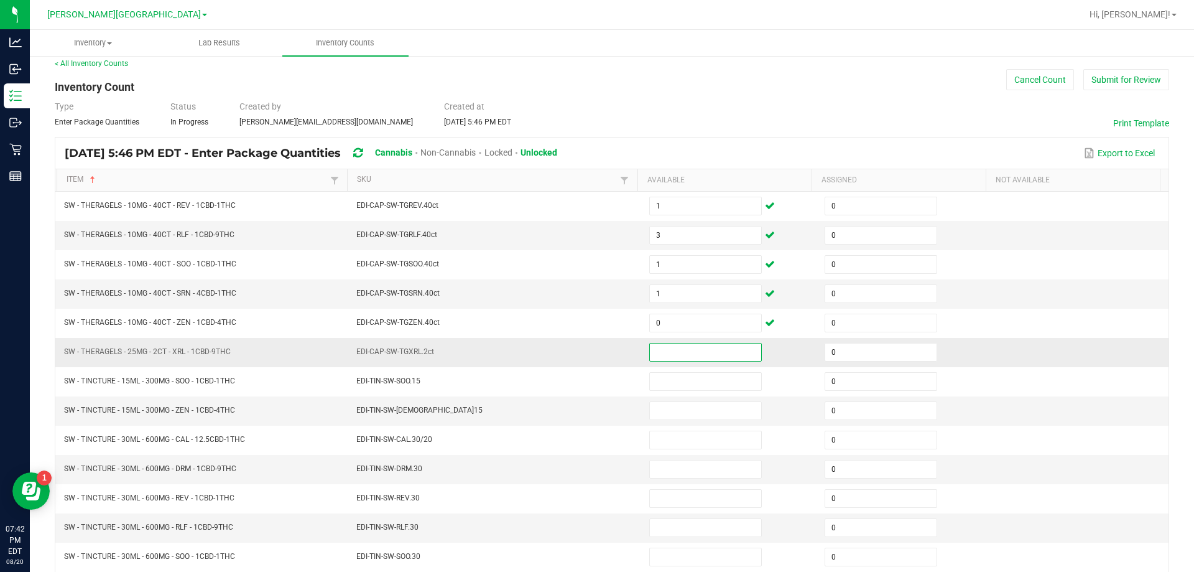
click at [697, 355] on input at bounding box center [705, 351] width 111 height 17
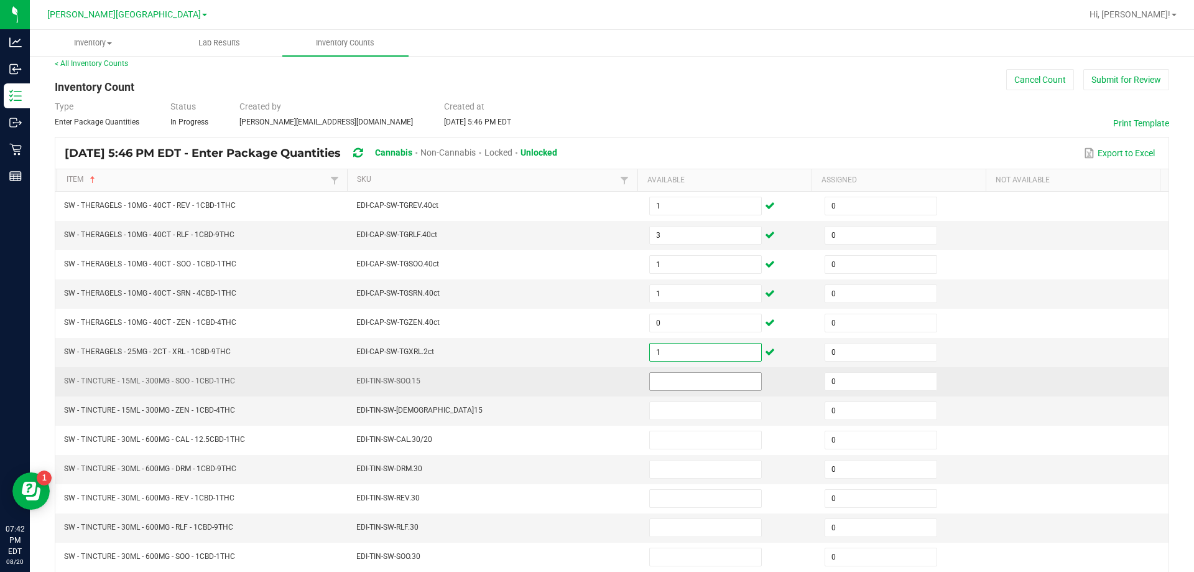
click at [720, 384] on input at bounding box center [705, 381] width 111 height 17
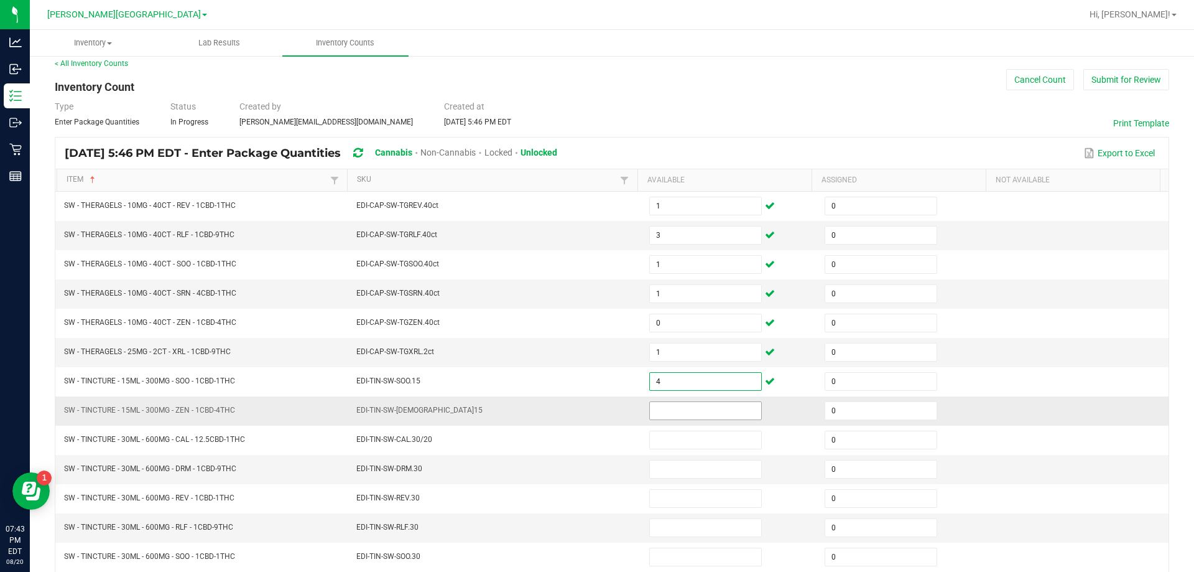
click at [695, 406] on input at bounding box center [705, 410] width 111 height 17
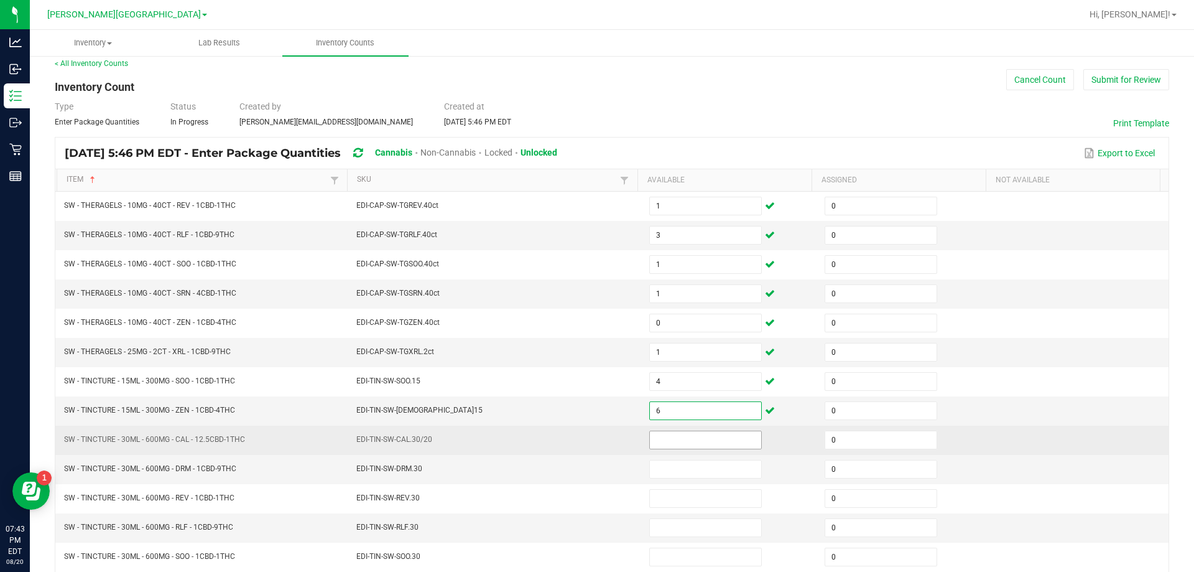
click at [671, 437] on input at bounding box center [705, 439] width 111 height 17
drag, startPoint x: 677, startPoint y: 447, endPoint x: 630, endPoint y: 442, distance: 47.6
click at [630, 442] on tr "SW - TINCTURE - 30ML - 600MG - CAL - 12.5CBD-1THC EDI-TIN-SW-CAL.30/20 0 0" at bounding box center [611, 439] width 1113 height 29
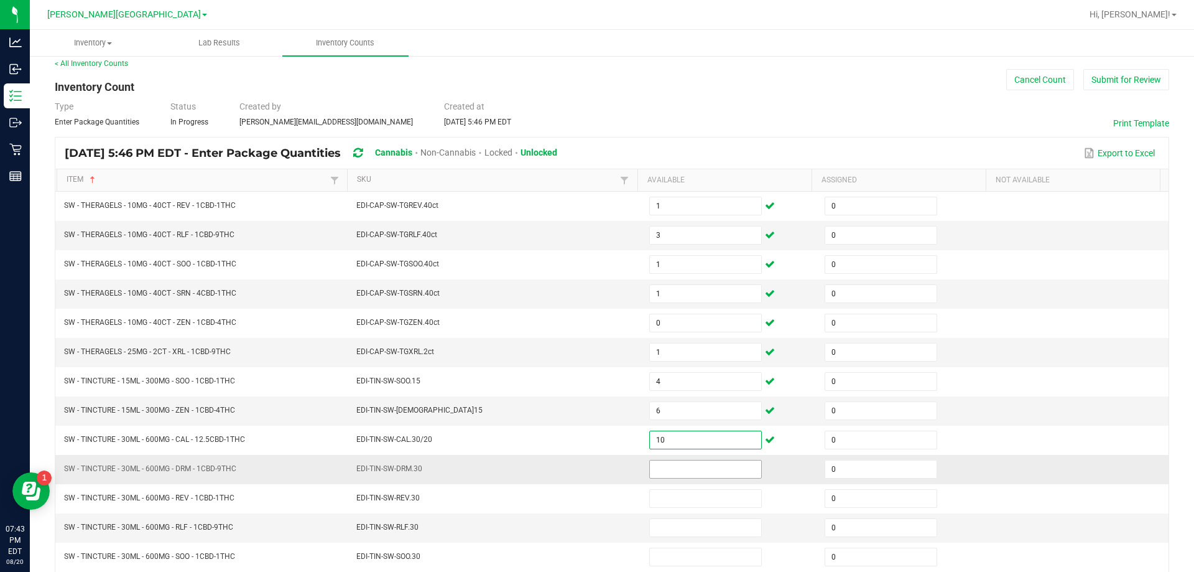
click at [699, 473] on input at bounding box center [705, 468] width 111 height 17
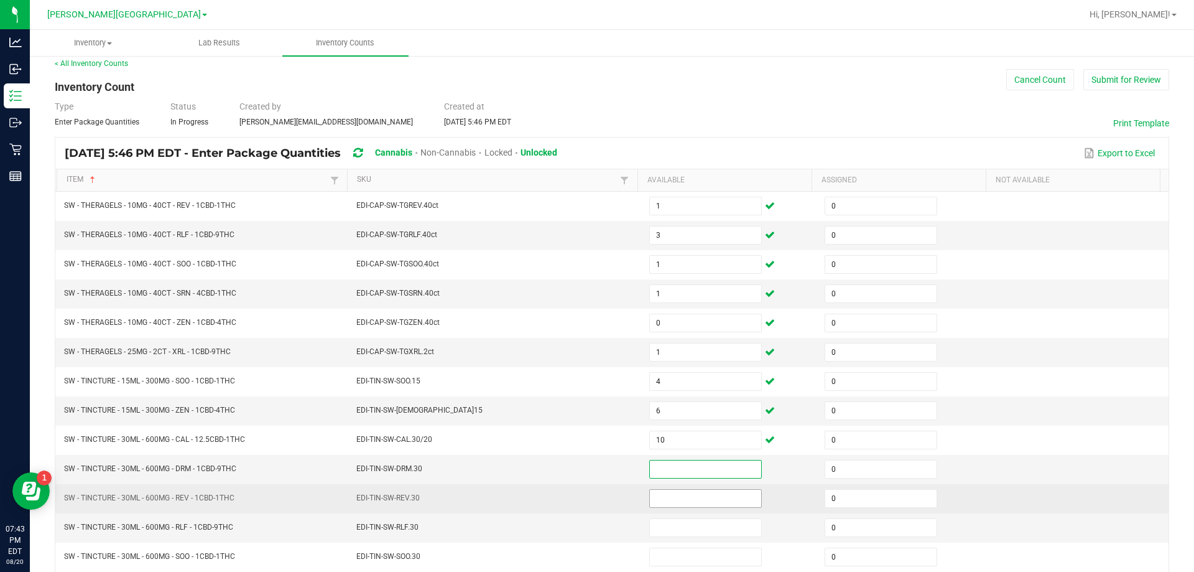
click at [696, 496] on input at bounding box center [705, 498] width 111 height 17
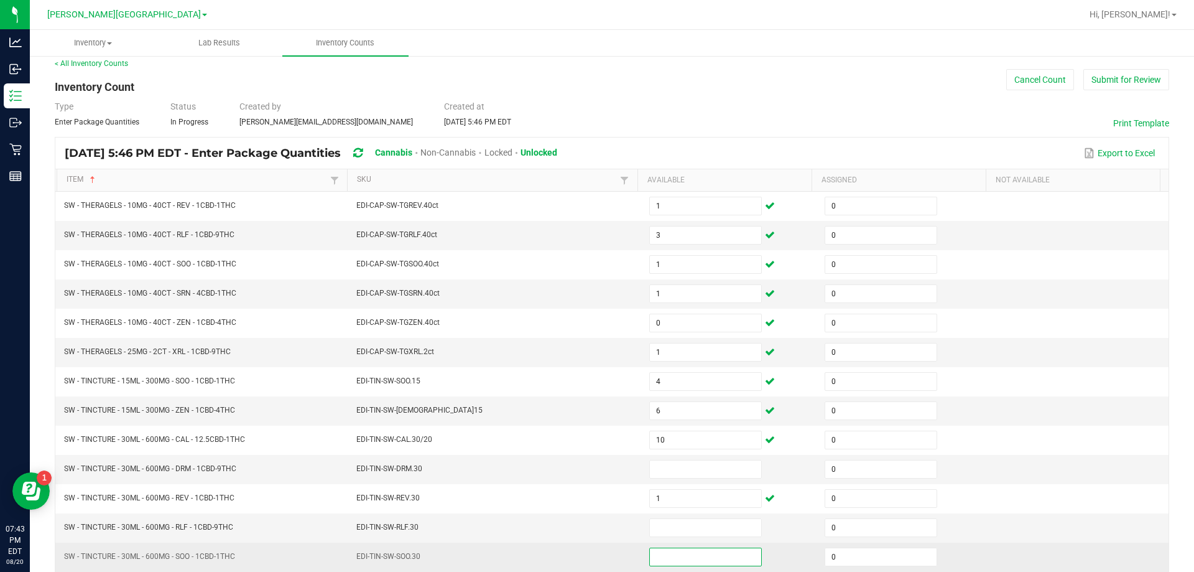
click at [679, 564] on input at bounding box center [705, 556] width 111 height 17
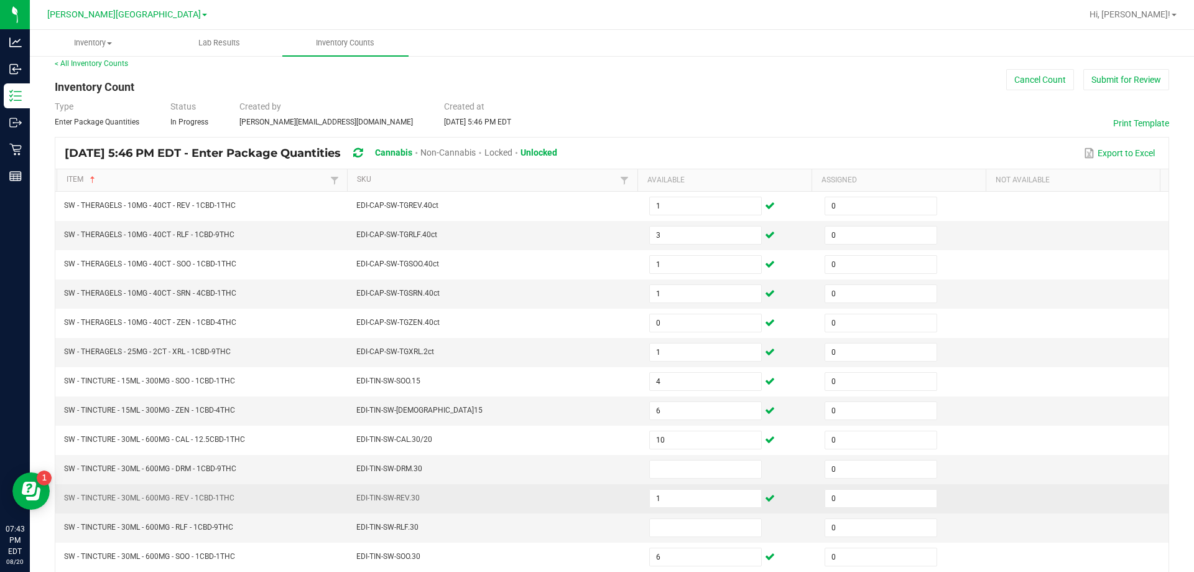
click at [493, 487] on td "EDI-TIN-SW-REV.30" at bounding box center [495, 498] width 293 height 29
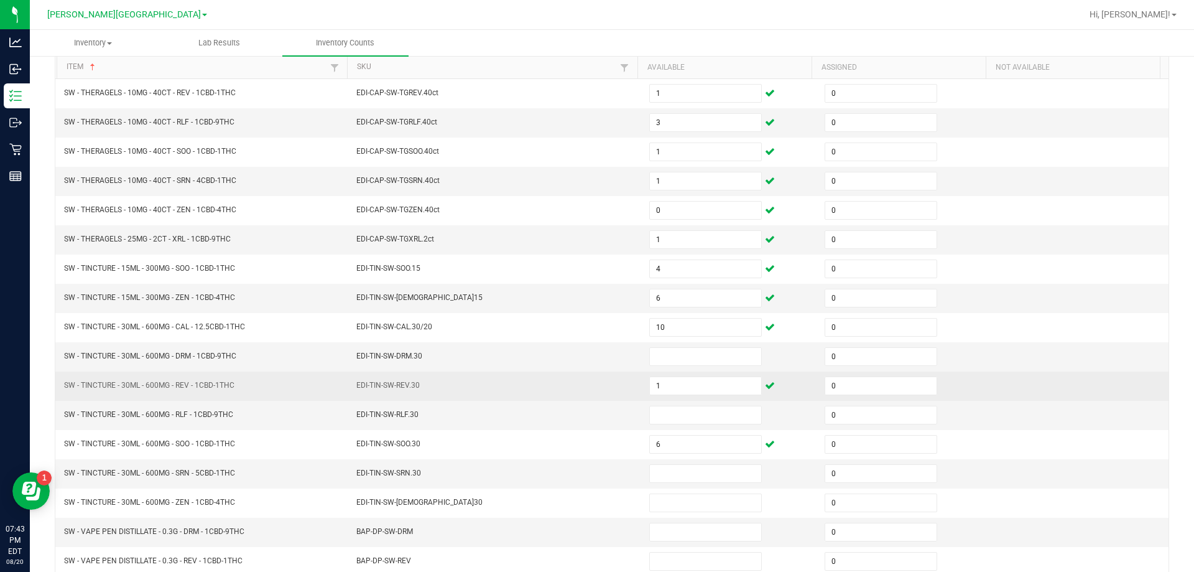
scroll to position [134, 0]
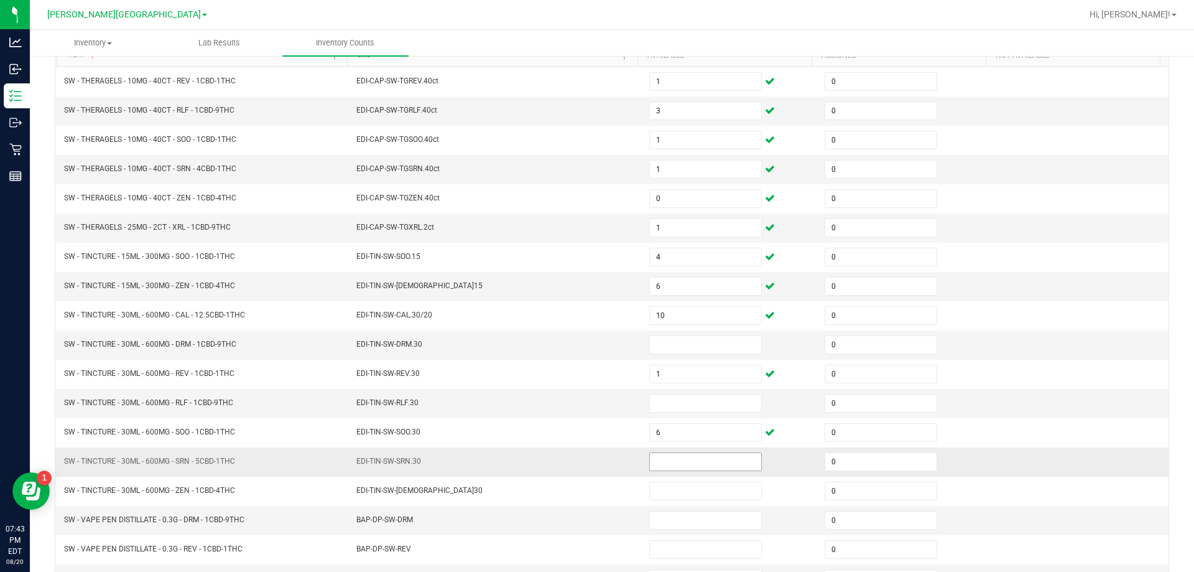
click at [700, 455] on input at bounding box center [705, 461] width 111 height 17
click at [684, 396] on input at bounding box center [705, 402] width 111 height 17
click at [705, 350] on input at bounding box center [705, 344] width 111 height 17
click at [685, 406] on input at bounding box center [705, 402] width 111 height 17
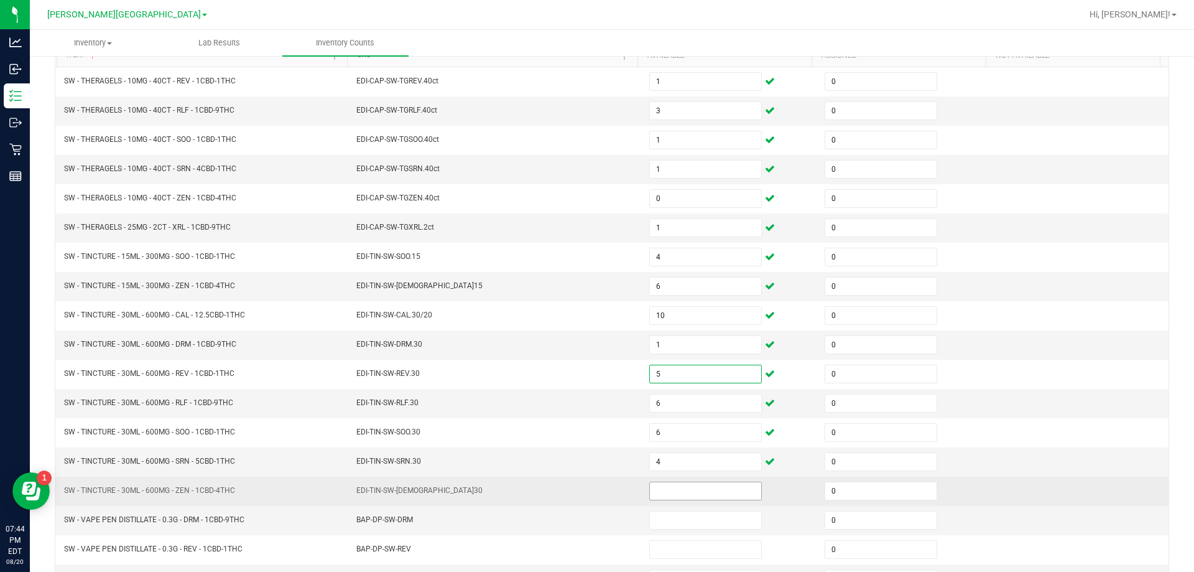
click at [671, 485] on input at bounding box center [705, 490] width 111 height 17
drag, startPoint x: 667, startPoint y: 496, endPoint x: 635, endPoint y: 491, distance: 32.1
click at [642, 491] on td "0" at bounding box center [729, 491] width 175 height 29
click at [610, 480] on td "EDI-TIN-SW-[DEMOGRAPHIC_DATA]30" at bounding box center [495, 491] width 293 height 29
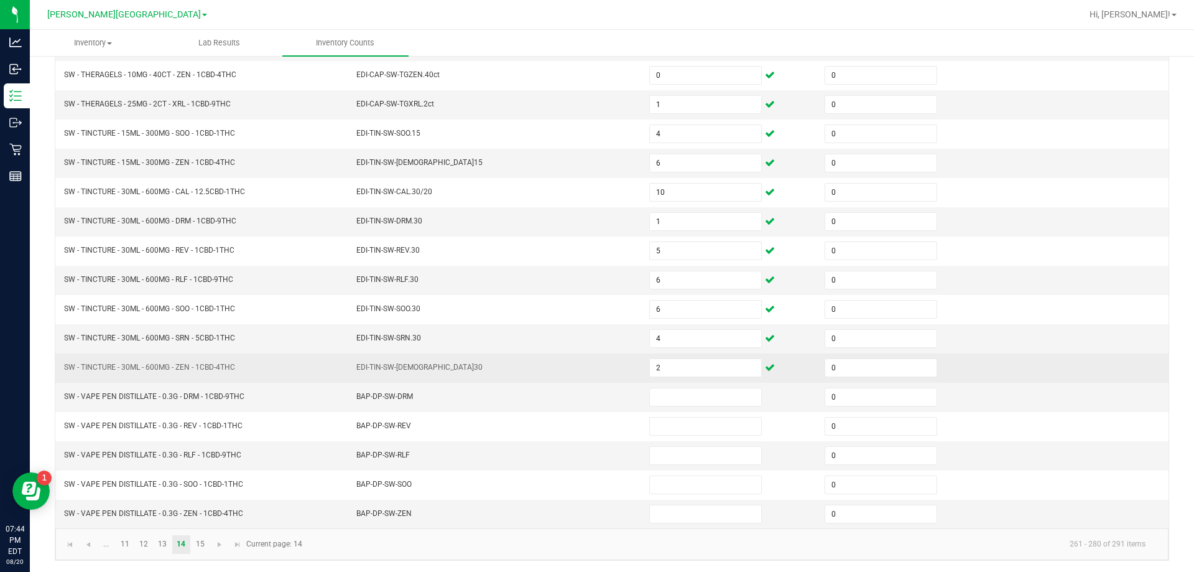
scroll to position [258, 0]
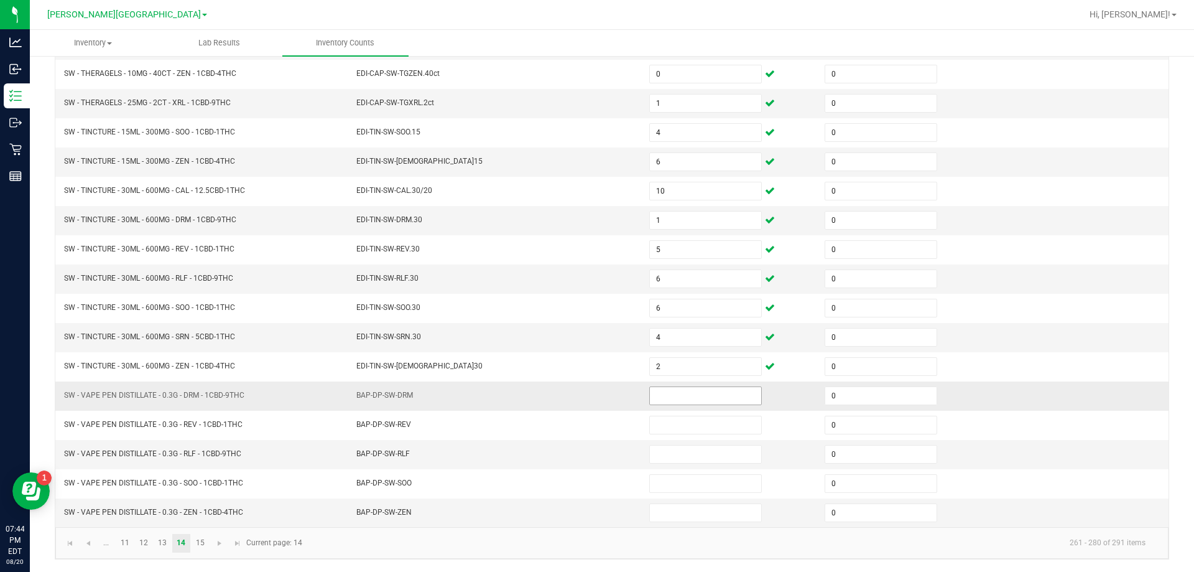
click at [672, 403] on input at bounding box center [705, 395] width 111 height 17
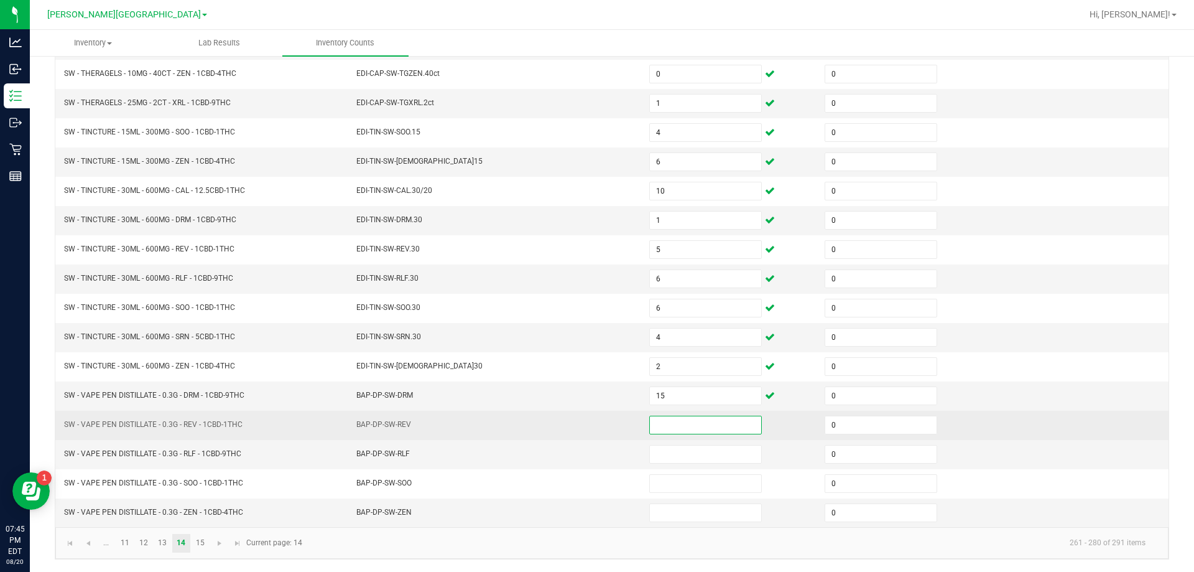
click at [659, 429] on input at bounding box center [705, 424] width 111 height 17
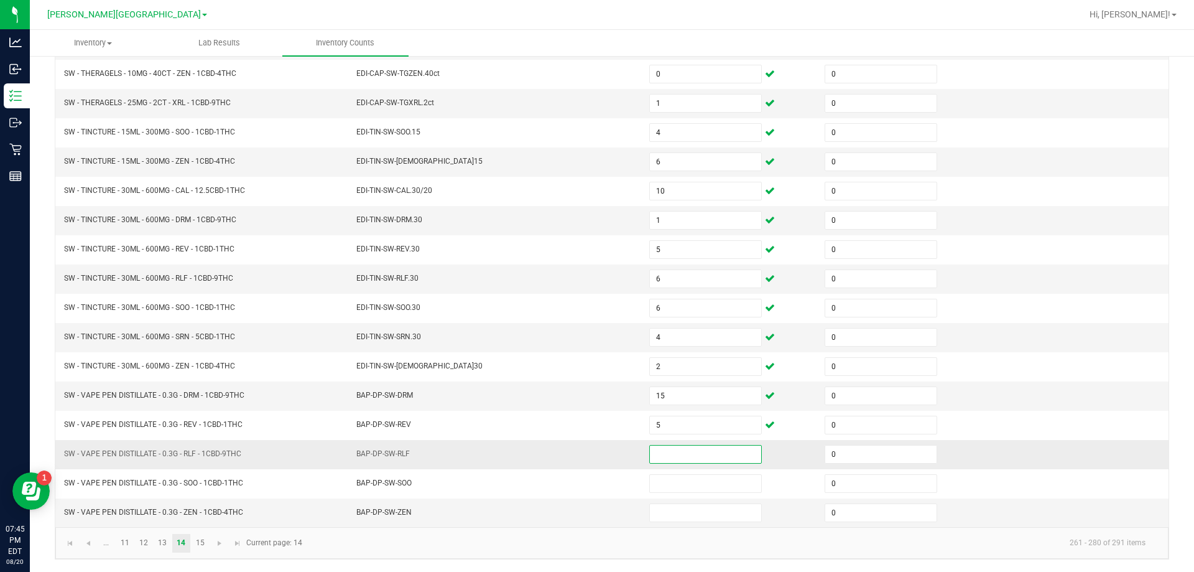
click at [665, 452] on input at bounding box center [705, 453] width 111 height 17
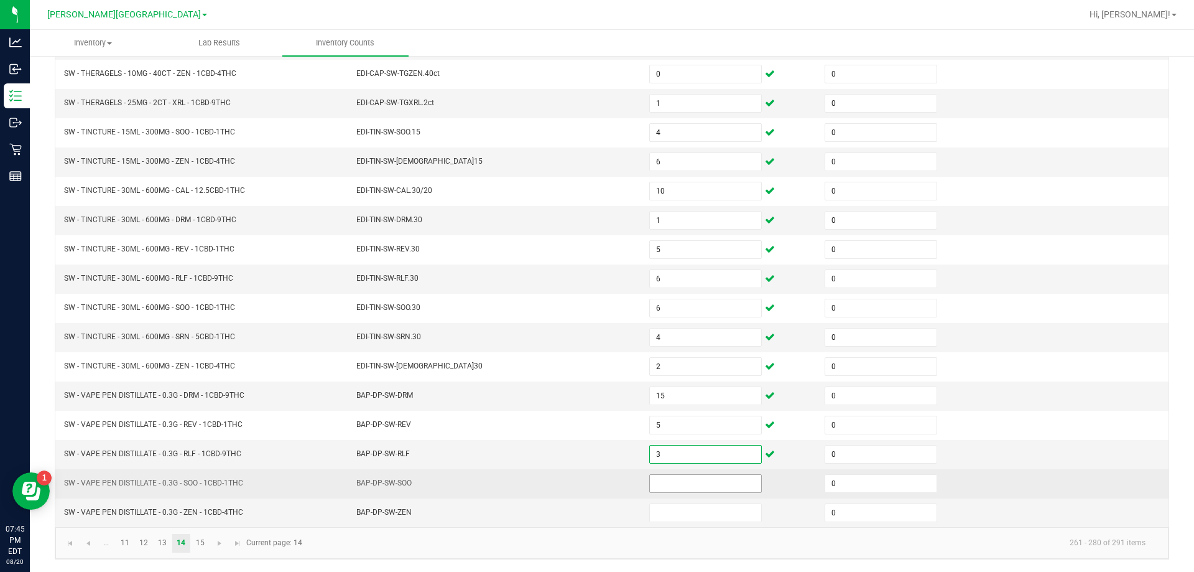
click at [671, 484] on input at bounding box center [705, 483] width 111 height 17
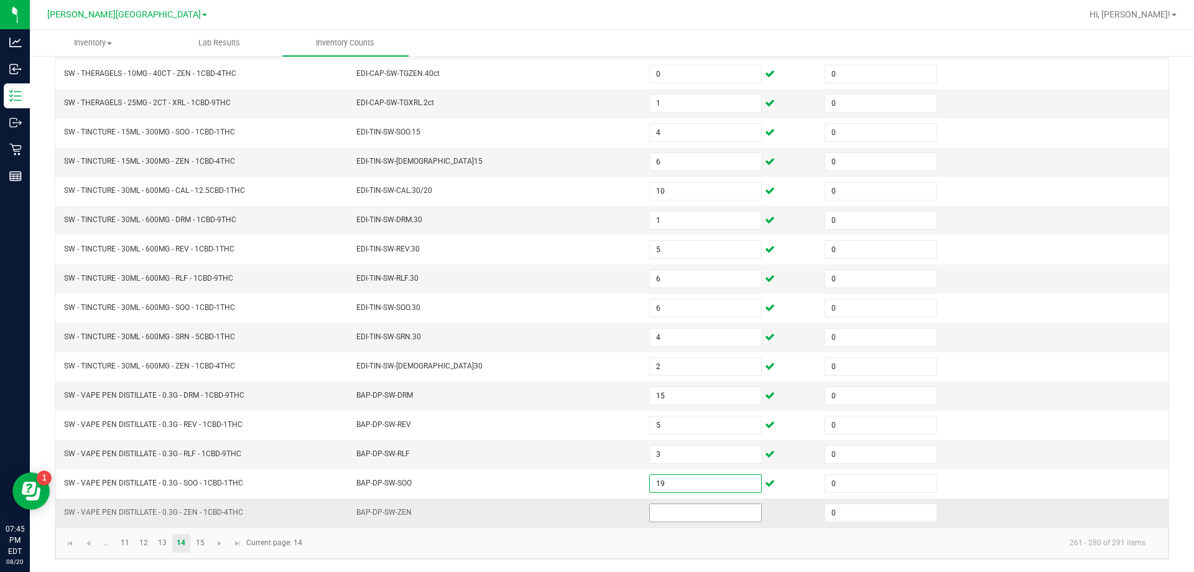
click at [669, 518] on input at bounding box center [705, 512] width 111 height 17
click at [191, 542] on link "15" at bounding box center [200, 543] width 18 height 19
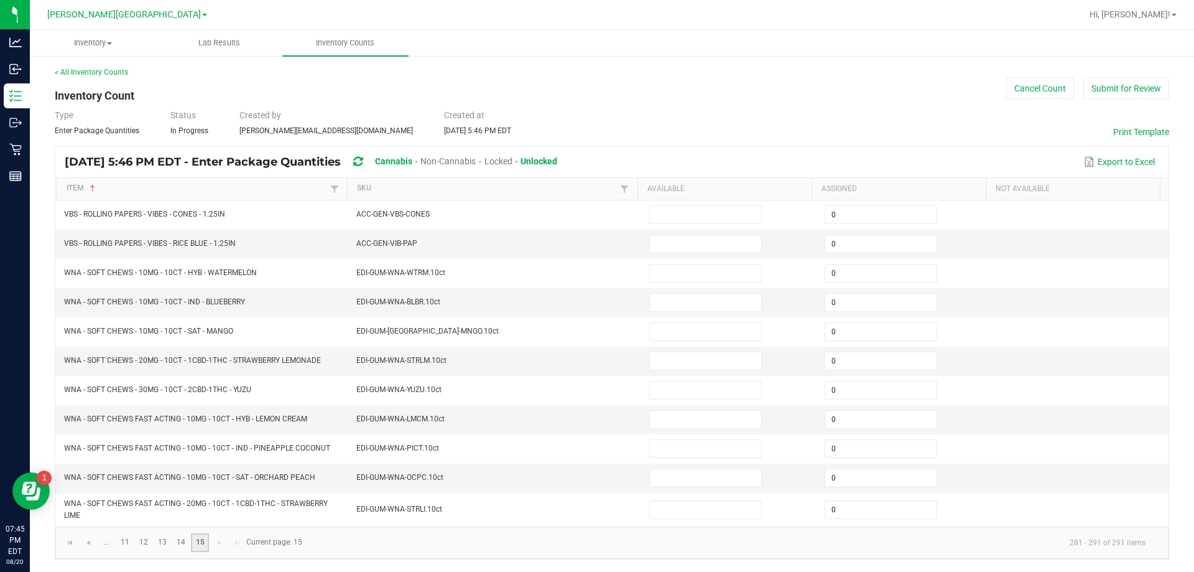
scroll to position [1, 0]
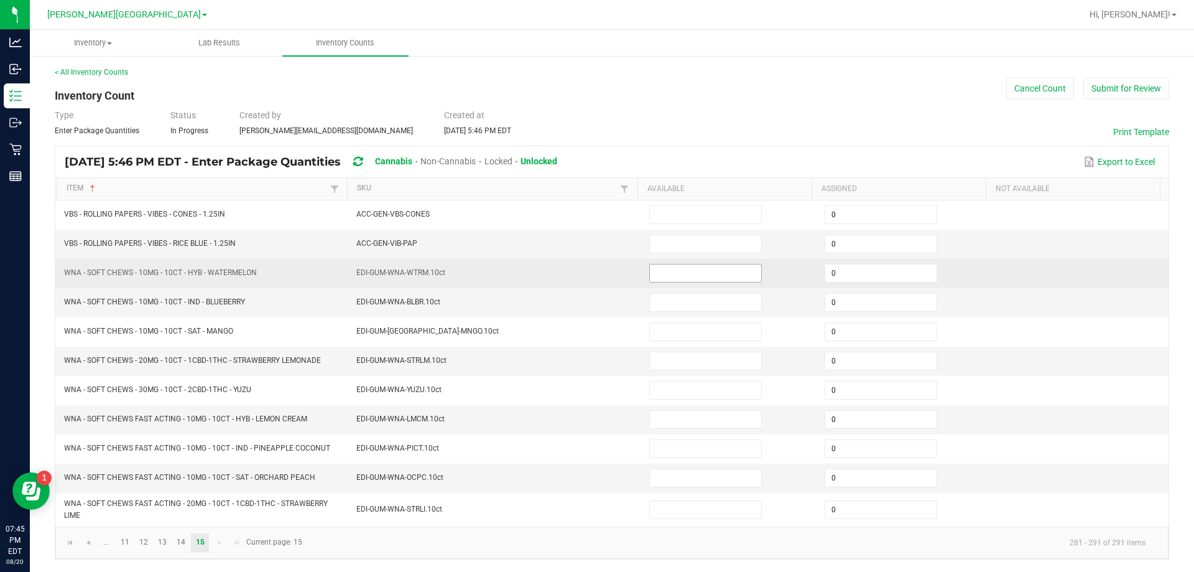
click at [674, 272] on input at bounding box center [705, 272] width 111 height 17
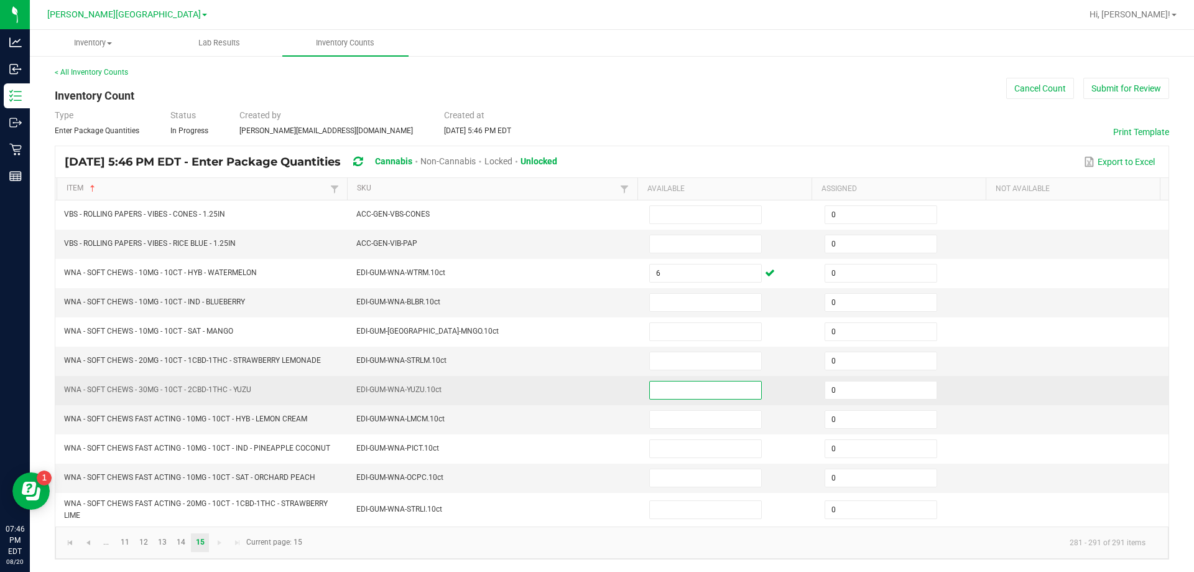
click at [720, 393] on input at bounding box center [705, 389] width 111 height 17
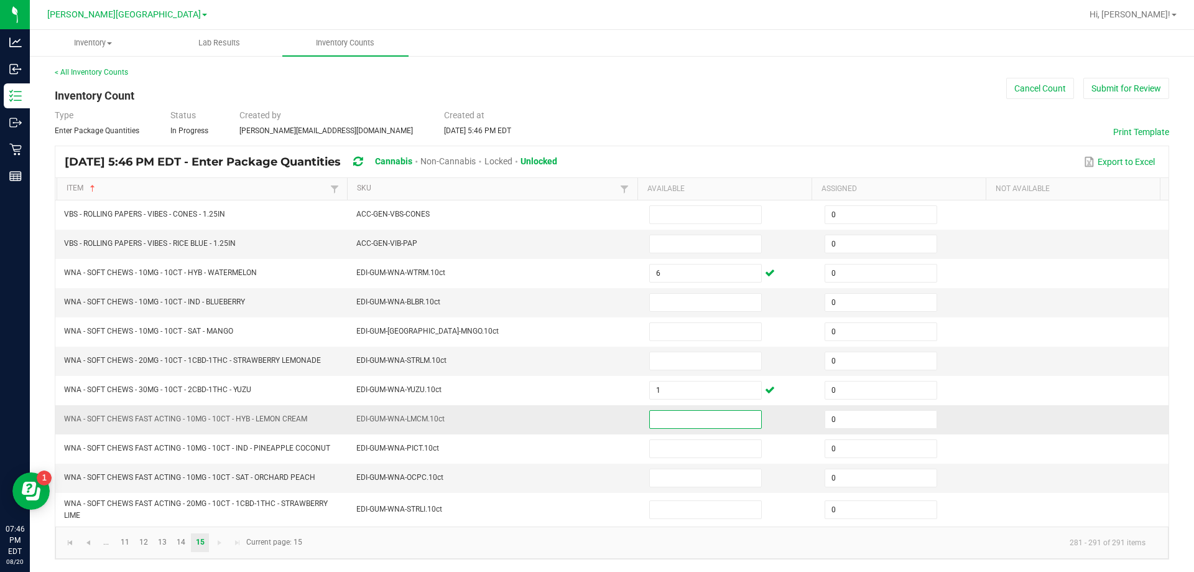
click at [702, 421] on input at bounding box center [705, 419] width 111 height 17
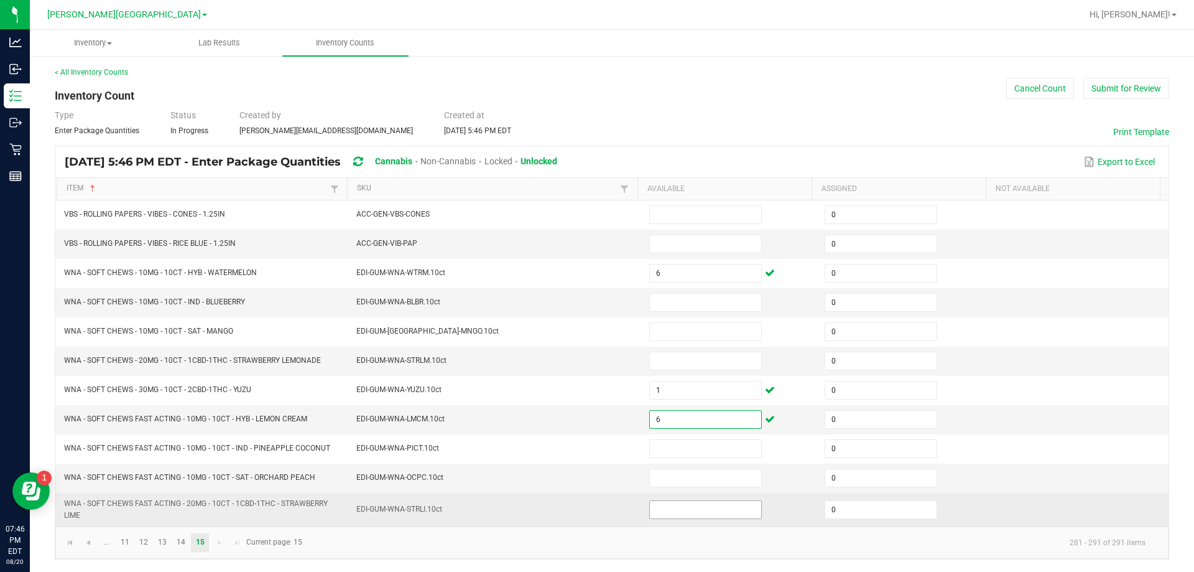
click at [672, 506] on input at bounding box center [705, 509] width 111 height 17
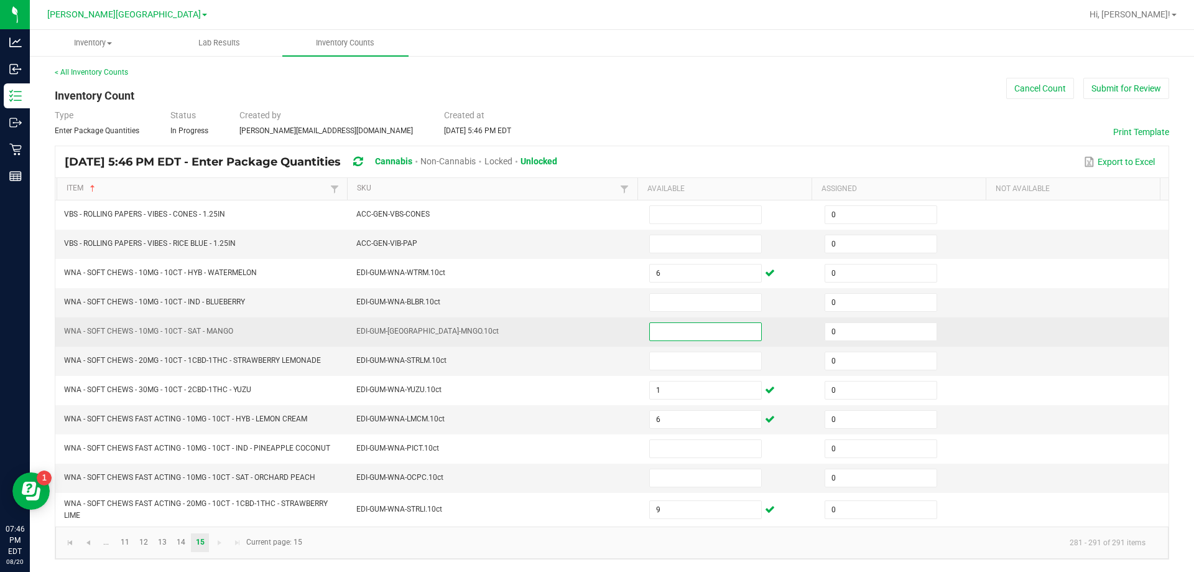
click at [664, 330] on input at bounding box center [705, 331] width 111 height 17
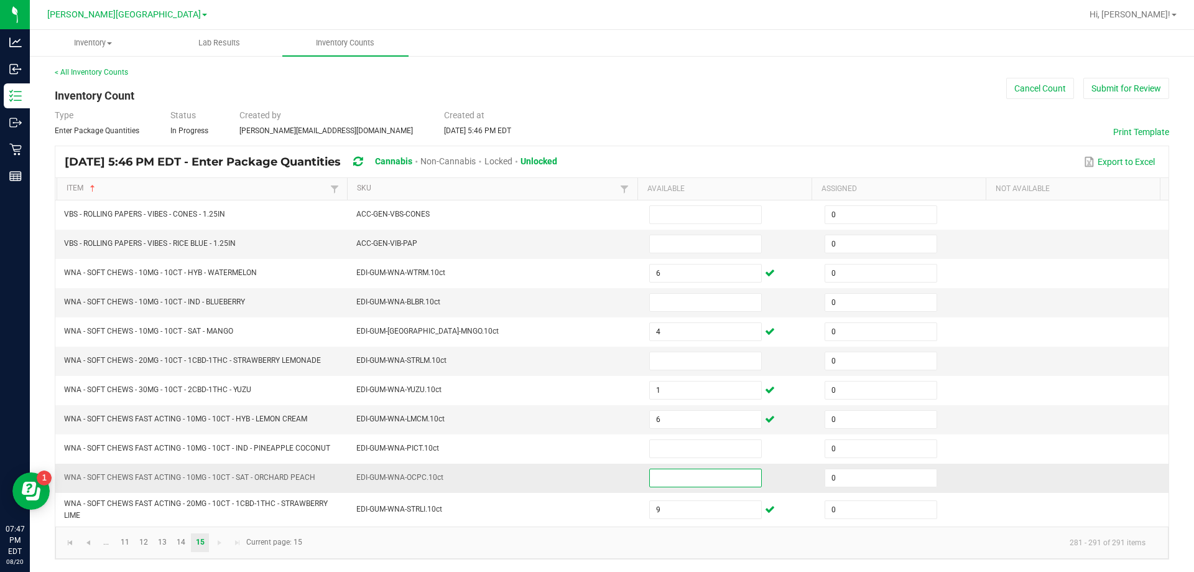
click at [684, 469] on input at bounding box center [705, 477] width 111 height 17
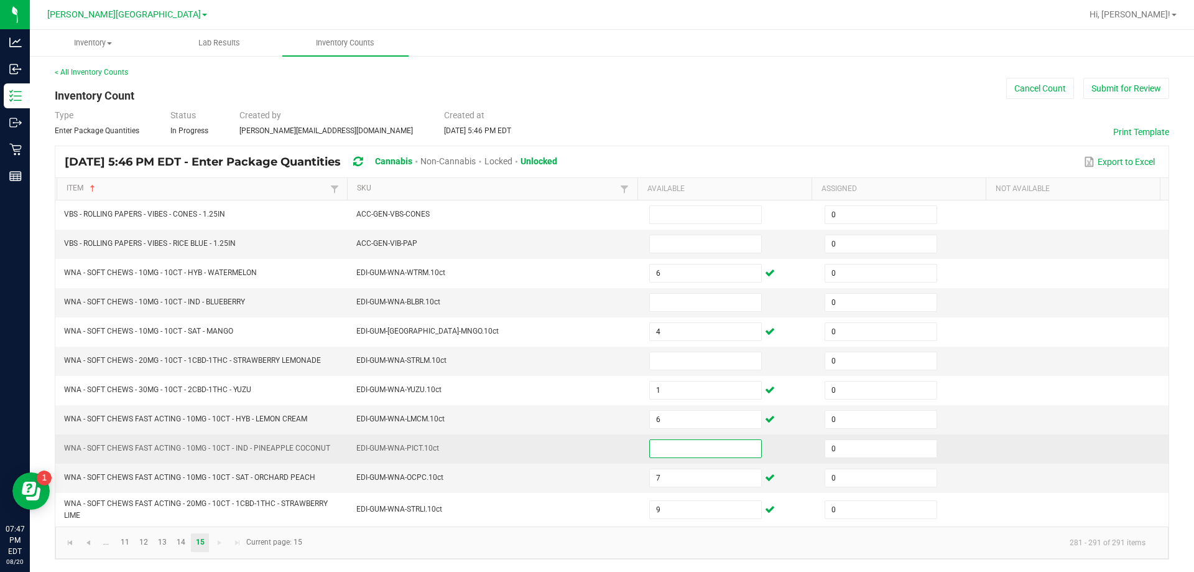
click at [686, 455] on input at bounding box center [705, 448] width 111 height 17
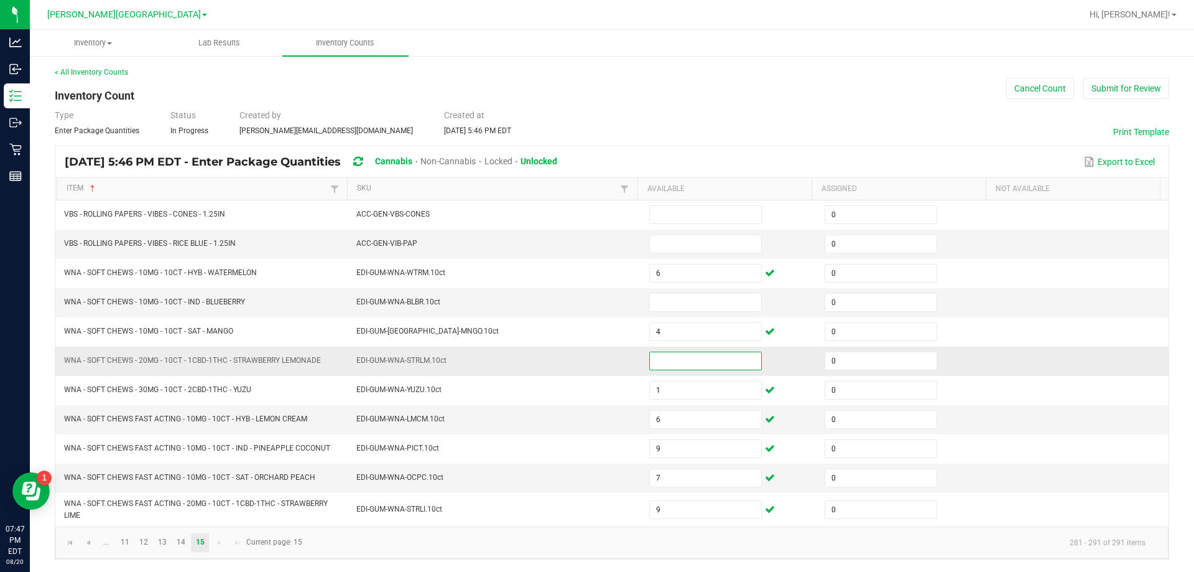
click at [665, 362] on input at bounding box center [705, 360] width 111 height 17
click at [657, 304] on input at bounding box center [705, 302] width 111 height 17
click at [126, 538] on link "11" at bounding box center [125, 542] width 18 height 19
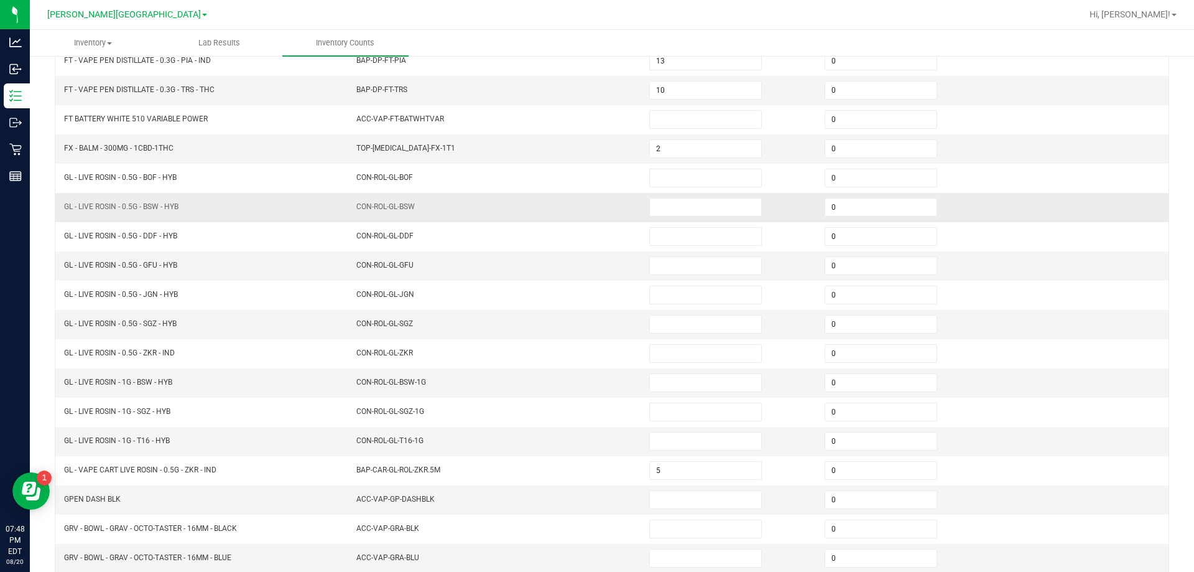
scroll to position [249, 0]
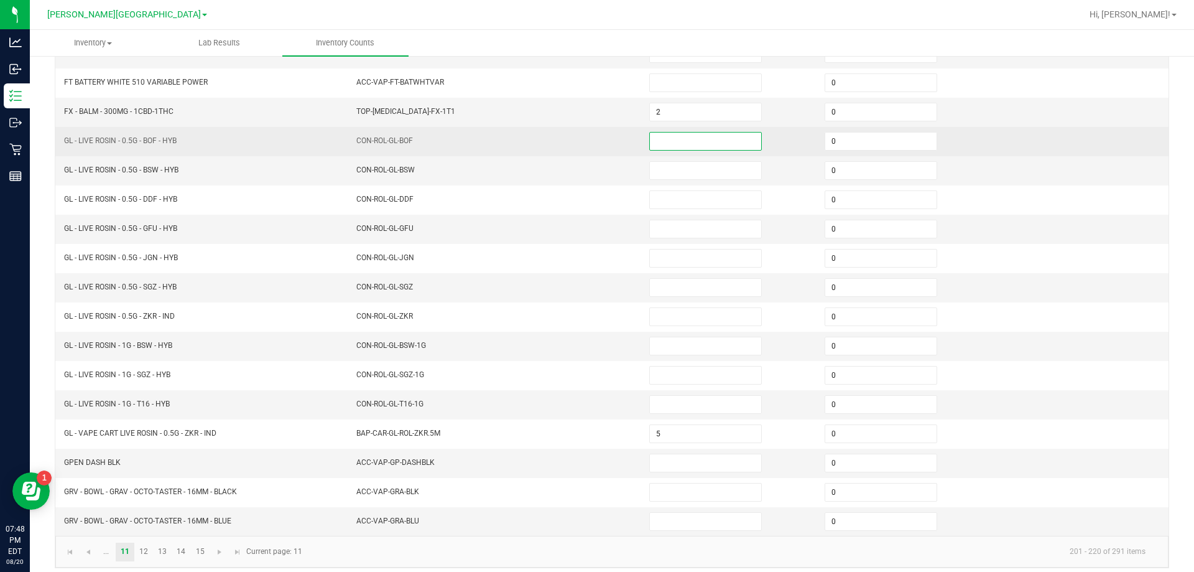
click at [658, 146] on input at bounding box center [705, 140] width 111 height 17
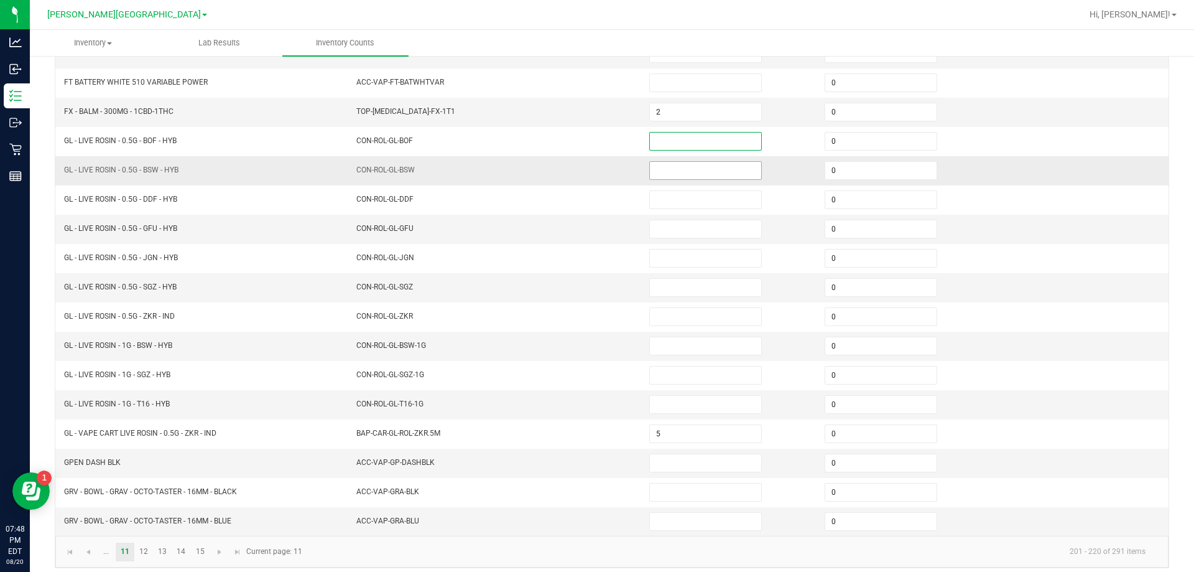
click at [658, 177] on input at bounding box center [705, 170] width 111 height 17
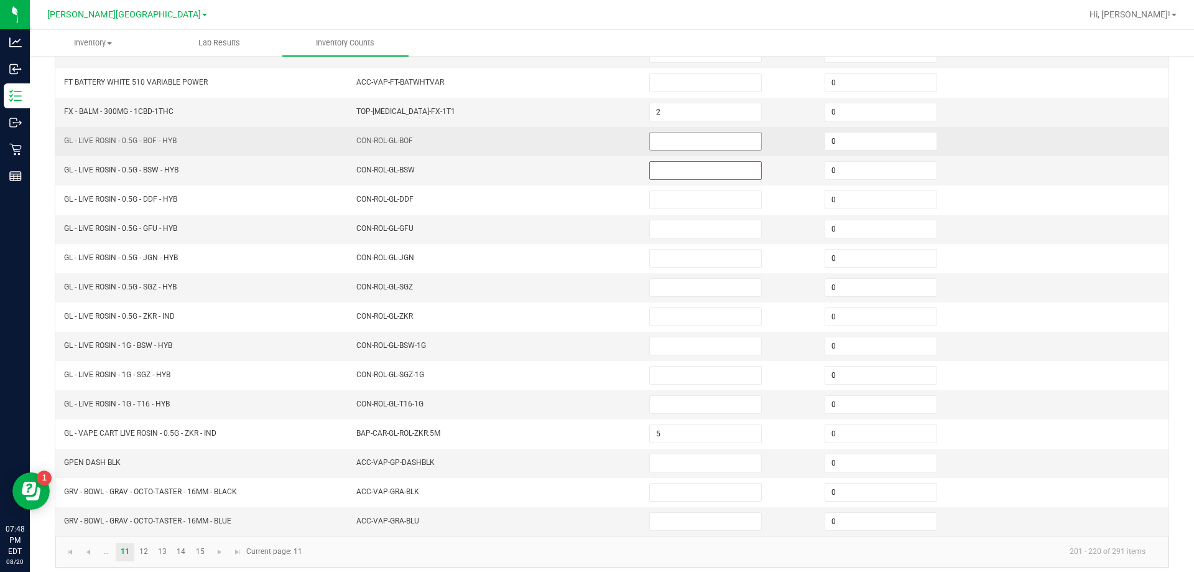
click at [690, 140] on input at bounding box center [705, 140] width 111 height 17
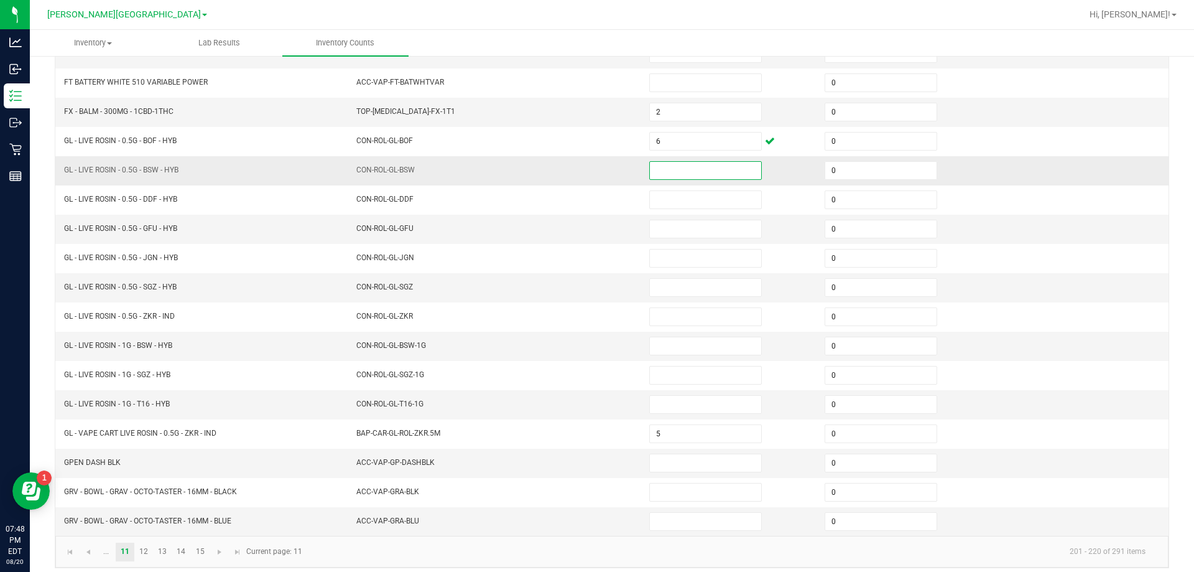
click at [669, 174] on input at bounding box center [705, 170] width 111 height 17
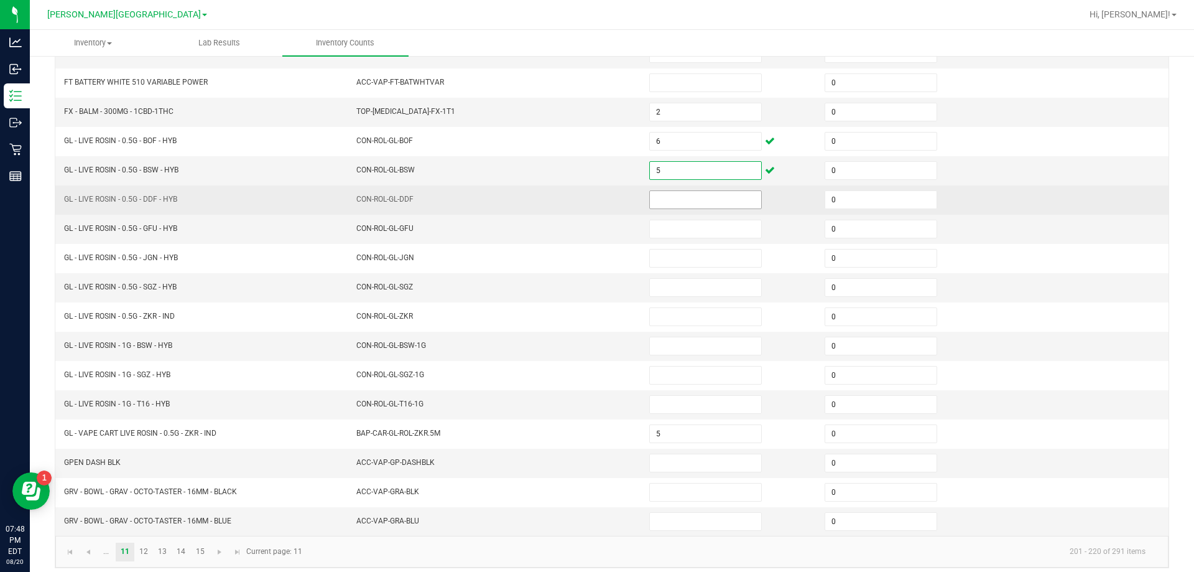
click at [671, 207] on input at bounding box center [705, 199] width 111 height 17
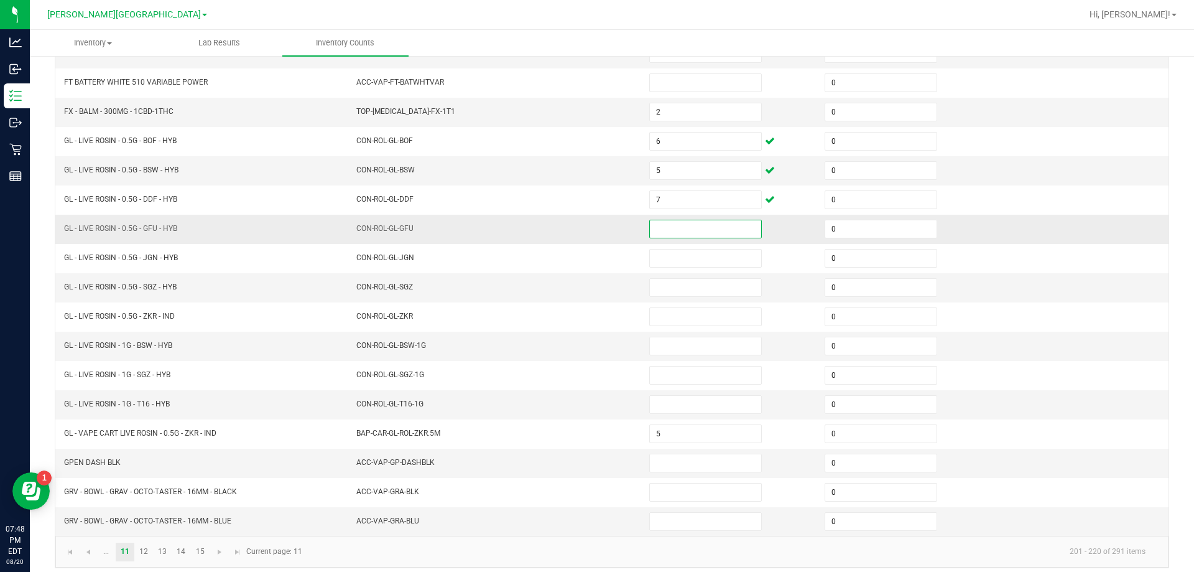
click at [667, 224] on input at bounding box center [705, 228] width 111 height 17
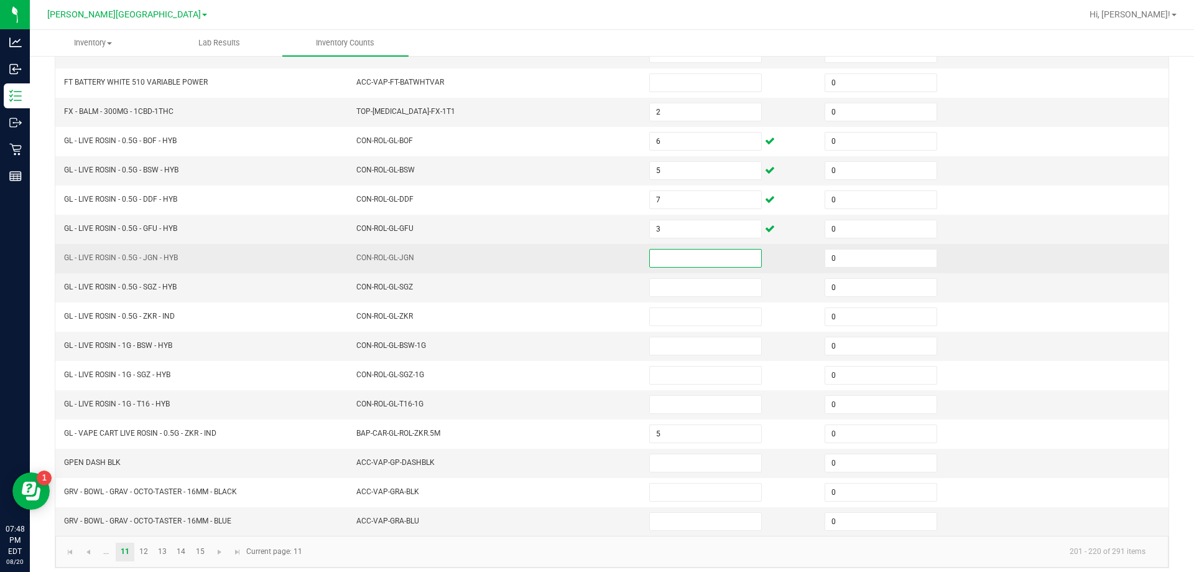
click at [658, 265] on input at bounding box center [705, 257] width 111 height 17
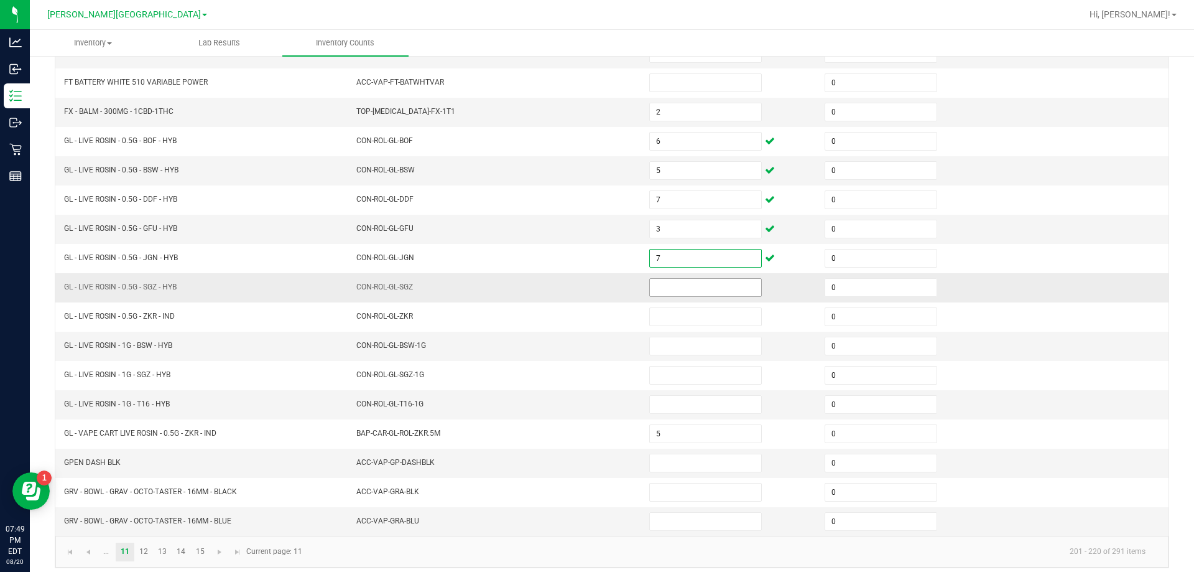
click at [650, 284] on input at bounding box center [705, 287] width 111 height 17
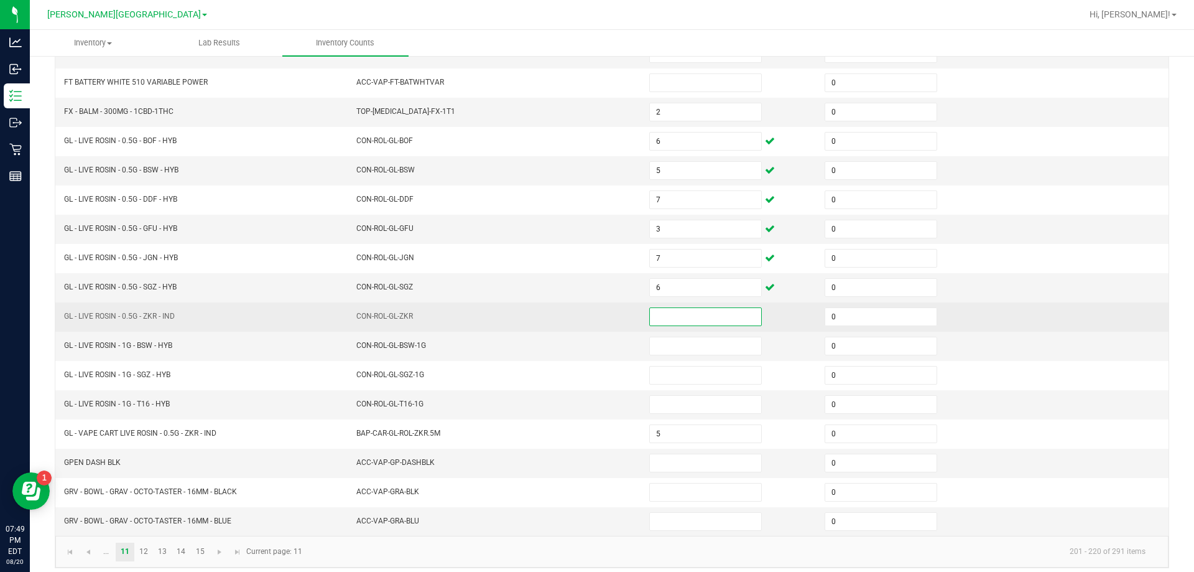
click at [678, 323] on input at bounding box center [705, 316] width 111 height 17
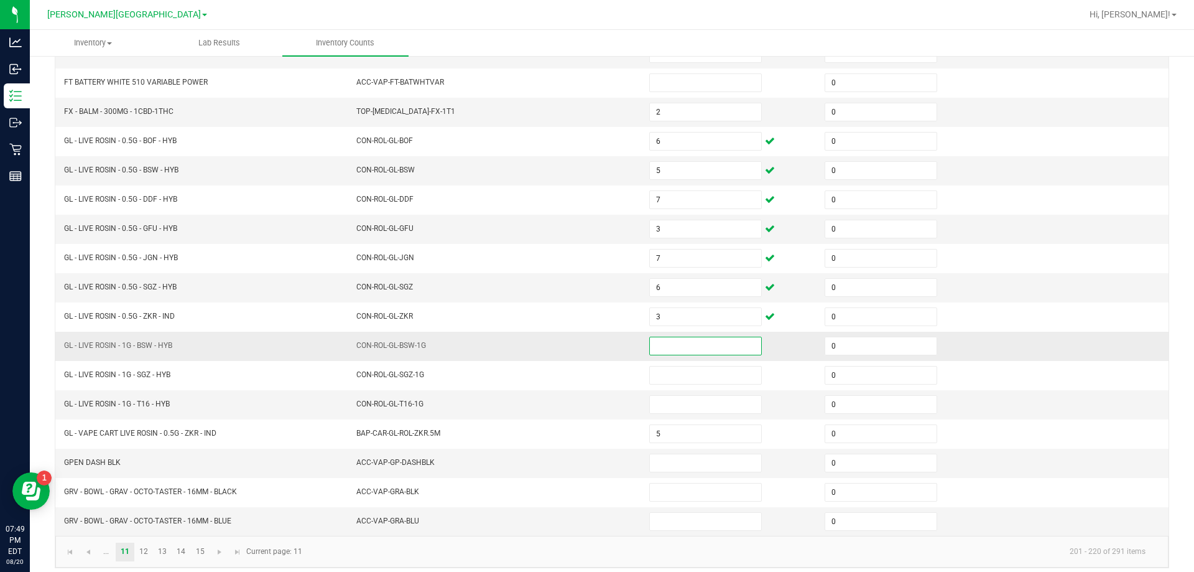
click at [666, 351] on input at bounding box center [705, 345] width 111 height 17
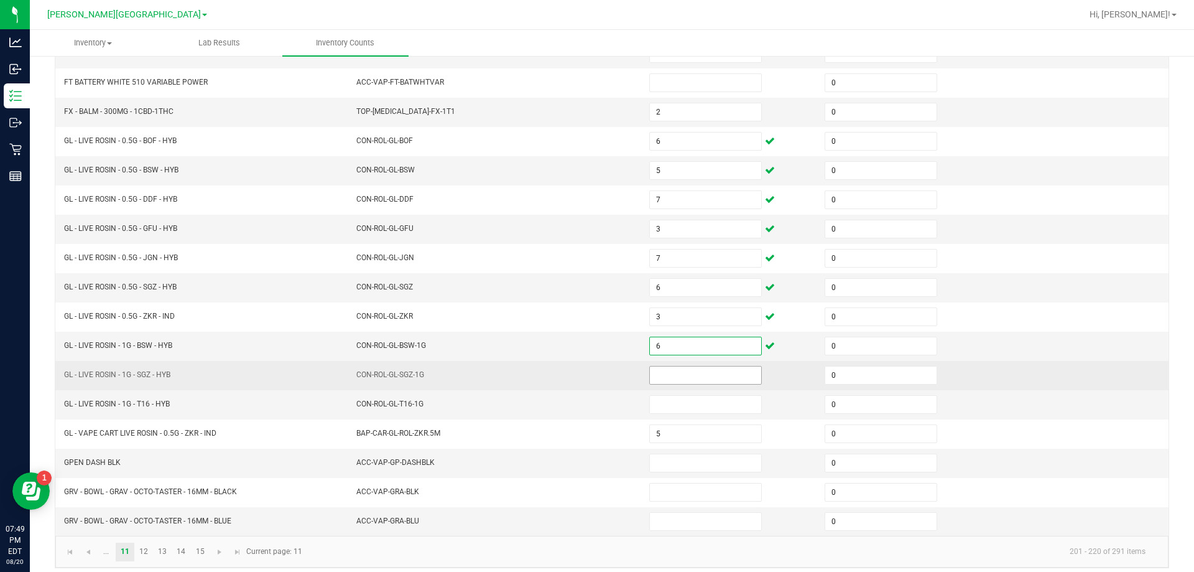
click at [677, 378] on input at bounding box center [705, 374] width 111 height 17
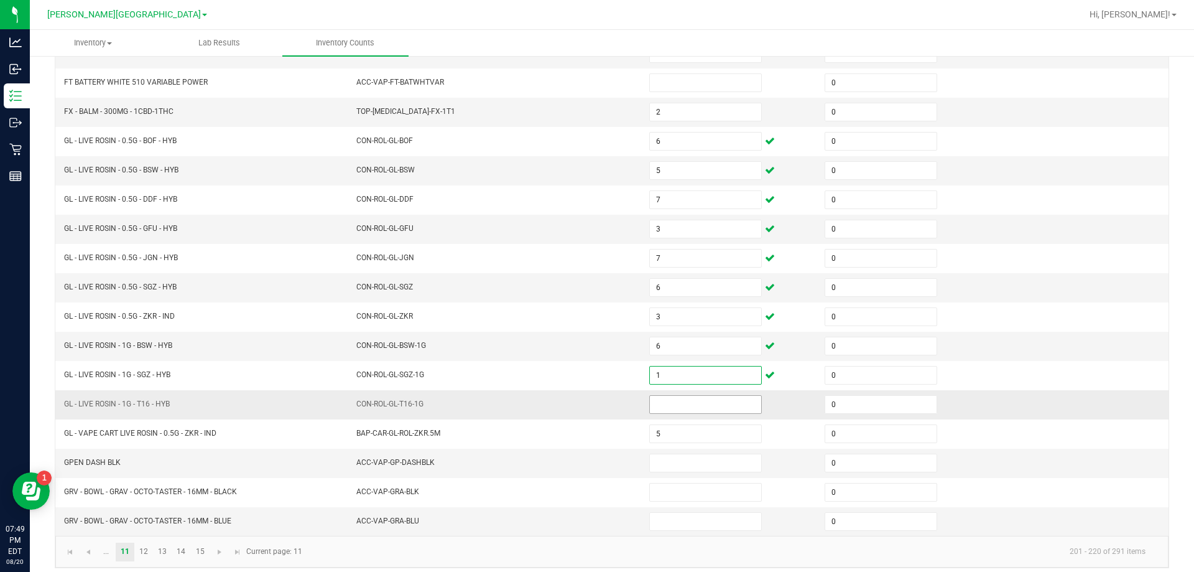
click at [693, 411] on input at bounding box center [705, 404] width 111 height 17
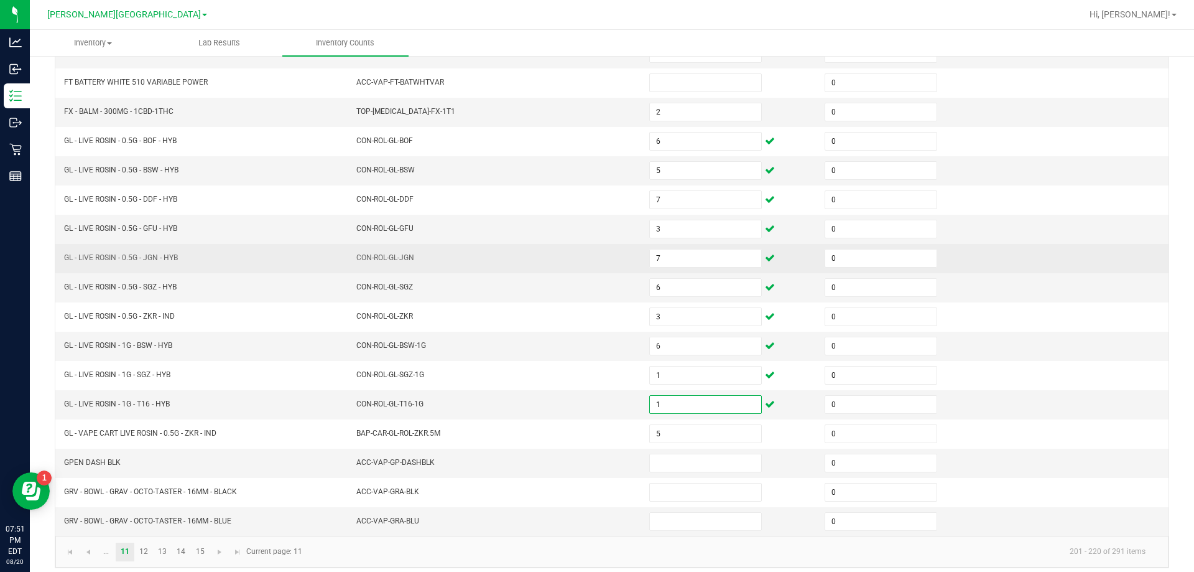
click at [971, 254] on td "0" at bounding box center [904, 258] width 175 height 29
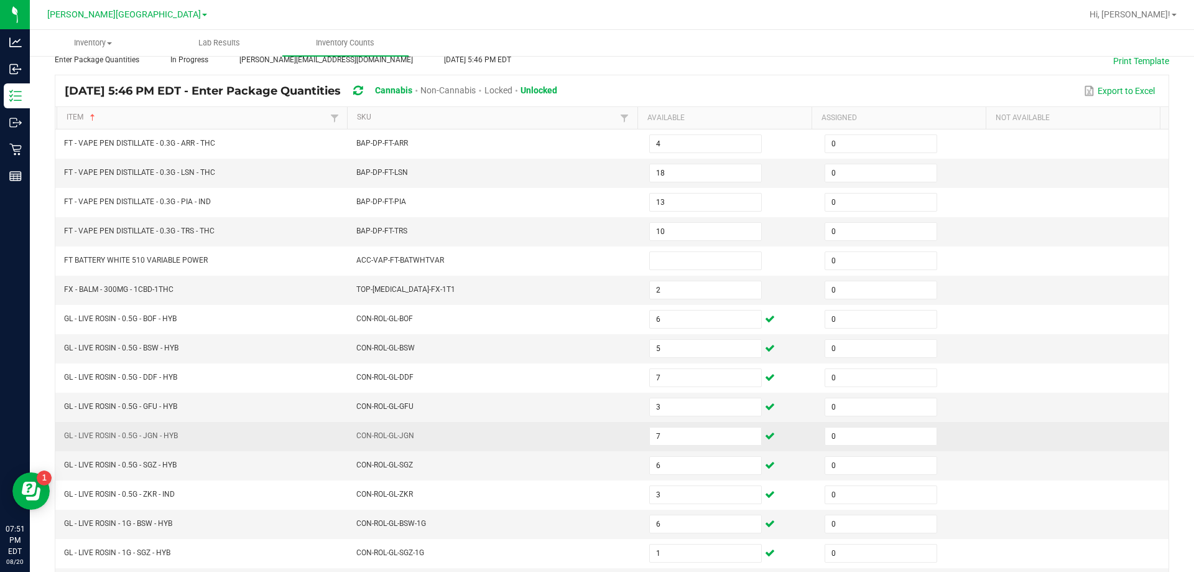
scroll to position [9, 0]
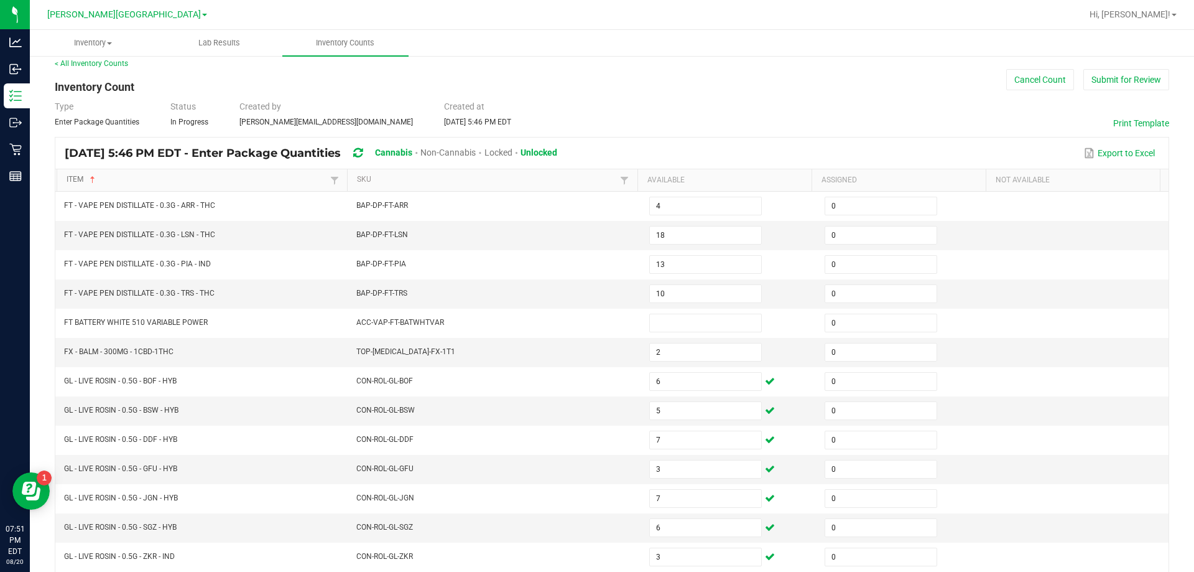
click at [81, 176] on link "Item" at bounding box center [197, 180] width 260 height 10
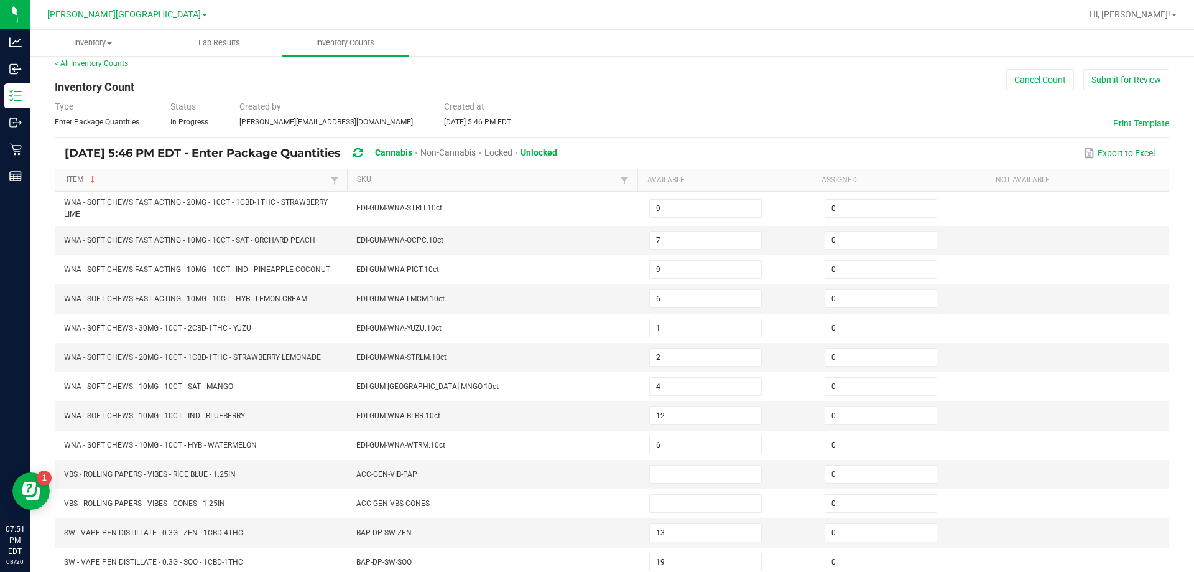
click at [70, 177] on link "Item" at bounding box center [197, 180] width 260 height 10
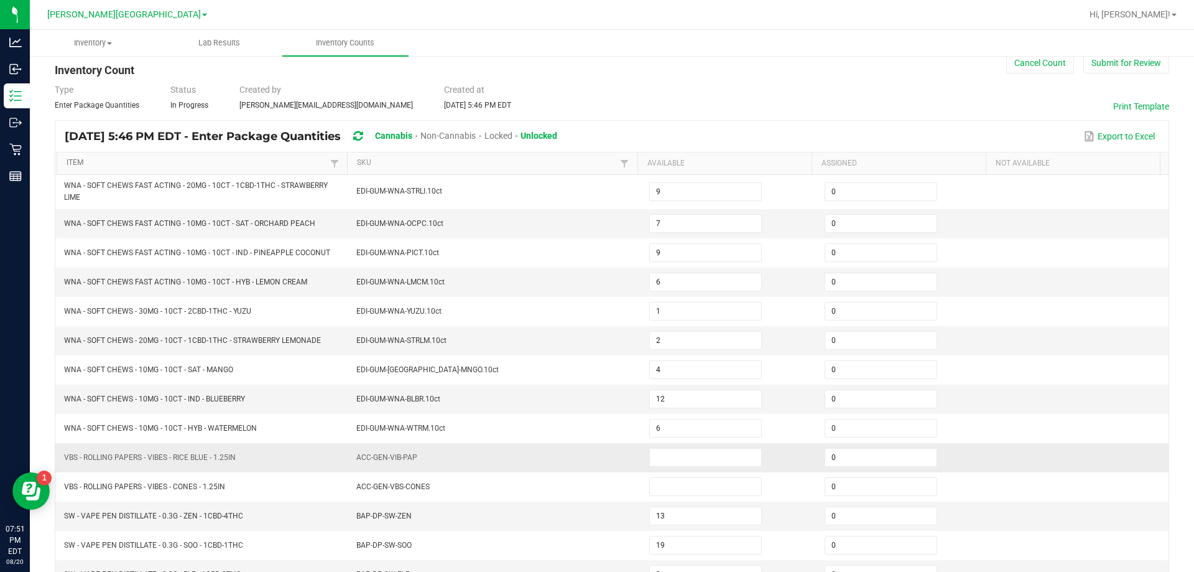
scroll to position [15, 0]
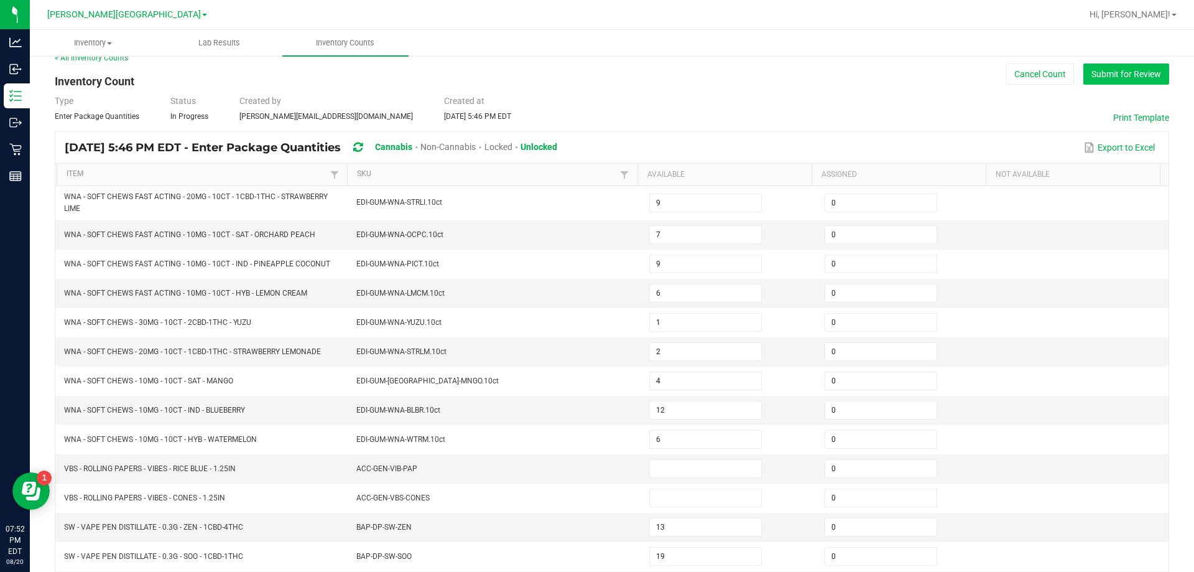
click at [1094, 75] on button "Submit for Review" at bounding box center [1127, 73] width 86 height 21
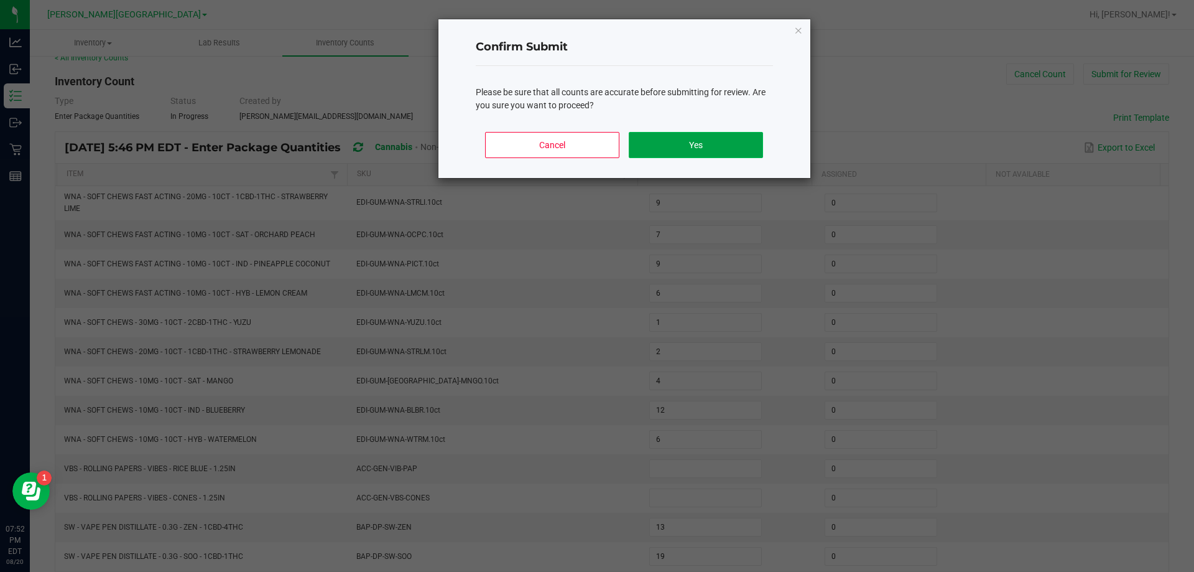
click at [755, 152] on button "Yes" at bounding box center [696, 145] width 134 height 26
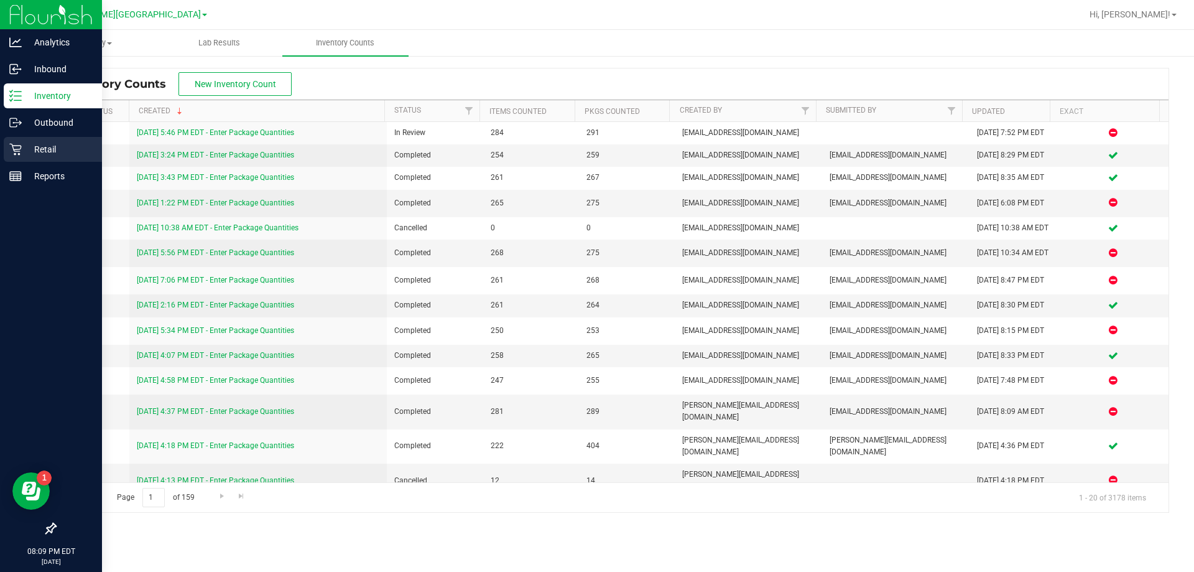
click at [17, 147] on icon at bounding box center [15, 149] width 12 height 12
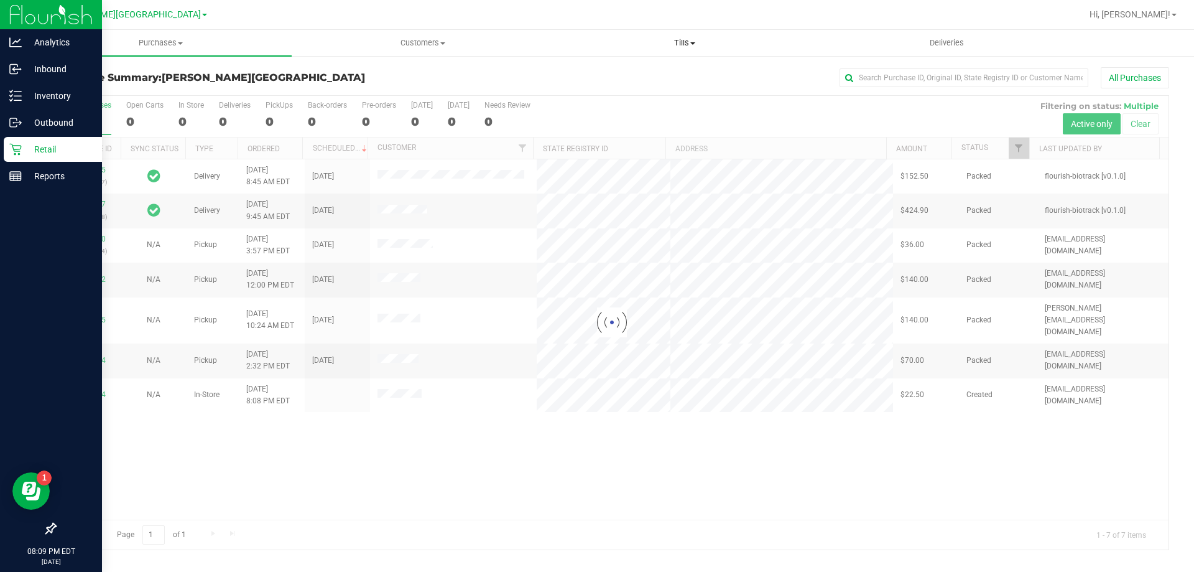
click at [672, 49] on uib-tab-heading "Tills Manage tills Reconcile e-payments" at bounding box center [684, 42] width 261 height 25
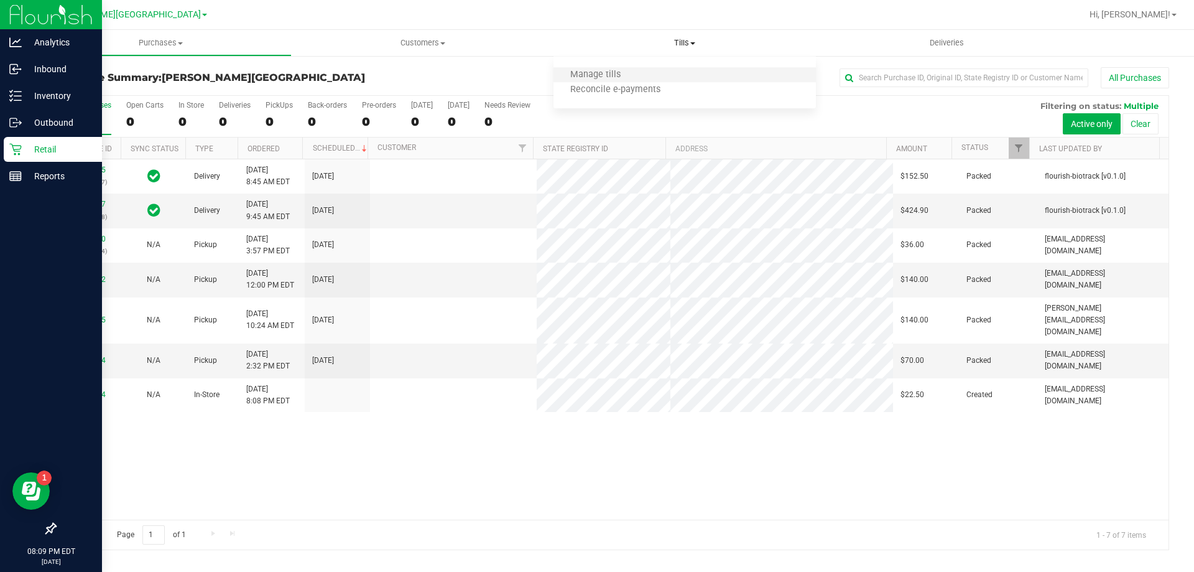
click at [676, 73] on li "Manage tills" at bounding box center [685, 75] width 262 height 15
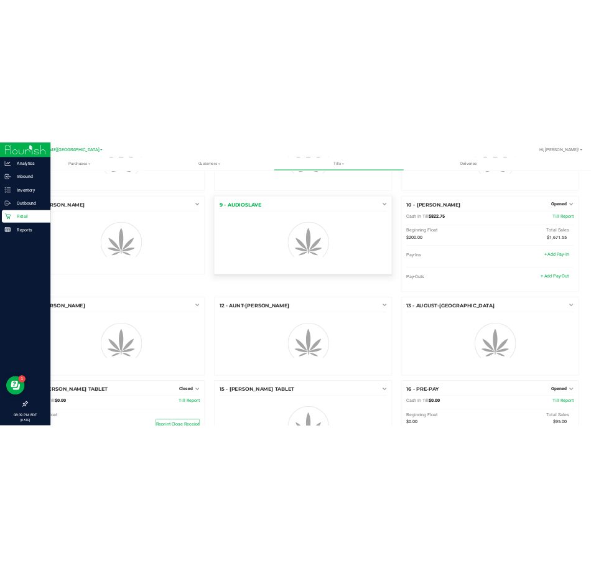
scroll to position [311, 0]
